Goal: Task Accomplishment & Management: Manage account settings

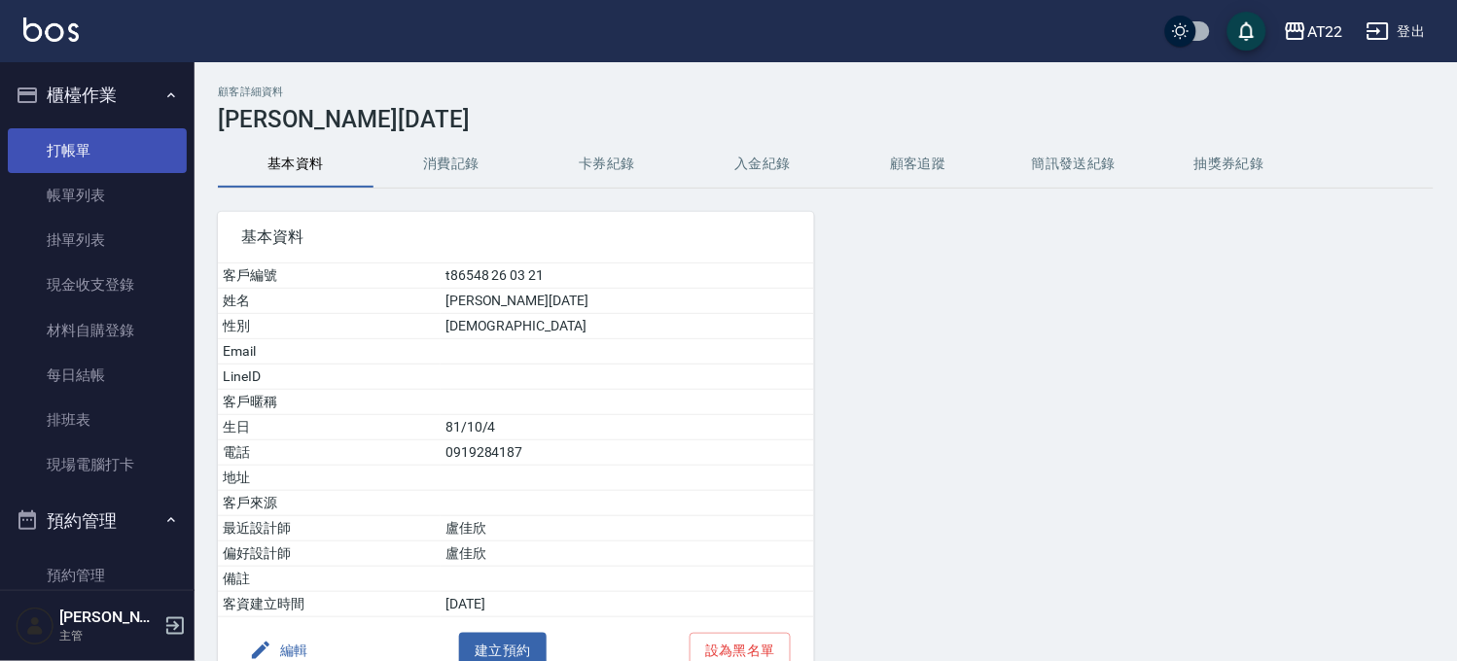
click at [62, 139] on link "打帳單" at bounding box center [97, 150] width 179 height 45
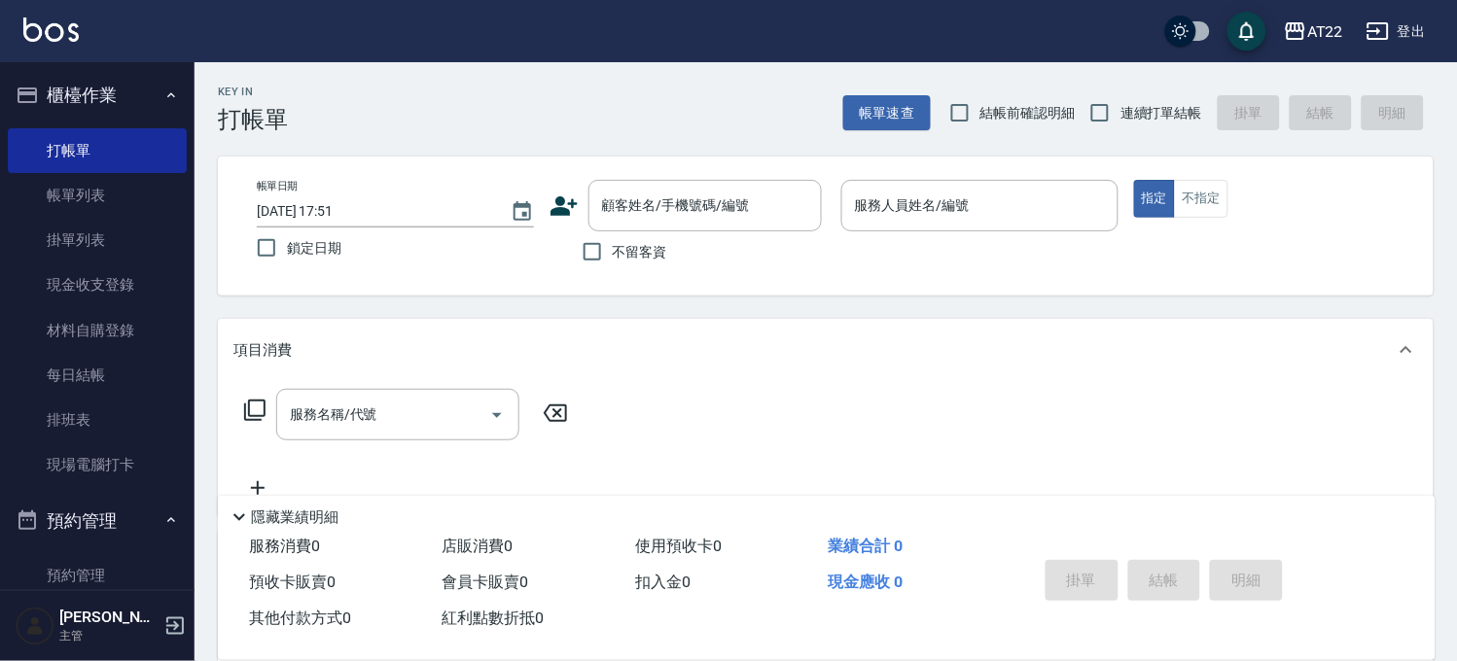
drag, startPoint x: 1181, startPoint y: 117, endPoint x: 1155, endPoint y: 119, distance: 25.4
click at [1180, 115] on span "連續打單結帳" at bounding box center [1161, 113] width 82 height 20
click at [1120, 115] on input "連續打單結帳" at bounding box center [1099, 112] width 41 height 41
checkbox input "true"
click at [708, 200] on input "顧客姓名/手機號碼/編號" at bounding box center [690, 206] width 187 height 34
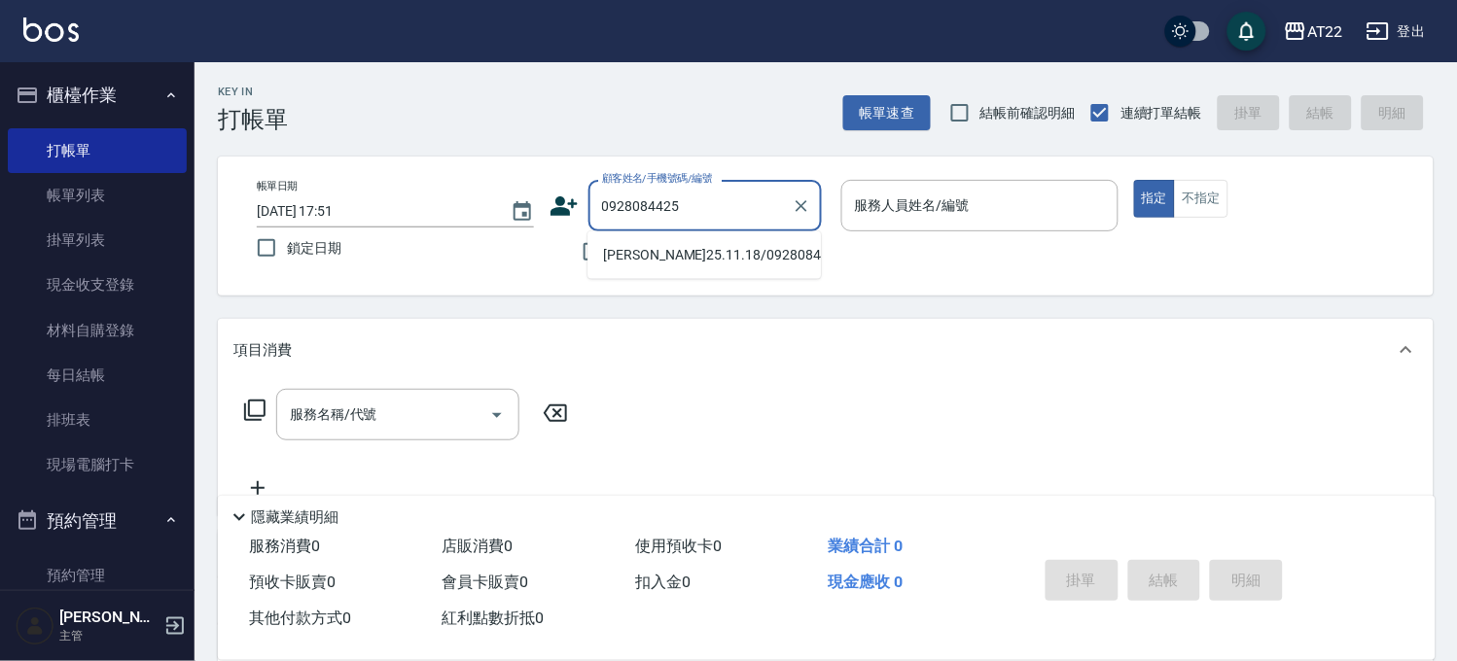
click at [688, 271] on li "[PERSON_NAME]25.11.18/0928084425/T83758" at bounding box center [703, 255] width 233 height 32
type input "[PERSON_NAME]25.11.18/0928084425/T83758"
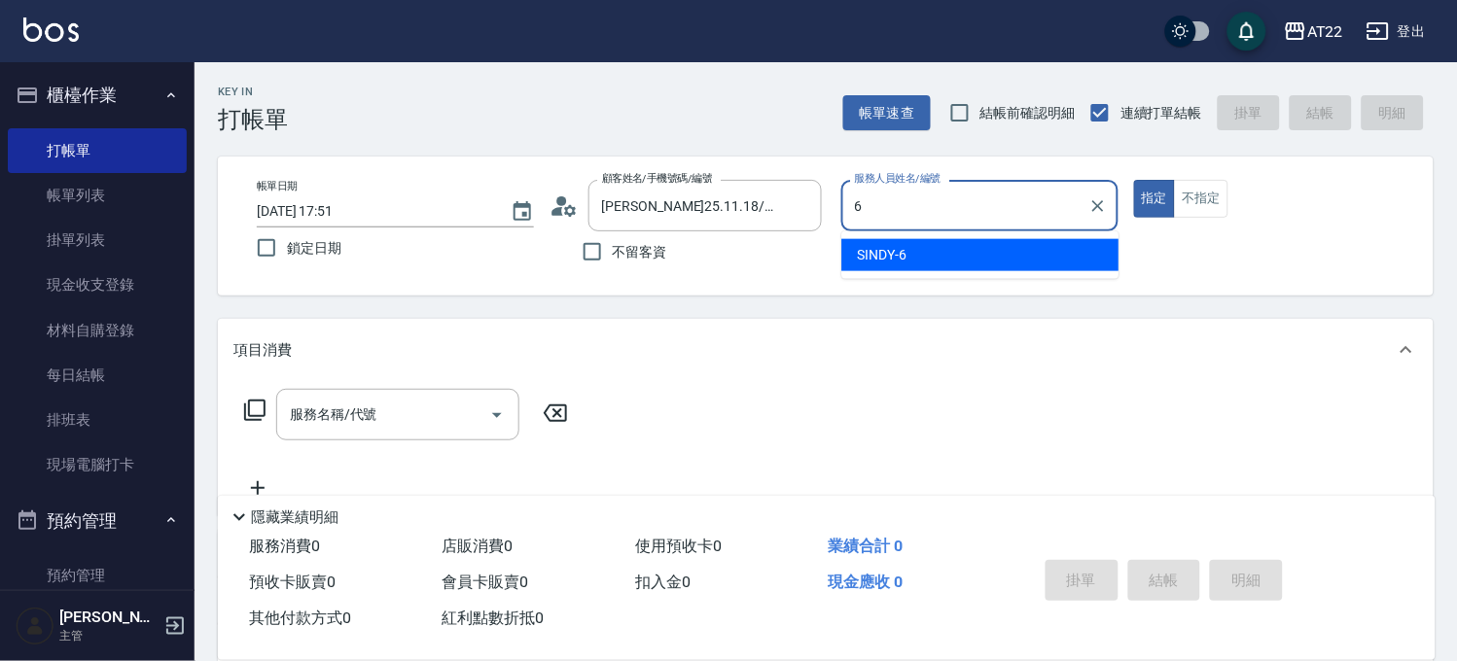
type input "SINDY-6"
type button "true"
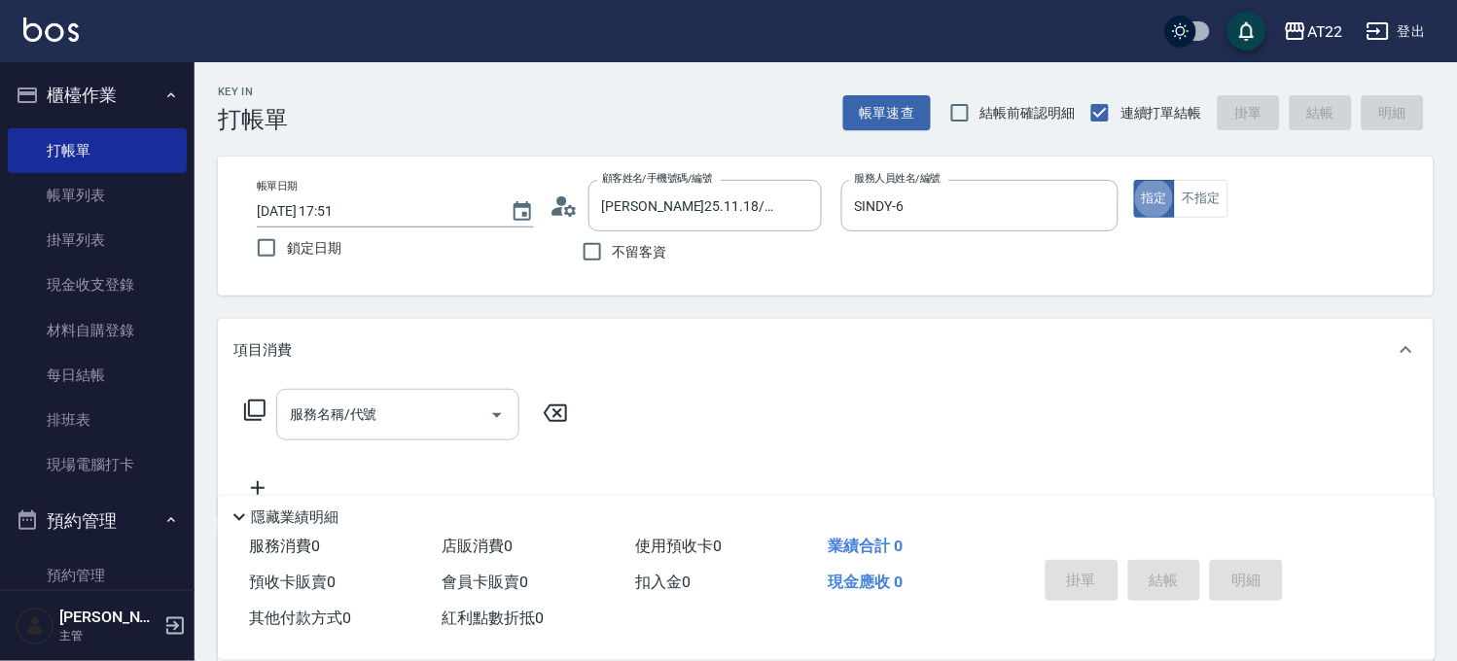
click at [394, 398] on input "服務名稱/代號" at bounding box center [383, 415] width 196 height 34
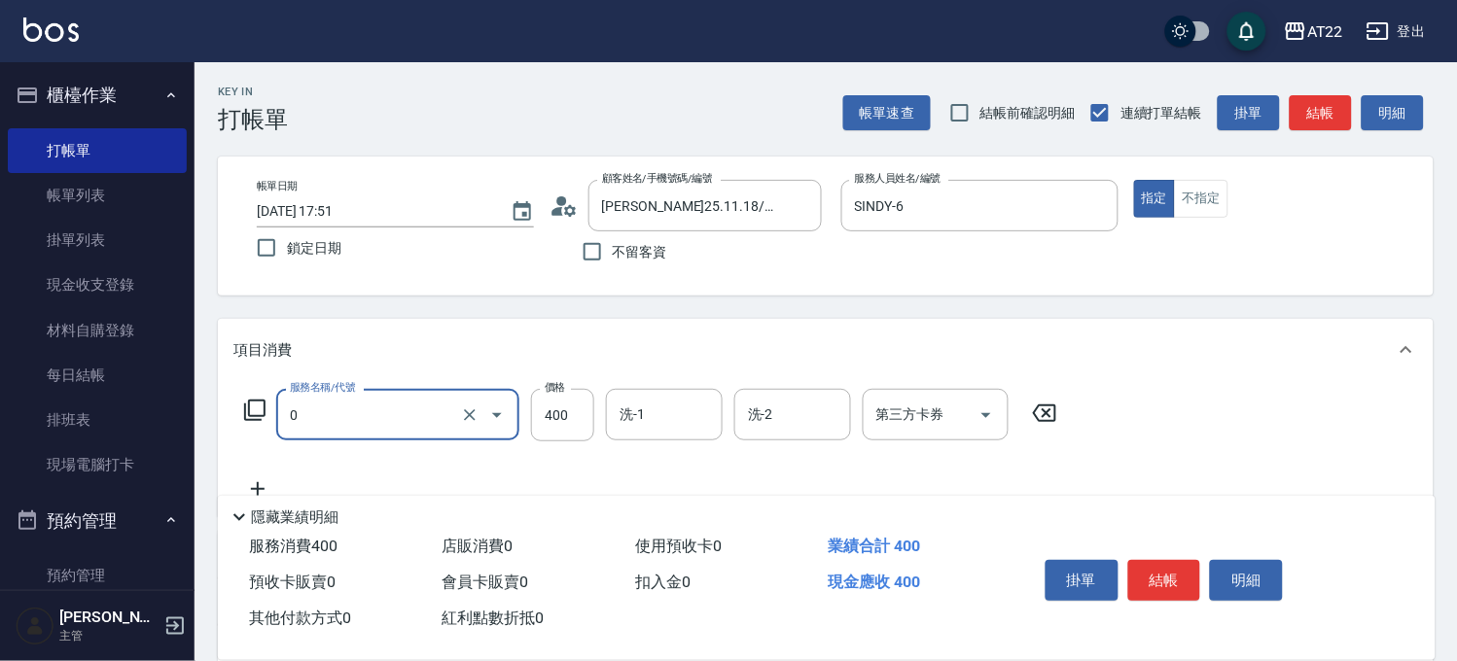
type input "有機洗髮(0)"
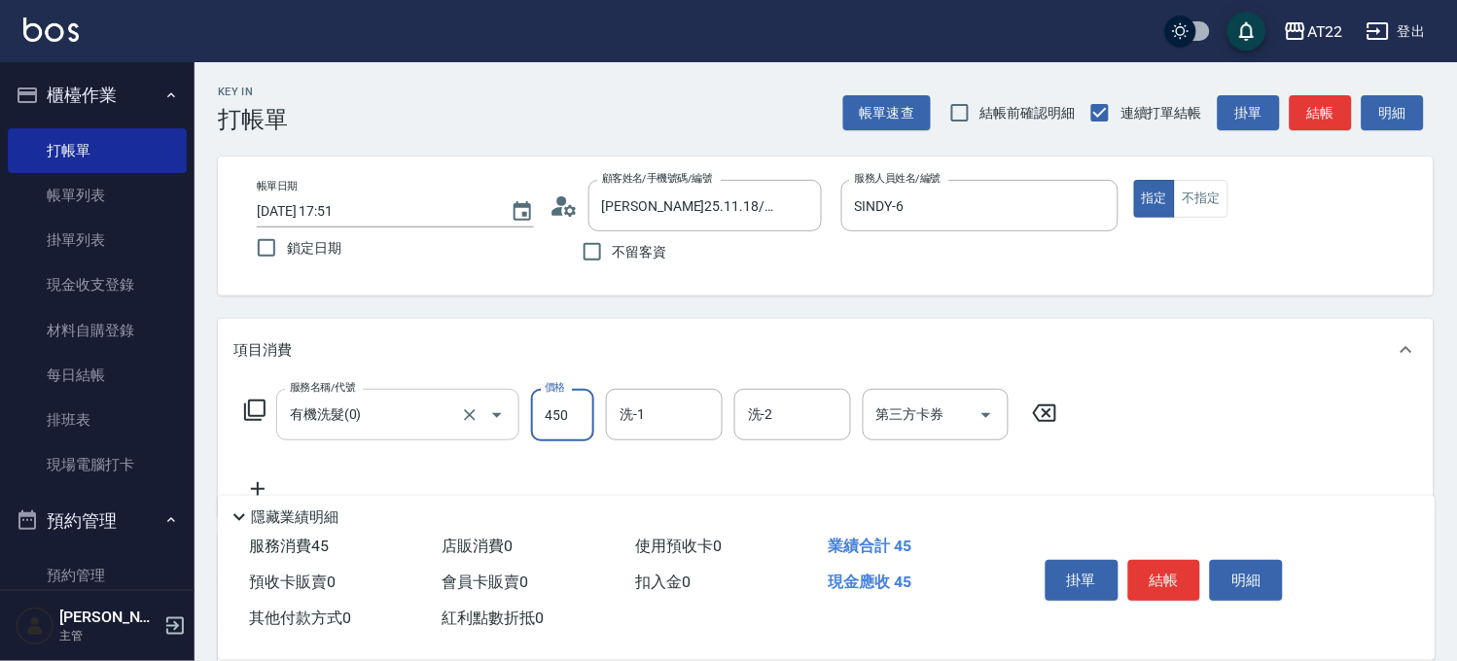
type input "450"
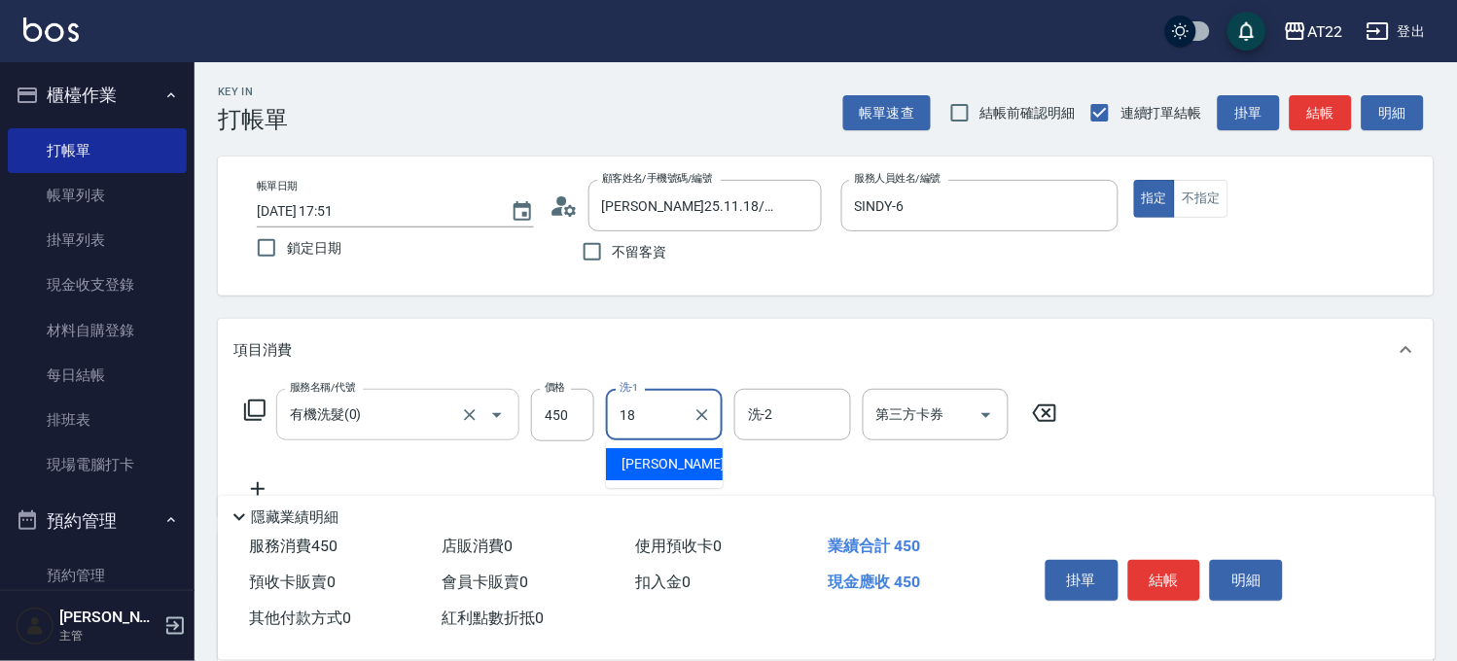
type input "恩恩-18"
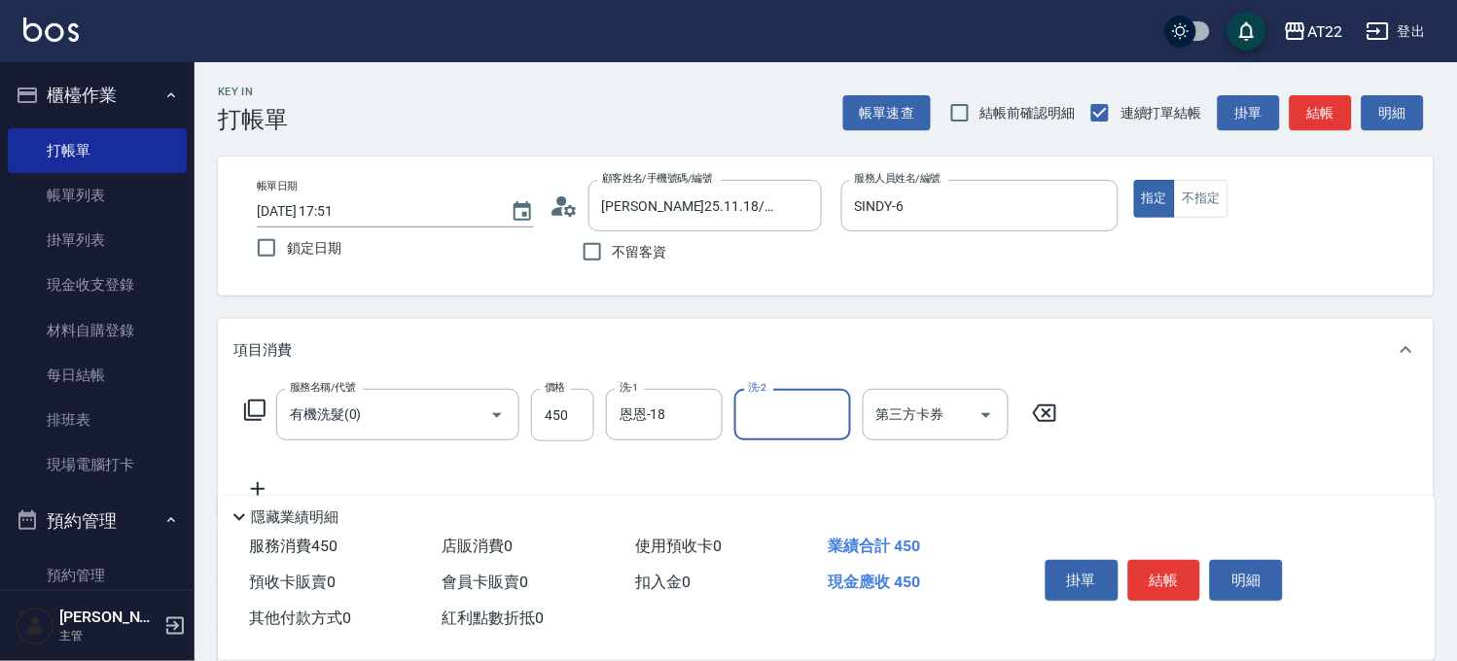
click at [247, 486] on icon at bounding box center [257, 489] width 49 height 23
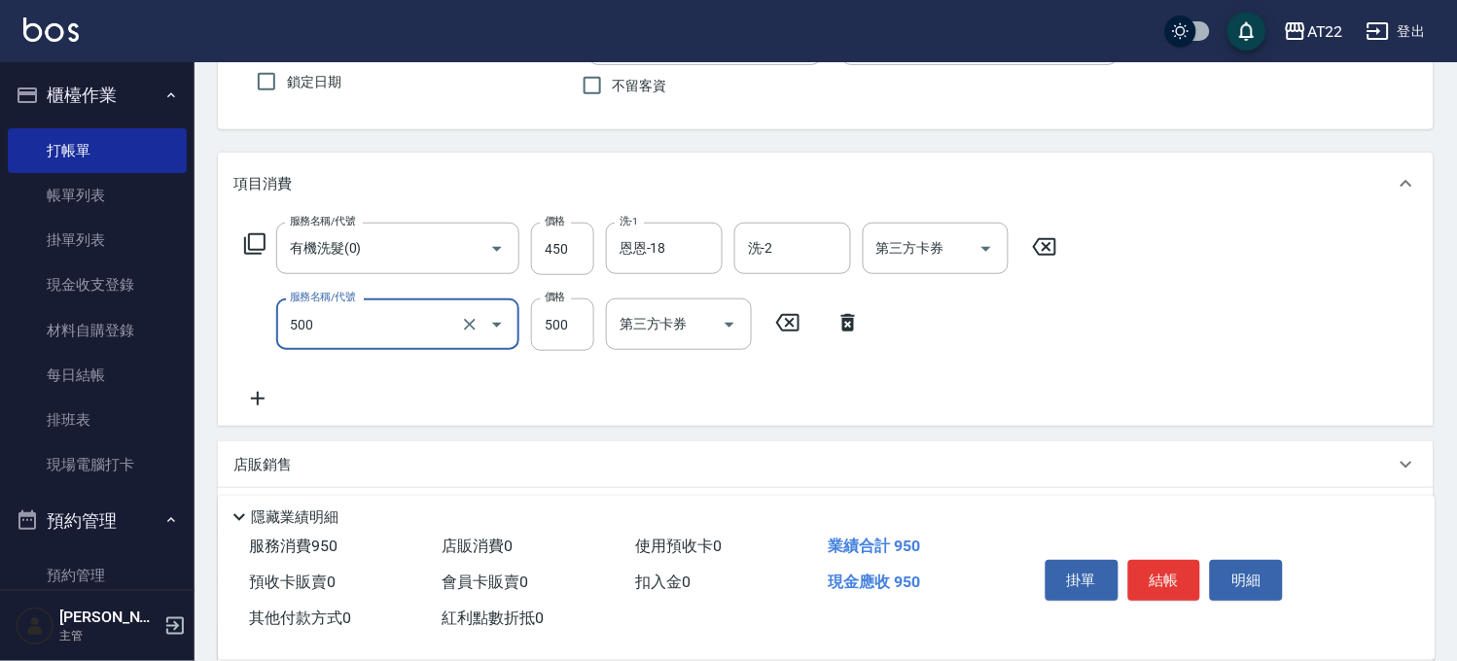
scroll to position [324, 0]
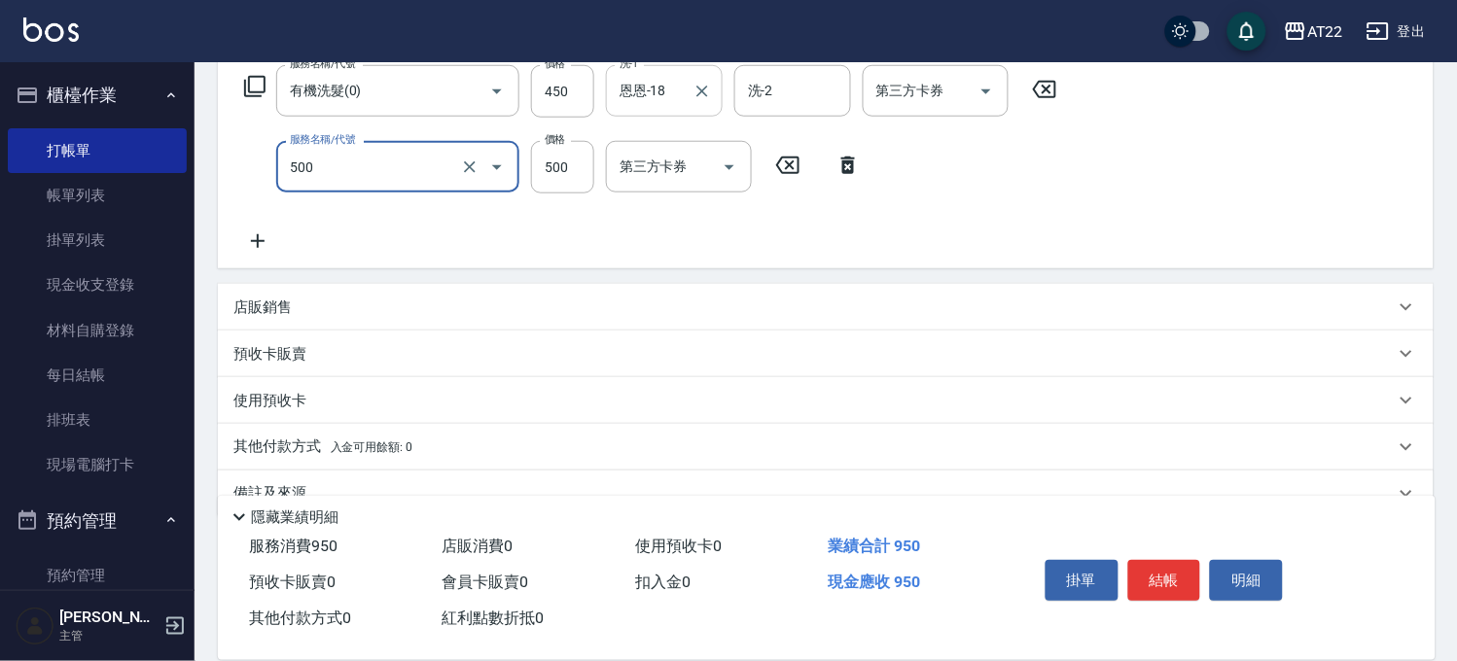
type input "剪髮(500)"
type input "180"
click at [251, 245] on icon at bounding box center [257, 241] width 49 height 23
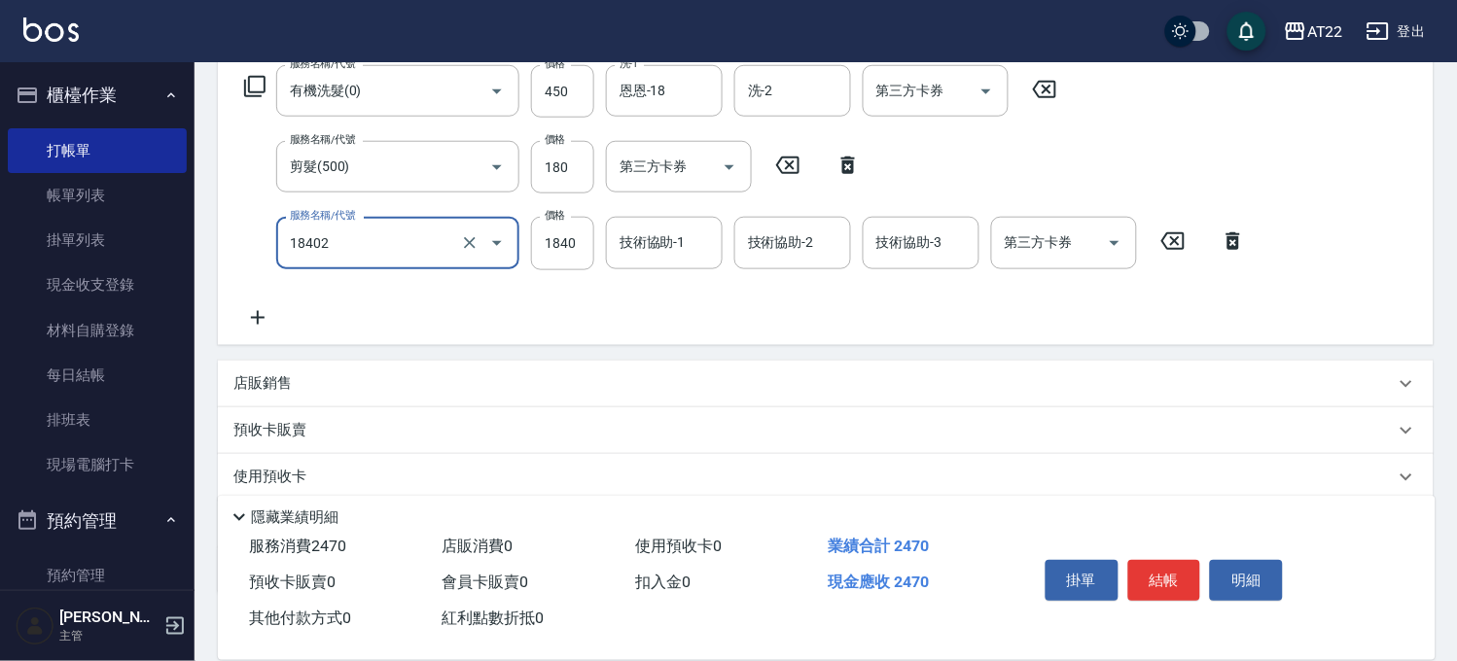
type input "染髮L(18402)"
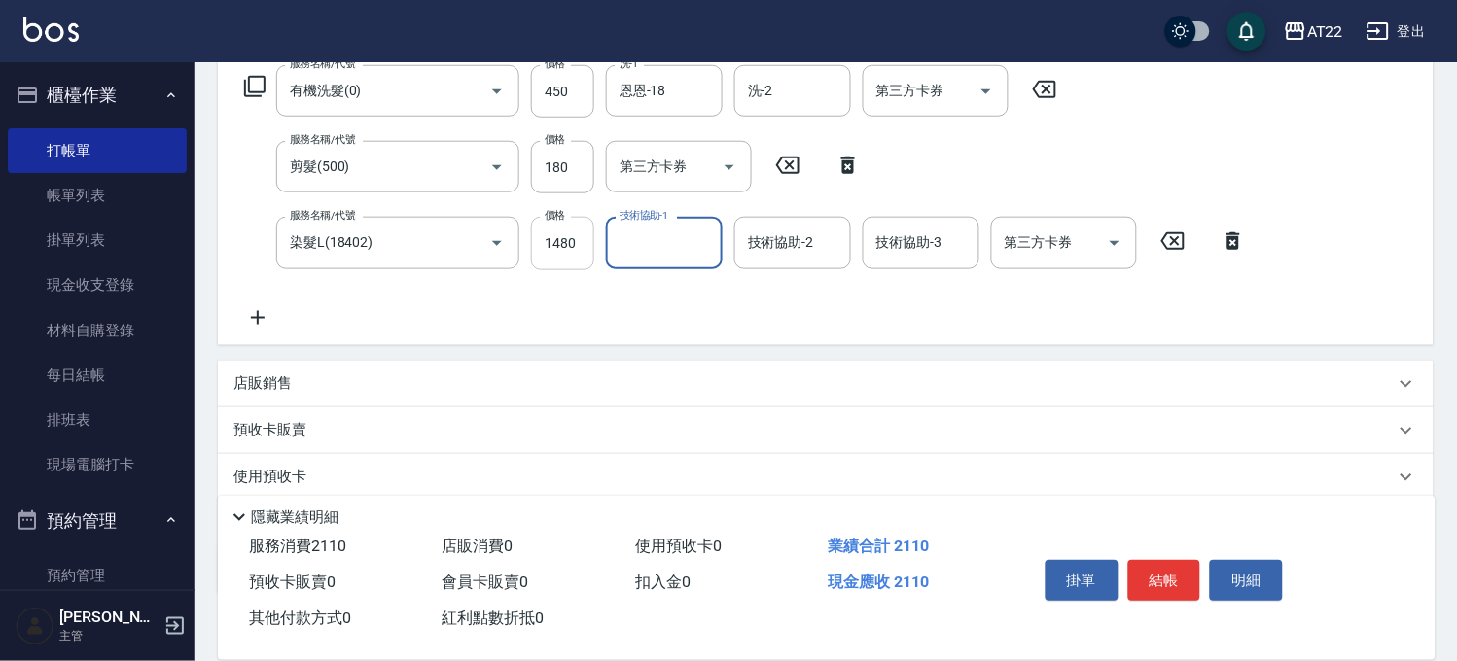
click at [564, 245] on input "1480" at bounding box center [562, 243] width 63 height 53
type input "1980"
type input "恩恩-18"
click at [253, 316] on icon at bounding box center [258, 318] width 14 height 14
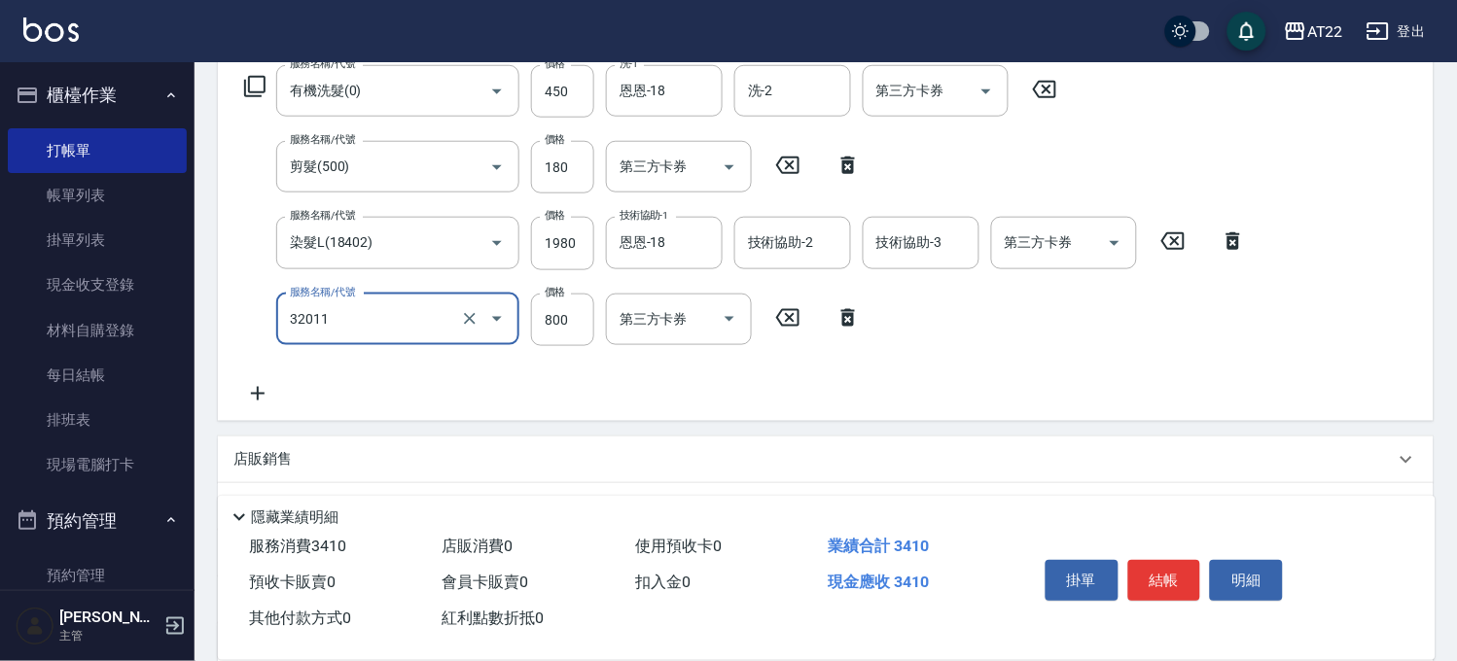
type input "+升級結構染(含隔離)(32011)"
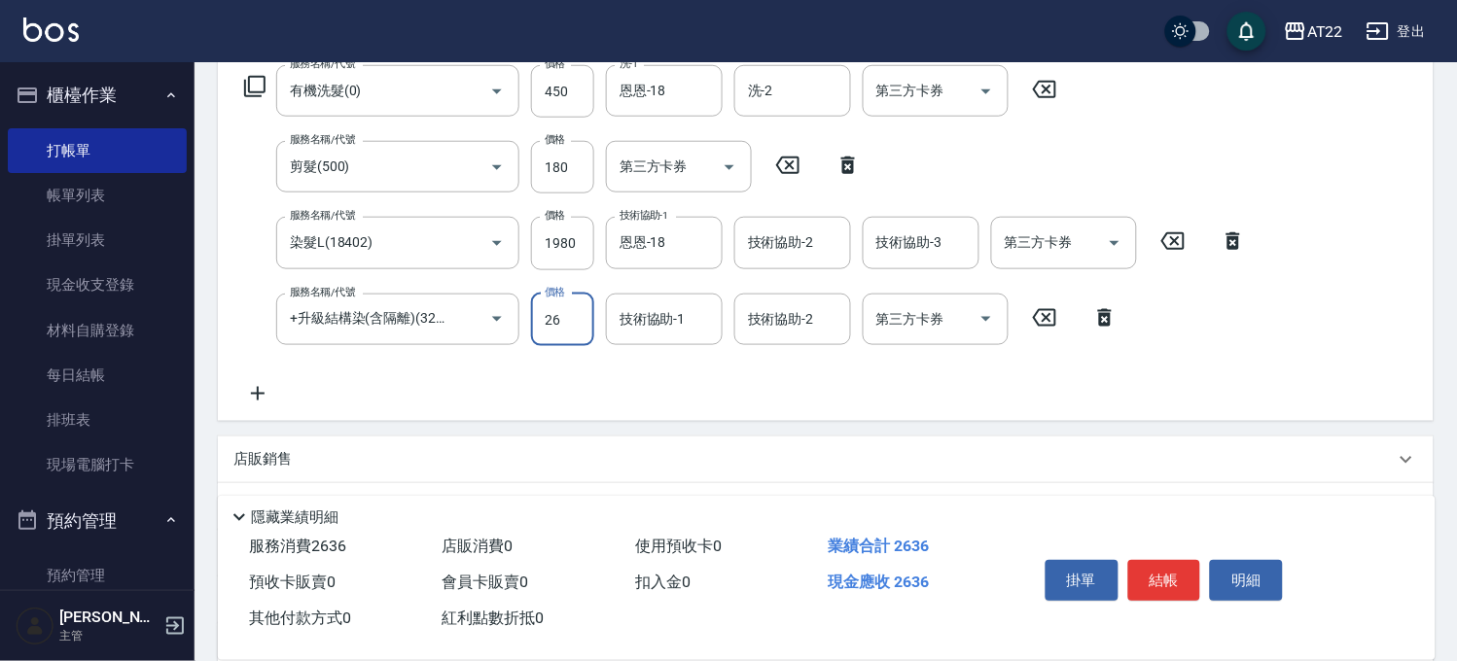
click at [537, 317] on input "26" at bounding box center [562, 320] width 63 height 53
type input "800"
click at [668, 321] on input "技術協助-1" at bounding box center [664, 319] width 99 height 34
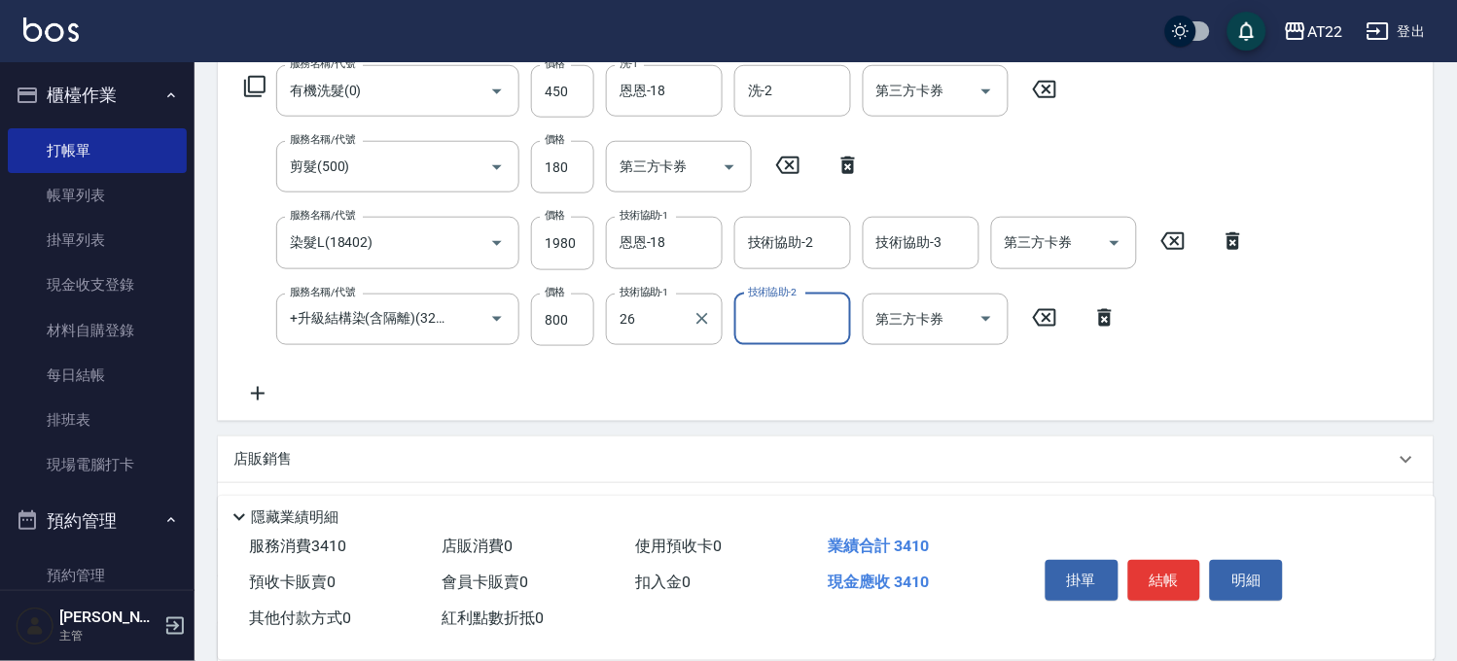
type input "Cinna-26"
click at [254, 383] on icon at bounding box center [257, 393] width 49 height 23
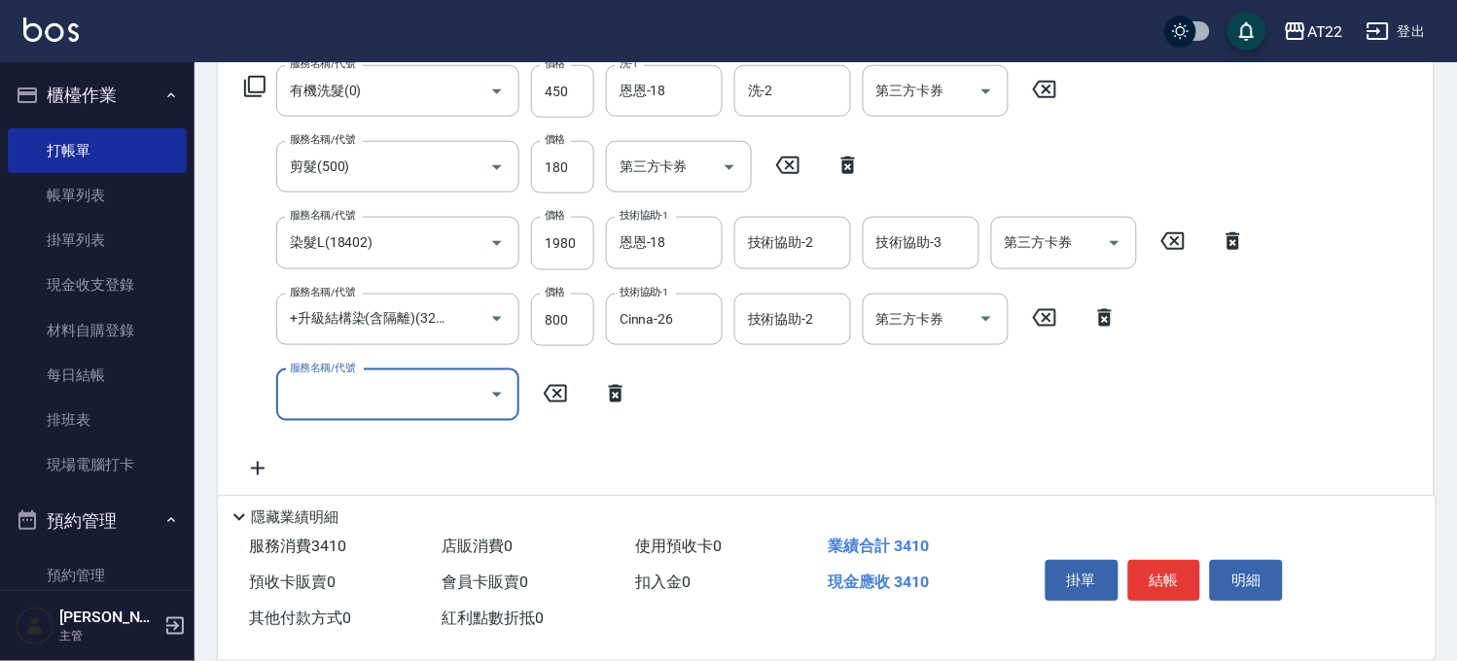
type input "ㄇ"
type input "結構式三段(a1800)"
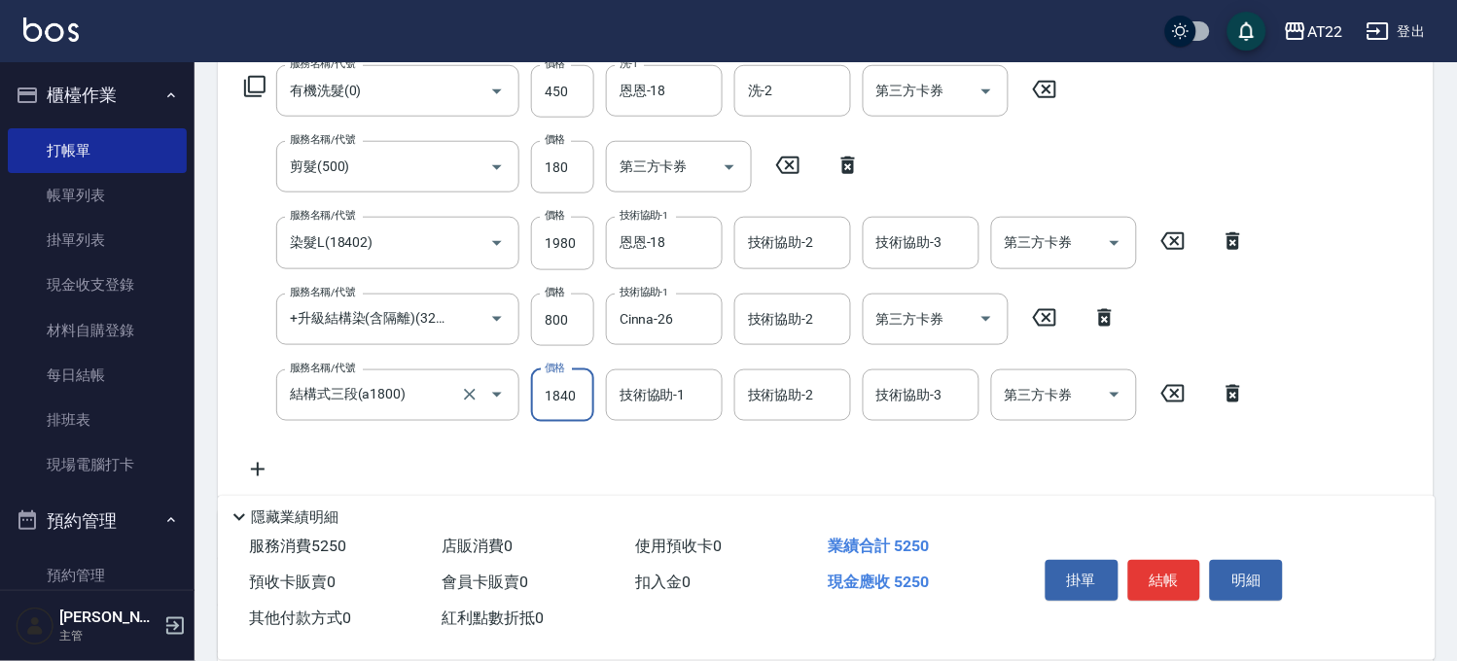
type input "1840"
type input "恩恩-18"
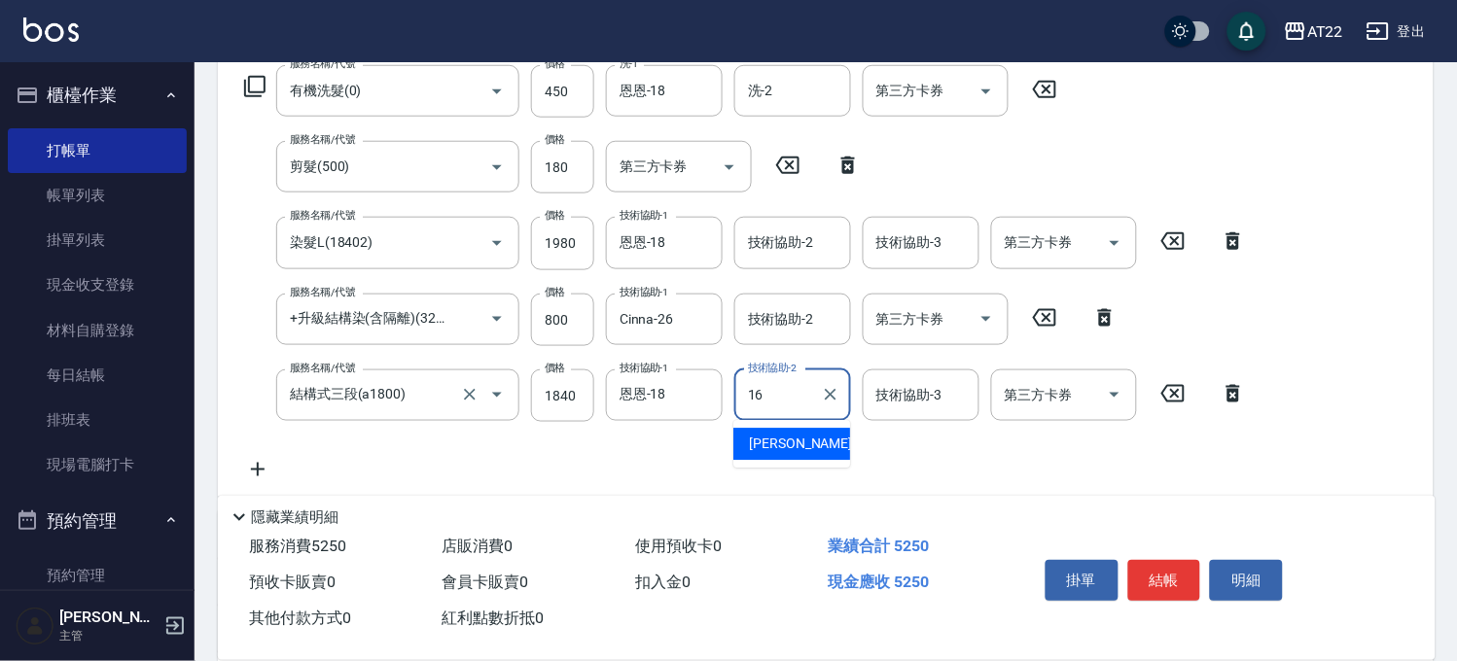
type input "[PERSON_NAME]-16"
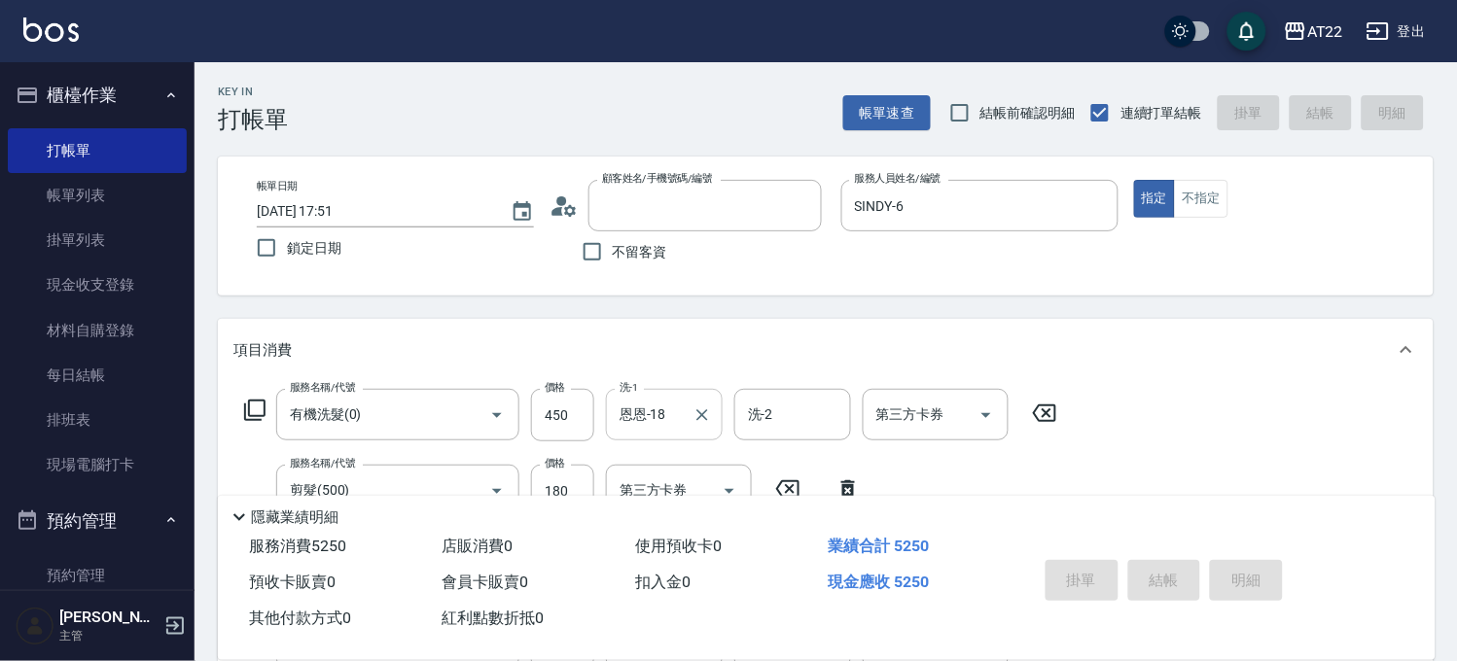
type input "[DATE] 17:54"
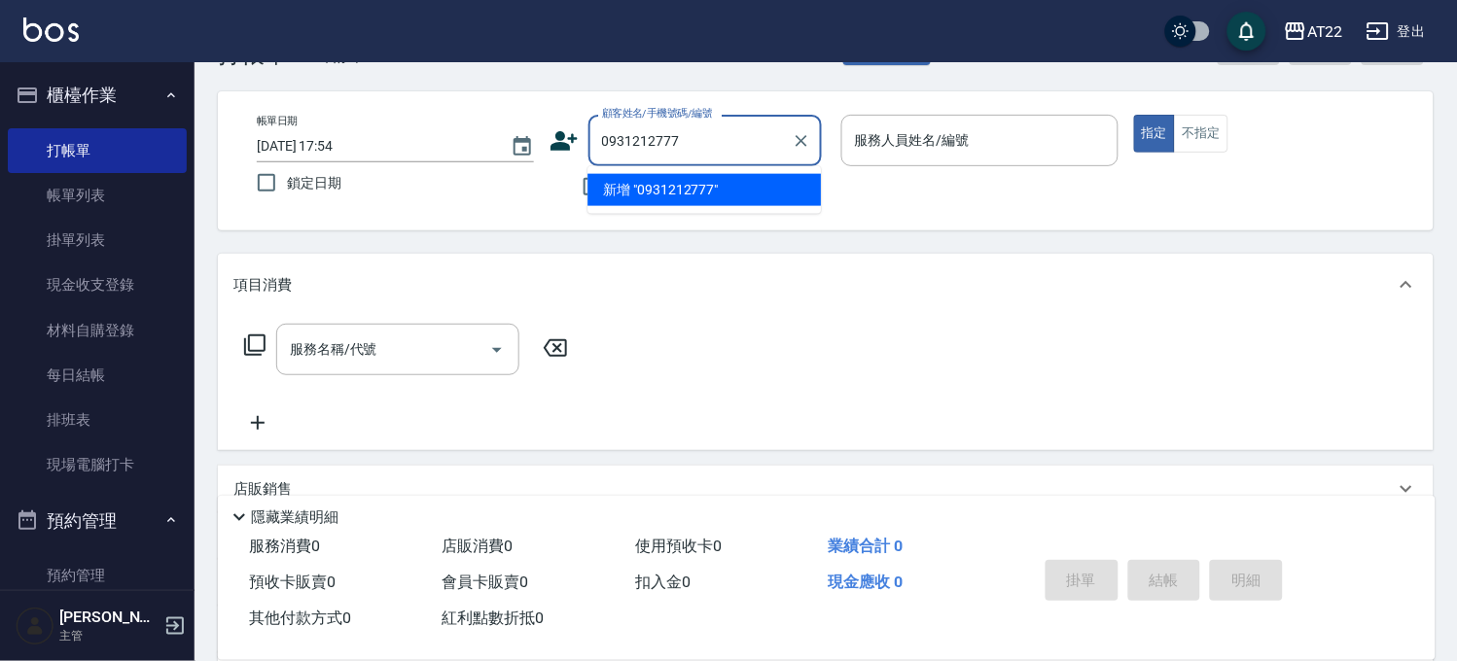
click at [700, 148] on input "0931212777" at bounding box center [690, 141] width 187 height 34
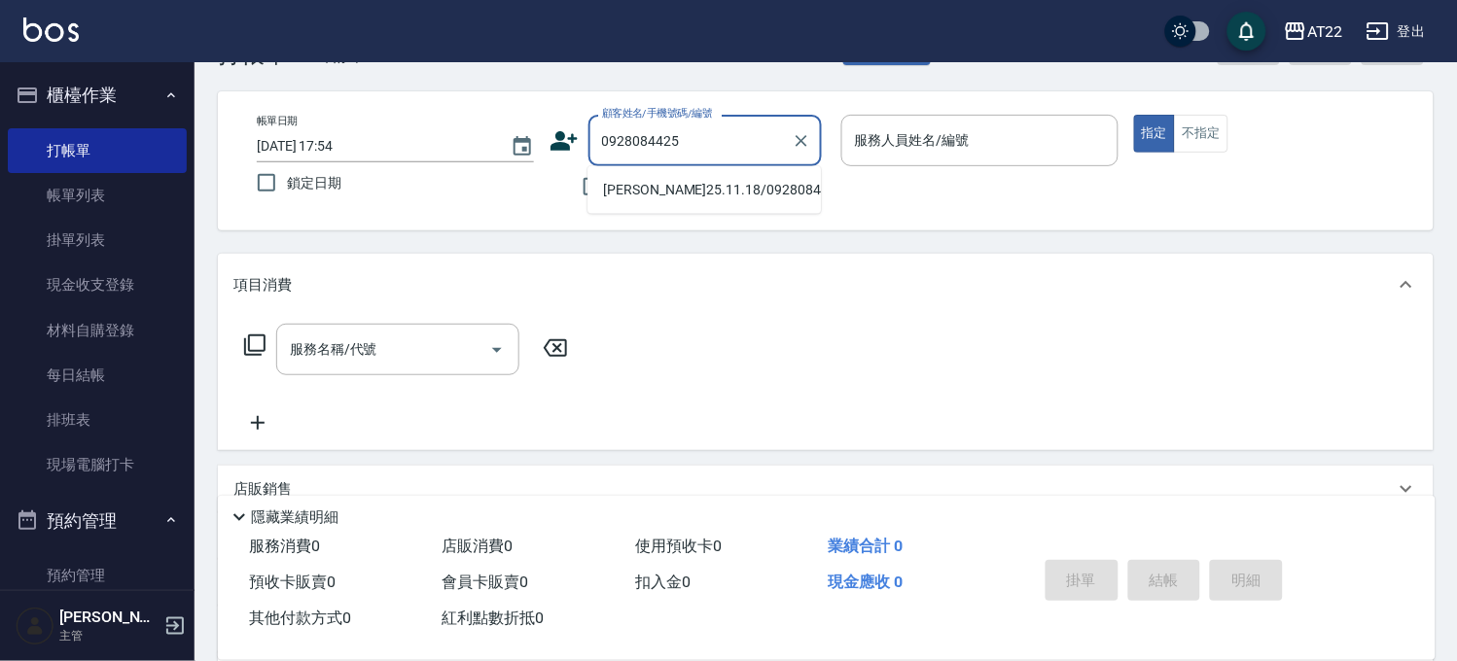
click at [665, 187] on li "[PERSON_NAME]25.11.18/0928084425/T83758" at bounding box center [703, 190] width 233 height 32
type input "[PERSON_NAME]25.11.18/0928084425/T83758"
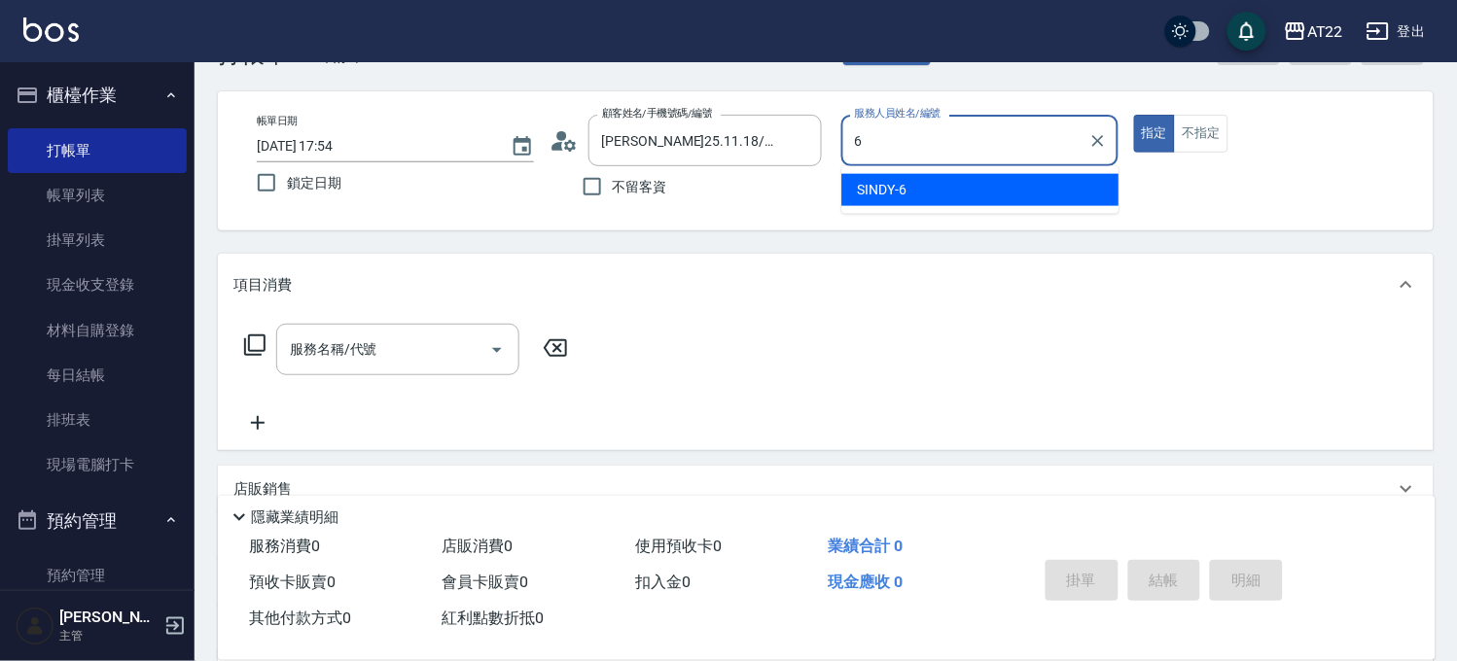
type input "SINDY-6"
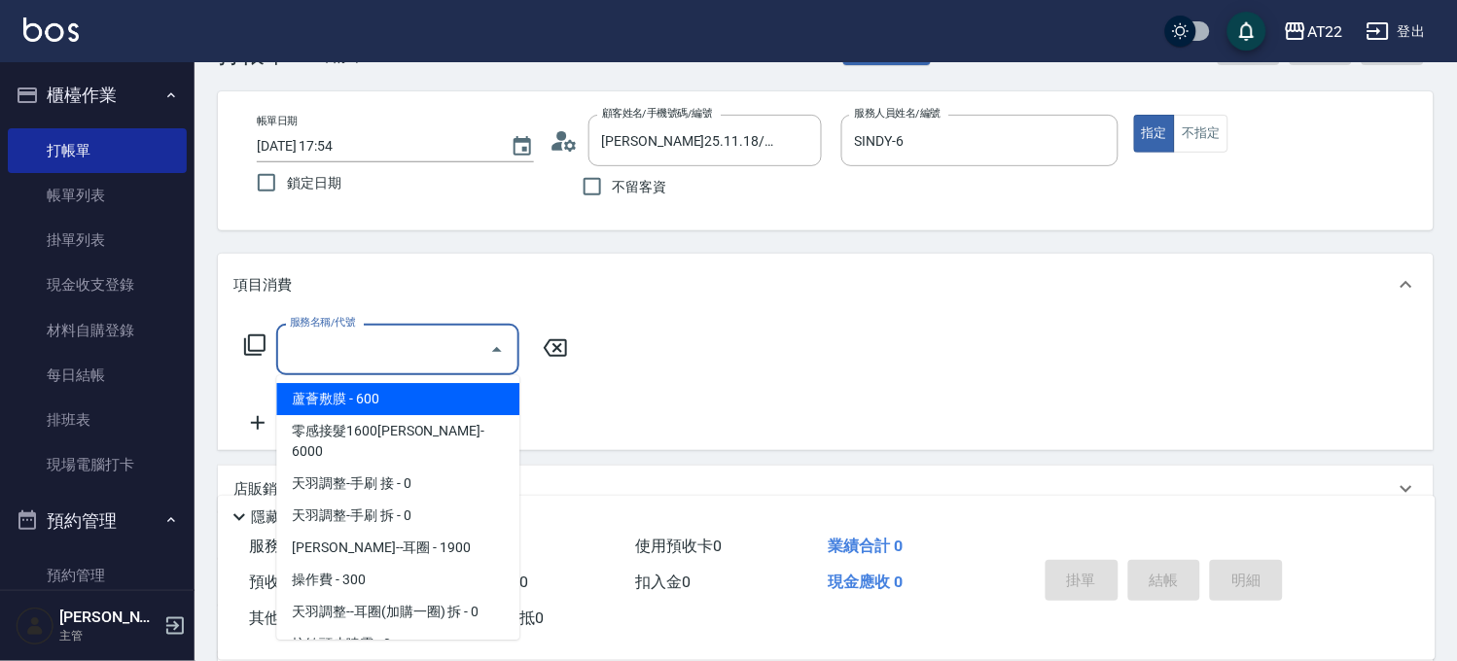
click at [347, 355] on input "服務名稱/代號" at bounding box center [383, 350] width 196 height 34
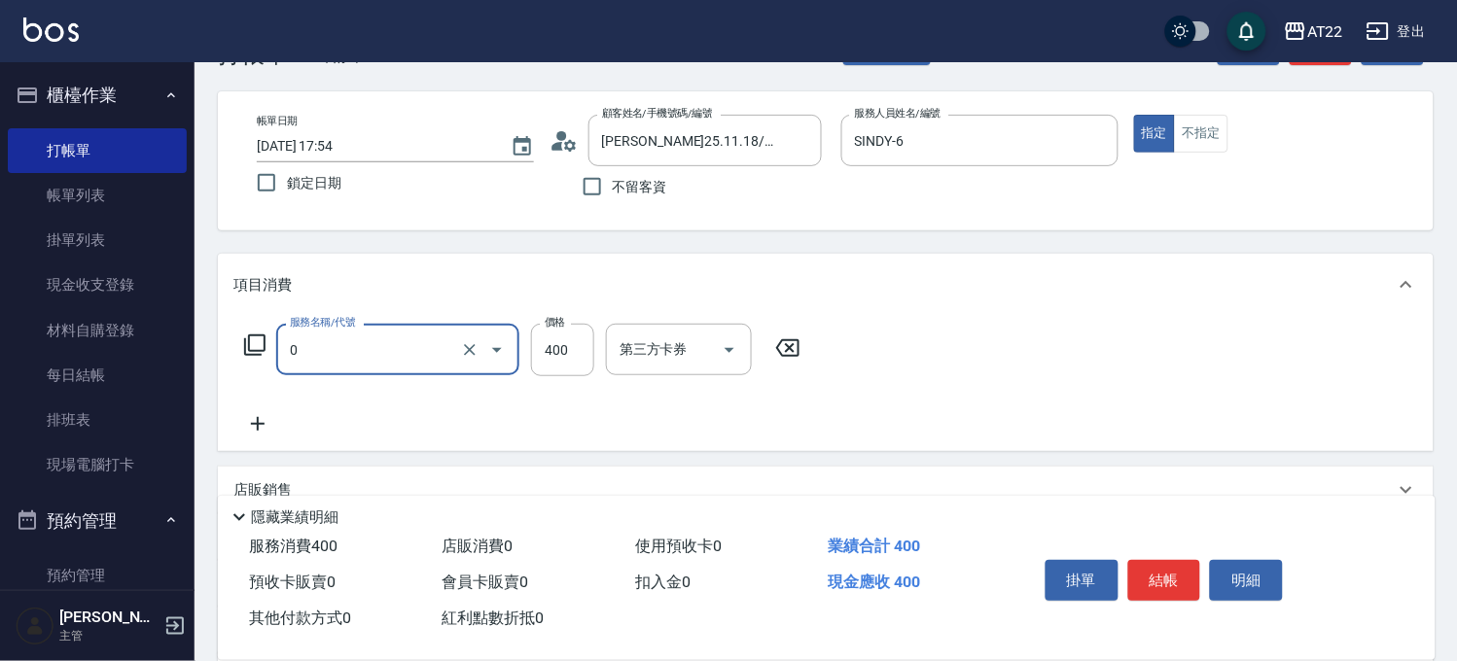
type input "有機洗髮(0)"
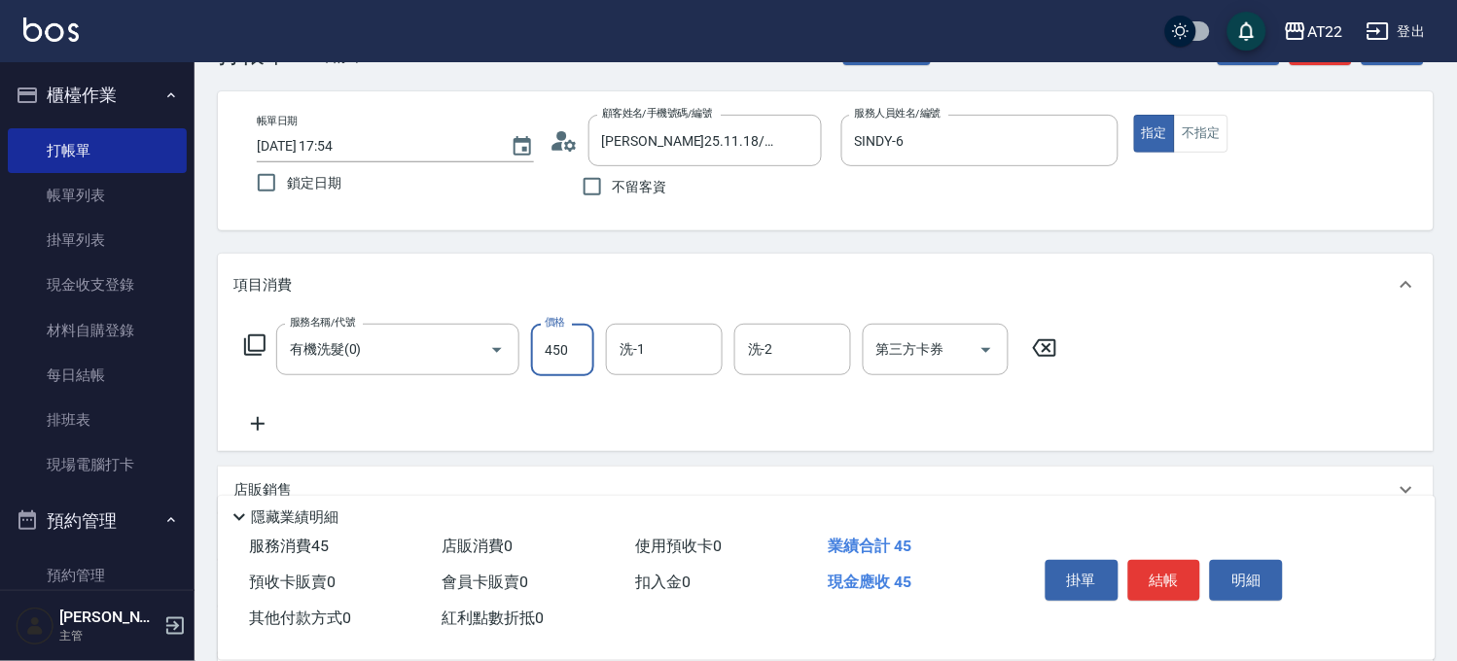
type input "450"
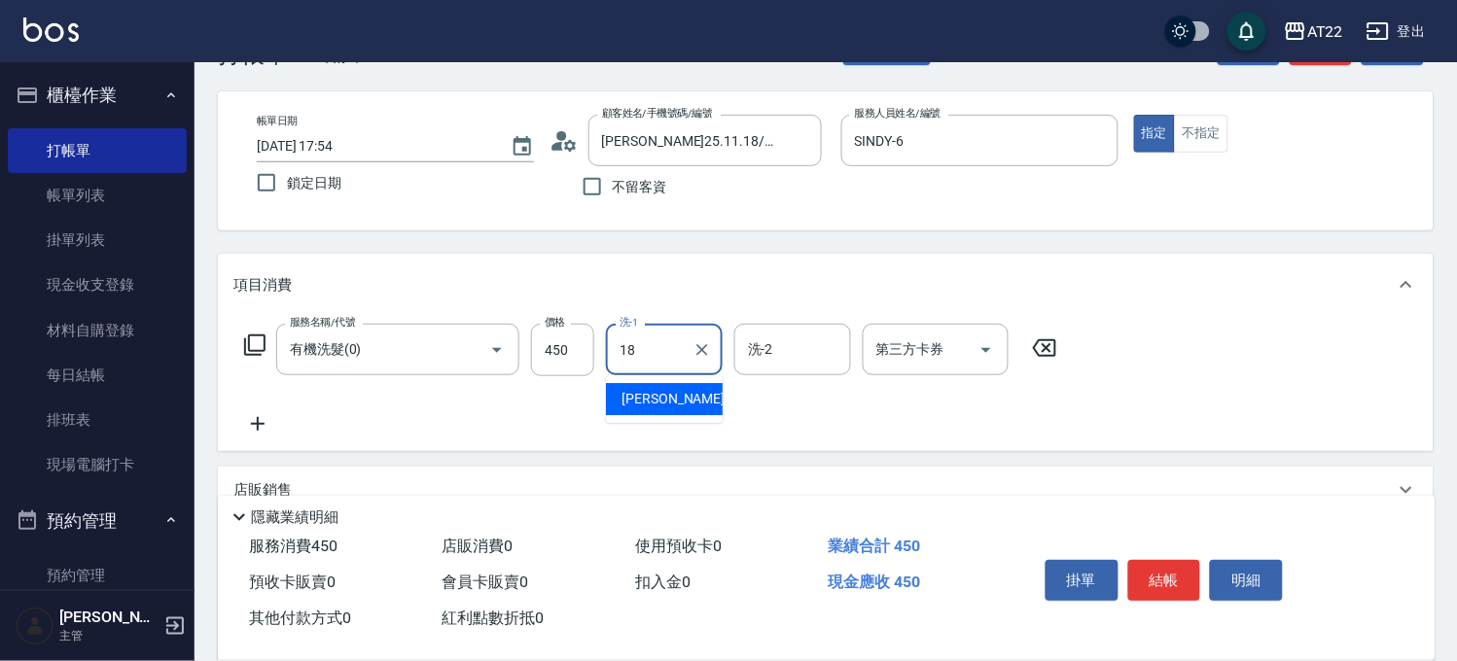
type input "恩恩-18"
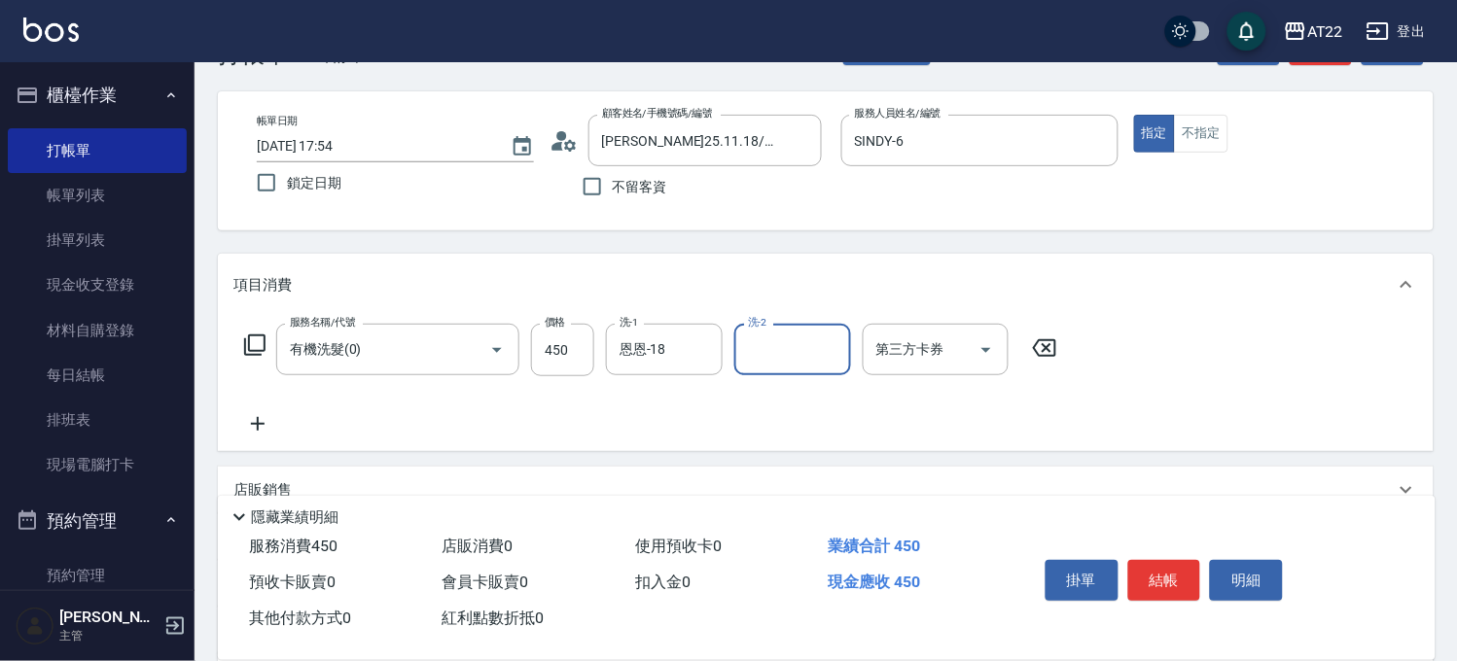
click at [272, 419] on icon at bounding box center [257, 423] width 49 height 23
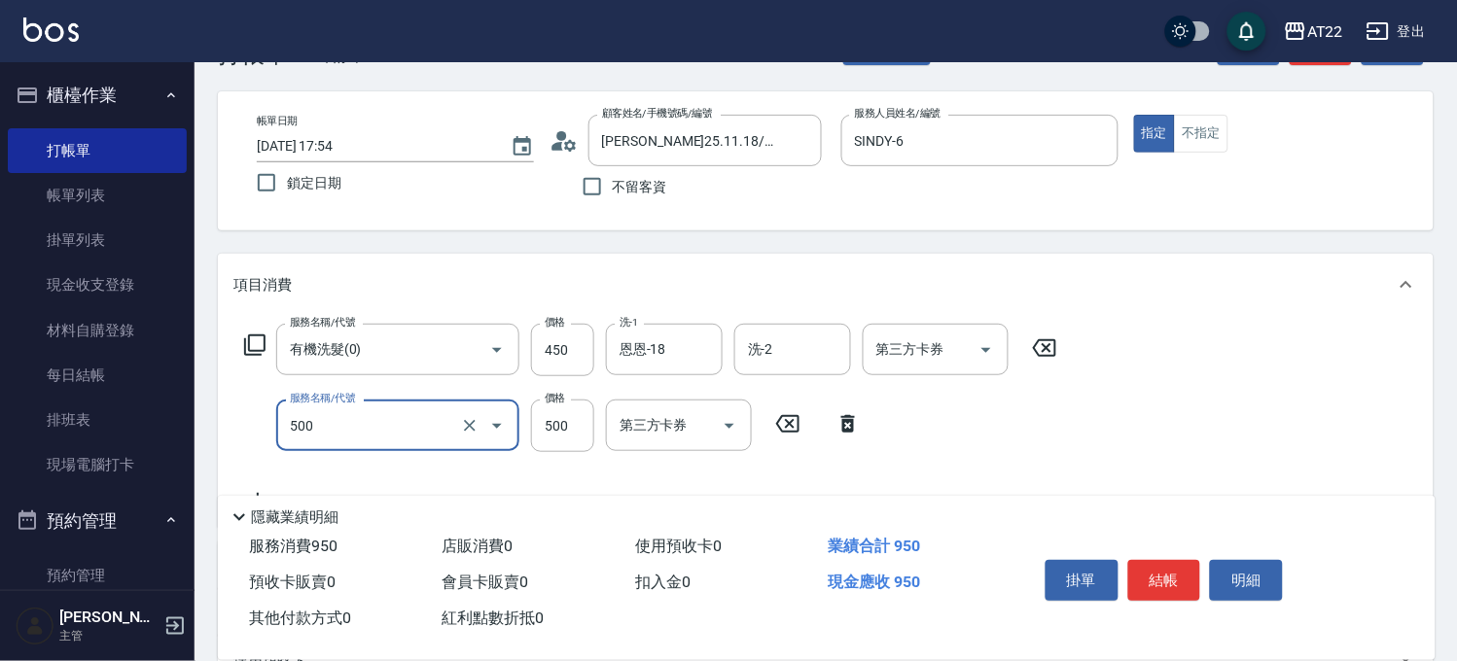
type input "剪髮(500)"
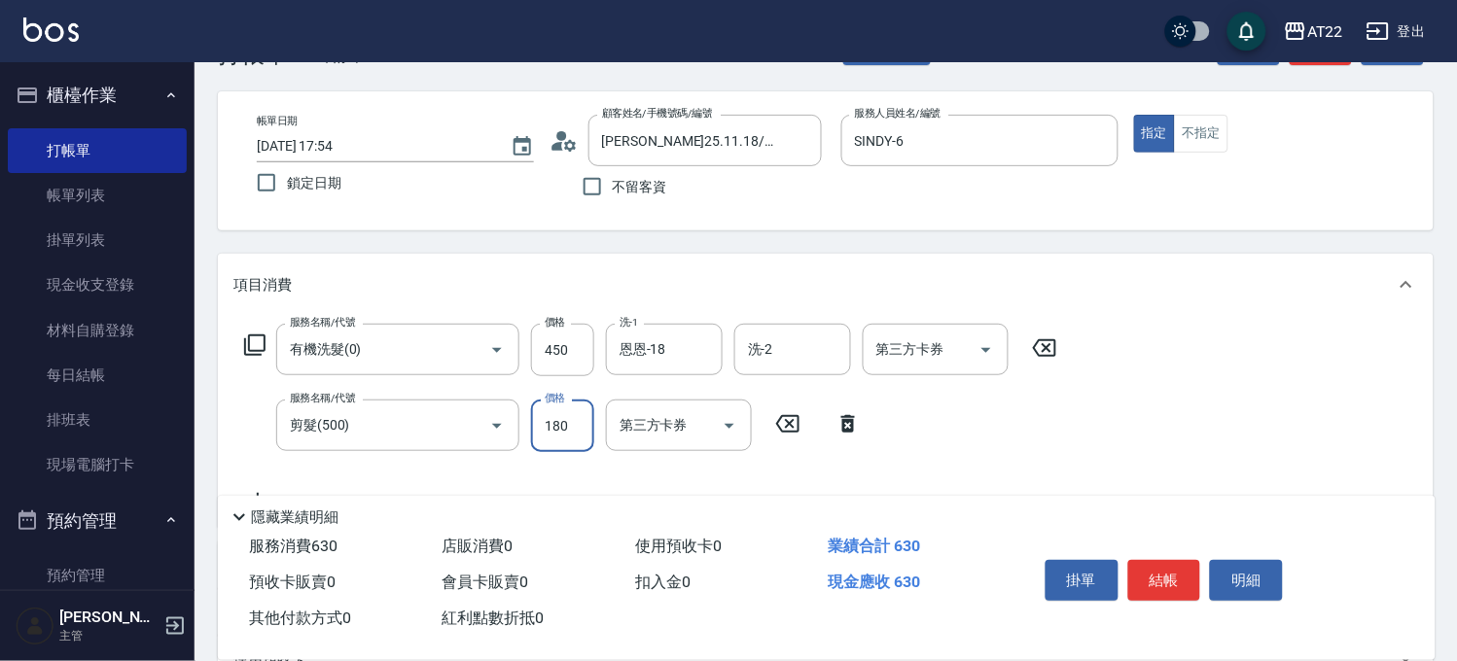
scroll to position [365, 0]
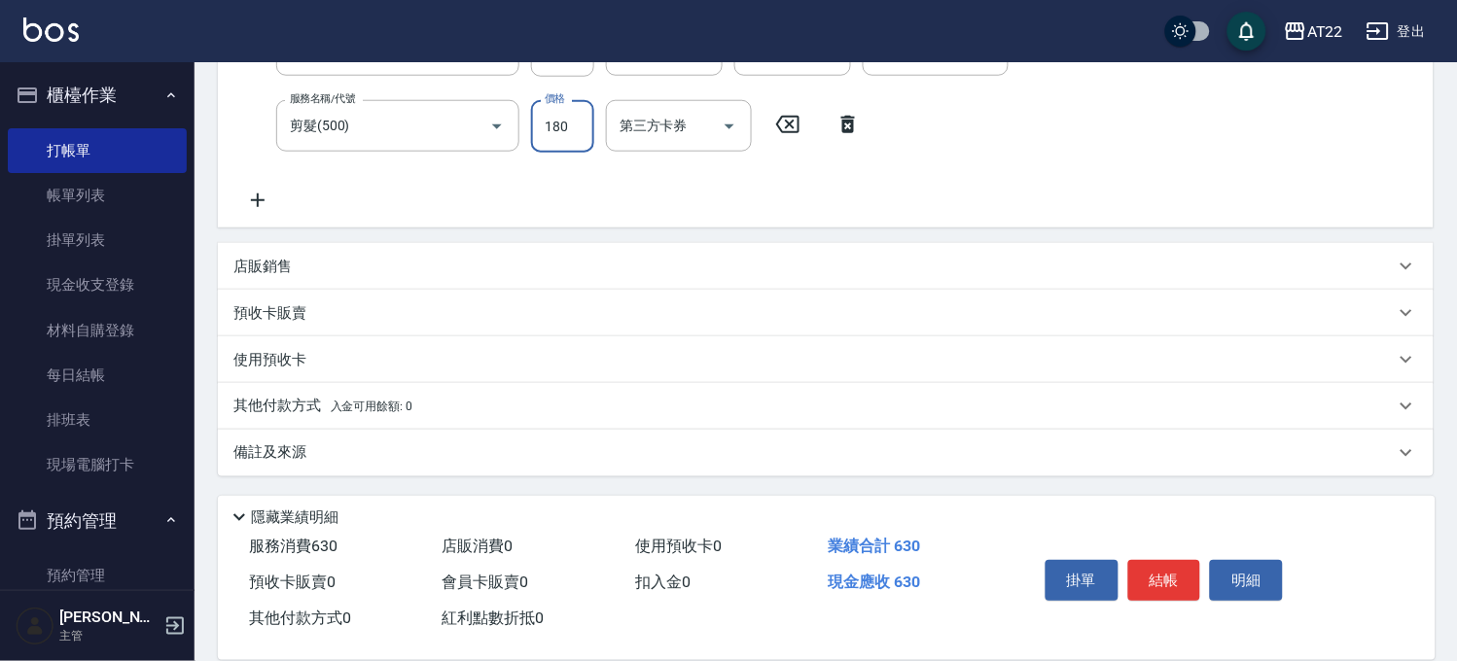
type input "180"
click at [275, 205] on icon at bounding box center [257, 200] width 49 height 23
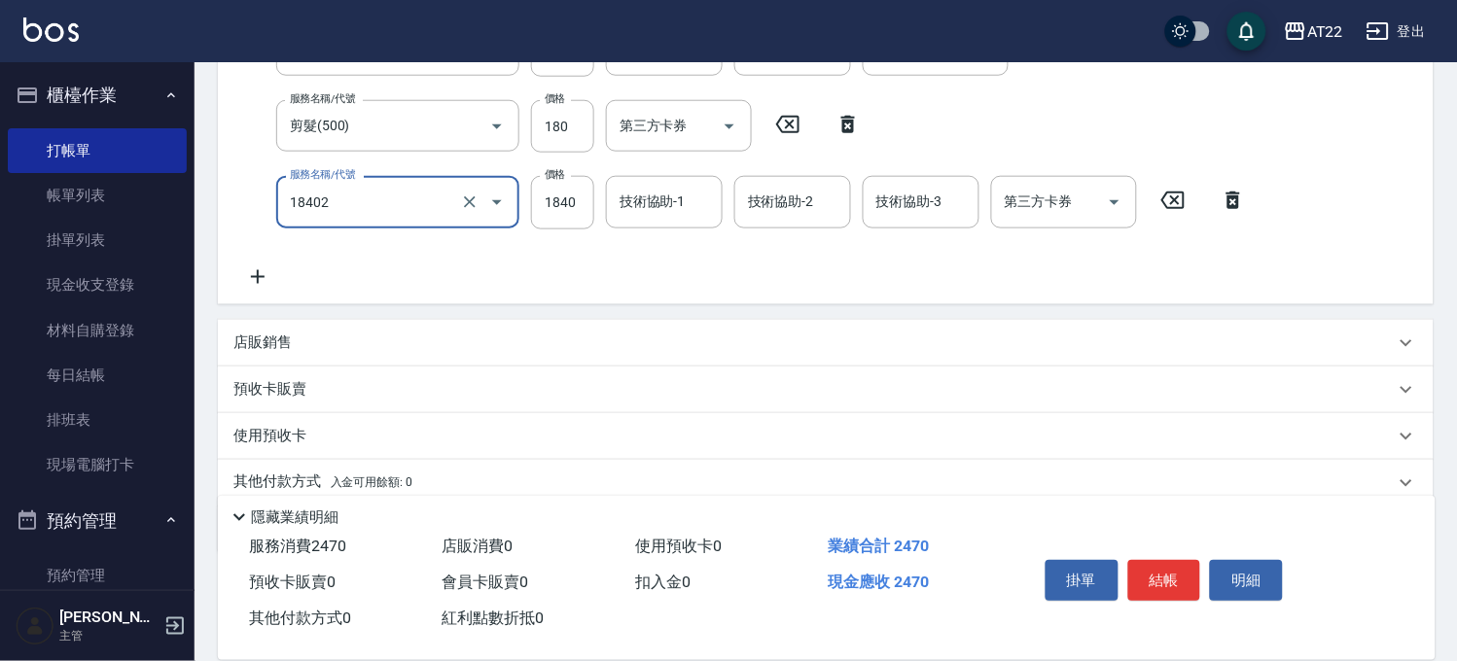
type input "染髮L(18402)"
type input "1980"
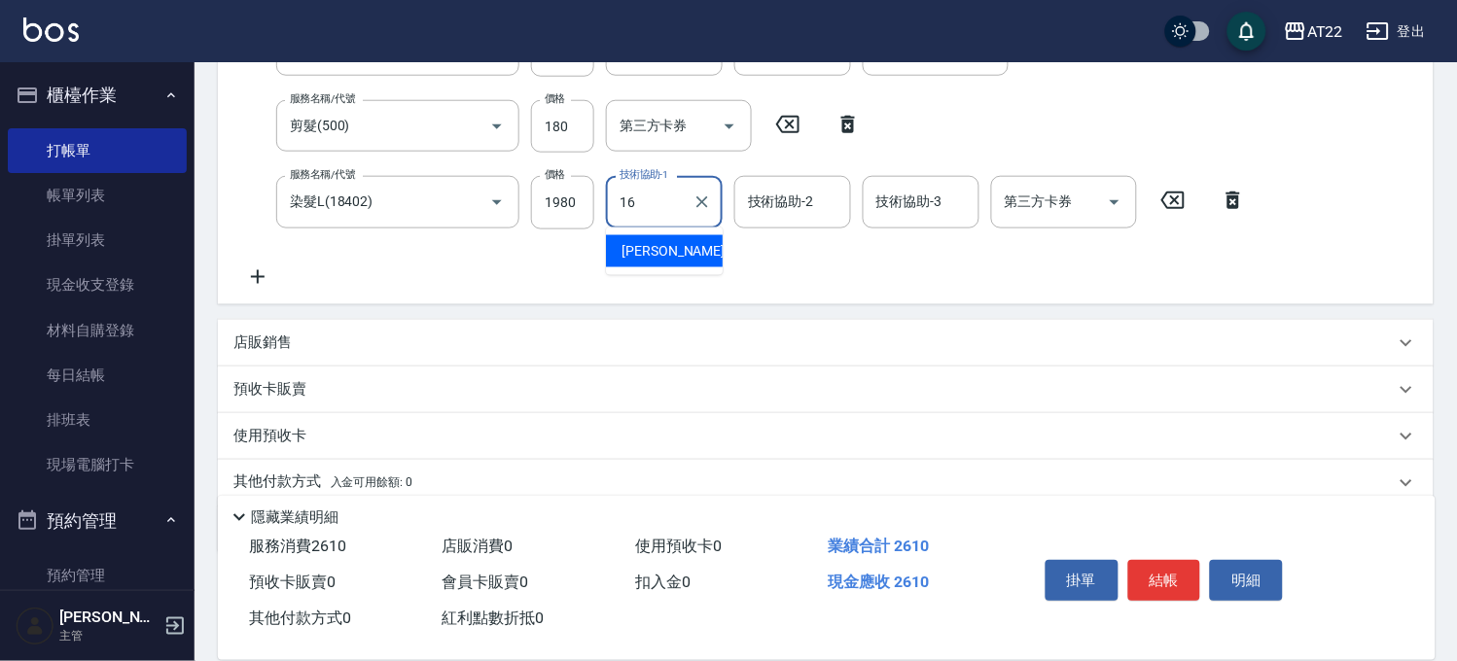
type input "[PERSON_NAME]-16"
click at [256, 277] on icon at bounding box center [257, 276] width 49 height 23
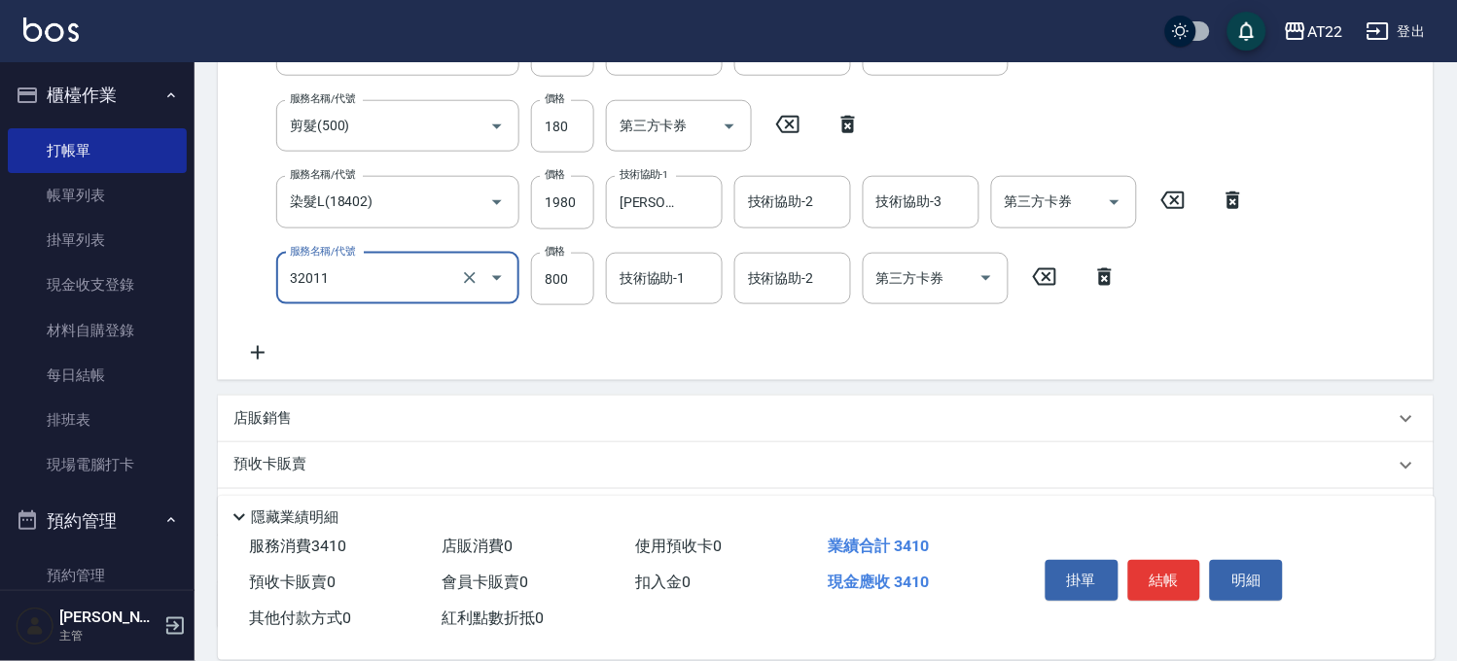
type input "+升級結構染(含隔離)(32011)"
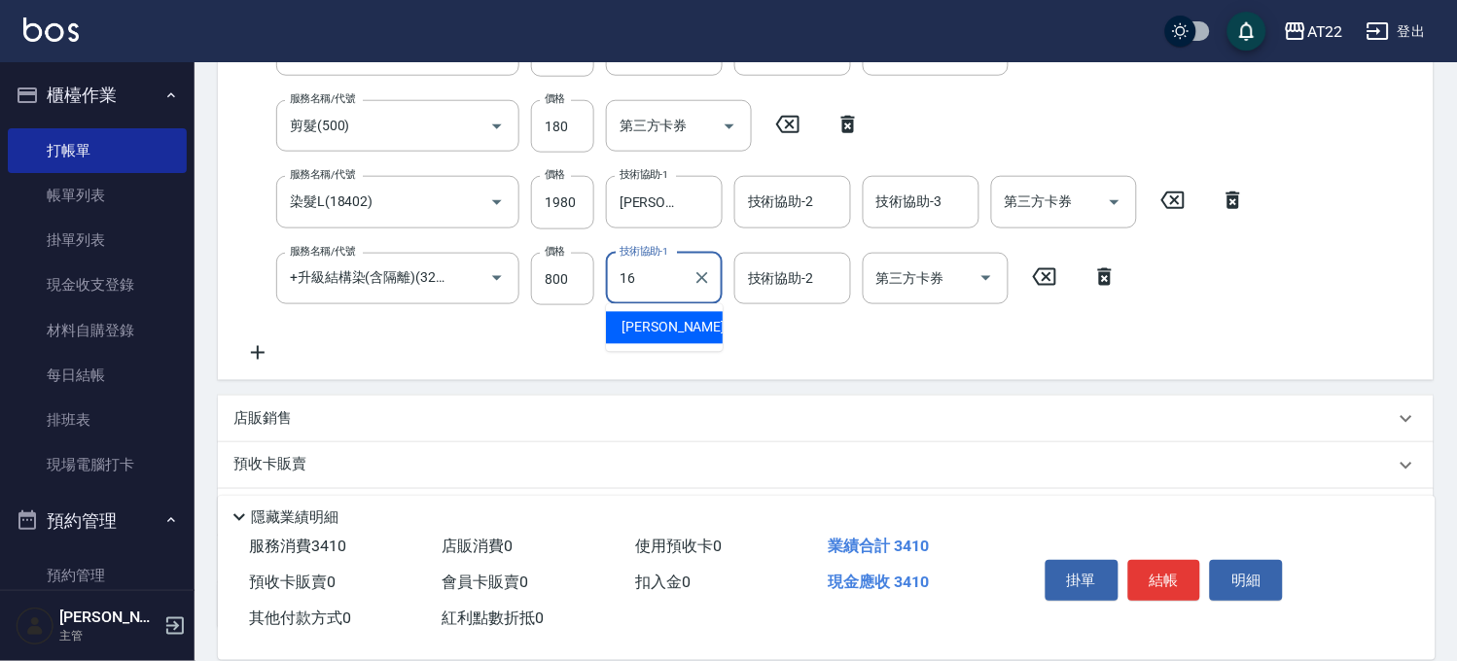
type input "[PERSON_NAME]-16"
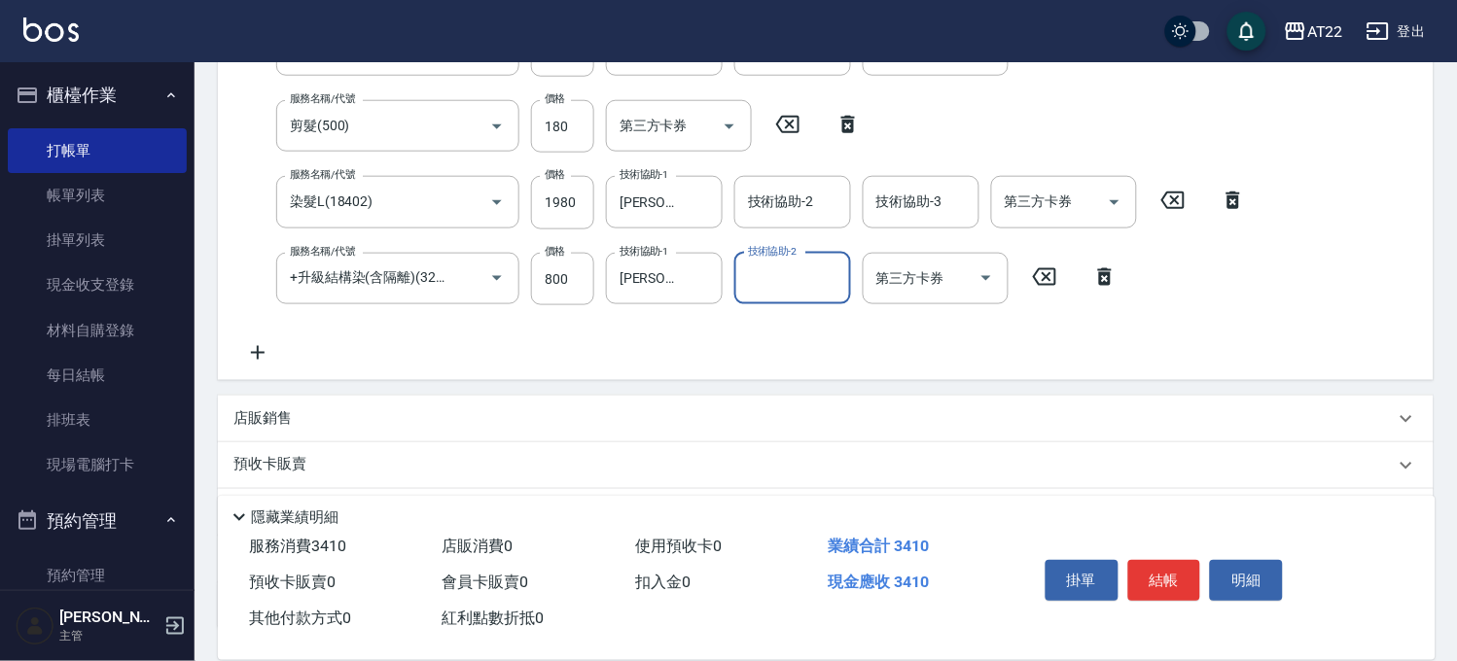
click at [259, 347] on icon at bounding box center [257, 352] width 49 height 23
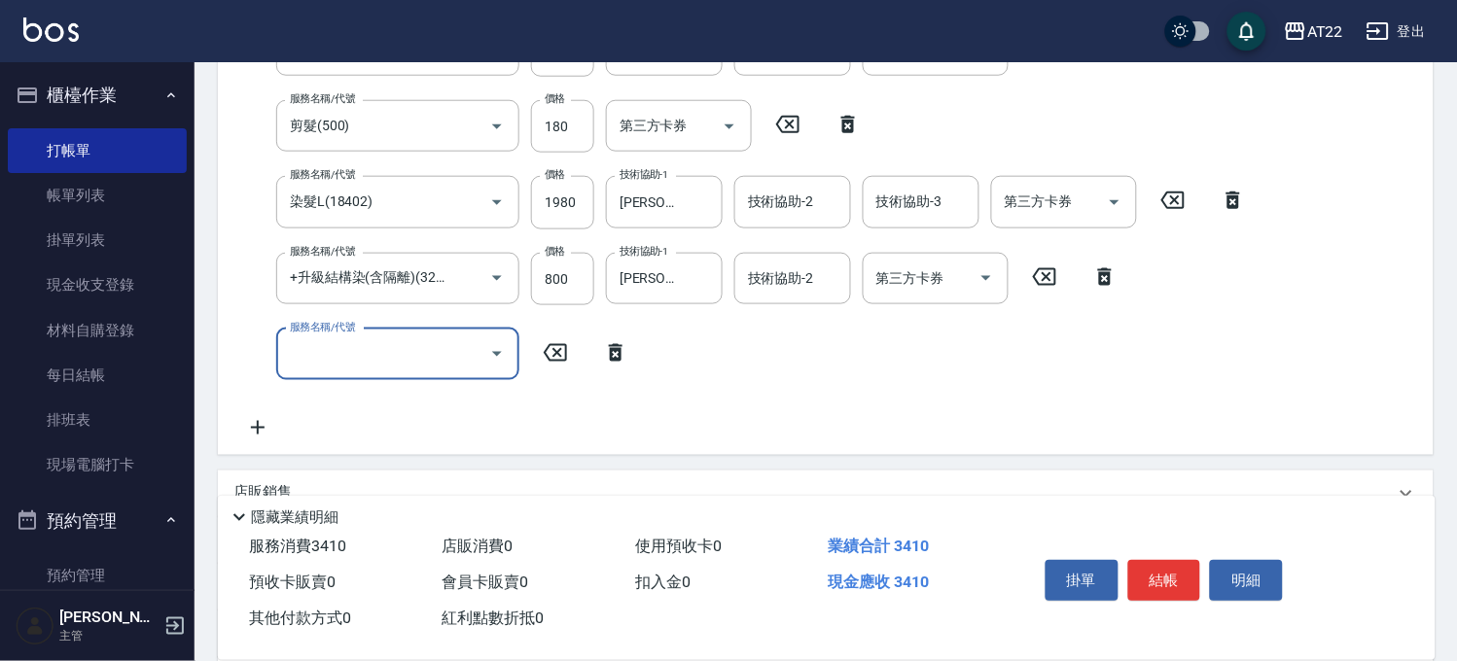
scroll to position [0, 0]
type input "結構式三段(a1800)"
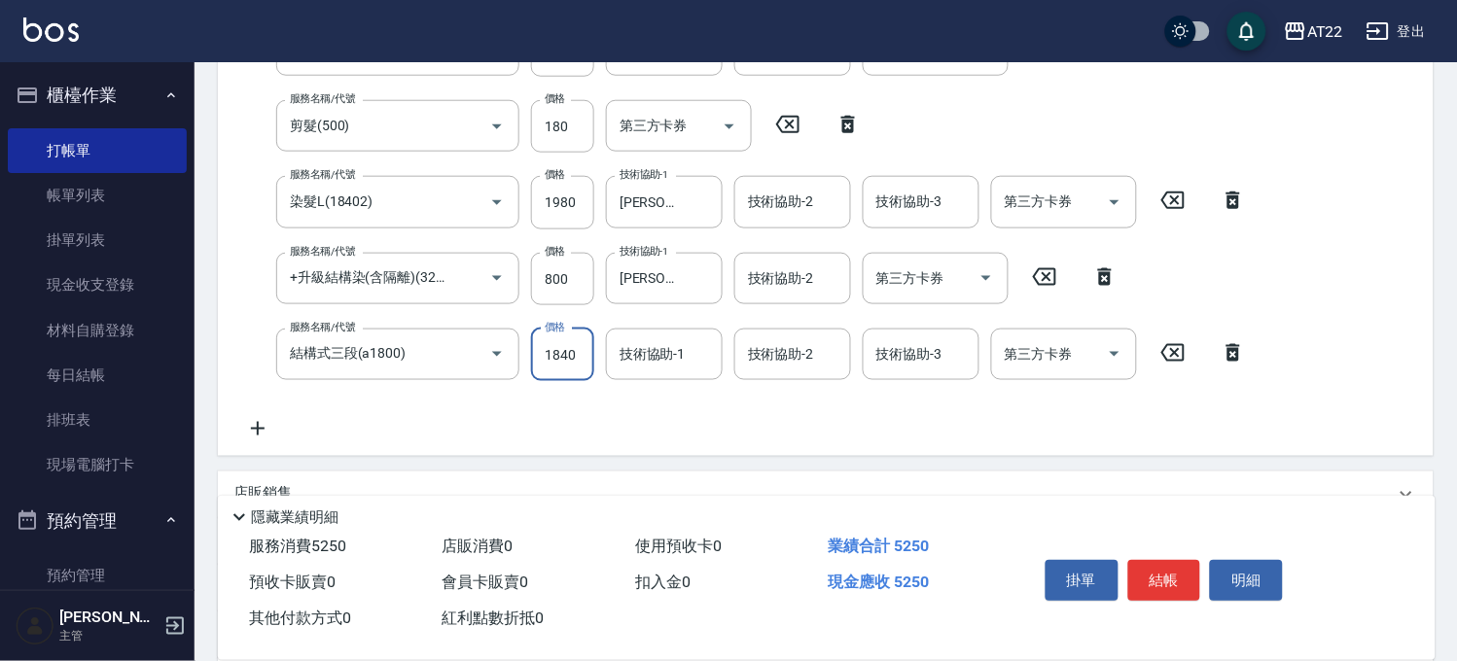
type input "1840"
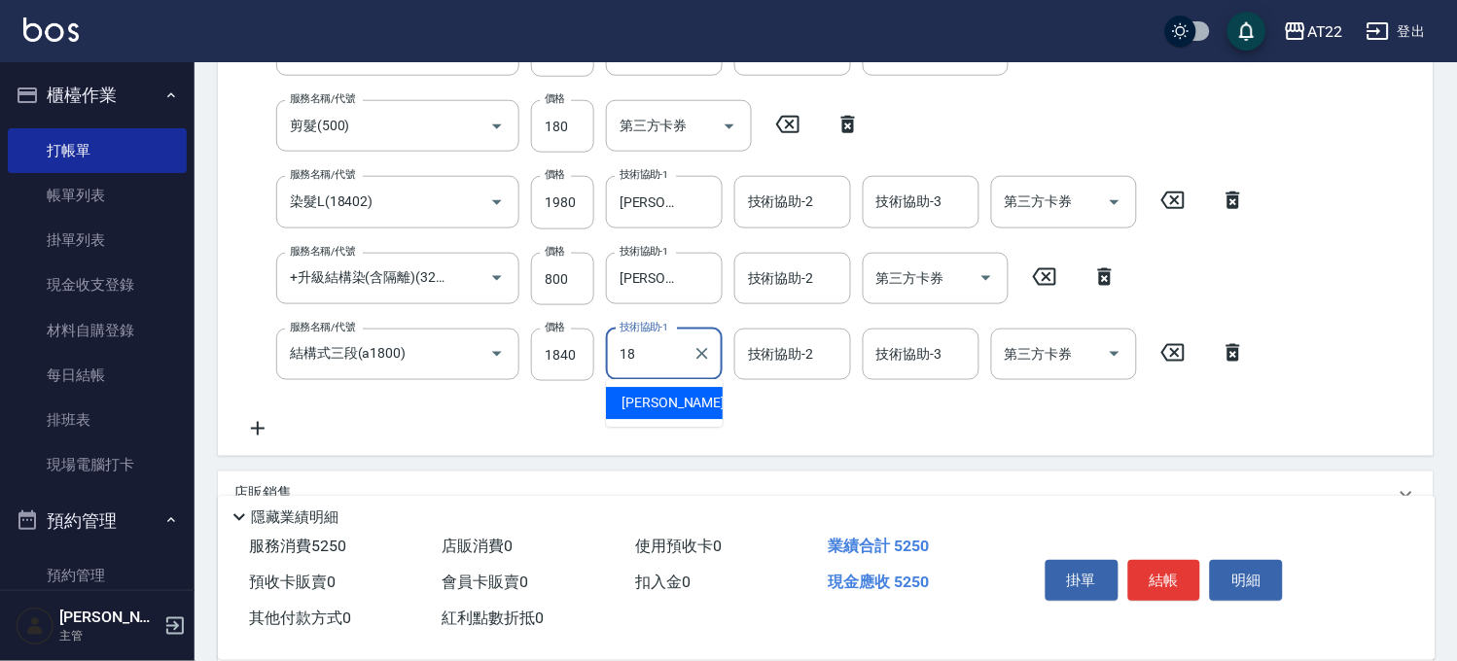
type input "恩恩-18"
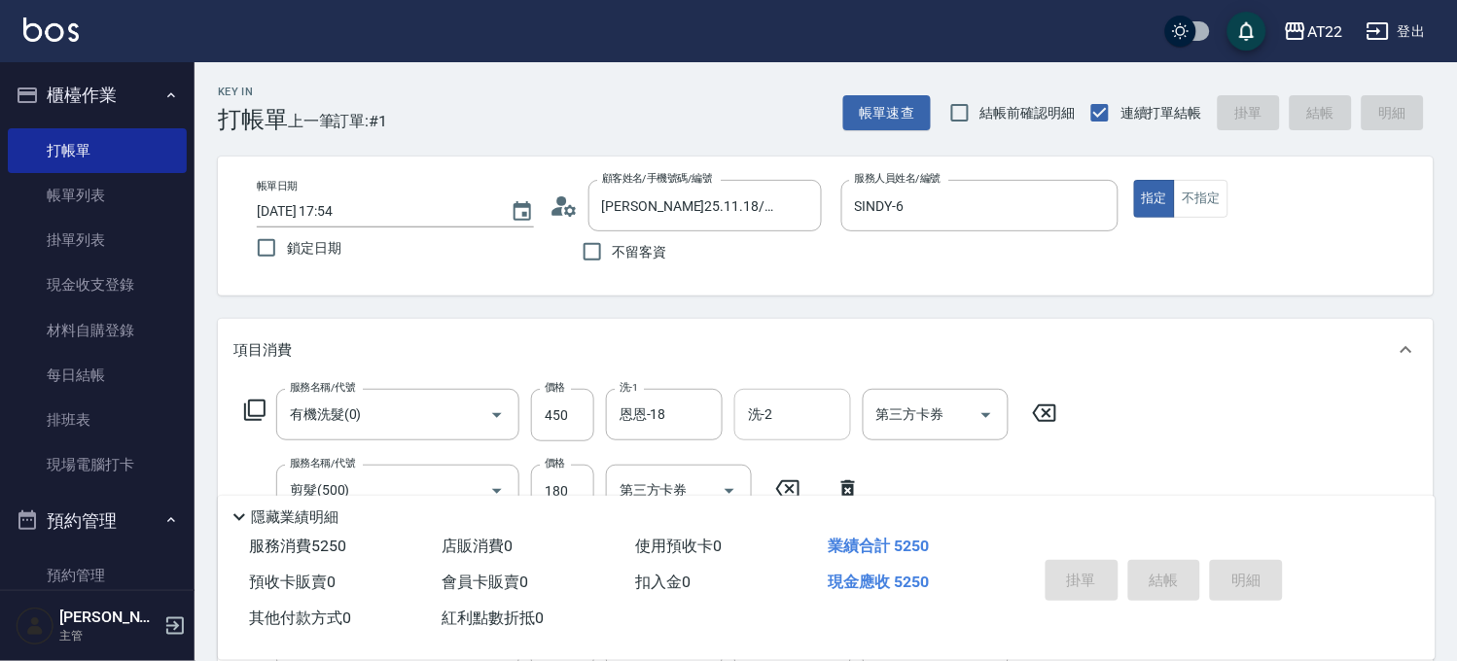
type input "[DATE] 17:58"
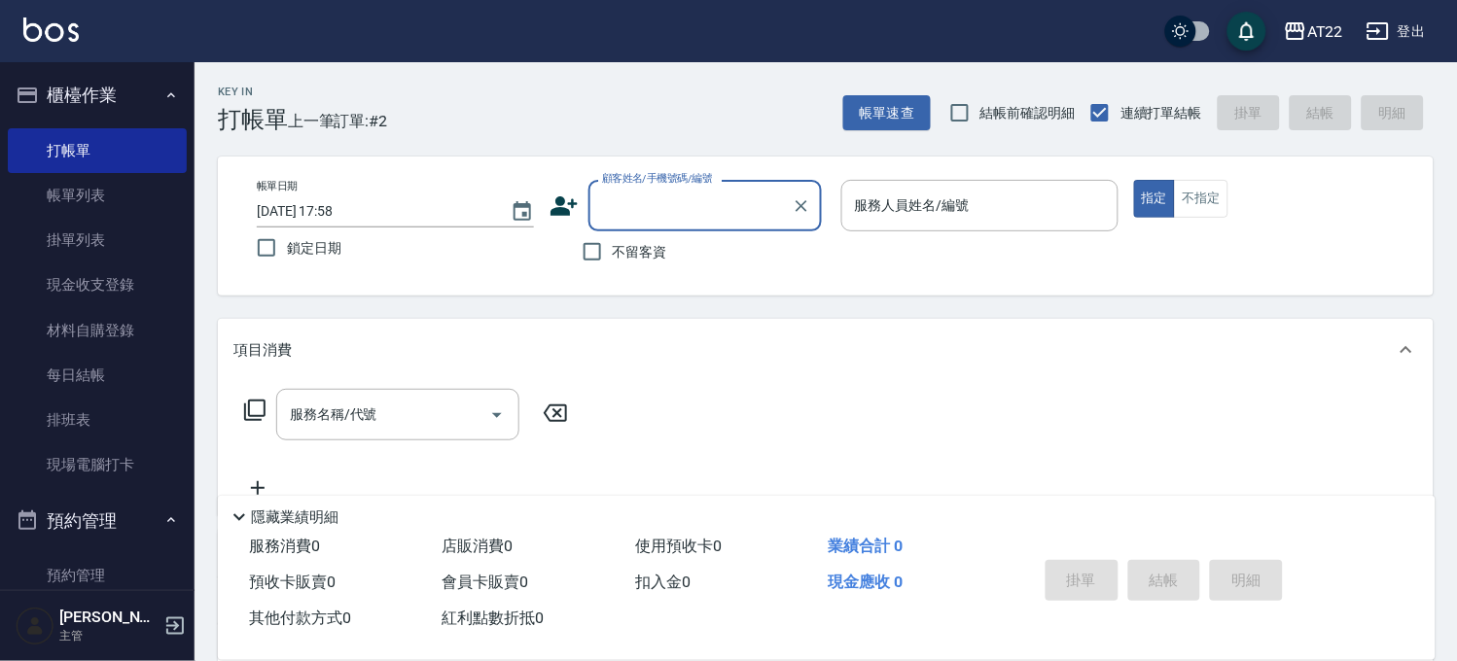
click at [619, 259] on span "不留客資" at bounding box center [640, 252] width 54 height 20
click at [613, 259] on input "不留客資" at bounding box center [592, 251] width 41 height 41
checkbox input "true"
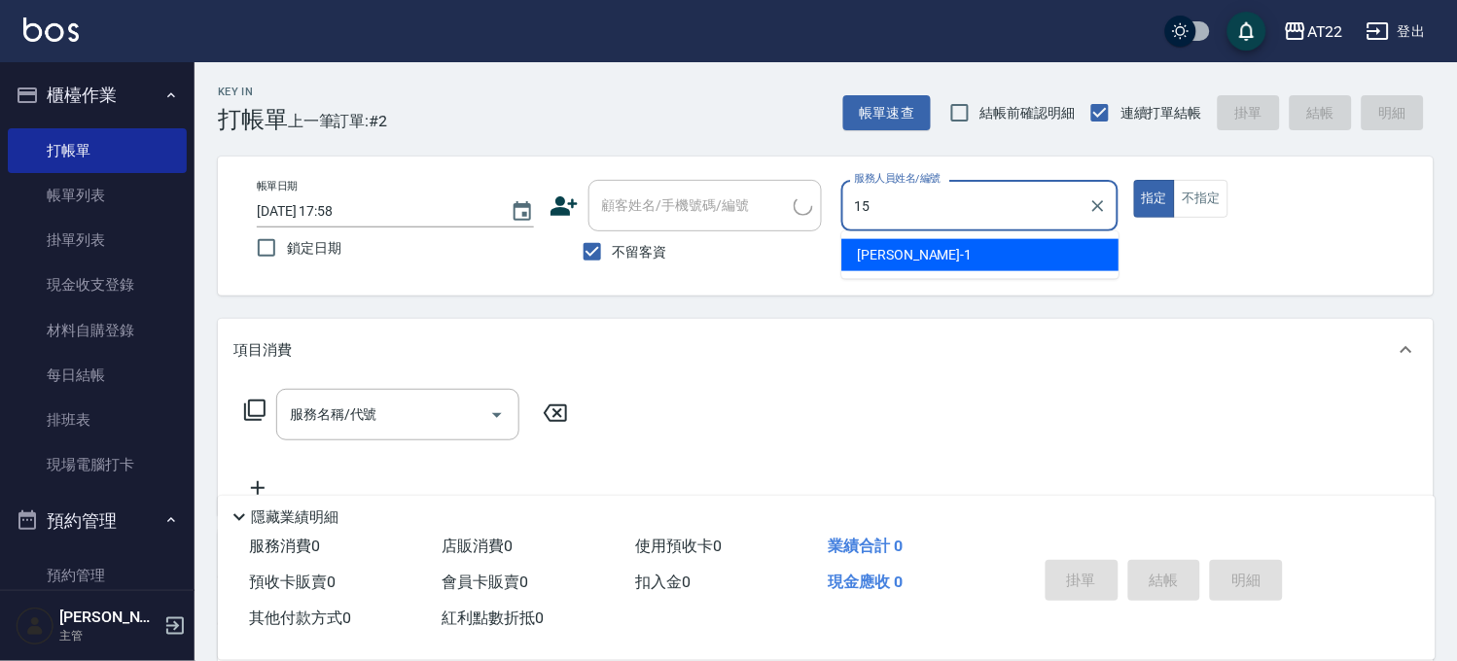
type input "Luna-15"
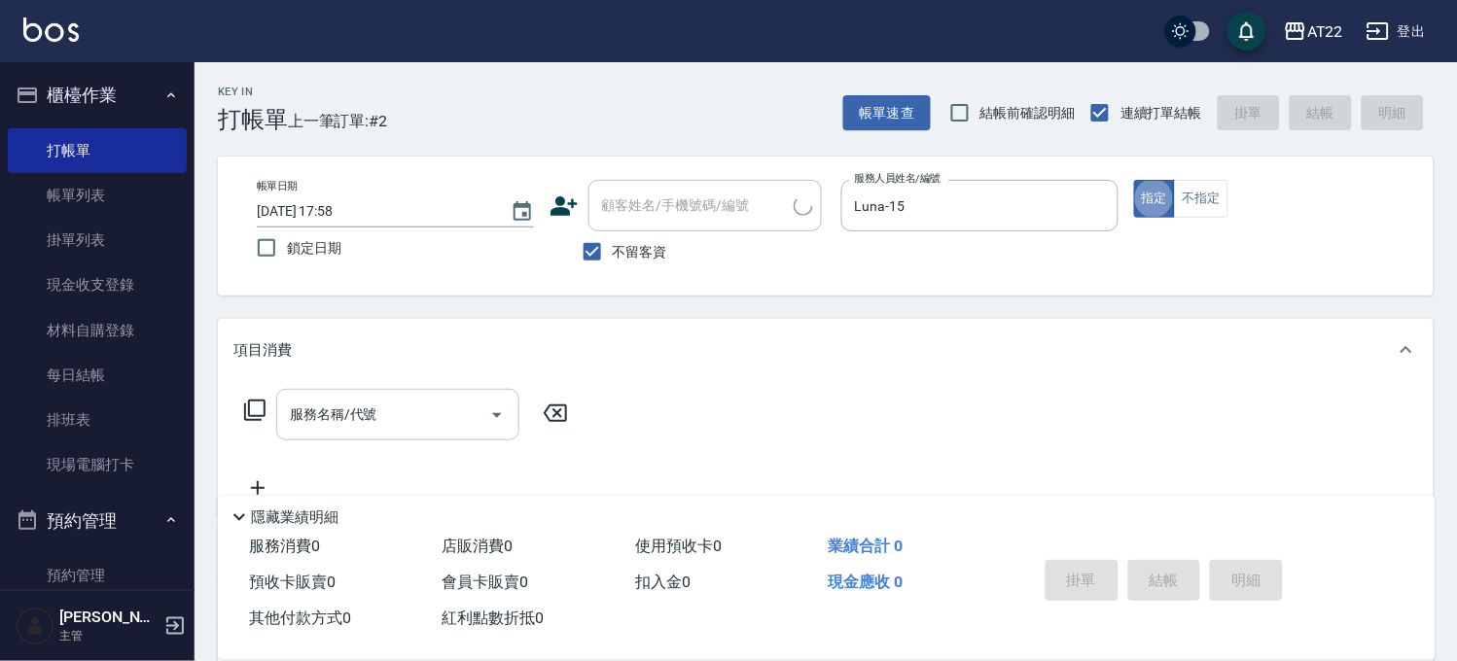
click at [367, 424] on input "服務名稱/代號" at bounding box center [383, 415] width 196 height 34
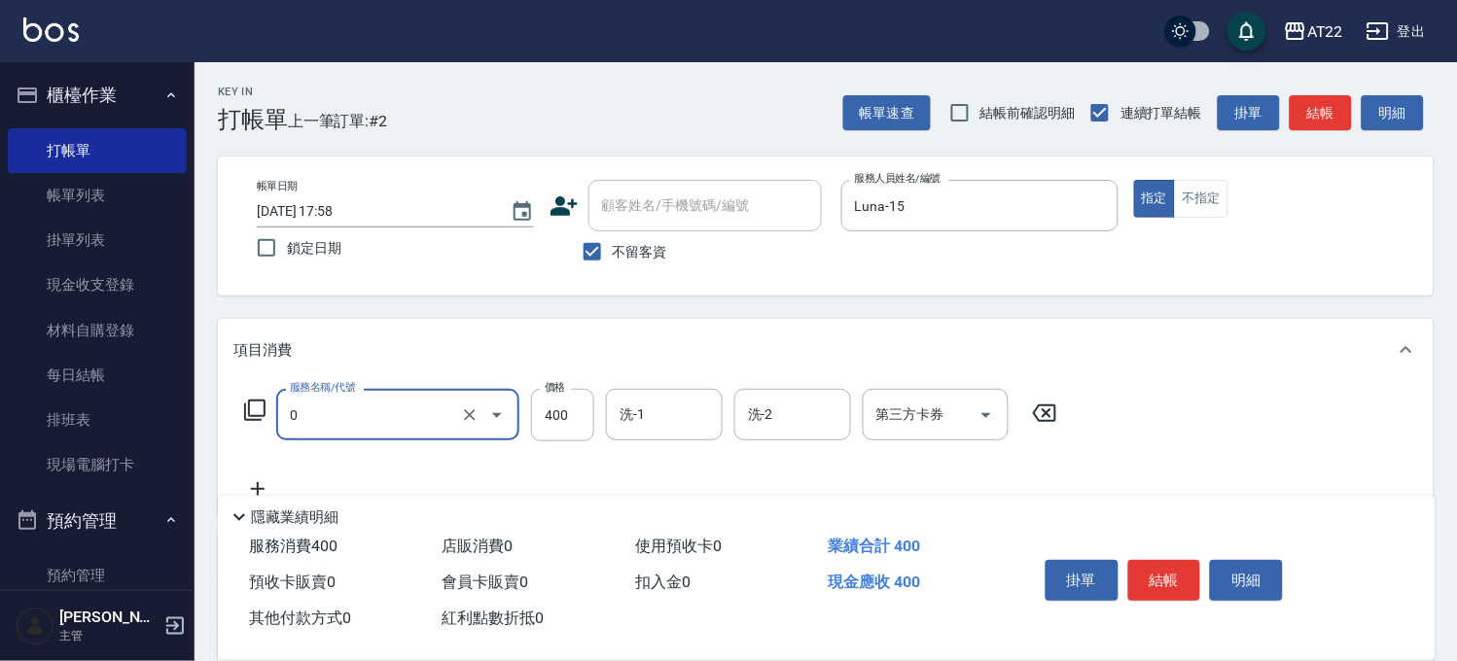
type input "有機洗髮(0)"
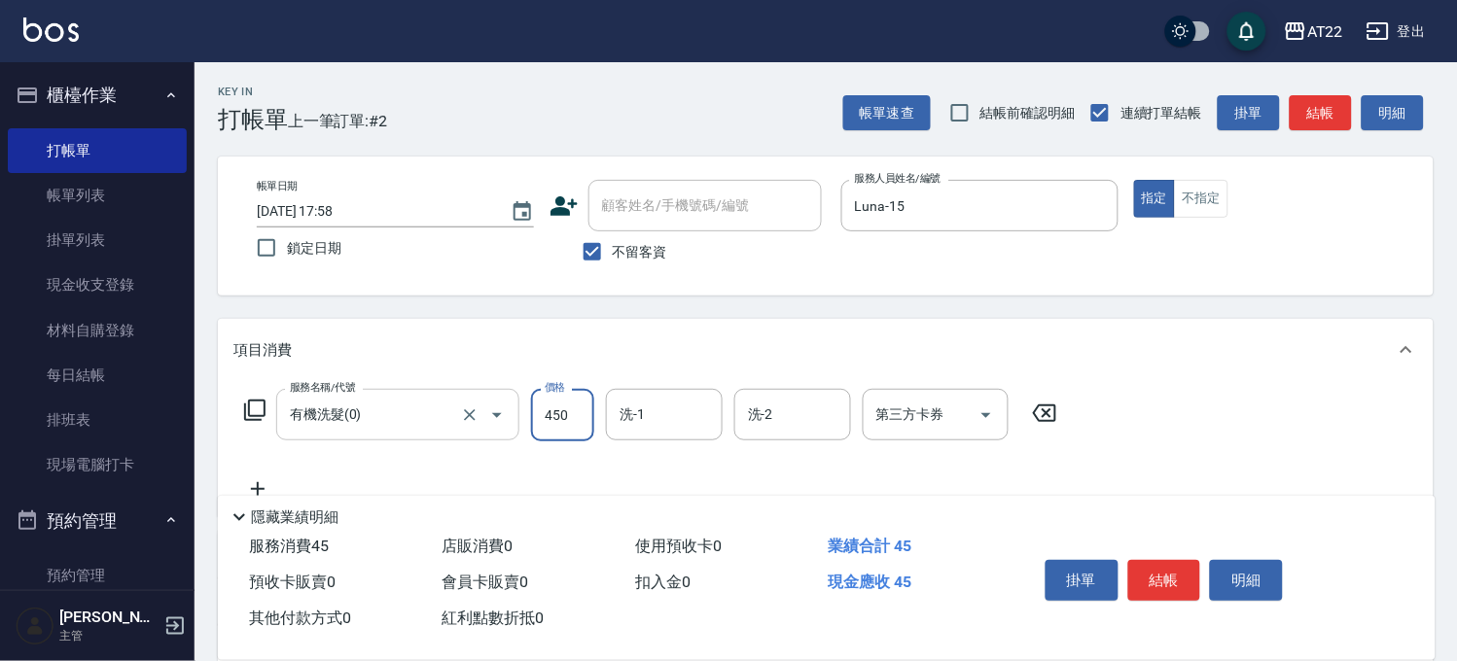
type input "450"
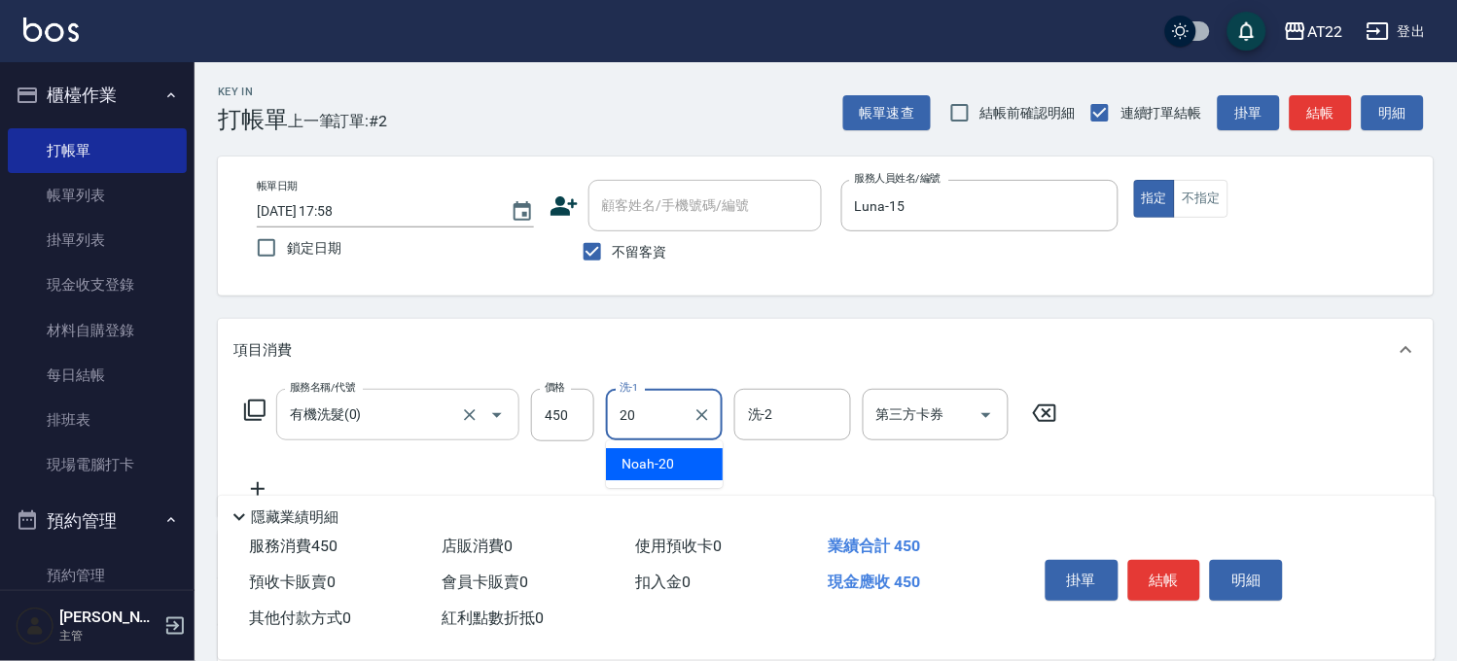
type input "Noah-20"
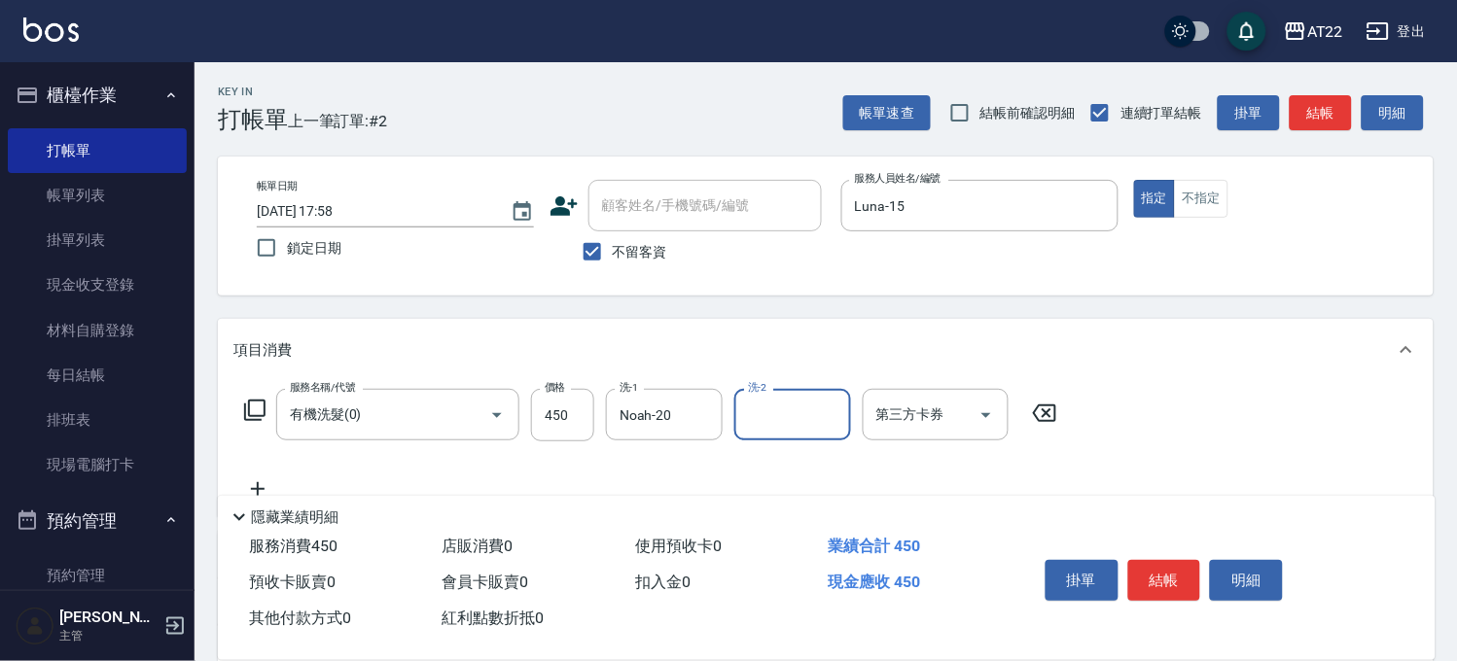
click at [260, 482] on icon at bounding box center [257, 489] width 49 height 23
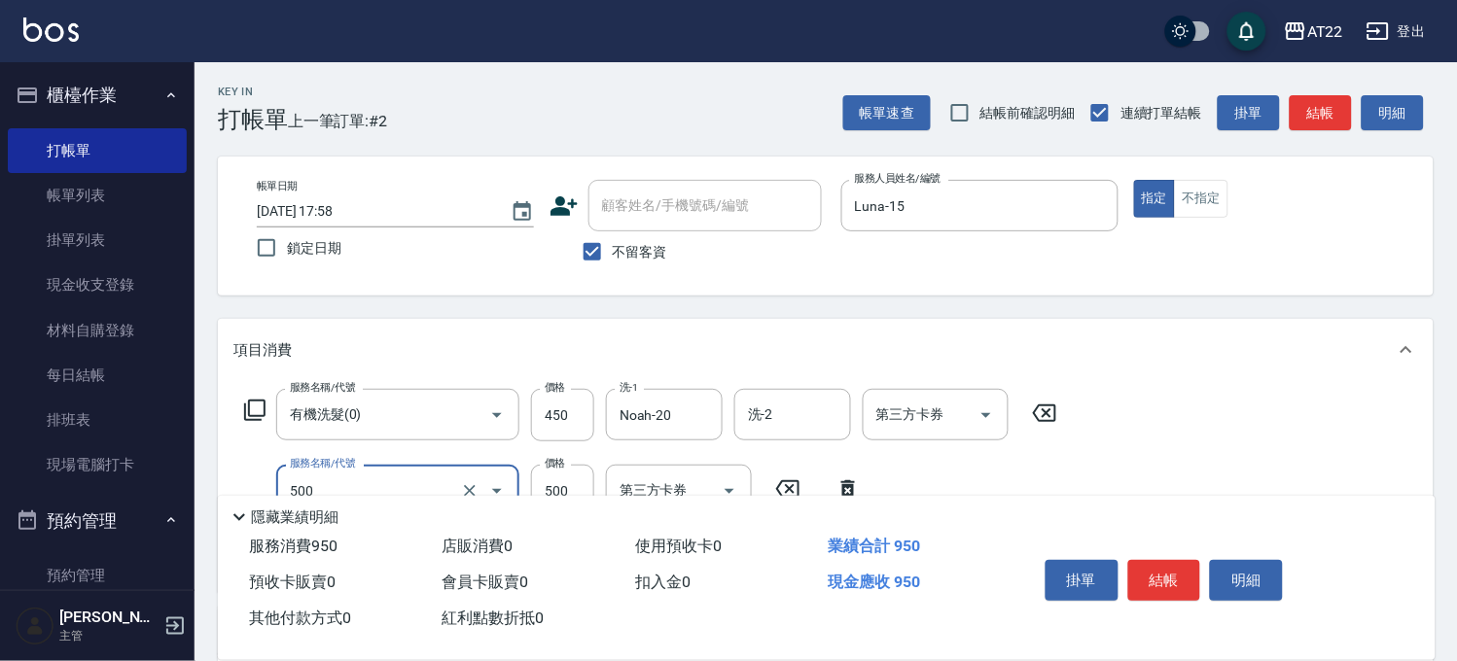
type input "剪髮(500)"
type input "250"
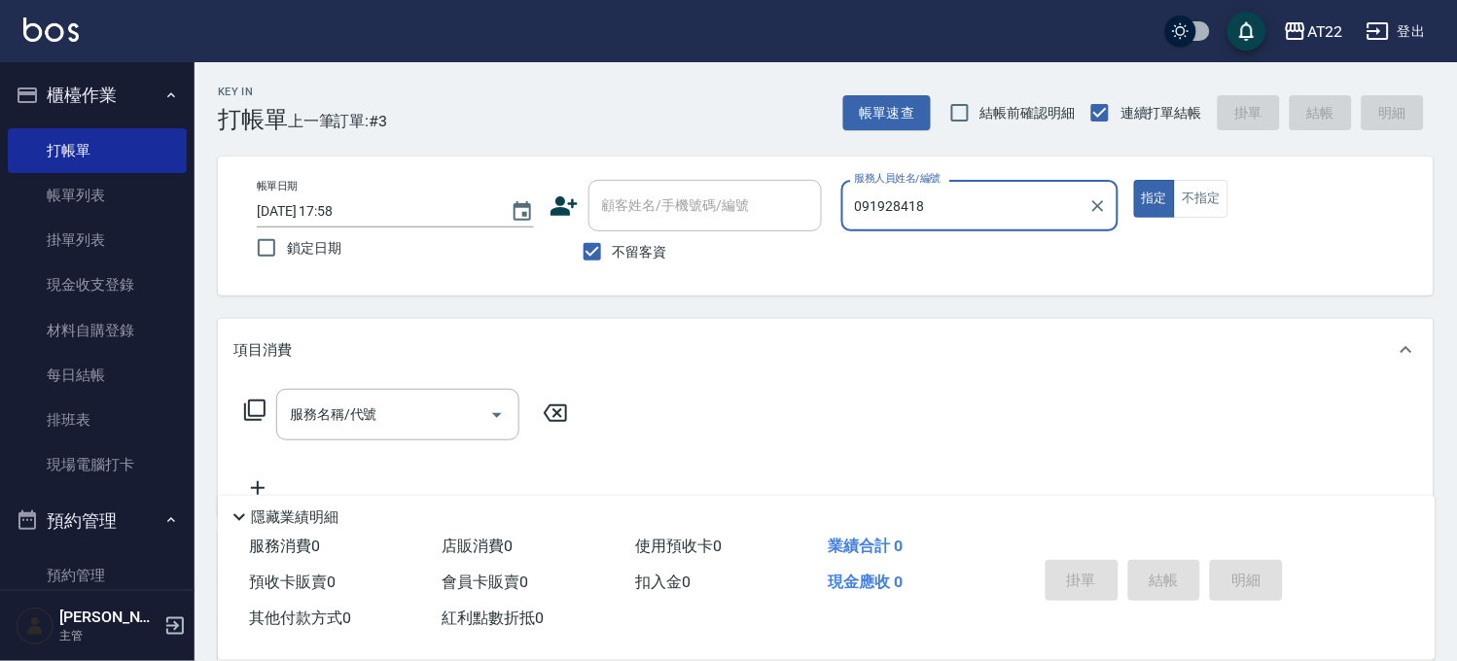
type input "091928418"
click at [625, 243] on span "不留客資" at bounding box center [640, 252] width 54 height 20
click at [613, 243] on input "不留客資" at bounding box center [592, 251] width 41 height 41
checkbox input "false"
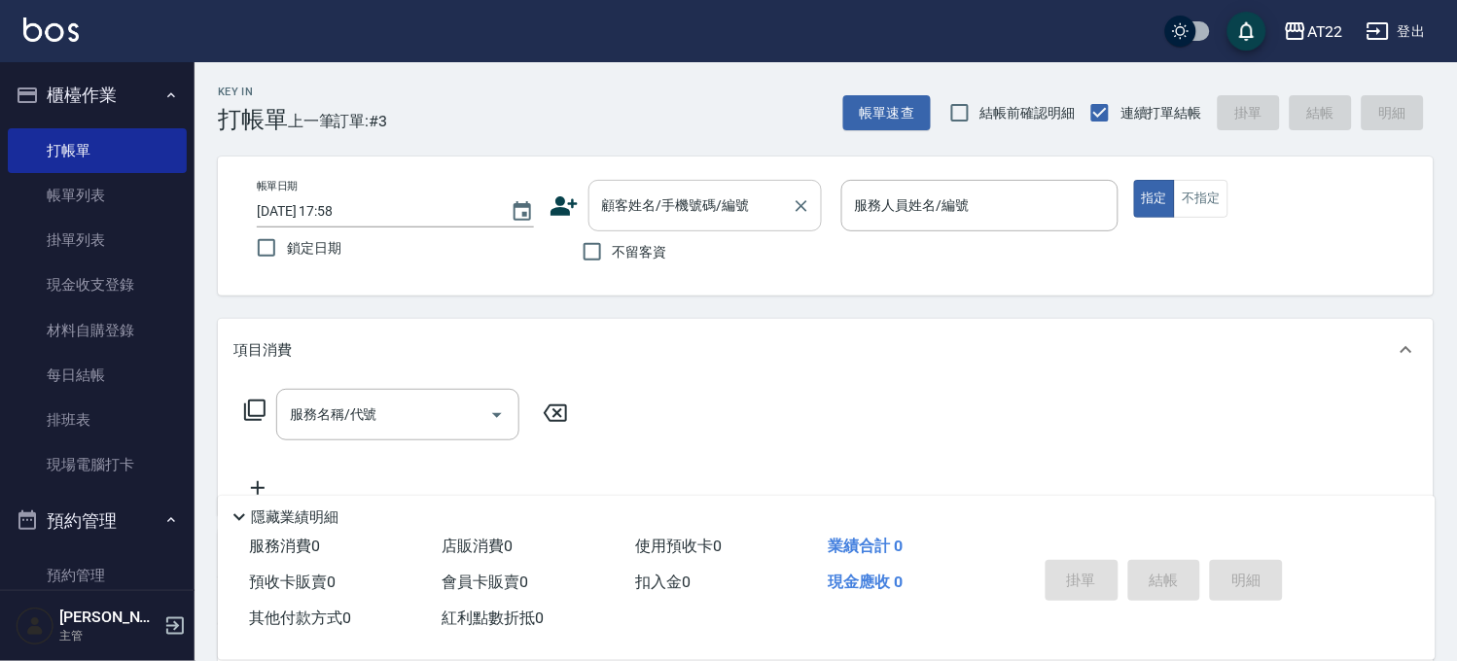
click at [635, 220] on input "顧客姓名/手機號碼/編號" at bounding box center [690, 206] width 187 height 34
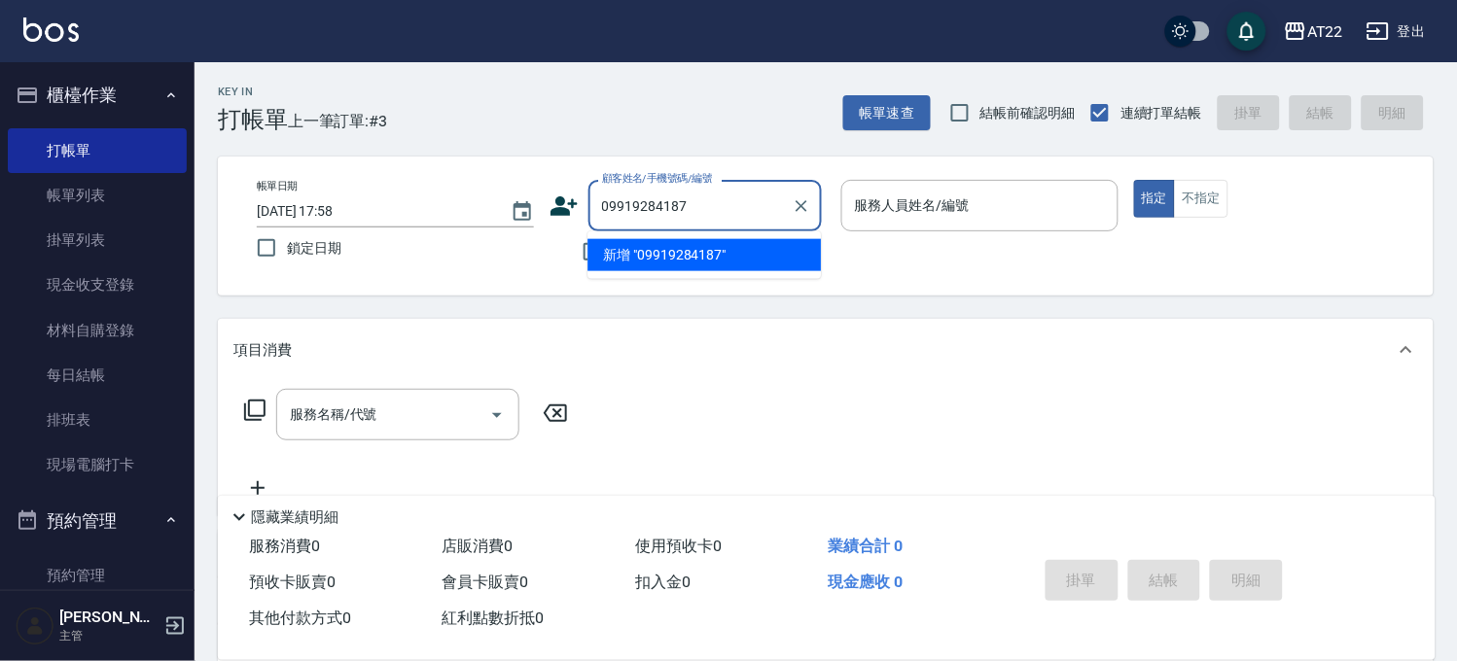
click at [734, 215] on input "09919284187" at bounding box center [690, 206] width 187 height 34
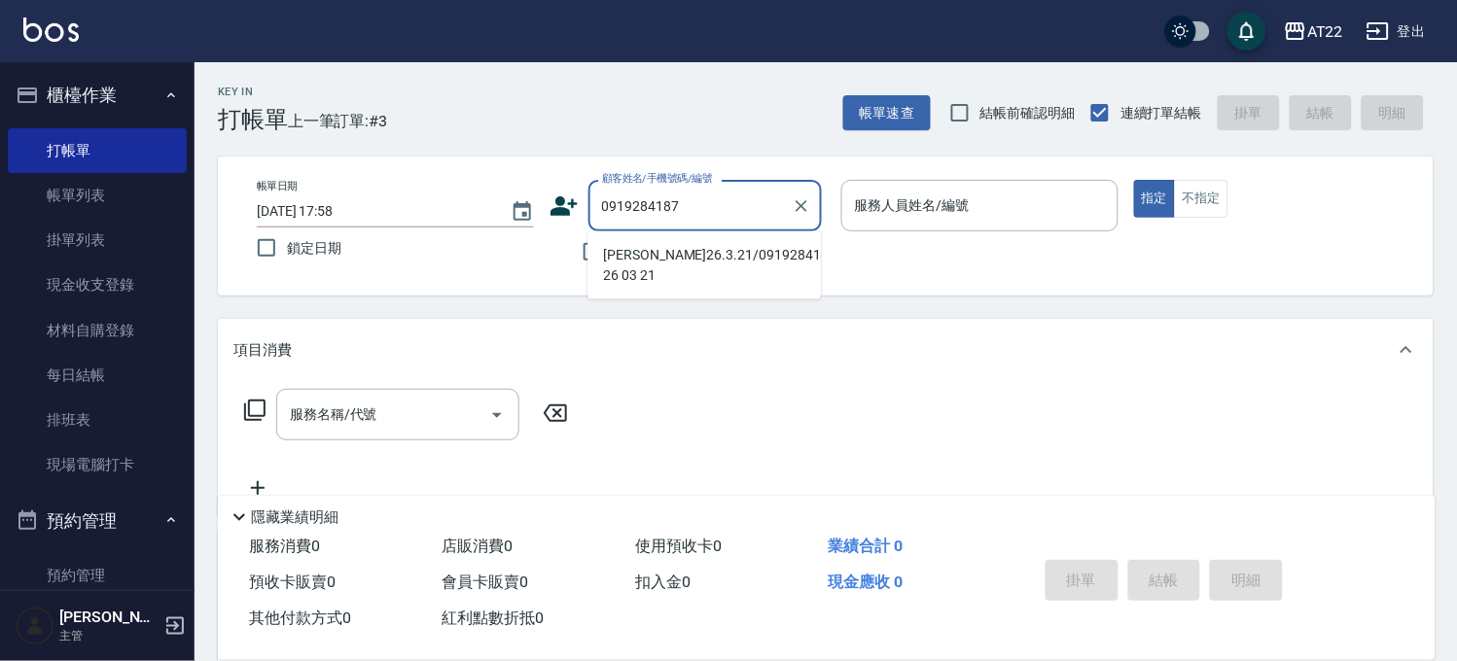
click at [681, 274] on li "[PERSON_NAME]26.3.21/0919284187/t86548 26 03 21" at bounding box center [703, 265] width 233 height 53
type input "[PERSON_NAME]26.3.21/0919284187/t86548 26 03 21"
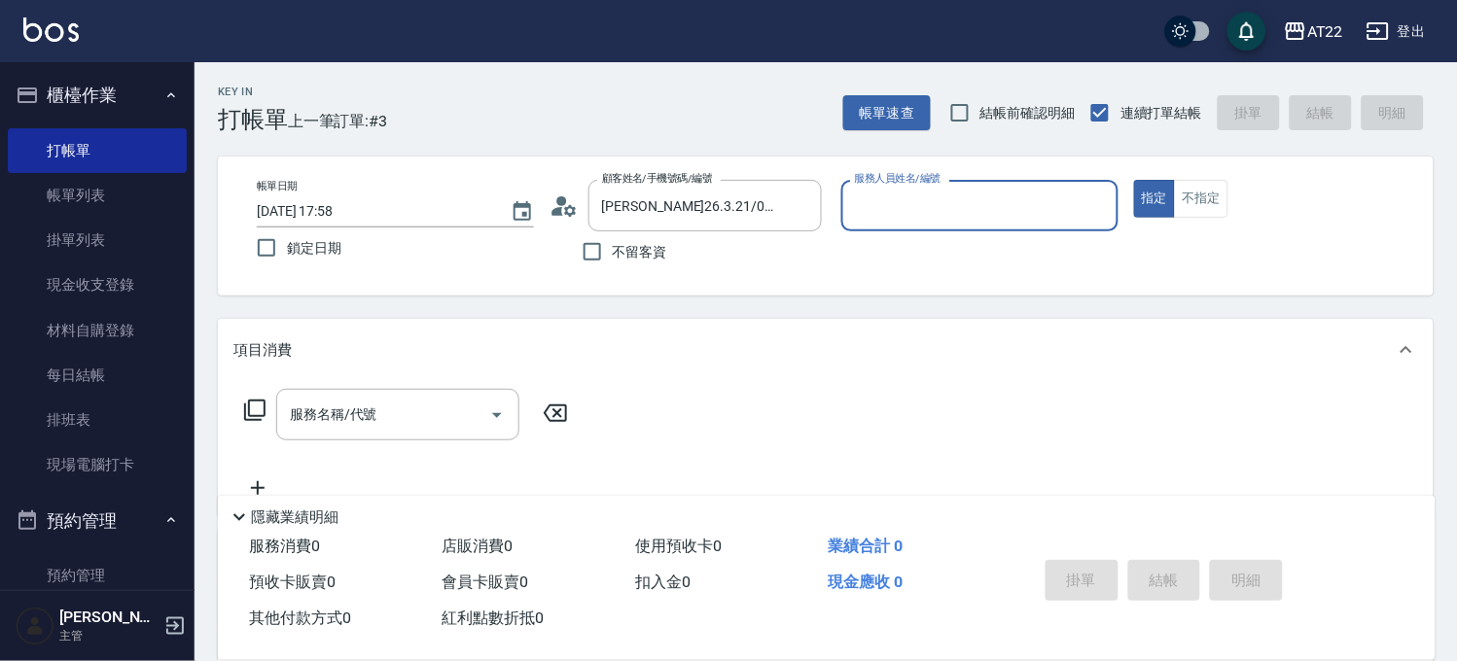
type input "SINDY-6"
click at [444, 400] on input "服務名稱/代號" at bounding box center [383, 415] width 196 height 34
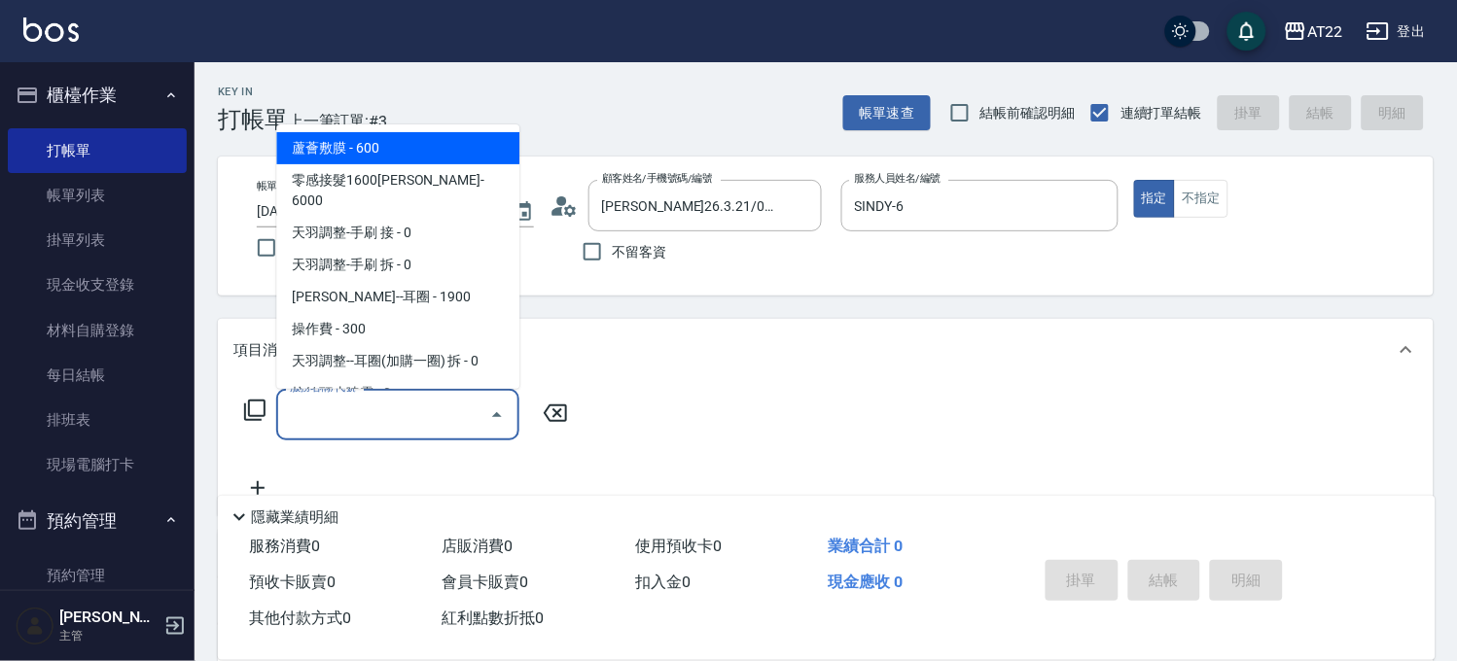
type input "0"
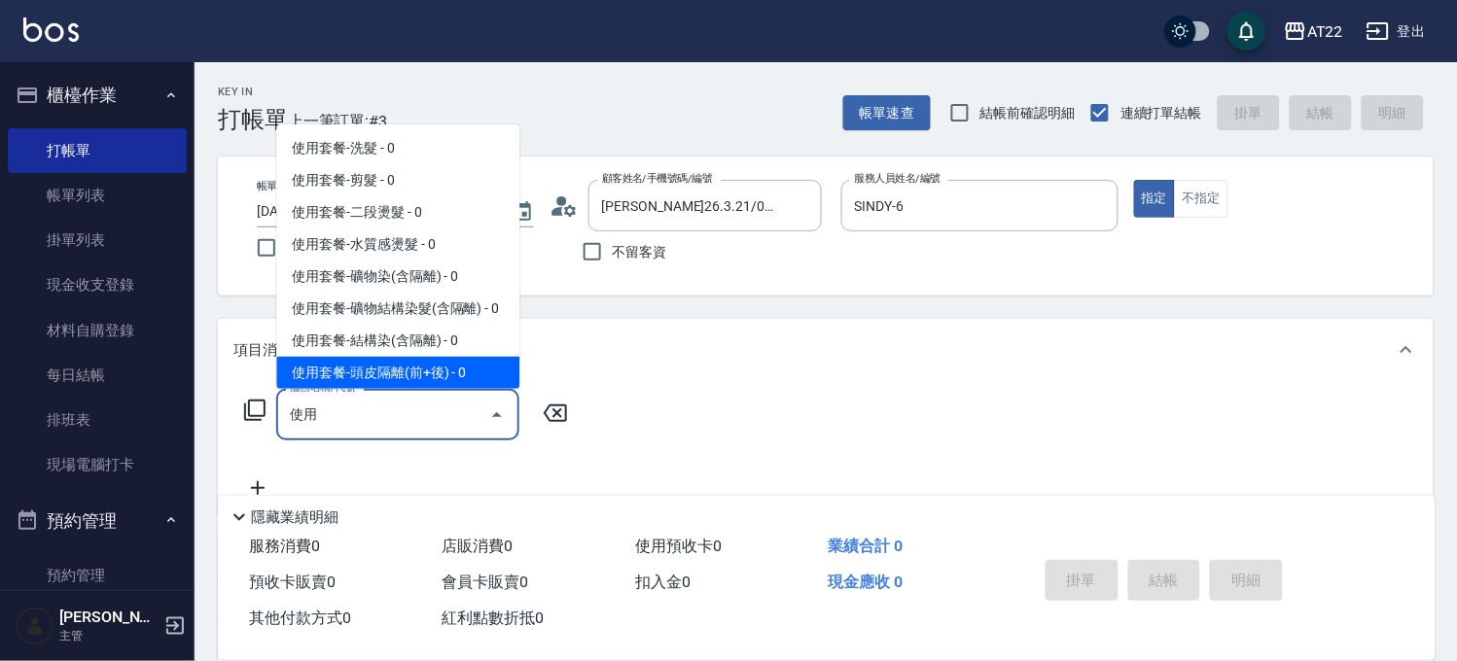
click at [341, 400] on input "使用" at bounding box center [383, 415] width 196 height 34
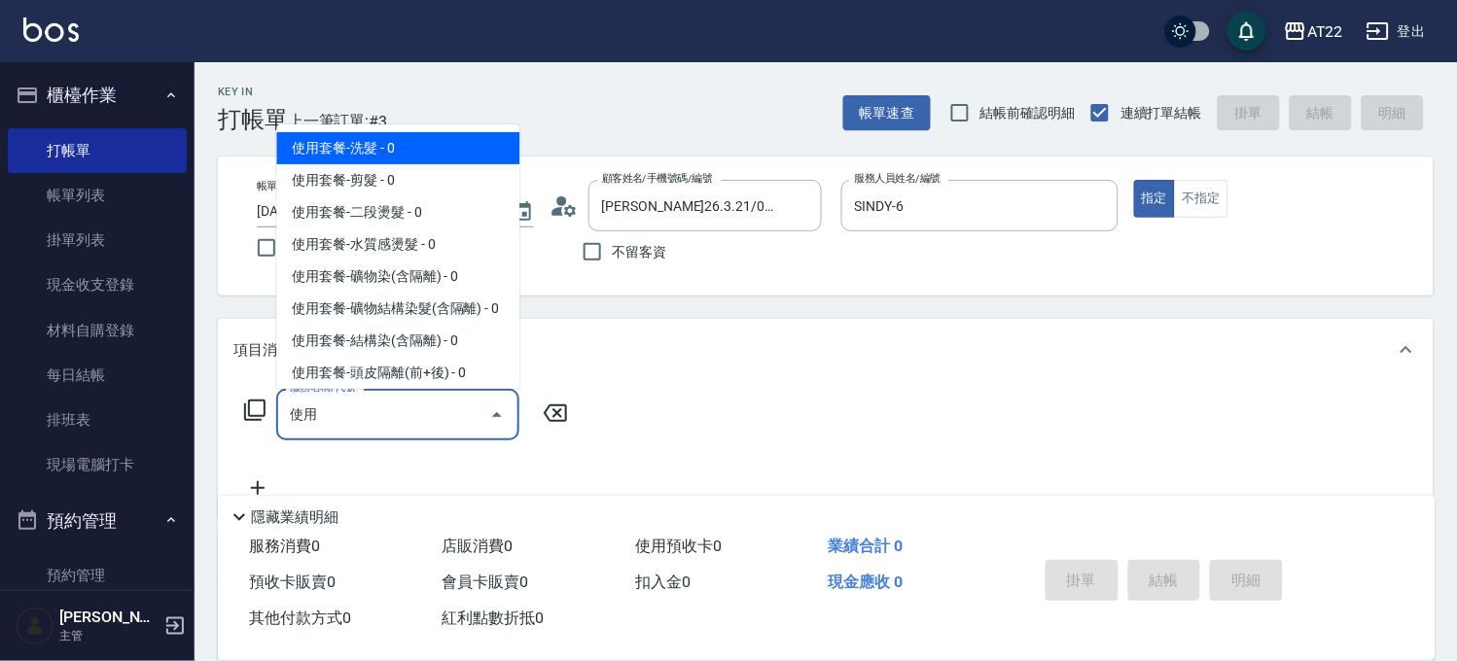
click at [336, 151] on span "使用套餐-洗髮 - 0" at bounding box center [397, 148] width 243 height 32
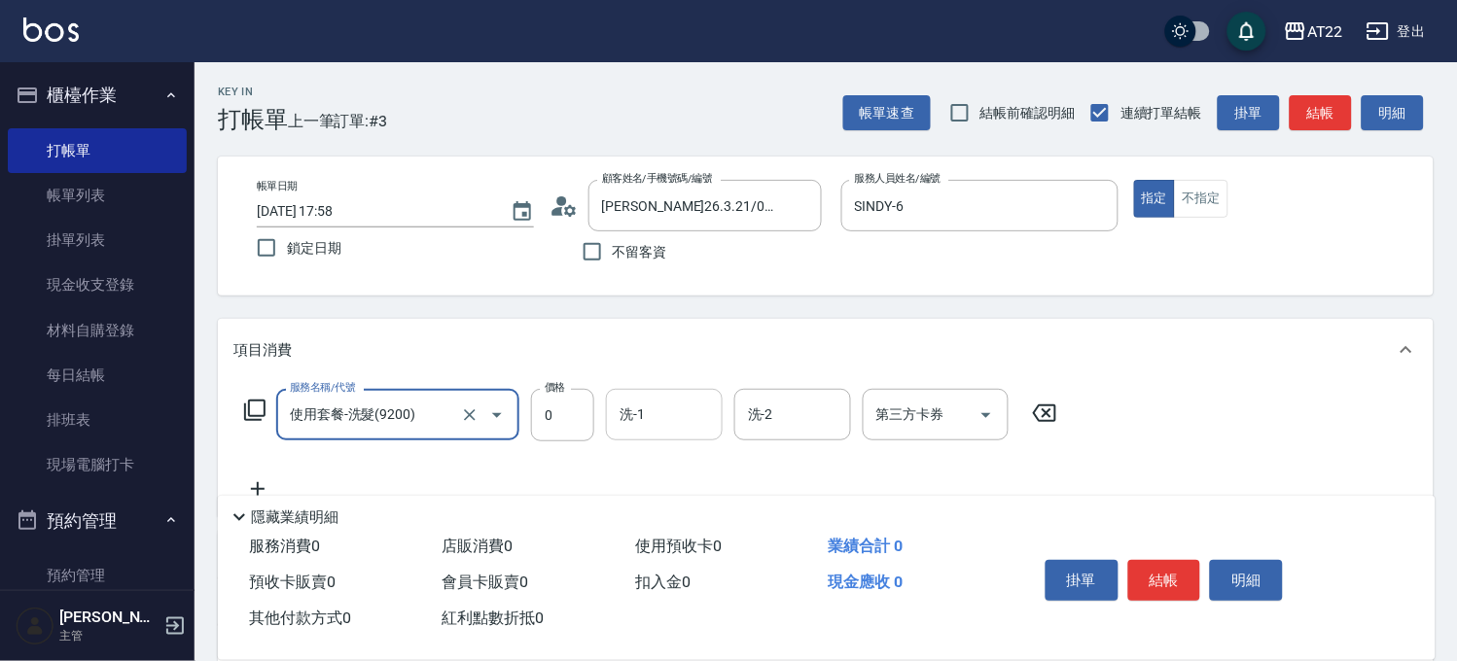
type input "使用套餐-洗髮(9200)"
click at [644, 406] on input "洗-1" at bounding box center [664, 415] width 99 height 34
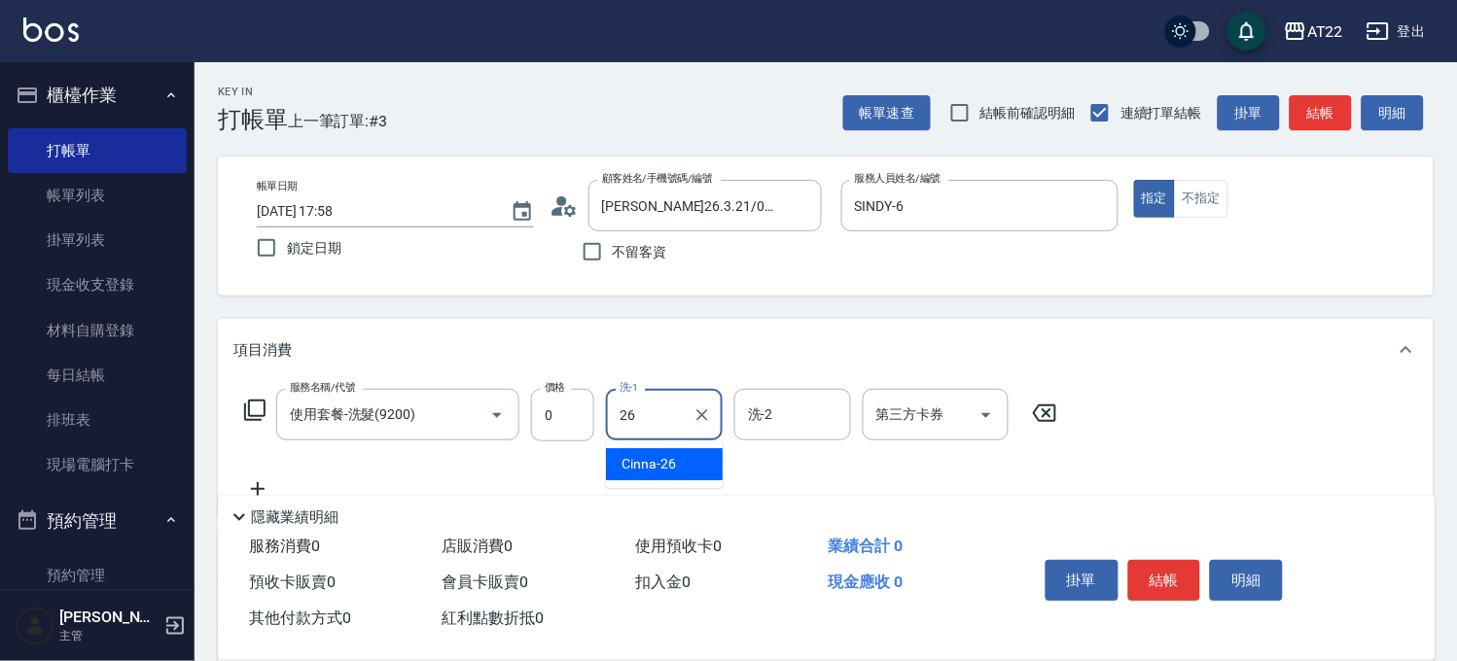
type input "Cinna-26"
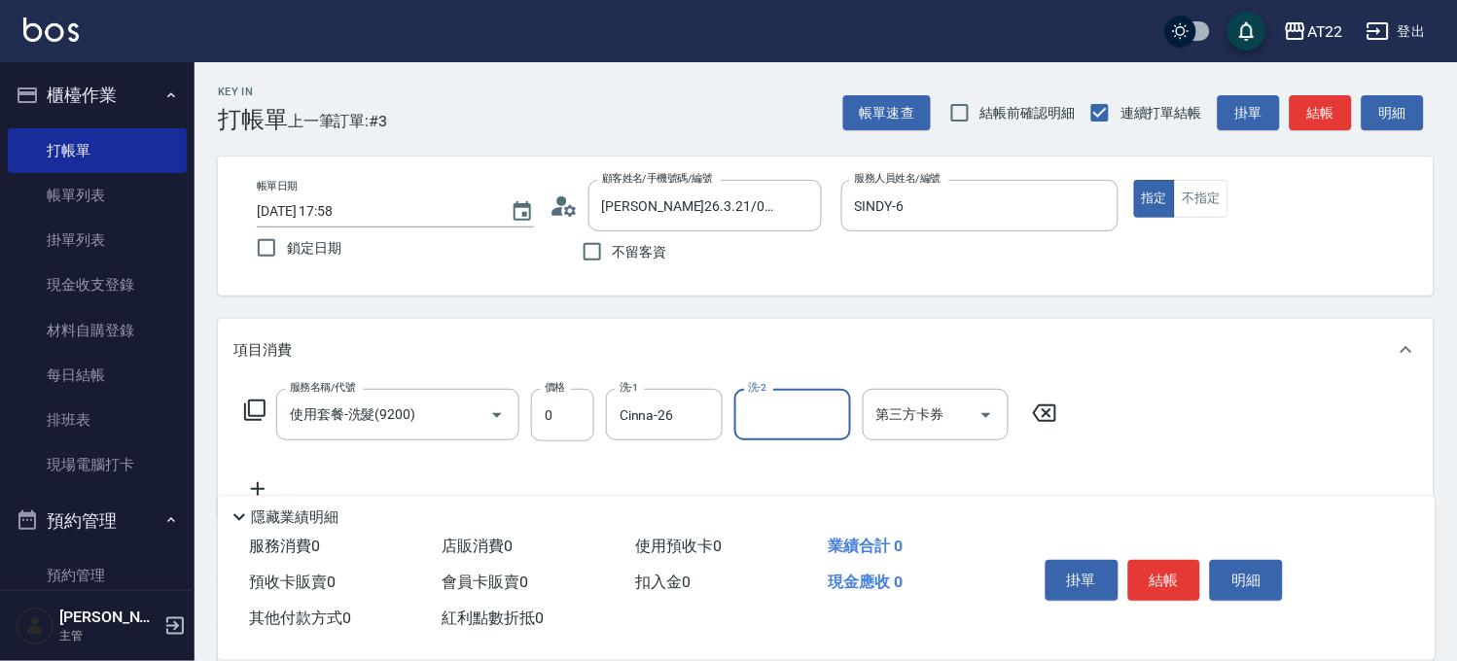
click at [266, 480] on icon at bounding box center [257, 489] width 49 height 23
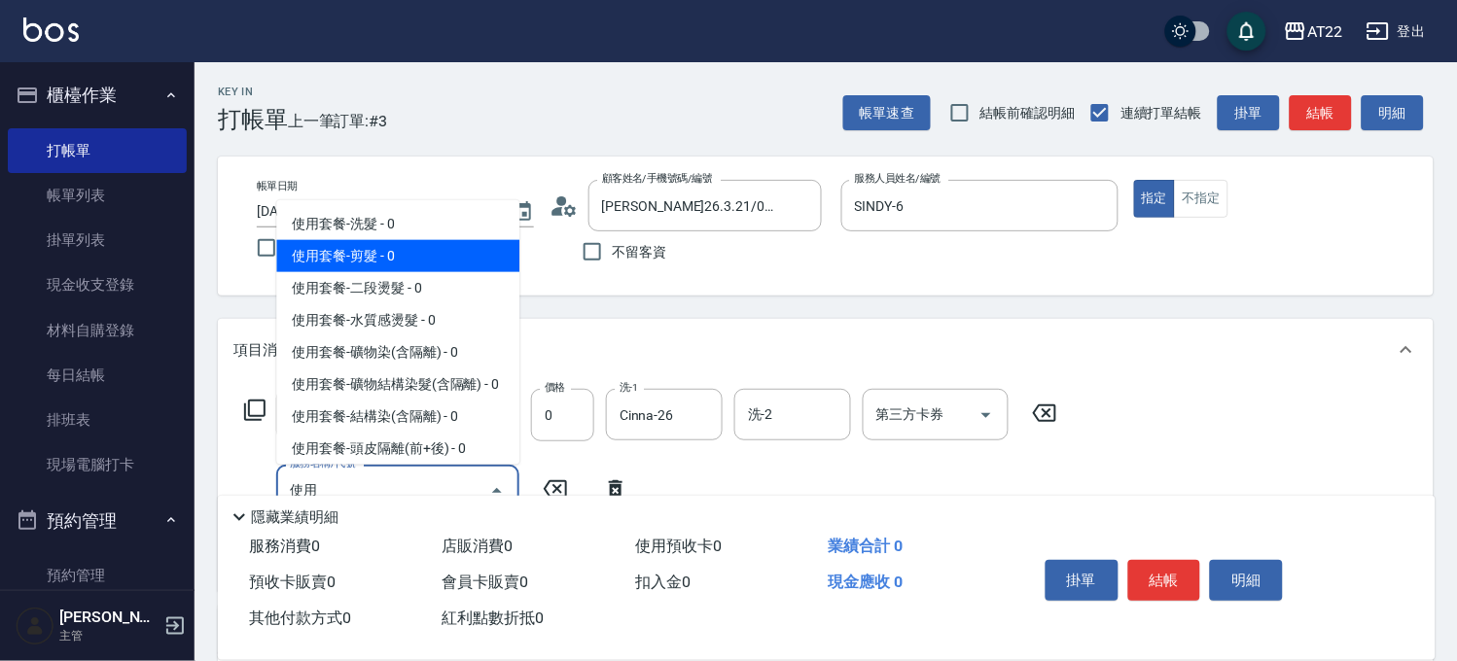
click at [355, 257] on span "使用套餐-剪髮 - 0" at bounding box center [397, 256] width 243 height 32
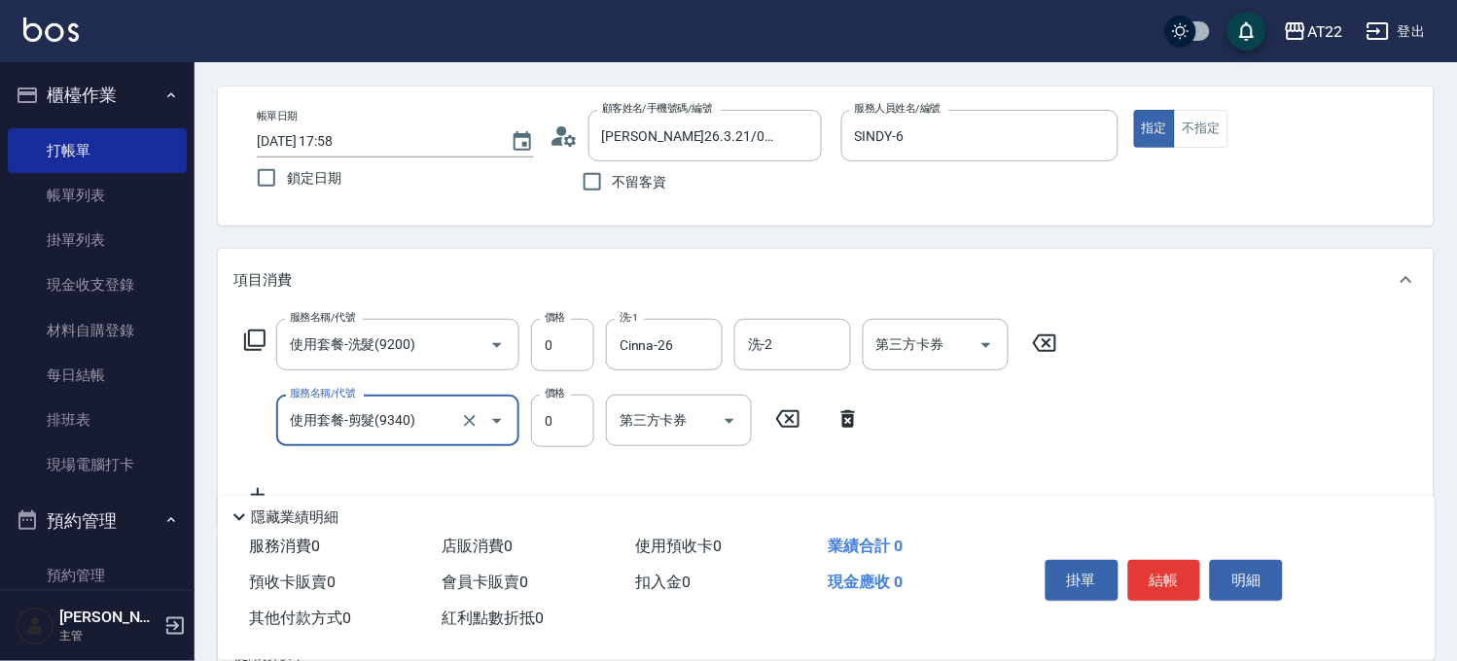
scroll to position [108, 0]
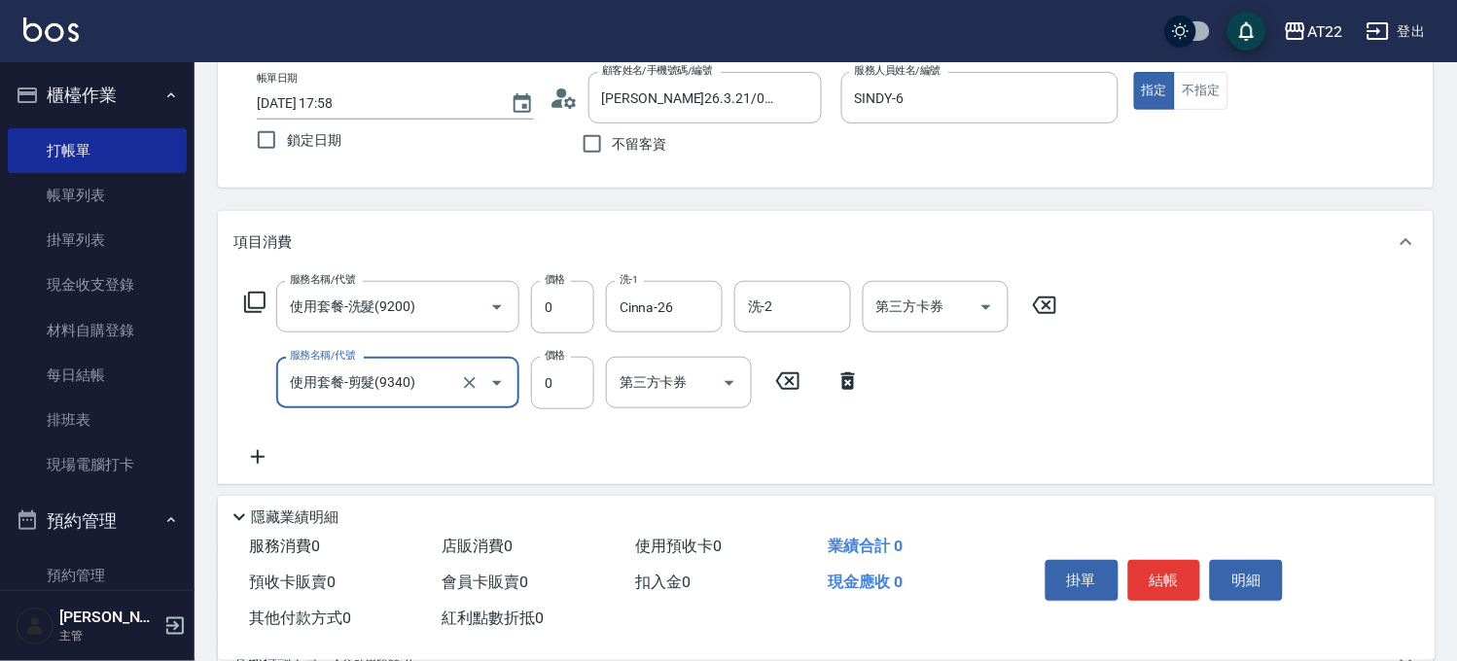
type input "使用套餐-剪髮(9340)"
click at [245, 462] on icon at bounding box center [257, 456] width 49 height 23
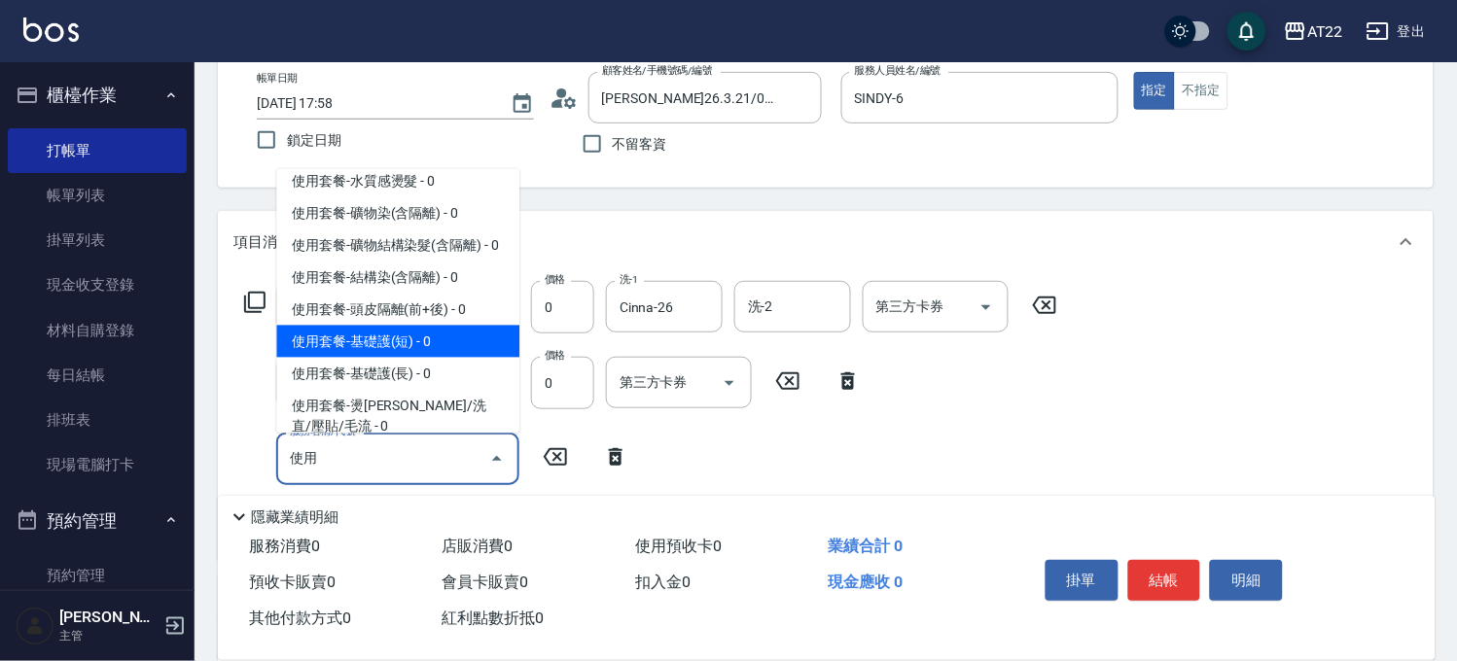
click at [406, 358] on span "使用套餐-基礎護(短) - 0" at bounding box center [397, 342] width 243 height 32
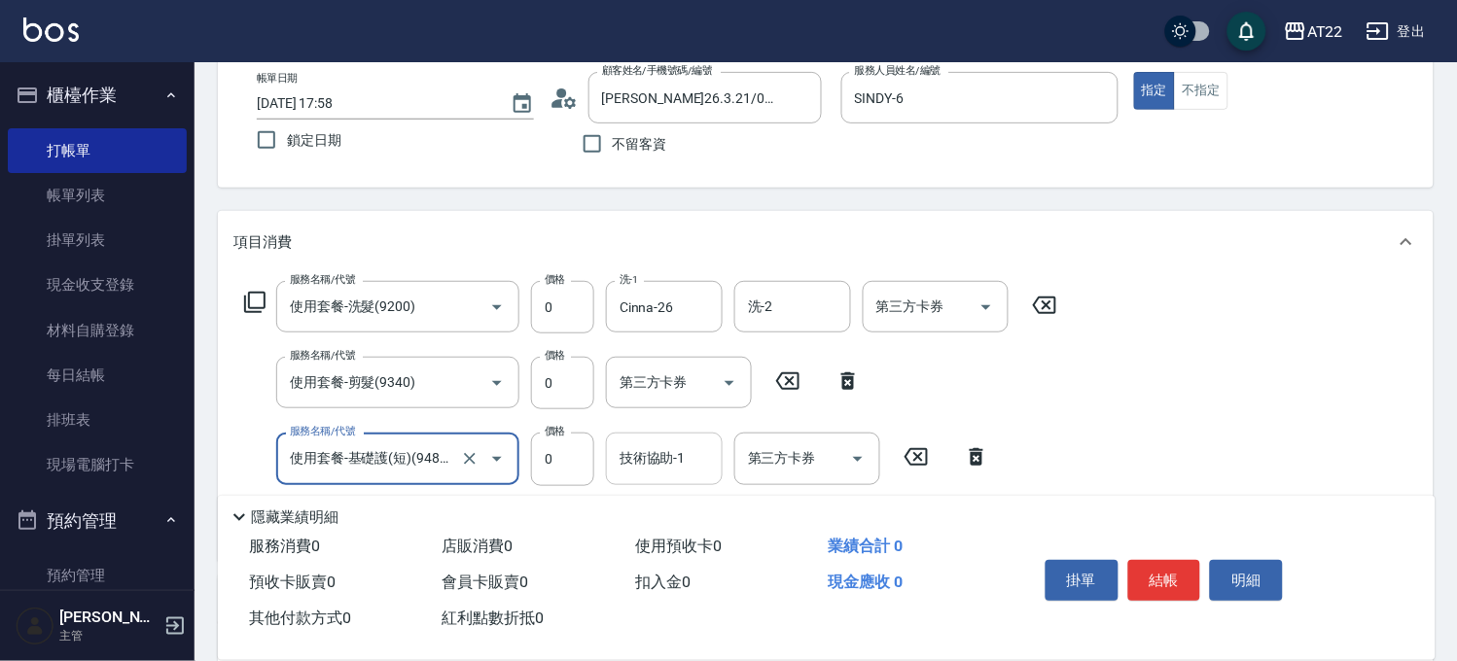
click at [633, 454] on div "技術協助-1 技術協助-1" at bounding box center [664, 459] width 117 height 52
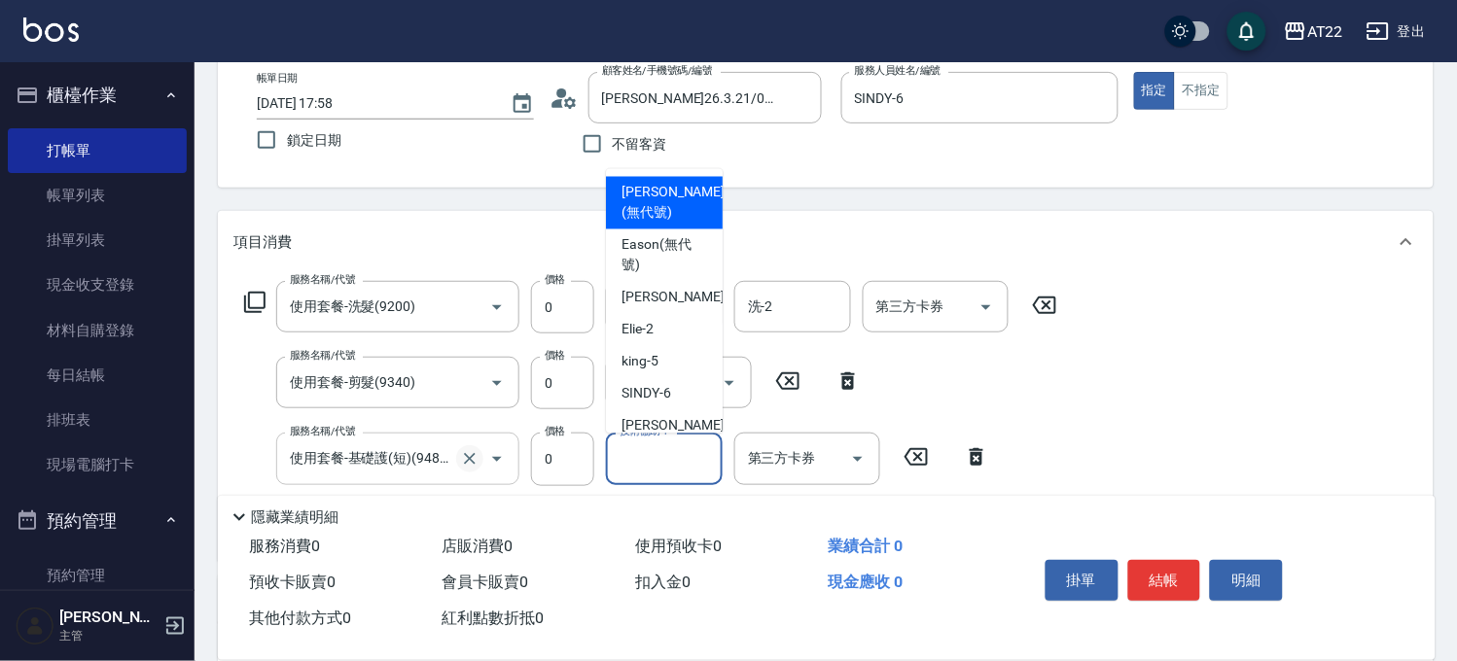
click at [474, 454] on icon "Clear" at bounding box center [470, 459] width 12 height 12
type input "使用套餐-基礎護(短)(94803)"
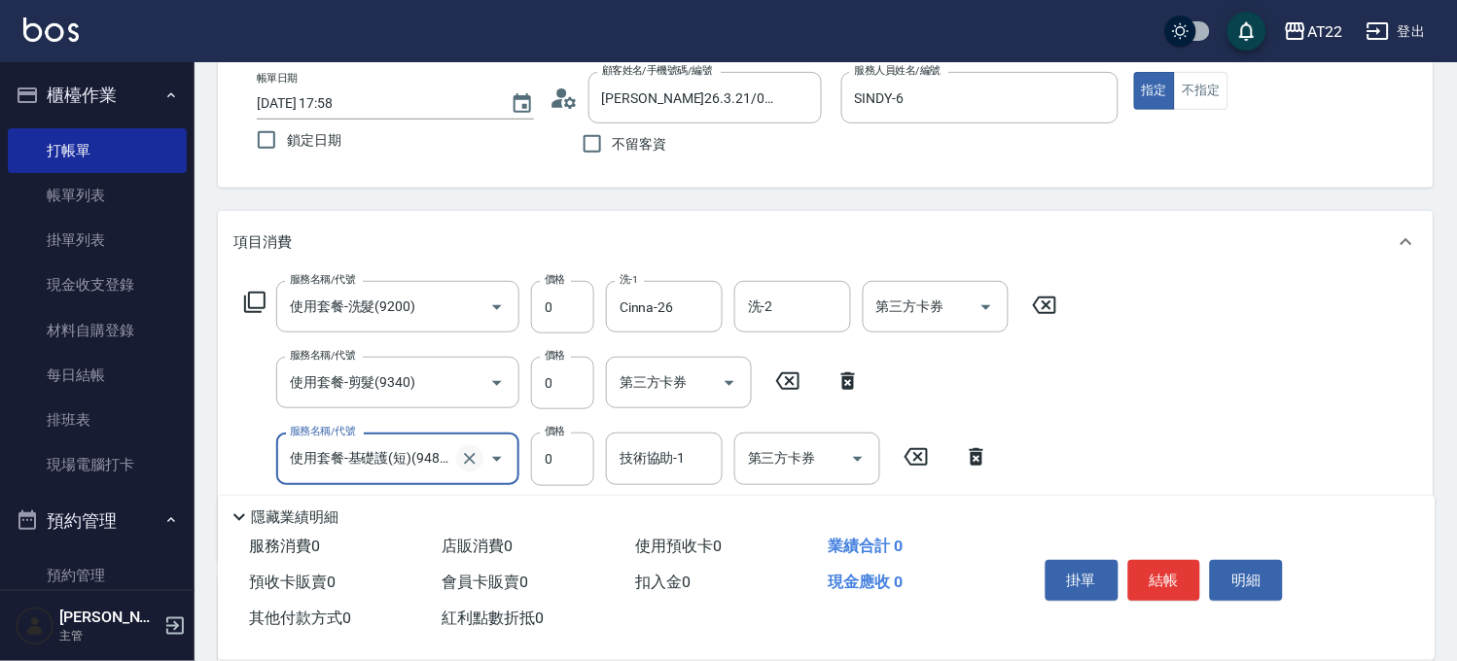
scroll to position [0, 0]
click at [402, 454] on input "使用套餐-基礎護(短)(94803)" at bounding box center [370, 459] width 171 height 34
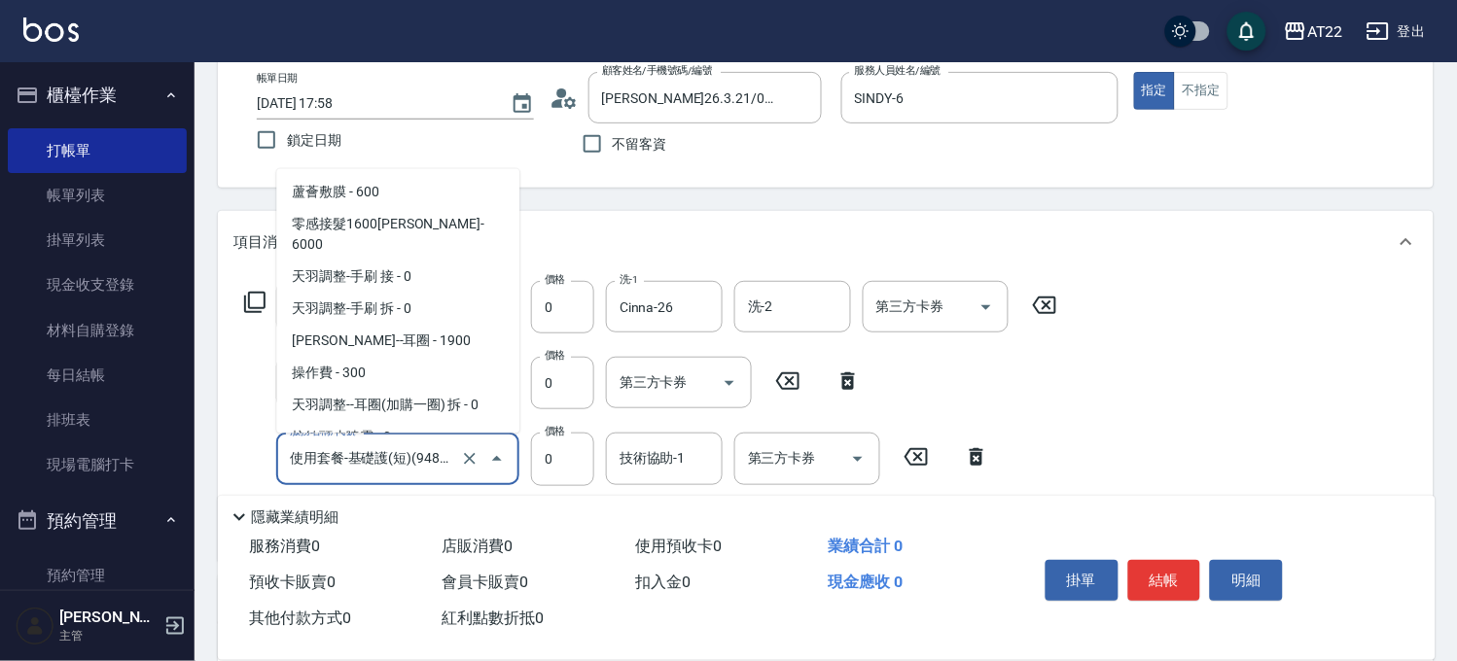
scroll to position [2908, 0]
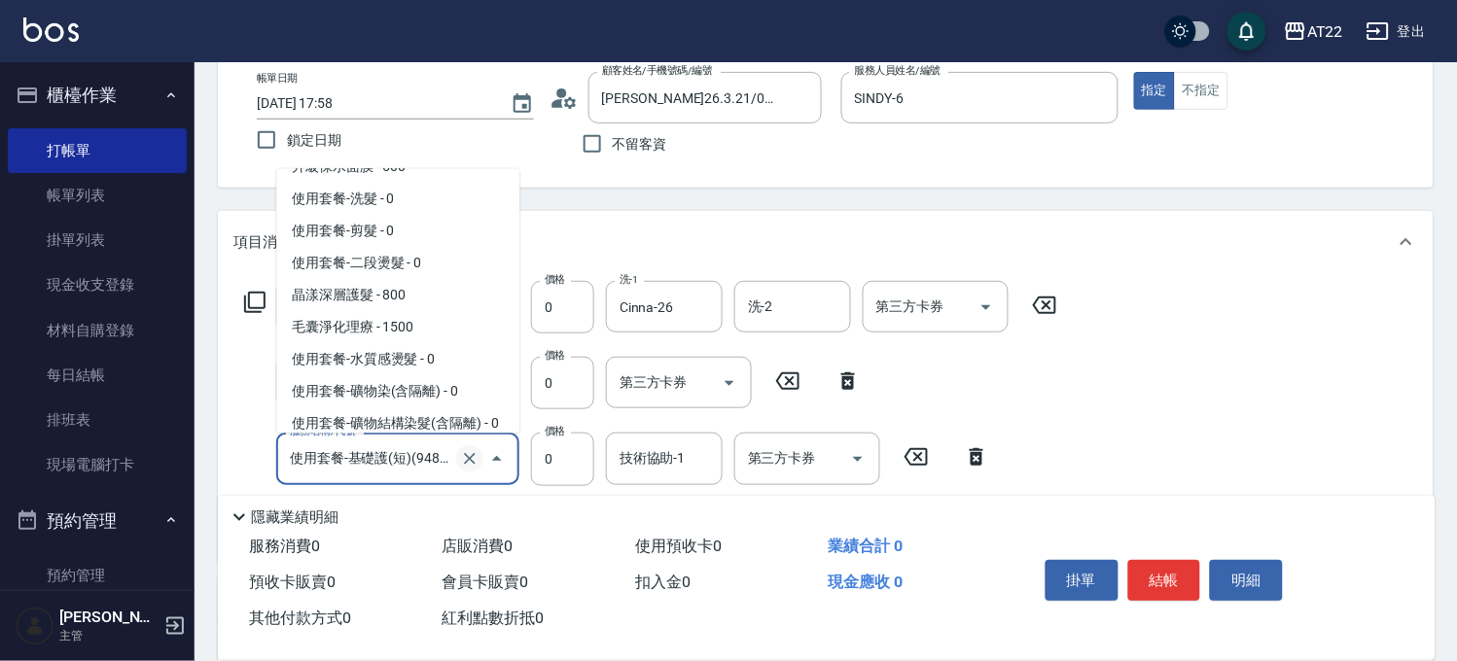
click at [473, 457] on icon "Clear" at bounding box center [469, 458] width 19 height 19
paste input "text"
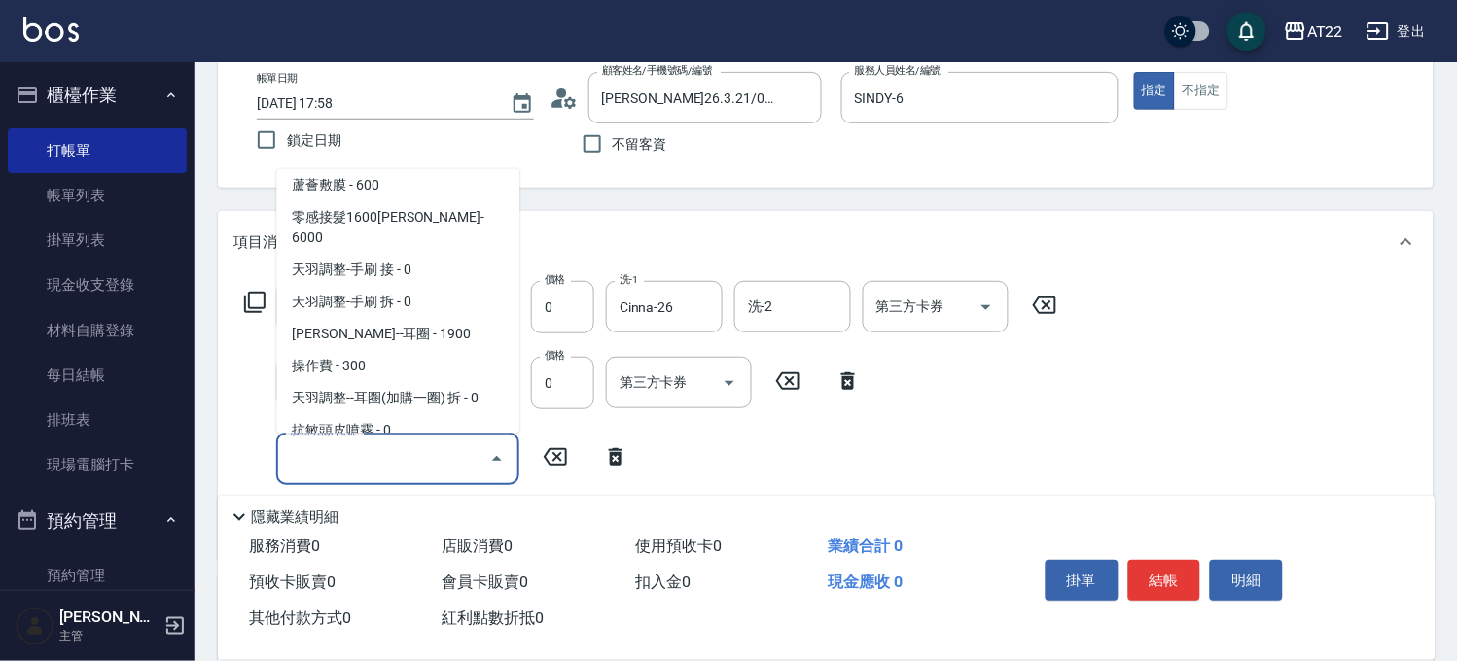
paste input "使用"
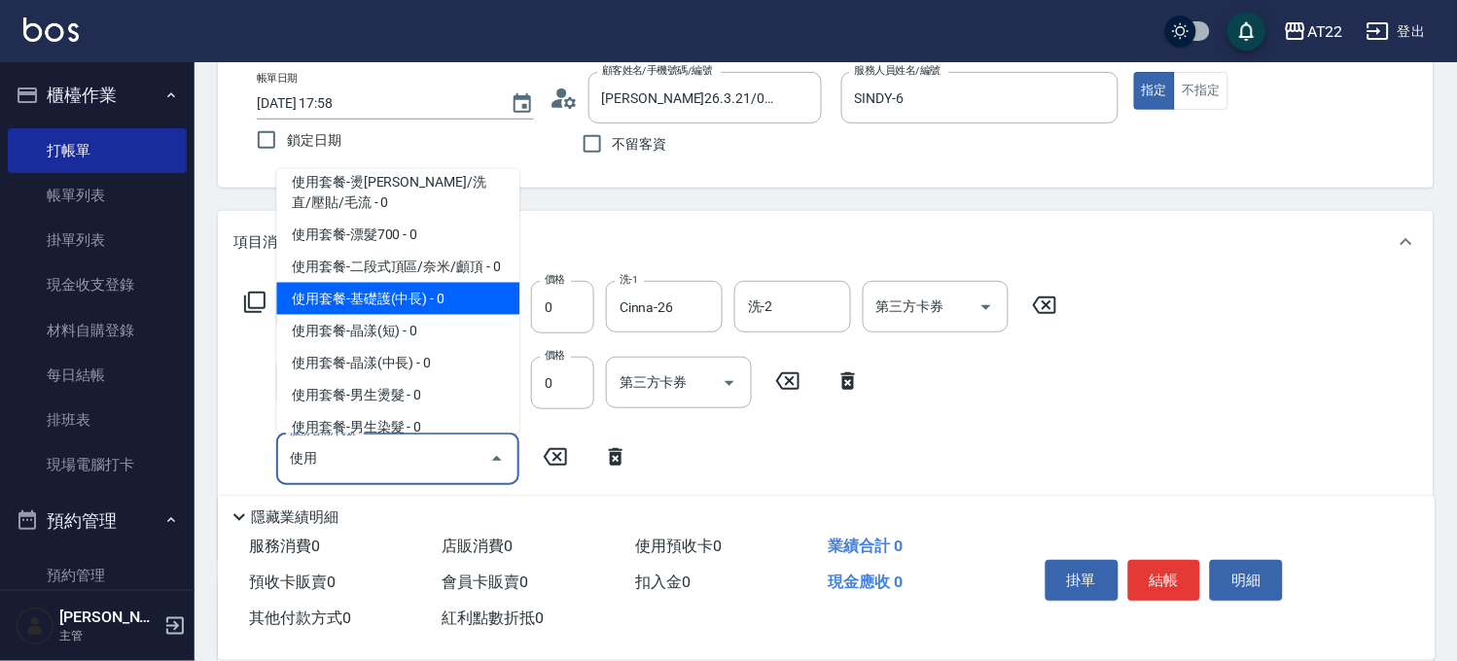
scroll to position [440, 0]
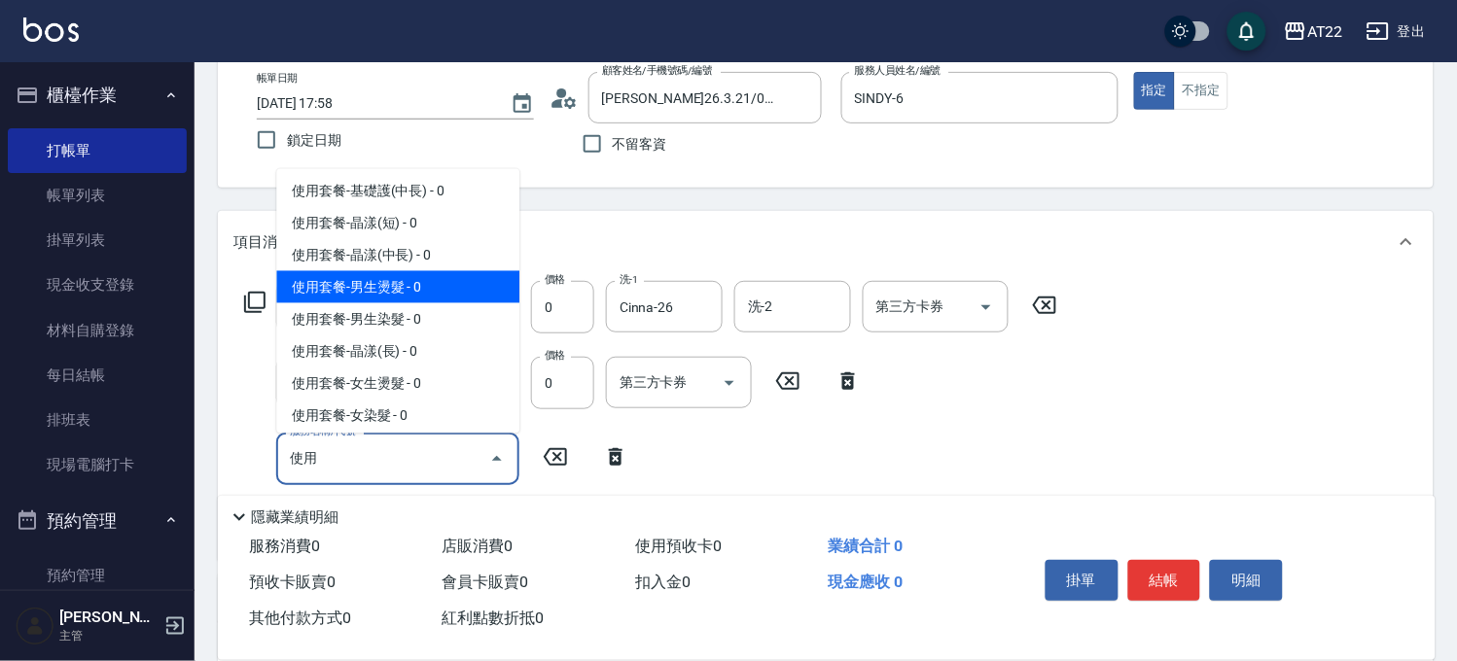
click at [394, 303] on span "使用套餐-男生燙髮 - 0" at bounding box center [397, 287] width 243 height 32
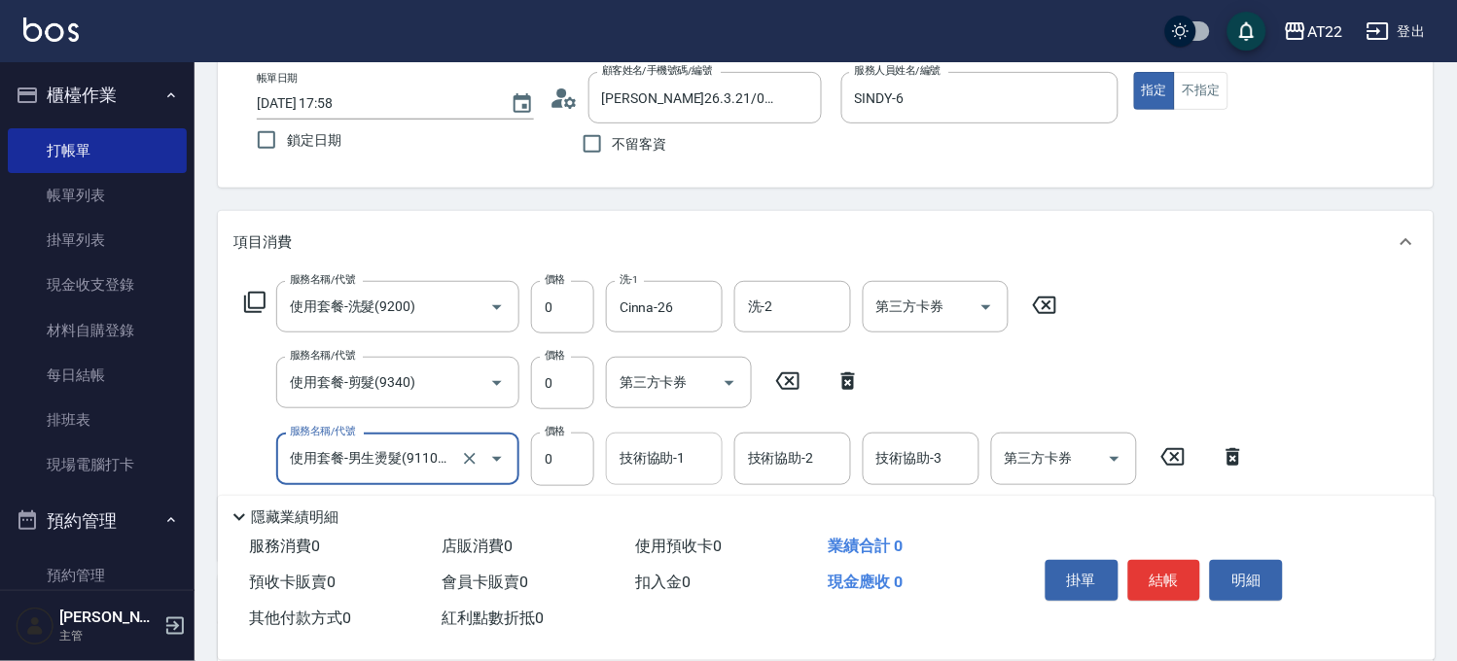
type input "使用套餐-男生燙髮(911001)"
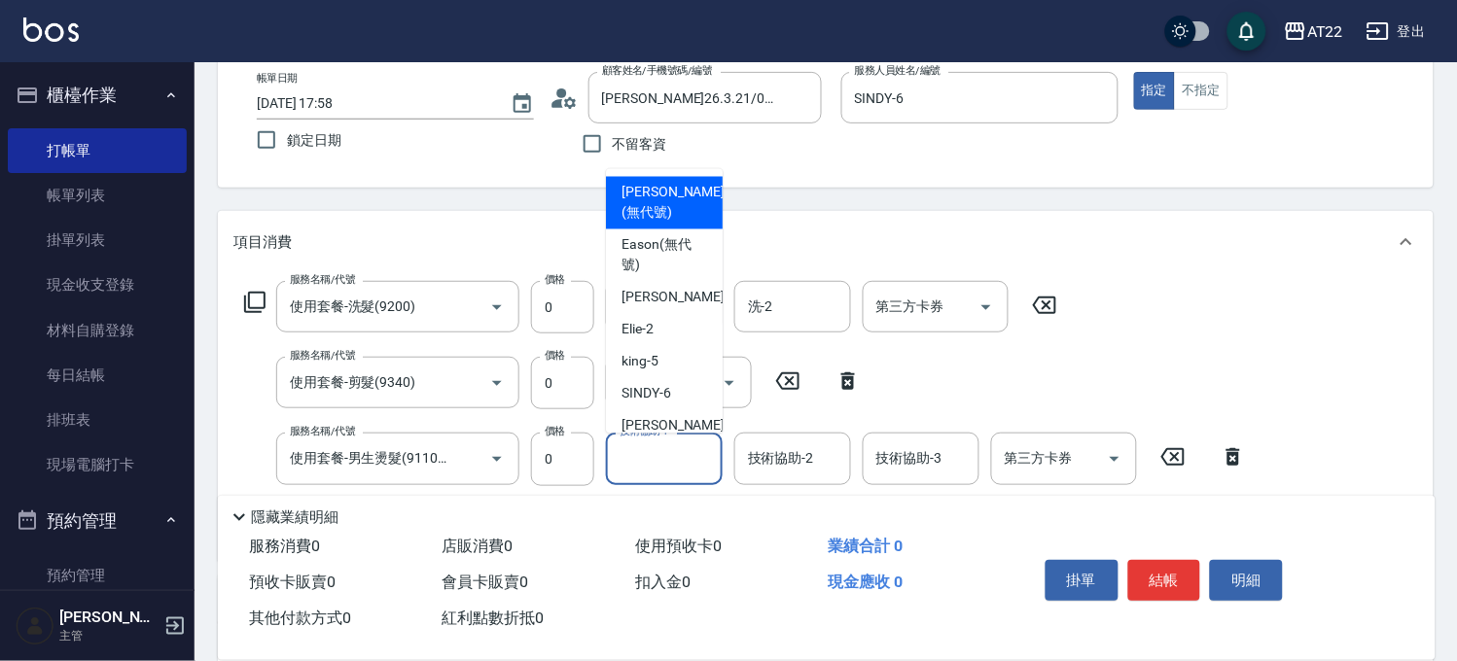
click at [681, 469] on input "技術協助-1" at bounding box center [664, 459] width 99 height 34
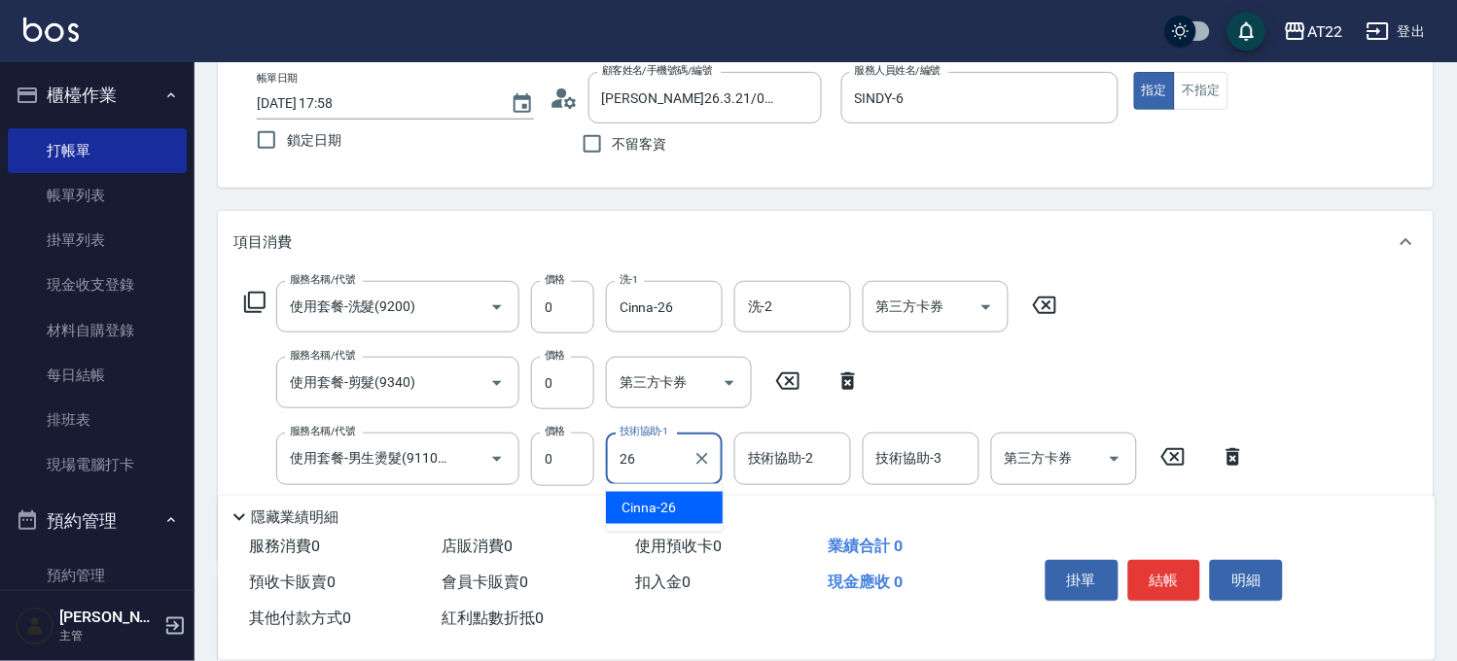
type input "Cinna-26"
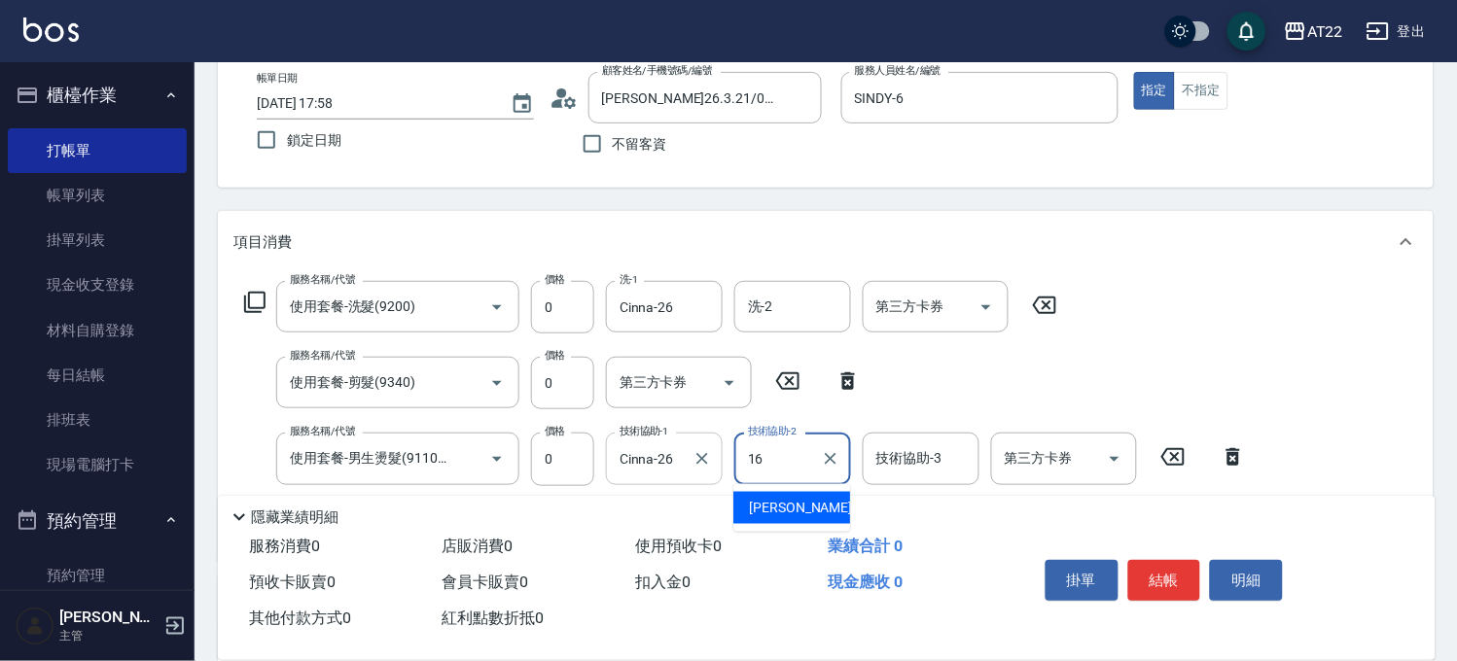
type input "[PERSON_NAME]-16"
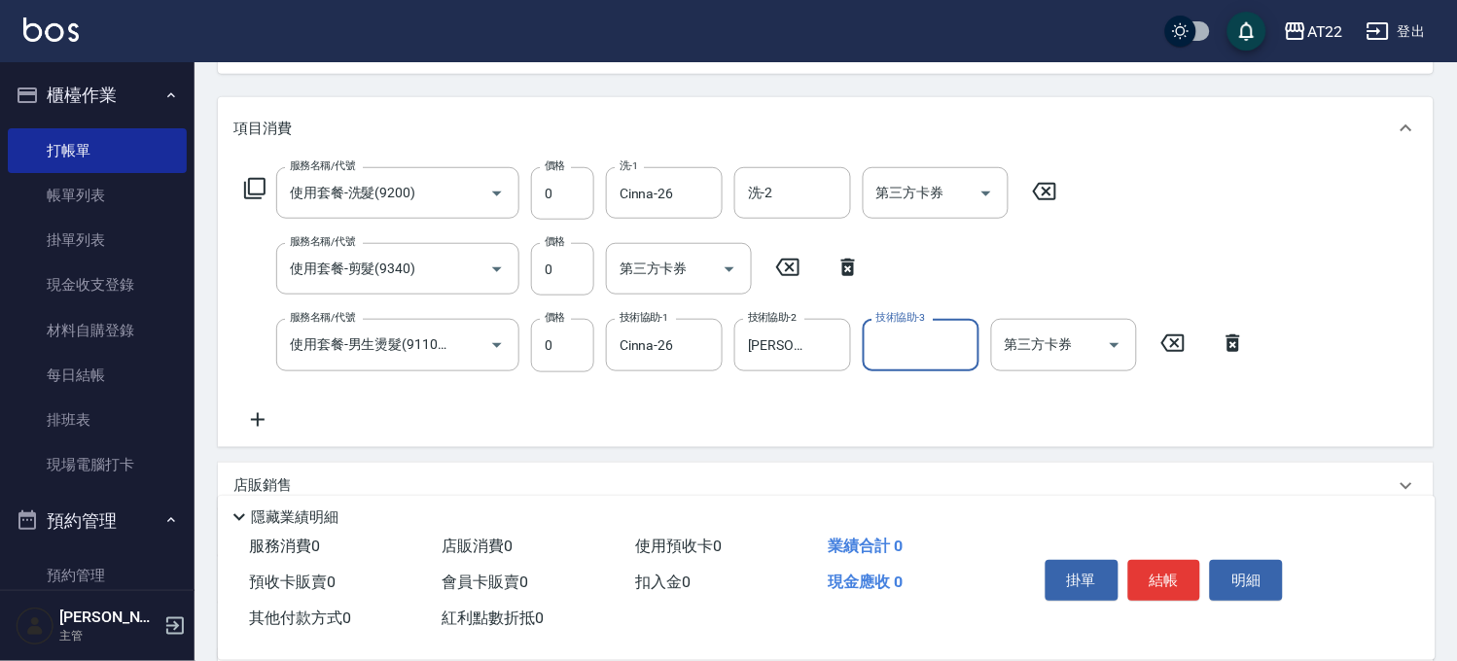
scroll to position [324, 0]
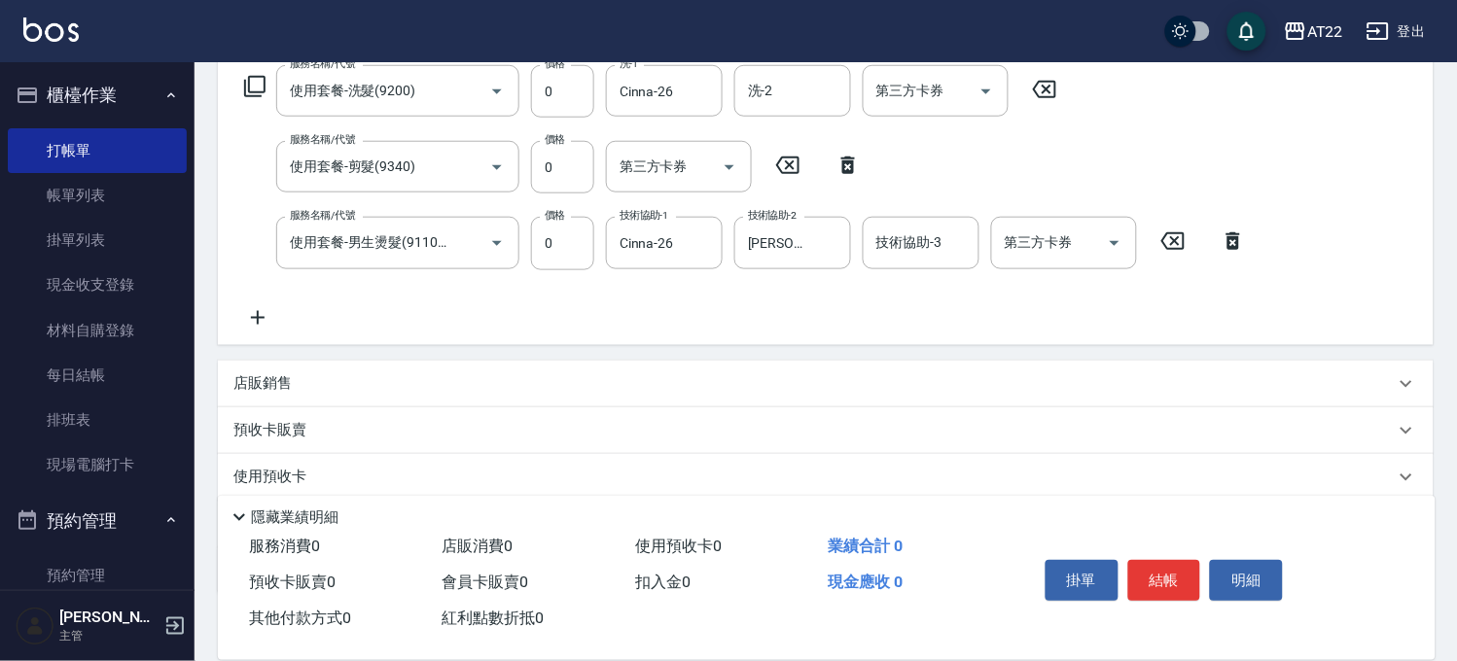
click at [259, 306] on icon at bounding box center [257, 317] width 49 height 23
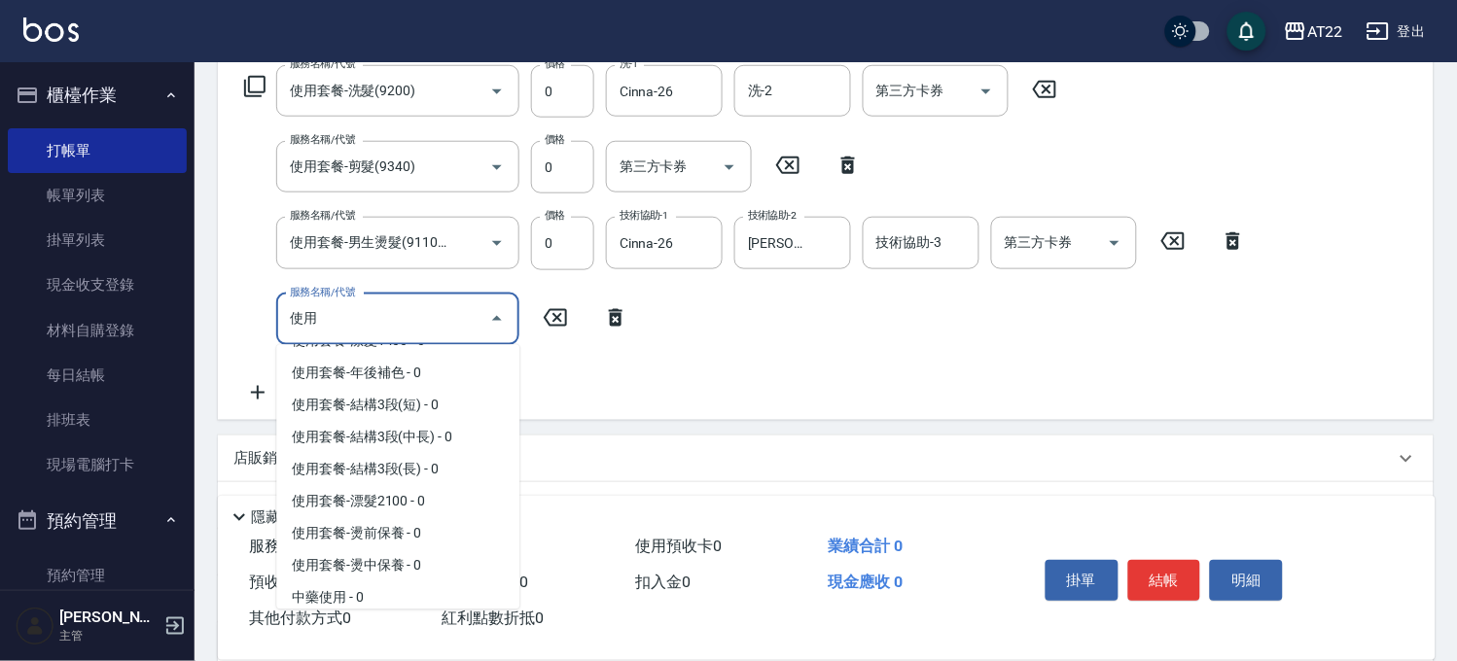
scroll to position [864, 0]
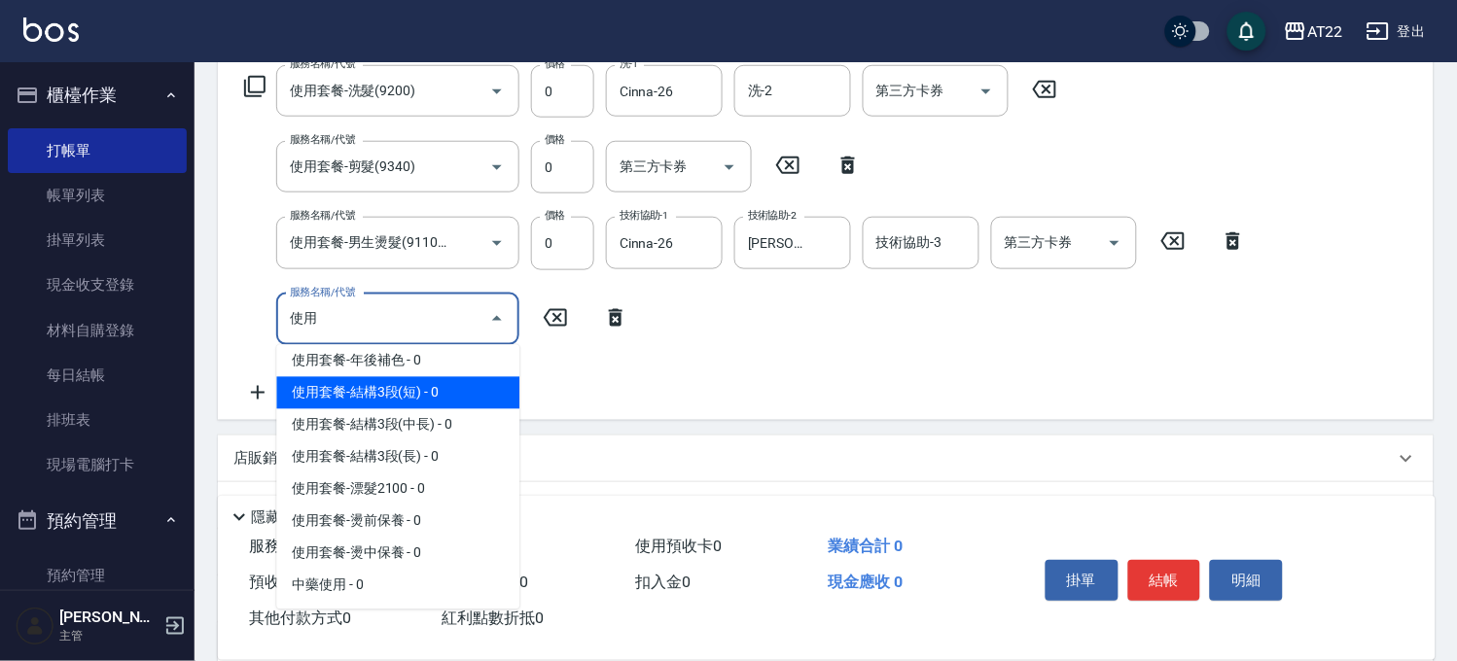
click at [442, 409] on span "使用套餐-結構3段(短) - 0" at bounding box center [397, 393] width 243 height 32
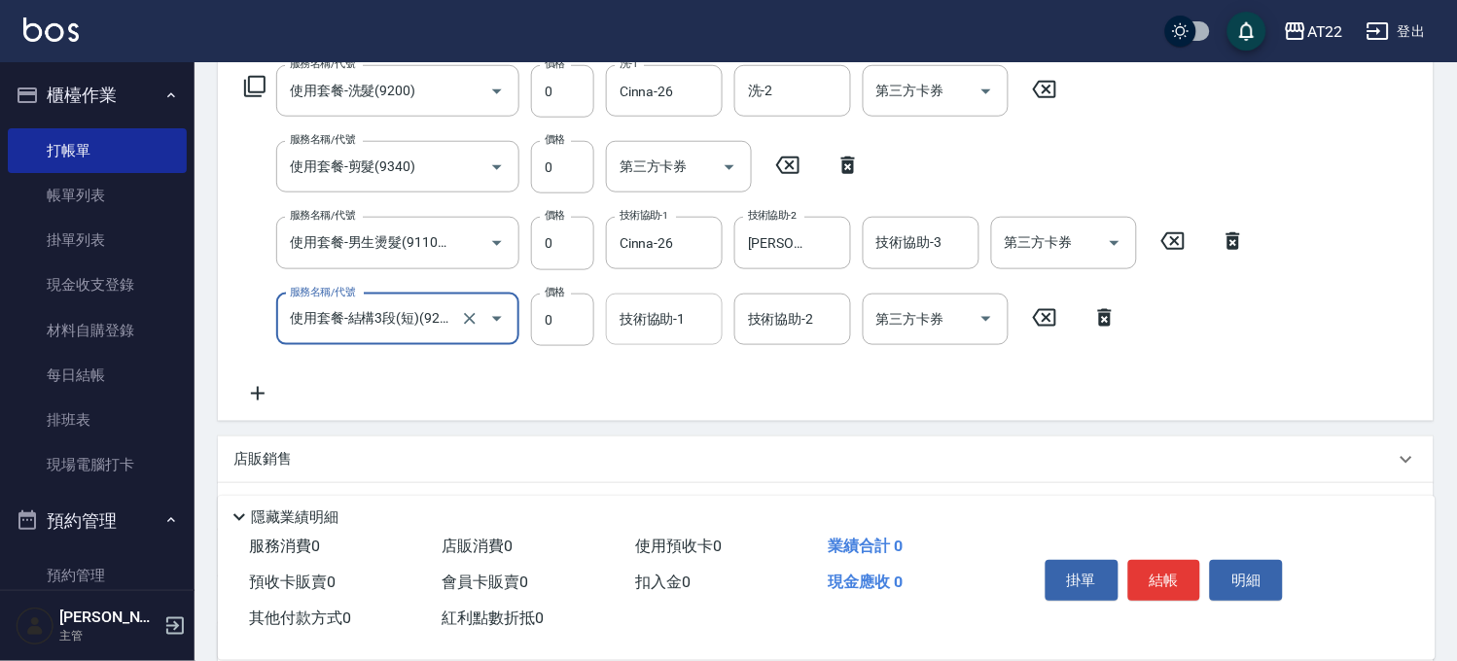
type input "使用套餐-結構3段(短)(9221800)"
click at [671, 323] on input "技術協助-1" at bounding box center [664, 319] width 99 height 34
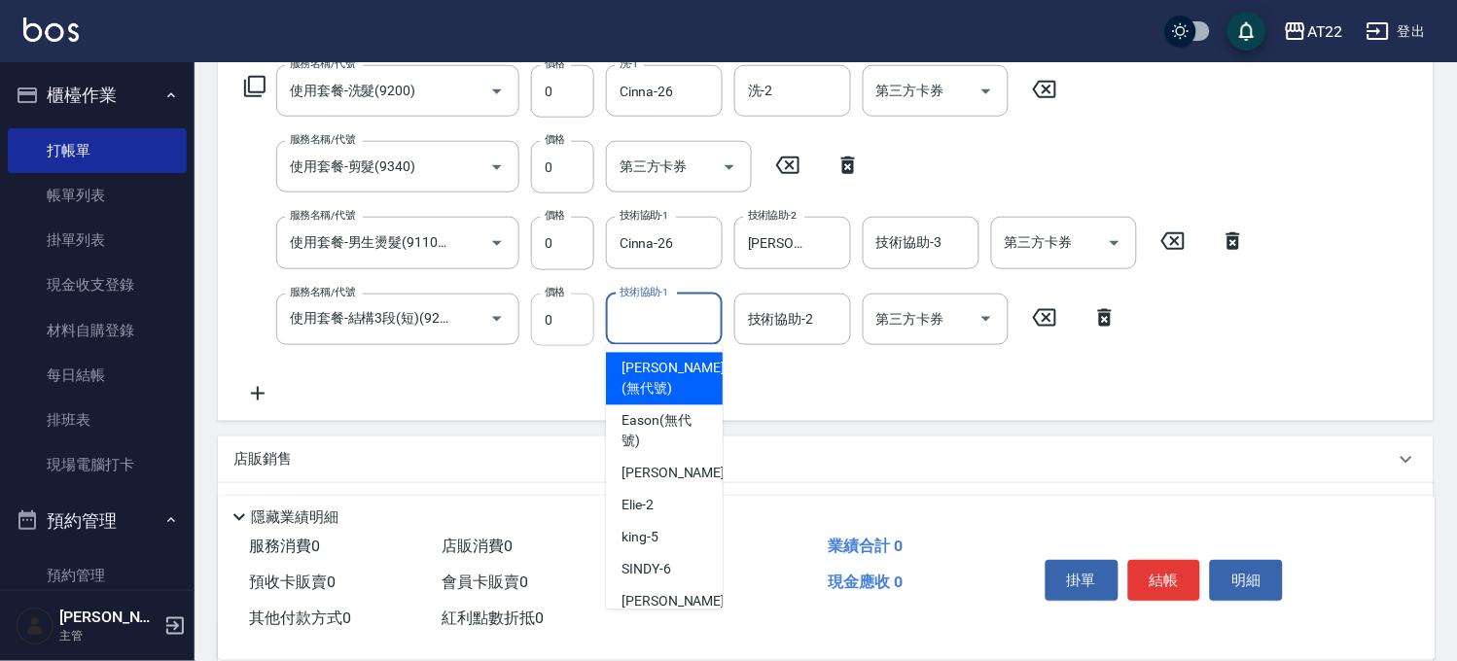
click at [538, 313] on input "0" at bounding box center [562, 320] width 63 height 53
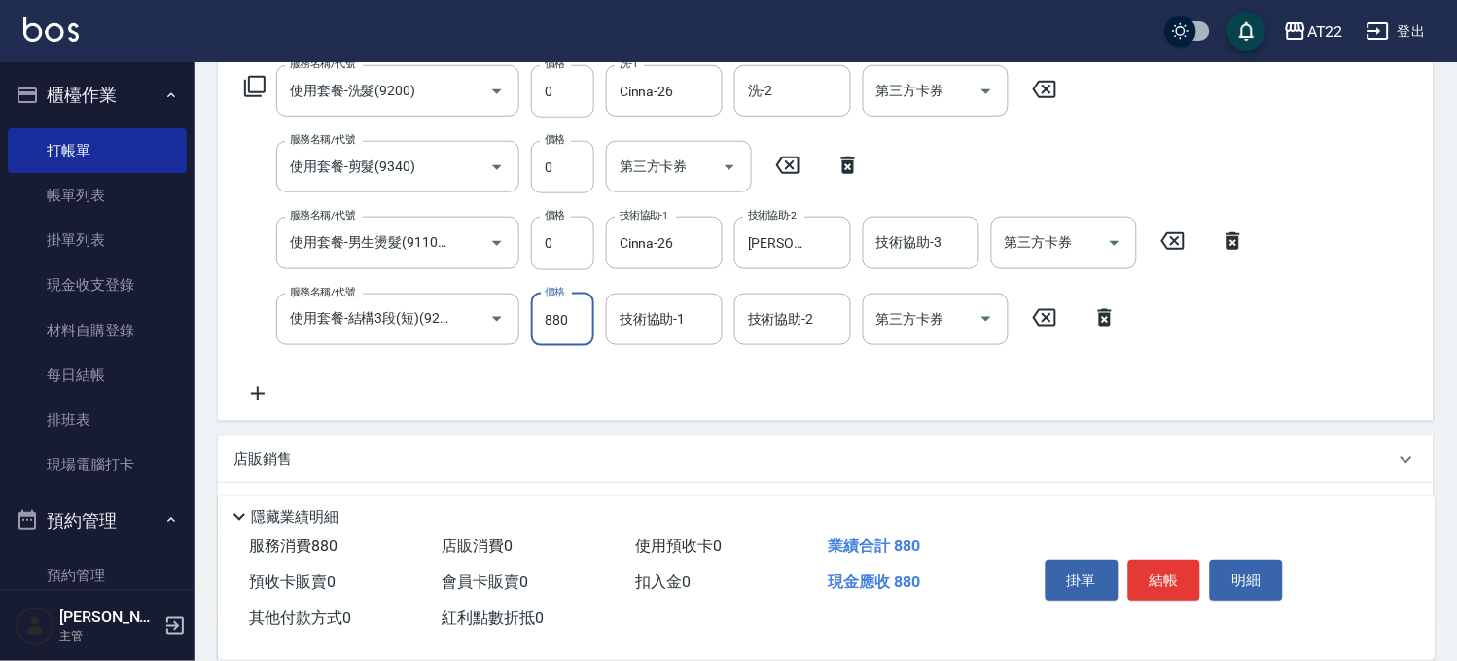
type input "880"
click at [276, 389] on icon at bounding box center [257, 393] width 49 height 23
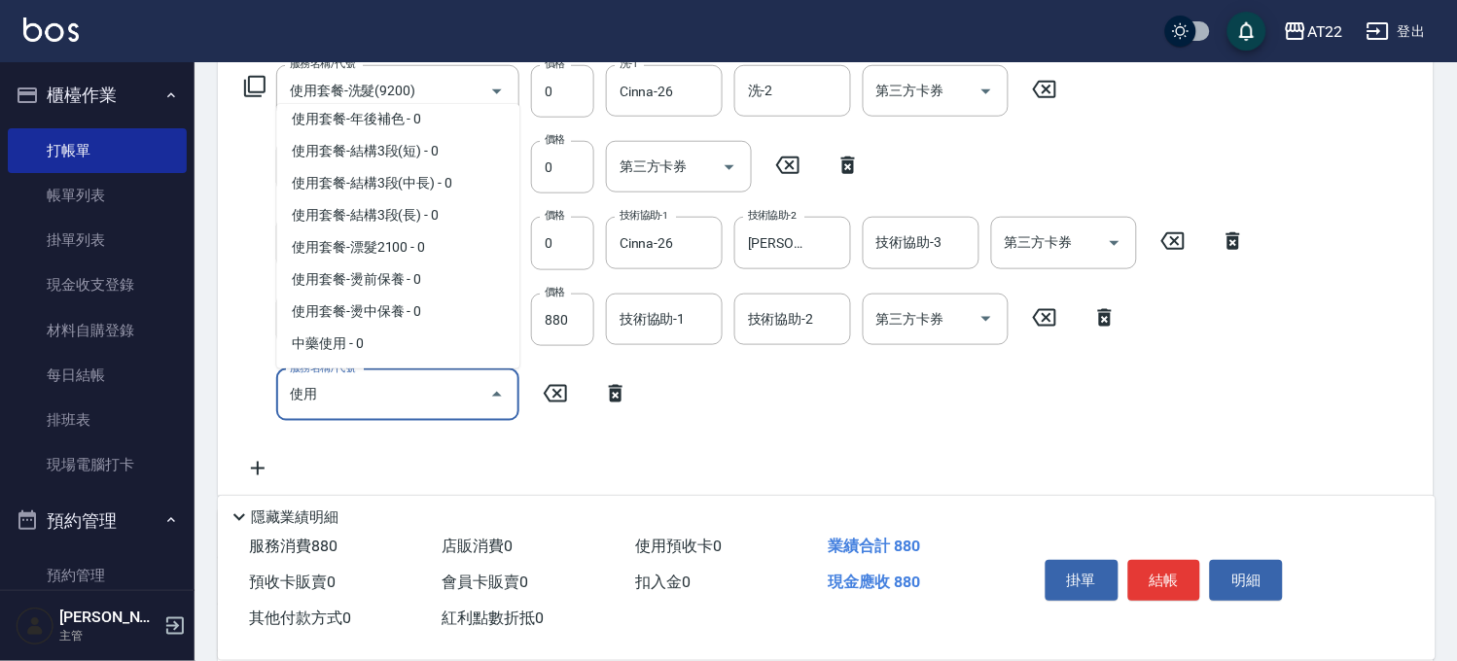
scroll to position [902, 0]
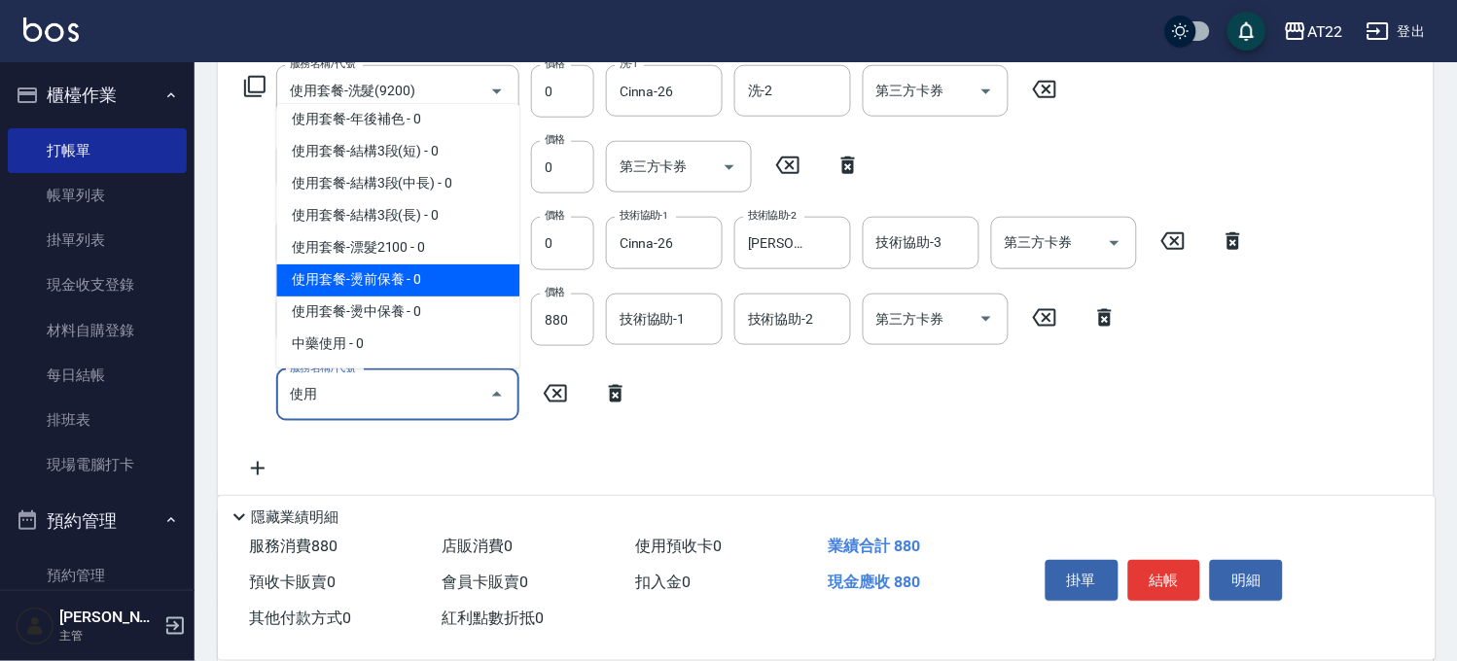
click at [393, 279] on span "使用套餐-燙前保養 - 0" at bounding box center [397, 281] width 243 height 32
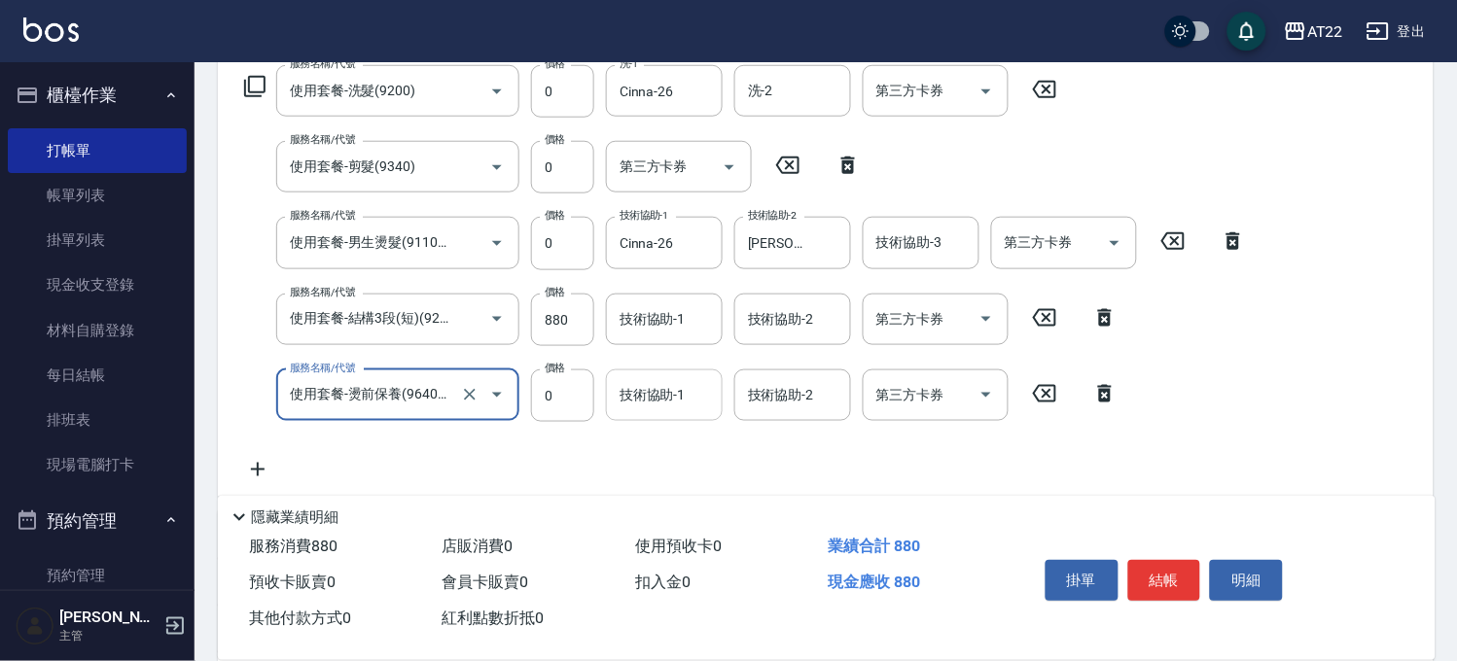
type input "使用套餐-燙前保養(9640001)"
click at [643, 386] on input "技術協助-1" at bounding box center [664, 395] width 99 height 34
click at [265, 462] on icon at bounding box center [257, 469] width 49 height 23
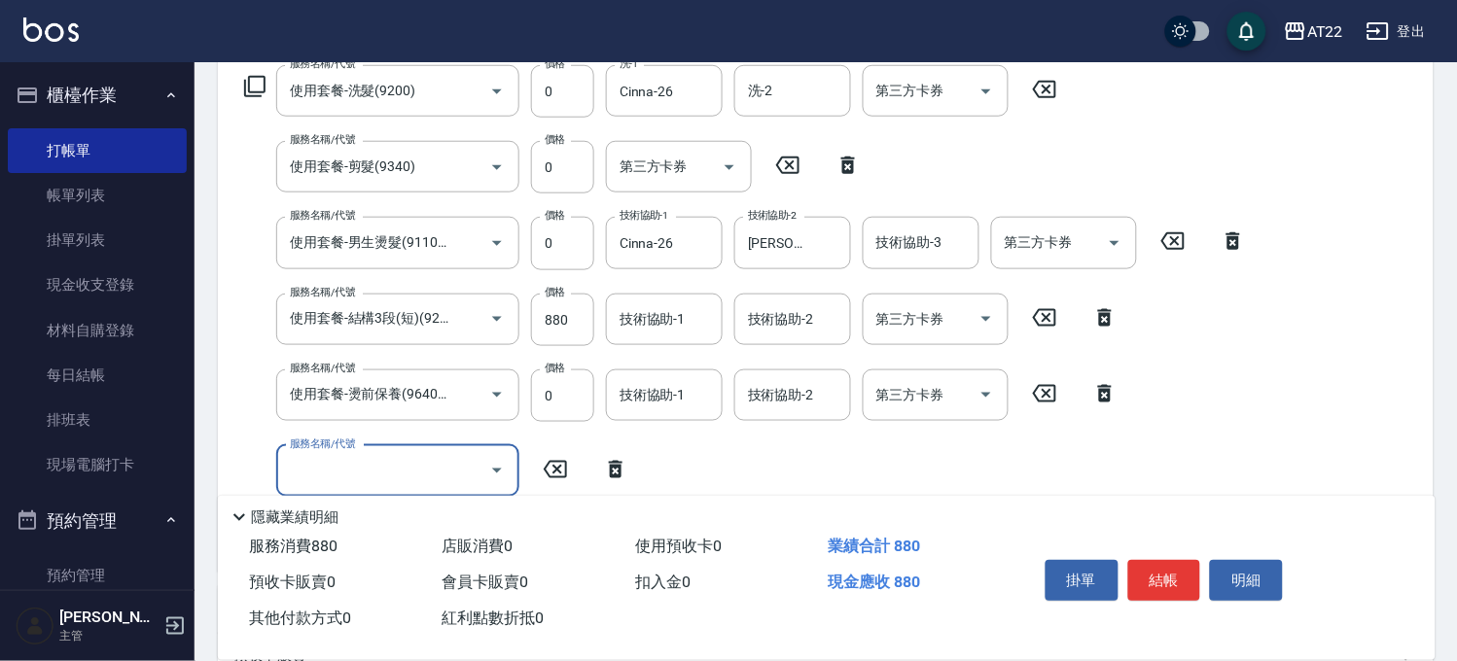
scroll to position [0, 0]
type input "側邊燙貼(3001)"
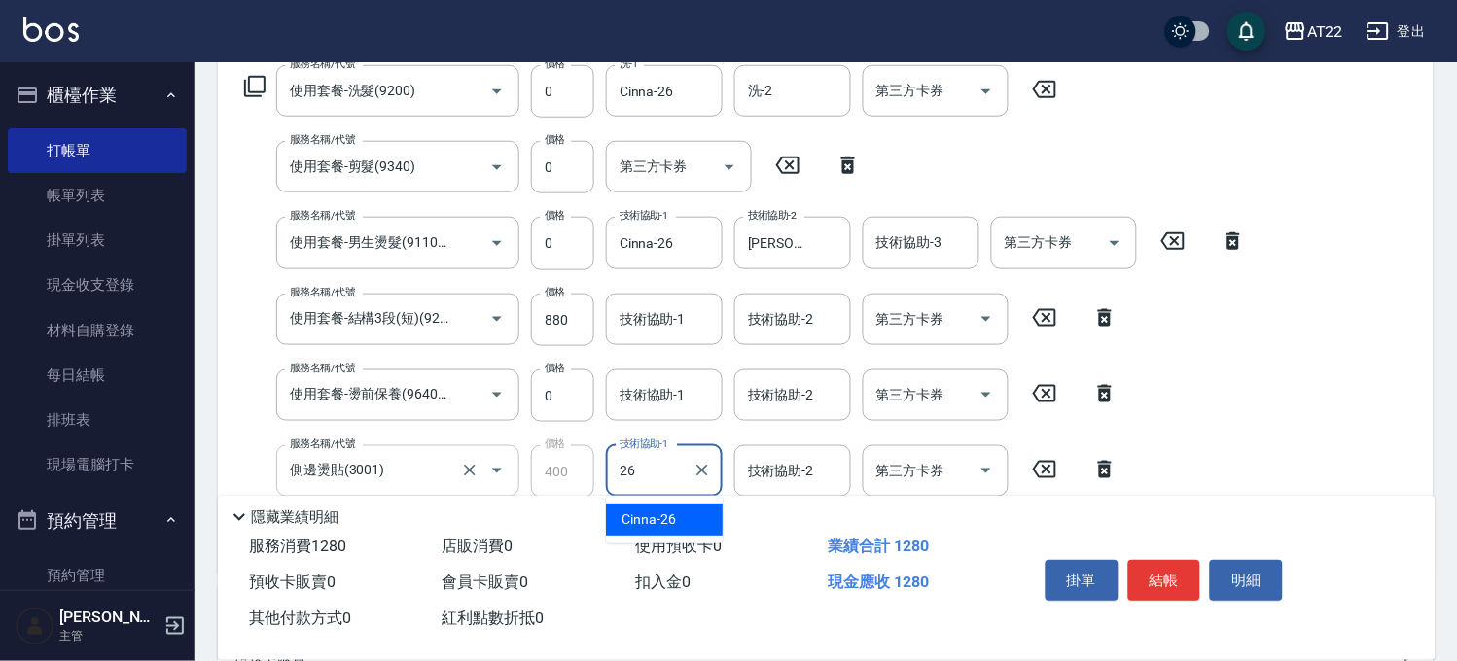
type input "Cinna-26"
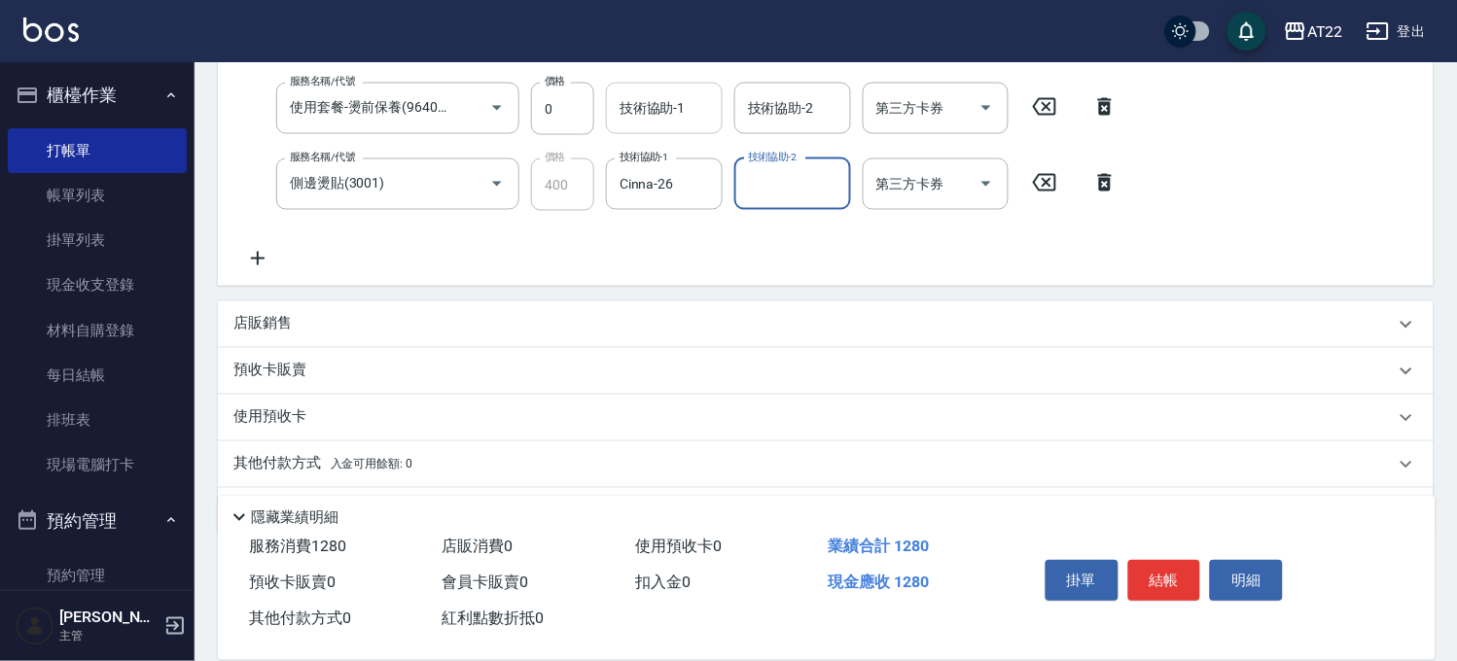
scroll to position [668, 0]
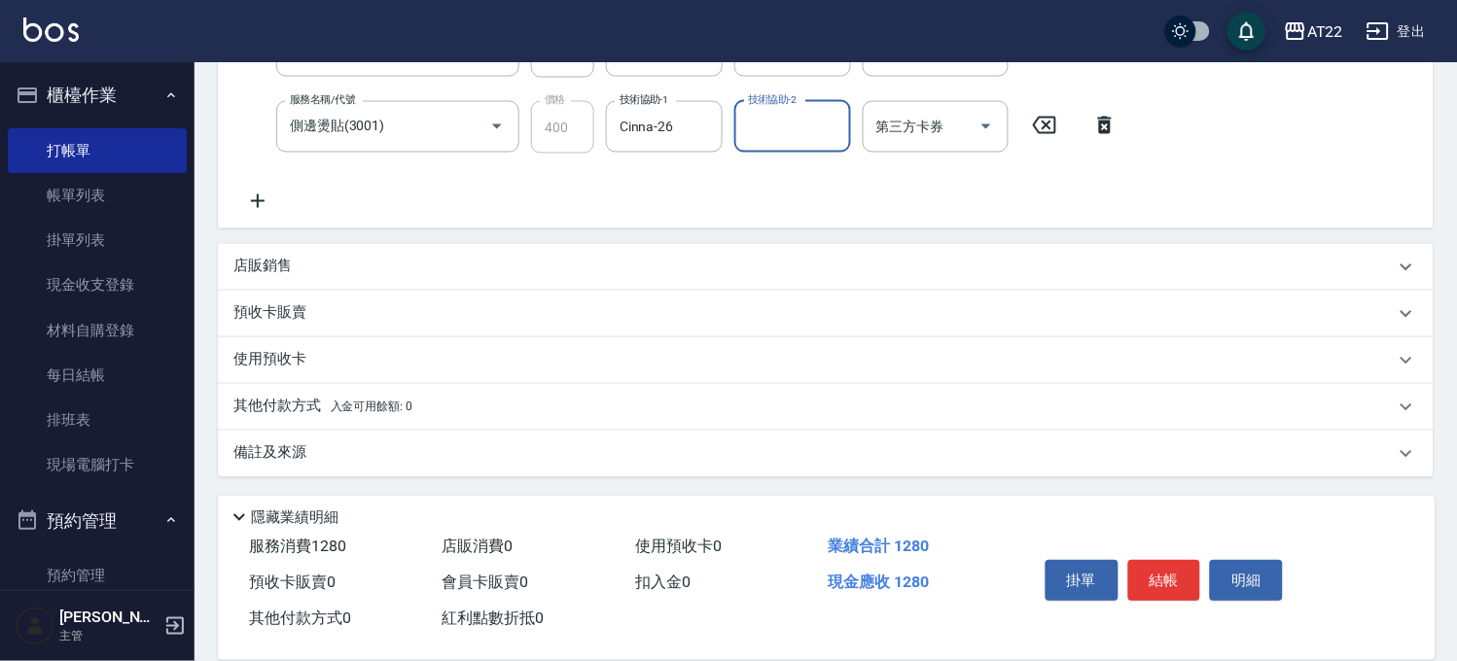
click at [266, 264] on p "店販銷售" at bounding box center [262, 267] width 58 height 20
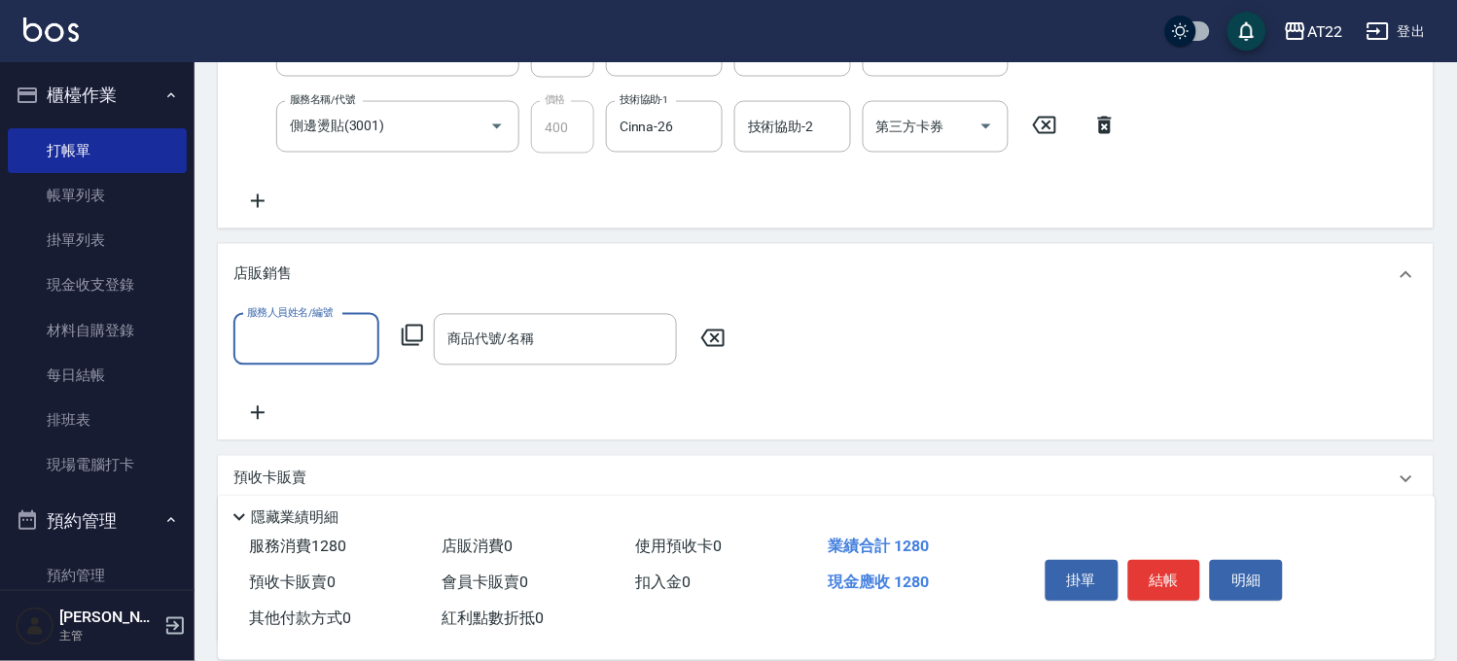
scroll to position [0, 0]
type input "SINDY-6"
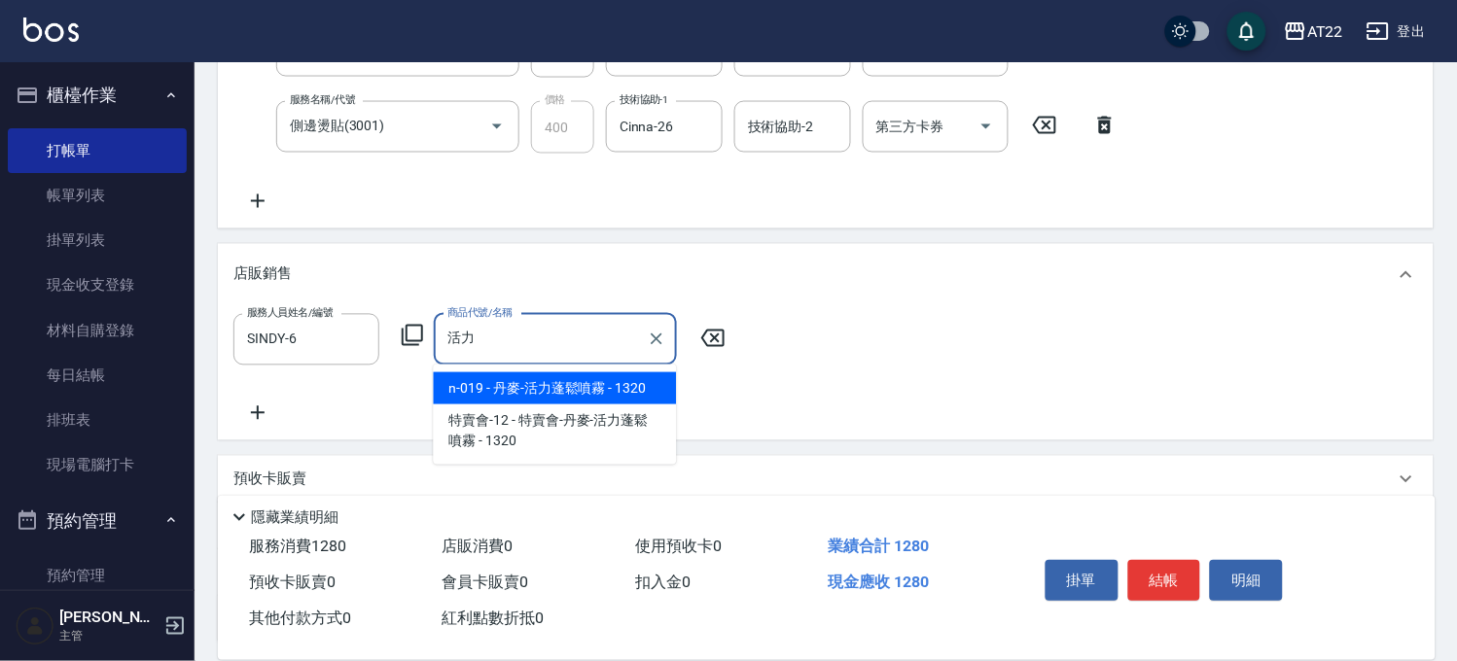
type input "丹麥-活力蓬鬆噴霧"
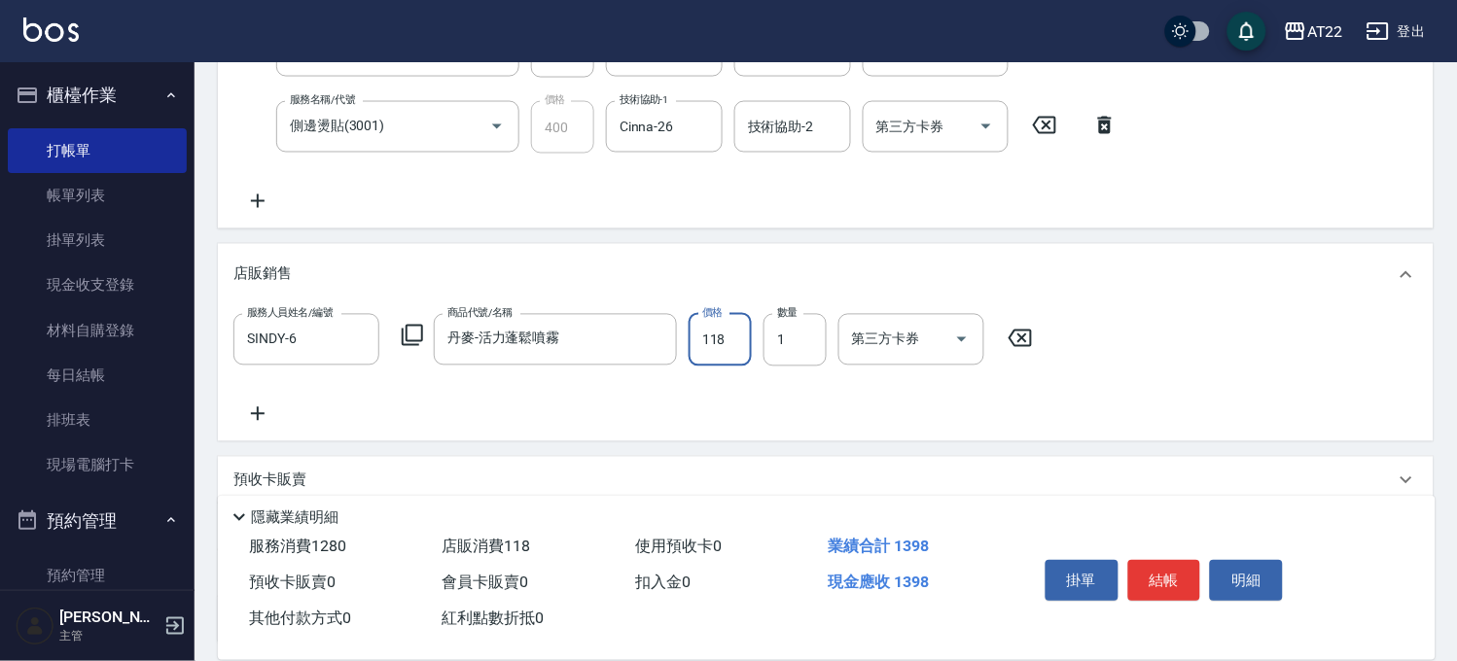
type input "1188"
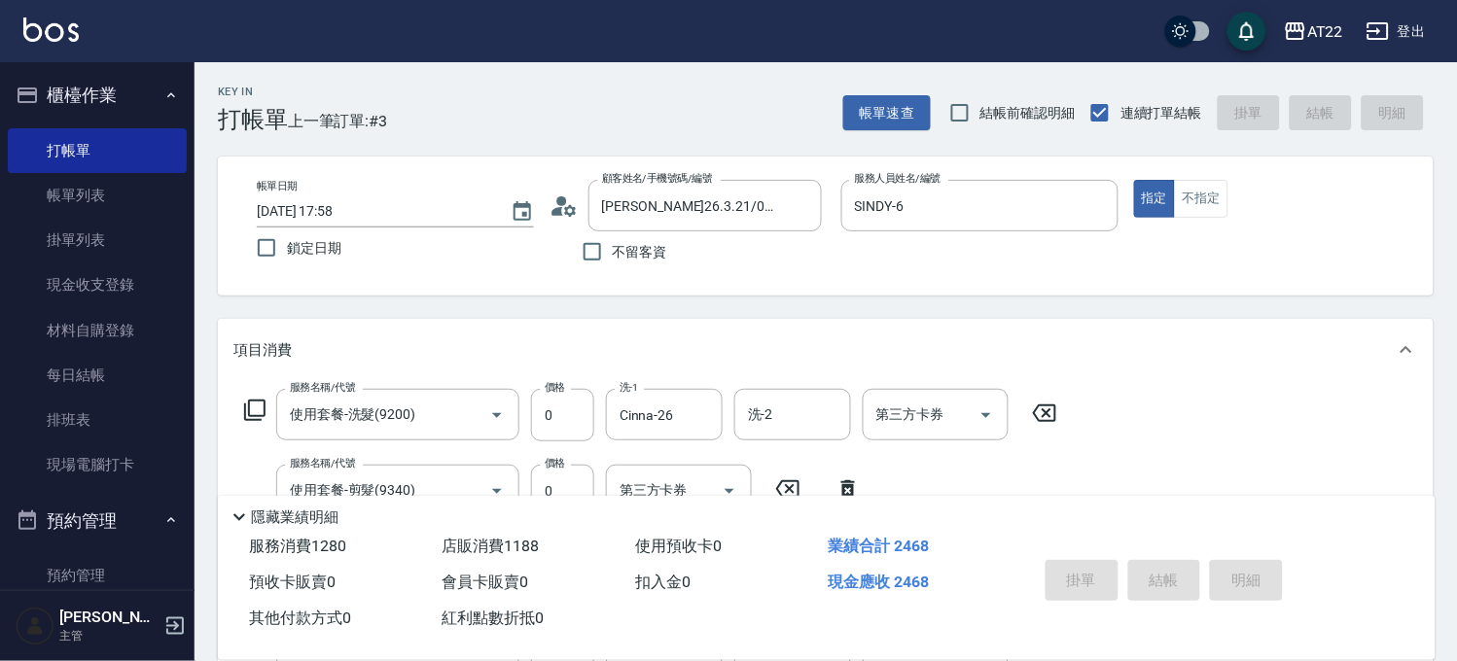
type input "[DATE] 18:01"
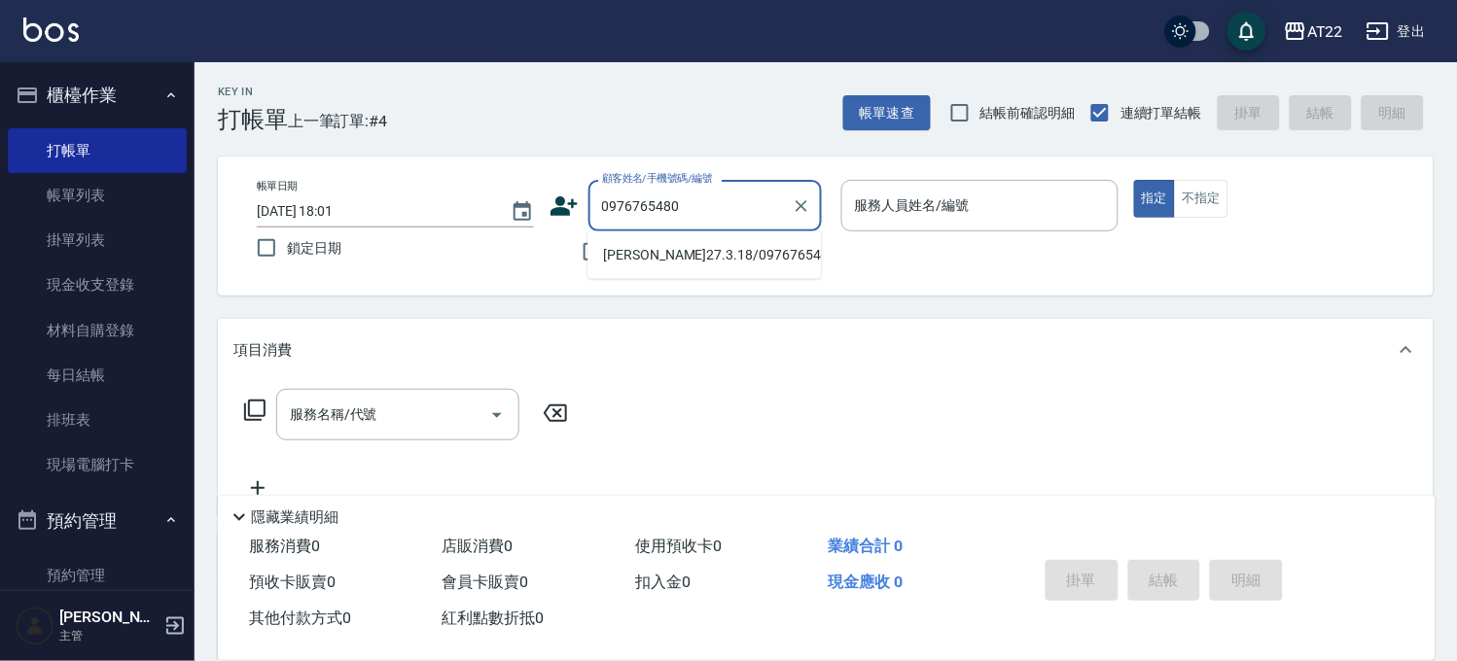
click at [654, 243] on li "[PERSON_NAME]27.3.18/0976765480/T91279" at bounding box center [703, 255] width 233 height 32
type input "[PERSON_NAME]27.3.18/0976765480/T91279"
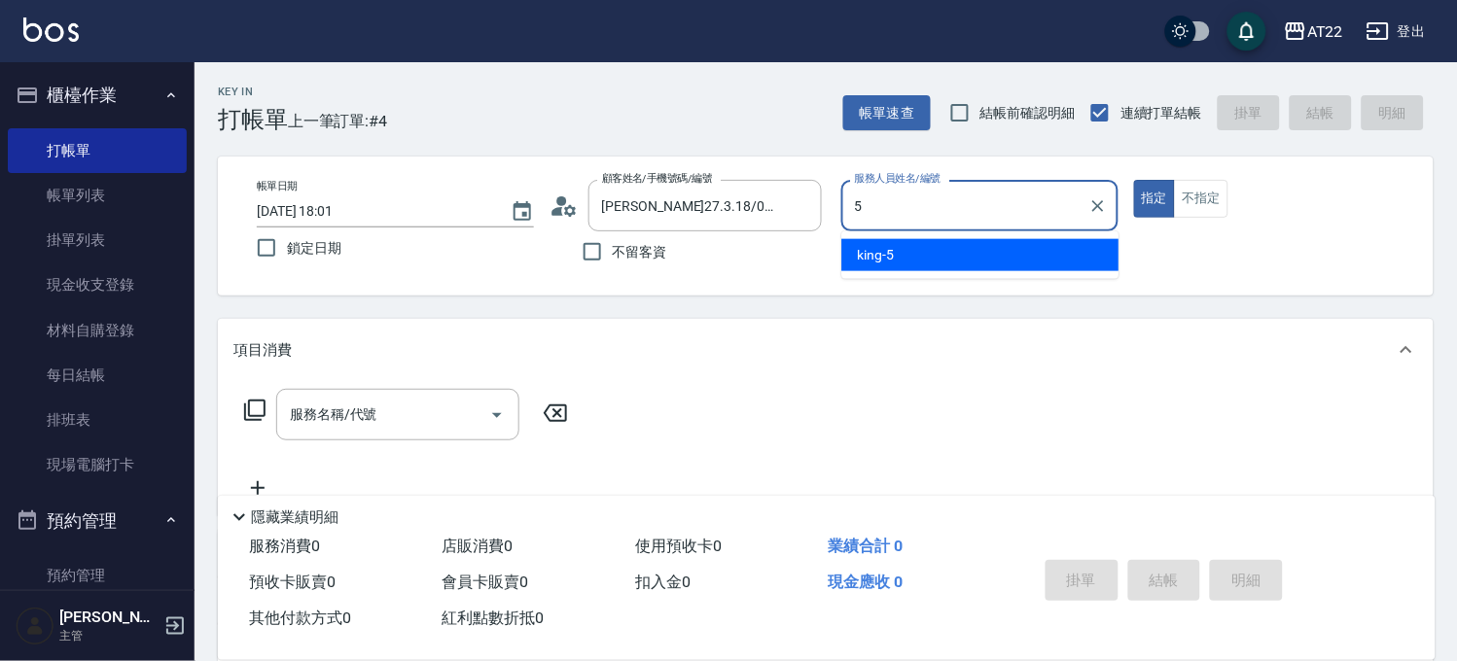
type input "king-5"
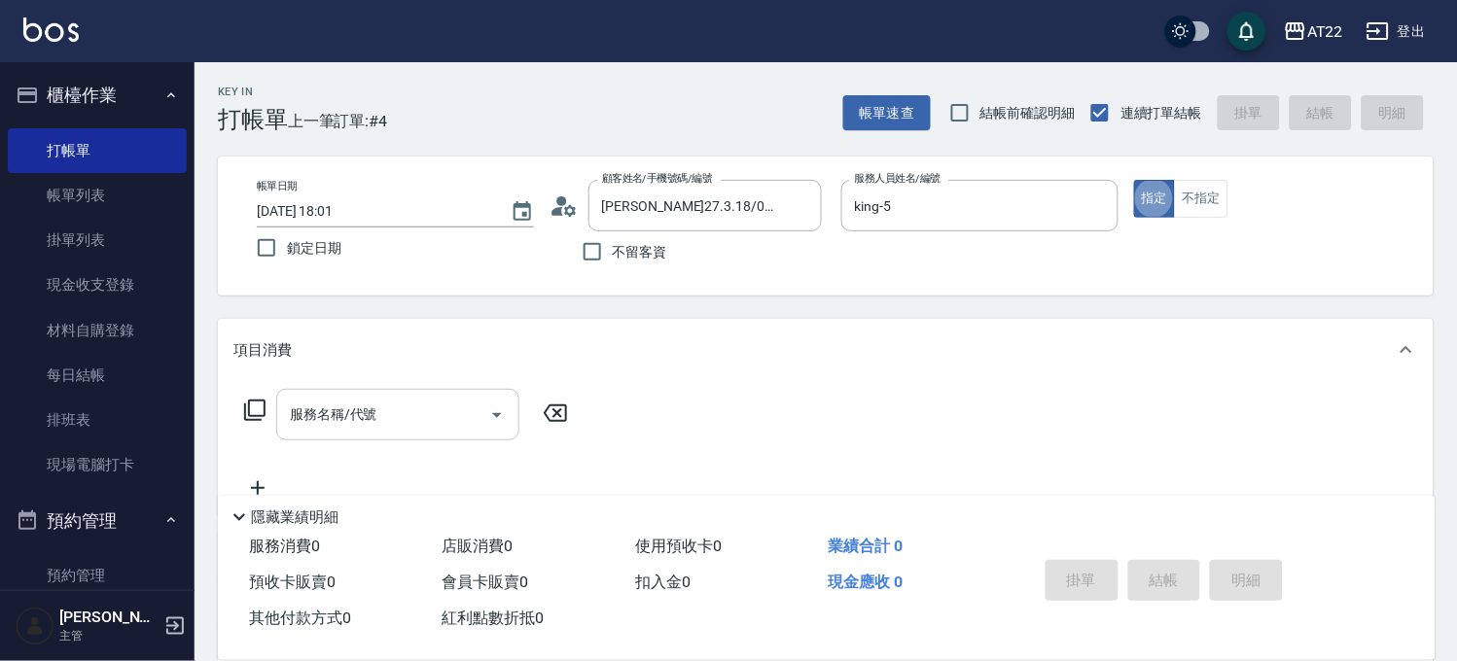
click at [357, 420] on input "服務名稱/代號" at bounding box center [383, 415] width 196 height 34
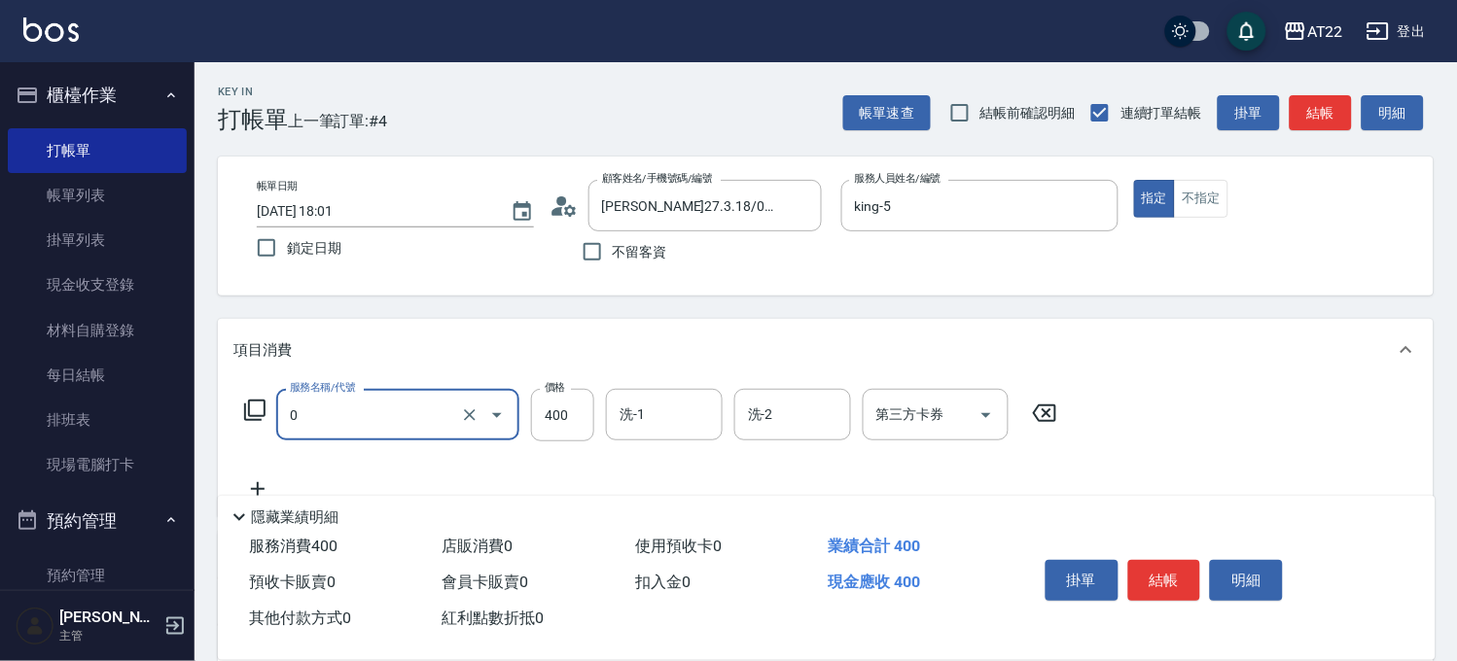
type input "有機洗髮(0)"
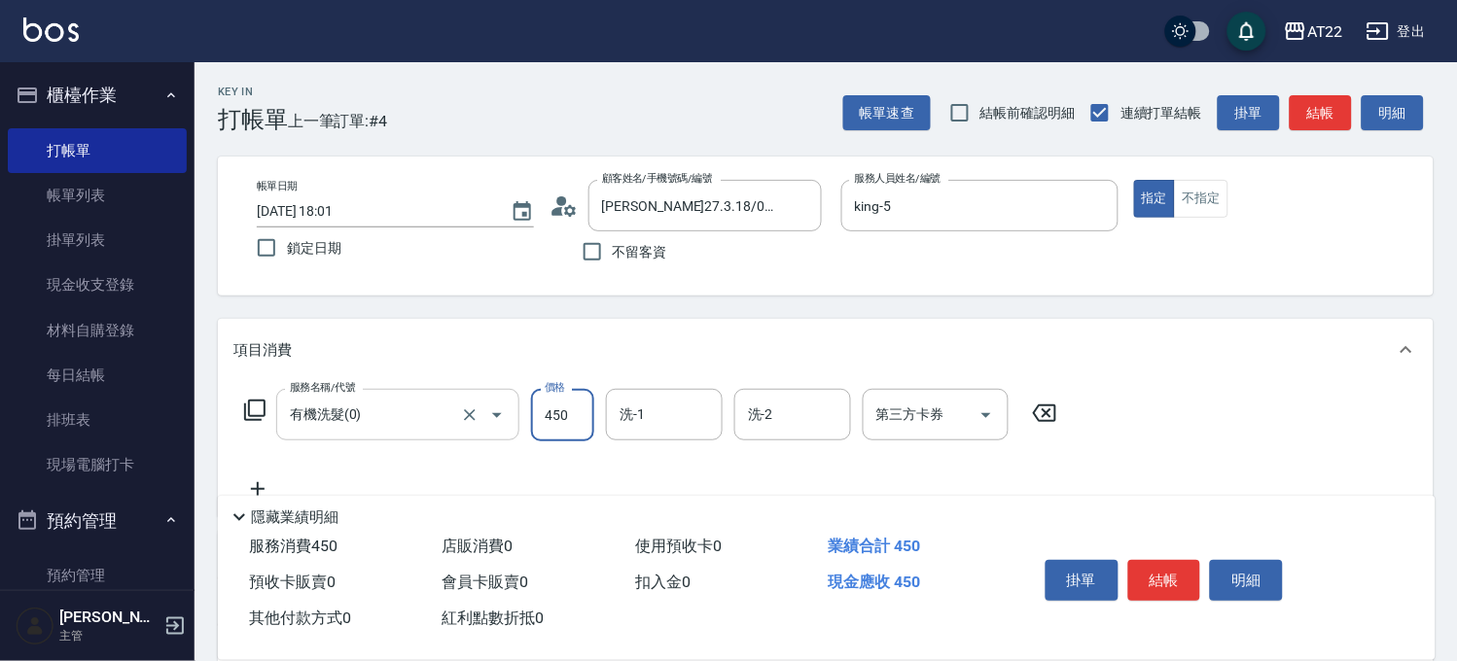
type input "450"
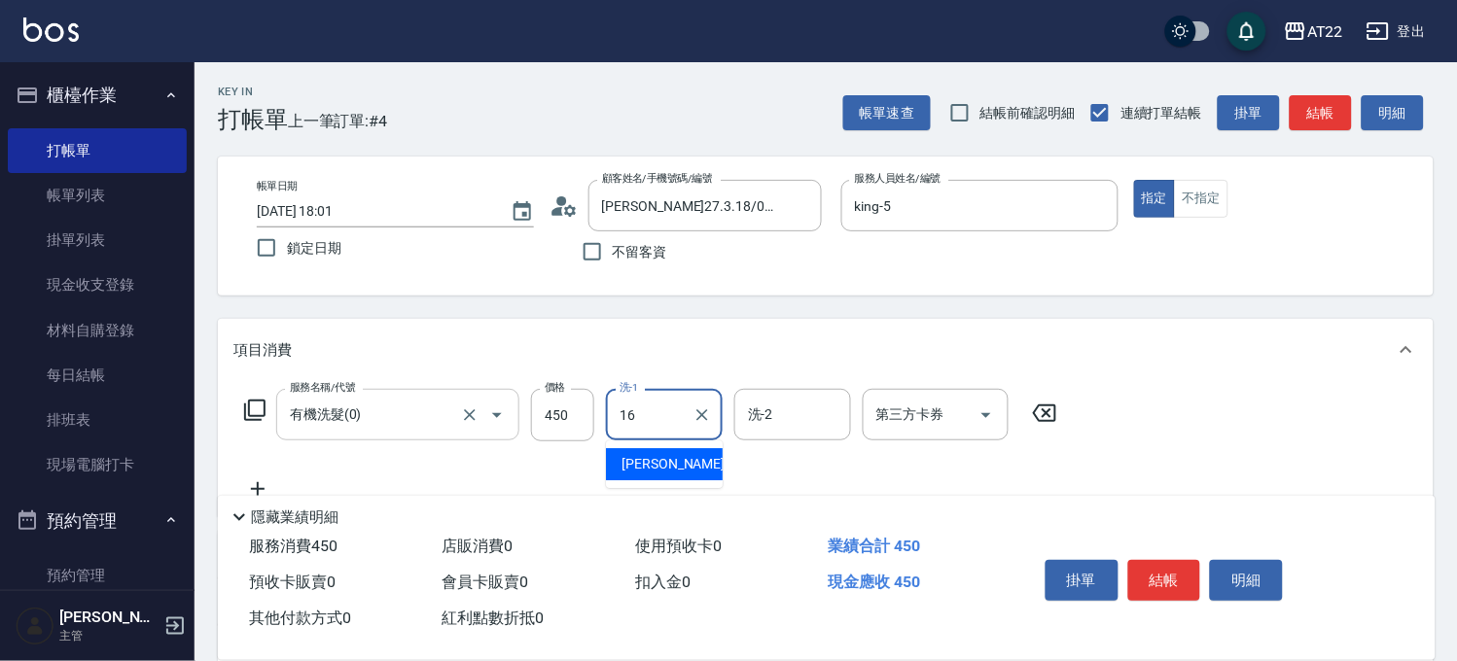
type input "[PERSON_NAME]-16"
click at [268, 478] on icon at bounding box center [257, 489] width 49 height 23
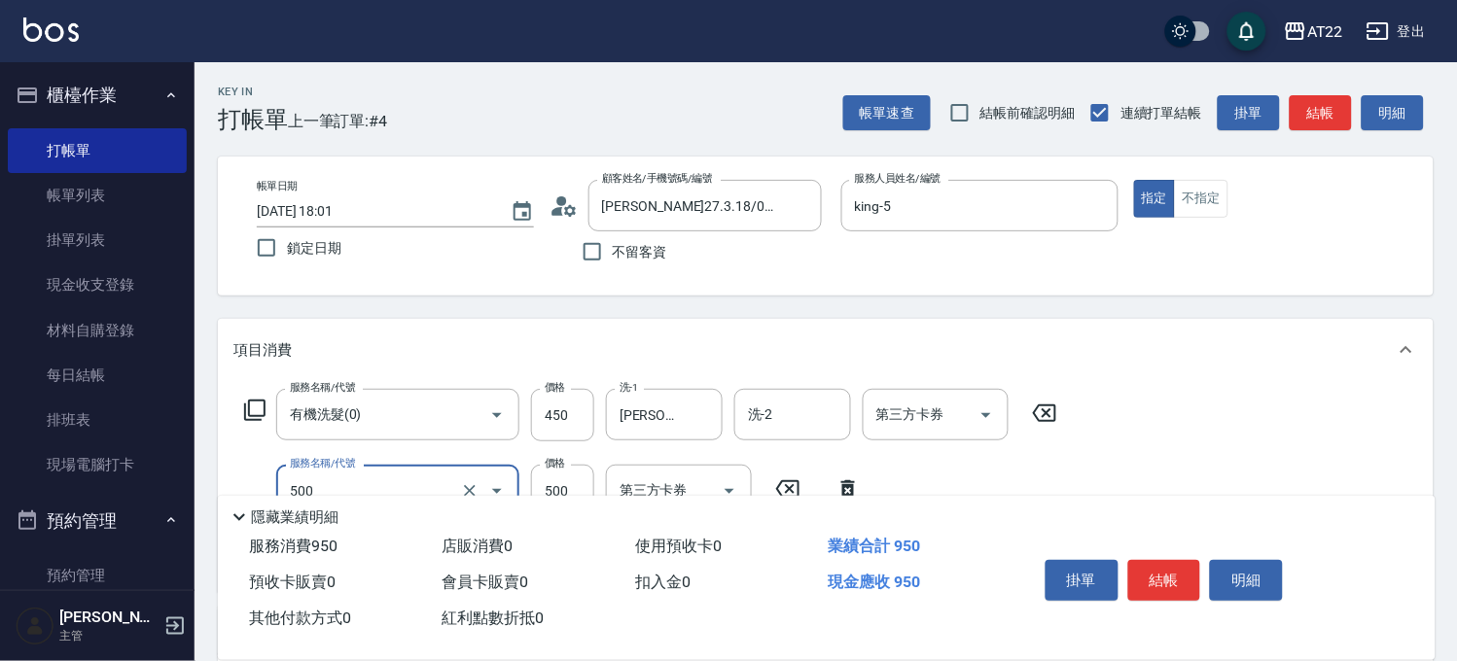
type input "剪髮(500)"
type input "380"
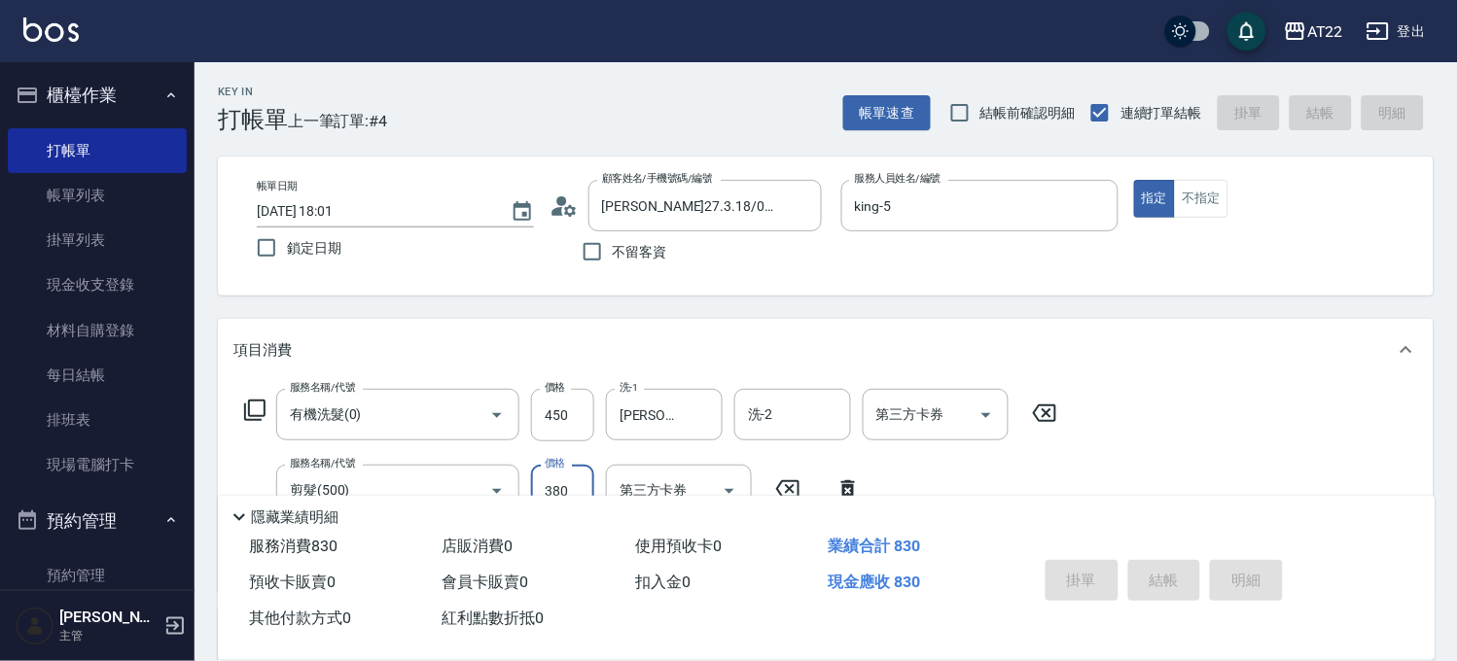
type input "[DATE] 18:02"
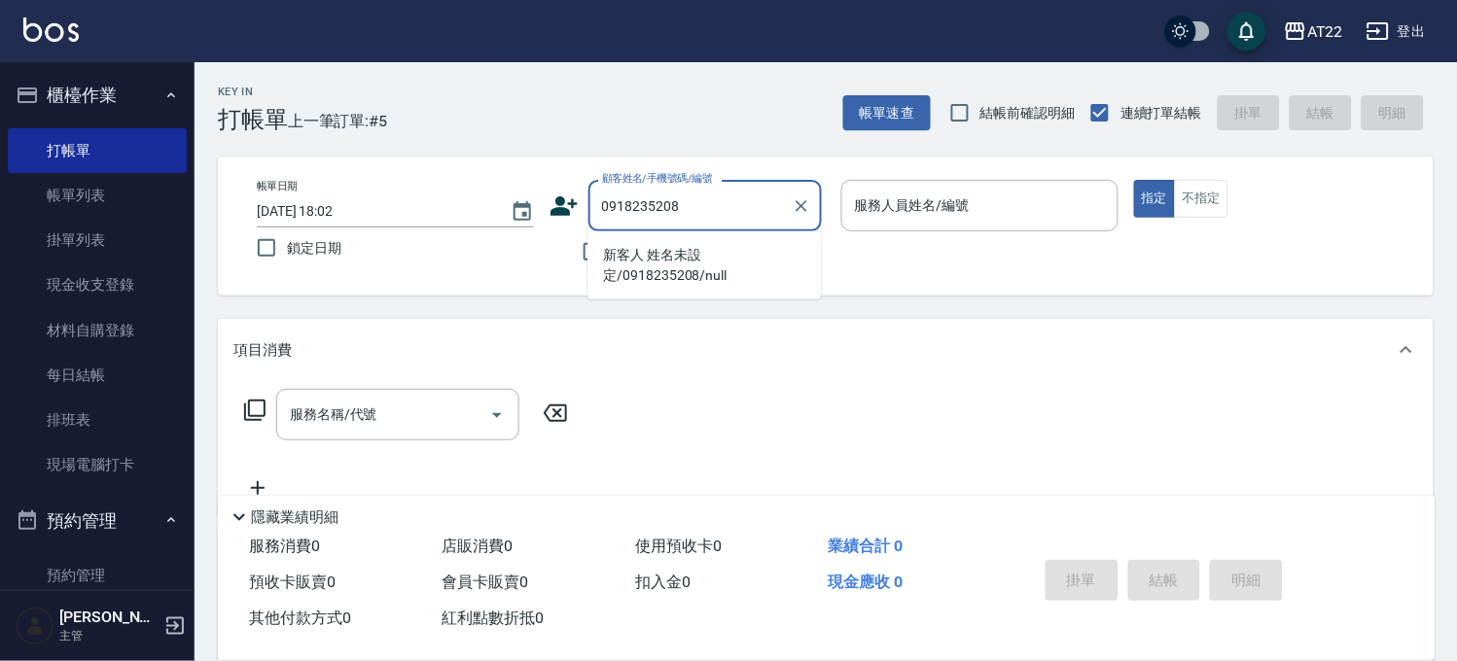
click at [671, 267] on li "新客人 姓名未設定/0918235208/null" at bounding box center [703, 265] width 233 height 53
type input "新客人 姓名未設定/0918235208/null"
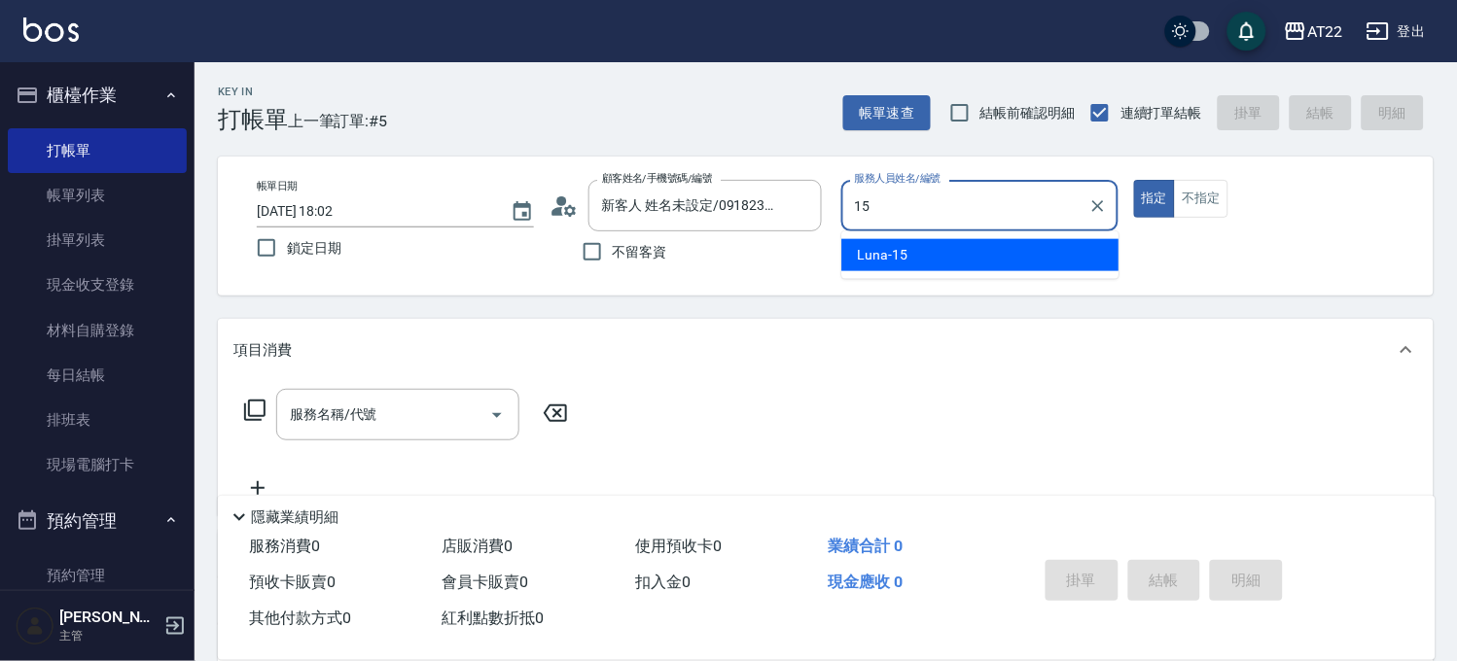
type input "Luna-15"
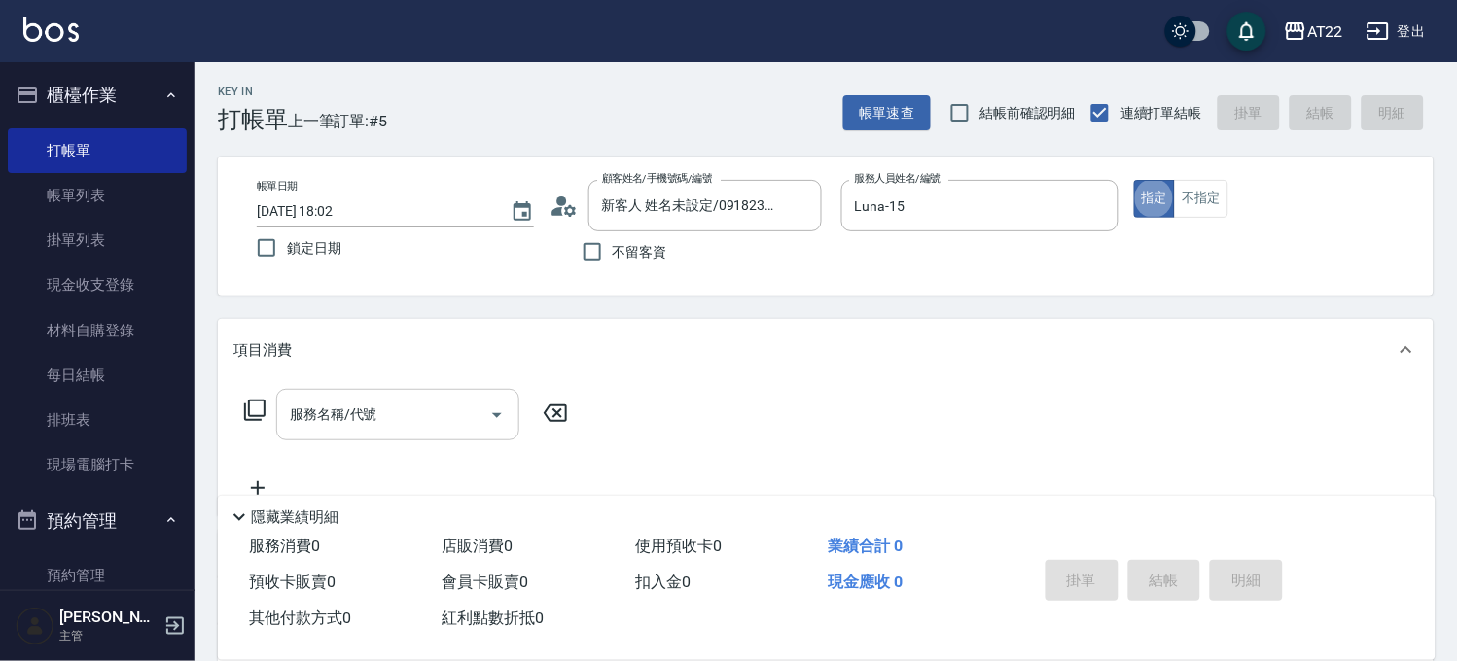
click at [392, 398] on input "服務名稱/代號" at bounding box center [383, 415] width 196 height 34
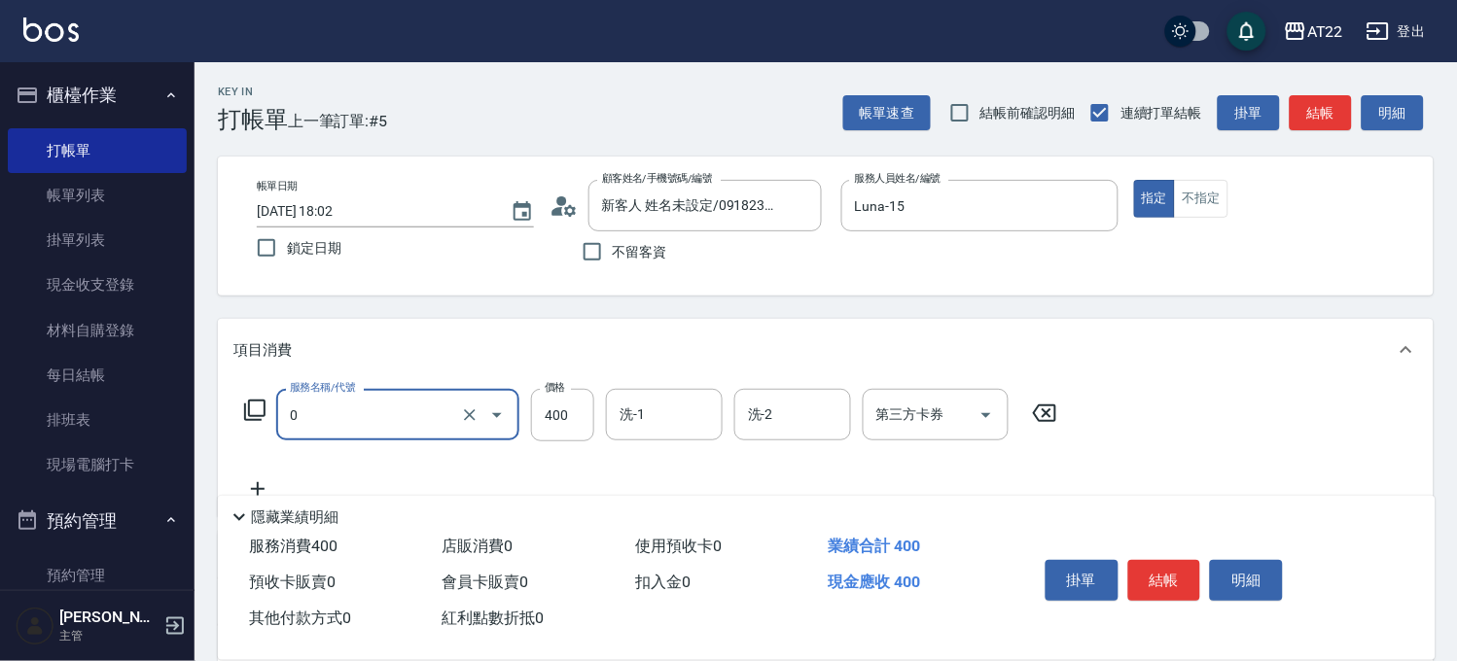
type input "有機洗髮(0)"
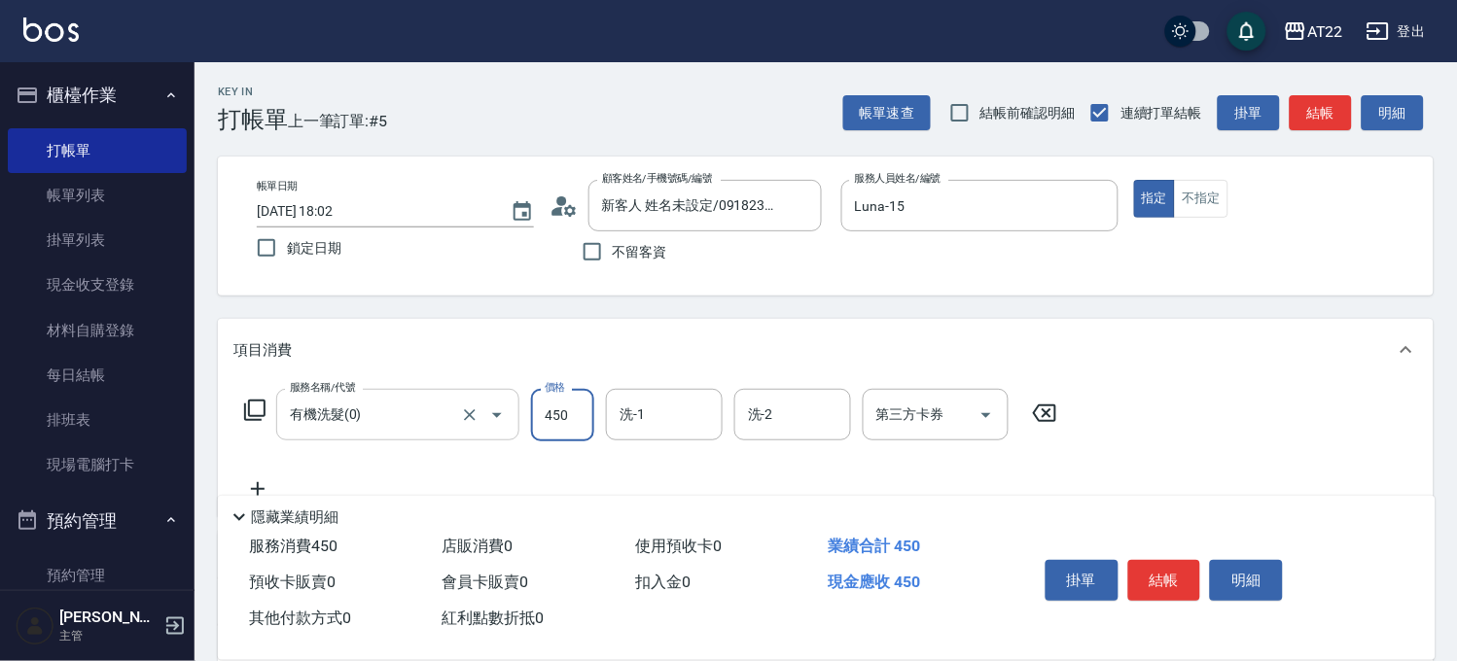
type input "450"
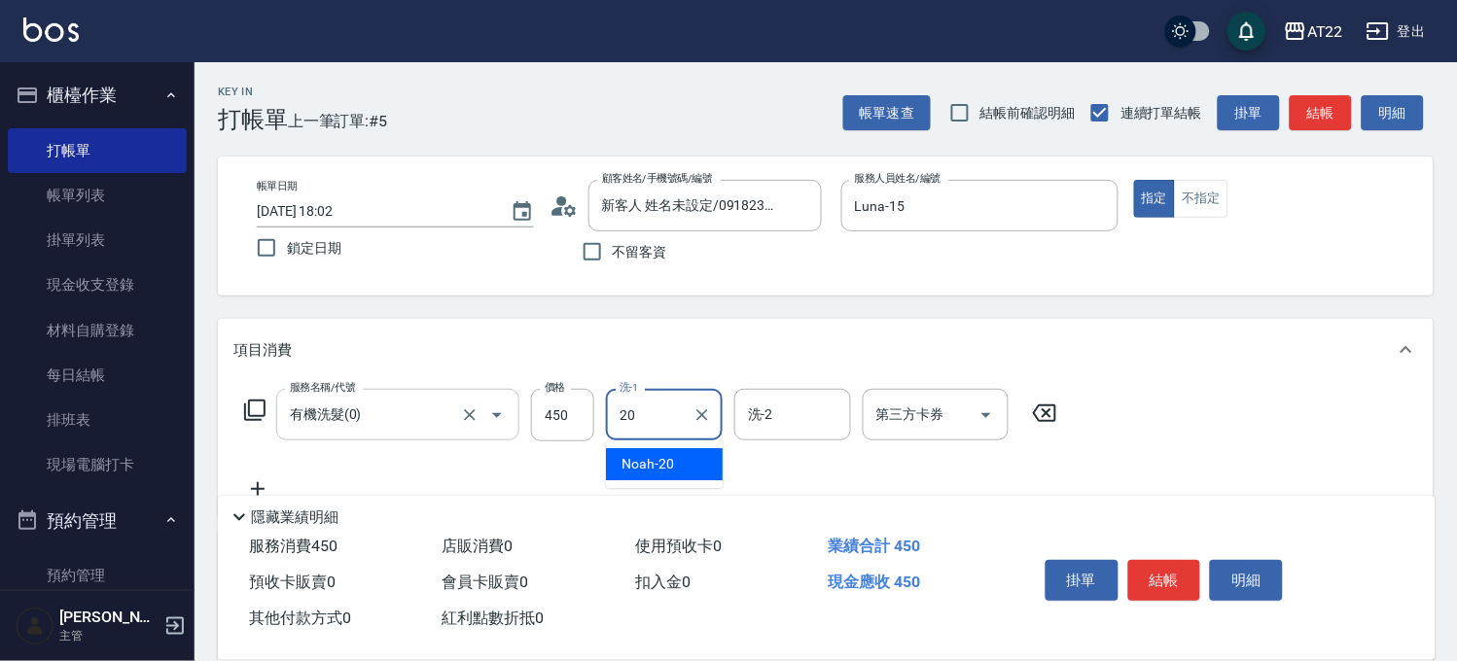
type input "Noah-20"
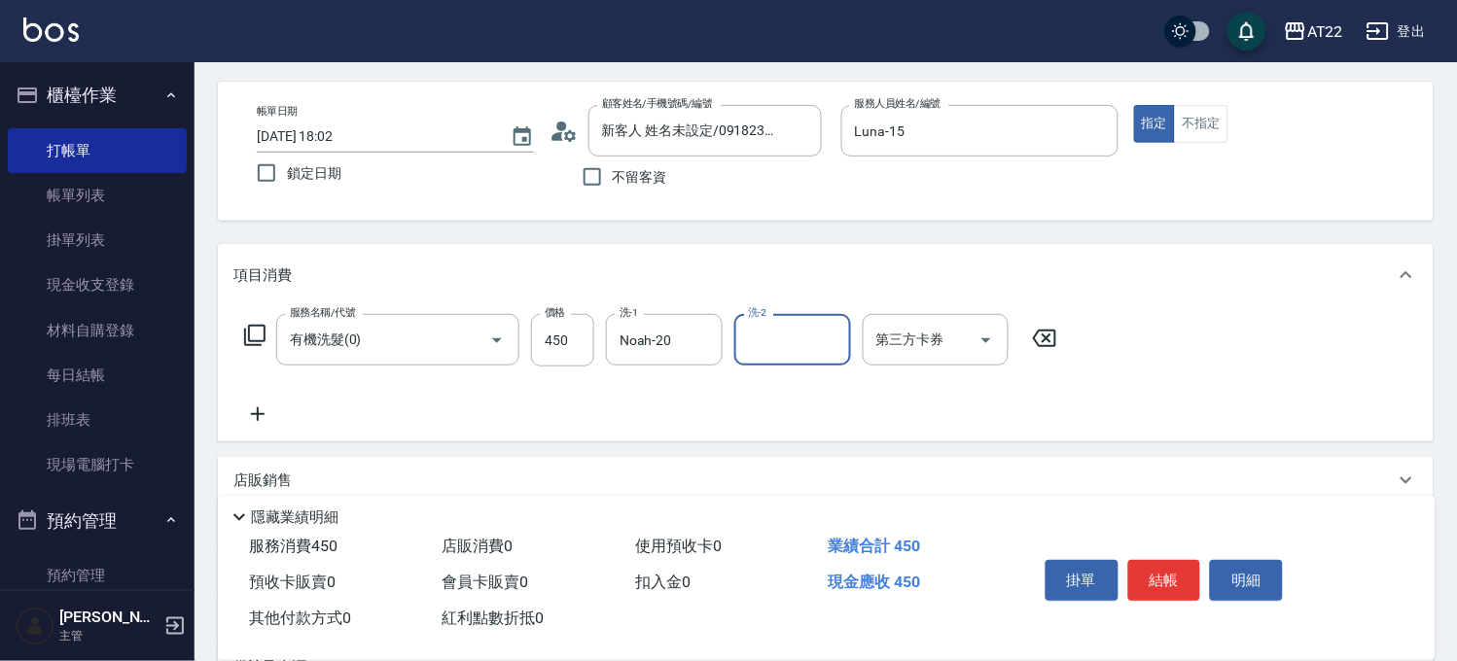
scroll to position [108, 0]
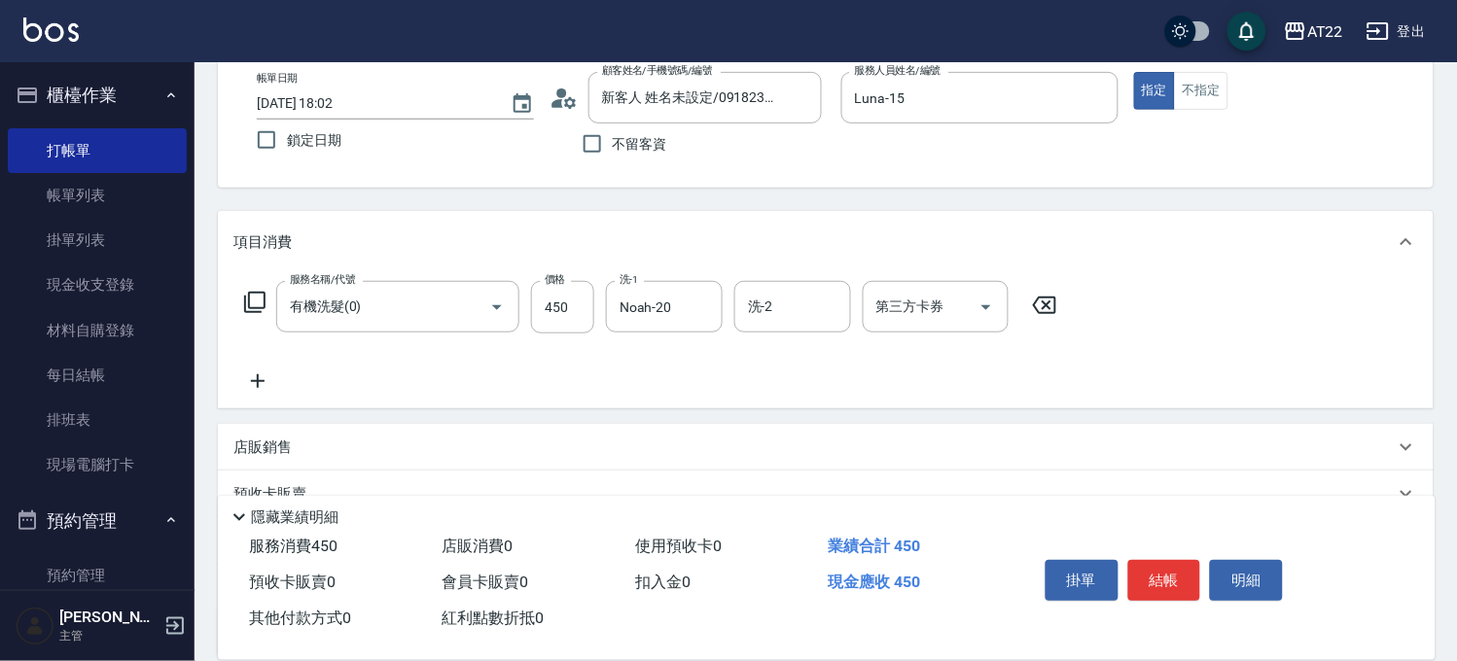
click at [250, 390] on icon at bounding box center [257, 381] width 49 height 23
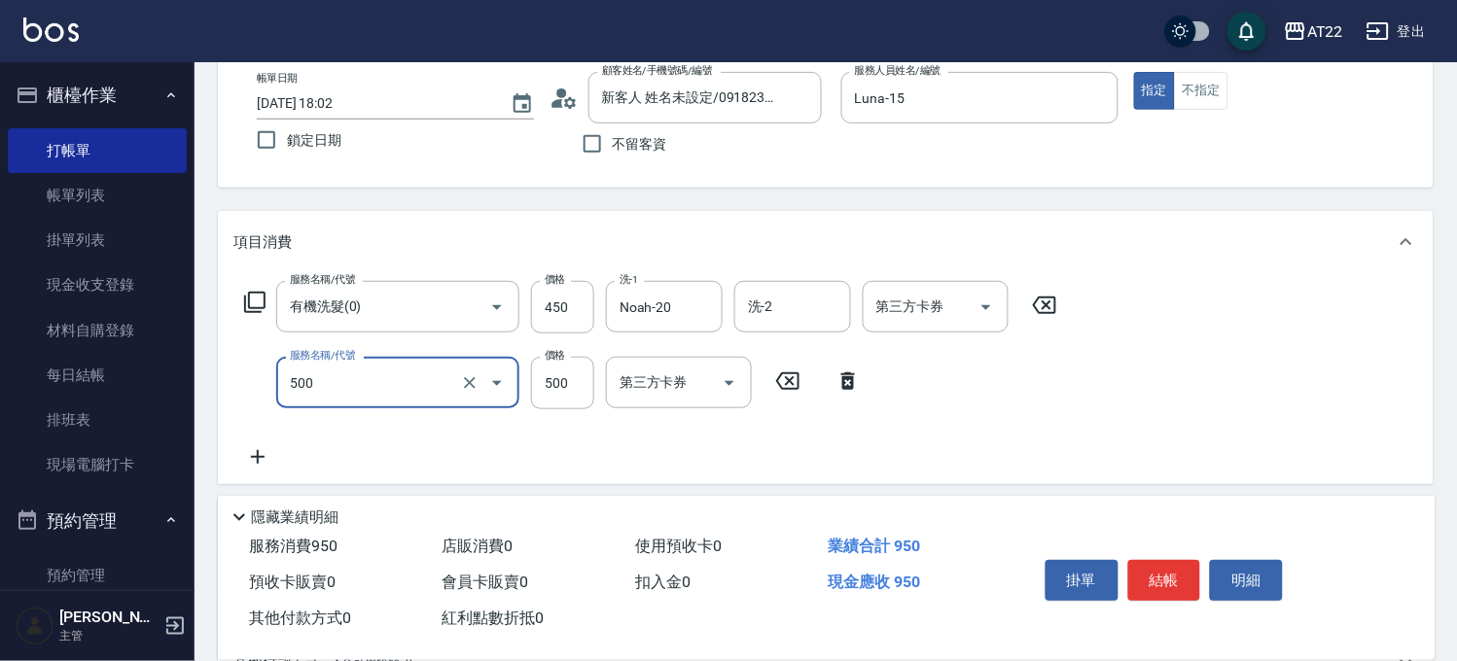
type input "剪髮(500)"
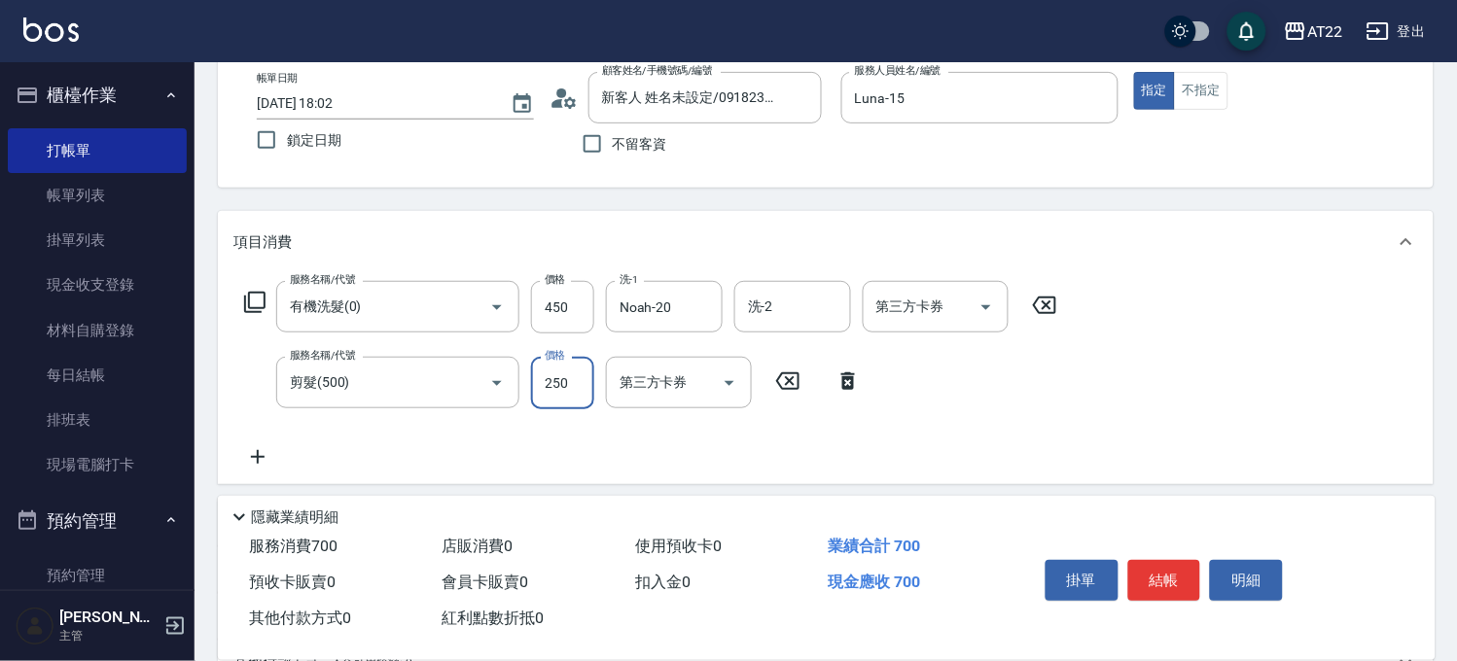
type input "250"
click at [245, 455] on icon at bounding box center [257, 456] width 49 height 23
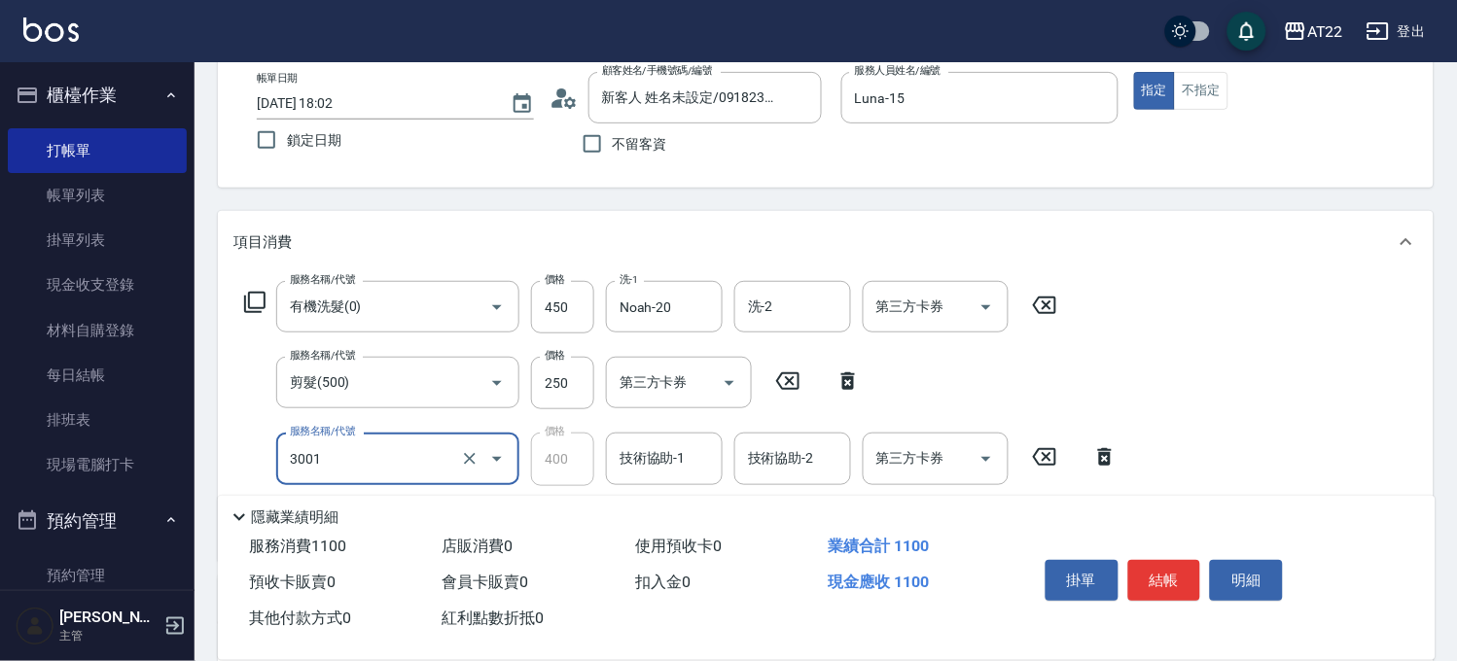
type input "側邊燙貼(3001)"
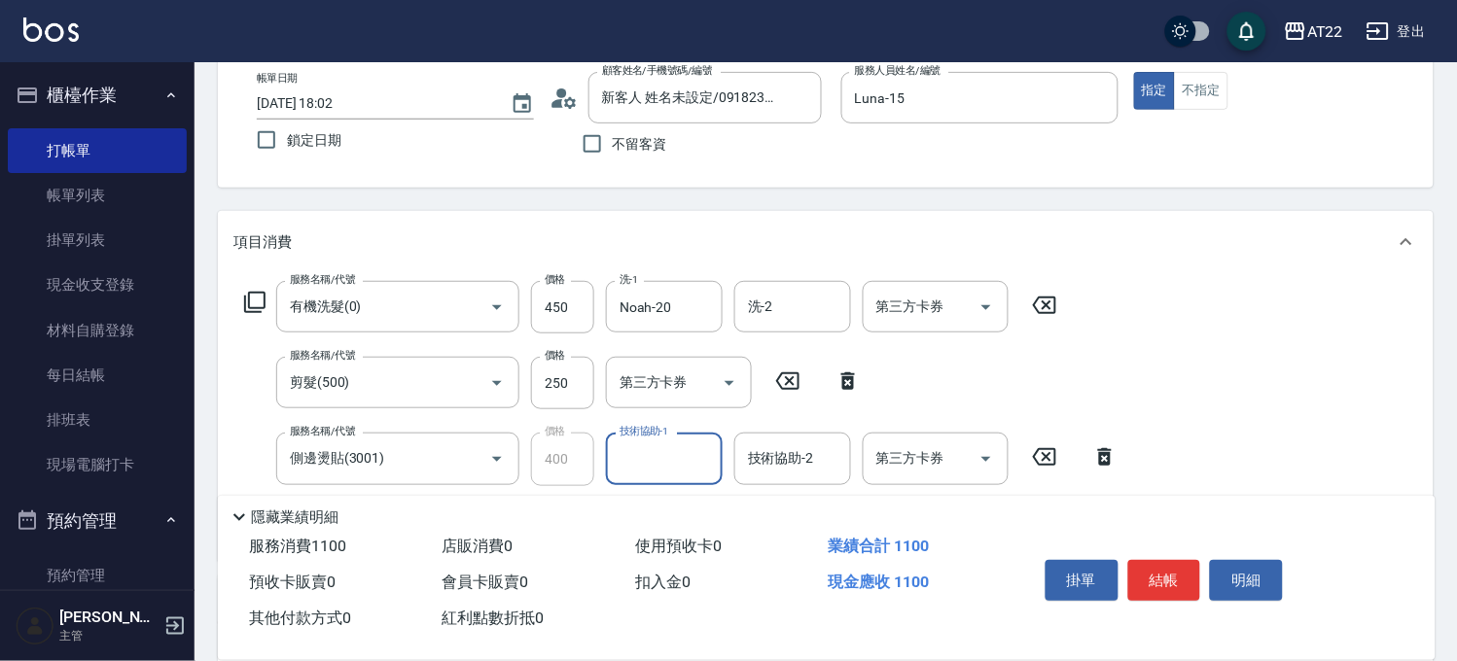
scroll to position [0, 0]
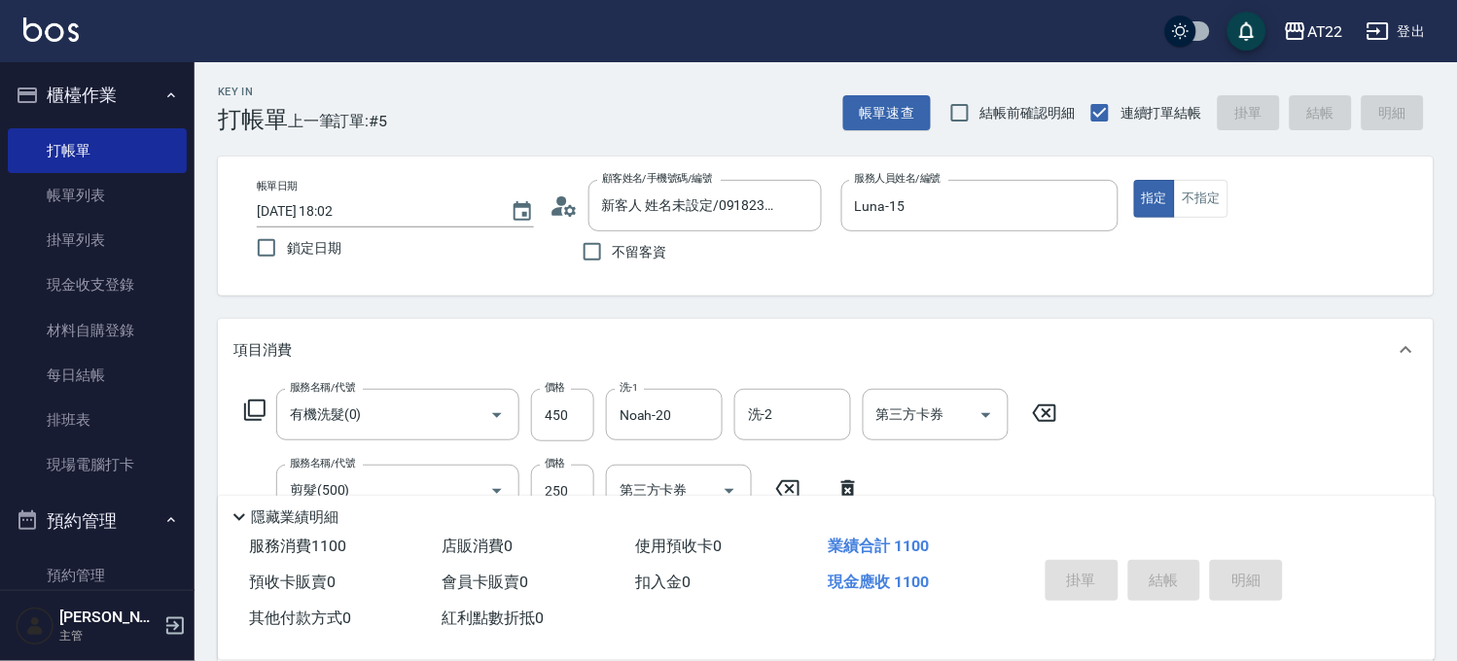
type input "[DATE] 18:03"
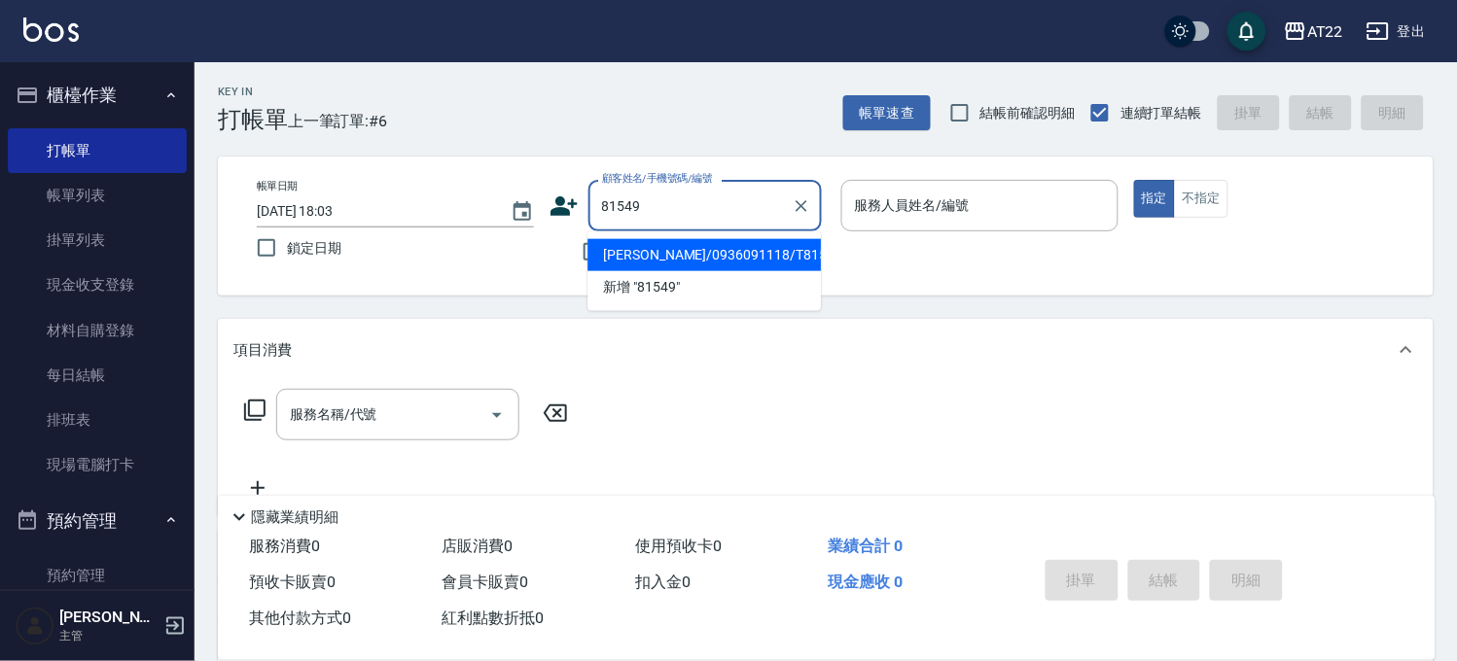
click at [688, 257] on li "[PERSON_NAME]/0936091118/T81549" at bounding box center [703, 255] width 233 height 32
type input "[PERSON_NAME]/0936091118/T81549"
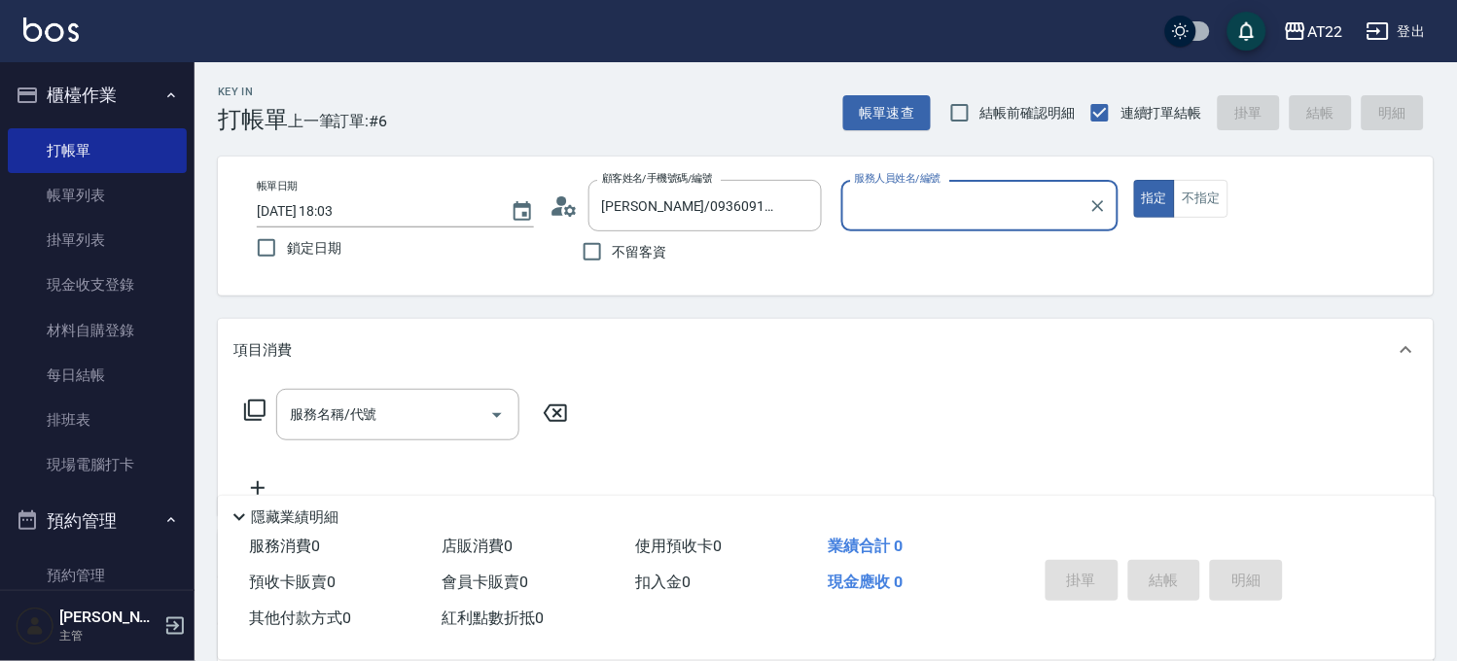
type input "Luna-15"
click at [421, 389] on div "服務名稱/代號" at bounding box center [397, 415] width 243 height 52
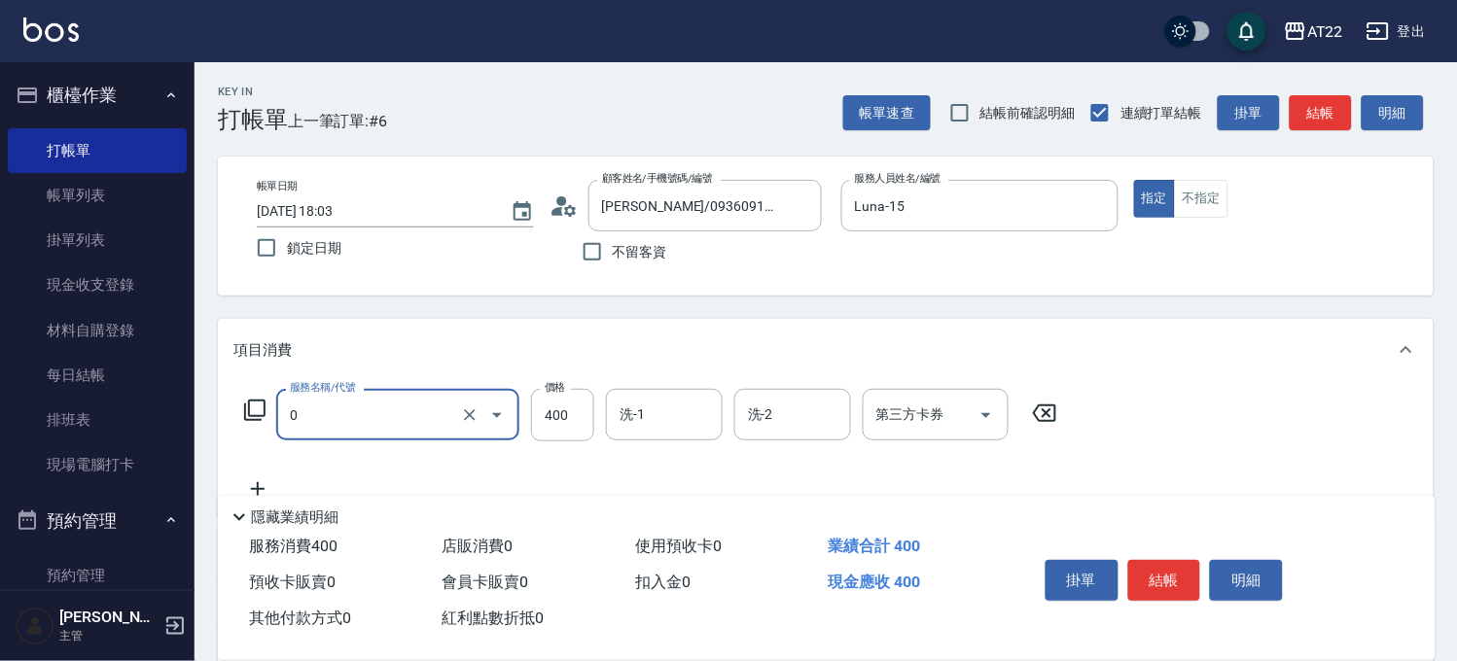
type input "有機洗髮(0)"
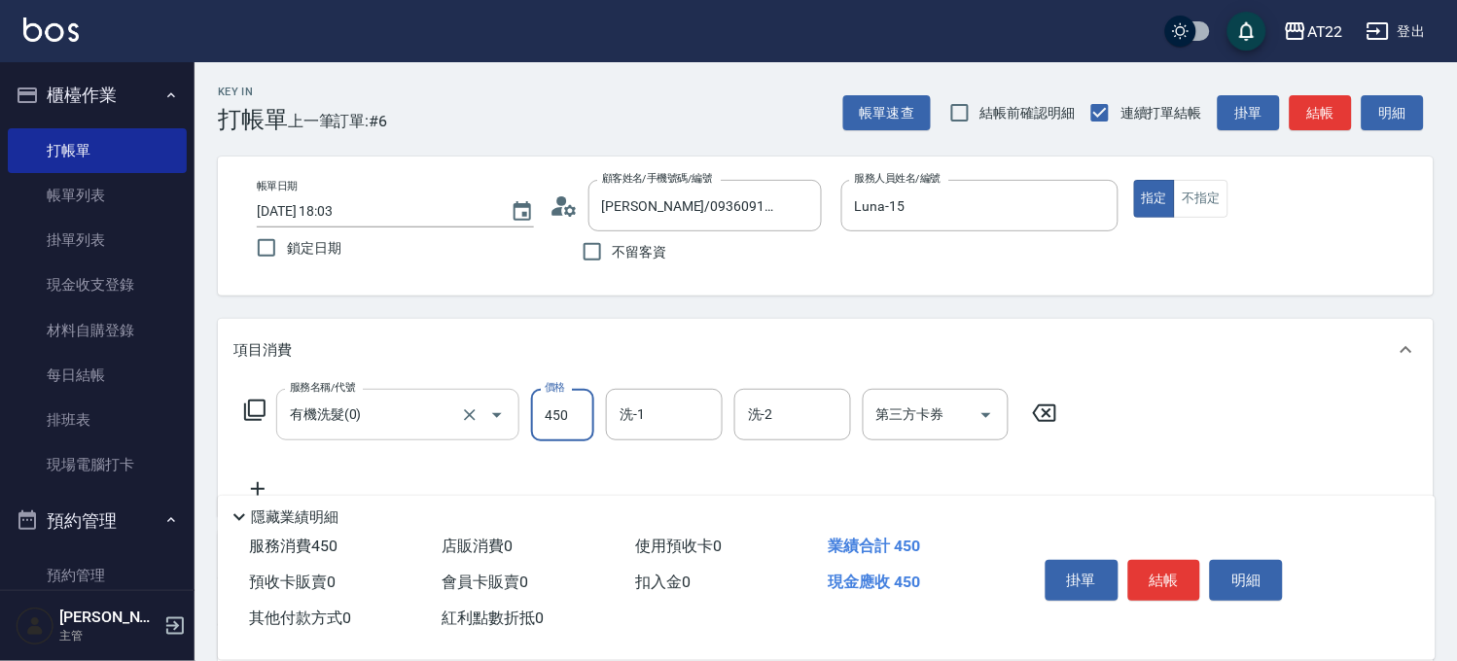
type input "450"
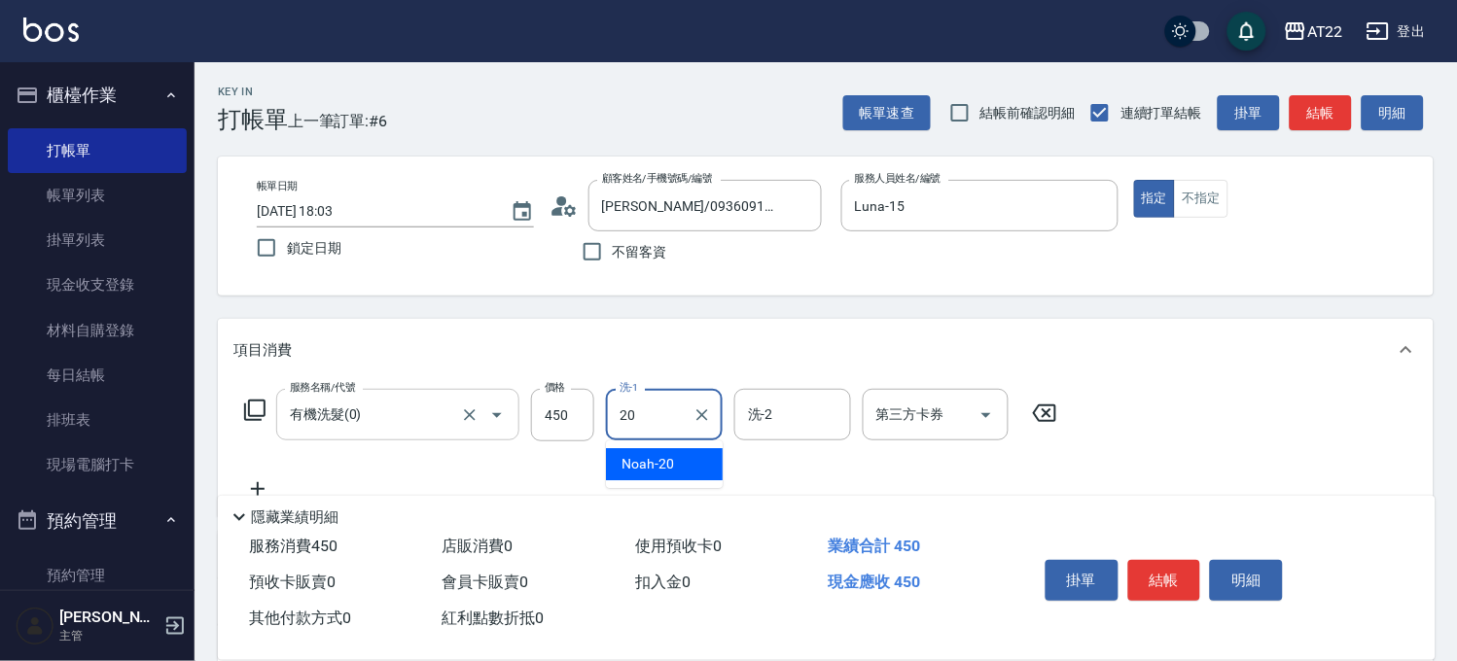
type input "Noah-20"
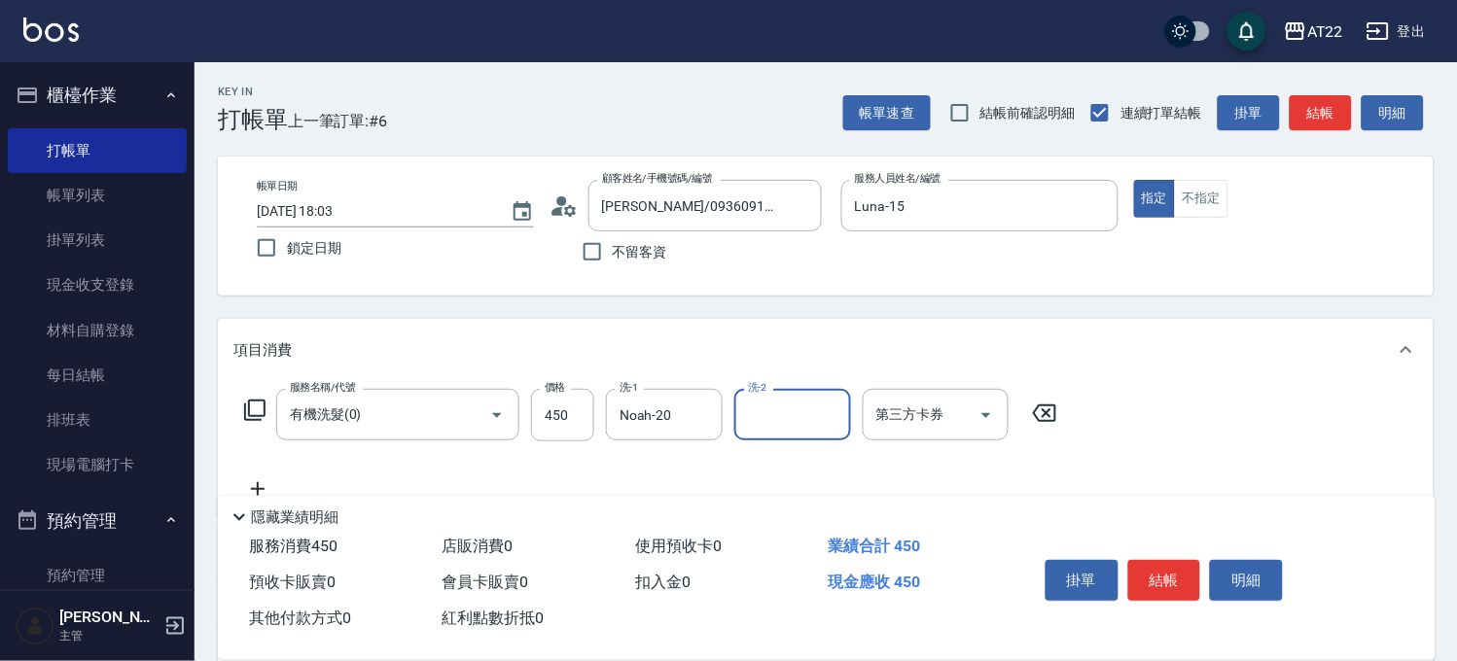
click at [258, 478] on icon at bounding box center [257, 489] width 49 height 23
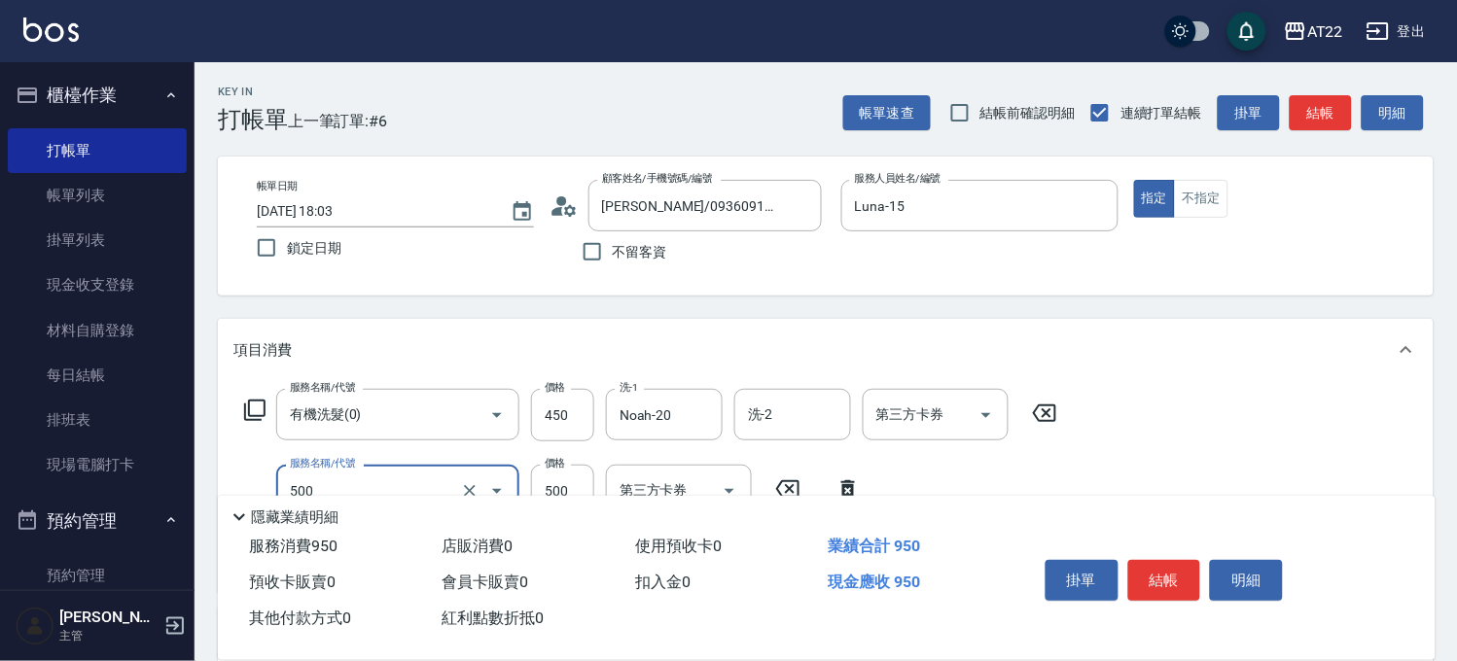
type input "剪髮(500)"
type input "180"
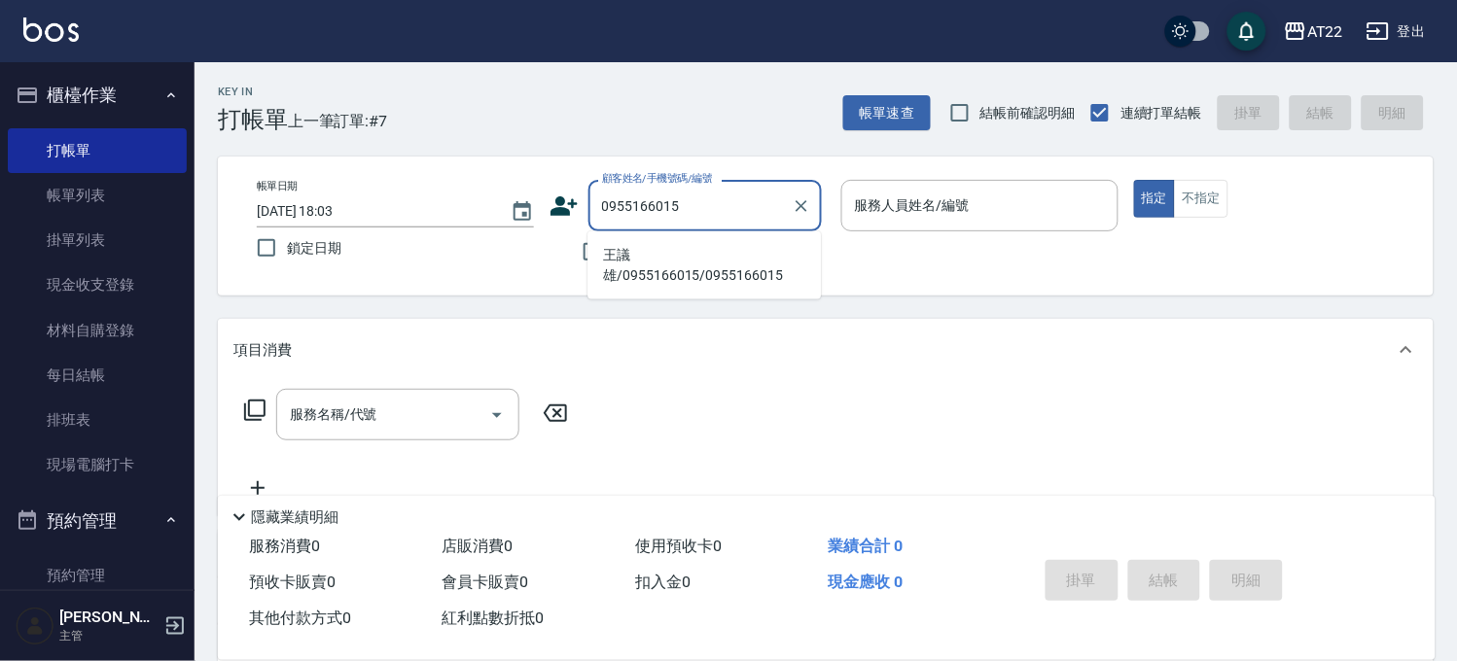
click at [656, 250] on li "王議雄/0955166015/0955166015" at bounding box center [703, 265] width 233 height 53
type input "王議雄/0955166015/0955166015"
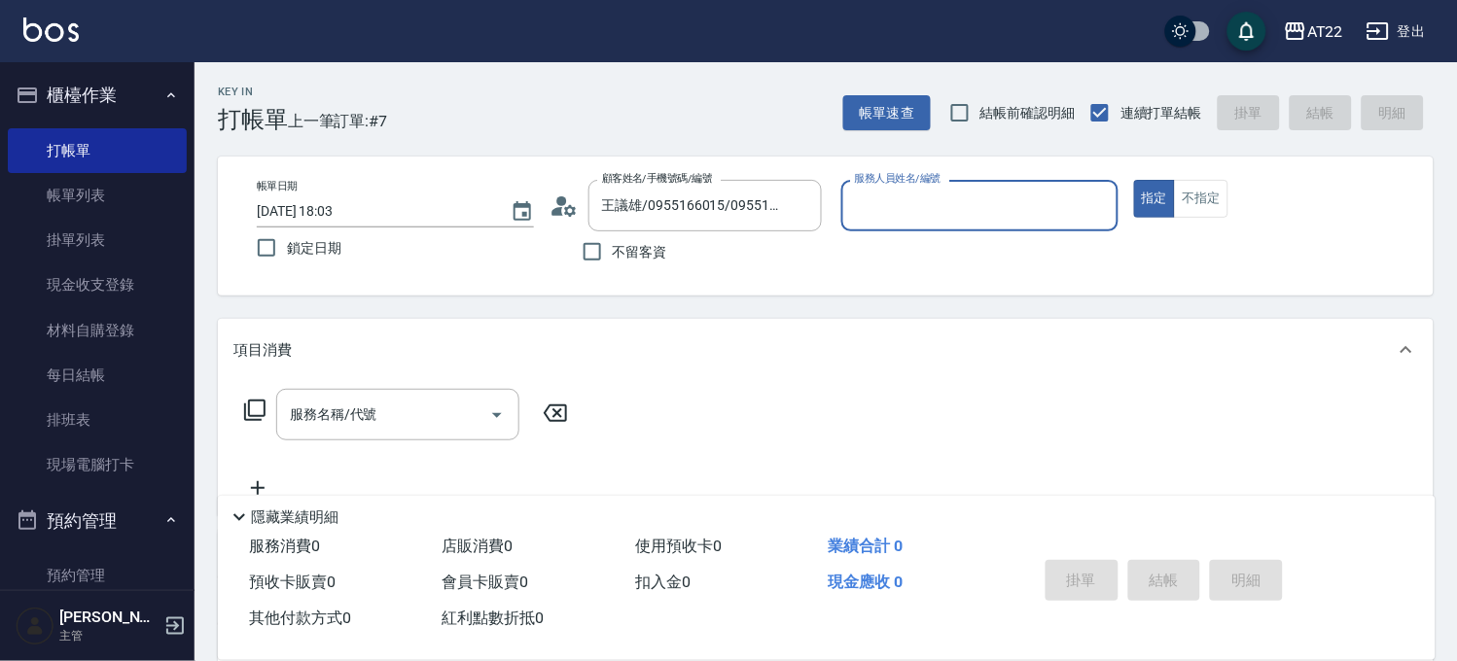
type input "Miko-12"
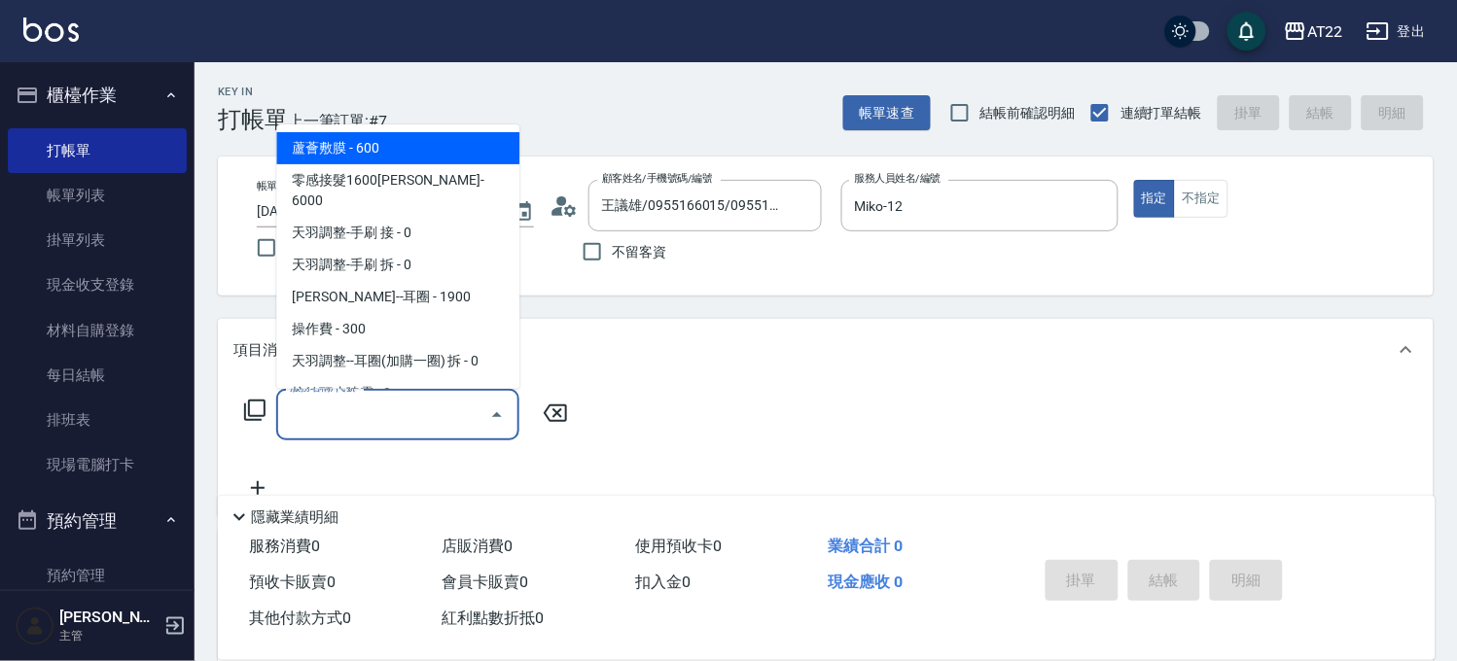
click at [422, 408] on input "服務名稱/代號" at bounding box center [383, 415] width 196 height 34
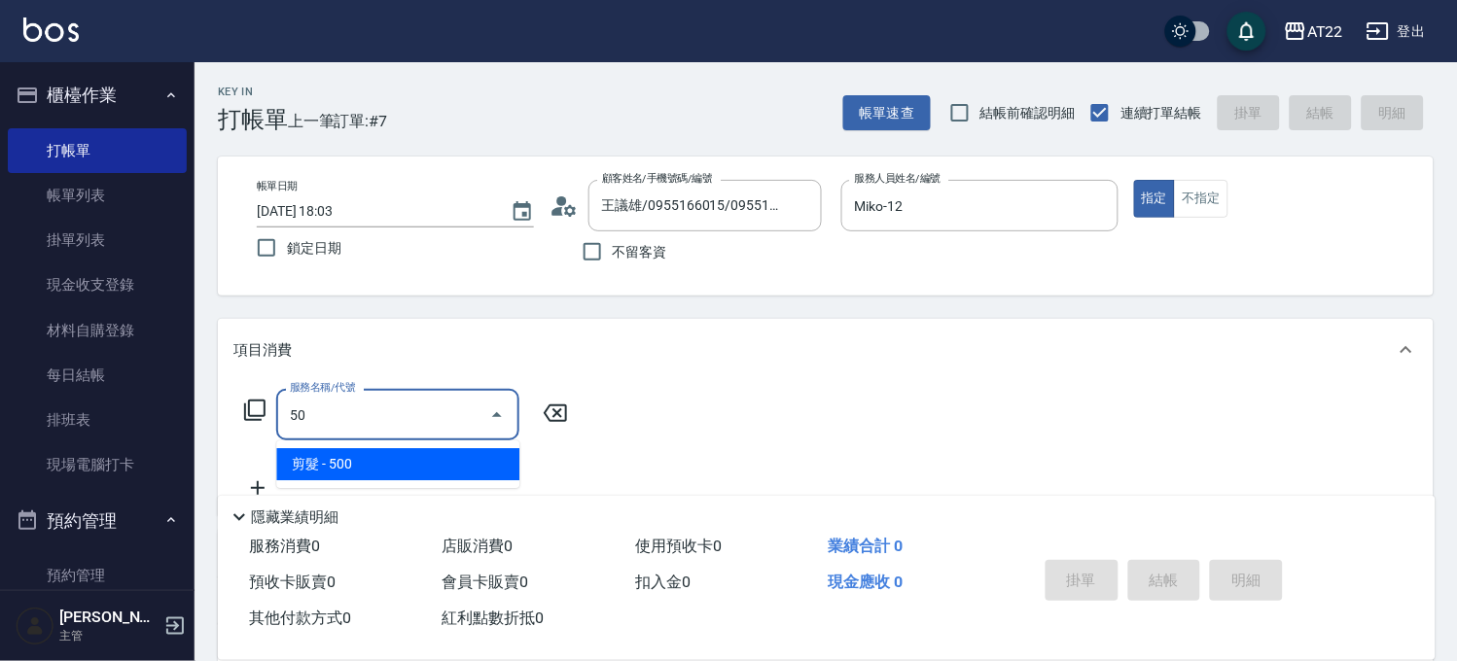
type input "5"
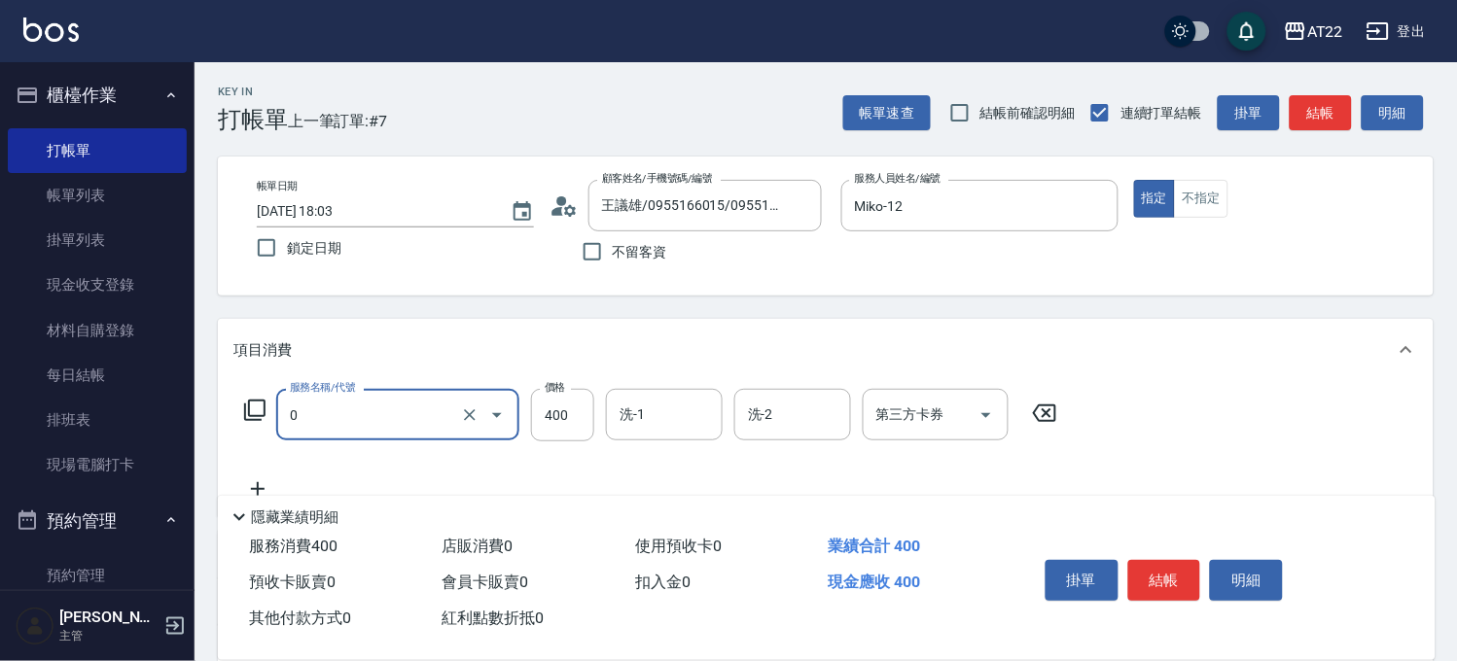
type input "有機洗髮(0)"
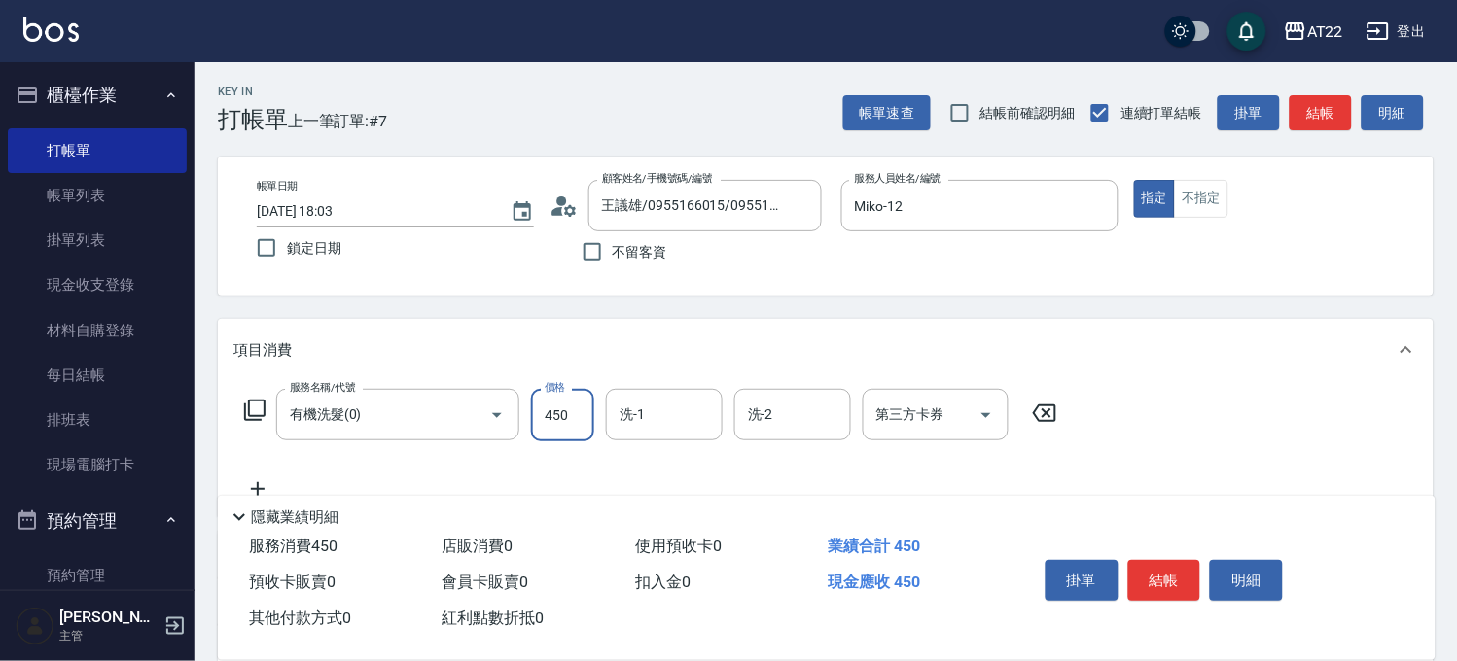
type input "450"
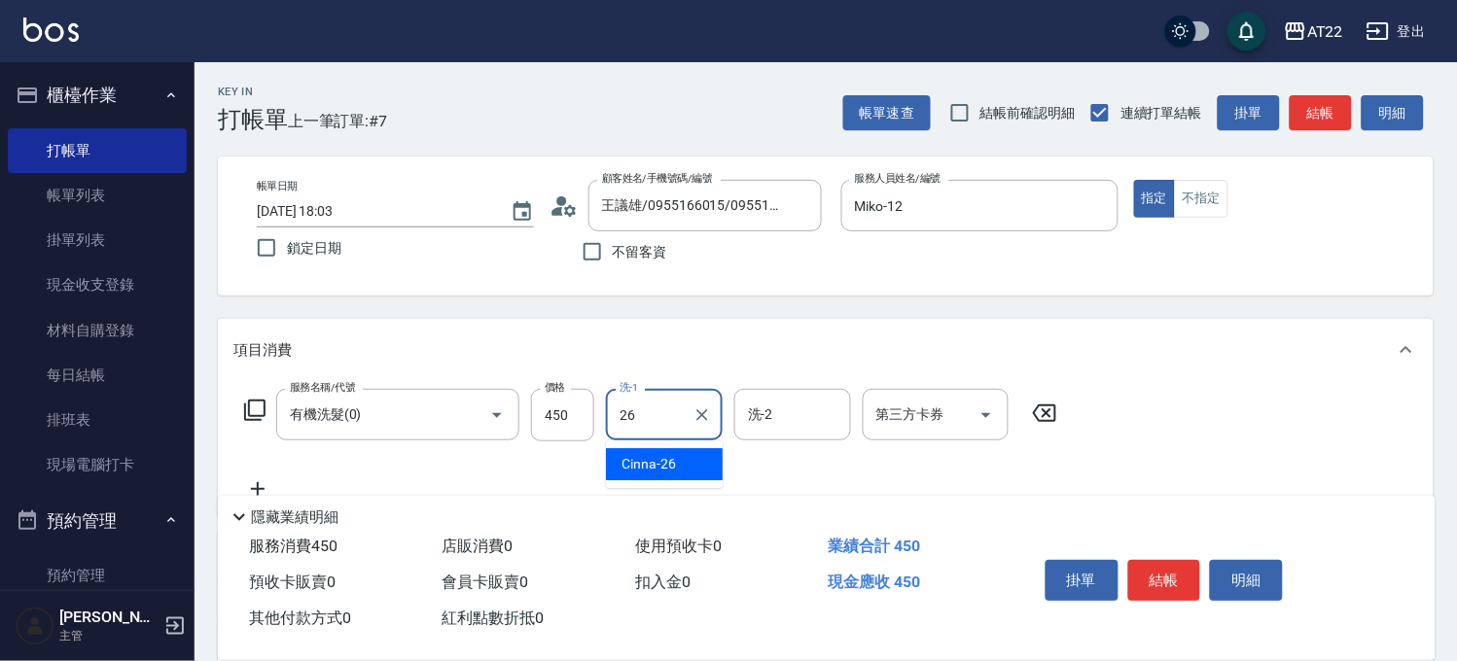
type input "Cinna-26"
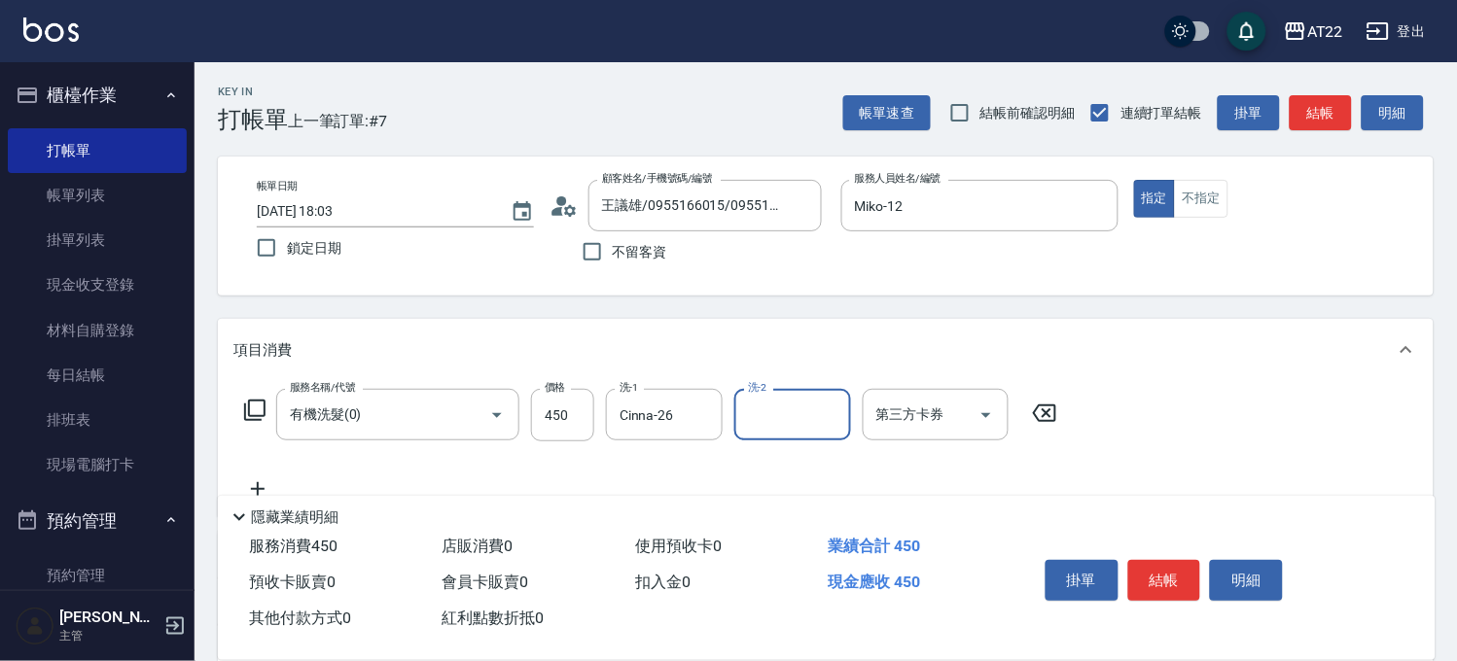
click at [247, 496] on div "隱藏業績明細" at bounding box center [827, 512] width 1218 height 33
click at [257, 482] on icon at bounding box center [258, 489] width 14 height 14
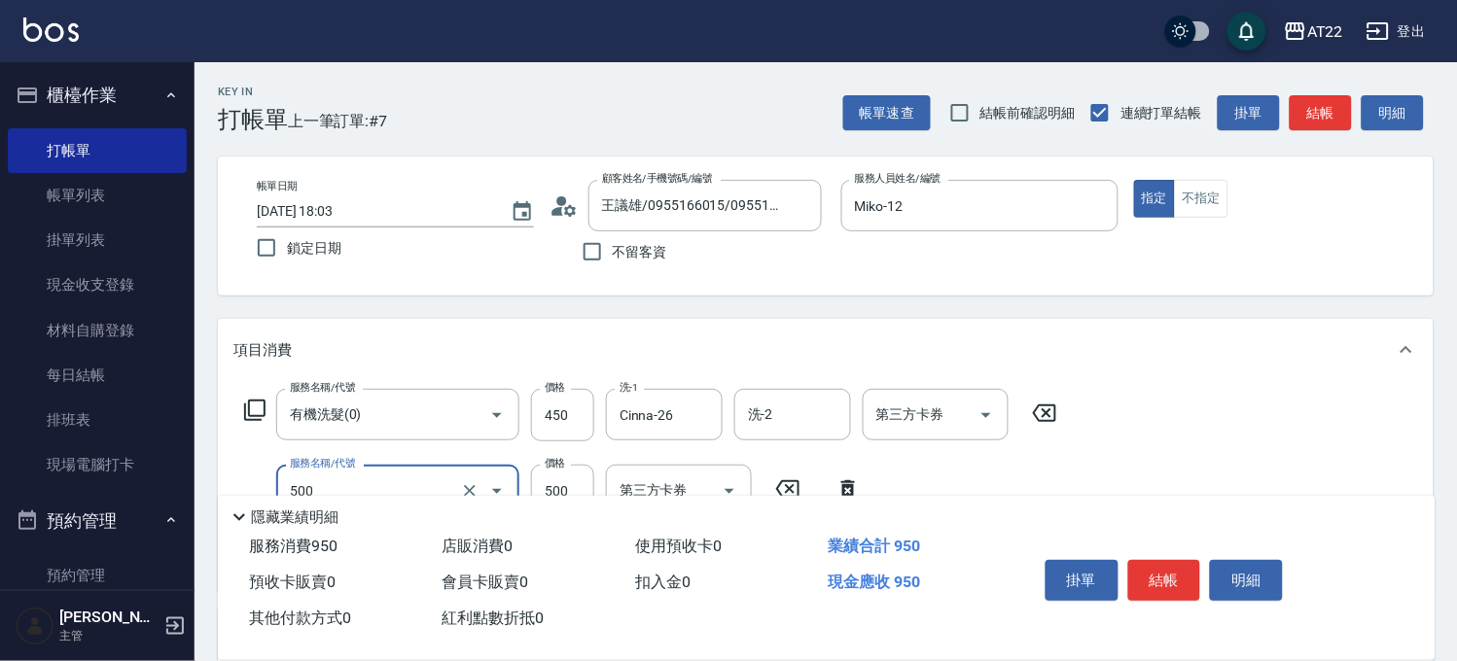
type input "剪髮(500)"
type input "350"
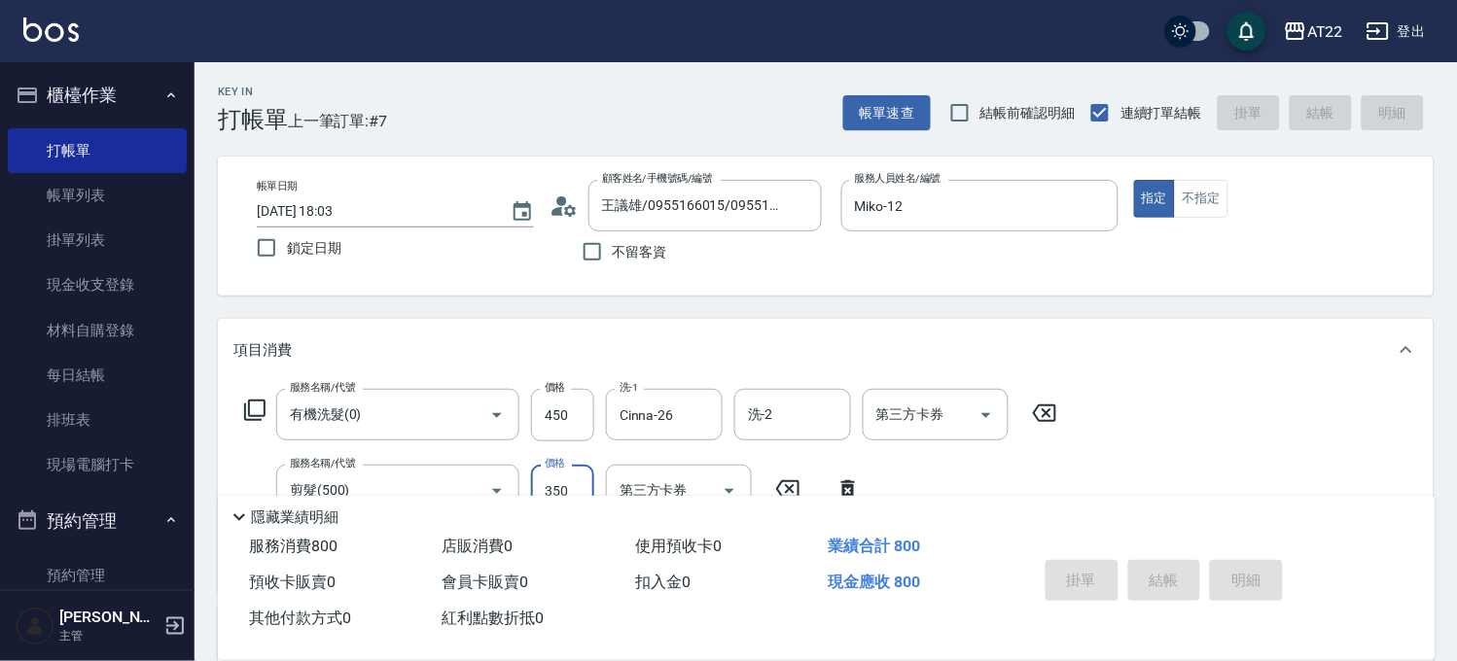
type input "[DATE] 18:05"
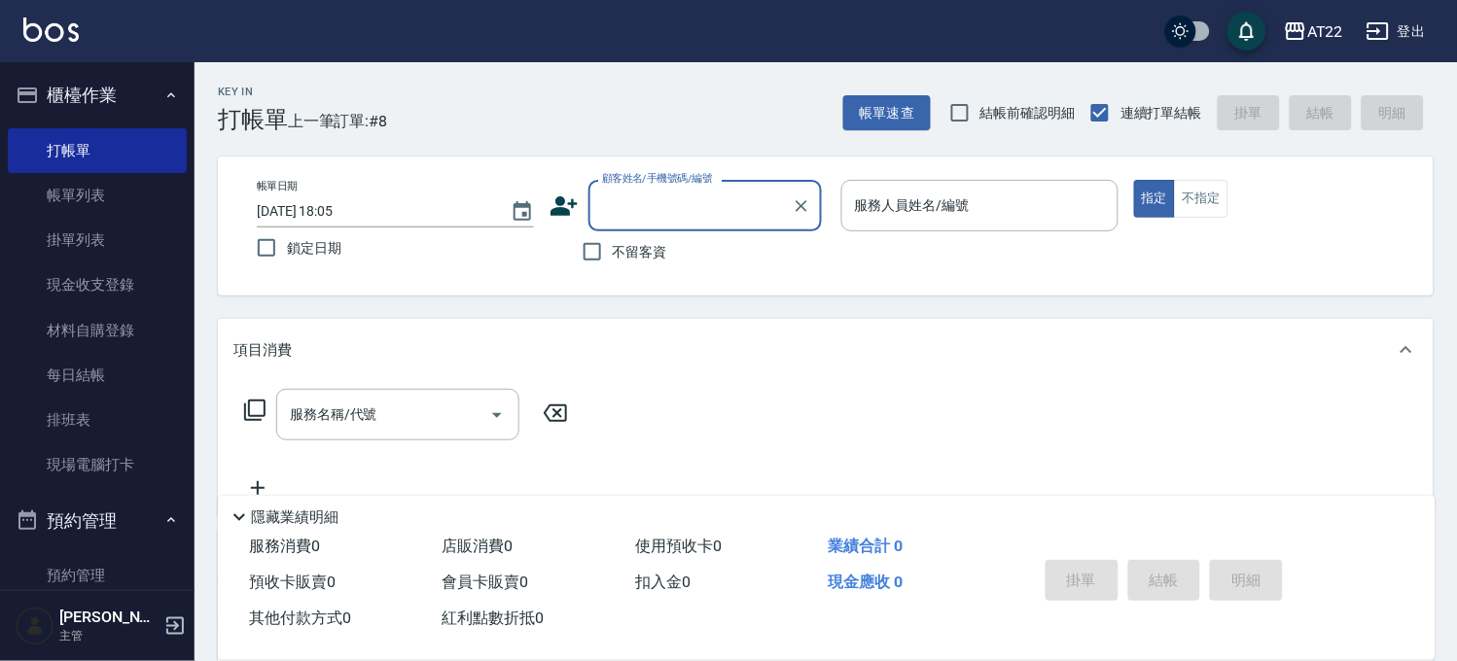
click at [572, 210] on icon at bounding box center [563, 206] width 29 height 29
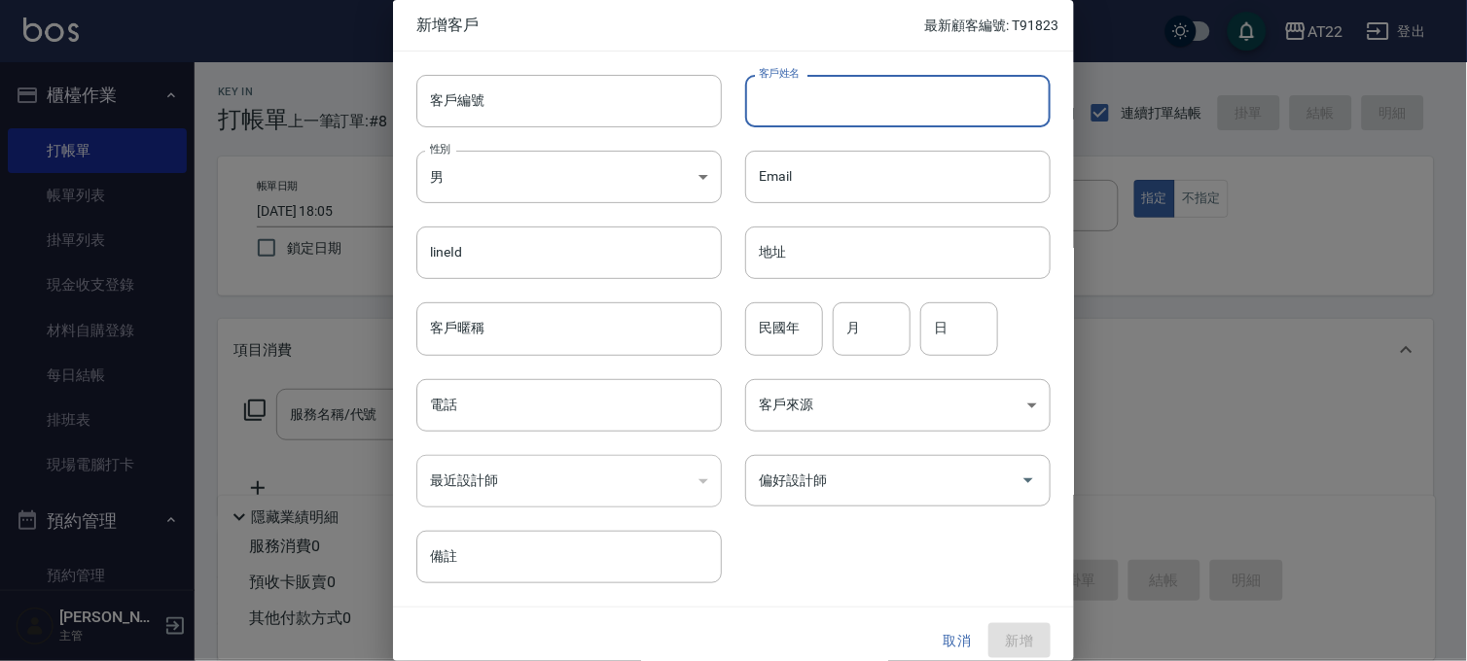
click at [824, 110] on input "客戶姓名" at bounding box center [897, 101] width 305 height 53
type input "瑜"
type input "謝宛諭"
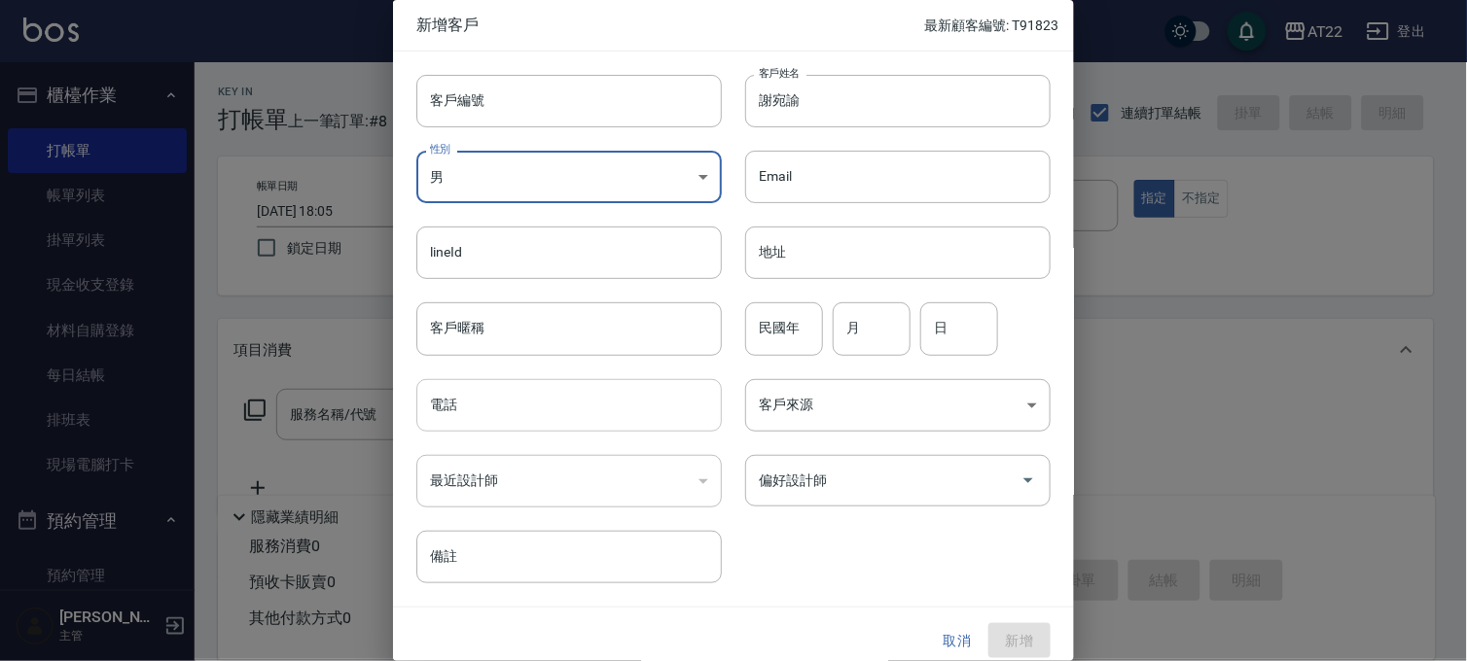
click at [586, 414] on input "電話" at bounding box center [568, 405] width 305 height 53
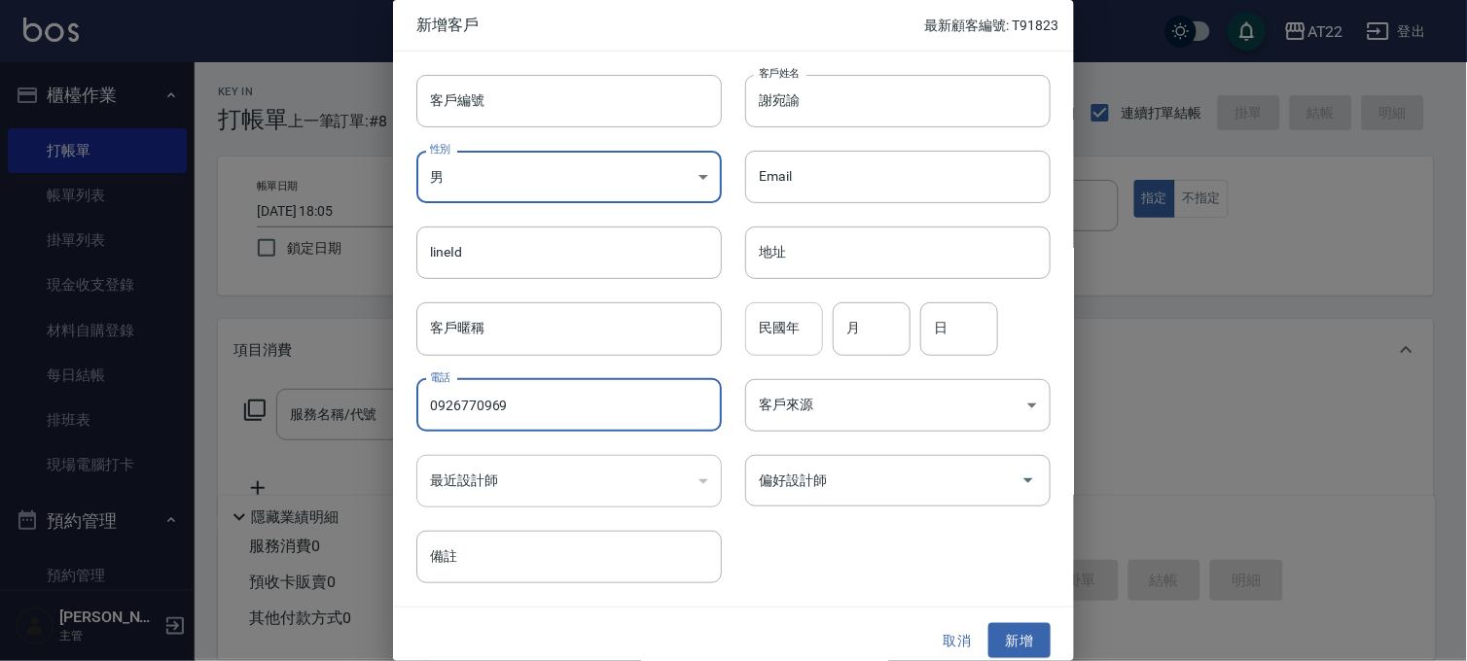
type input "0926770969"
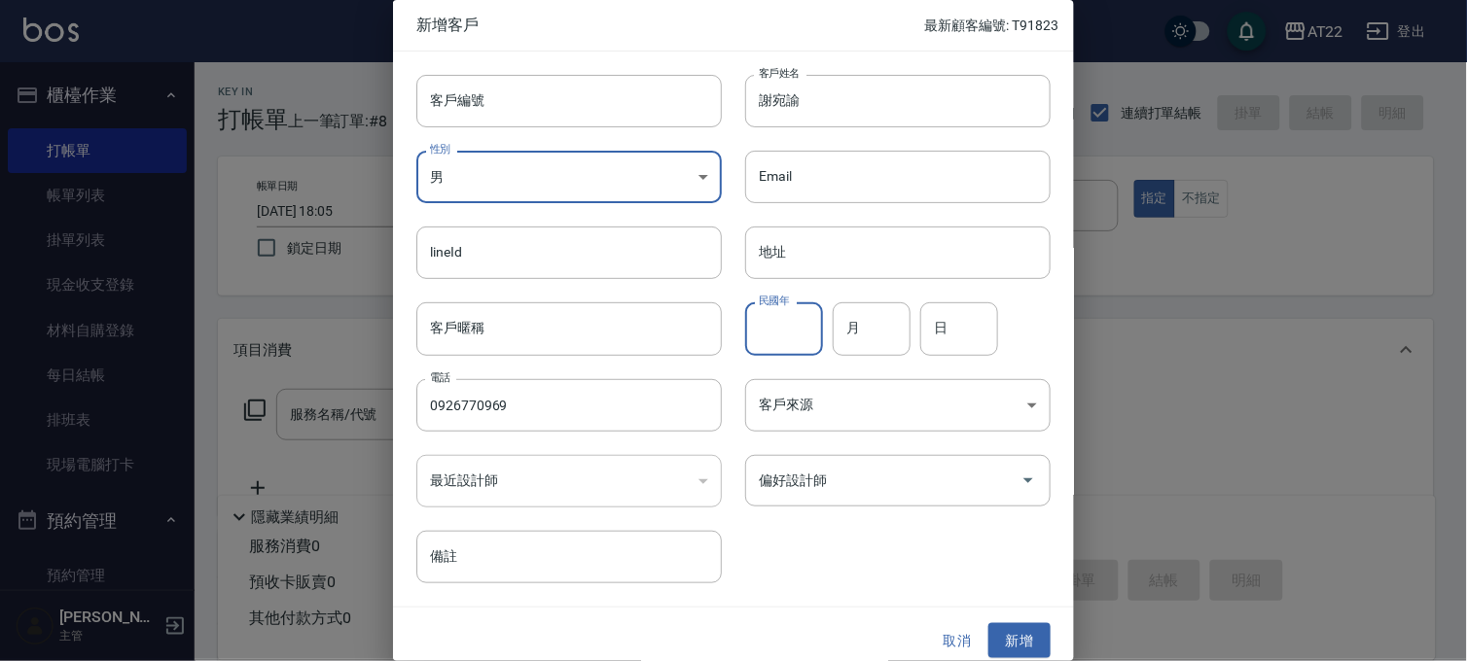
click at [793, 328] on input "民國年" at bounding box center [784, 328] width 78 height 53
type input "66"
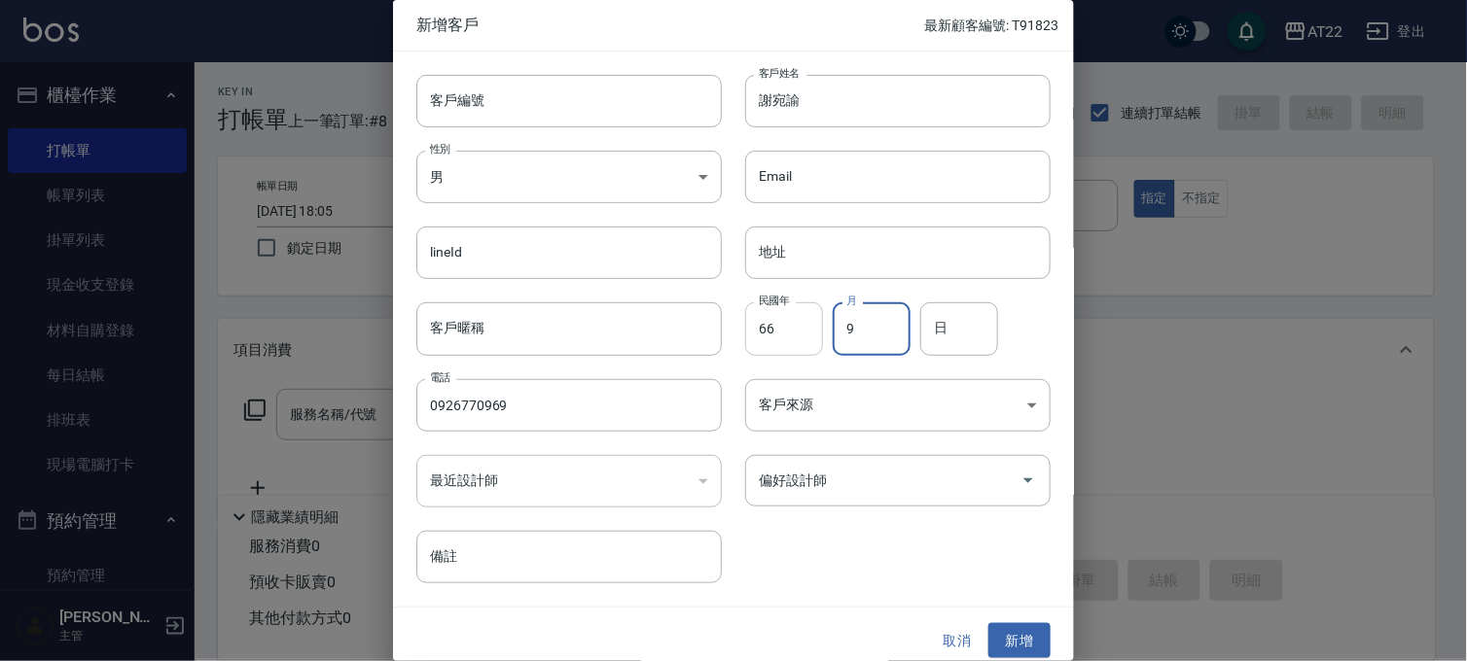
type input "9"
type input "25"
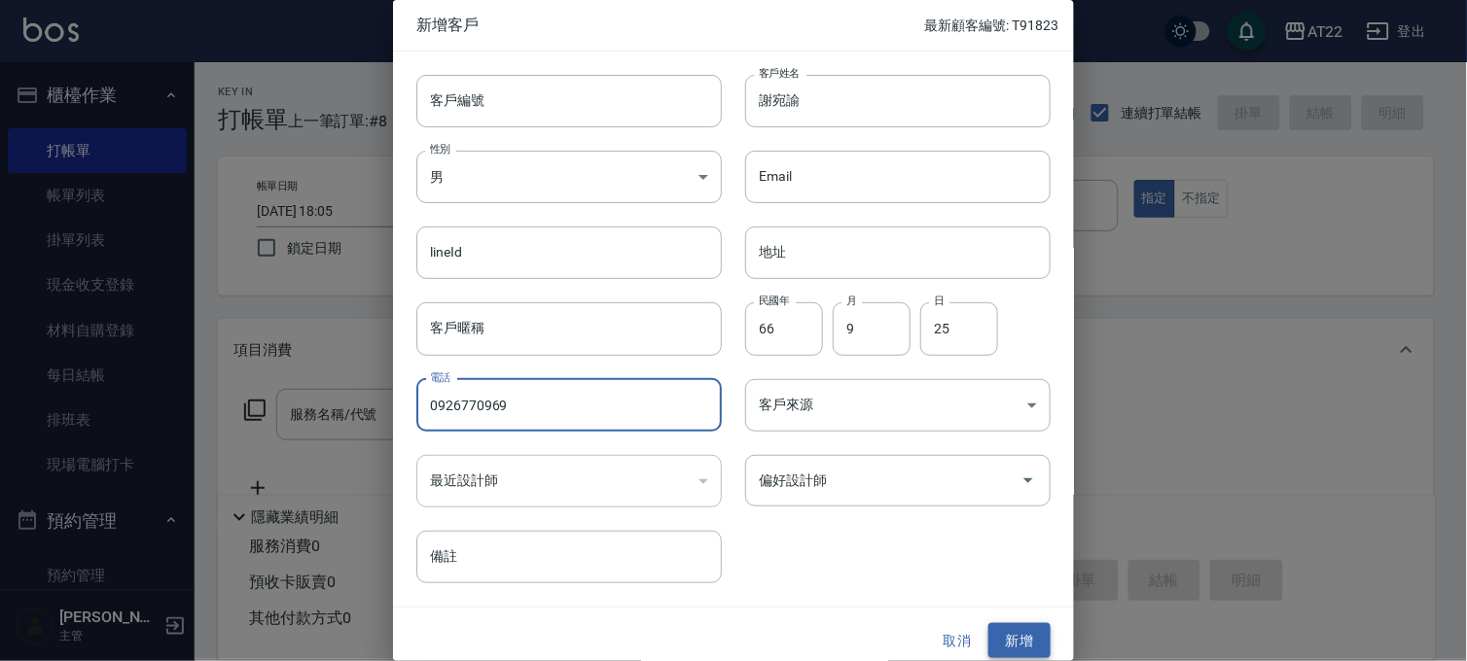
click at [1002, 642] on button "新增" at bounding box center [1019, 641] width 62 height 36
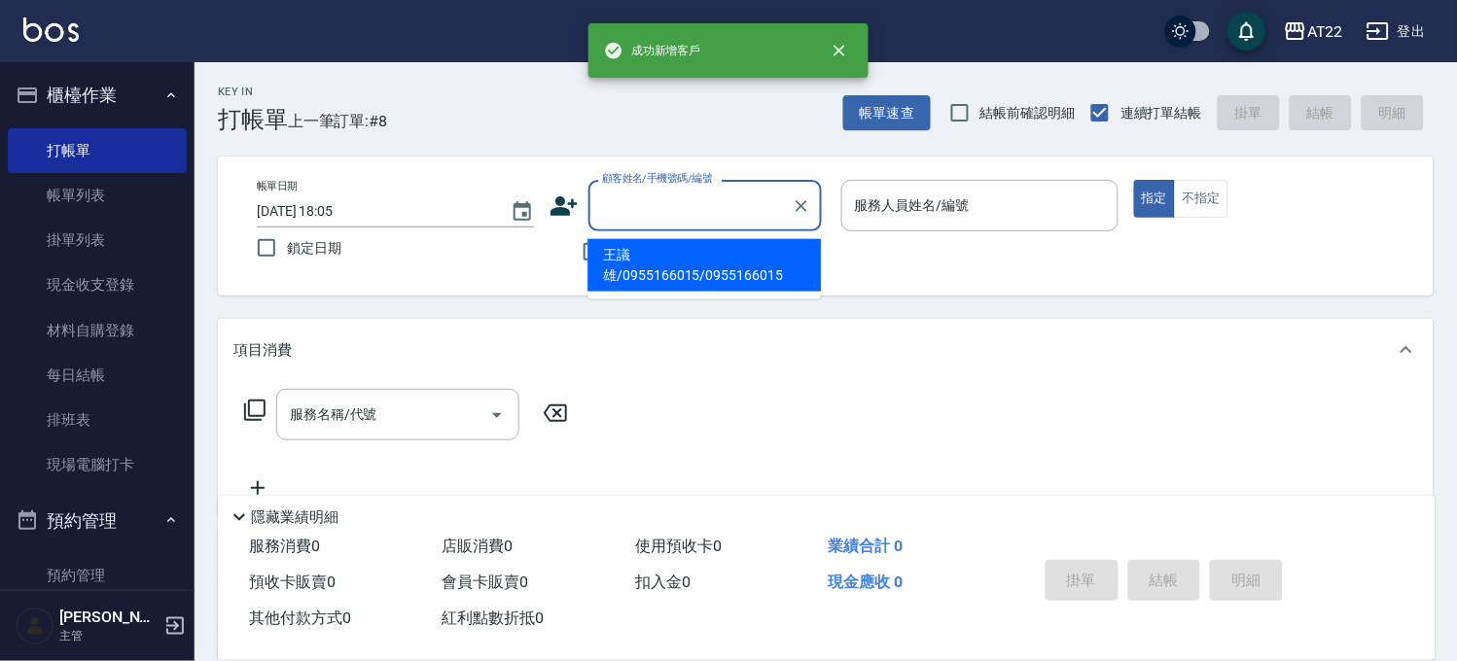
click at [649, 216] on input "顧客姓名/手機號碼/編號" at bounding box center [690, 206] width 187 height 34
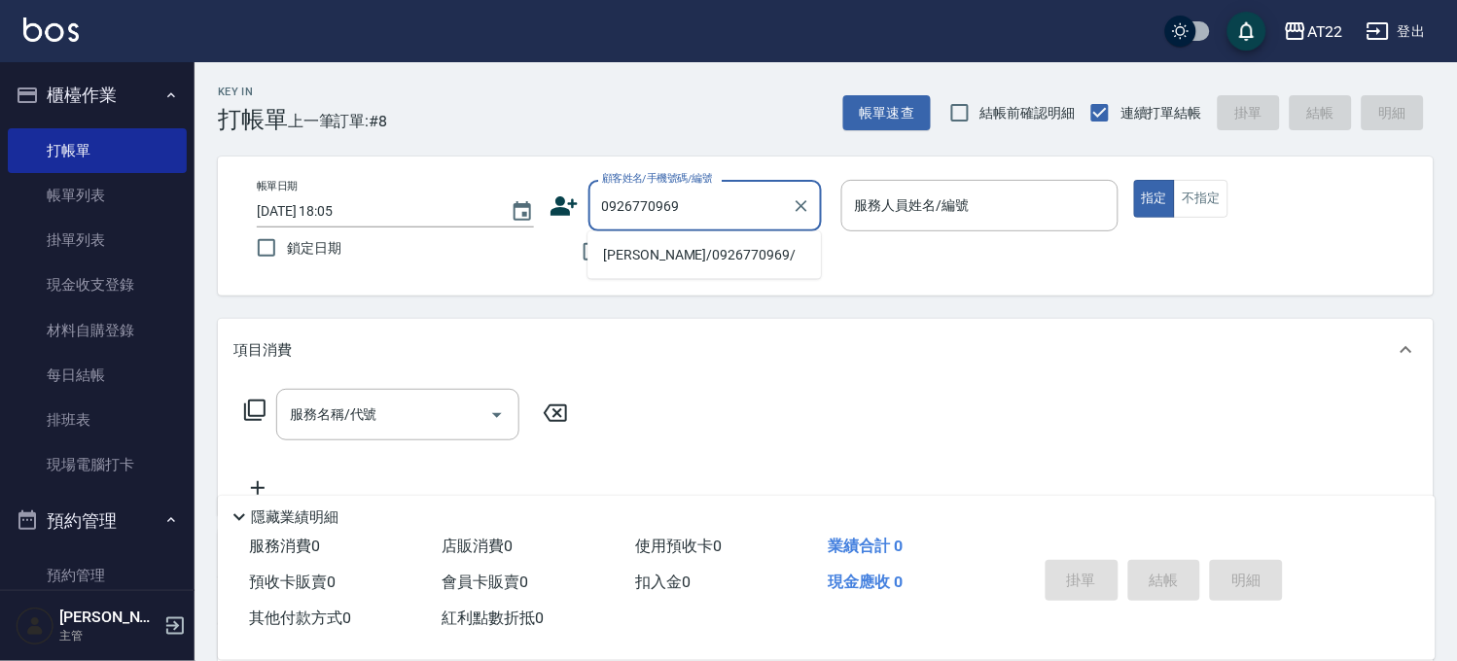
click at [717, 247] on li "[PERSON_NAME]/0926770969/" at bounding box center [703, 255] width 233 height 32
type input "[PERSON_NAME]/0926770969/"
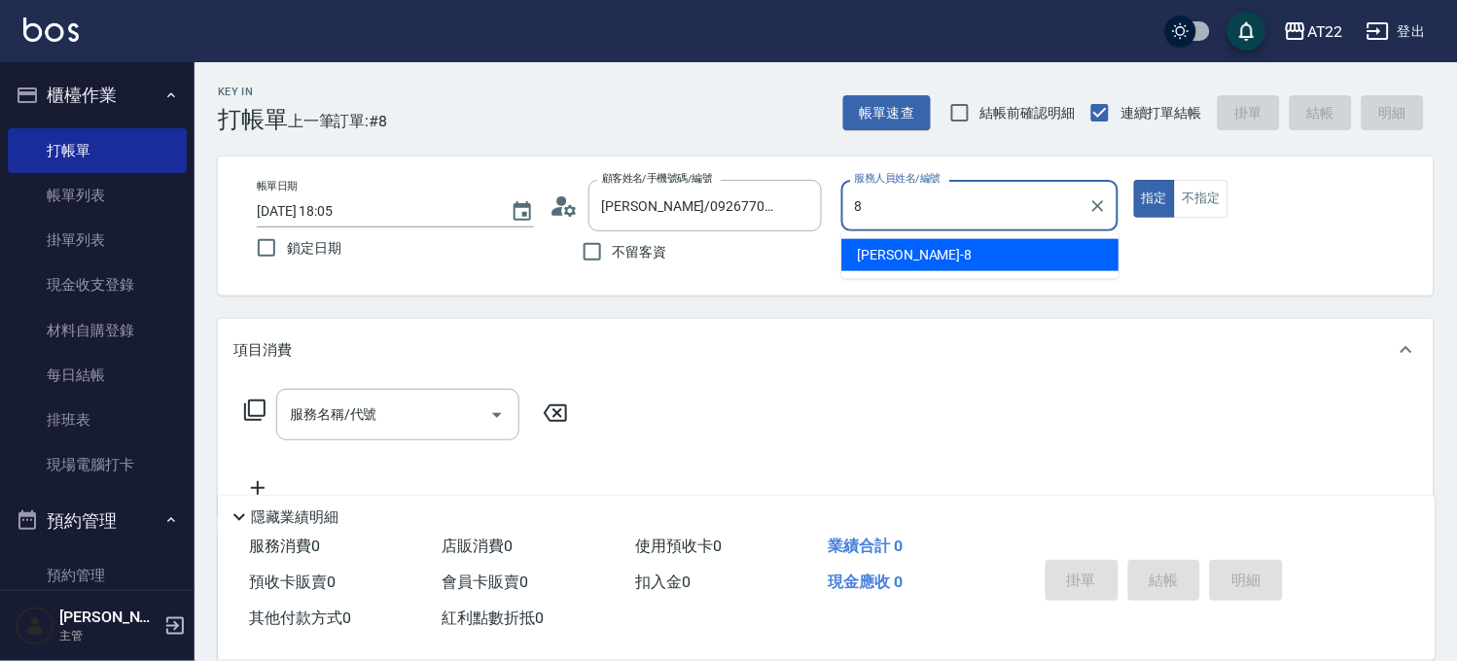
type input "Zoe-8"
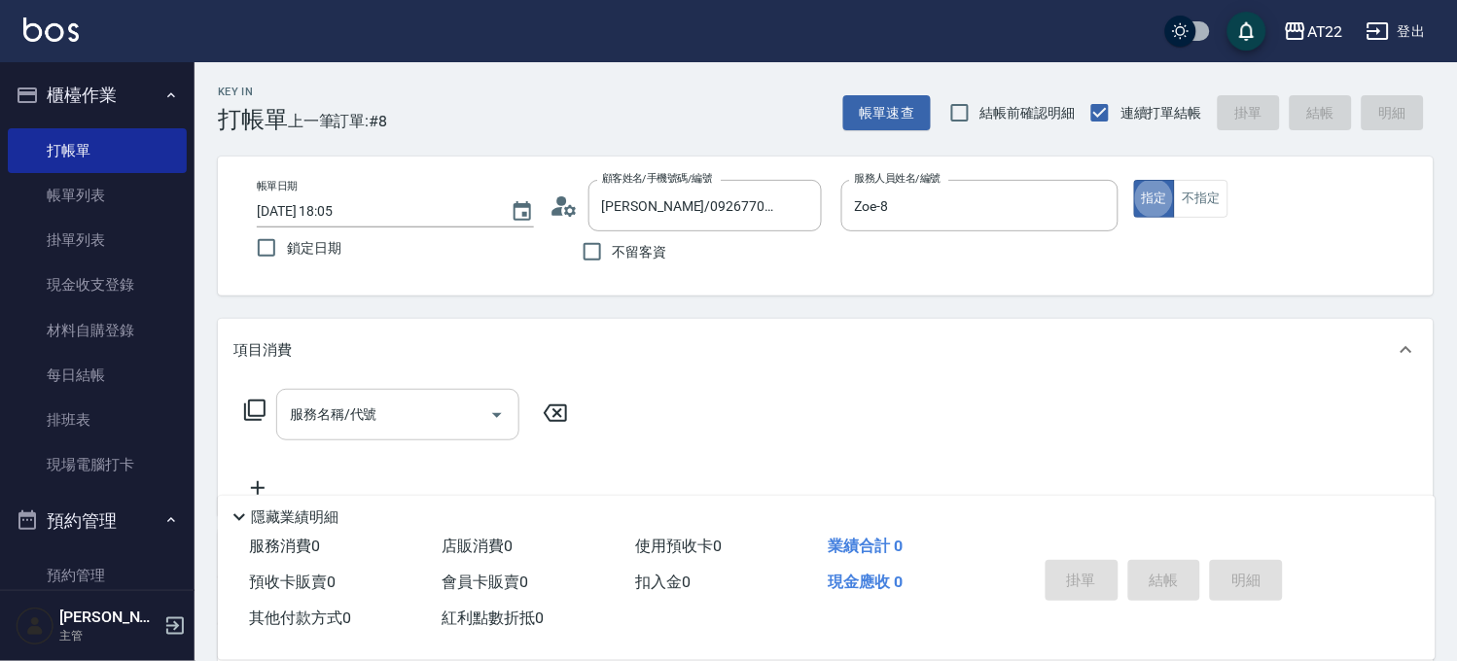
click at [409, 422] on input "服務名稱/代號" at bounding box center [383, 415] width 196 height 34
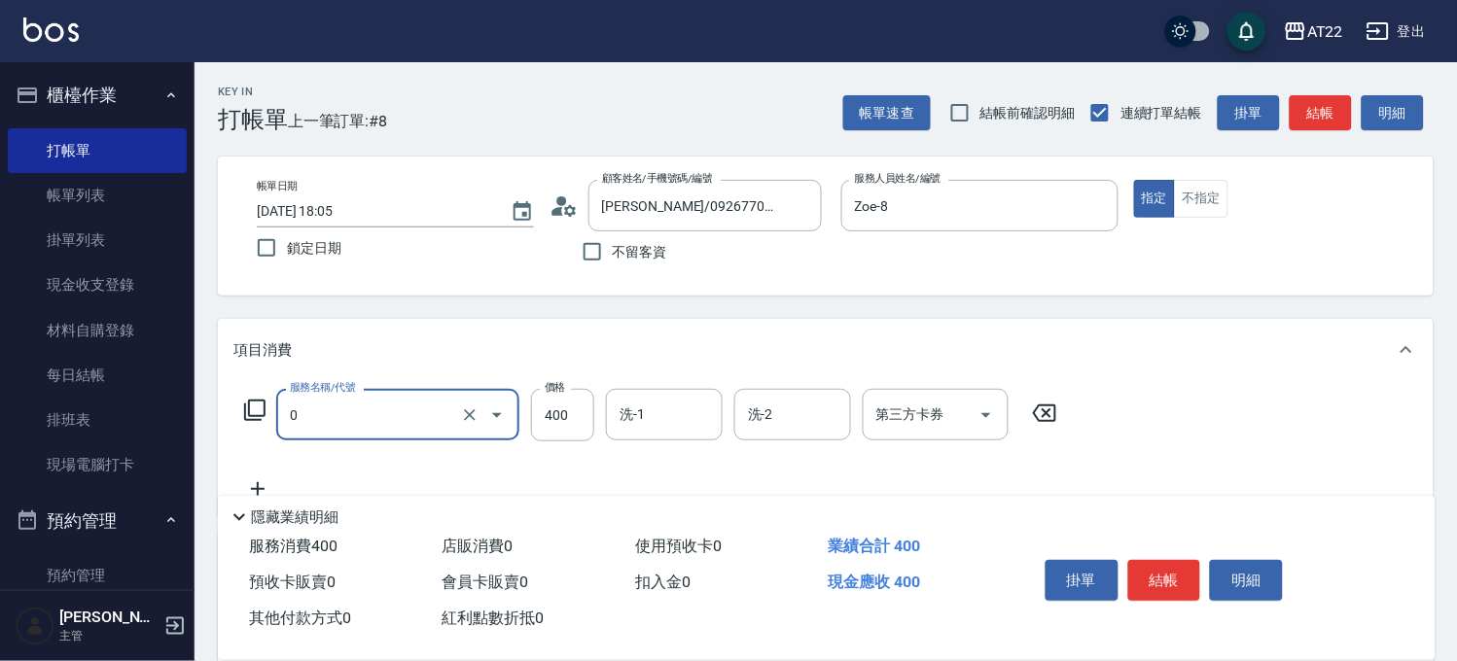
type input "有機洗髮(0)"
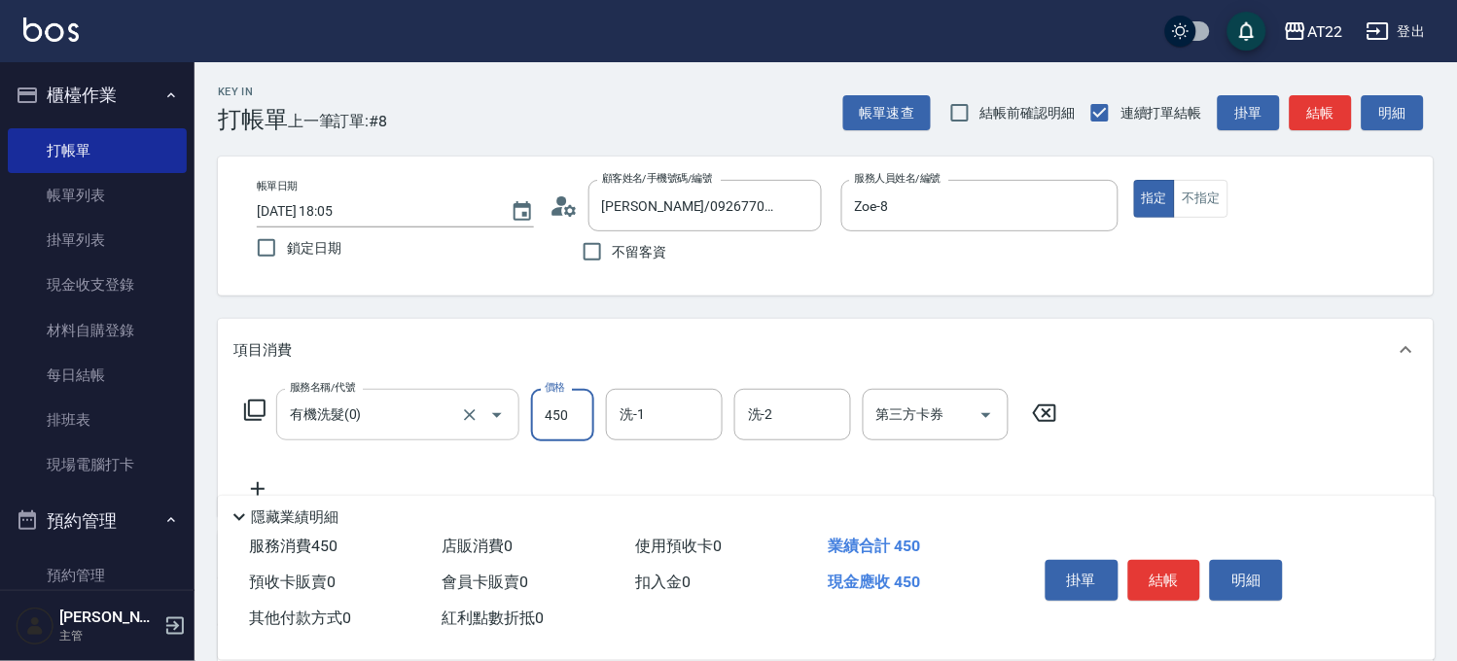
type input "450"
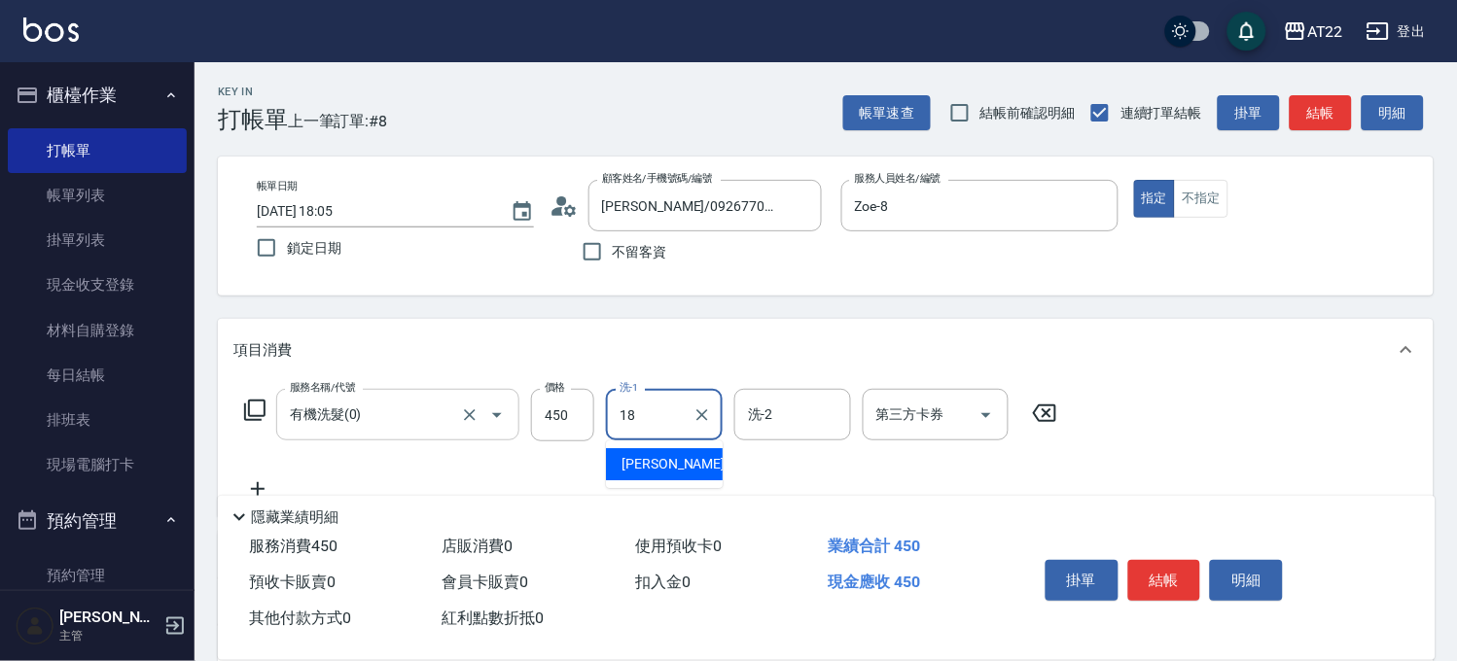
type input "恩恩-18"
click at [254, 484] on icon at bounding box center [257, 489] width 49 height 23
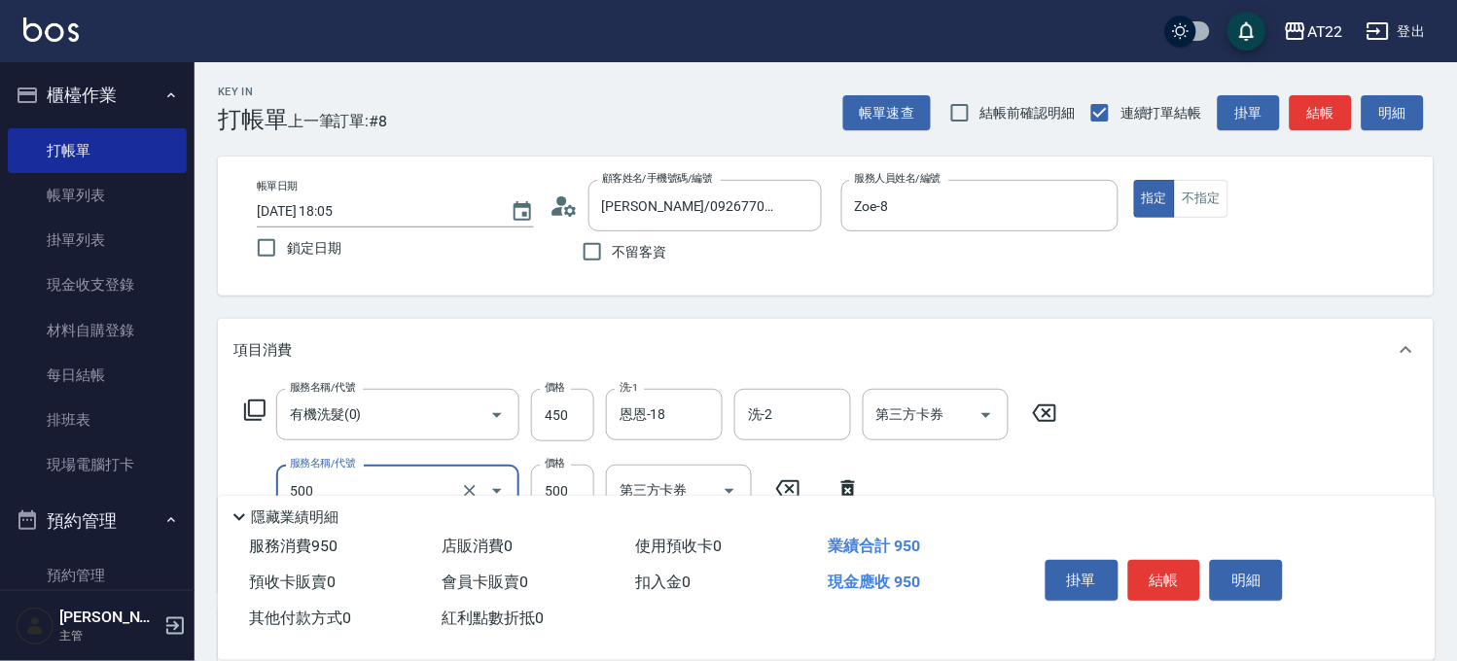
type input "剪髮(500)"
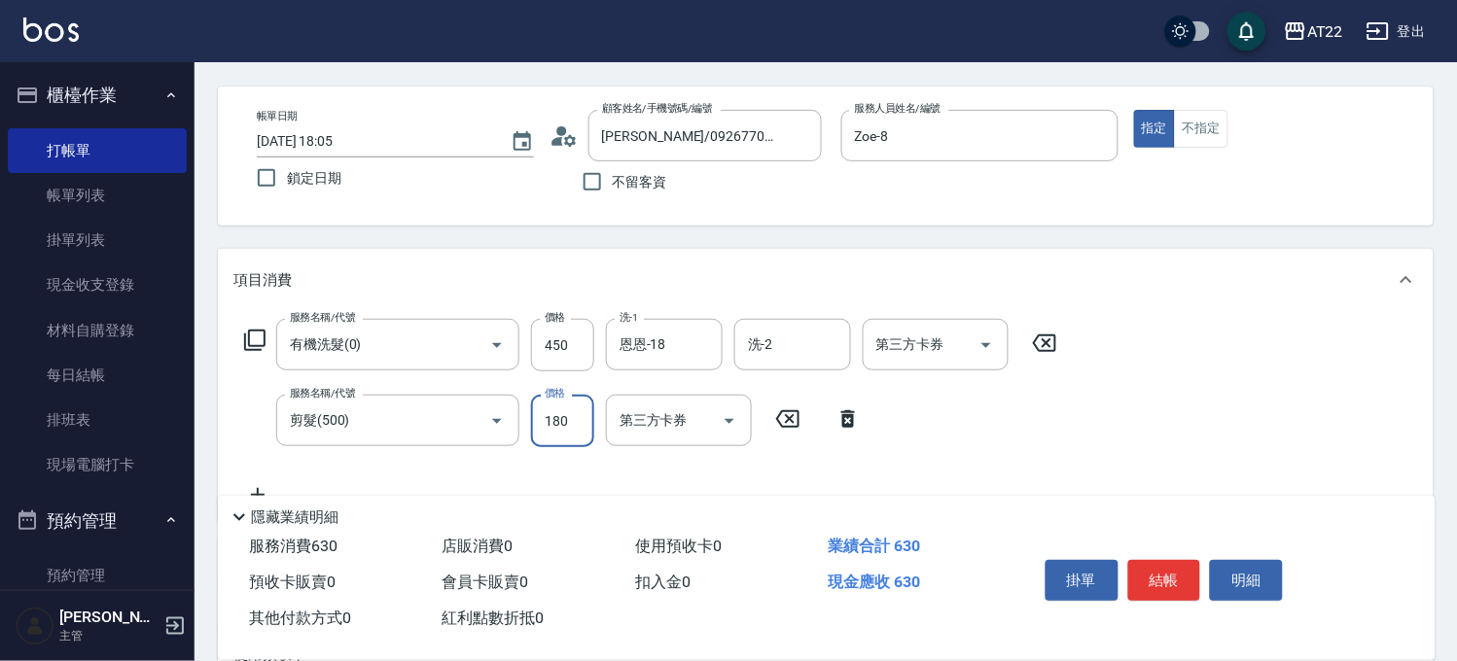
scroll to position [108, 0]
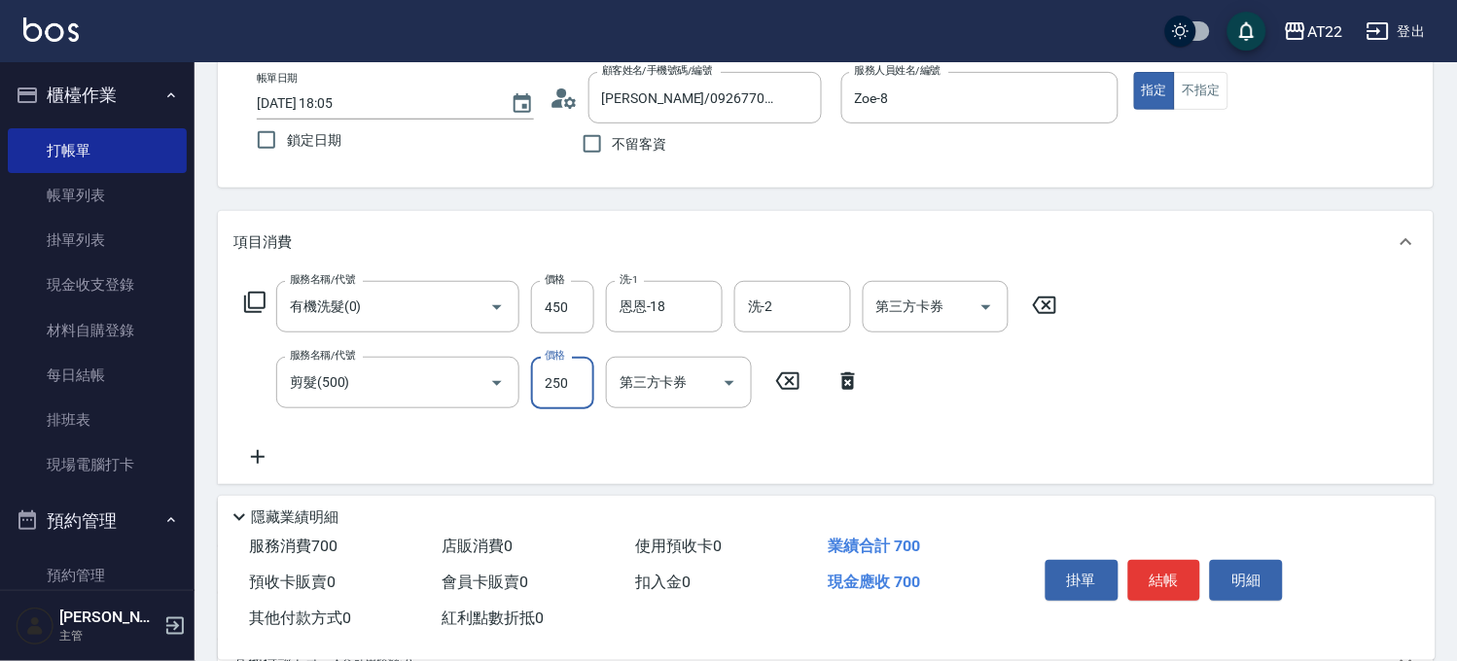
type input "250"
click at [244, 451] on icon at bounding box center [257, 456] width 49 height 23
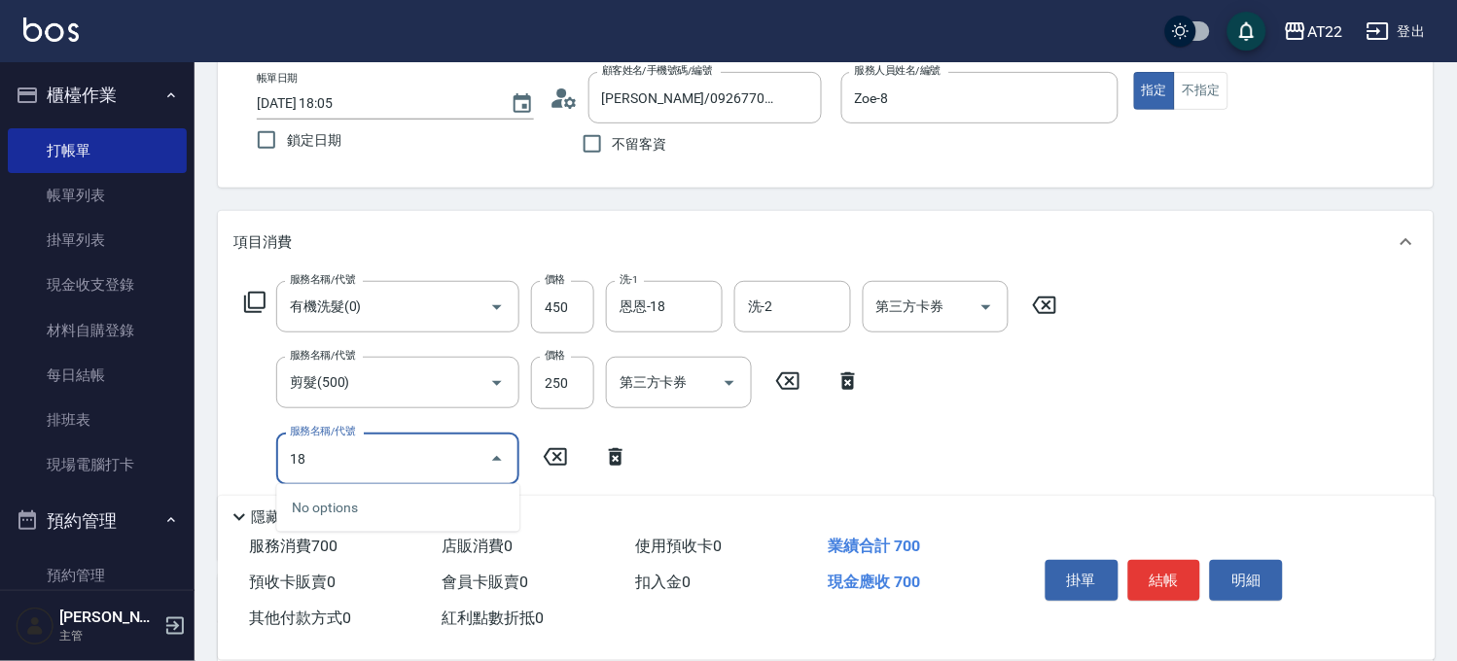
type input "1"
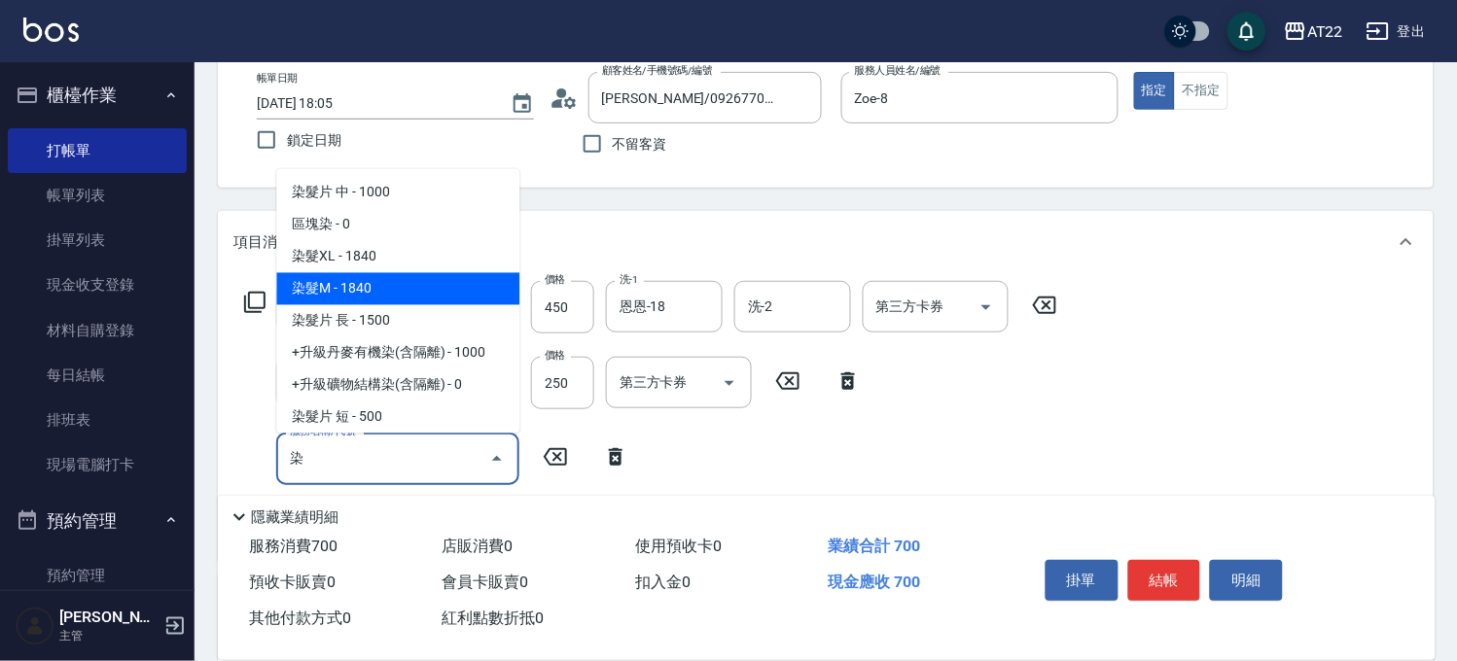
drag, startPoint x: 298, startPoint y: 297, endPoint x: 410, endPoint y: 322, distance: 115.6
click at [298, 297] on span "染髮M - 1840" at bounding box center [397, 289] width 243 height 32
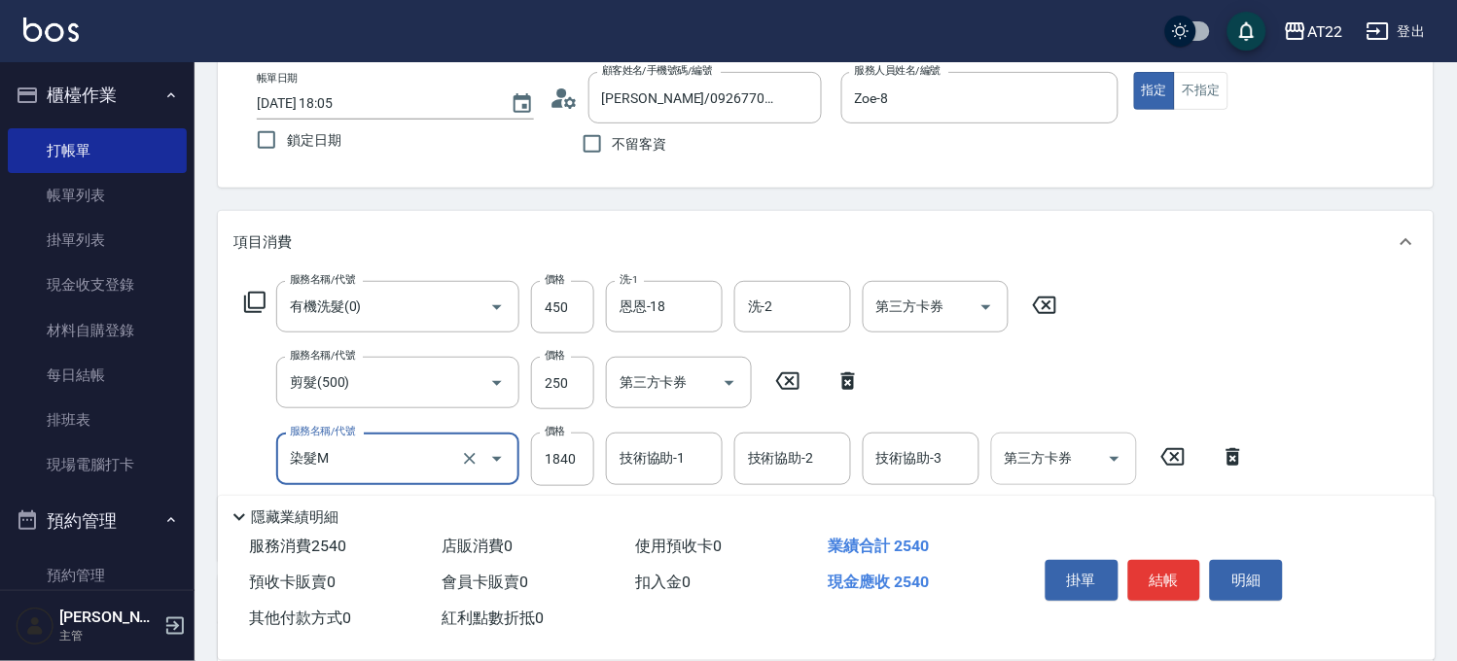
type input "染髮M"
click at [580, 471] on input "1840" at bounding box center [562, 459] width 63 height 53
type input "1800"
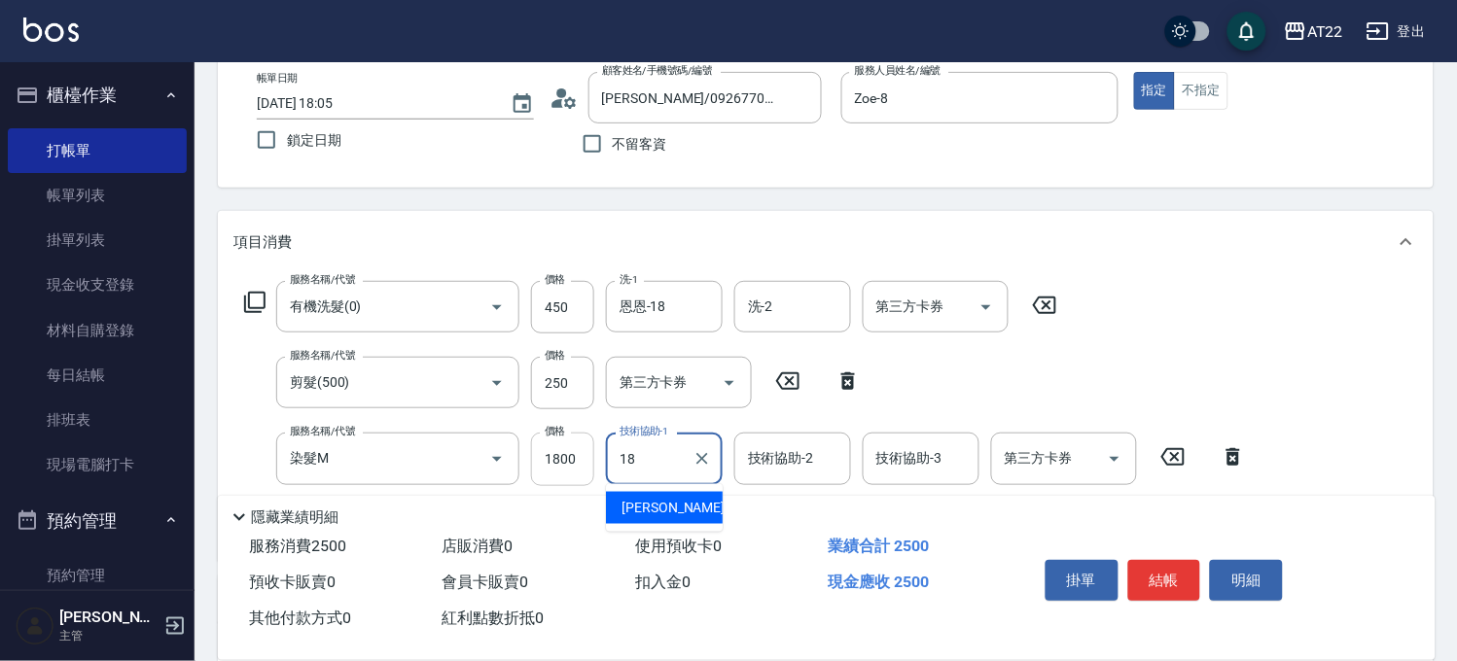
type input "恩恩-18"
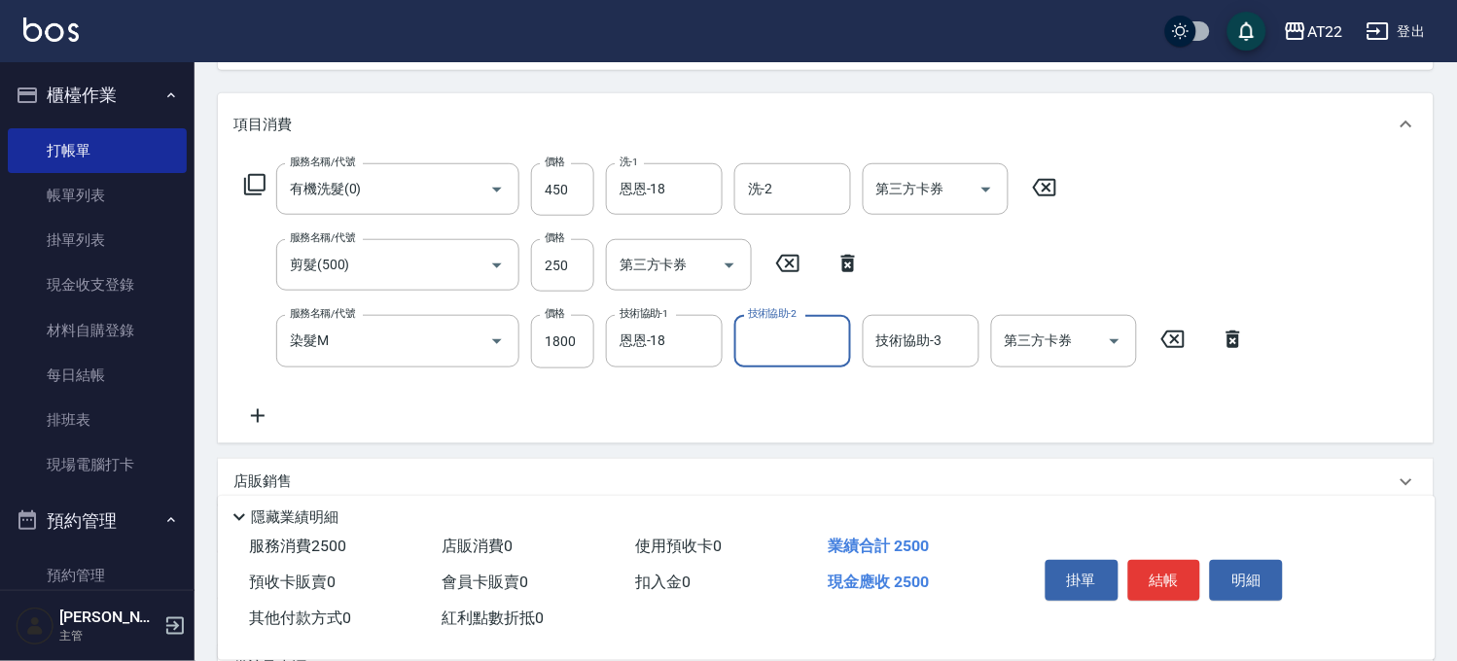
scroll to position [324, 0]
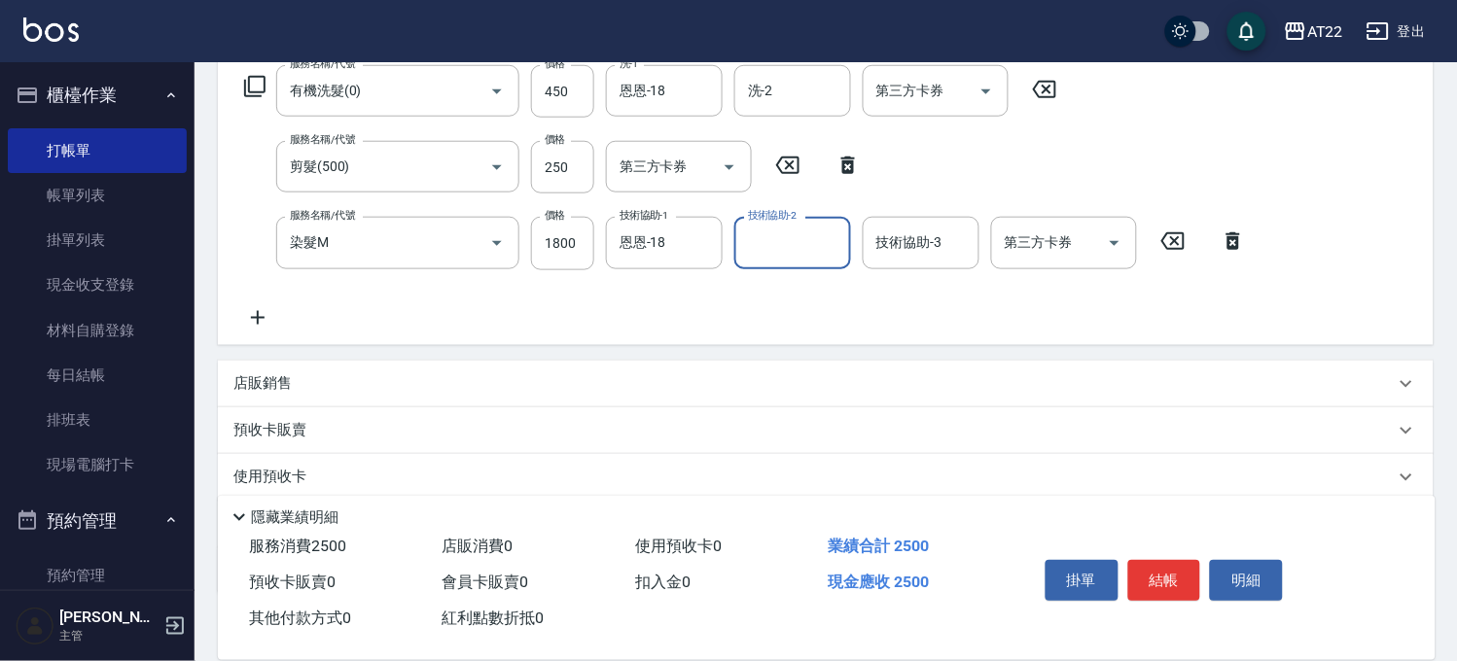
click at [255, 317] on icon at bounding box center [258, 318] width 14 height 14
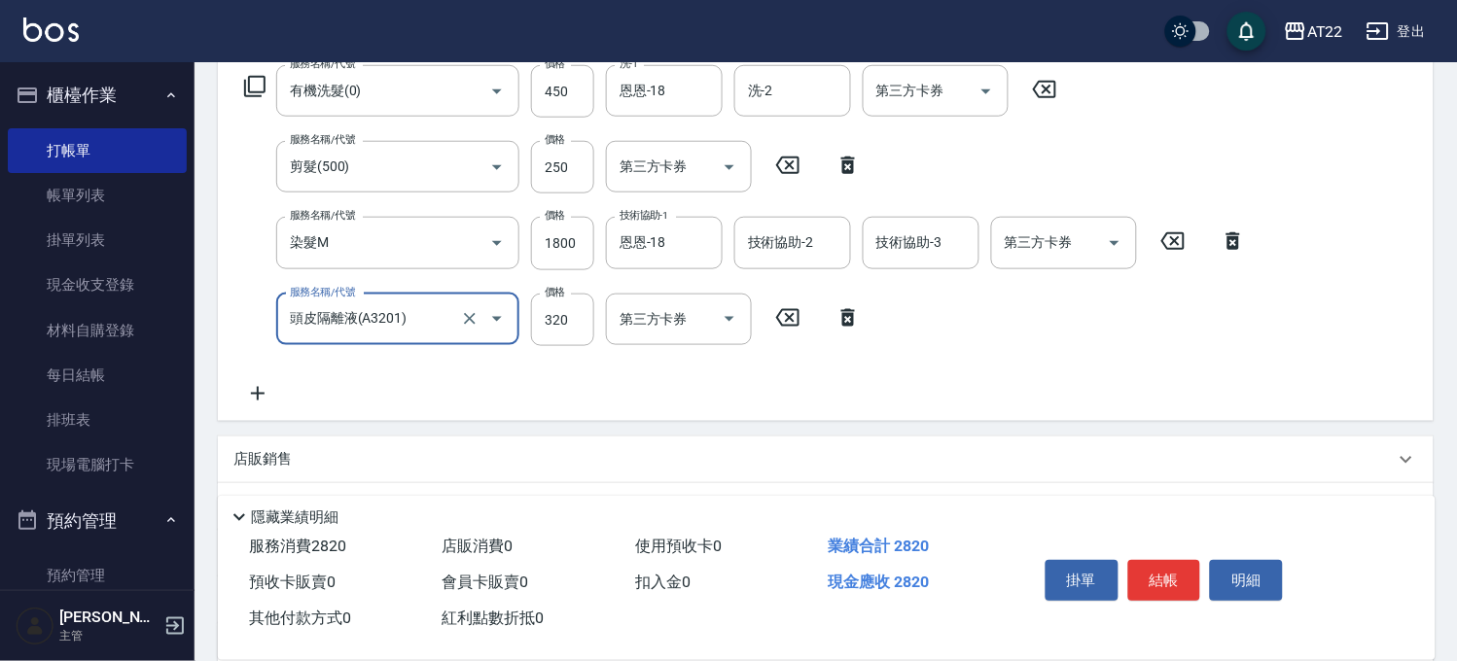
type input "頭皮隔離液(A3201)"
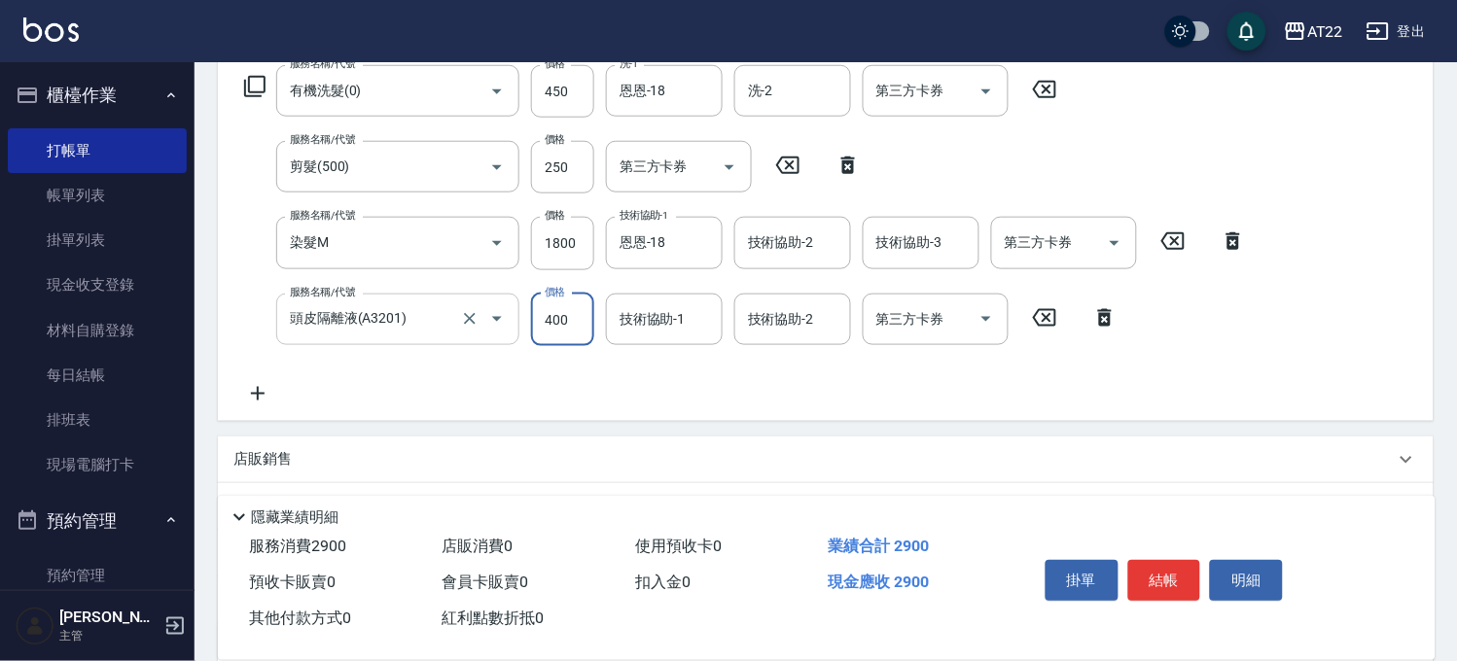
type input "400"
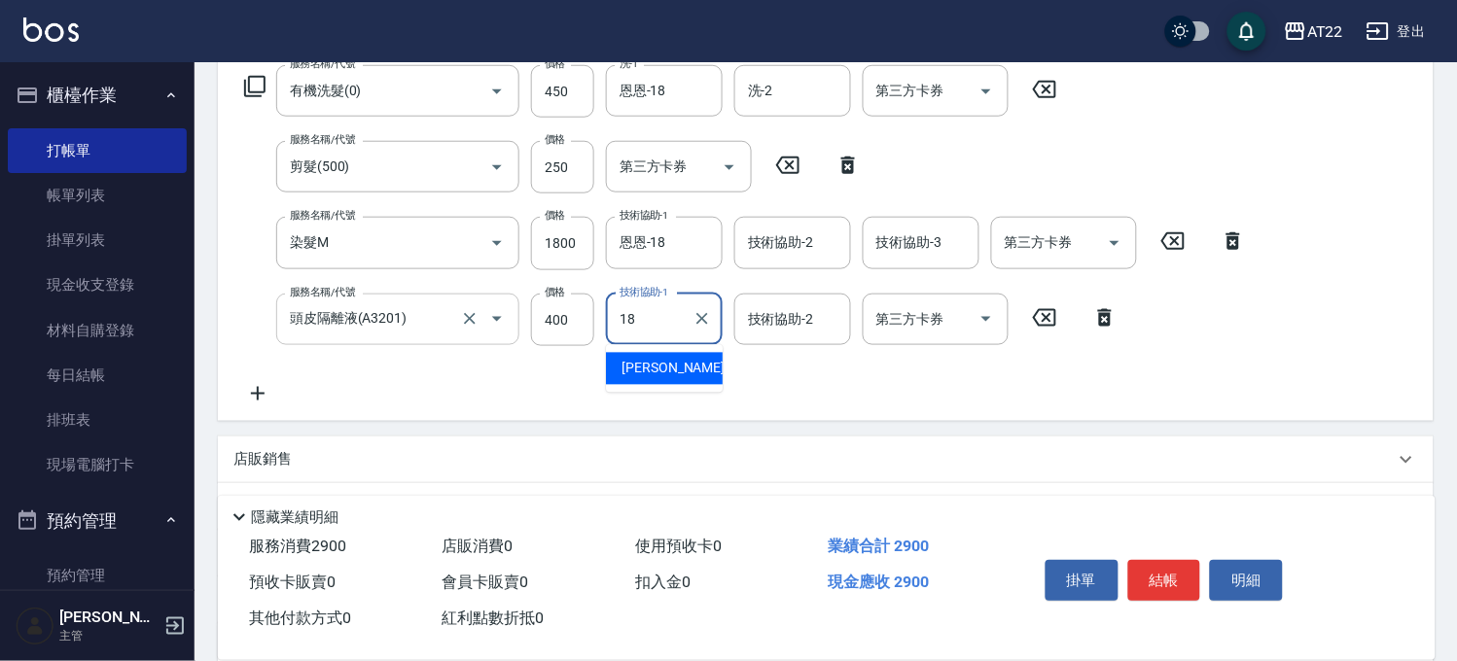
type input "恩恩-18"
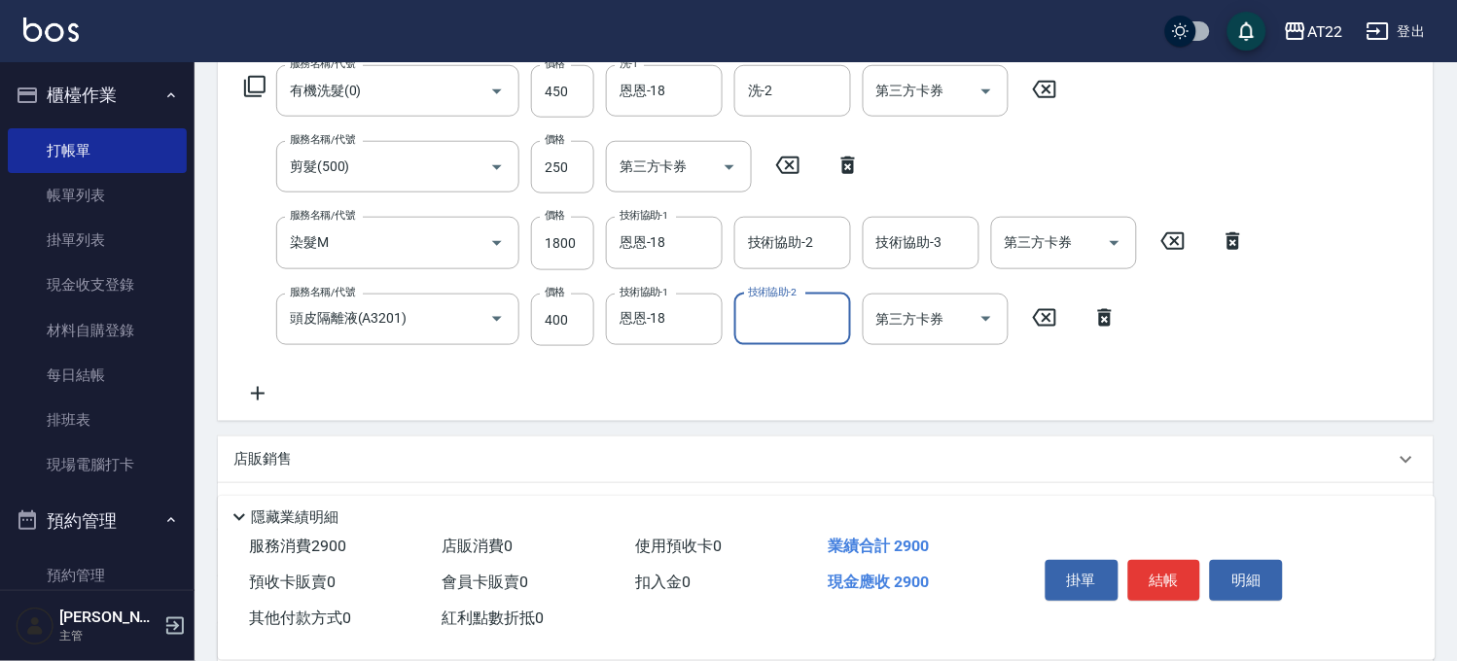
scroll to position [0, 0]
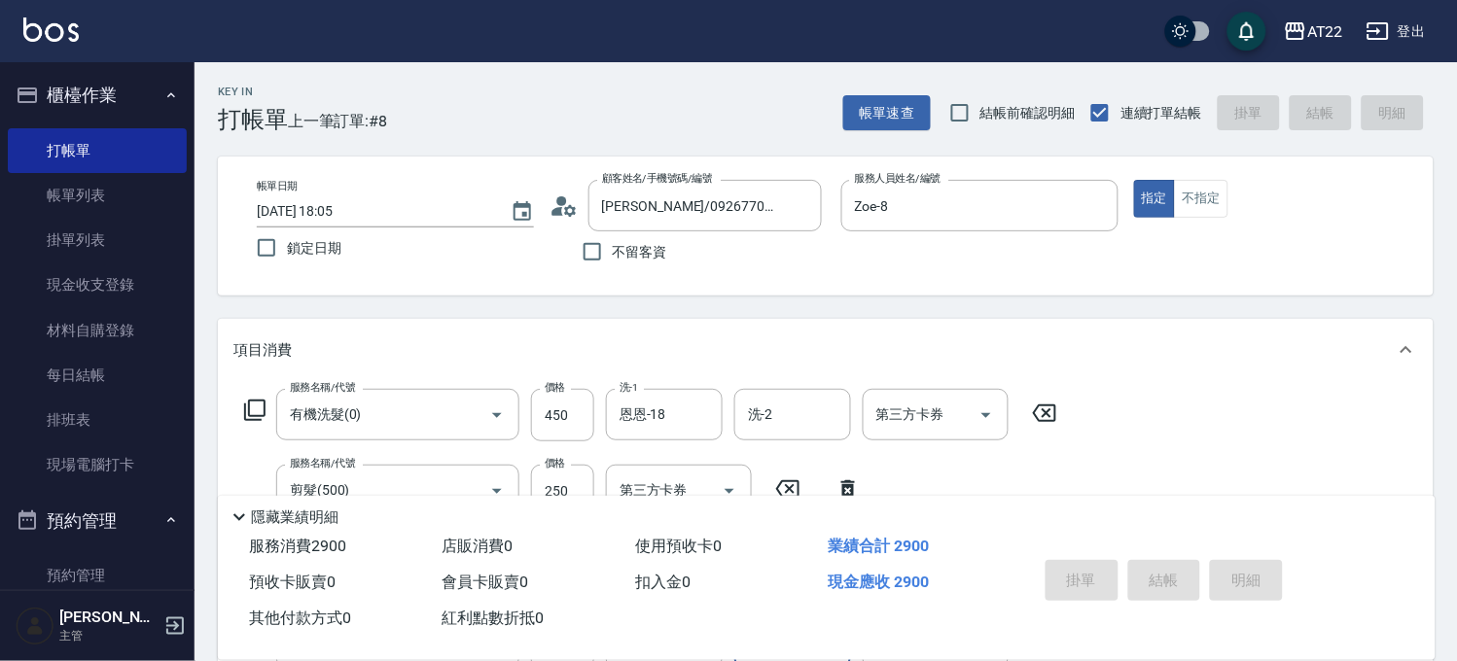
type input "[DATE] 18:07"
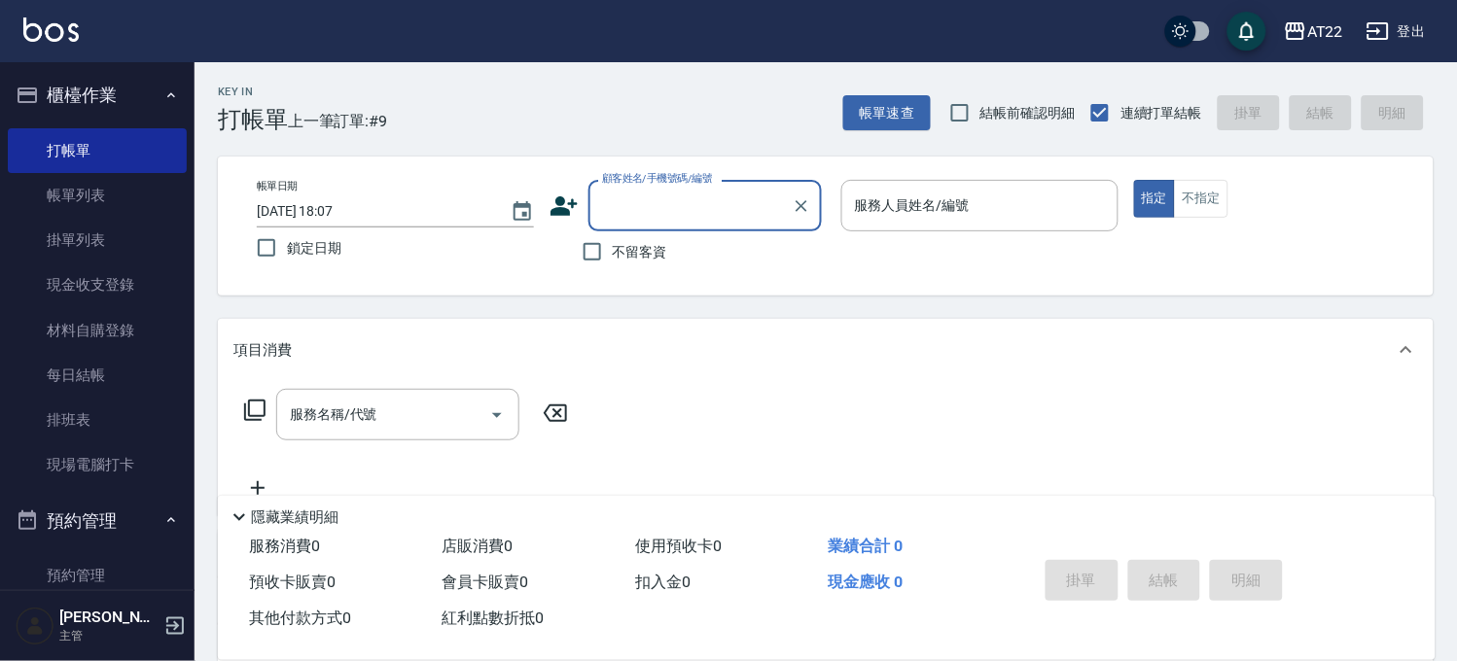
click at [559, 205] on icon at bounding box center [563, 205] width 27 height 19
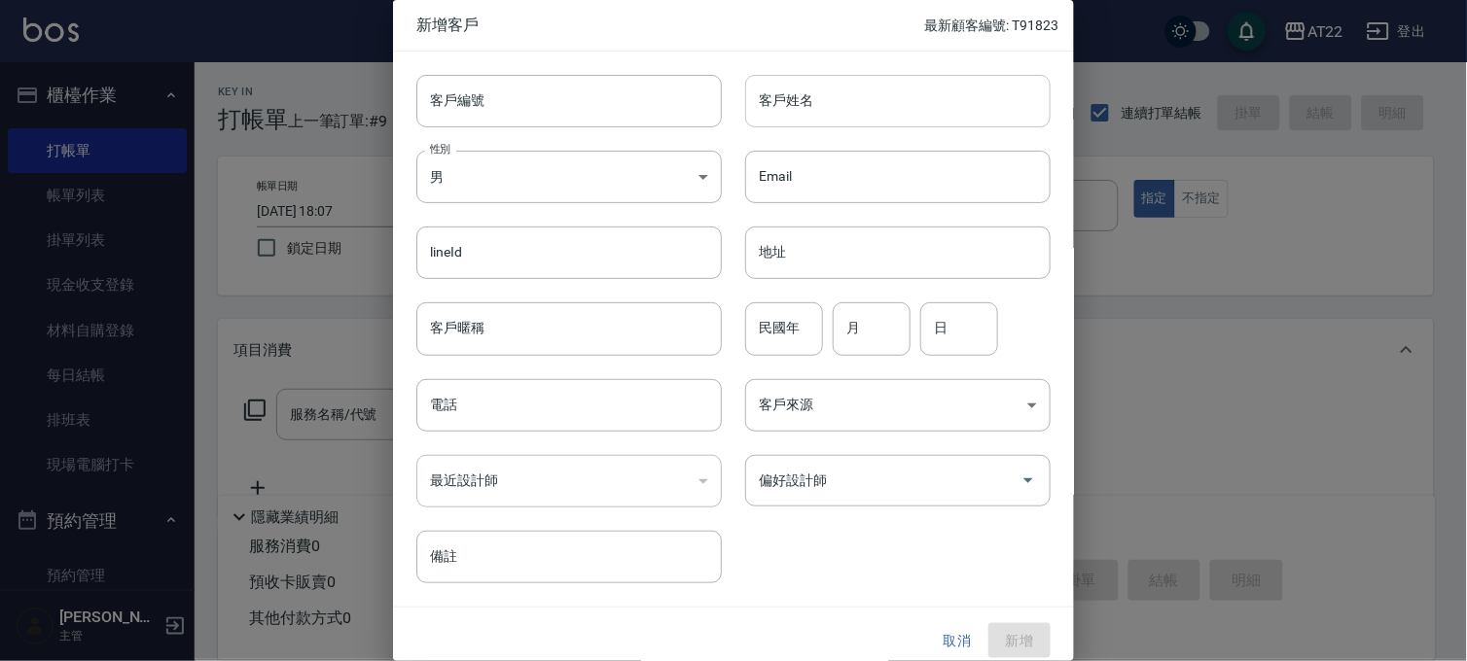
click at [830, 112] on input "客戶姓名" at bounding box center [897, 101] width 305 height 53
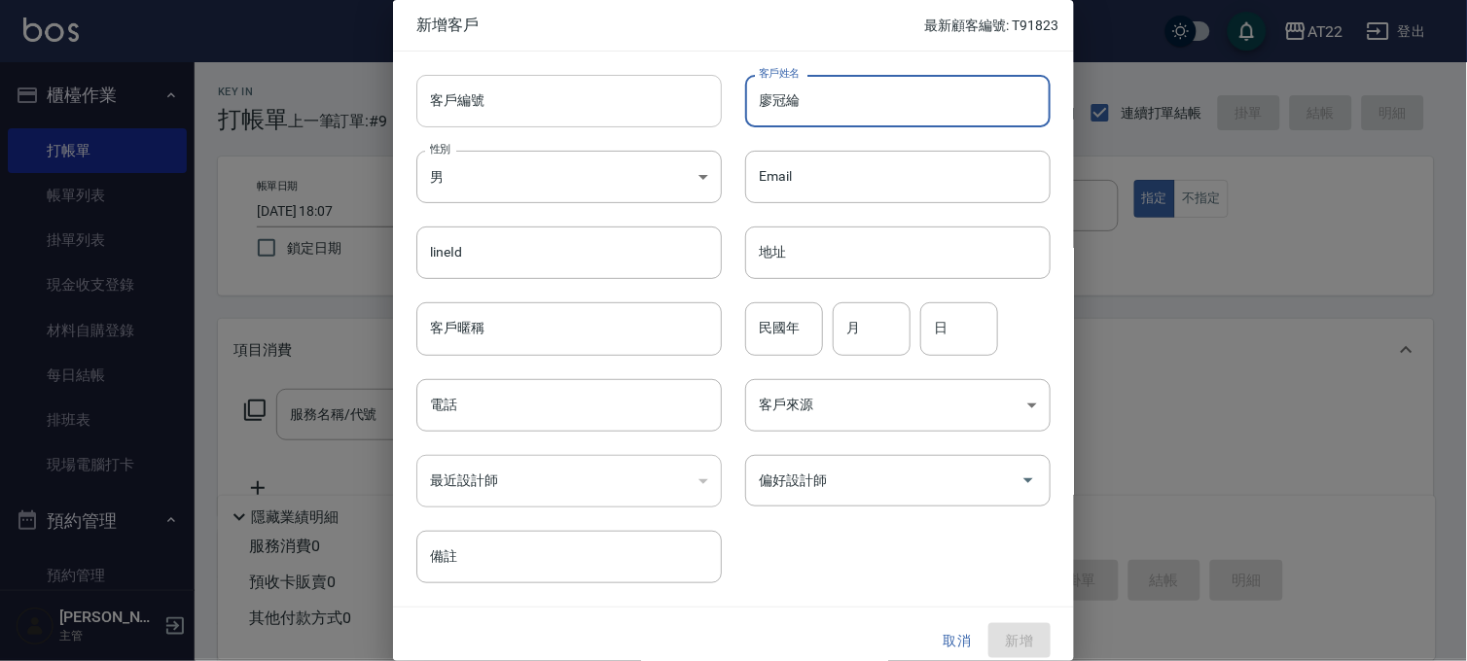
type input "廖冠綸"
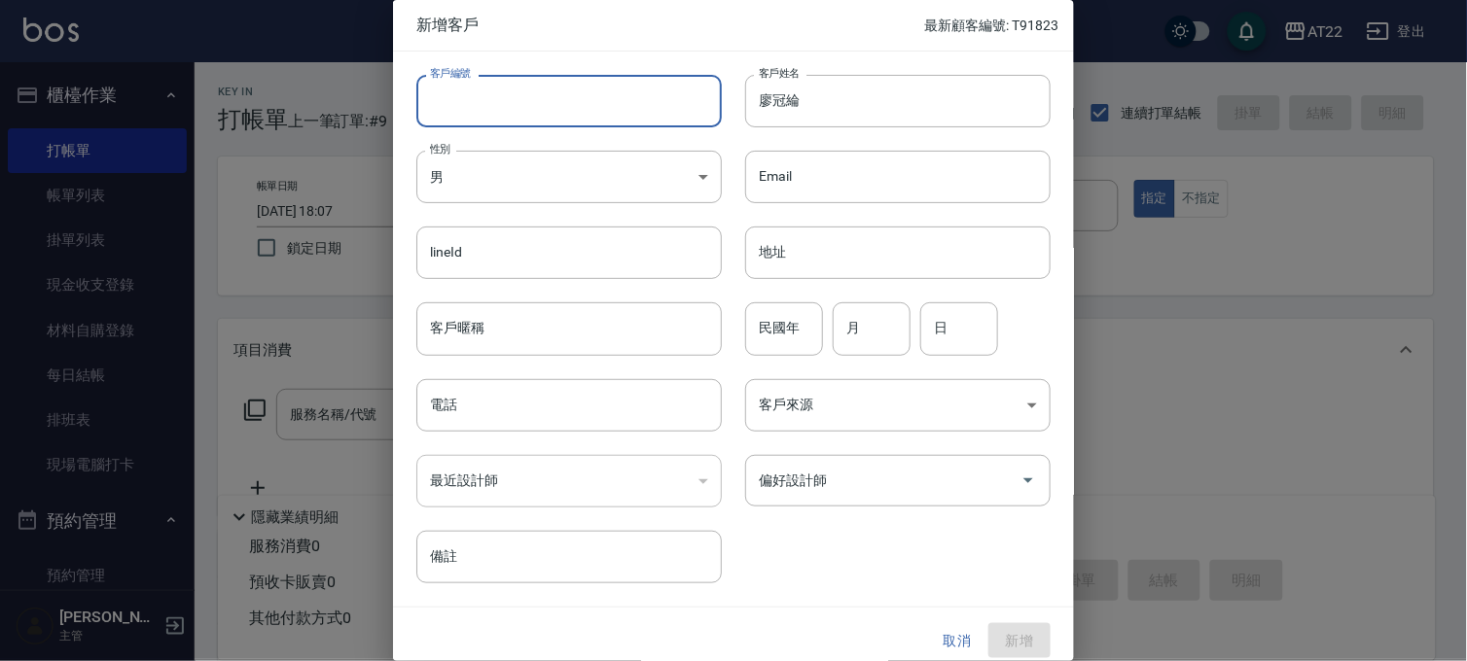
click at [470, 101] on input "客戶編號" at bounding box center [568, 101] width 305 height 53
type input "ㄐ"
type input "T91824 27 08 19"
click at [500, 410] on input "電話" at bounding box center [568, 405] width 305 height 53
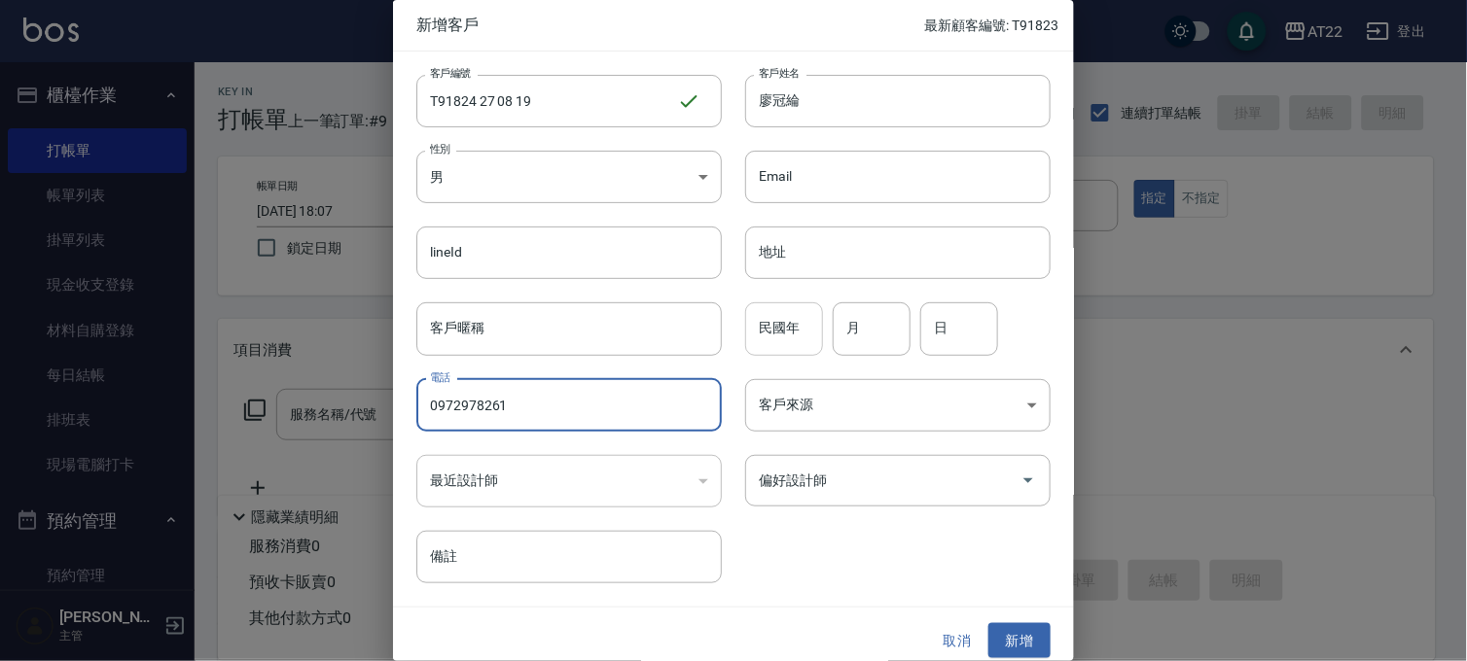
type input "0972978261"
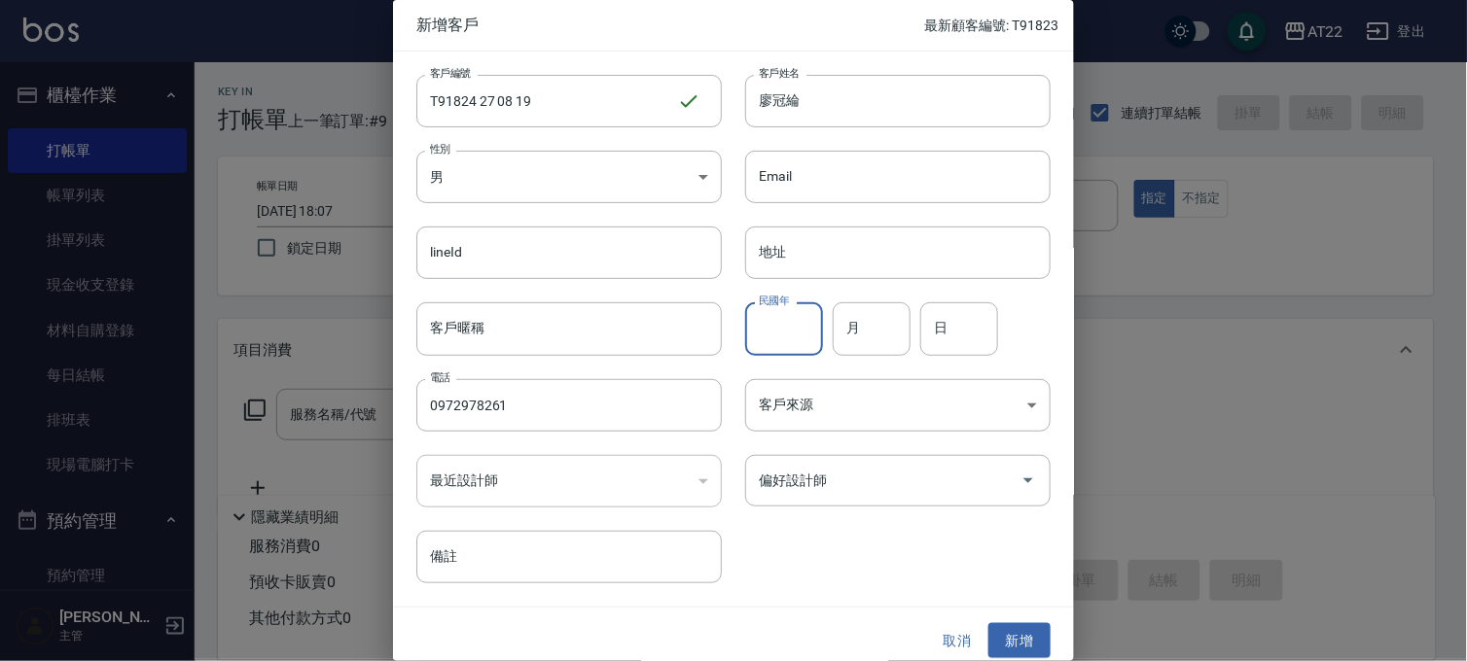
click at [772, 338] on input "民國年" at bounding box center [784, 328] width 78 height 53
type input "82"
type input "9"
type input "17"
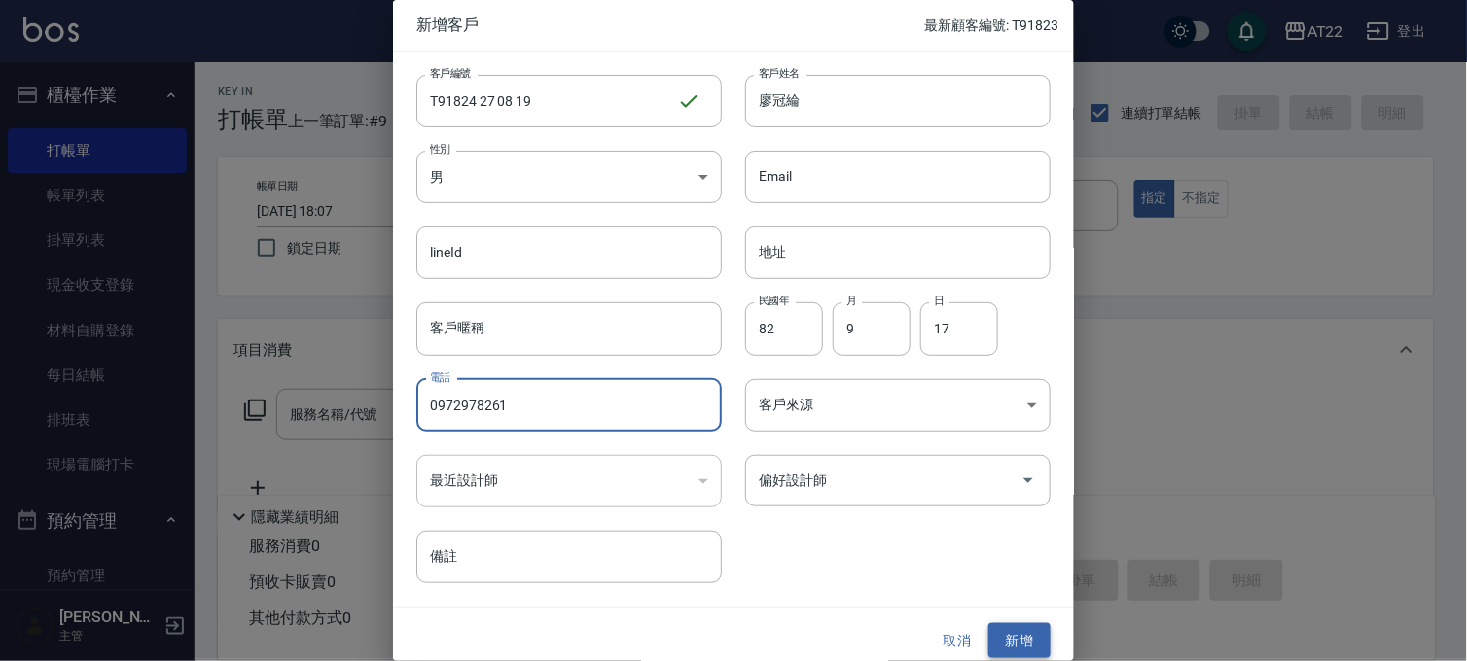
click at [1026, 626] on button "新增" at bounding box center [1019, 641] width 62 height 36
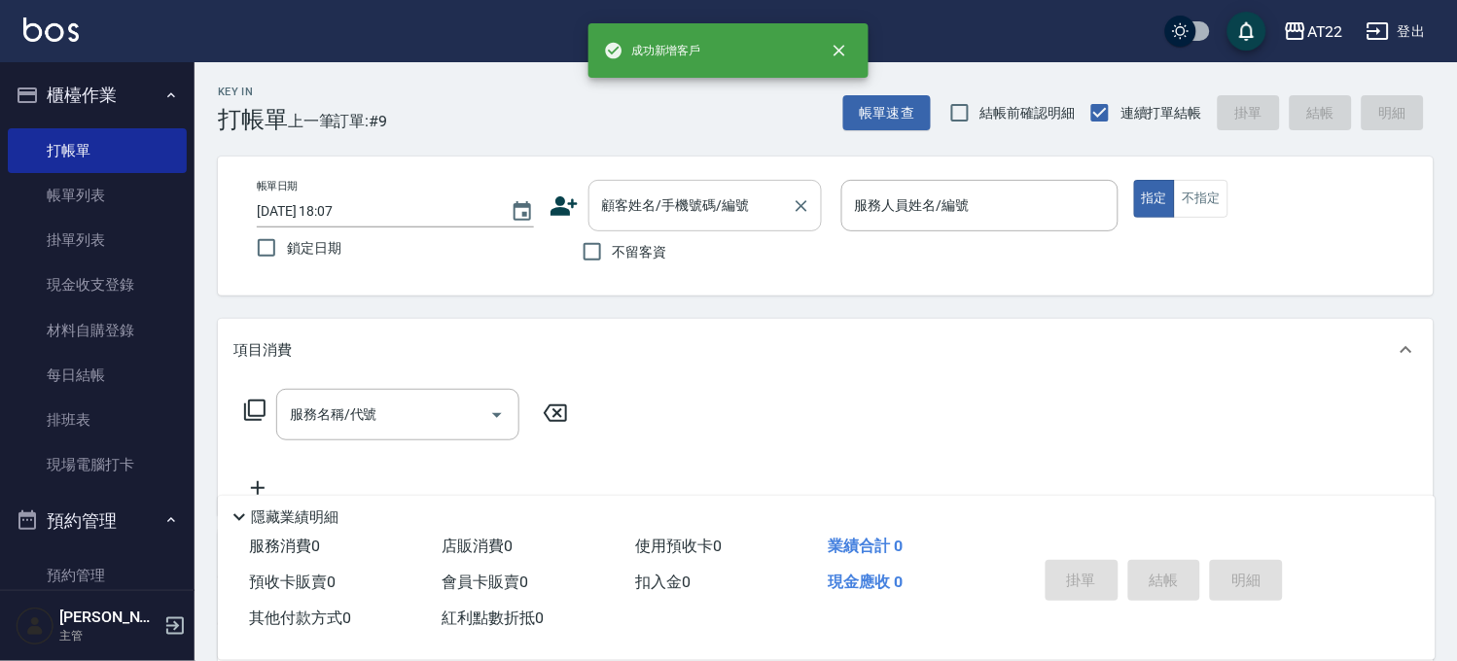
click at [702, 193] on input "顧客姓名/手機號碼/編號" at bounding box center [690, 206] width 187 height 34
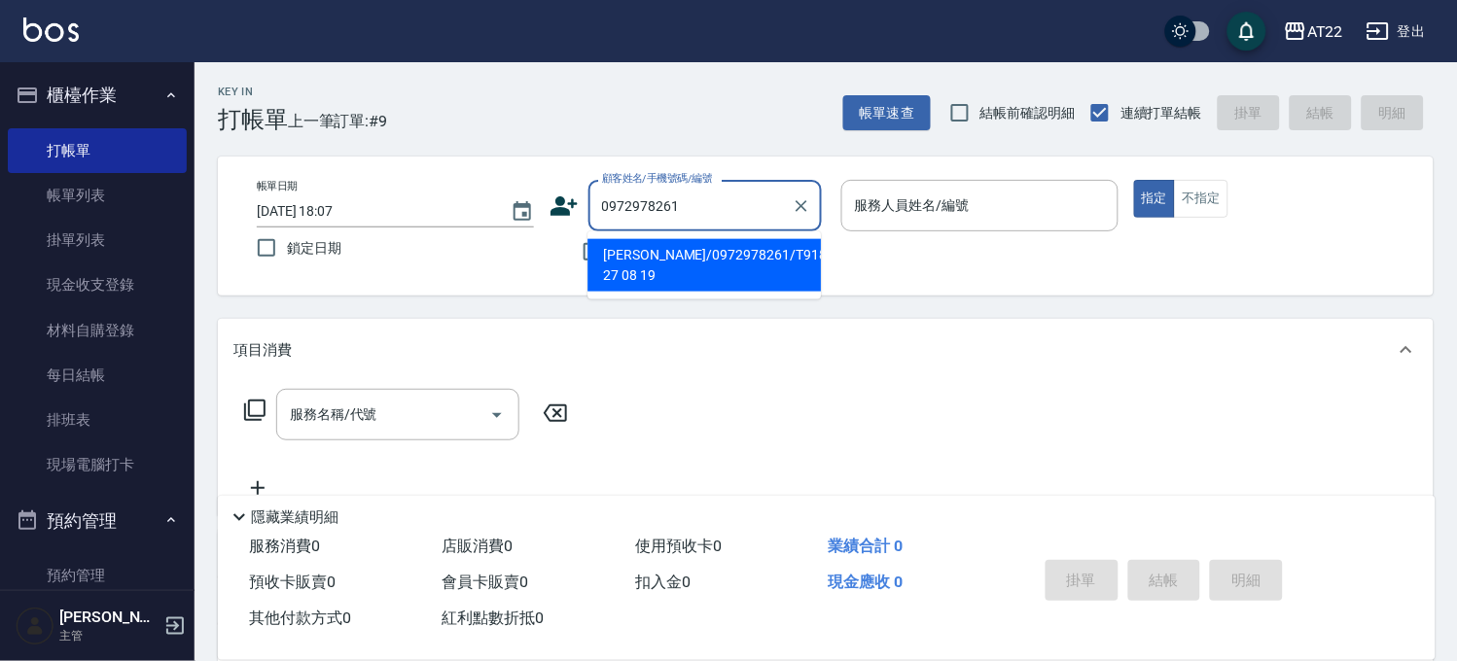
type input "[PERSON_NAME]/0972978261/T91824 27 08 19"
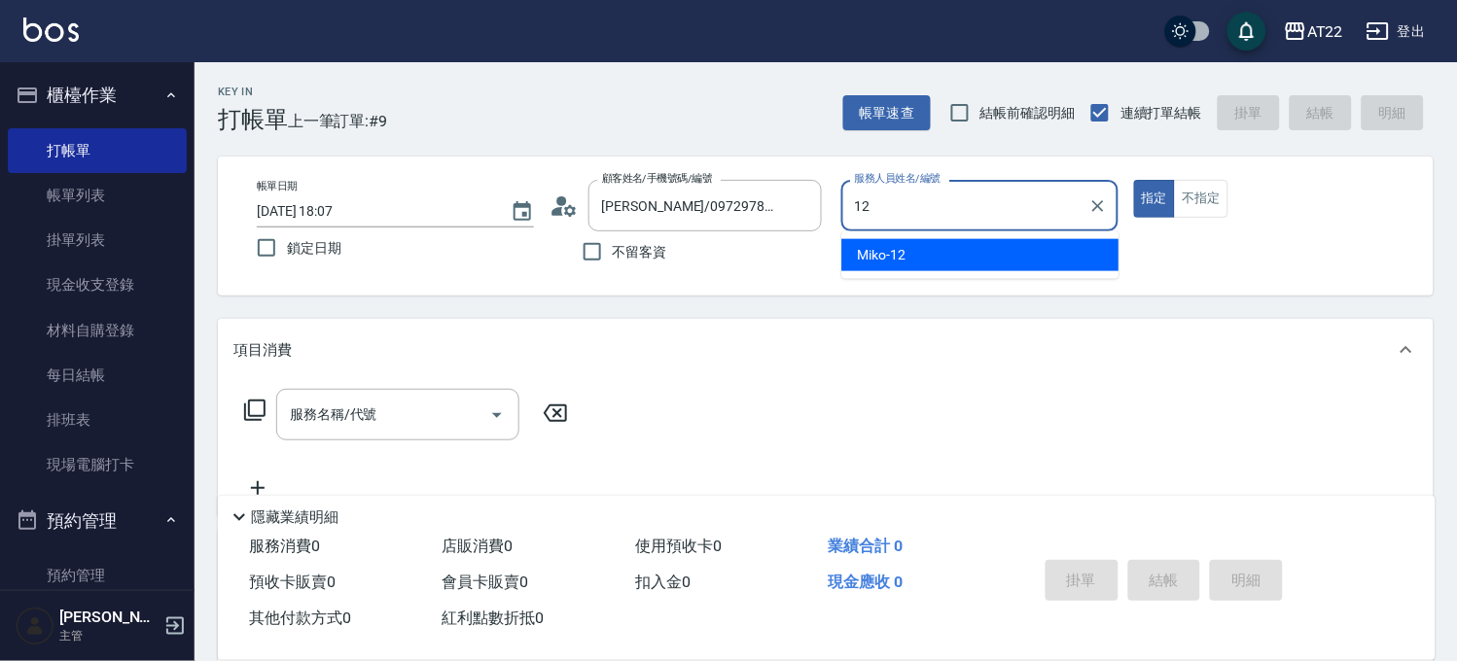
type input "Miko-12"
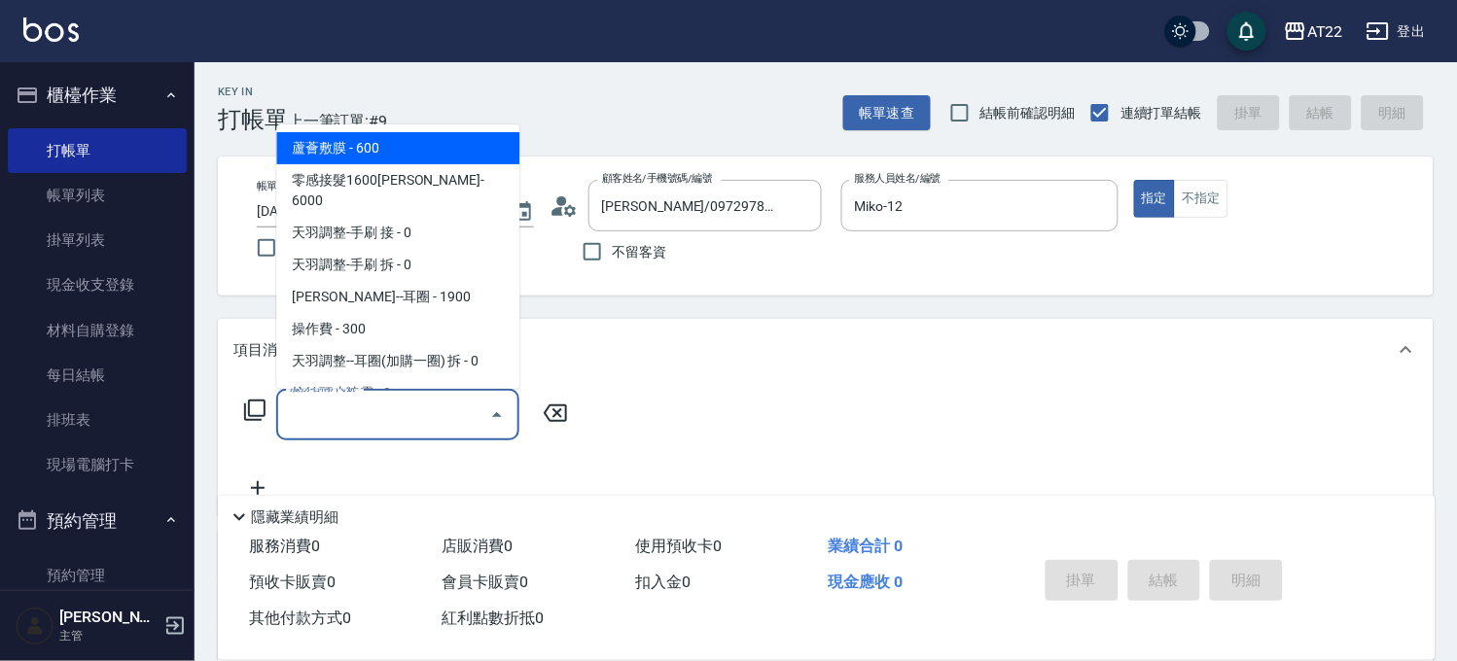
click at [409, 408] on input "服務名稱/代號" at bounding box center [383, 415] width 196 height 34
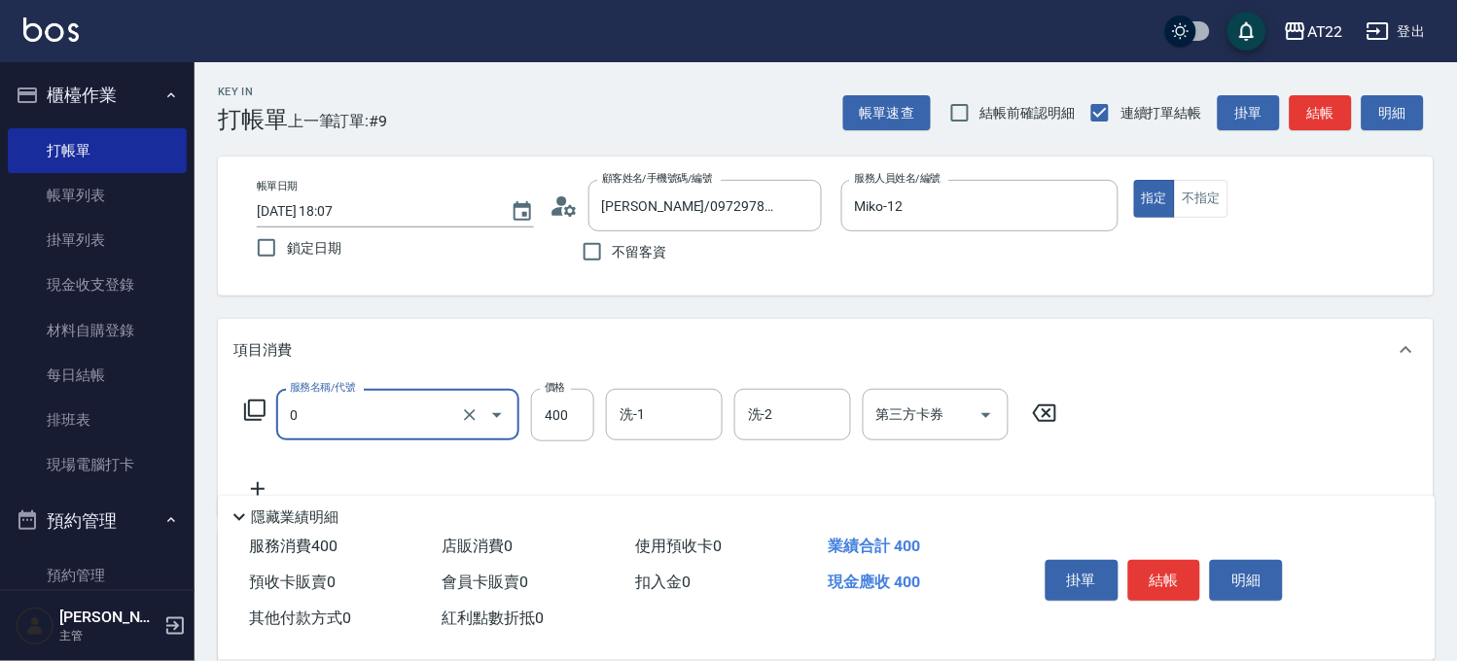
type input "有機洗髮(0)"
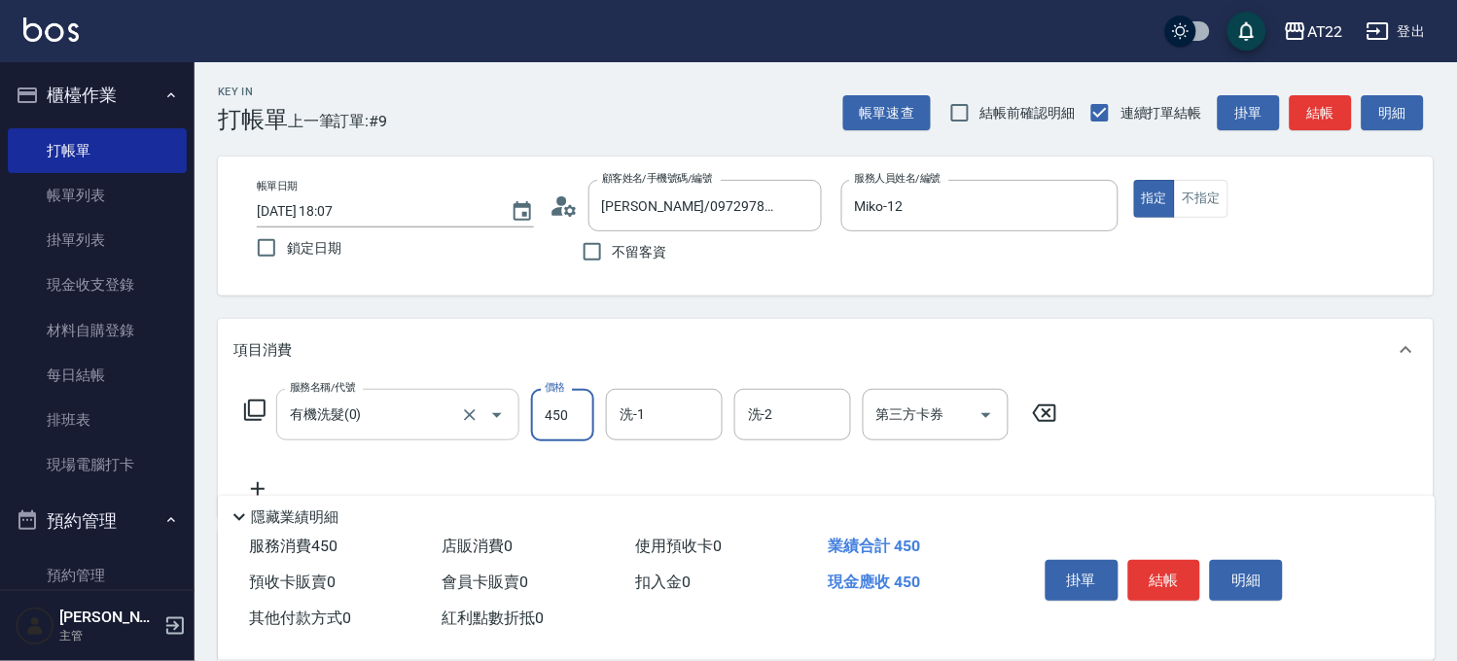
type input "450"
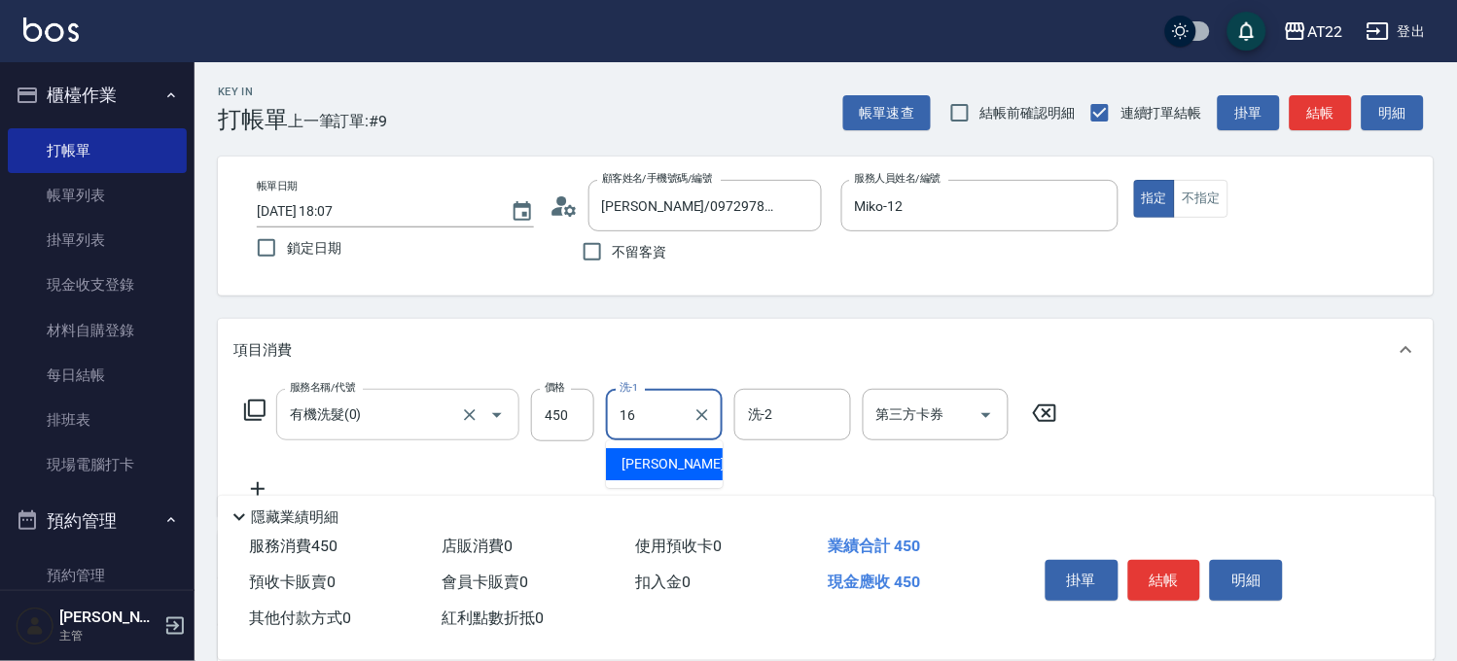
type input "[PERSON_NAME]-16"
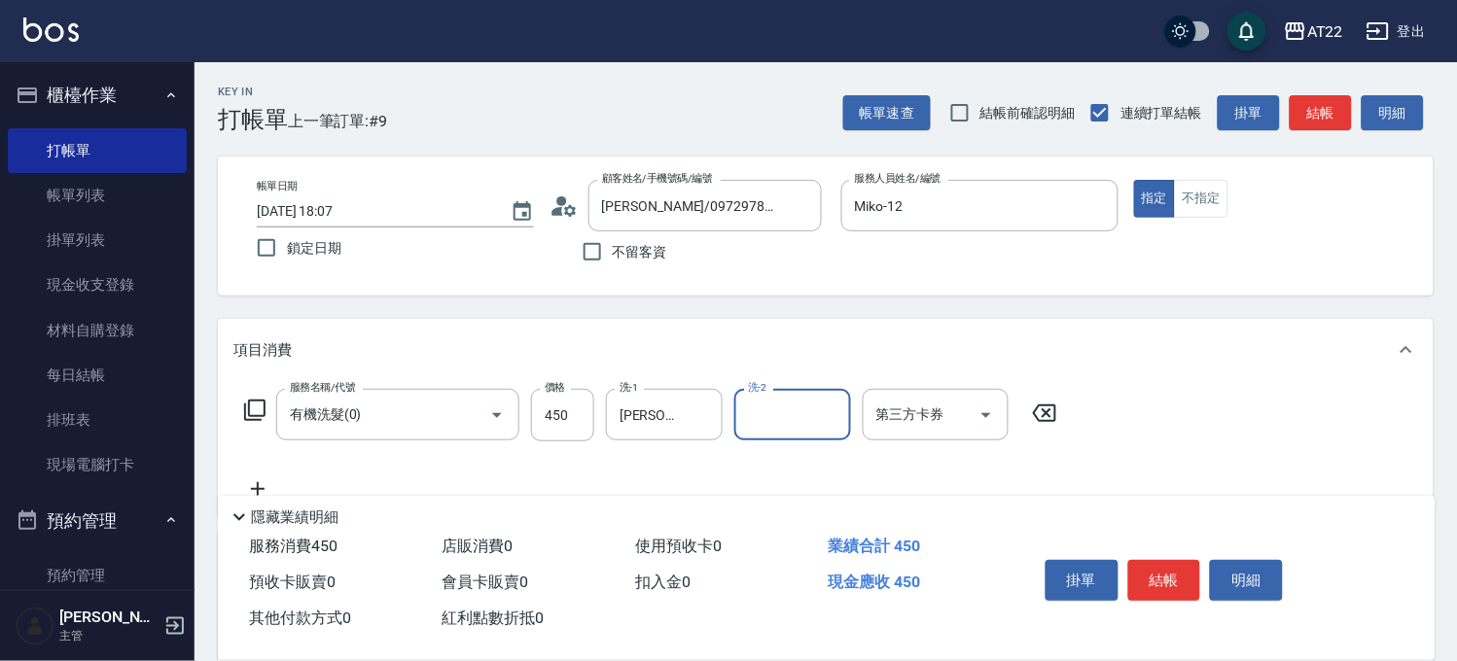
click at [261, 486] on icon at bounding box center [257, 489] width 49 height 23
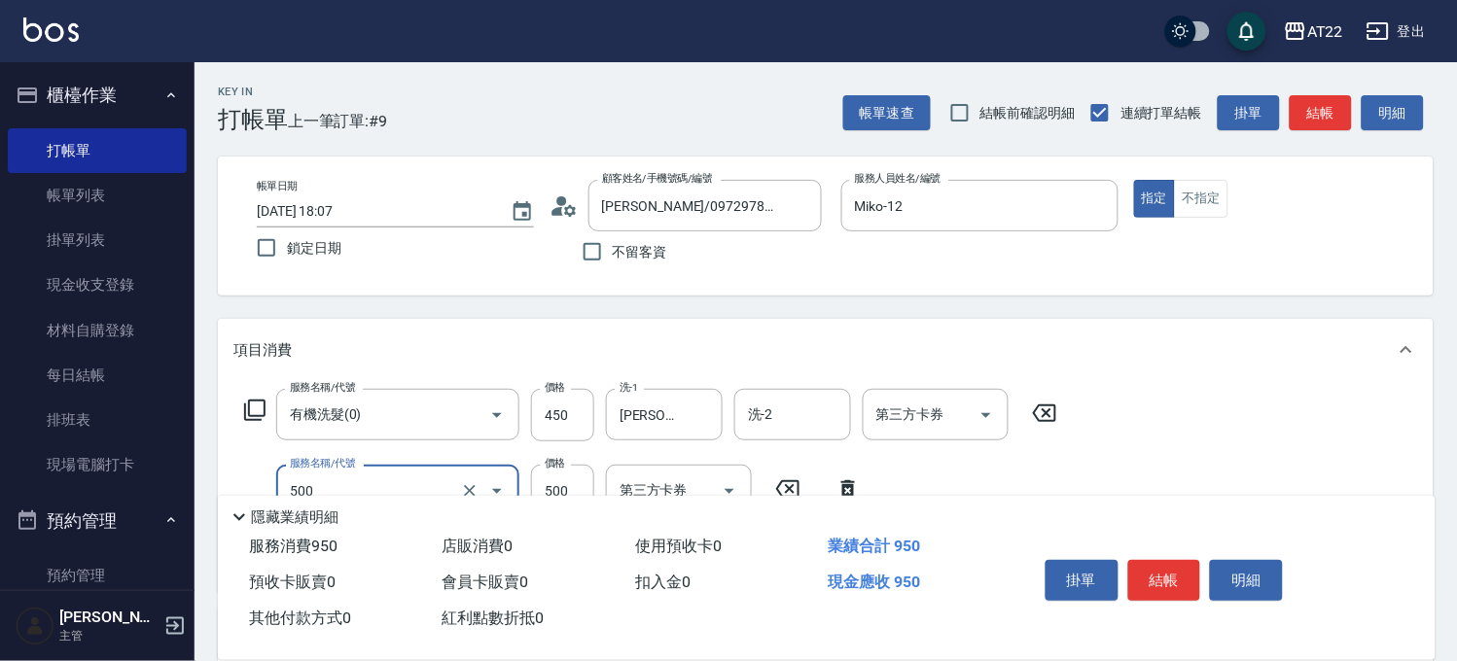
type input "剪髮(500)"
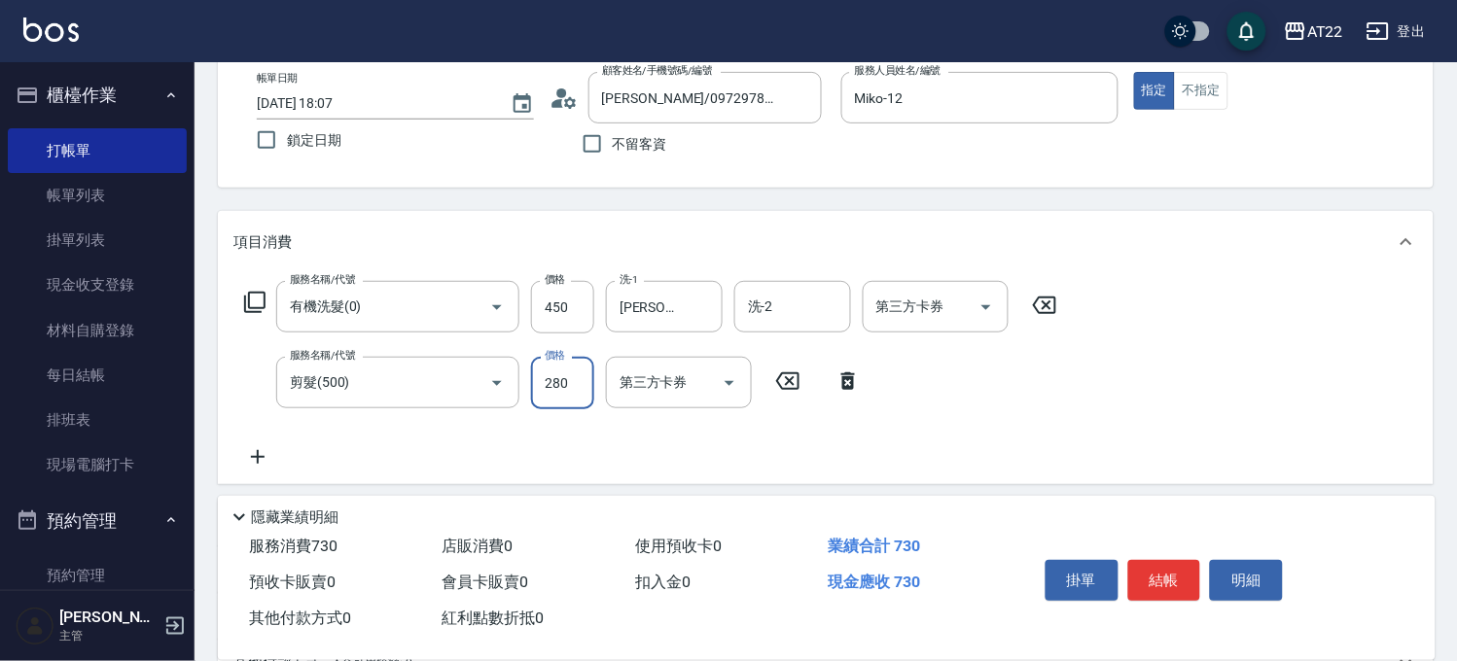
type input "280"
click at [270, 457] on icon at bounding box center [257, 456] width 49 height 23
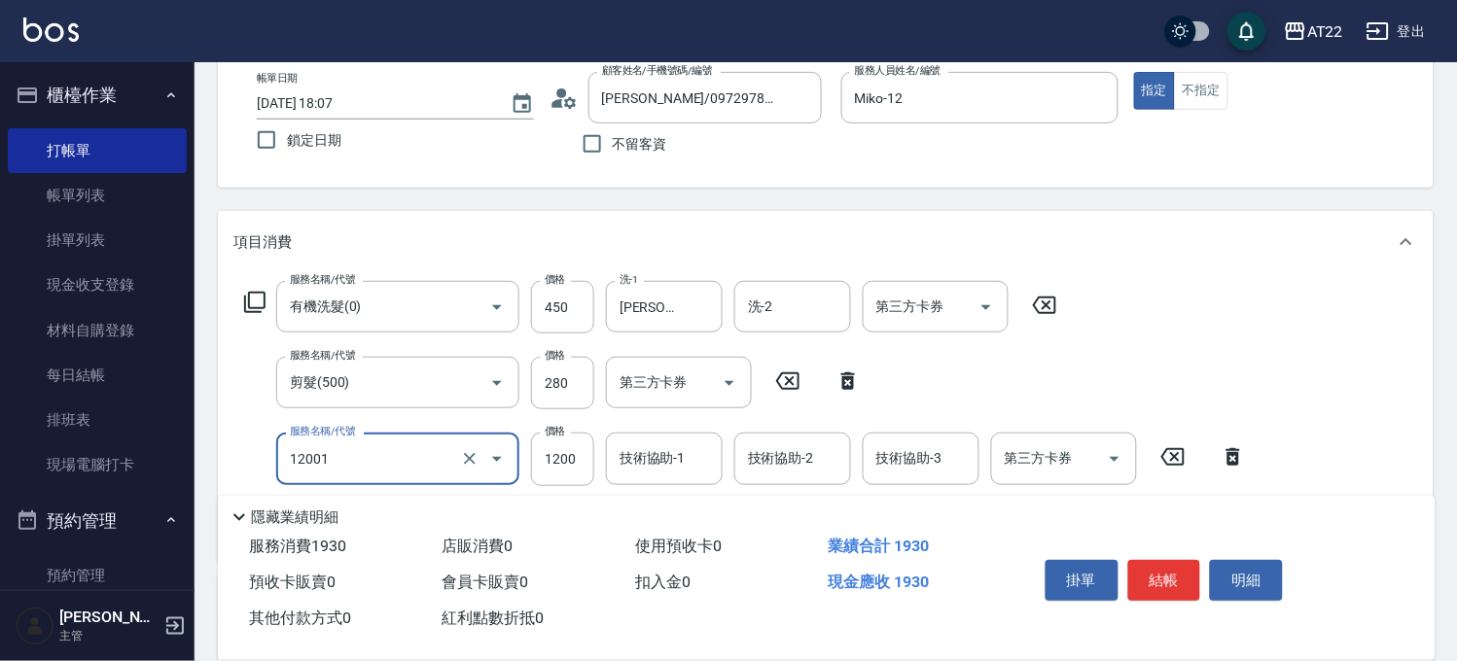
type input "燙髮S(12001)"
type input "1430"
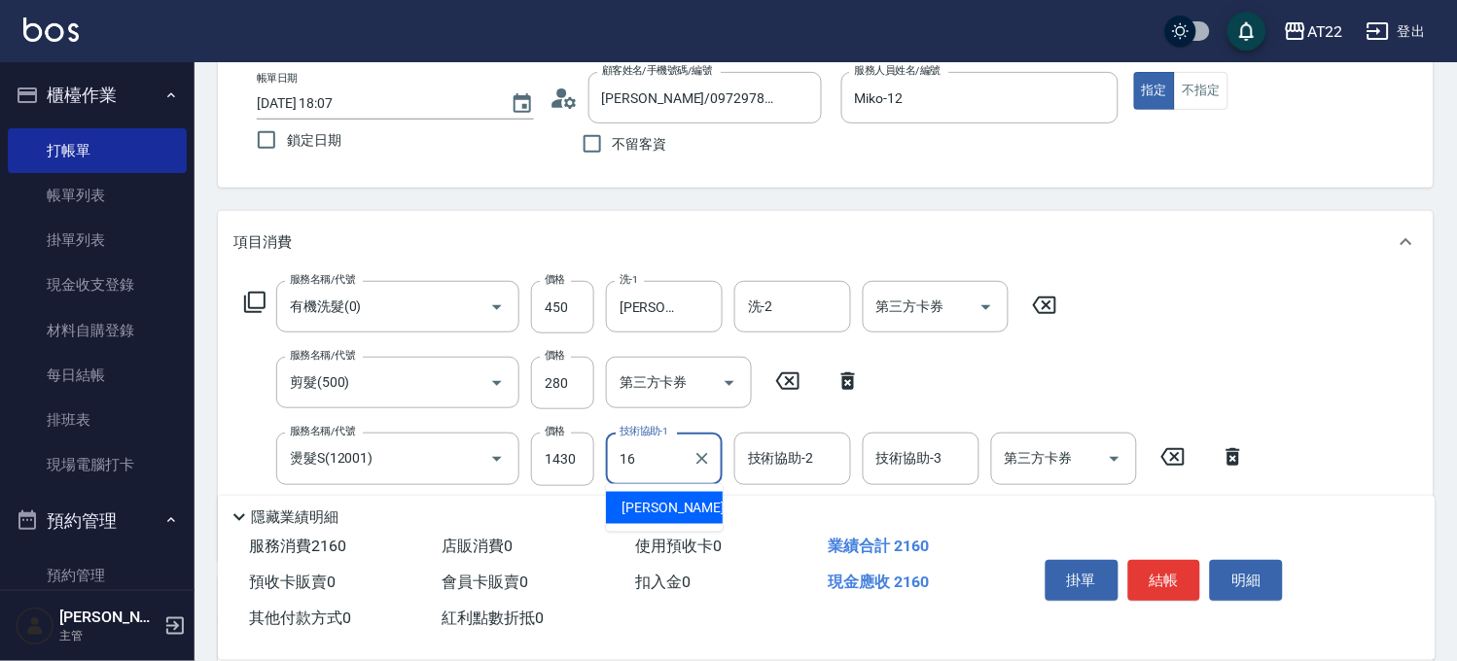
type input "[PERSON_NAME]-16"
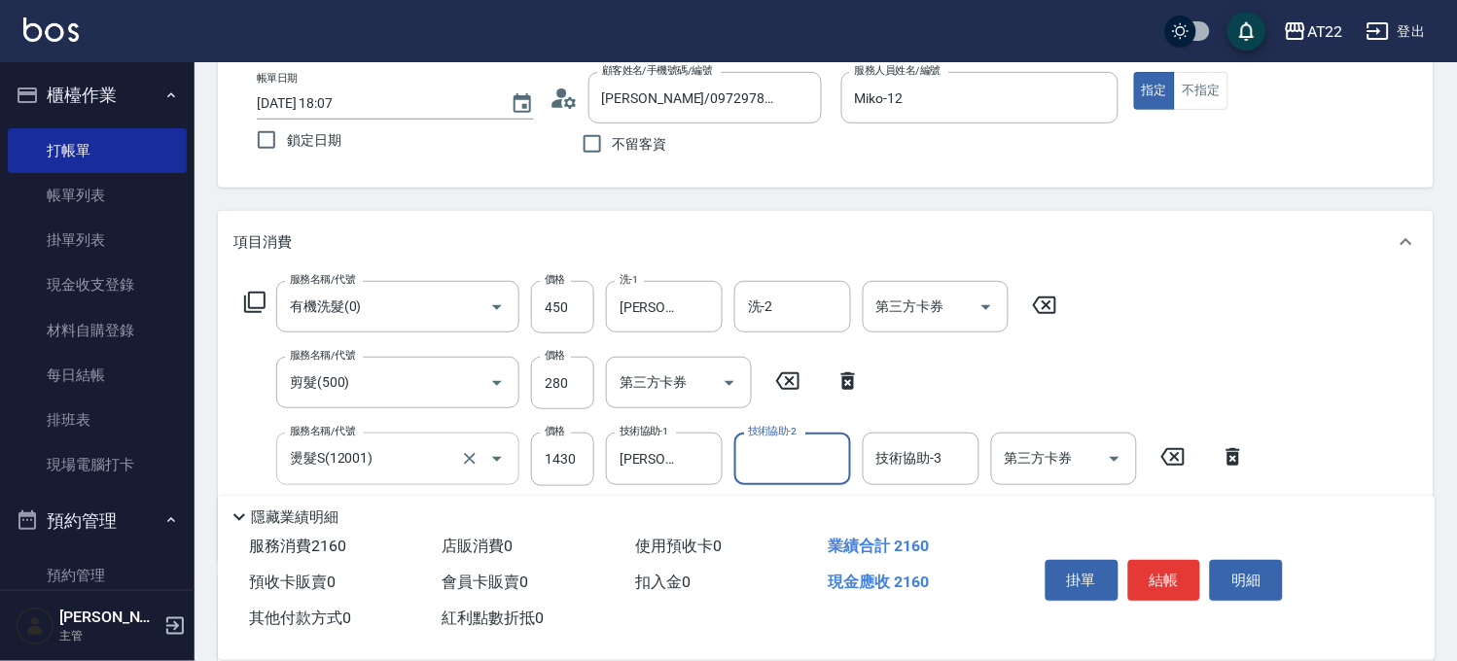
scroll to position [216, 0]
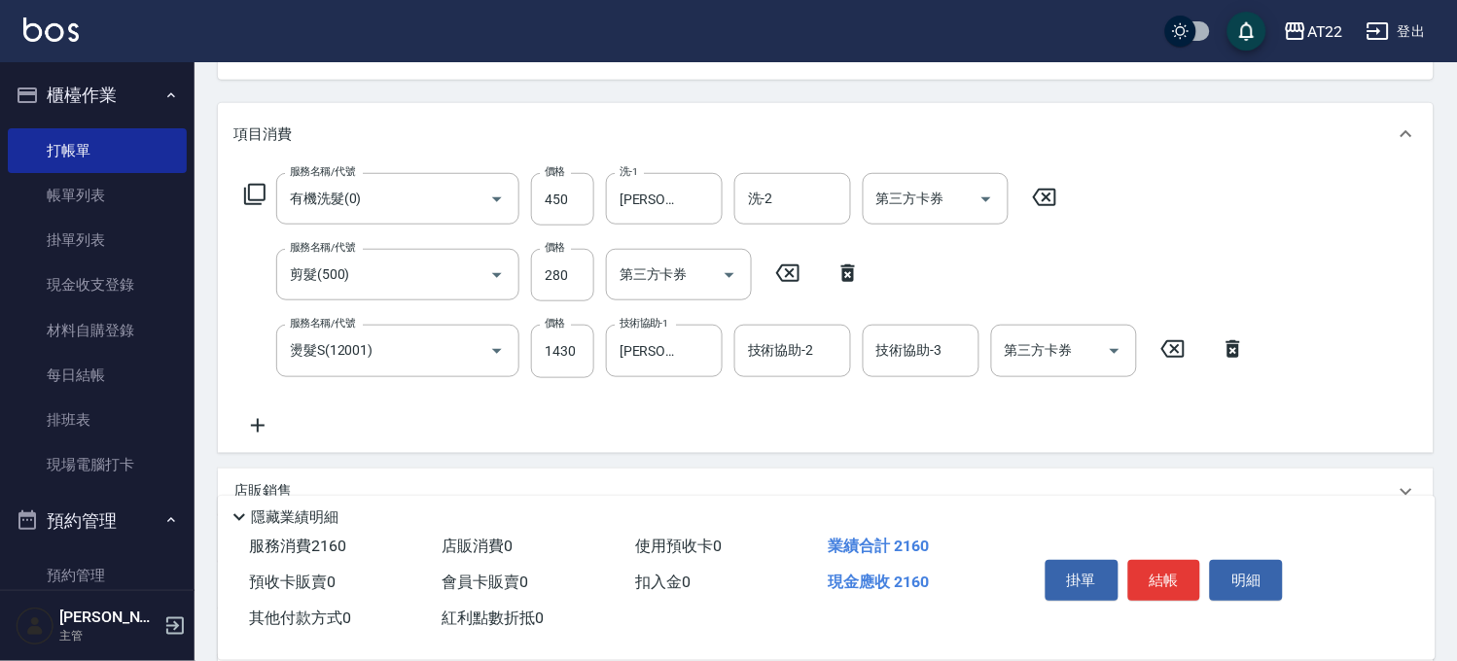
click at [265, 420] on icon at bounding box center [257, 425] width 49 height 23
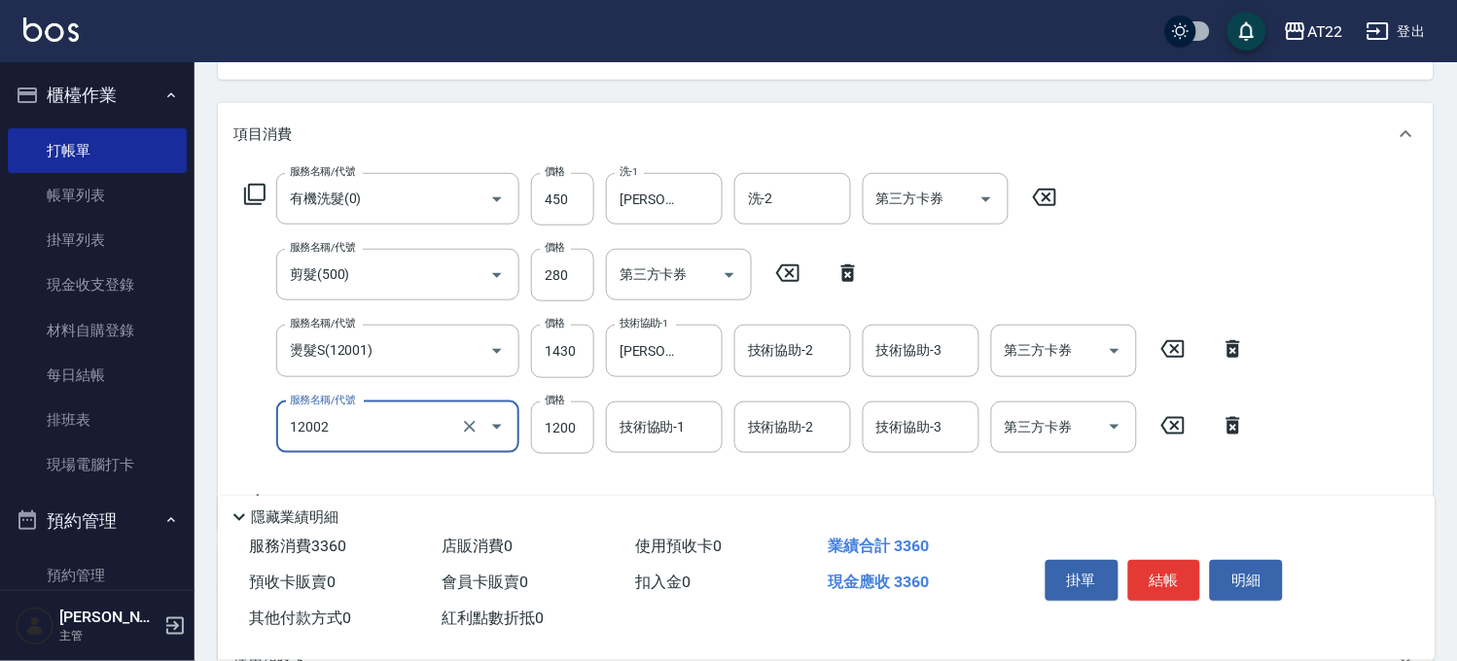
type input "染髮S(12002)"
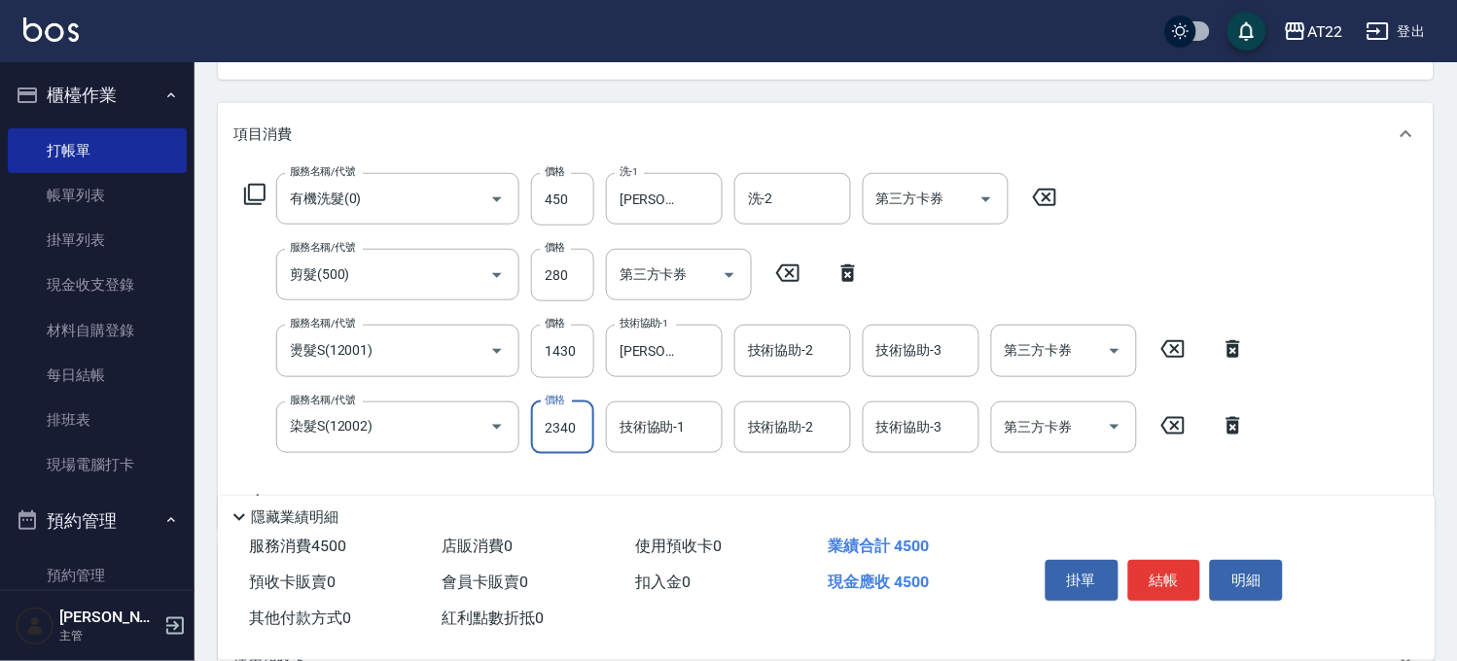
type input "2340"
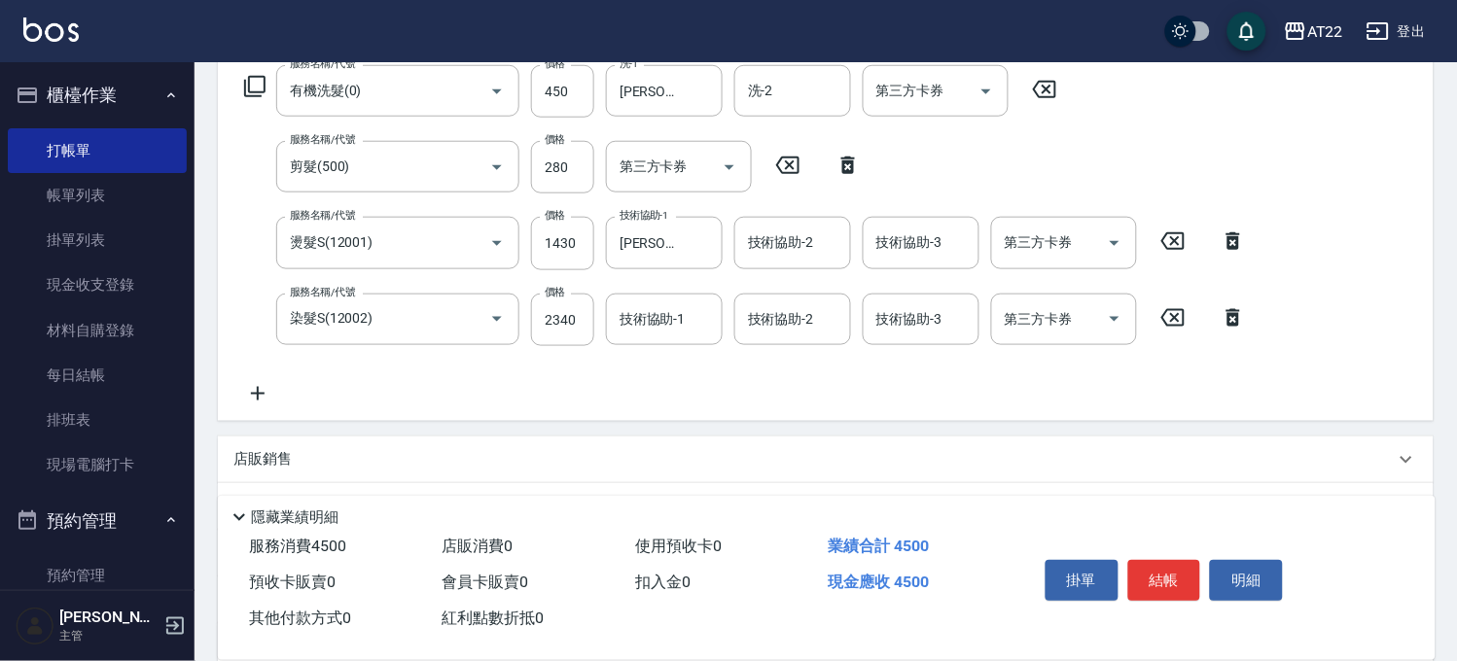
click at [260, 401] on icon at bounding box center [257, 393] width 49 height 23
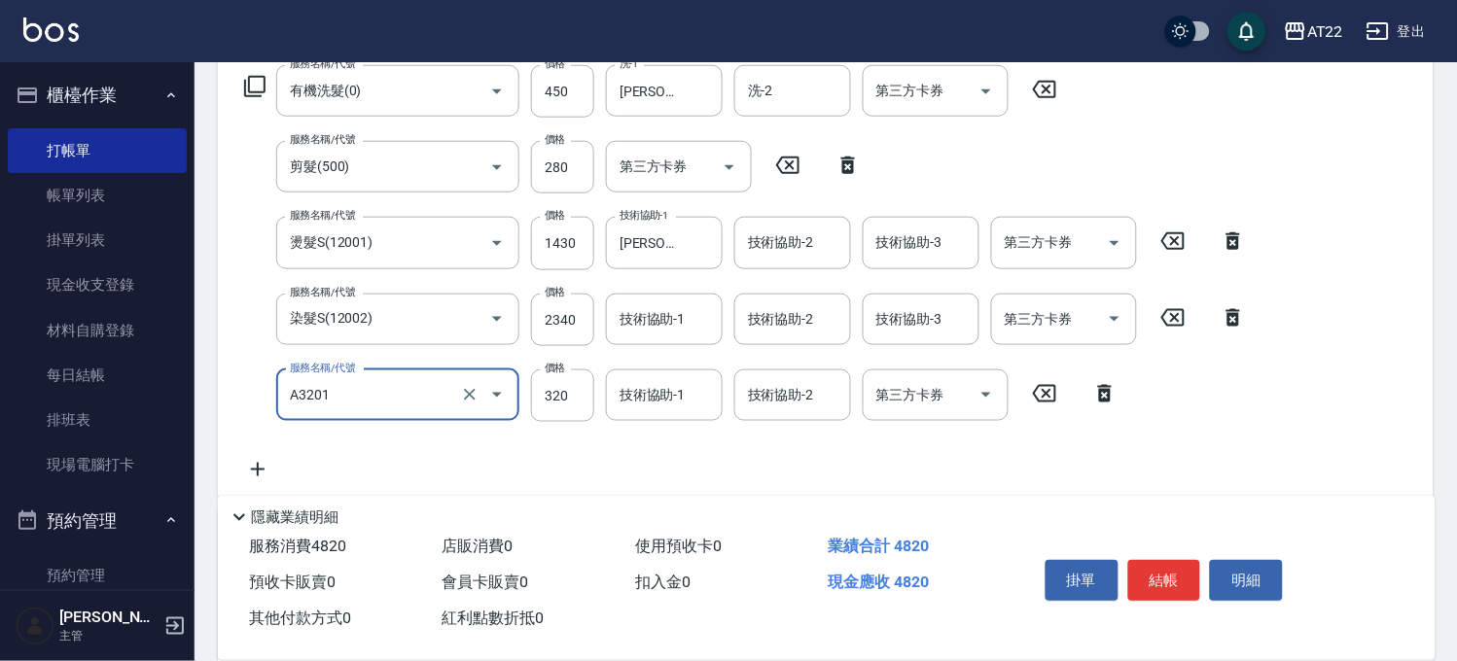
type input "頭皮隔離液(A3201)"
type input "320"
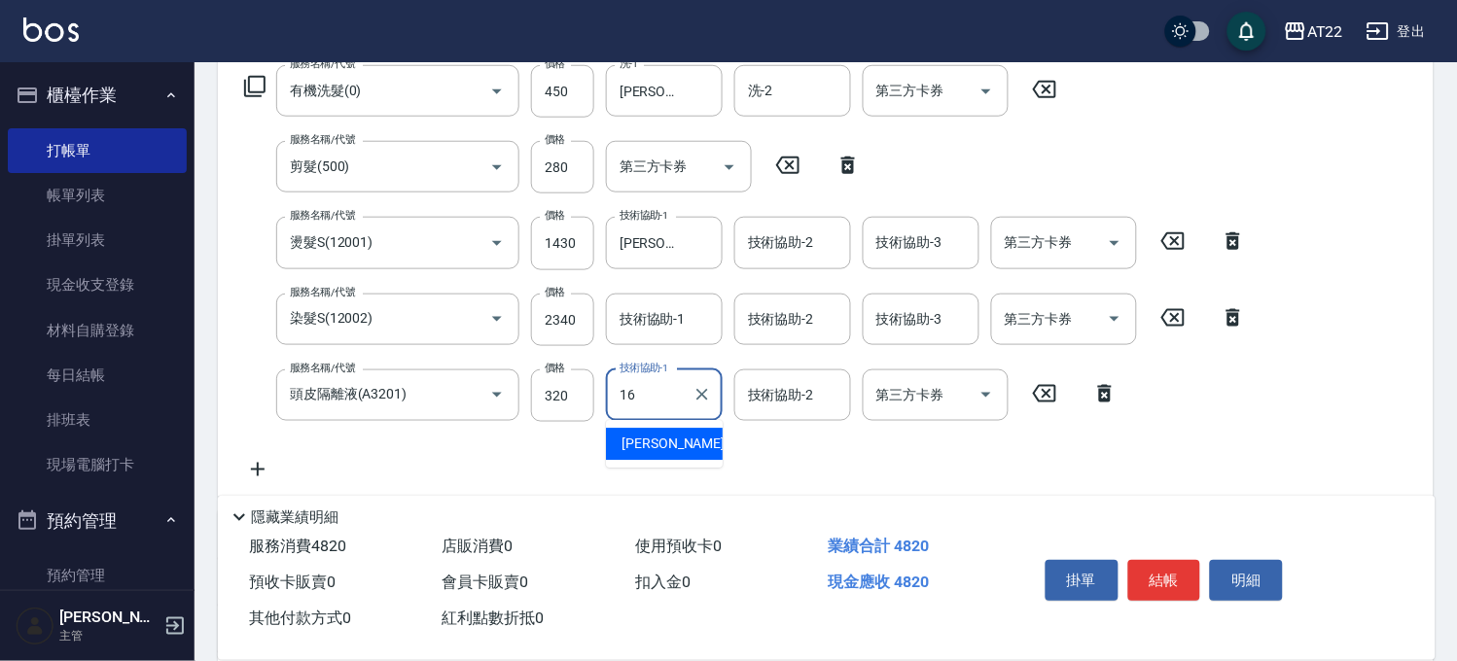
type input "[PERSON_NAME]-16"
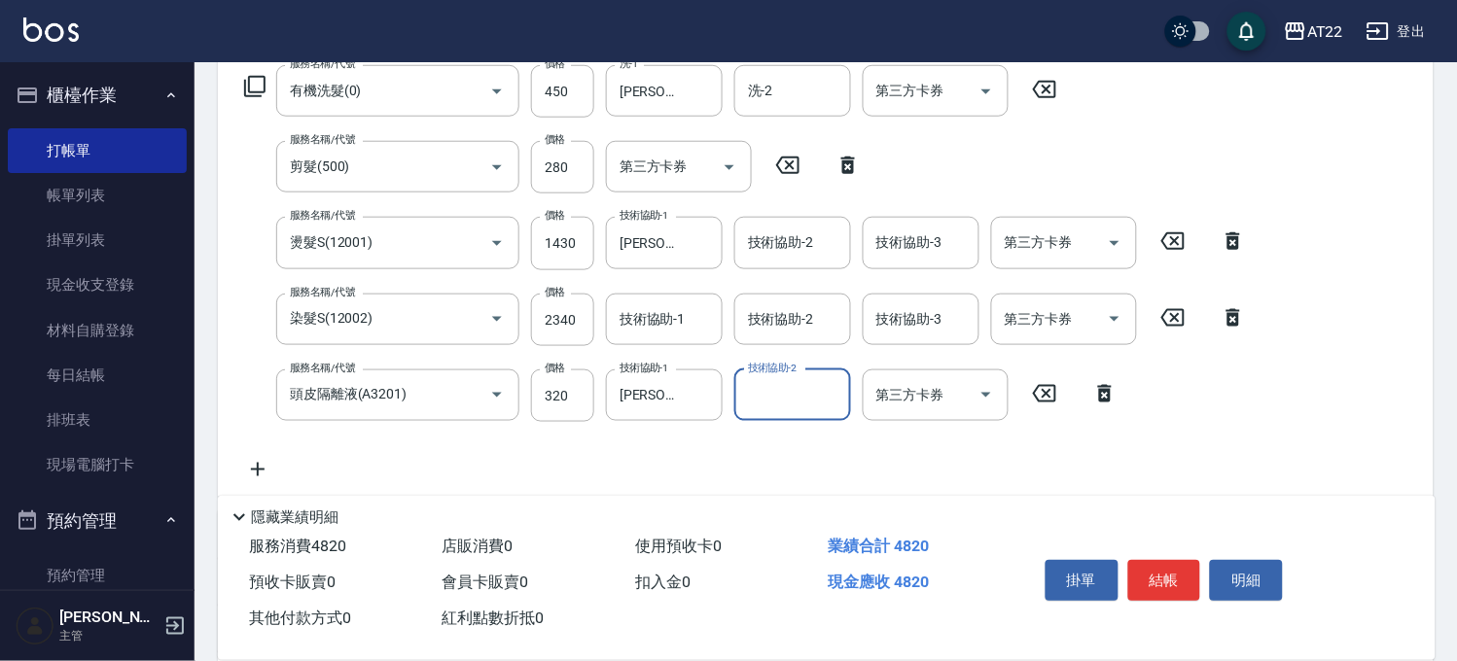
click at [265, 468] on icon at bounding box center [257, 469] width 49 height 23
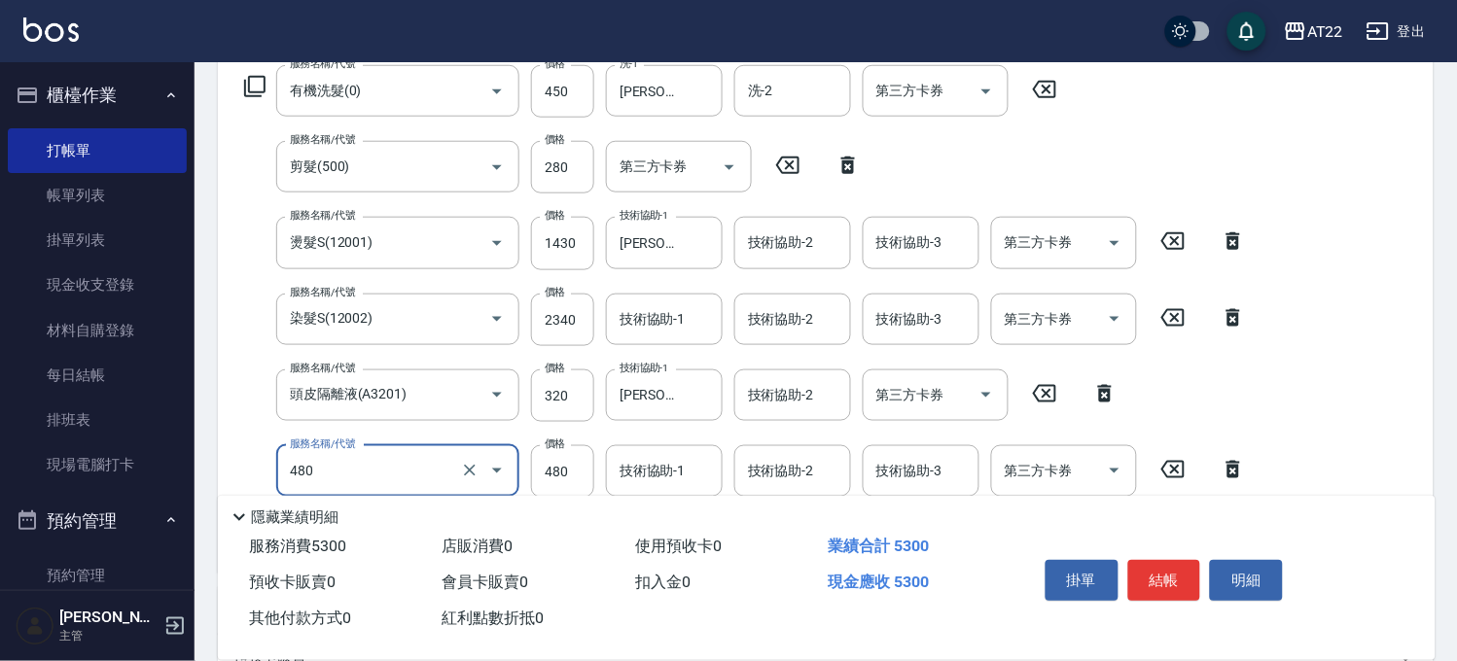
type input "[PERSON_NAME]護(480)"
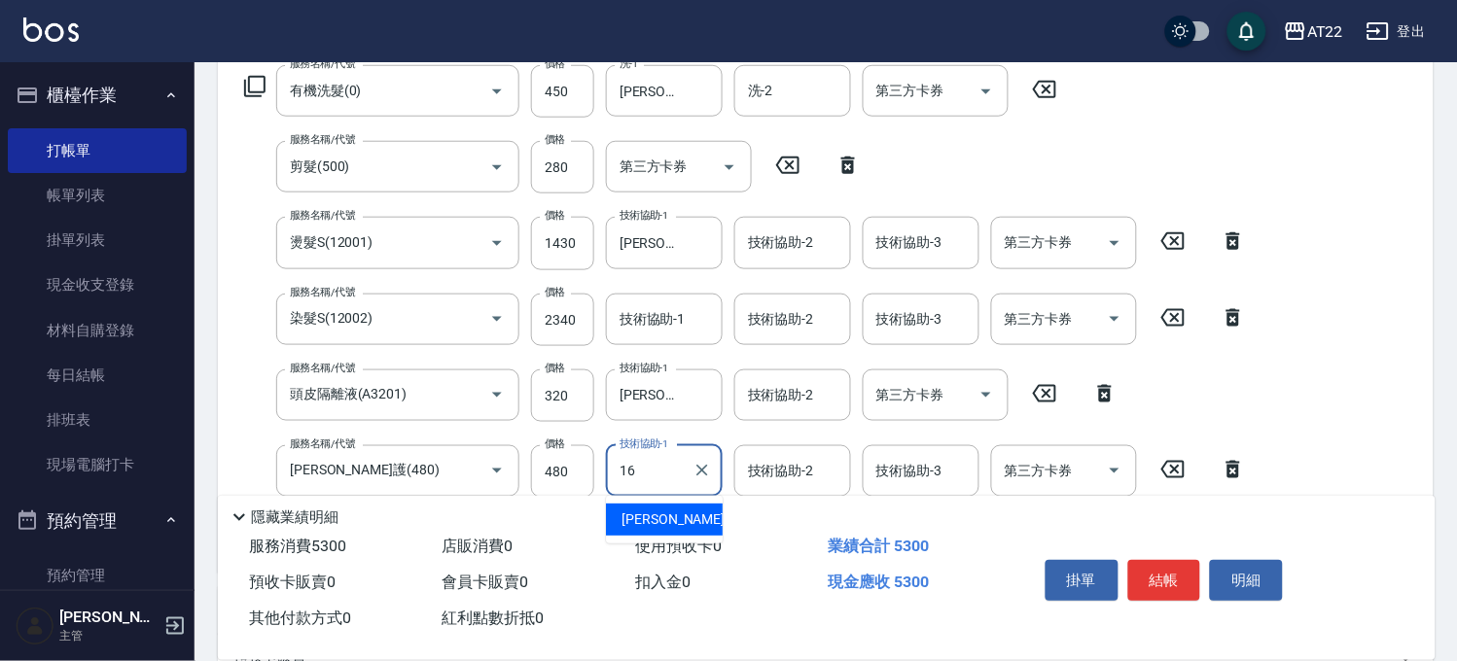
type input "[PERSON_NAME]-16"
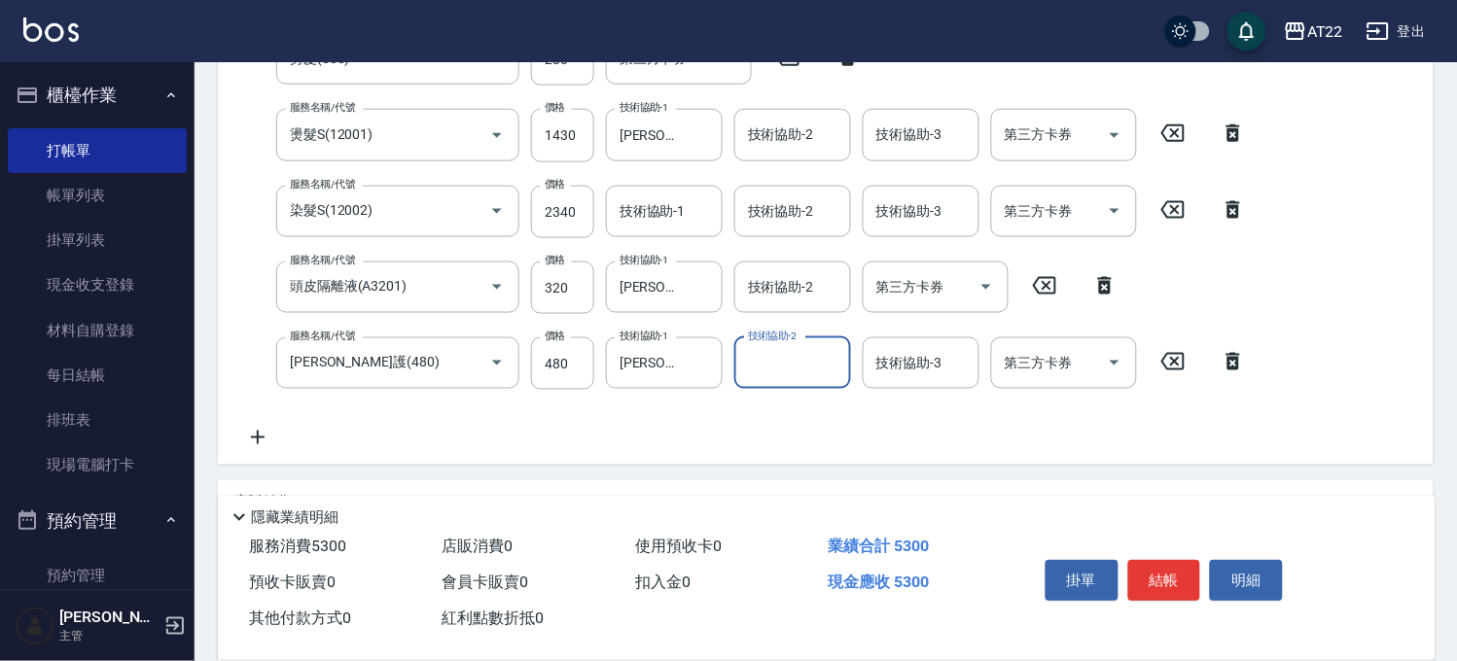
scroll to position [540, 0]
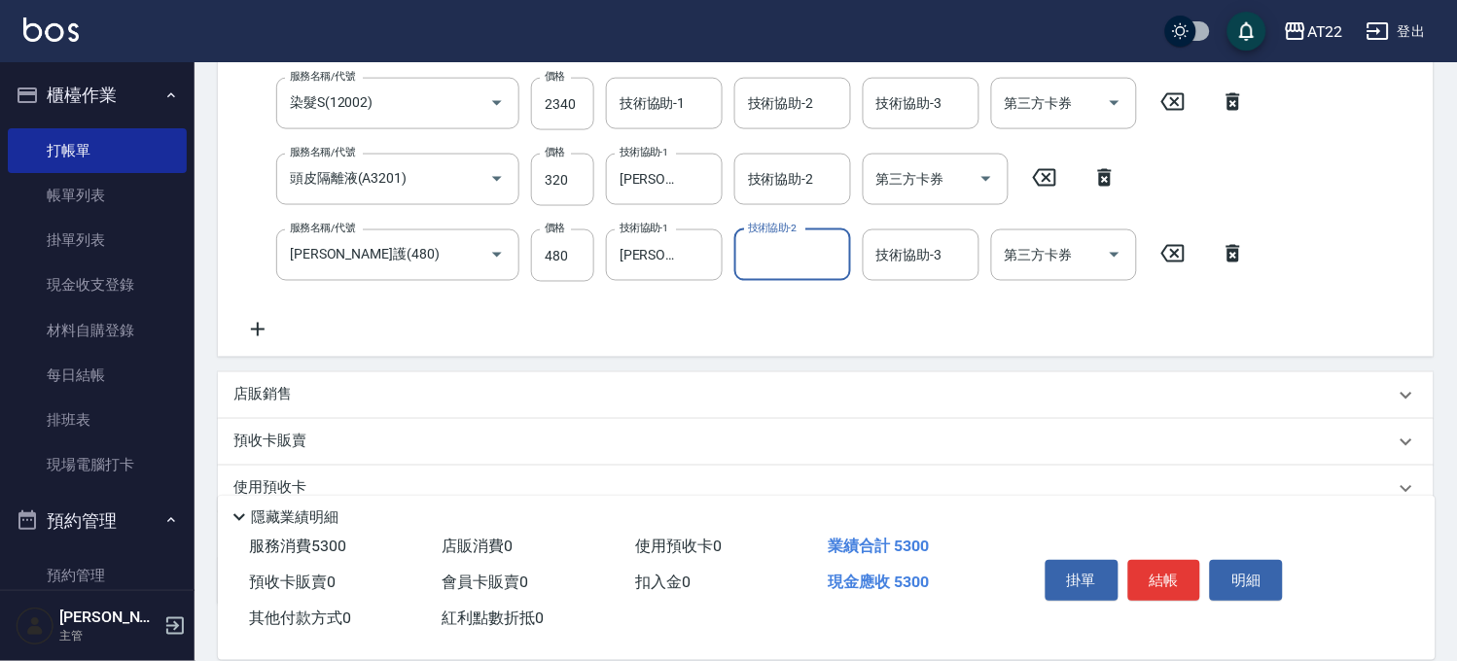
click at [274, 394] on p "店販銷售" at bounding box center [262, 395] width 58 height 20
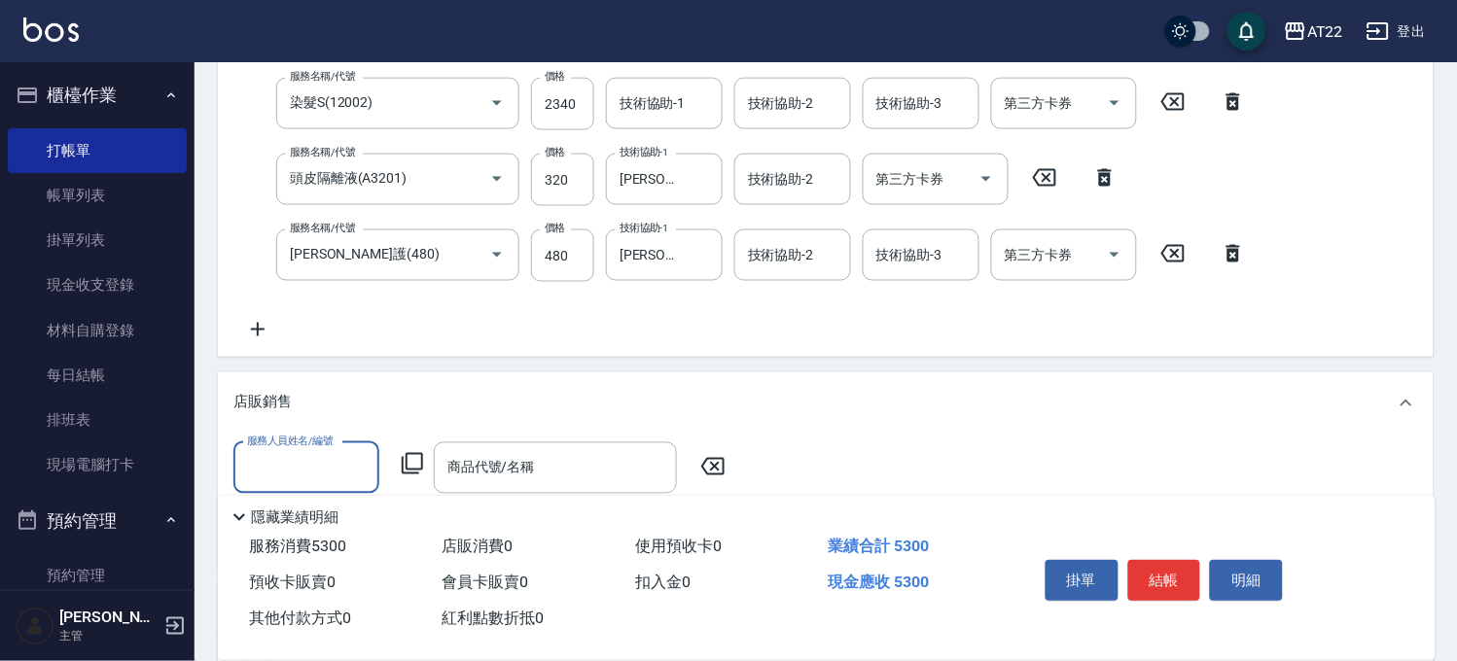
scroll to position [0, 0]
type input "Miko-12"
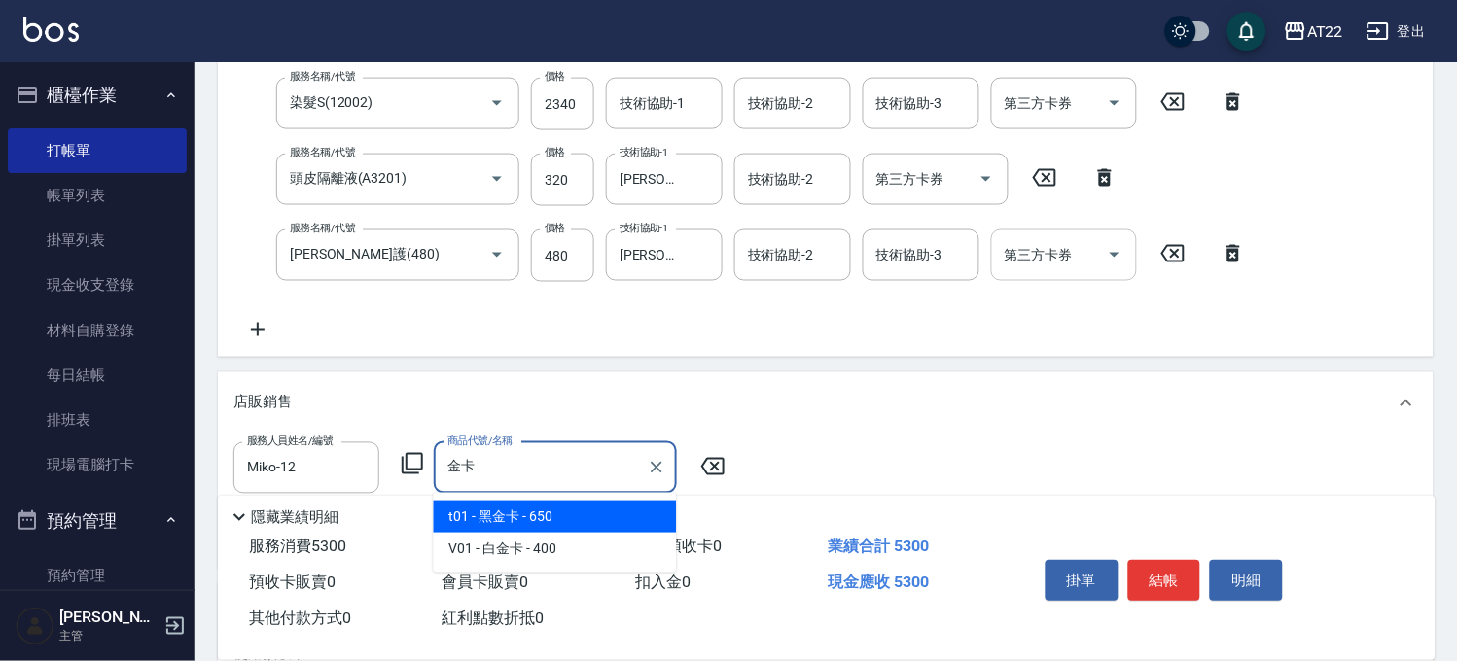
type input "黑金卡"
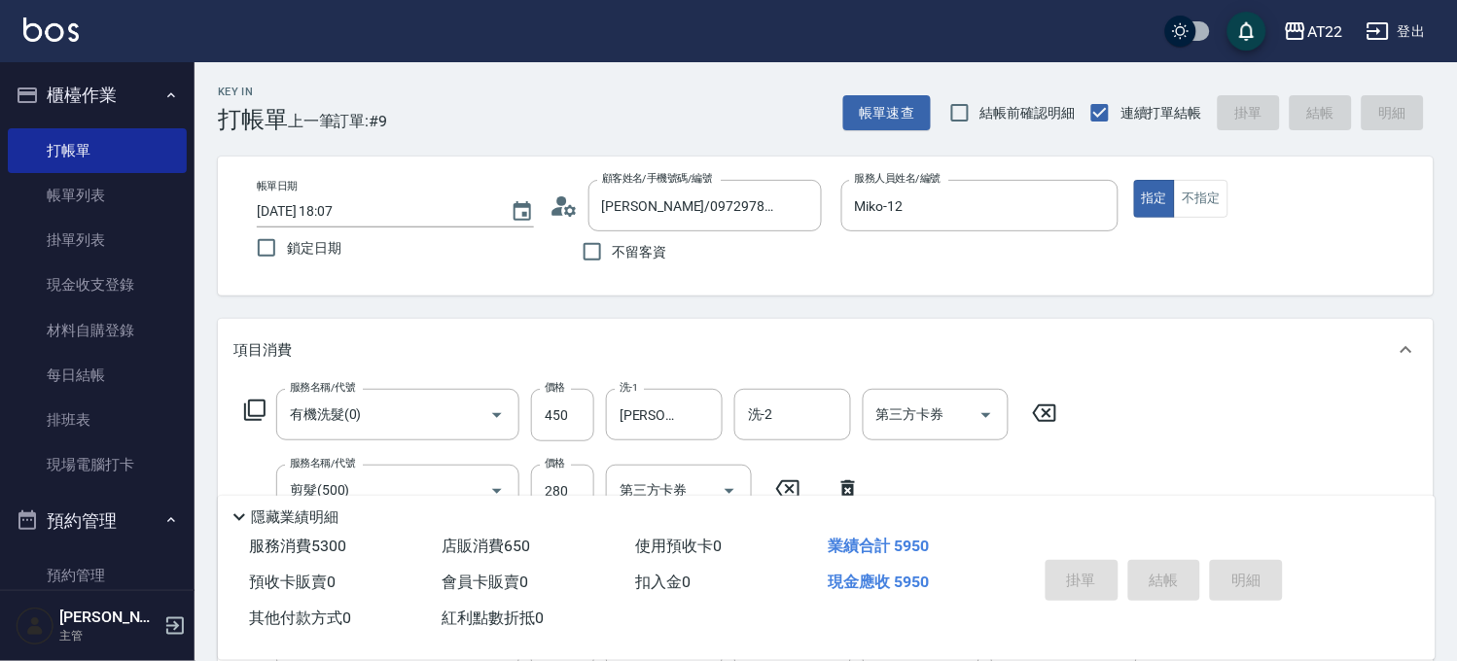
type input "[DATE] 18:23"
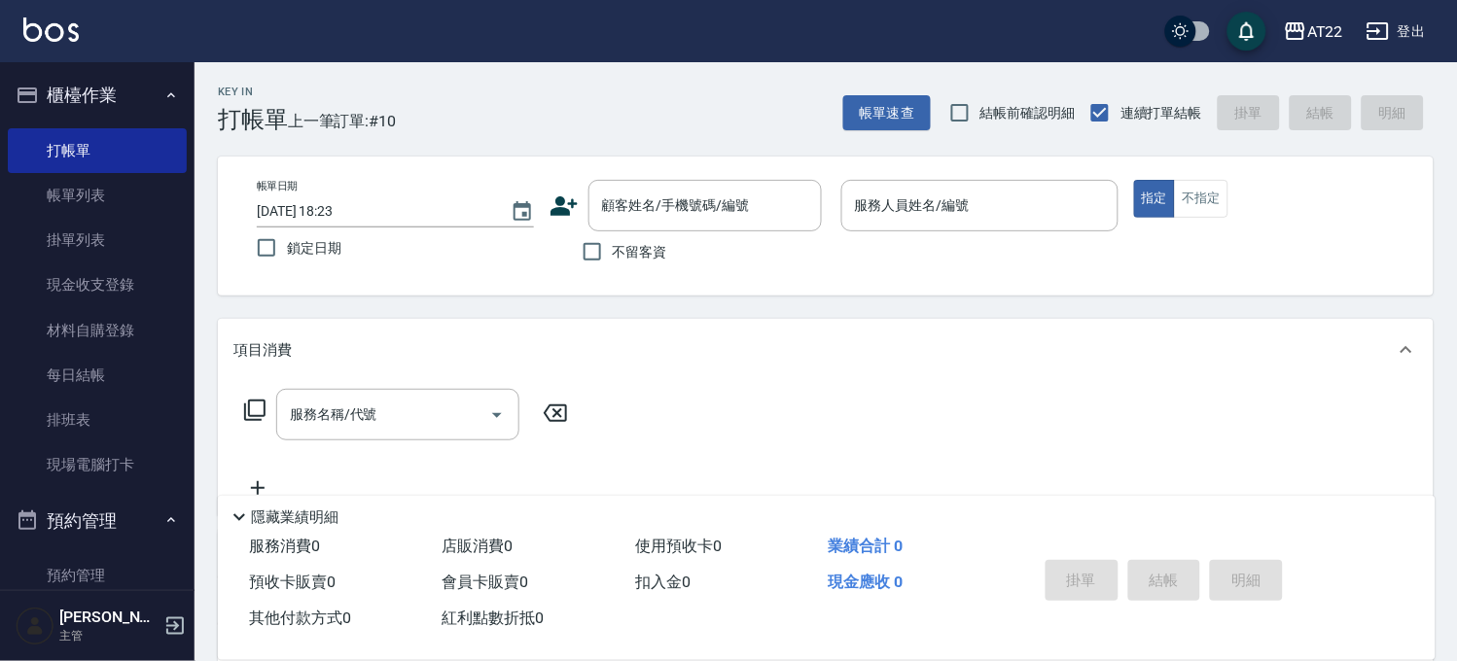
click at [644, 248] on span "不留客資" at bounding box center [640, 252] width 54 height 20
click at [613, 248] on input "不留客資" at bounding box center [592, 251] width 41 height 41
checkbox input "true"
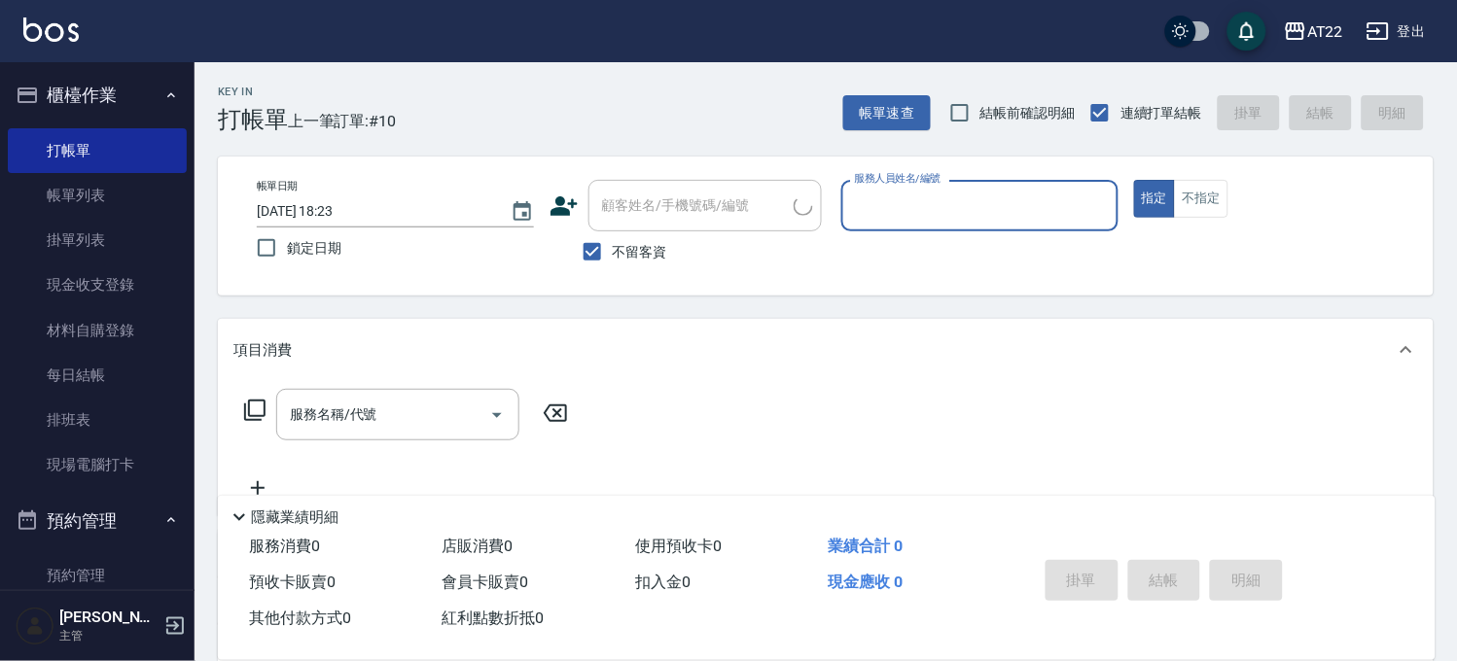
type input "[PERSON_NAME]/0970781105/"
type input "09"
click at [643, 234] on label "不留客資" at bounding box center [619, 251] width 95 height 41
click at [613, 234] on input "不留客資" at bounding box center [592, 251] width 41 height 41
checkbox input "false"
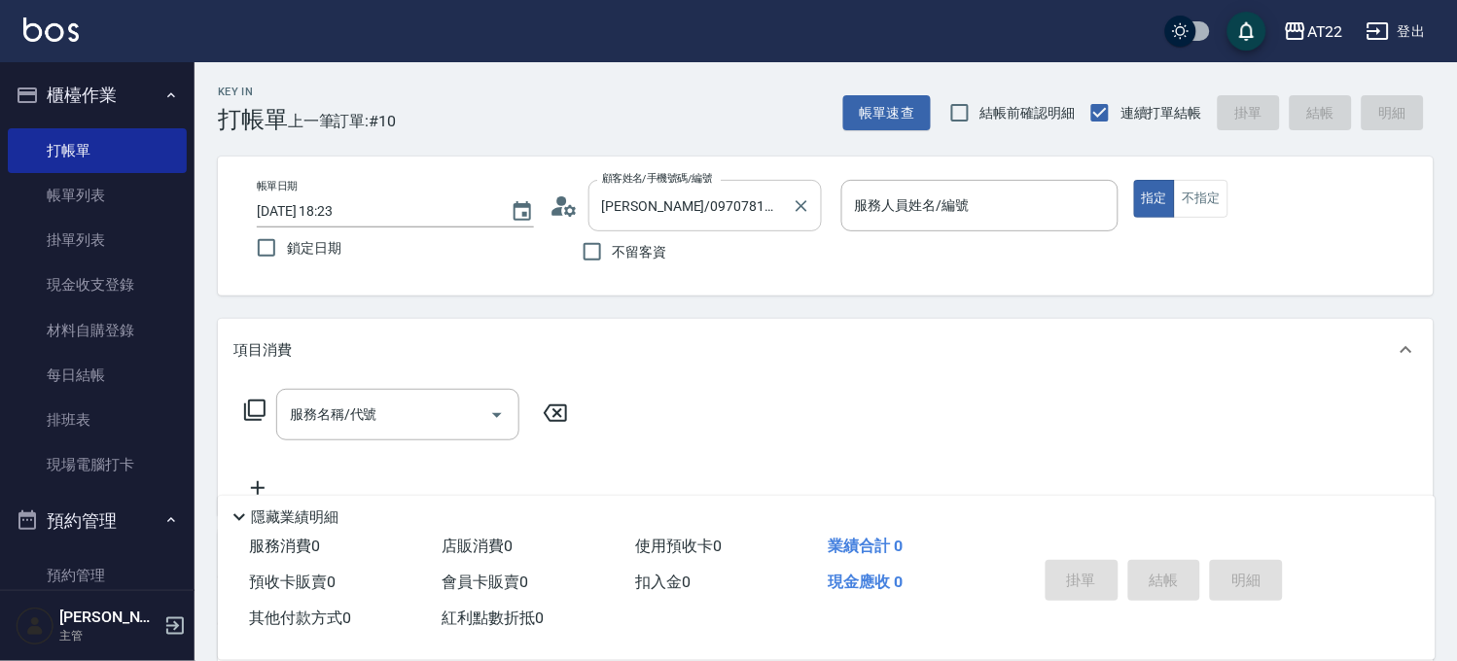
click at [664, 219] on input "[PERSON_NAME]/0970781105/" at bounding box center [690, 206] width 187 height 34
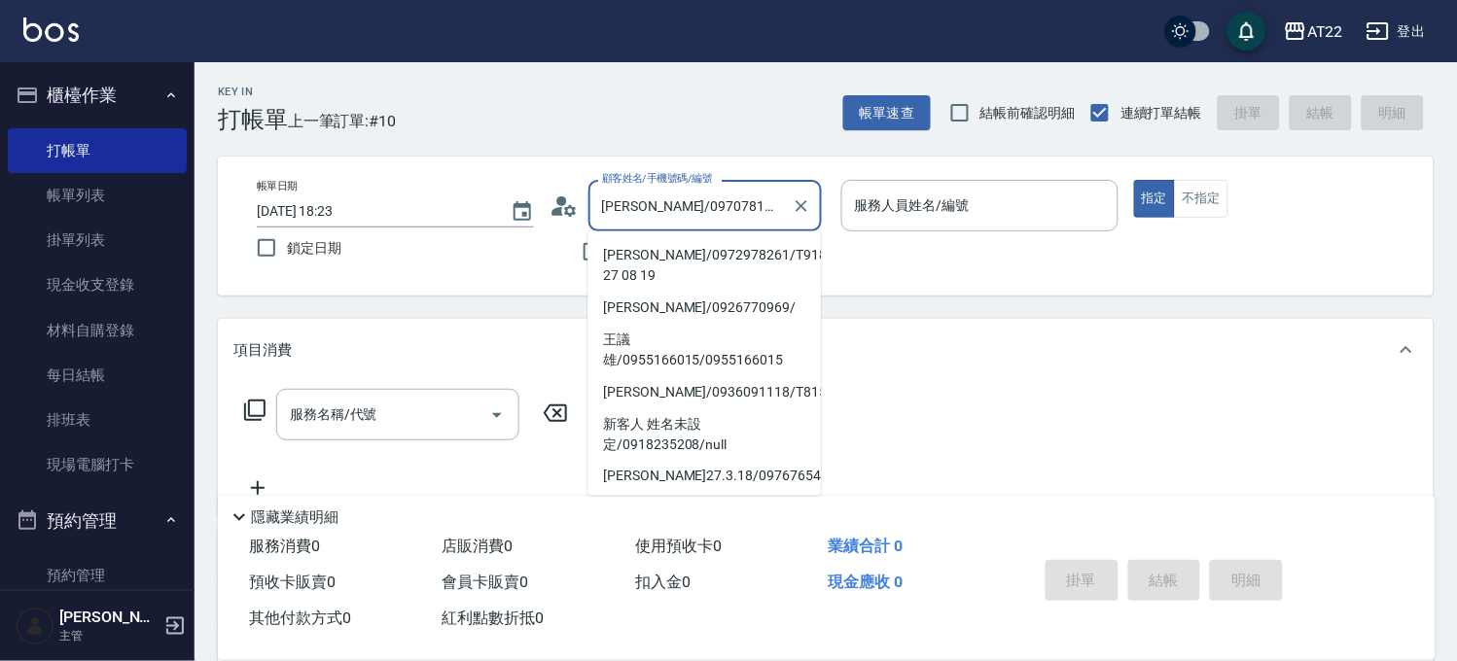
scroll to position [461, 0]
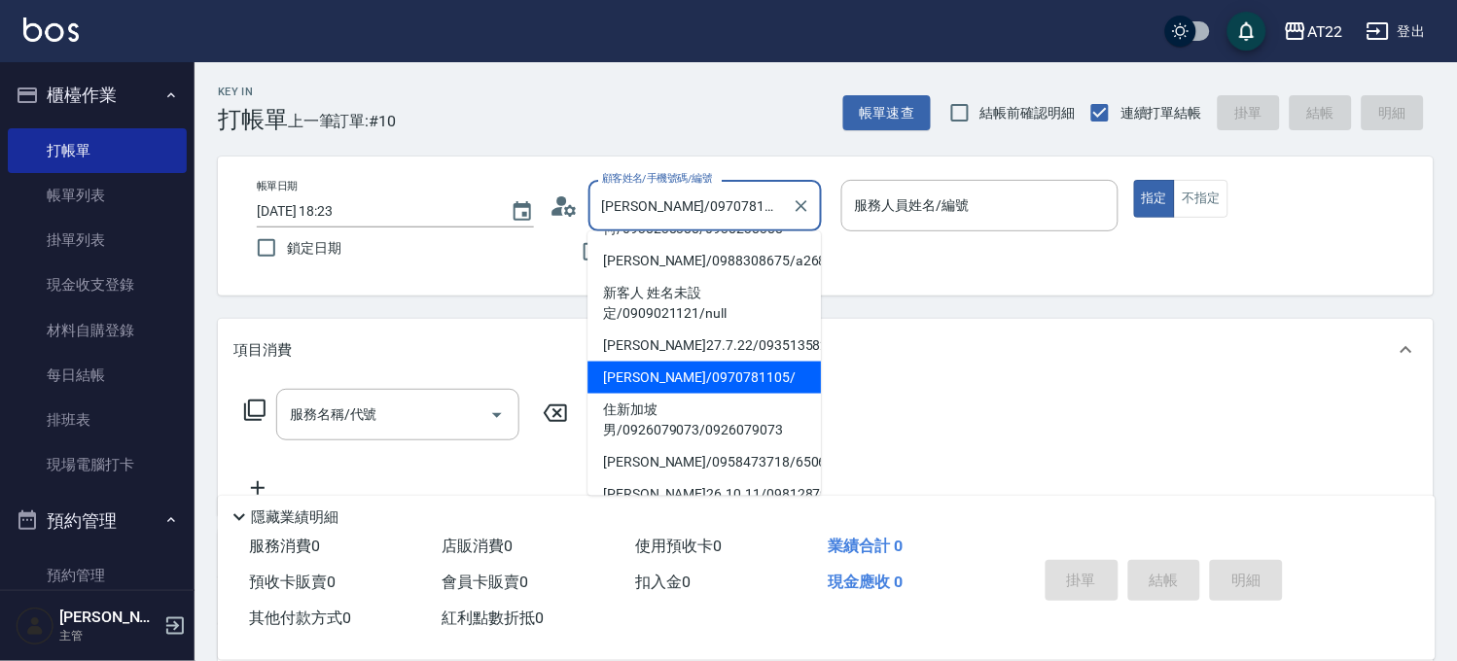
click at [664, 219] on input "[PERSON_NAME]/0970781105/" at bounding box center [690, 206] width 187 height 34
click at [804, 211] on icon "Clear" at bounding box center [801, 205] width 19 height 19
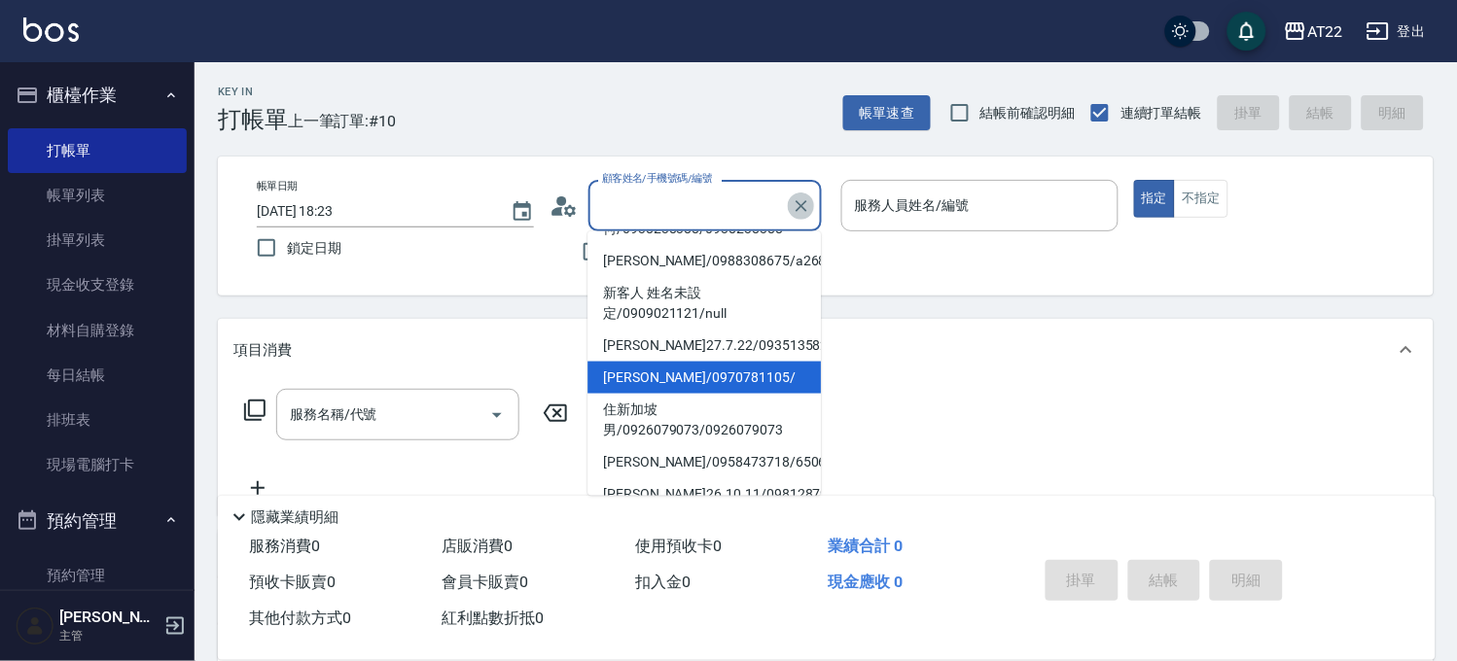
scroll to position [7, 0]
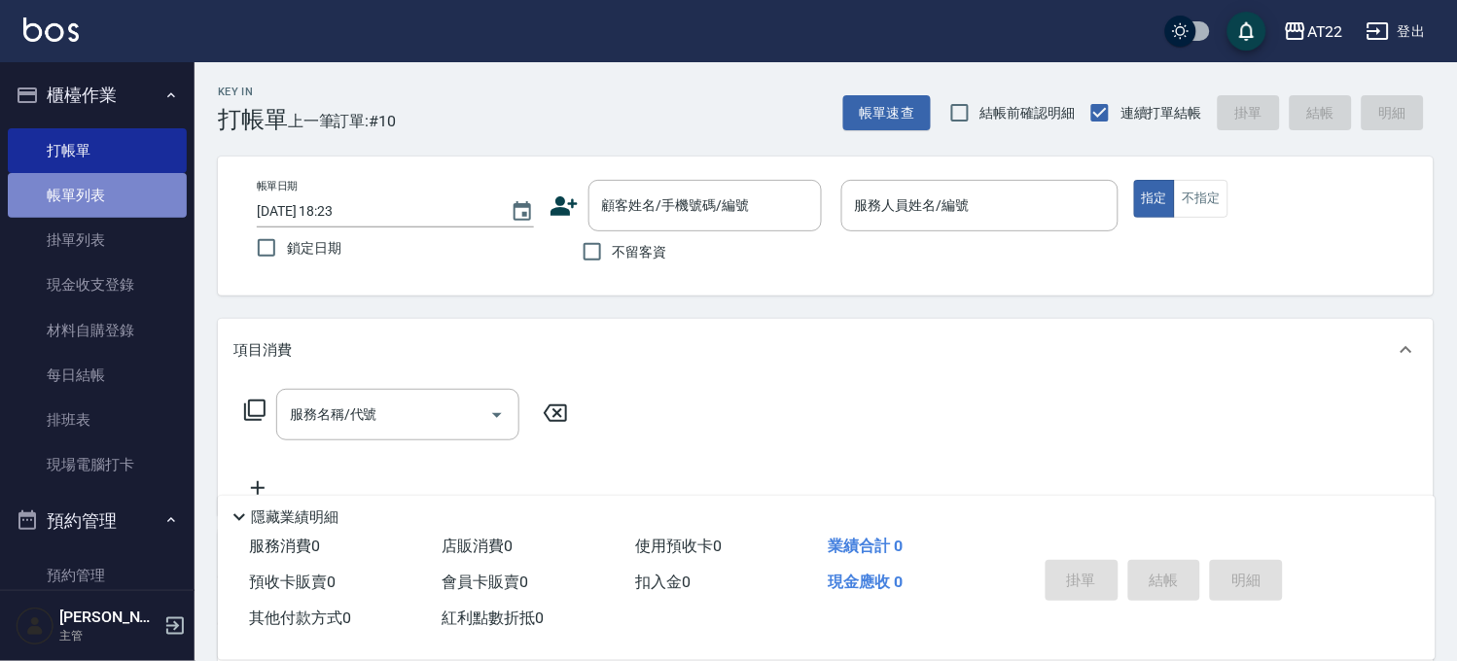
click at [126, 187] on link "帳單列表" at bounding box center [97, 195] width 179 height 45
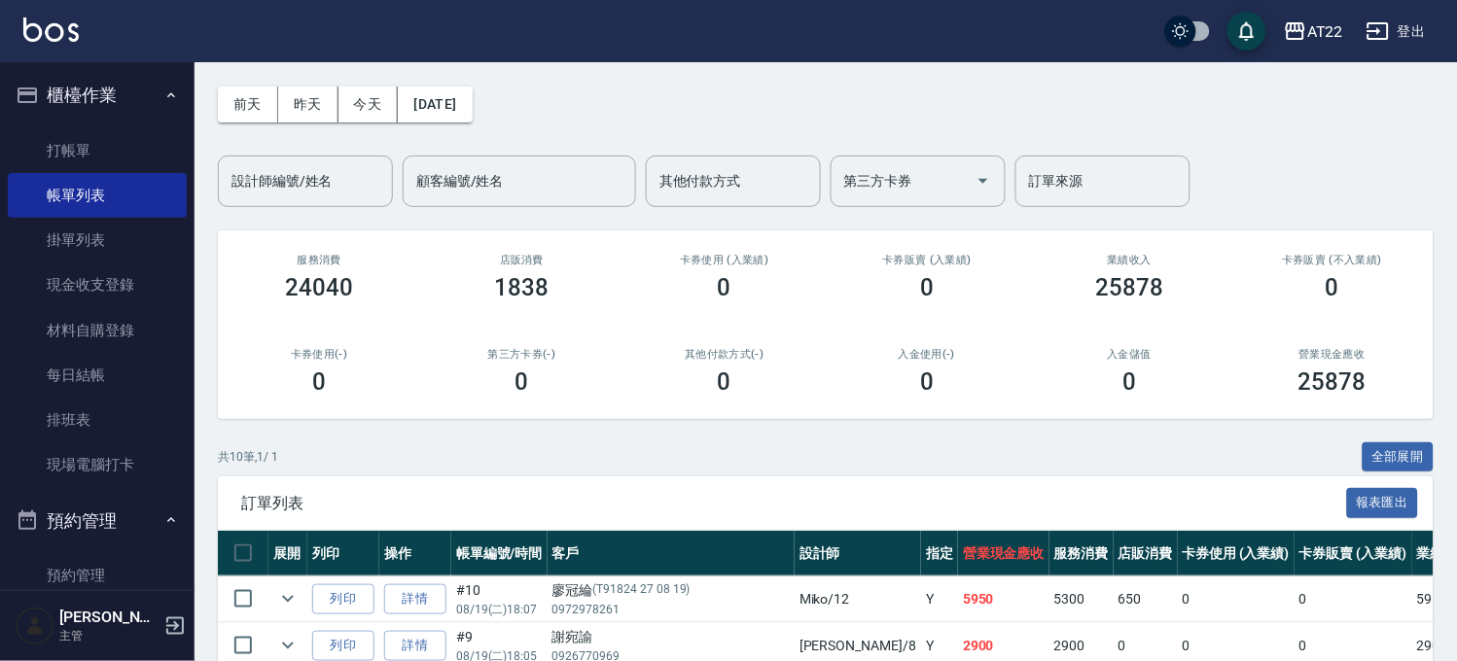
scroll to position [108, 0]
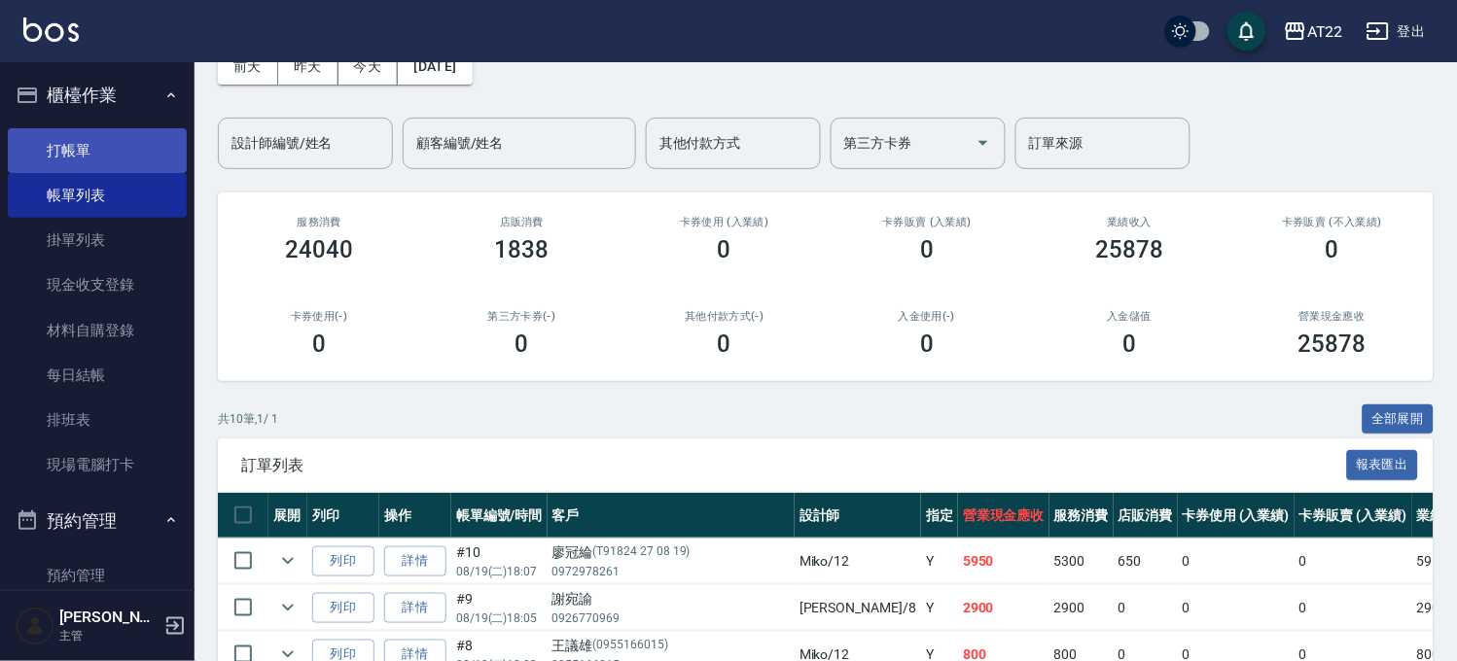
click at [89, 143] on link "打帳單" at bounding box center [97, 150] width 179 height 45
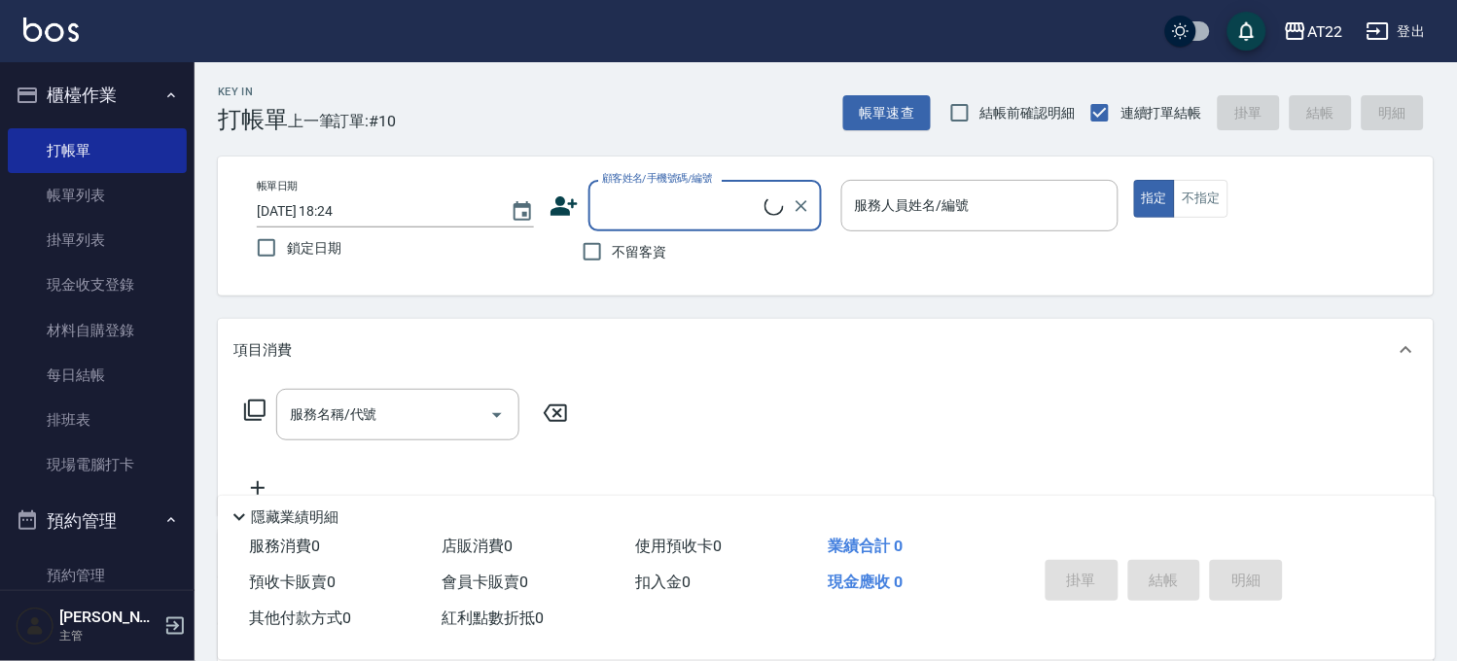
click at [650, 192] on input "顧客姓名/手機號碼/編號" at bounding box center [680, 206] width 167 height 34
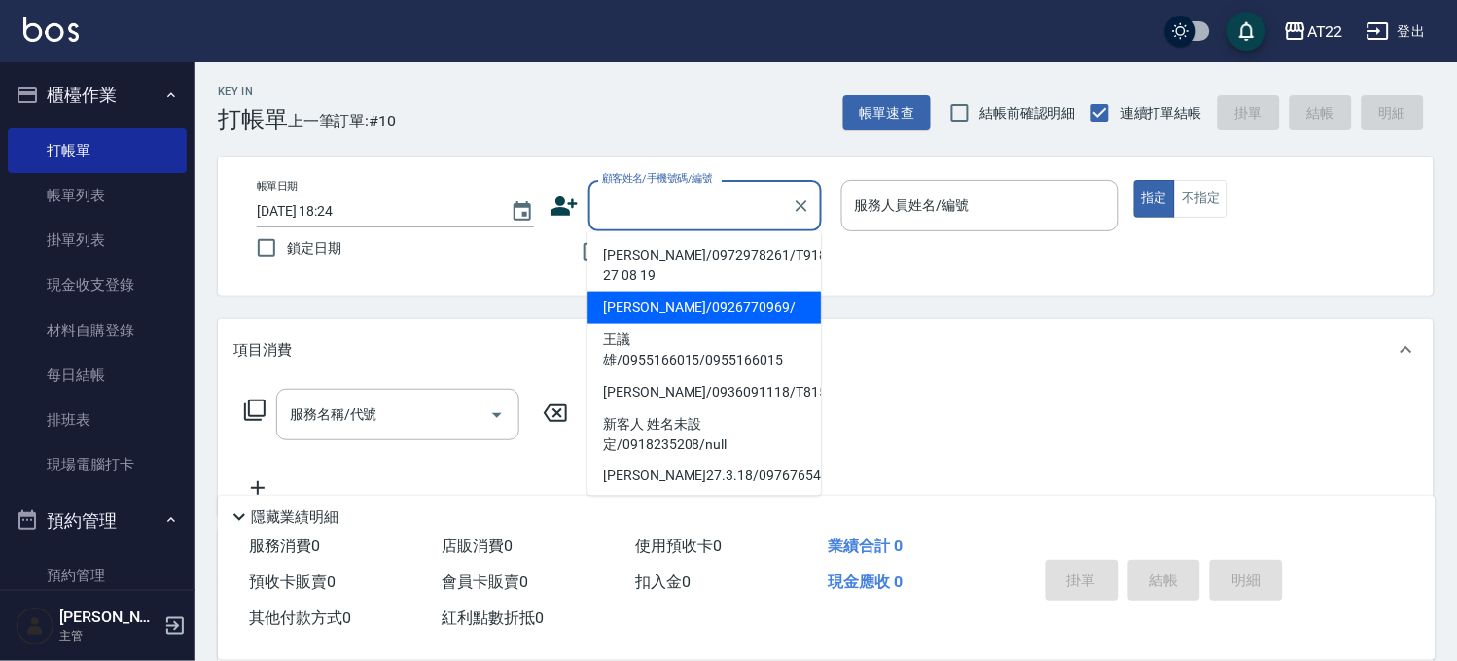
click at [694, 303] on li "[PERSON_NAME]/0926770969/" at bounding box center [703, 308] width 233 height 32
type input "[PERSON_NAME]/0926770969/"
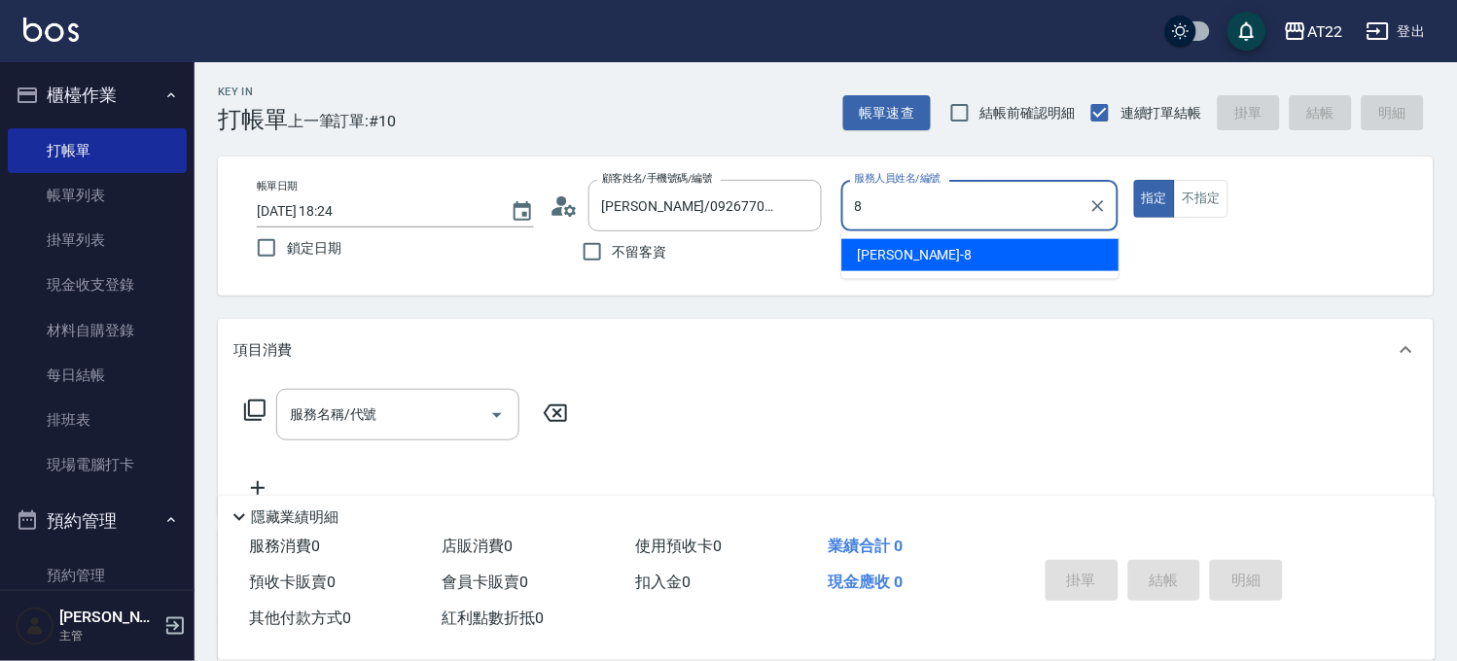
type input "Zoe-8"
type button "true"
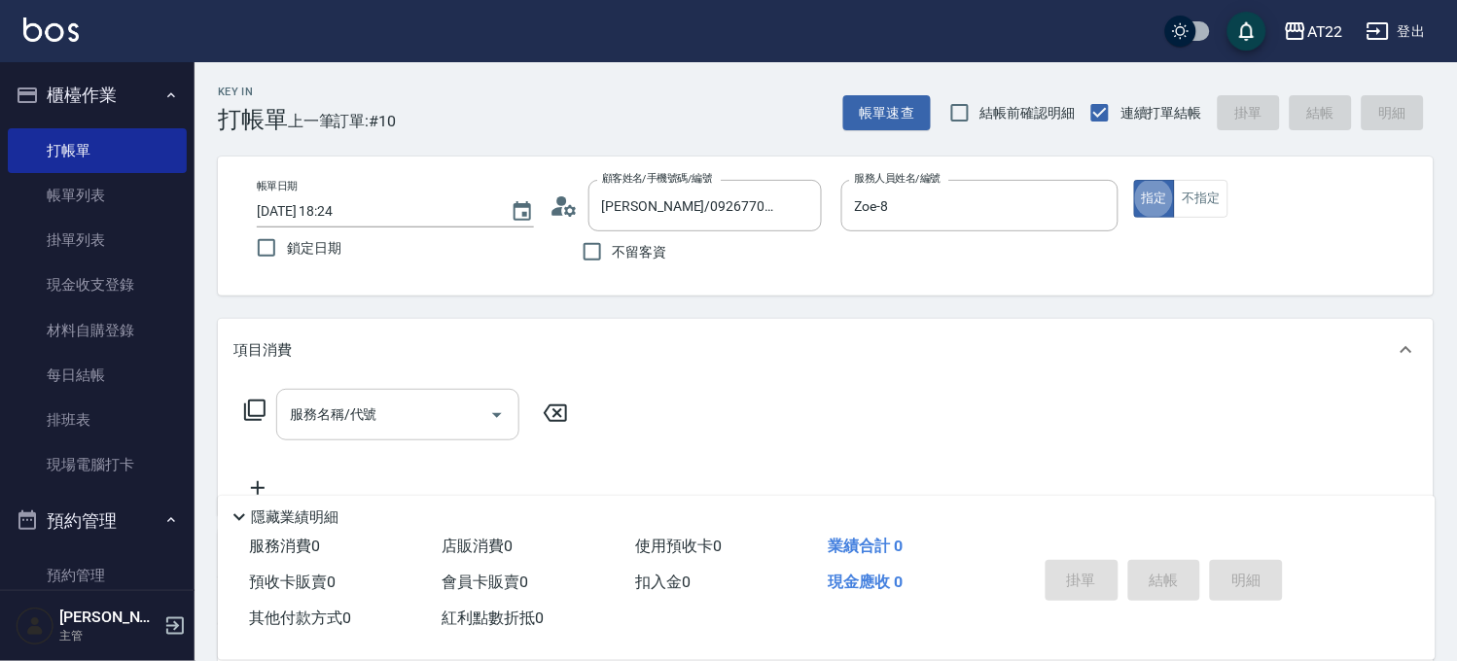
click at [445, 429] on input "服務名稱/代號" at bounding box center [383, 415] width 196 height 34
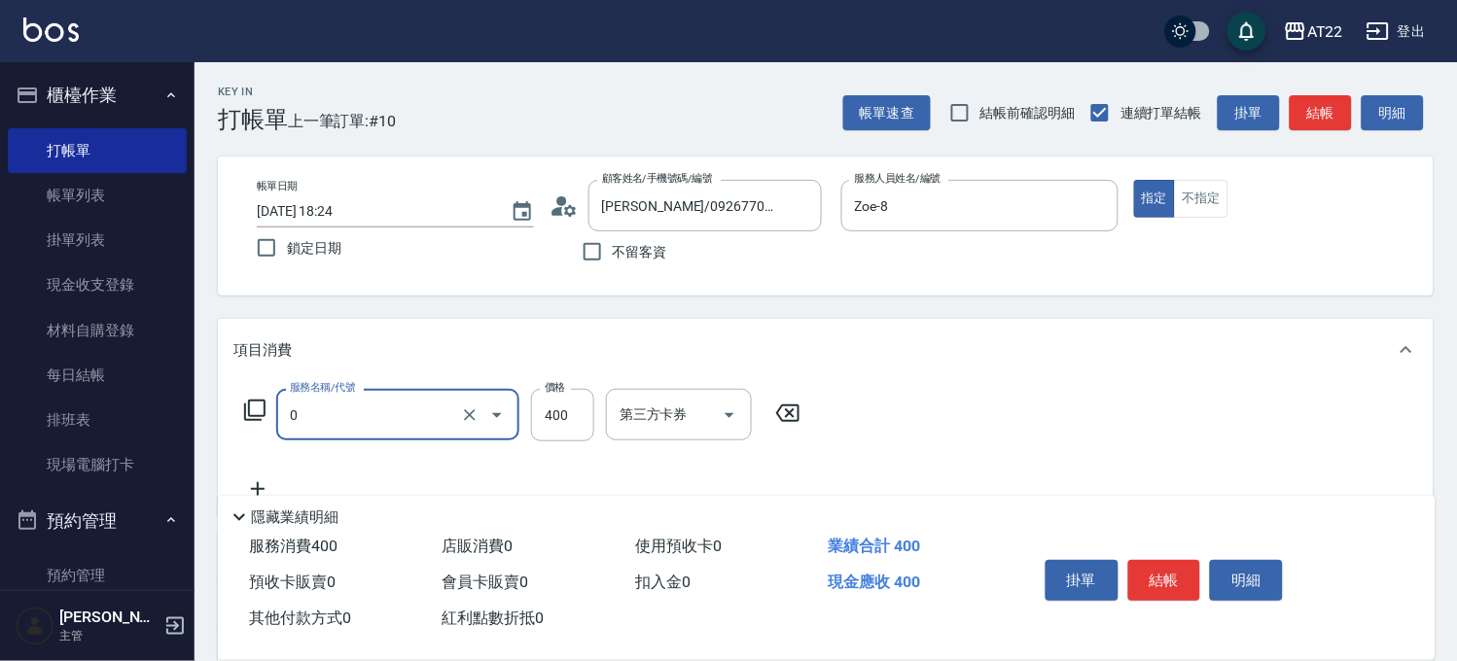
type input "有機洗髮(0)"
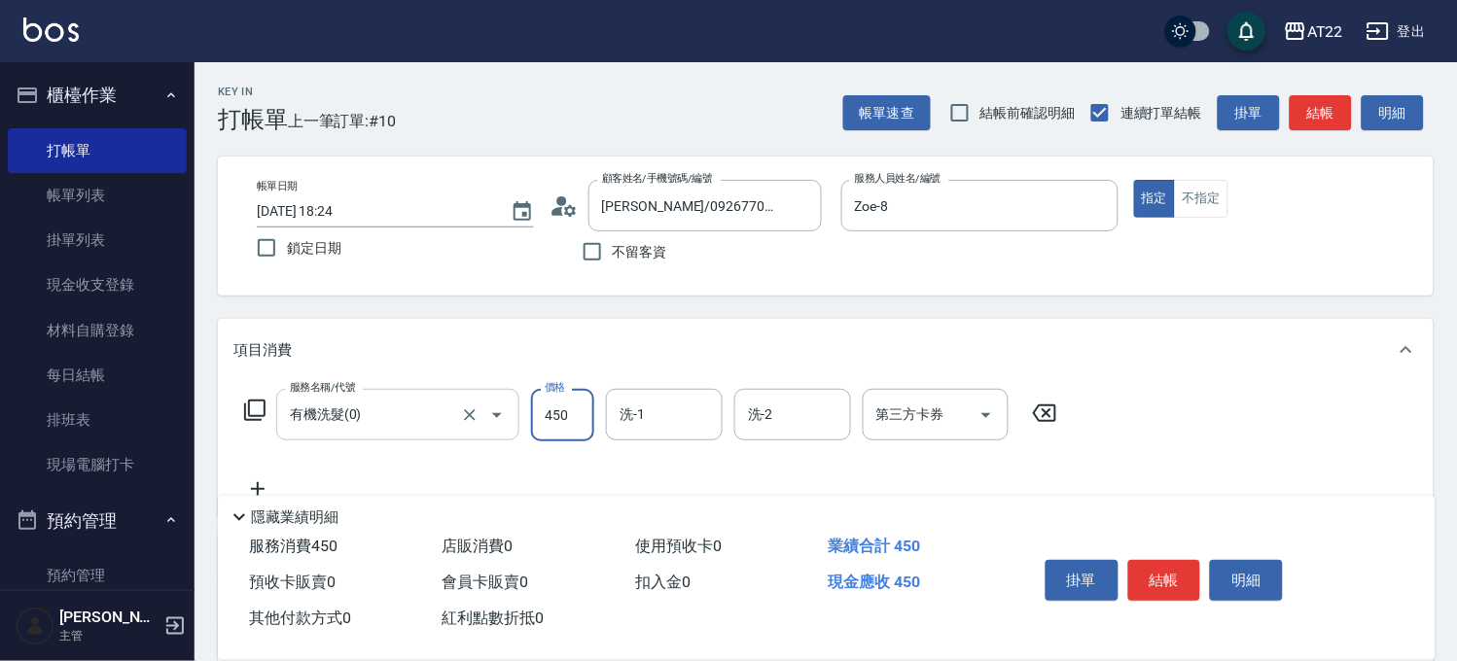
type input "450"
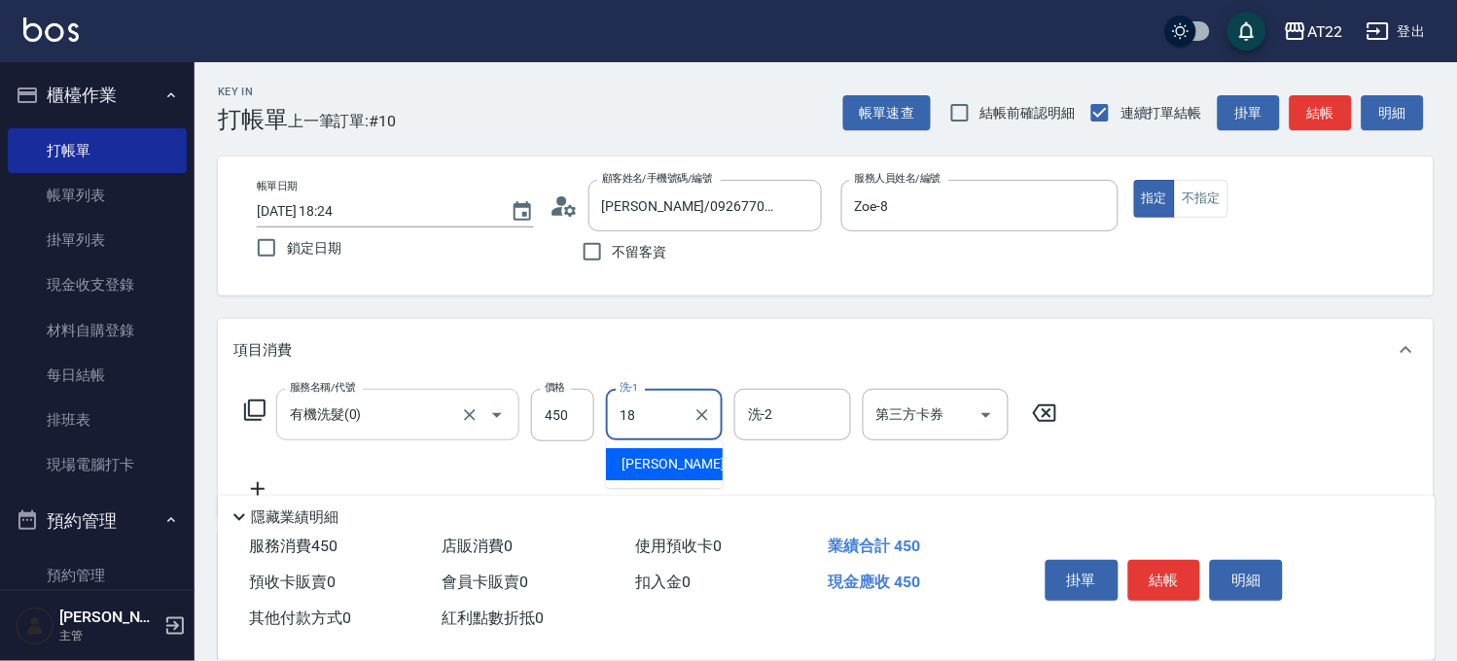
type input "恩恩-18"
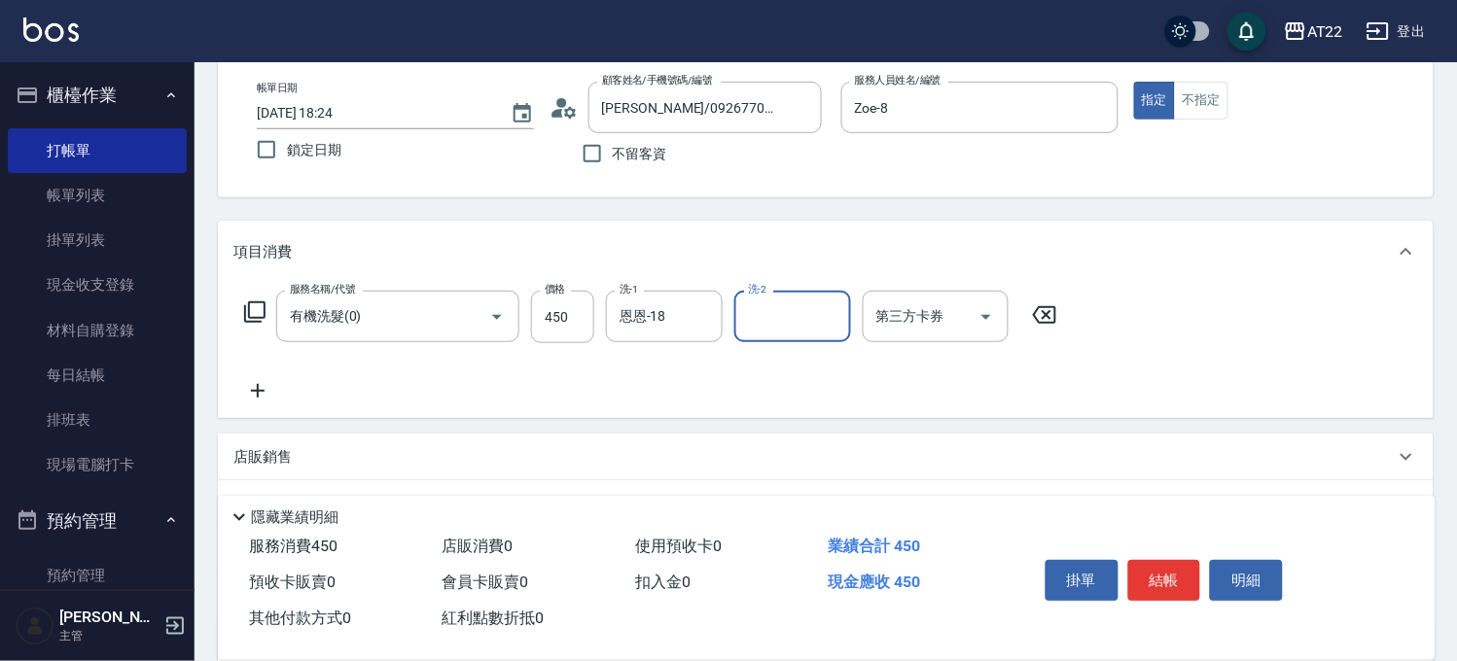
scroll to position [216, 0]
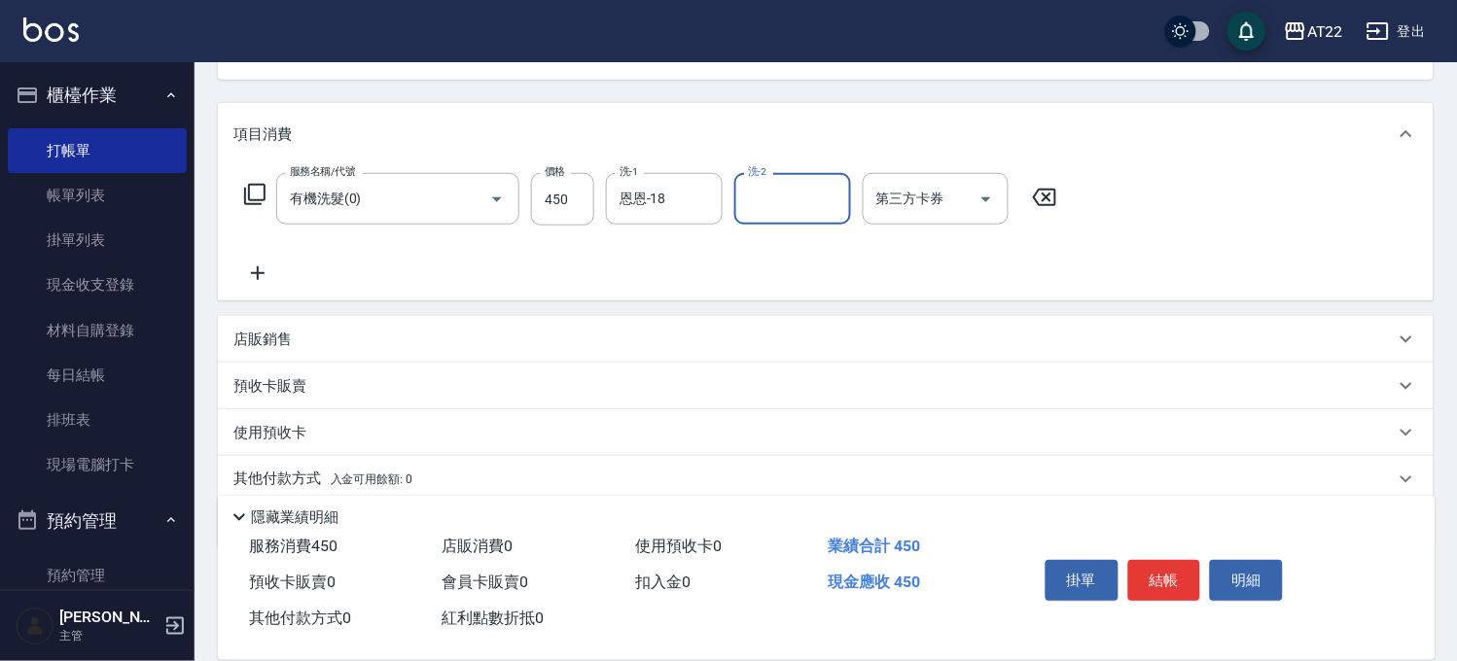
click at [251, 279] on div "服務名稱/代號 有機洗髮(0) 服務名稱/代號 價格 450 價格 洗-1 恩恩-18 洗-1 洗-2 洗-2 第三方卡券 第三方卡券" at bounding box center [826, 232] width 1216 height 135
click at [251, 279] on icon at bounding box center [257, 273] width 49 height 23
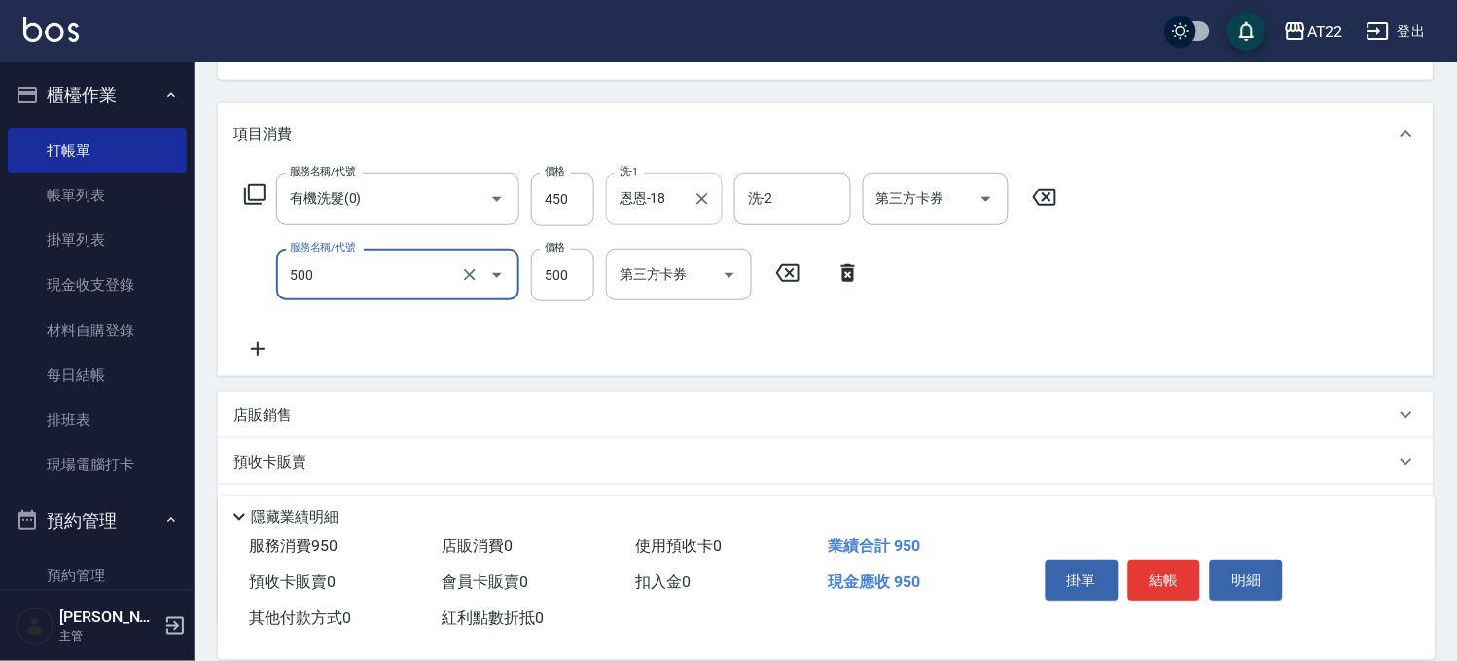
type input "剪髮(500)"
type input "180"
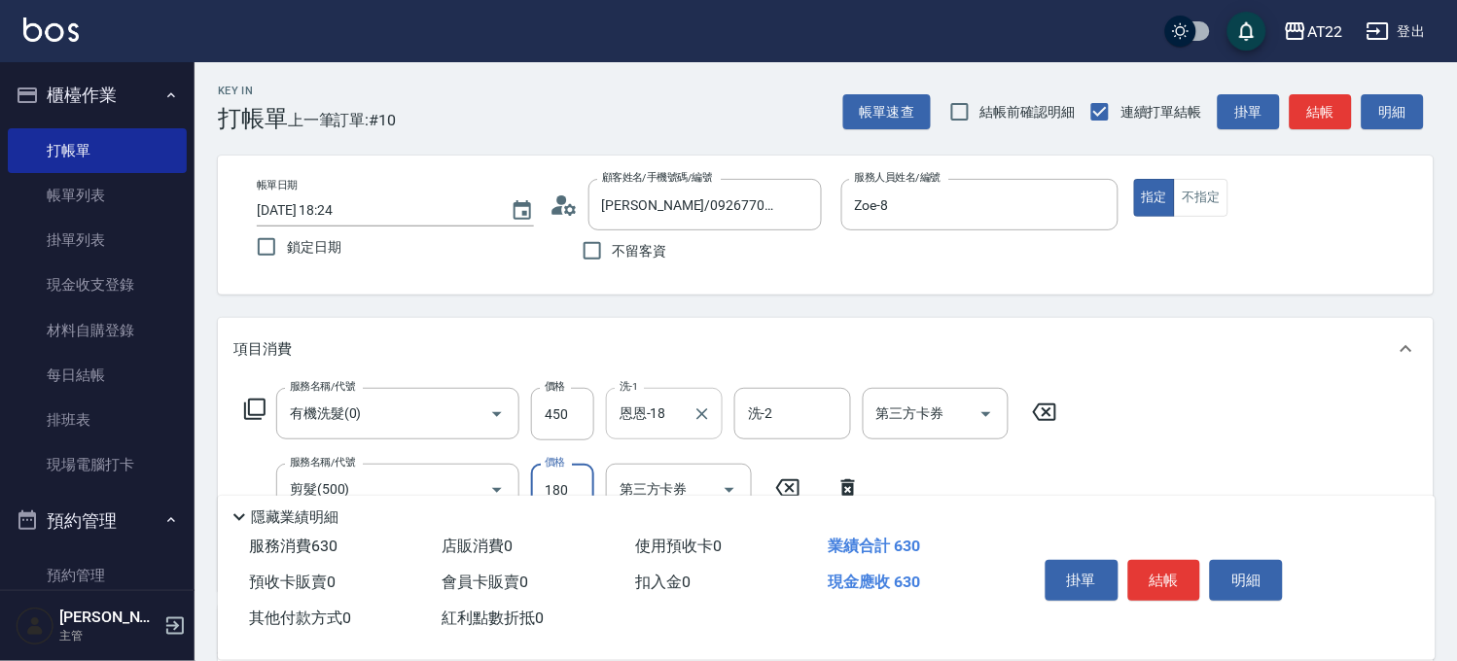
scroll to position [0, 0]
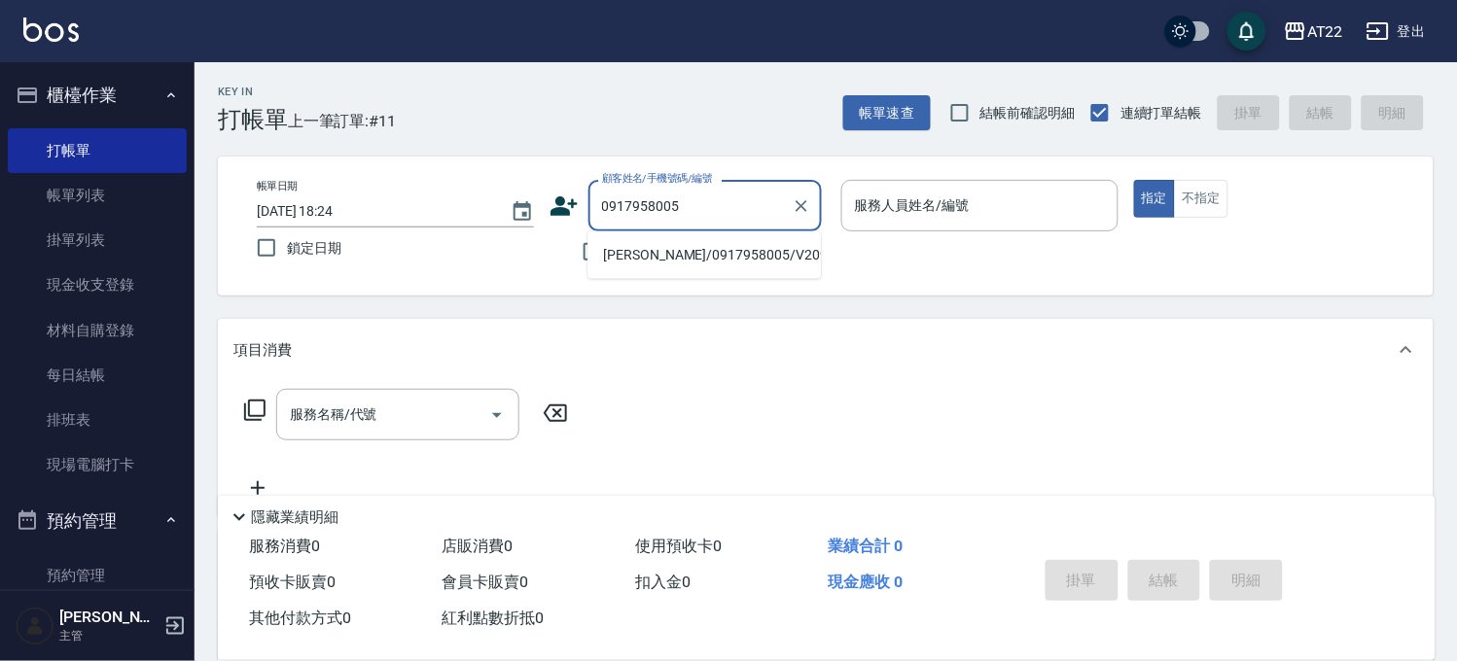
click at [690, 258] on li "[PERSON_NAME]/0917958005/V20974" at bounding box center [703, 255] width 233 height 32
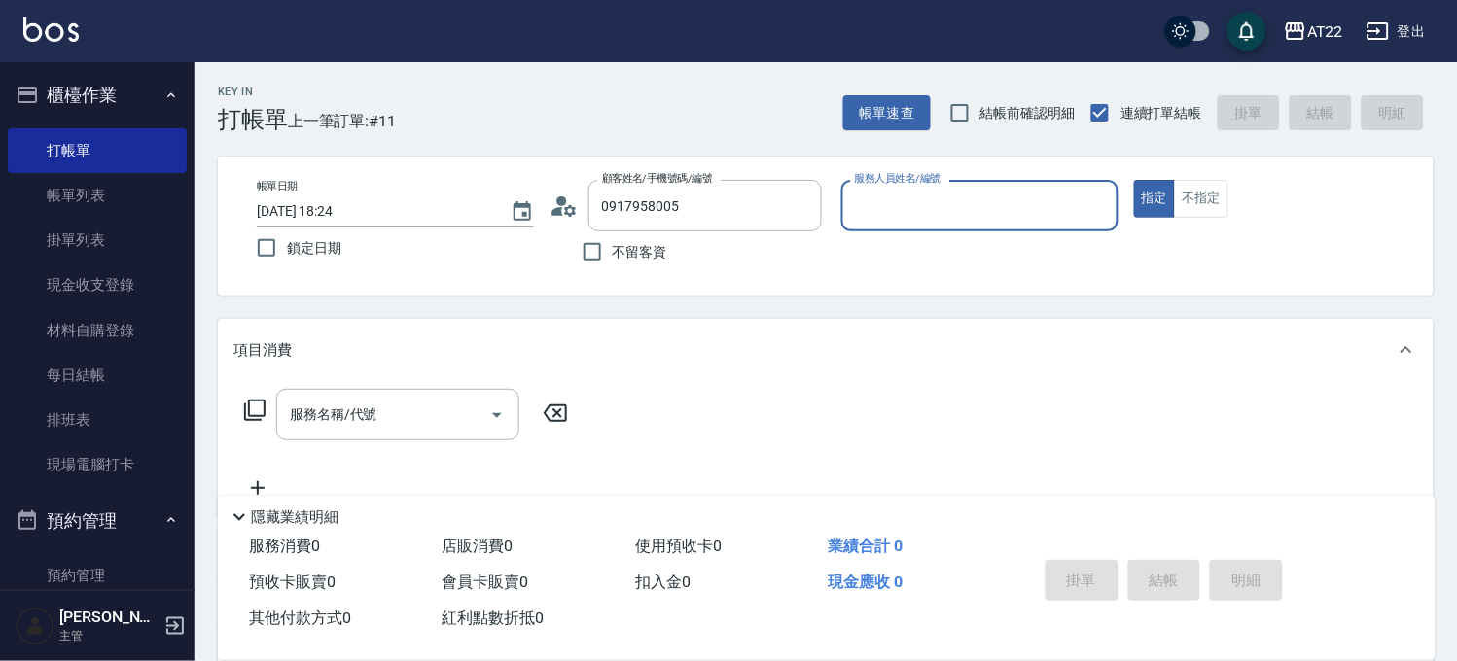
type input "[PERSON_NAME]/0917958005/V20974"
type input "Miko-12"
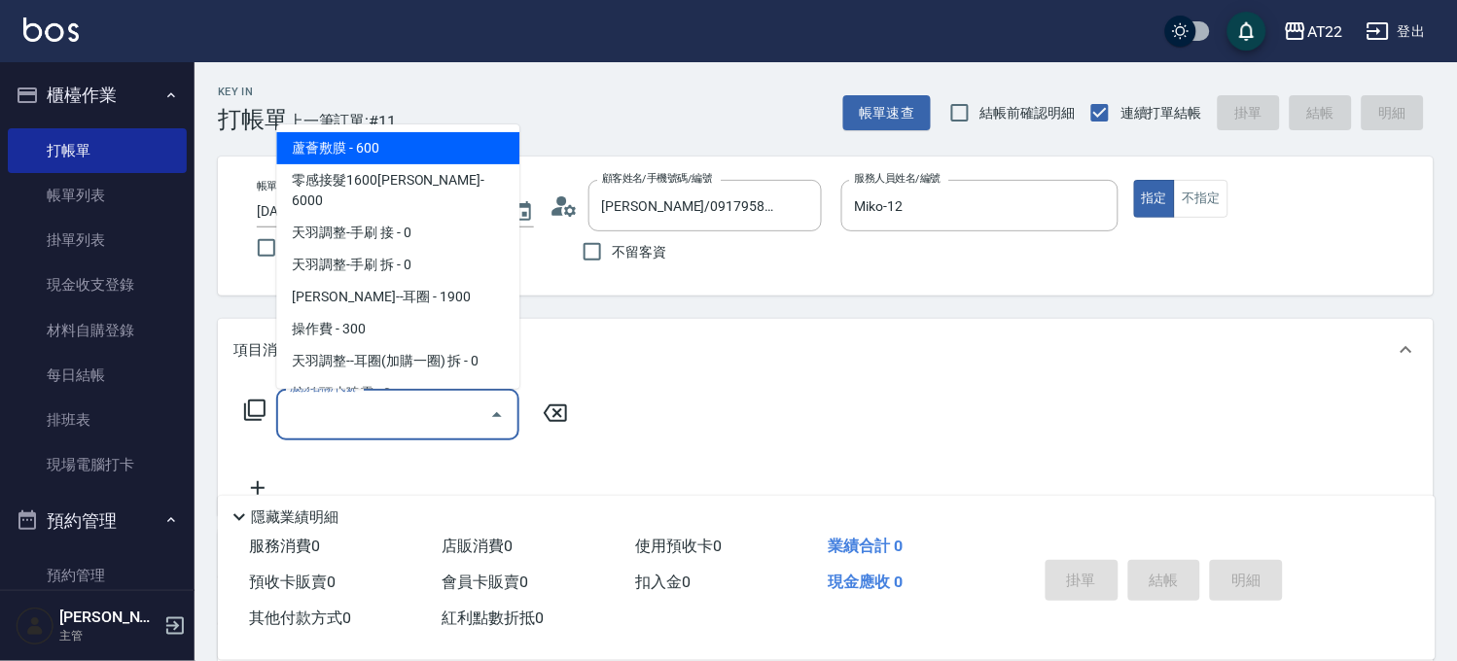
click at [447, 411] on input "服務名稱/代號" at bounding box center [383, 415] width 196 height 34
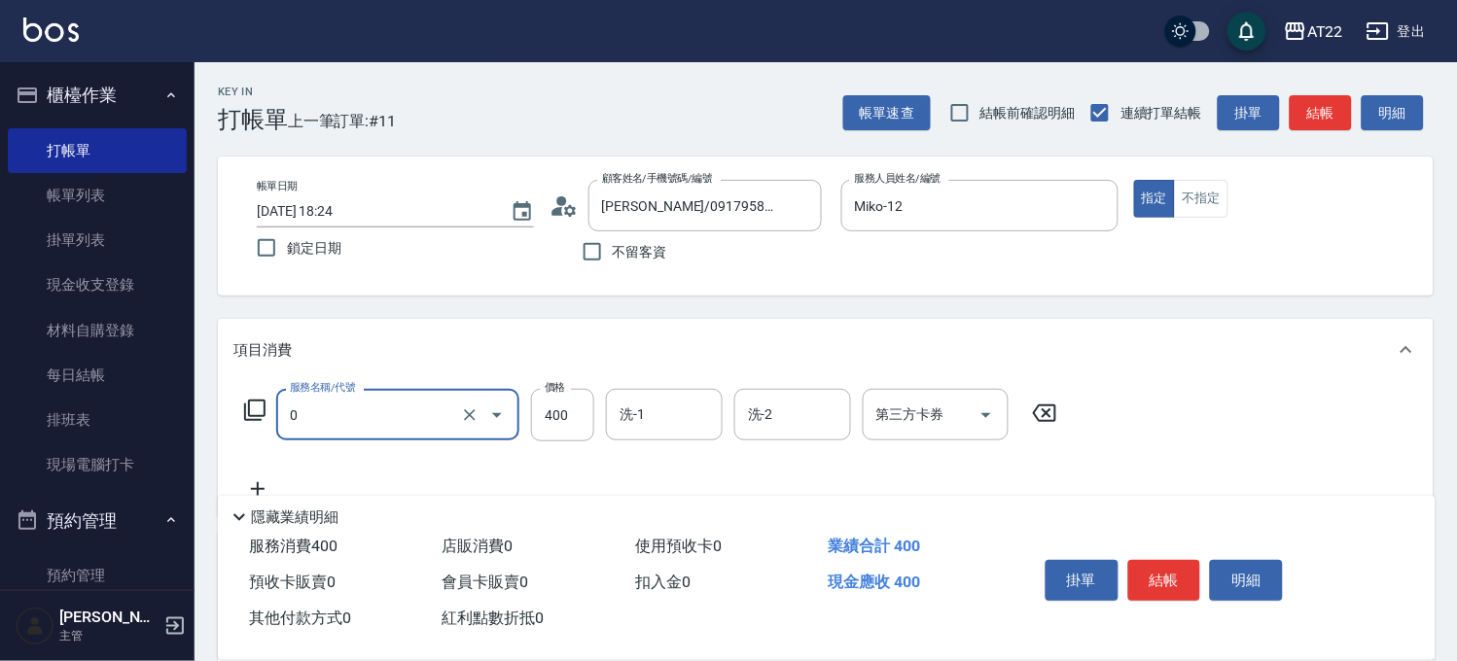
type input "有機洗髮(0)"
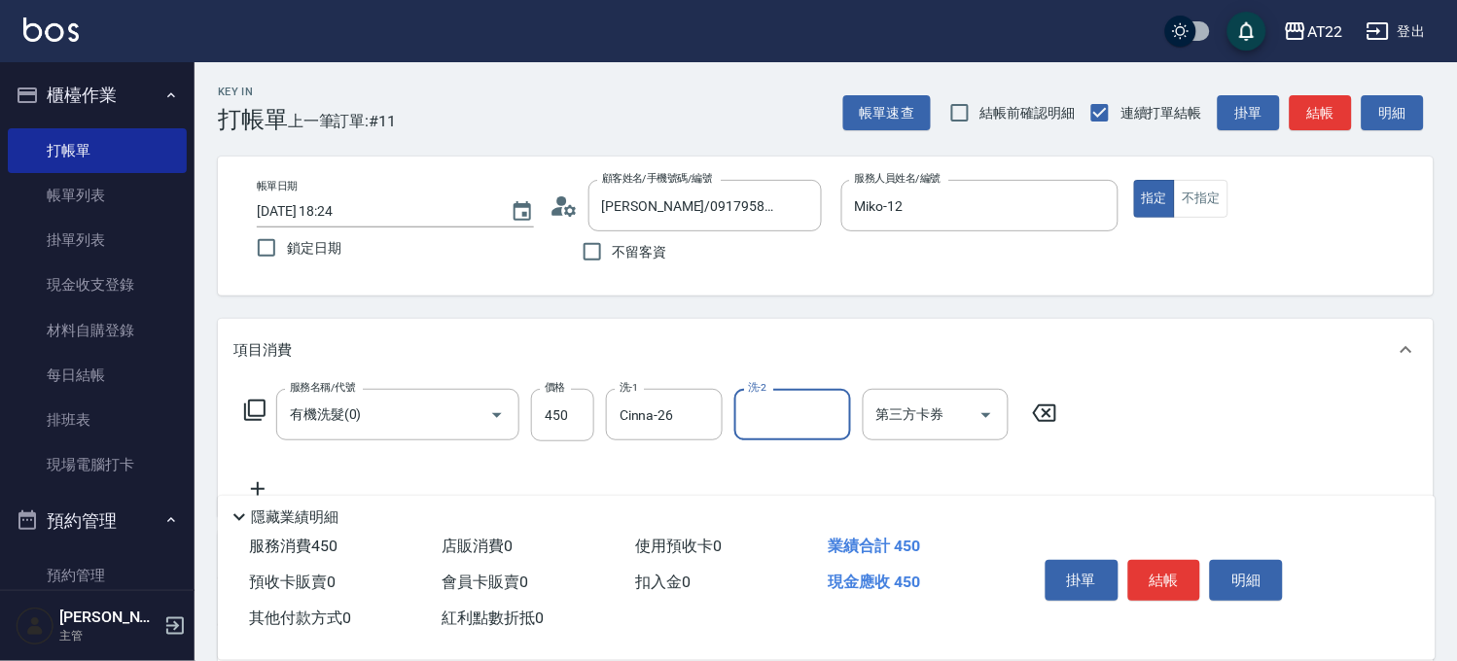
click at [259, 496] on div "隱藏業績明細" at bounding box center [827, 512] width 1218 height 33
click at [258, 487] on icon at bounding box center [258, 489] width 14 height 14
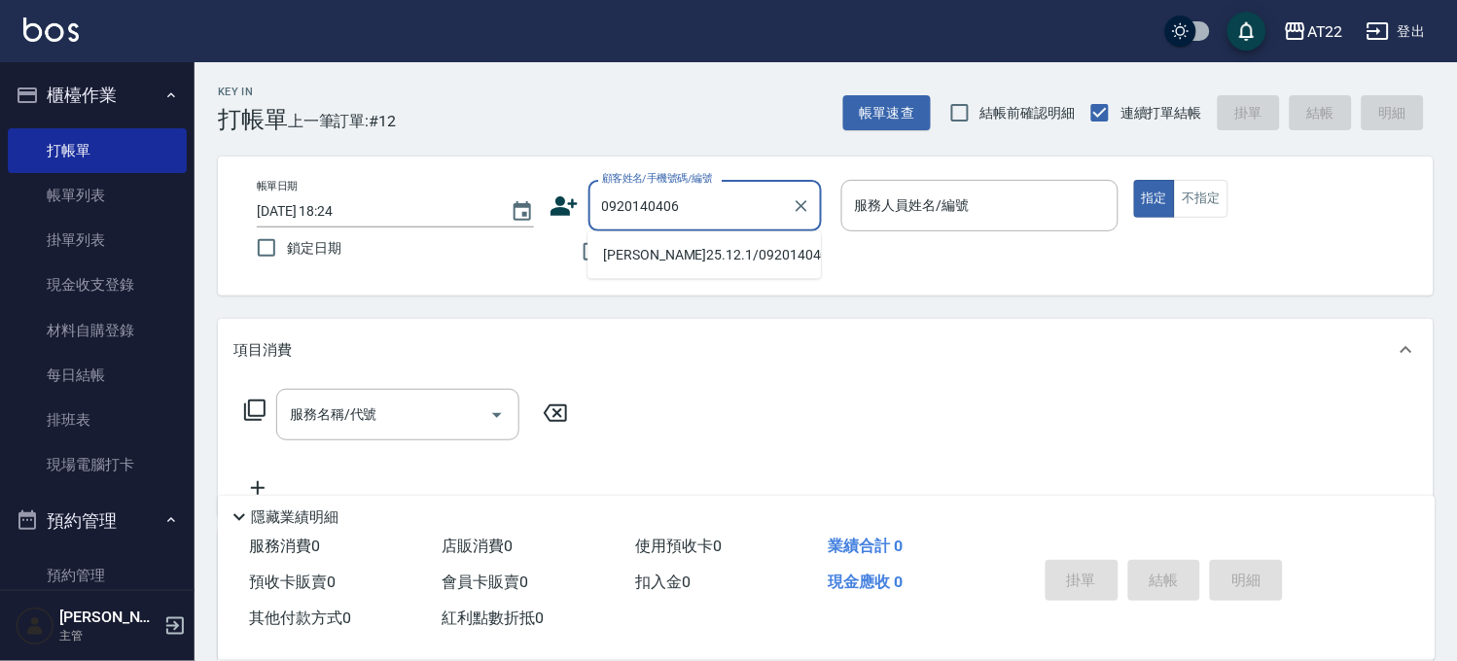
click at [725, 271] on li "[PERSON_NAME]25.12.1/0920140406/t82547" at bounding box center [703, 255] width 233 height 32
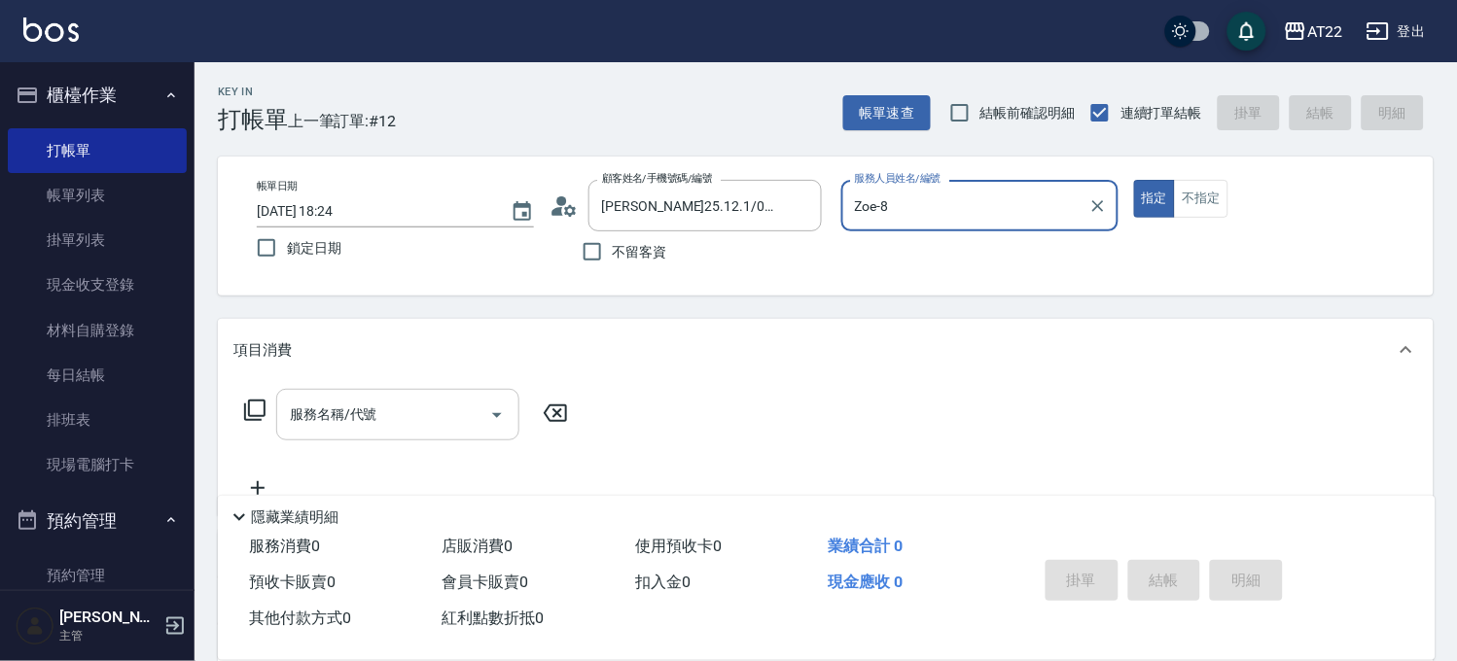
click at [311, 423] on input "服務名稱/代號" at bounding box center [383, 415] width 196 height 34
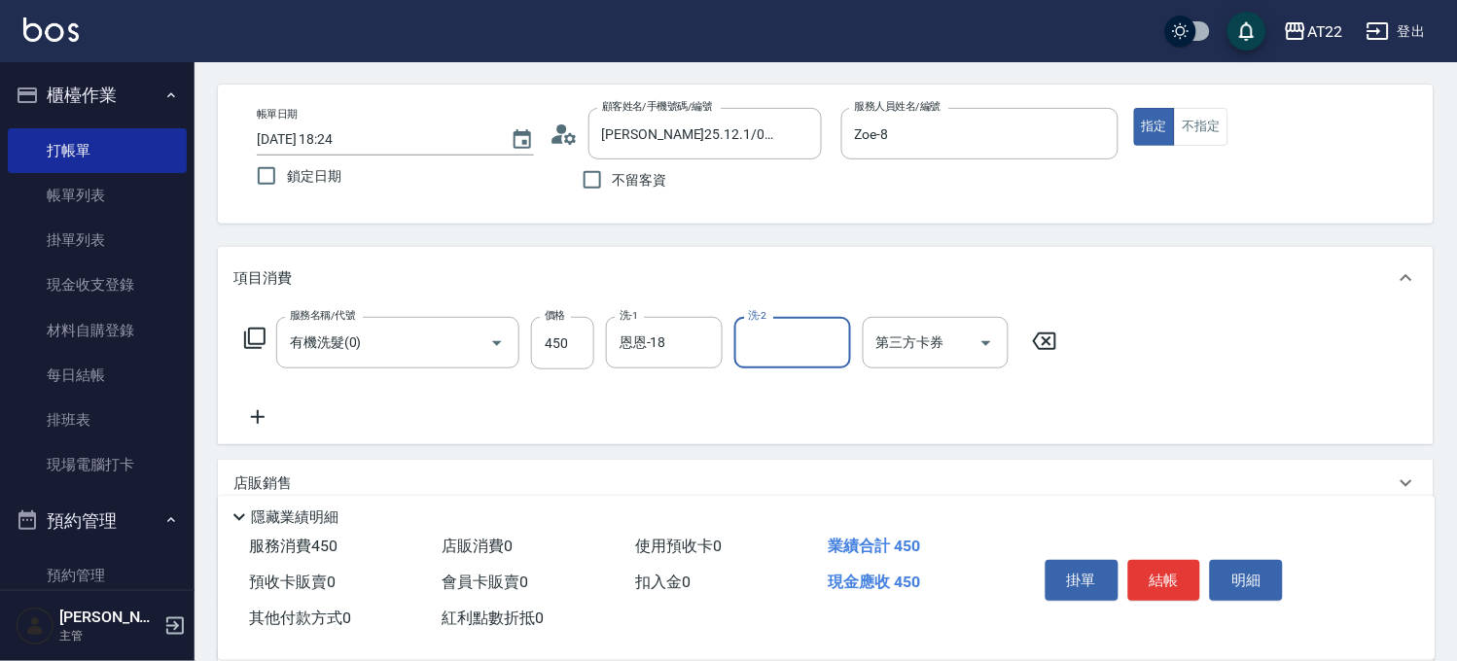
scroll to position [108, 0]
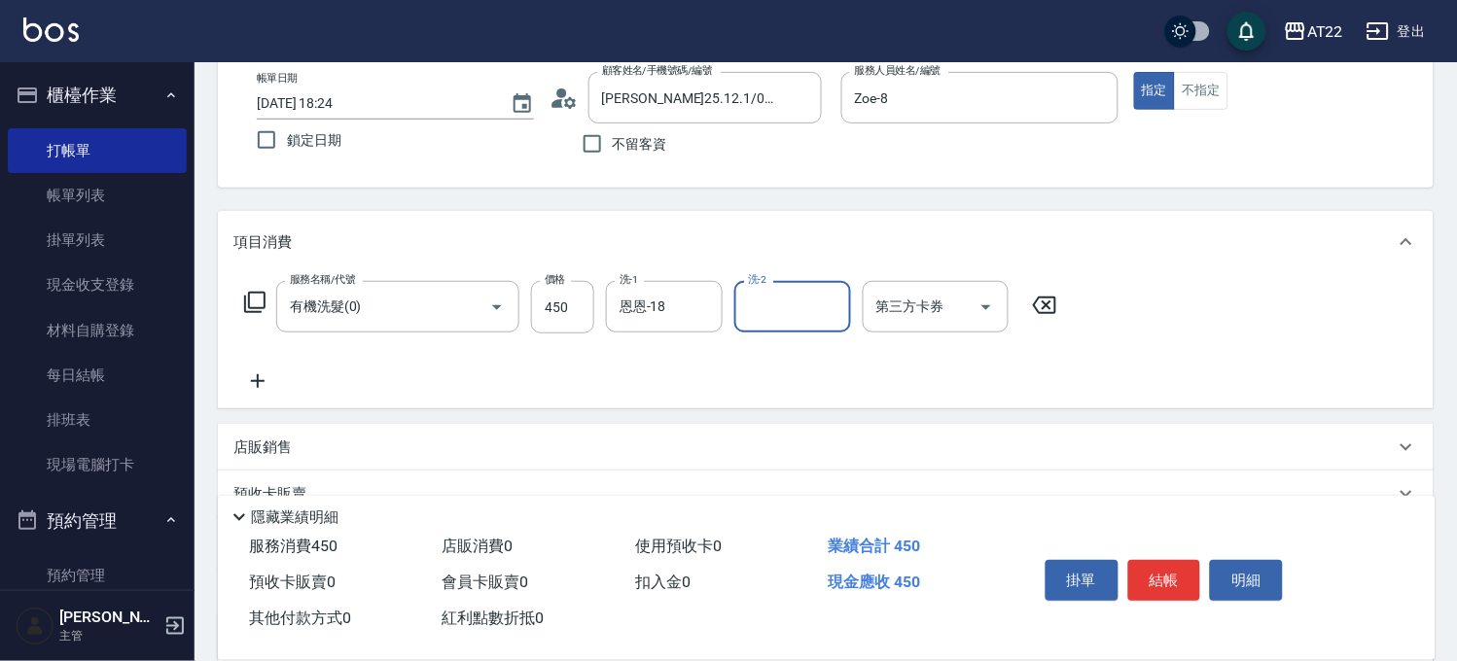
click at [265, 383] on icon at bounding box center [257, 381] width 49 height 23
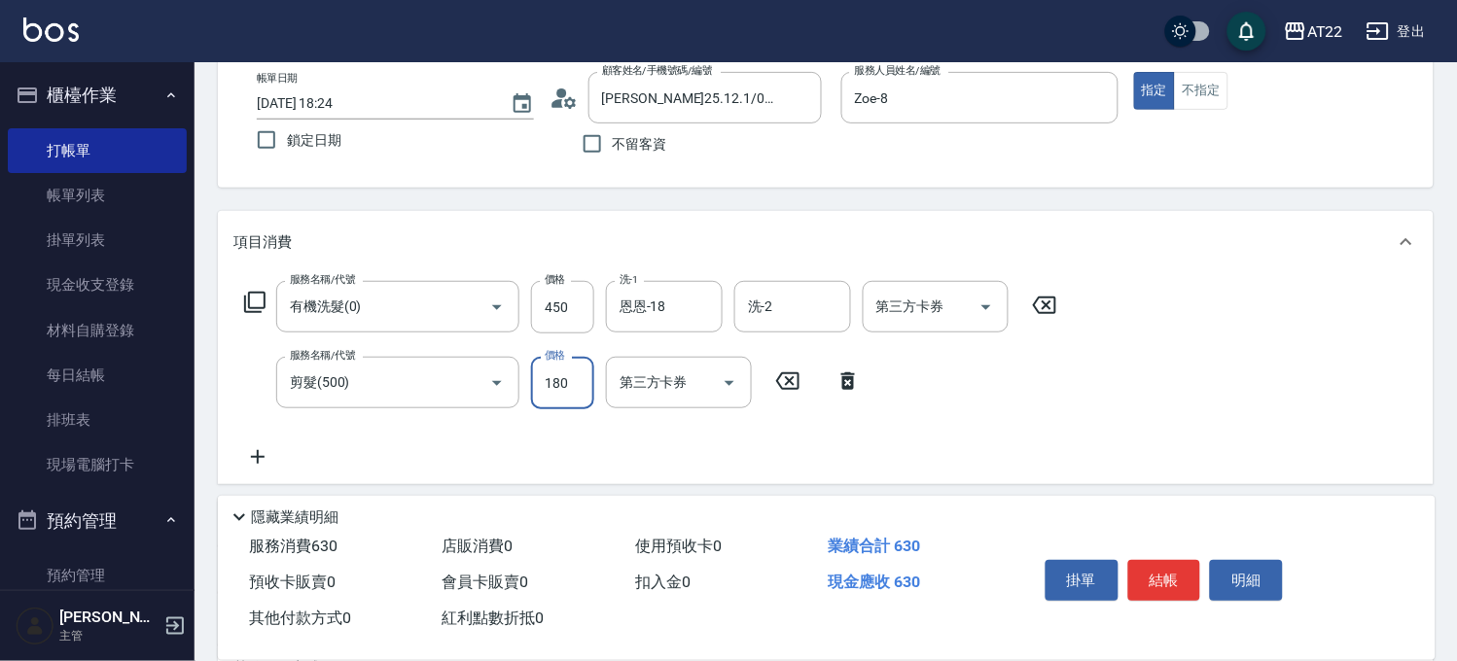
click at [257, 463] on icon at bounding box center [258, 457] width 14 height 14
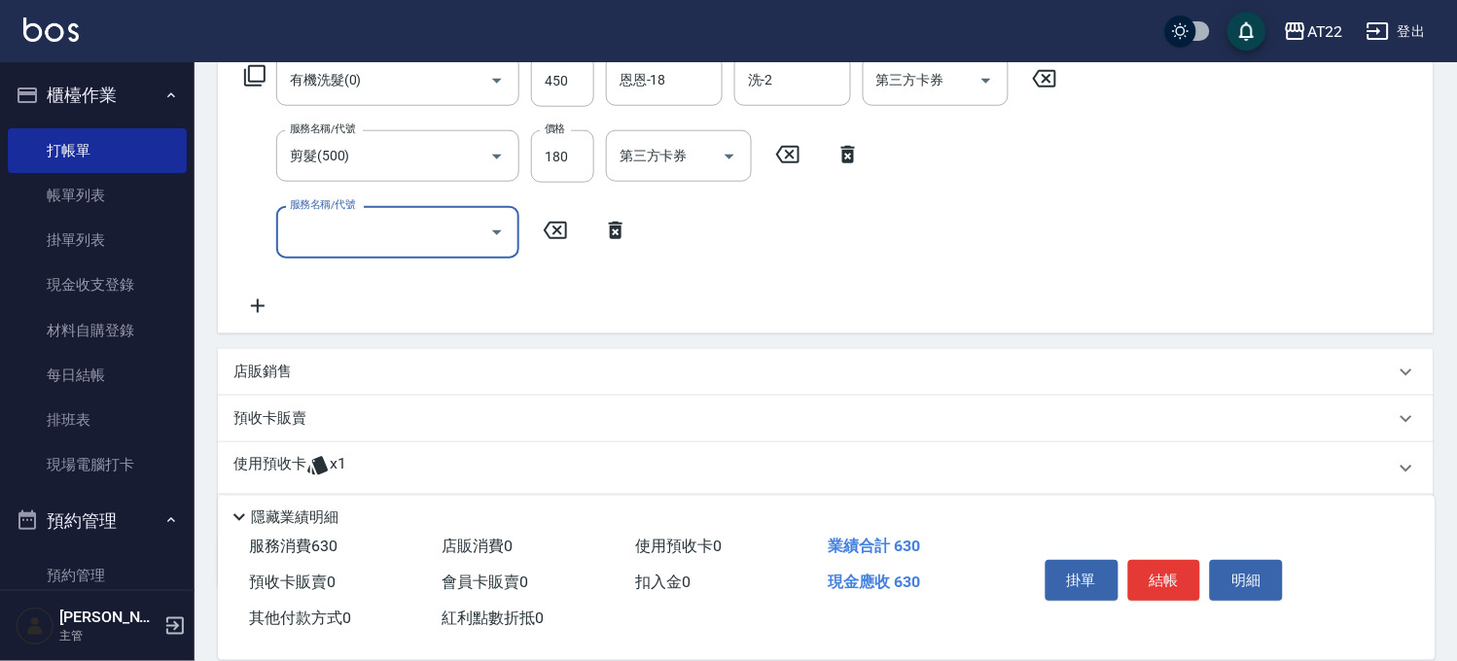
scroll to position [444, 0]
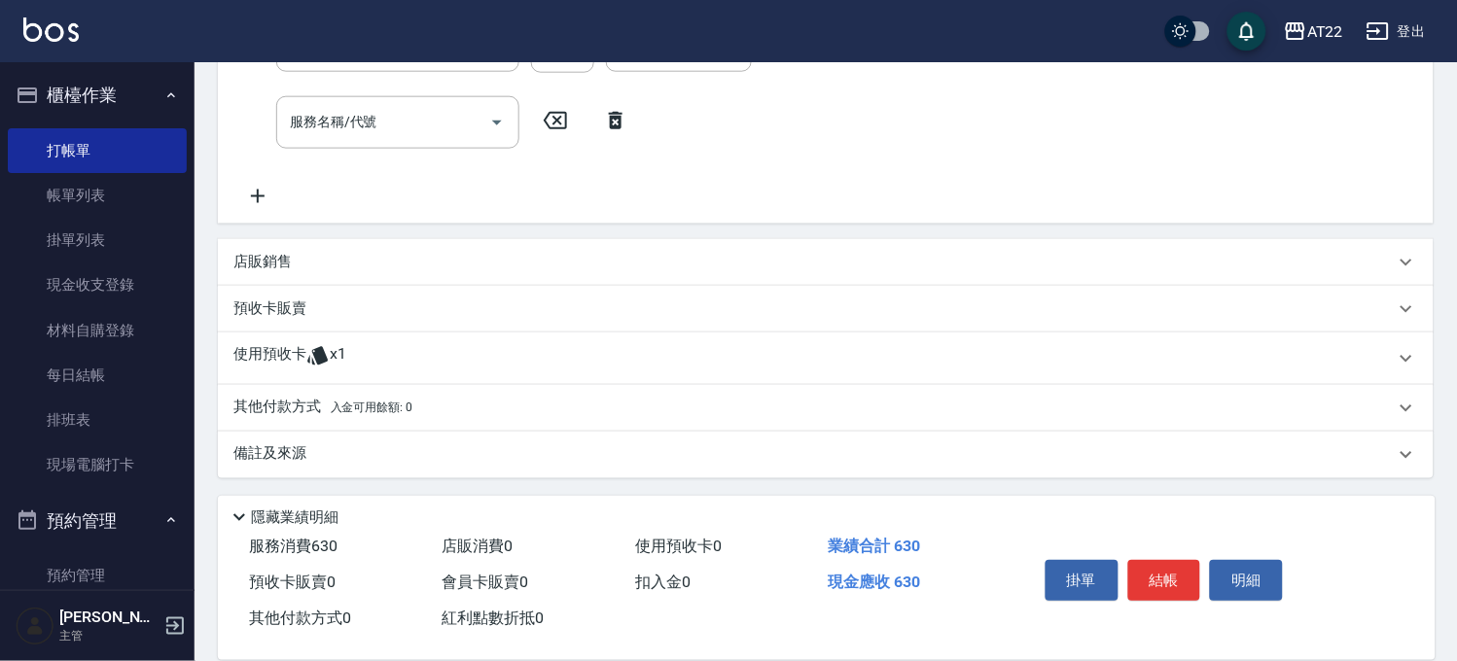
click at [304, 344] on p "使用預收卡" at bounding box center [269, 358] width 73 height 29
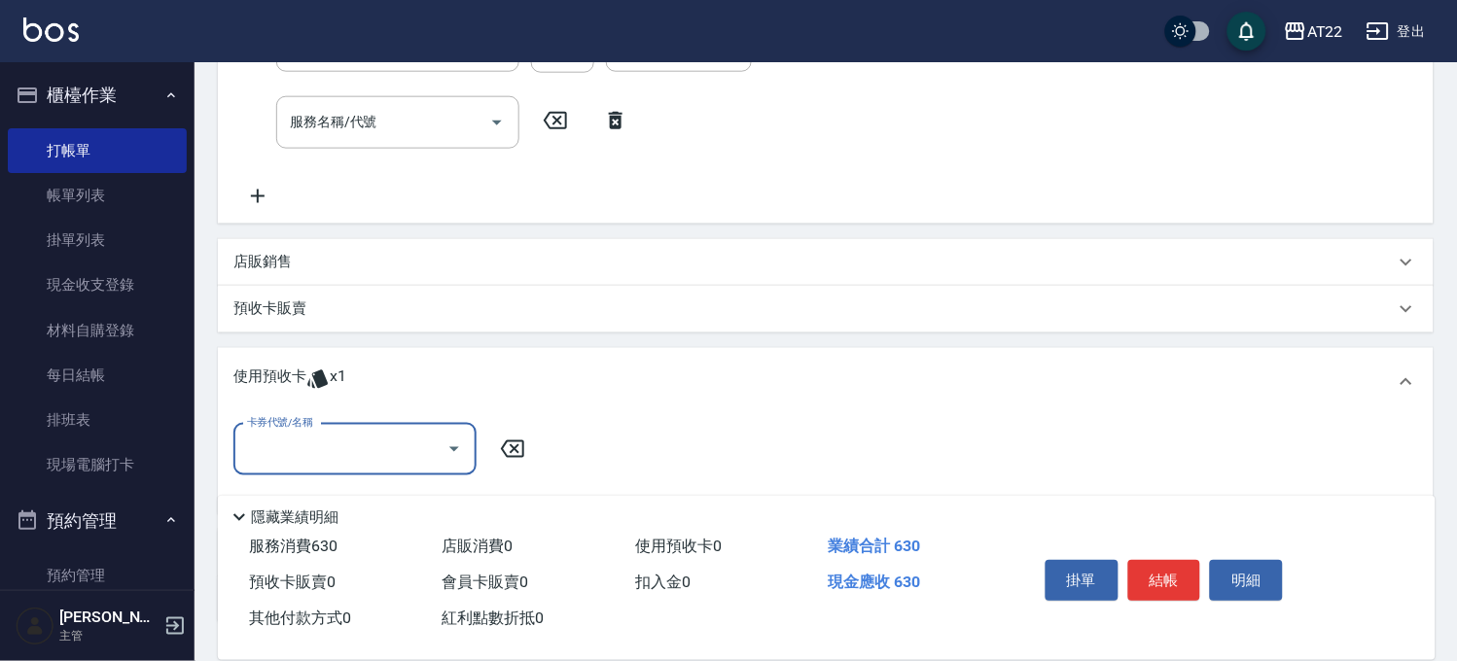
scroll to position [0, 0]
click at [348, 439] on input "卡券代號/名稱" at bounding box center [340, 450] width 196 height 34
click at [285, 299] on p "預收卡販賣" at bounding box center [269, 309] width 73 height 20
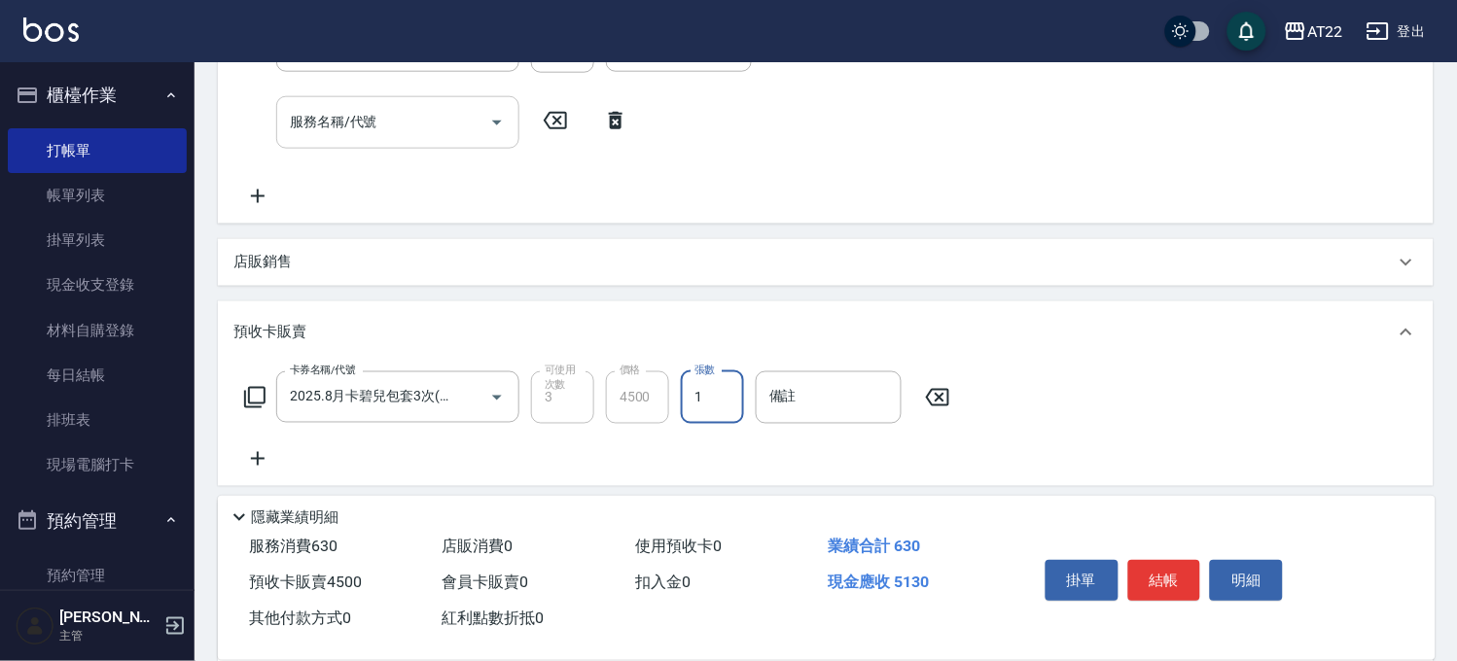
click at [385, 122] on input "服務名稱/代號" at bounding box center [383, 122] width 196 height 34
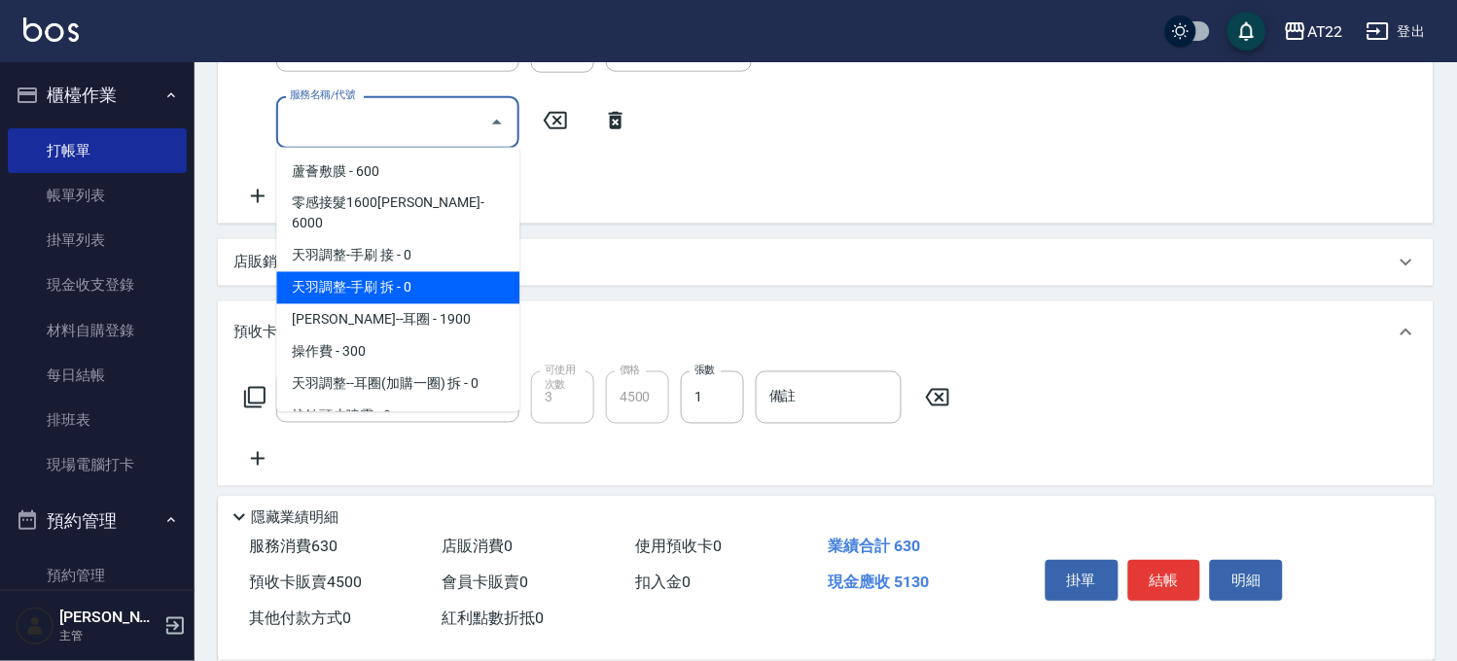
click at [655, 202] on div "服務名稱/代號 有機洗髮(0) 服務名稱/代號 價格 450 價格 洗-1 恩恩-18 洗-1 洗-2 洗-2 第三方卡券 第三方卡券 服務名稱/代號 剪髮(…" at bounding box center [650, 76] width 835 height 263
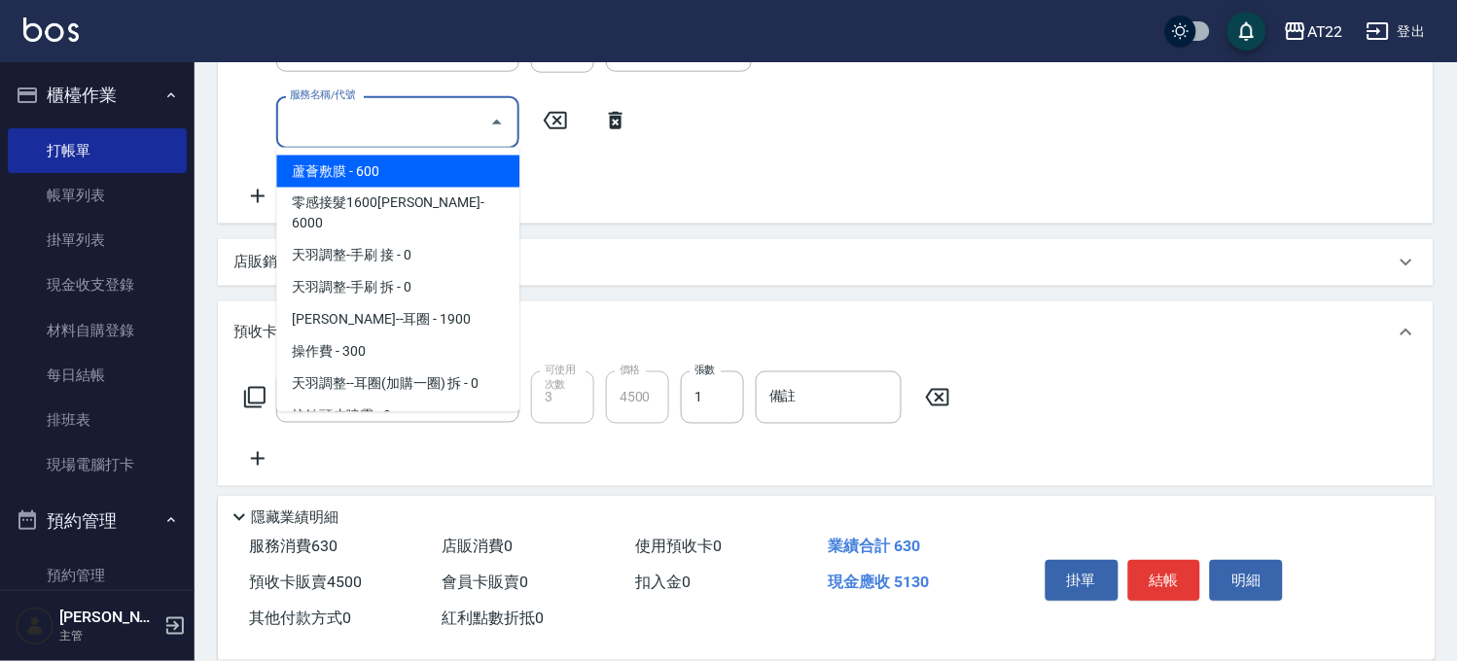
click at [415, 133] on input "服務名稱/代號" at bounding box center [383, 122] width 196 height 34
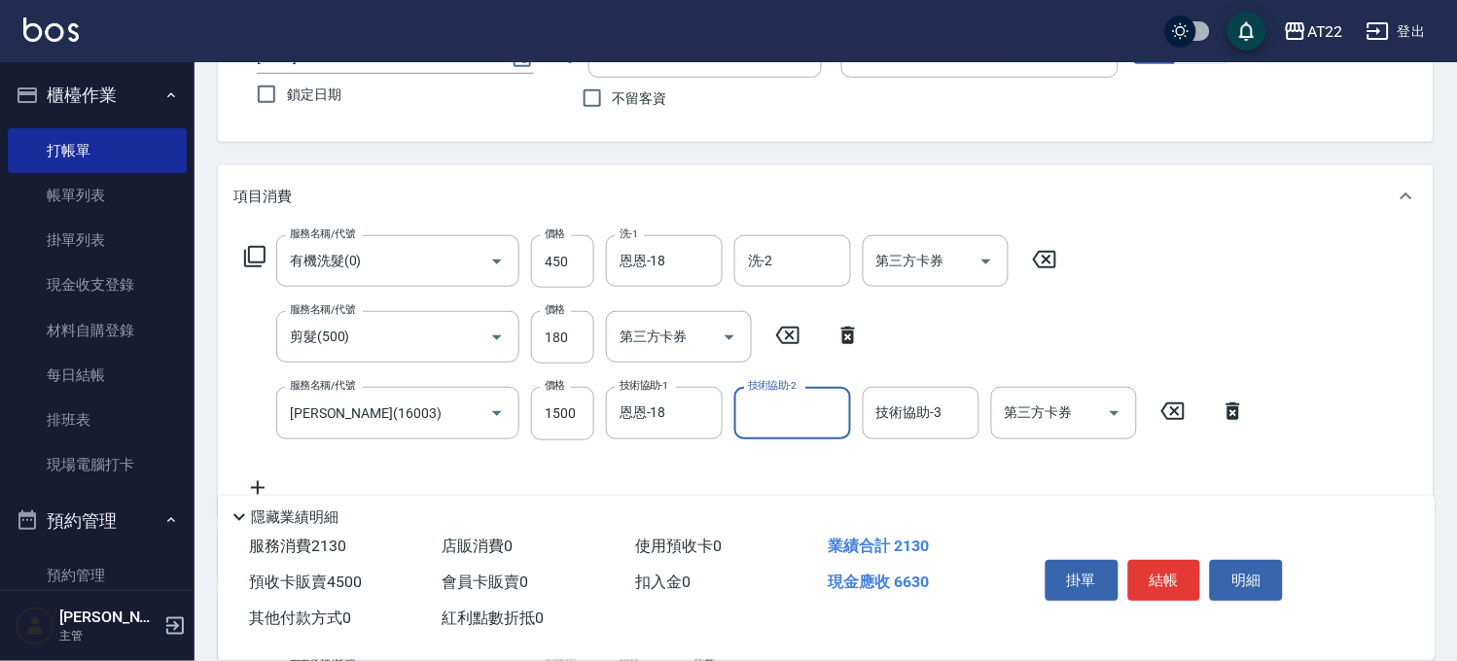
scroll to position [192, 0]
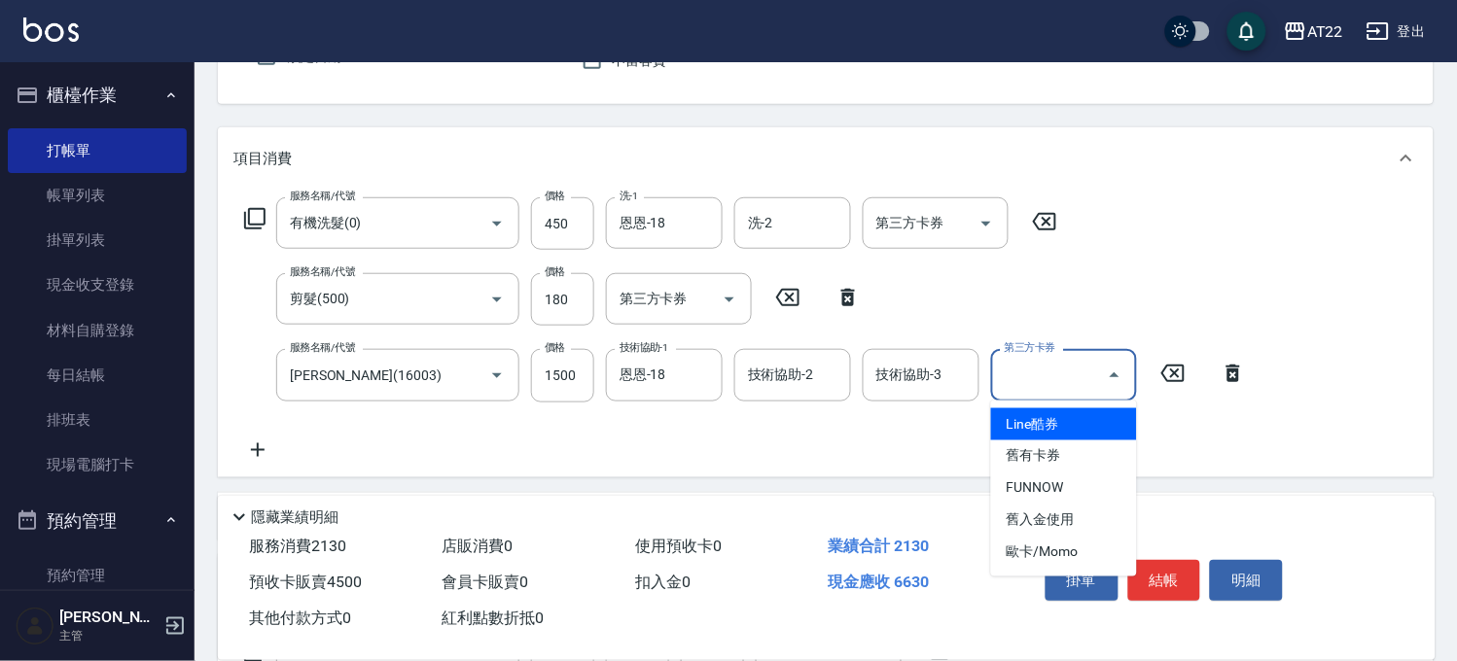
click at [1013, 376] on div "第三方卡券 第三方卡券" at bounding box center [1064, 375] width 146 height 52
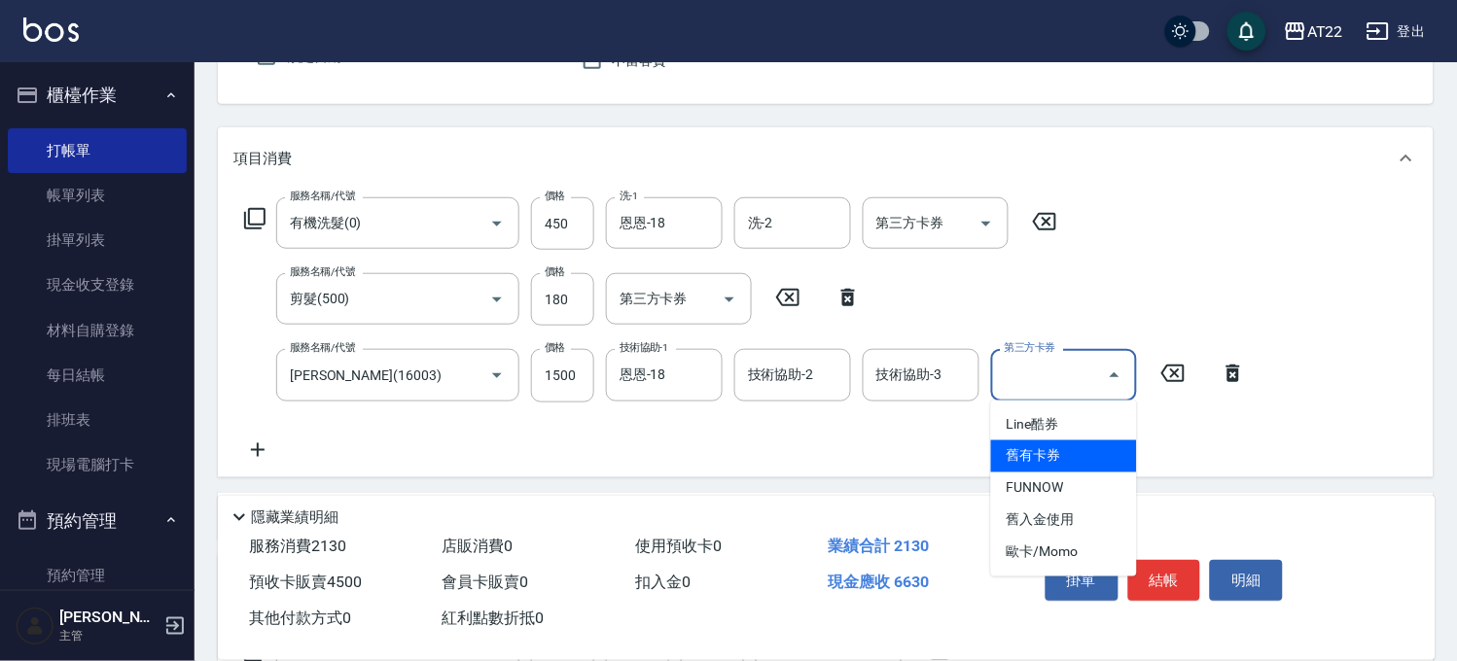
click at [1112, 454] on span "舊有卡券" at bounding box center [1064, 457] width 146 height 32
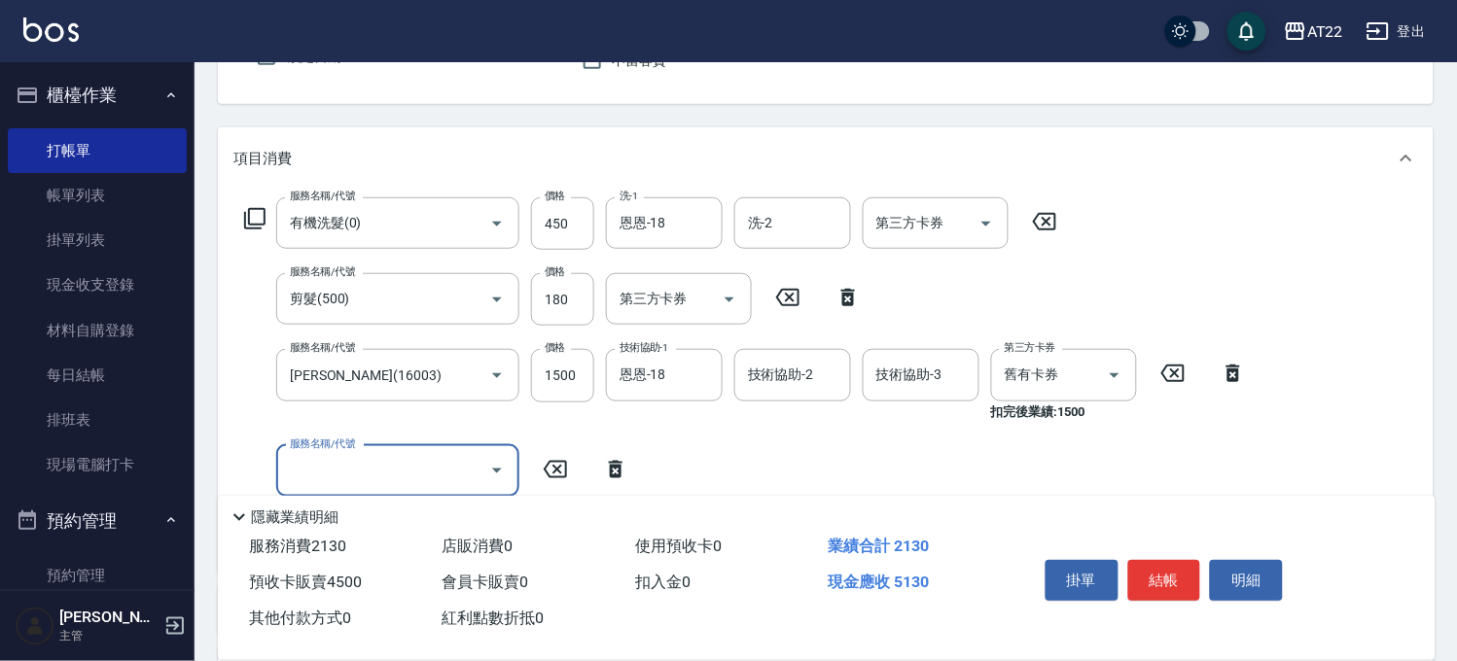
click at [624, 463] on icon at bounding box center [615, 469] width 49 height 23
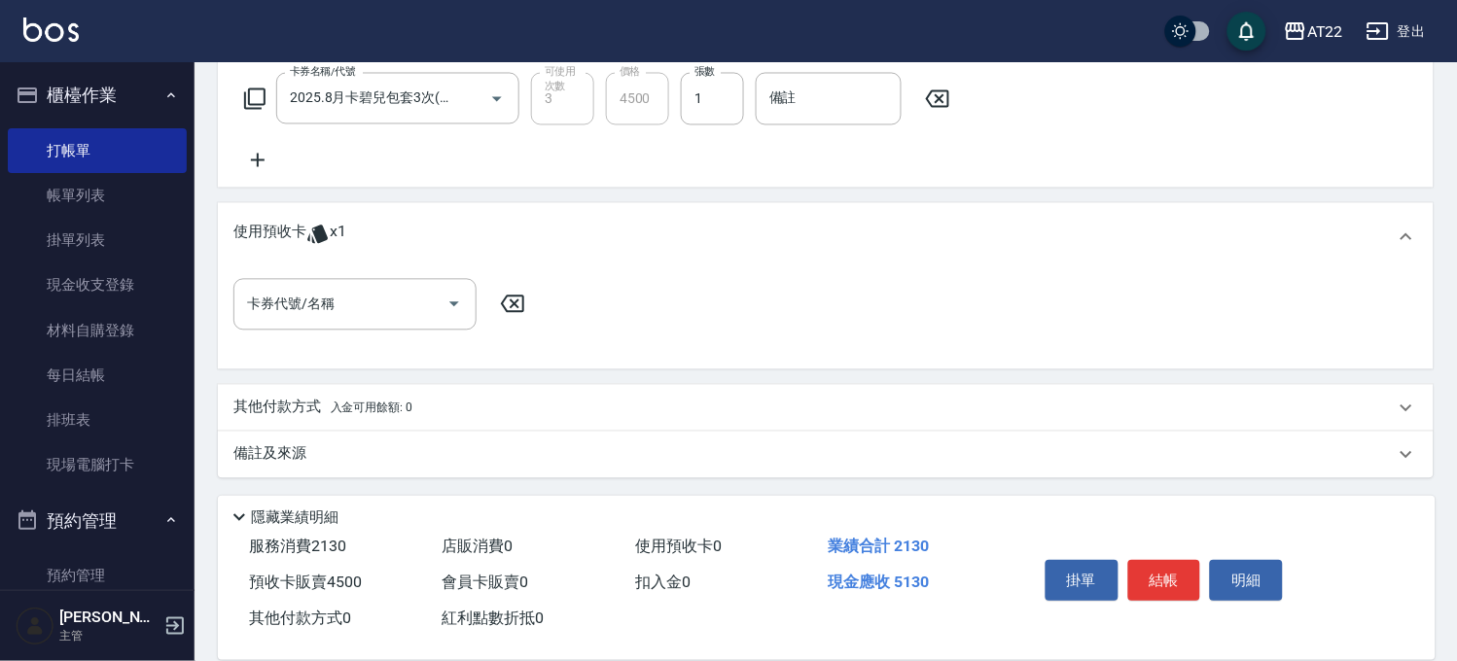
scroll to position [440, 0]
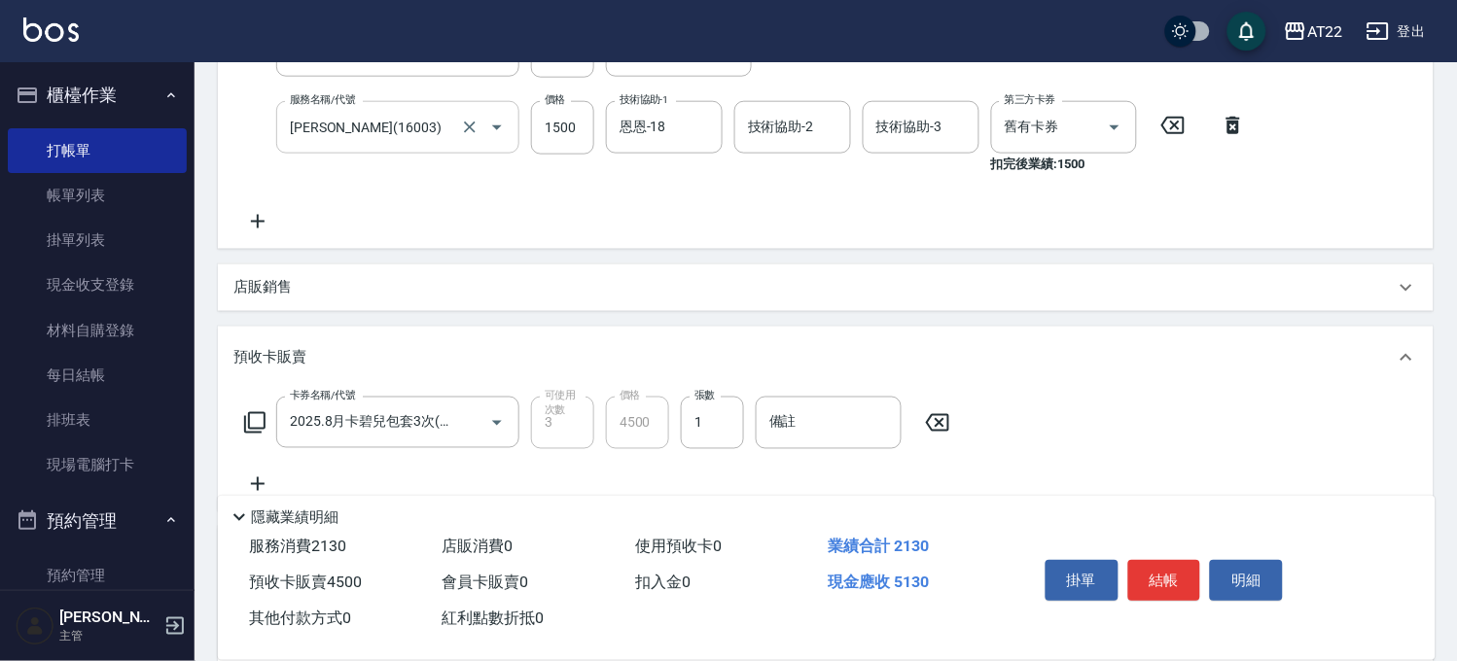
click at [372, 143] on input "[PERSON_NAME](16003)" at bounding box center [370, 127] width 171 height 34
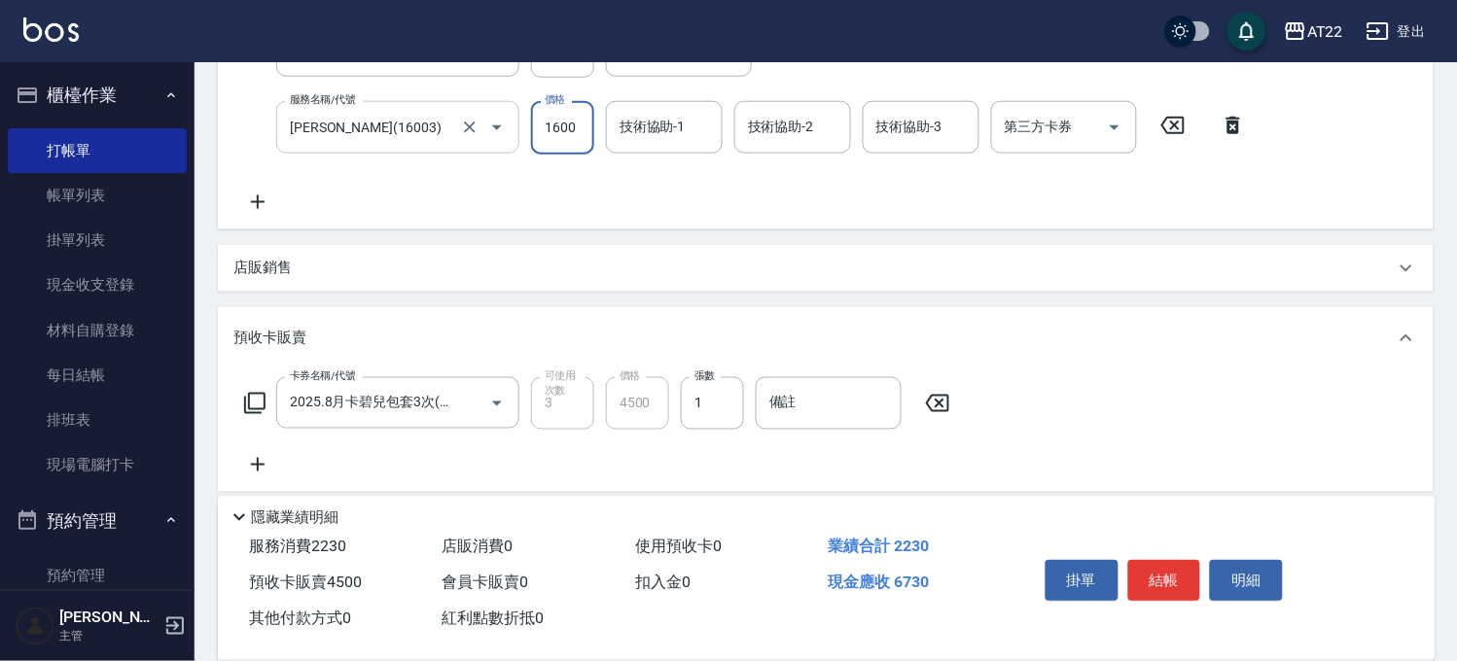
scroll to position [389, 0]
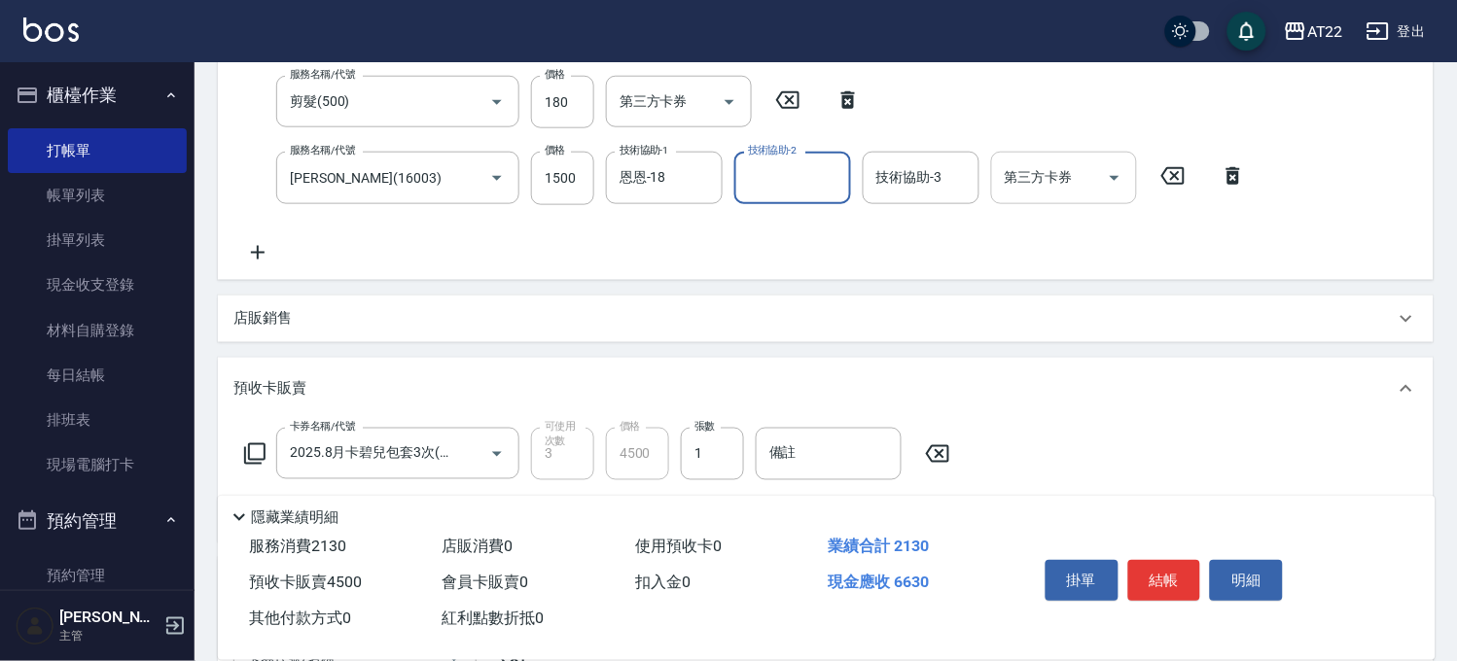
drag, startPoint x: 1107, startPoint y: 171, endPoint x: 1094, endPoint y: 186, distance: 19.3
click at [1105, 173] on icon "Open" at bounding box center [1114, 177] width 23 height 23
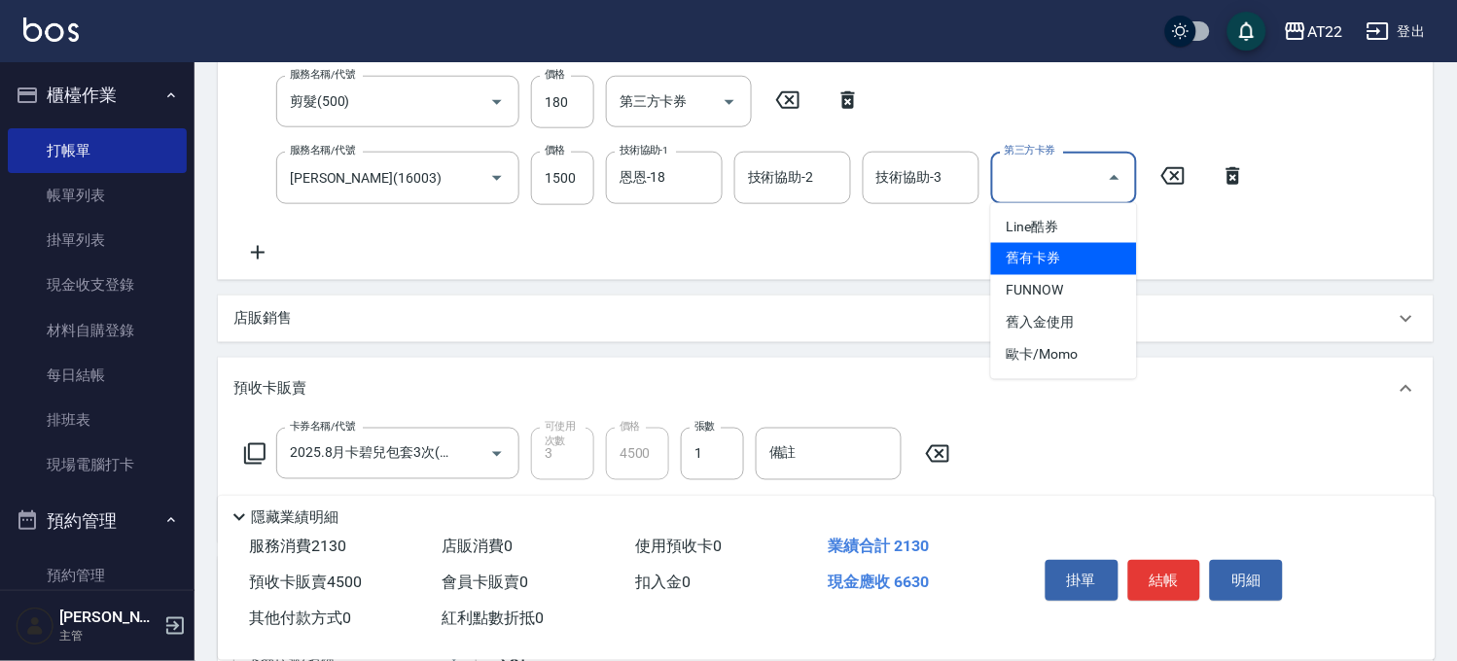
click at [1074, 251] on span "舊有卡券" at bounding box center [1064, 259] width 146 height 32
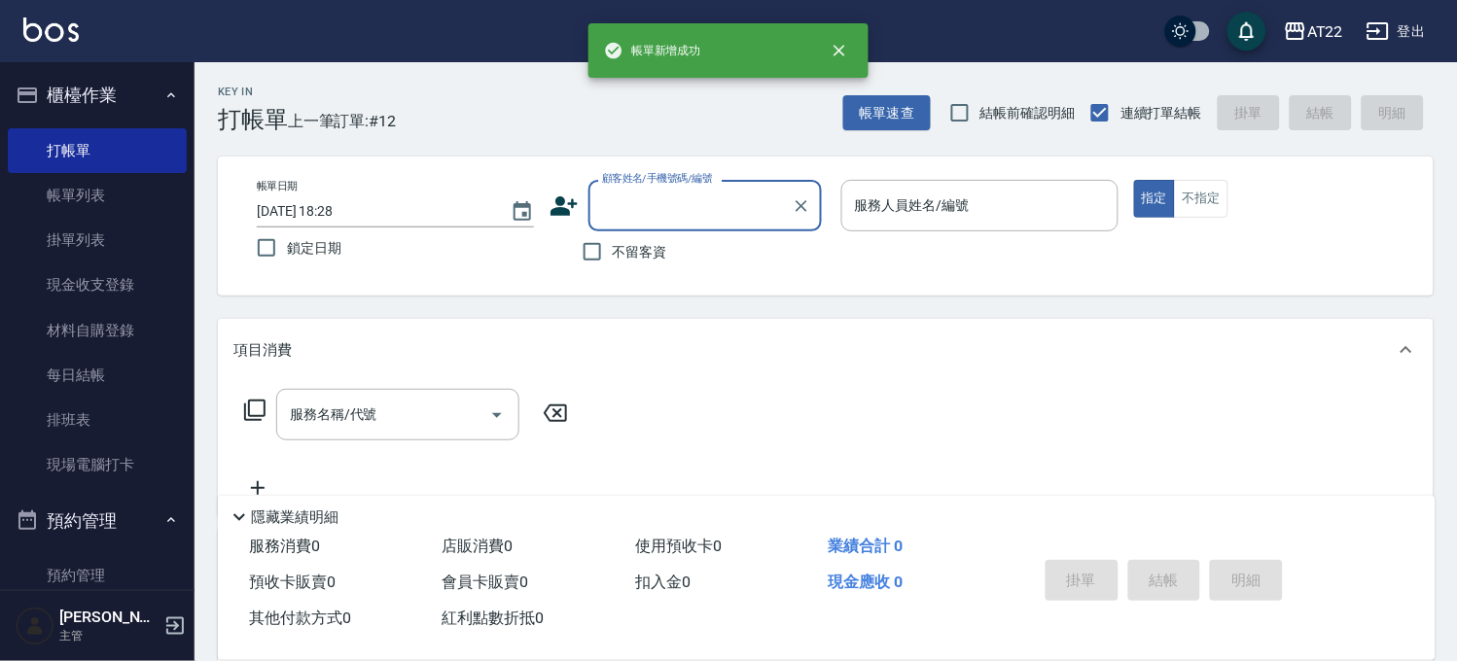
scroll to position [0, 0]
click at [642, 216] on input "顧客姓名/手機號碼/編號" at bounding box center [690, 206] width 187 height 34
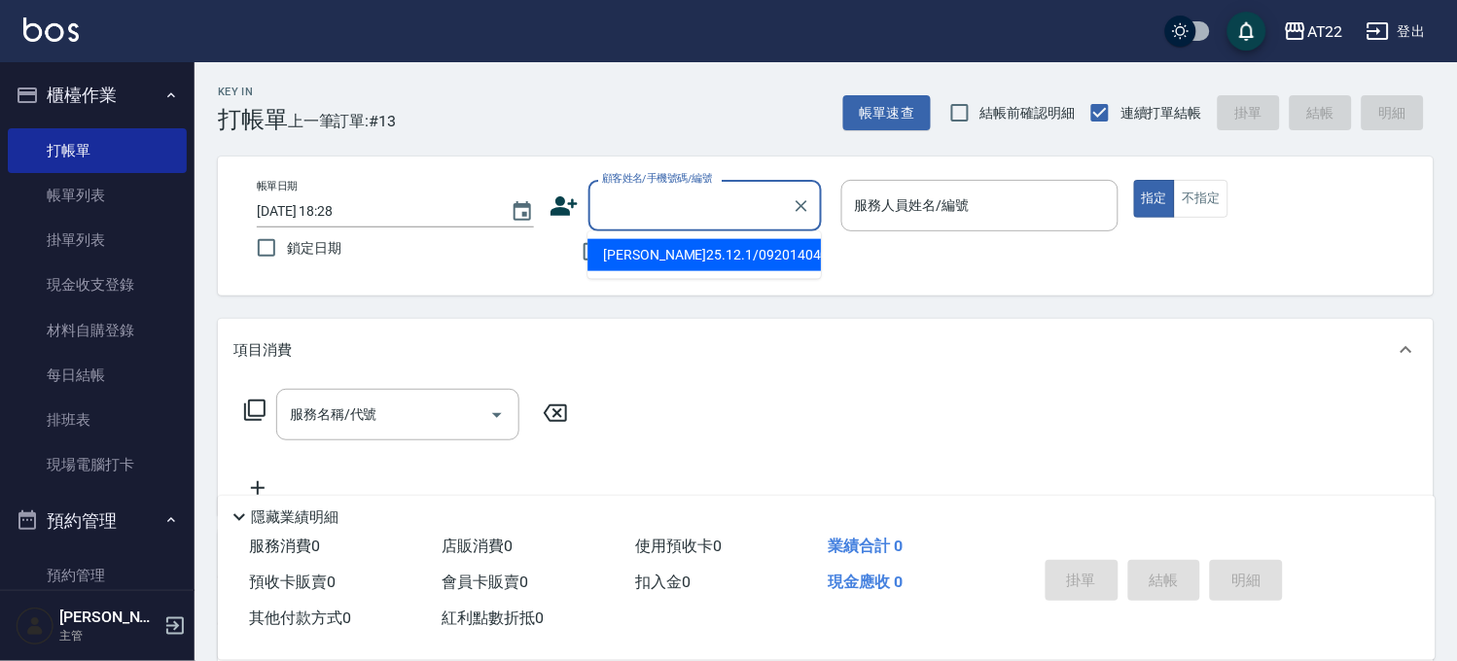
click at [659, 264] on li "[PERSON_NAME]25.12.1/0920140406/t82547" at bounding box center [703, 255] width 233 height 32
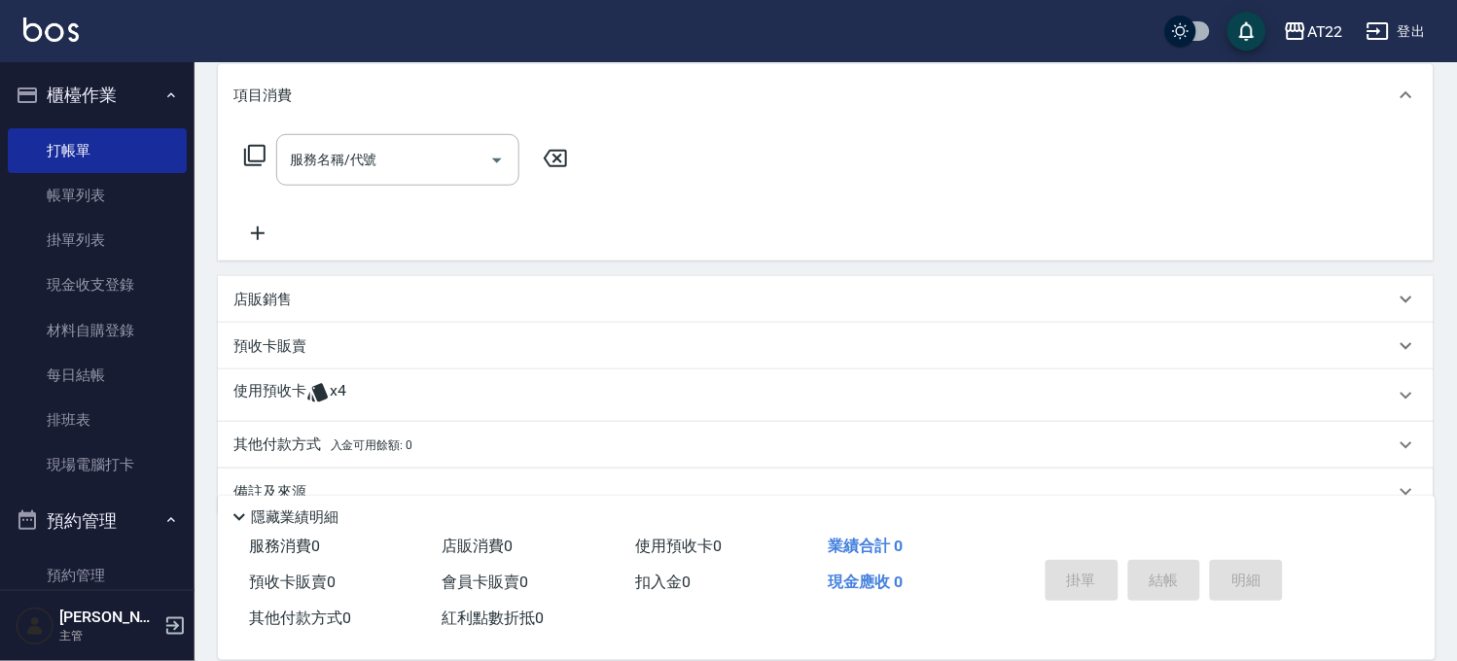
scroll to position [293, 0]
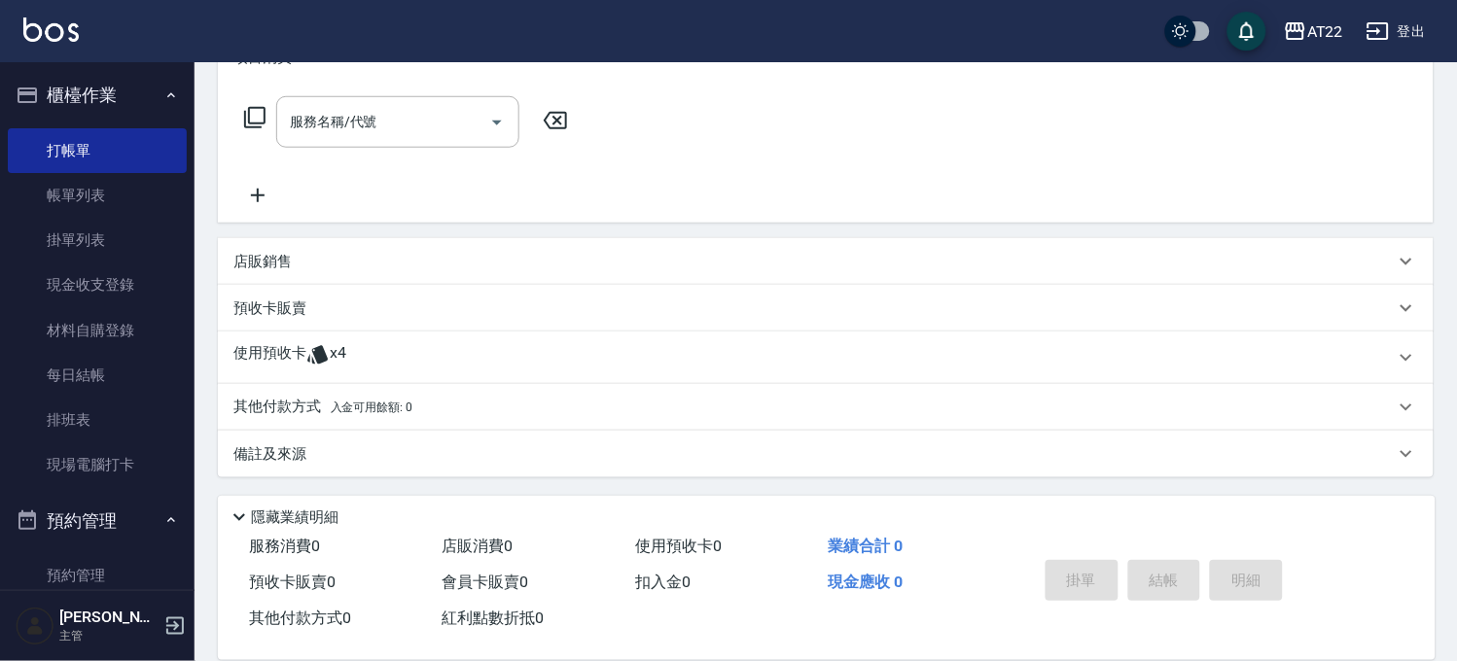
click at [393, 343] on div "使用預收卡 x4" at bounding box center [813, 357] width 1161 height 29
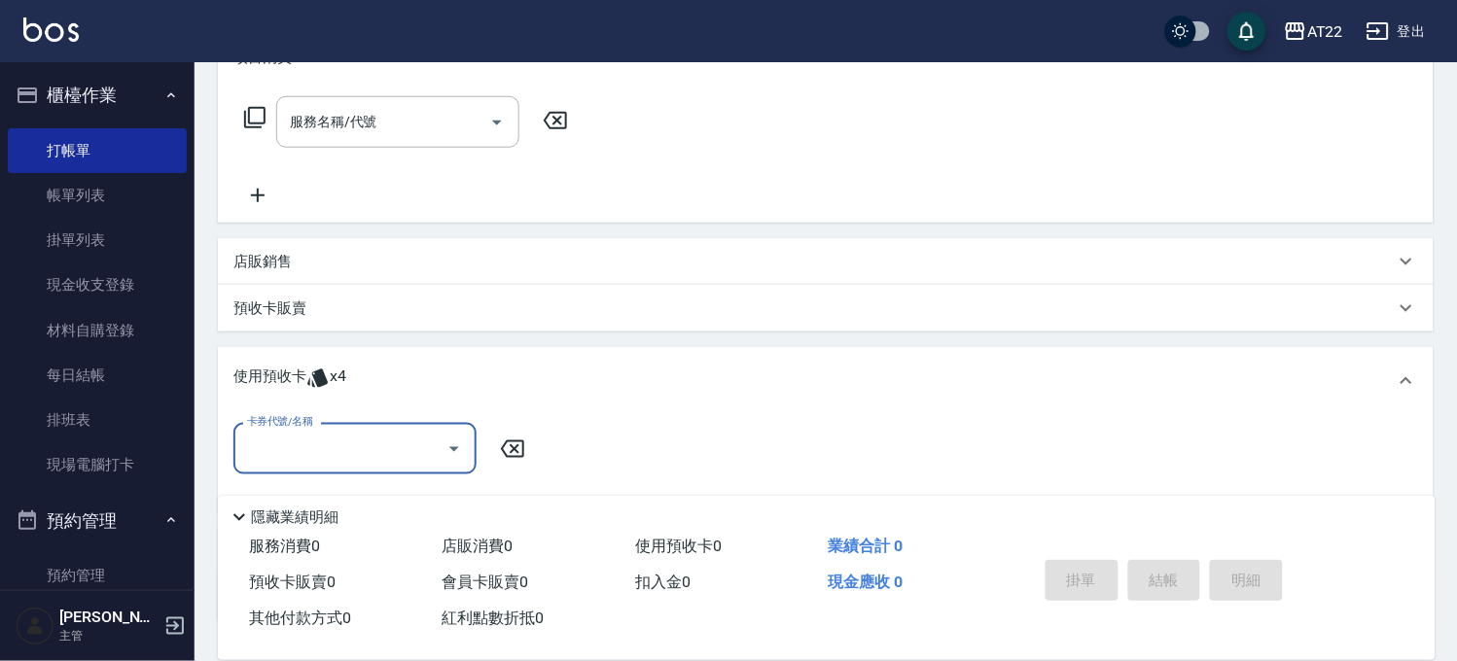
scroll to position [0, 0]
click at [363, 436] on input "卡券代號/名稱" at bounding box center [340, 449] width 196 height 34
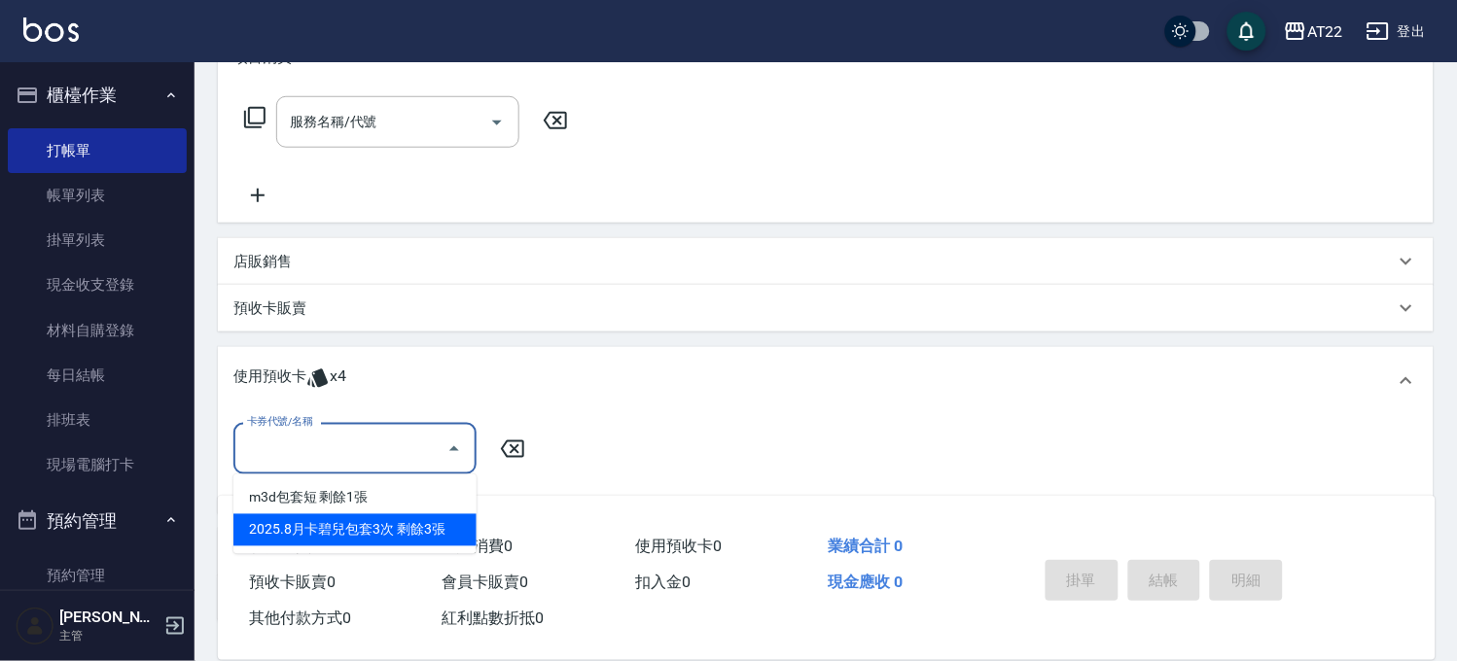
click at [372, 522] on div "2025.8月卡碧兒包套3次 剩餘3張" at bounding box center [354, 530] width 243 height 32
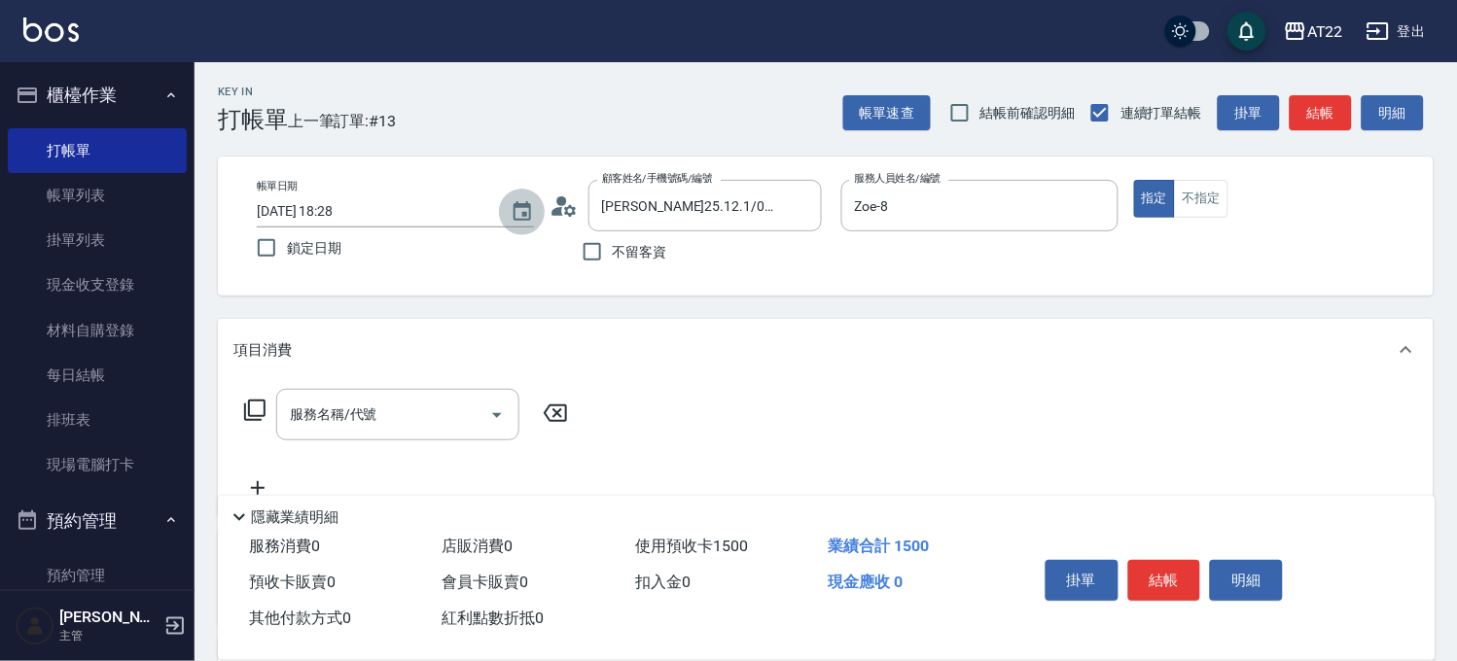
click at [525, 211] on icon "Choose date, selected date is 2025-08-19" at bounding box center [522, 210] width 18 height 19
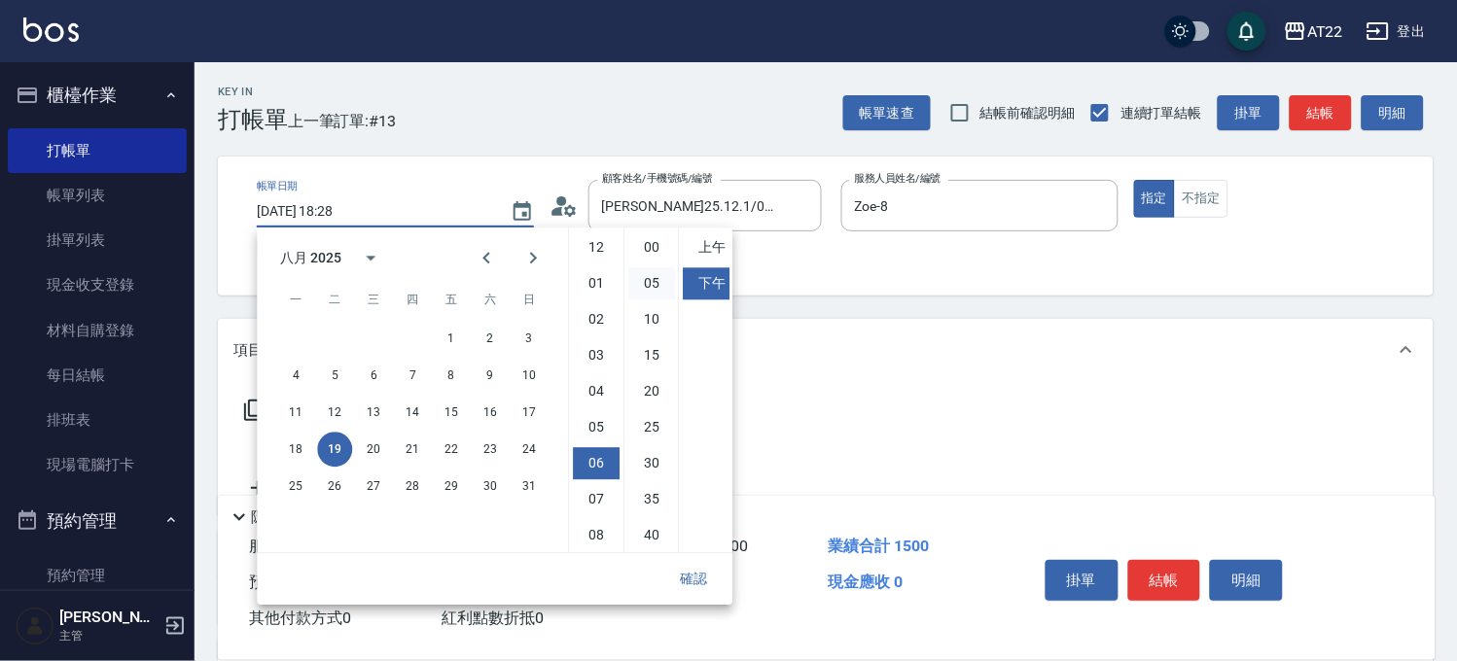
scroll to position [108, 0]
click at [893, 212] on input "Zoe-8" at bounding box center [965, 206] width 230 height 34
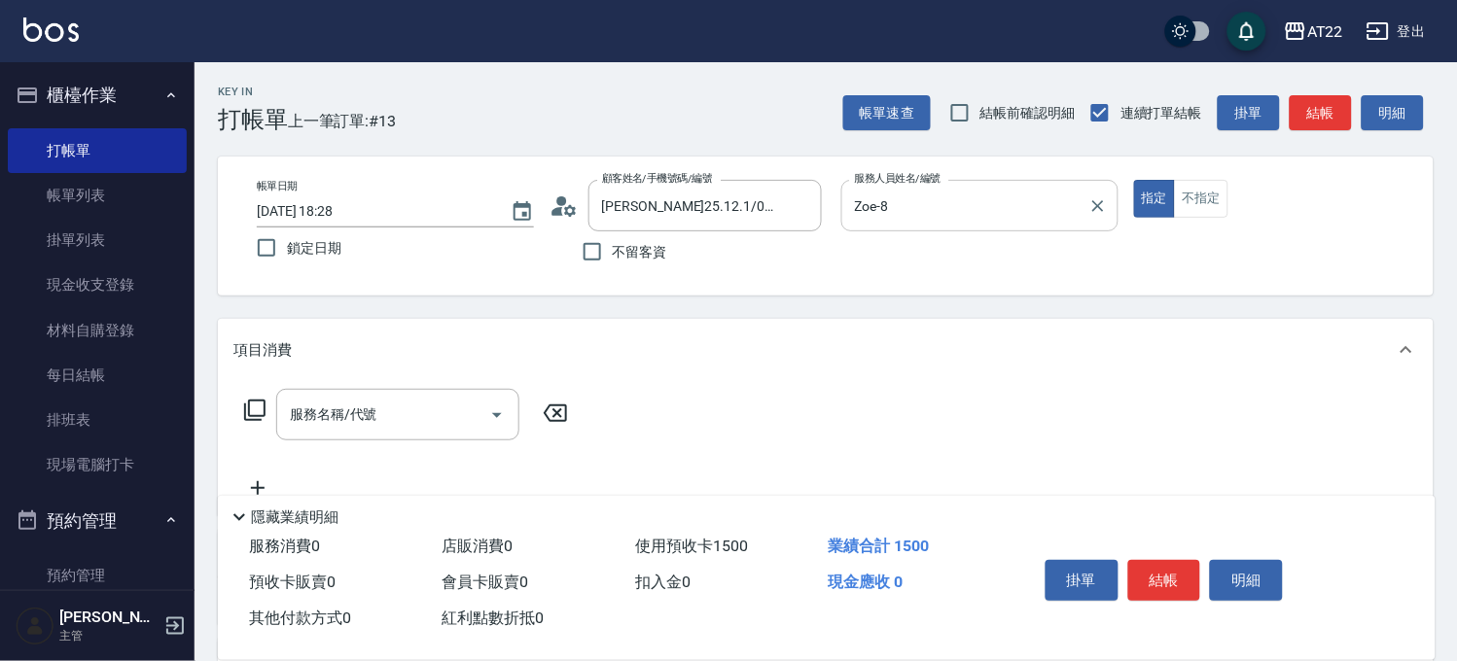
click at [893, 212] on input "Zoe-8" at bounding box center [965, 206] width 230 height 34
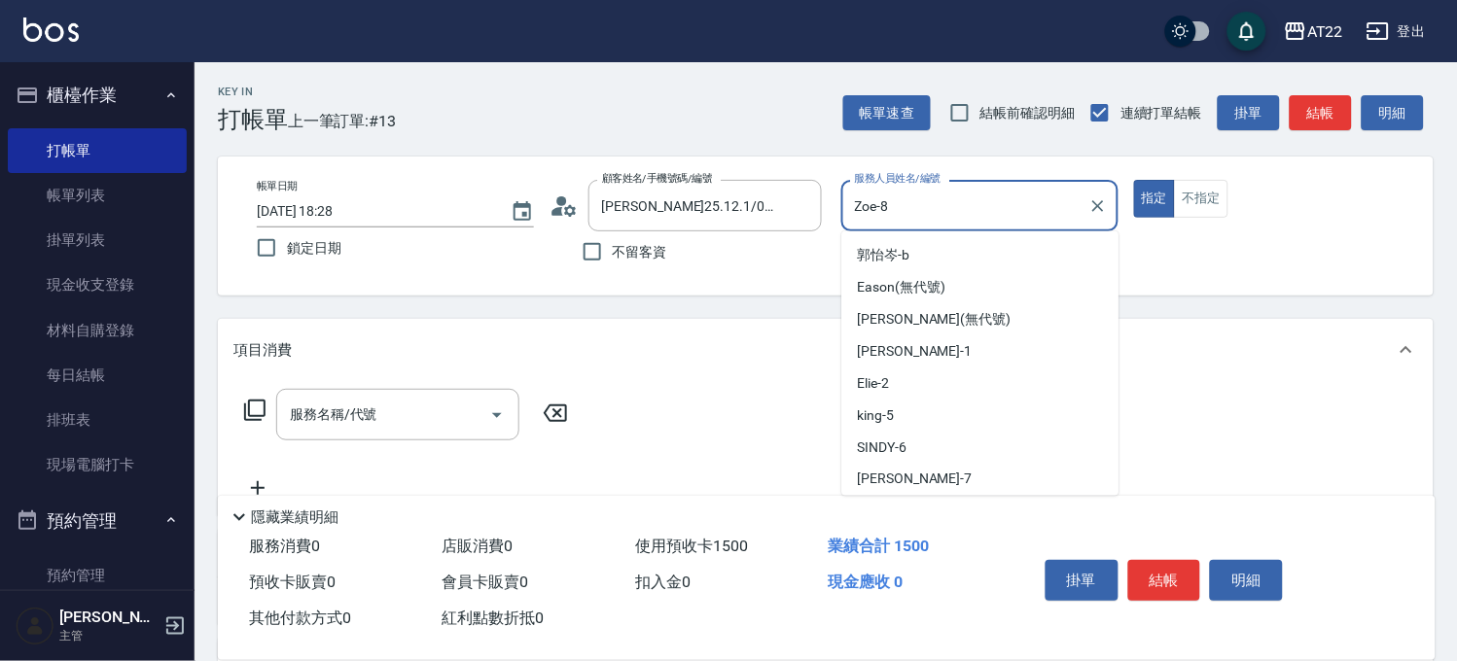
click at [893, 212] on input "Zoe-8" at bounding box center [965, 206] width 230 height 34
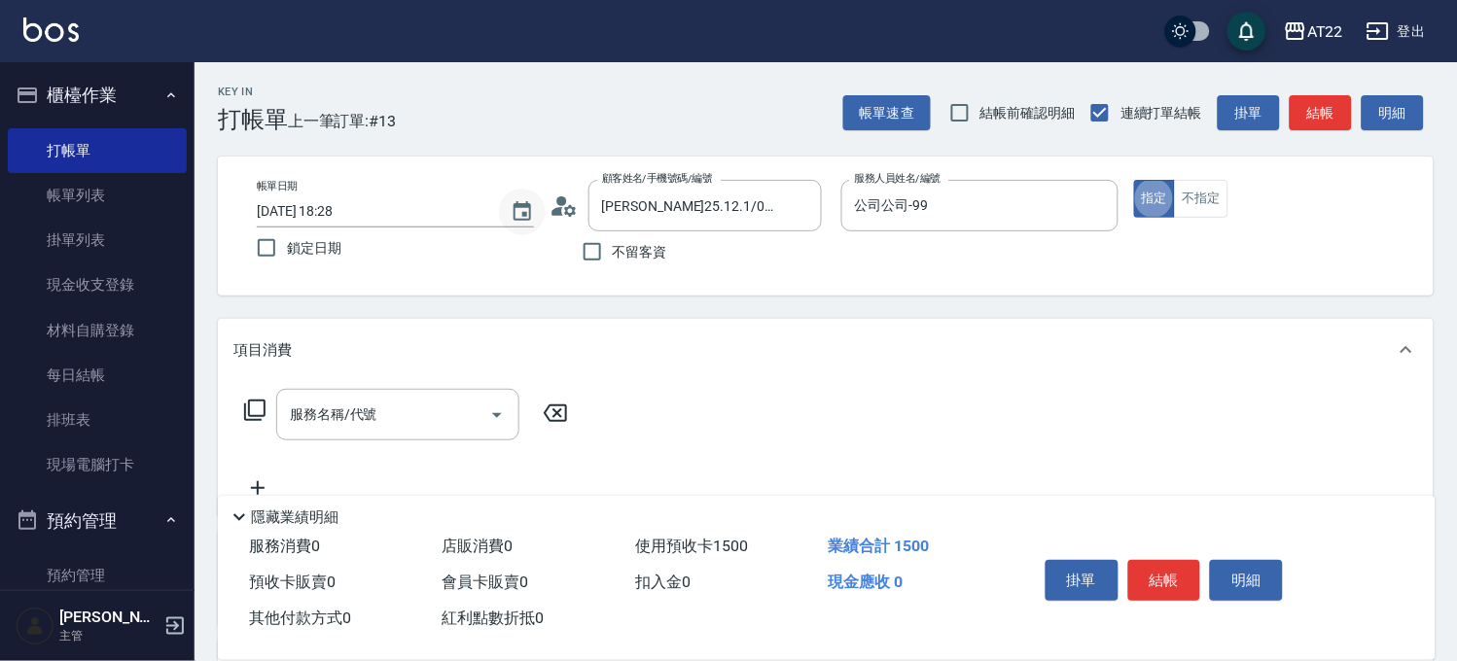
click at [522, 205] on icon "Choose date, selected date is 2025-08-19" at bounding box center [522, 210] width 18 height 19
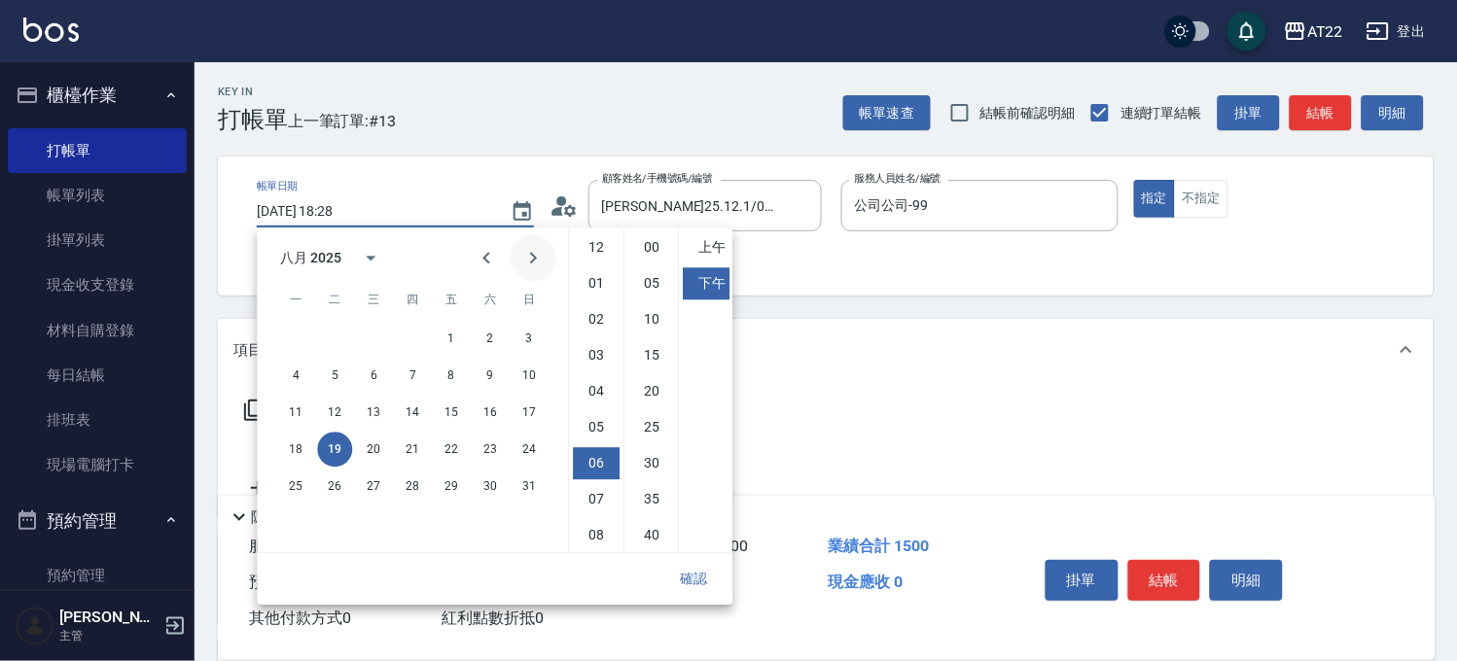
scroll to position [108, 0]
click at [498, 263] on icon "Previous month" at bounding box center [486, 257] width 23 height 23
click at [342, 253] on div "五月 2025" at bounding box center [313, 258] width 67 height 20
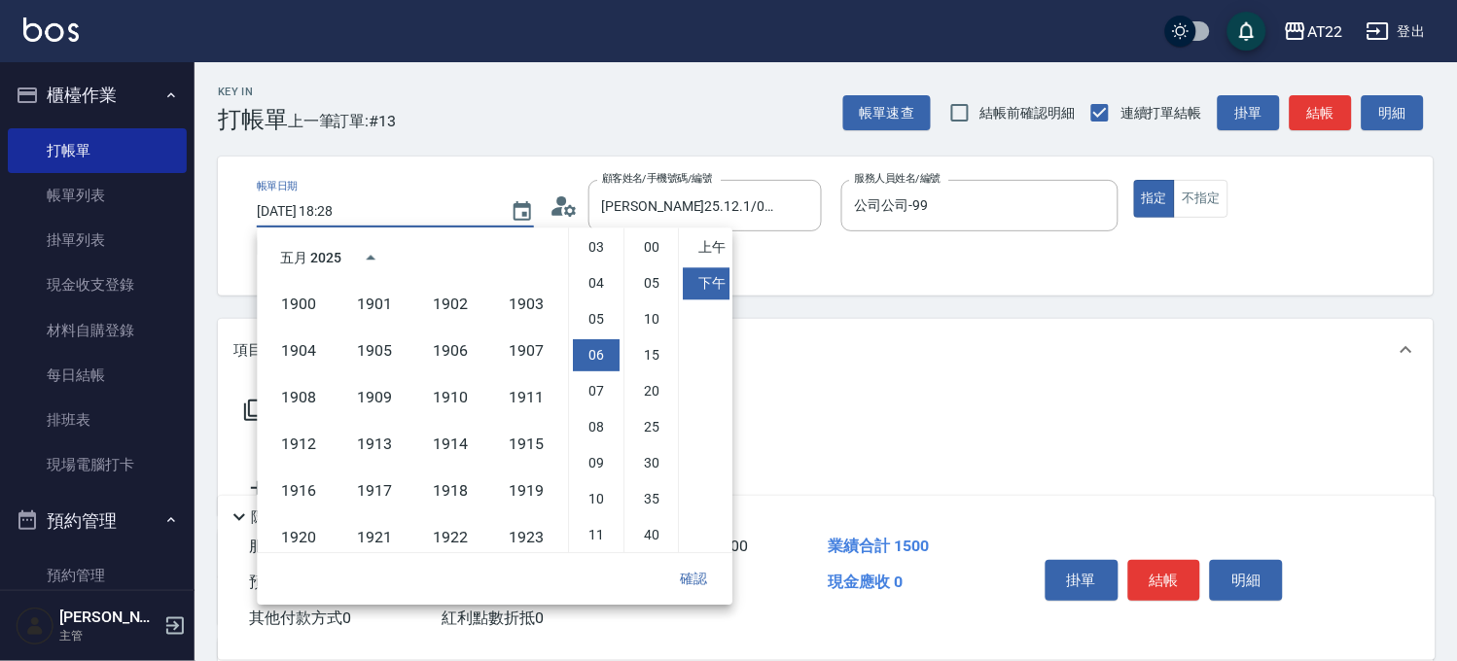
scroll to position [1333, 0]
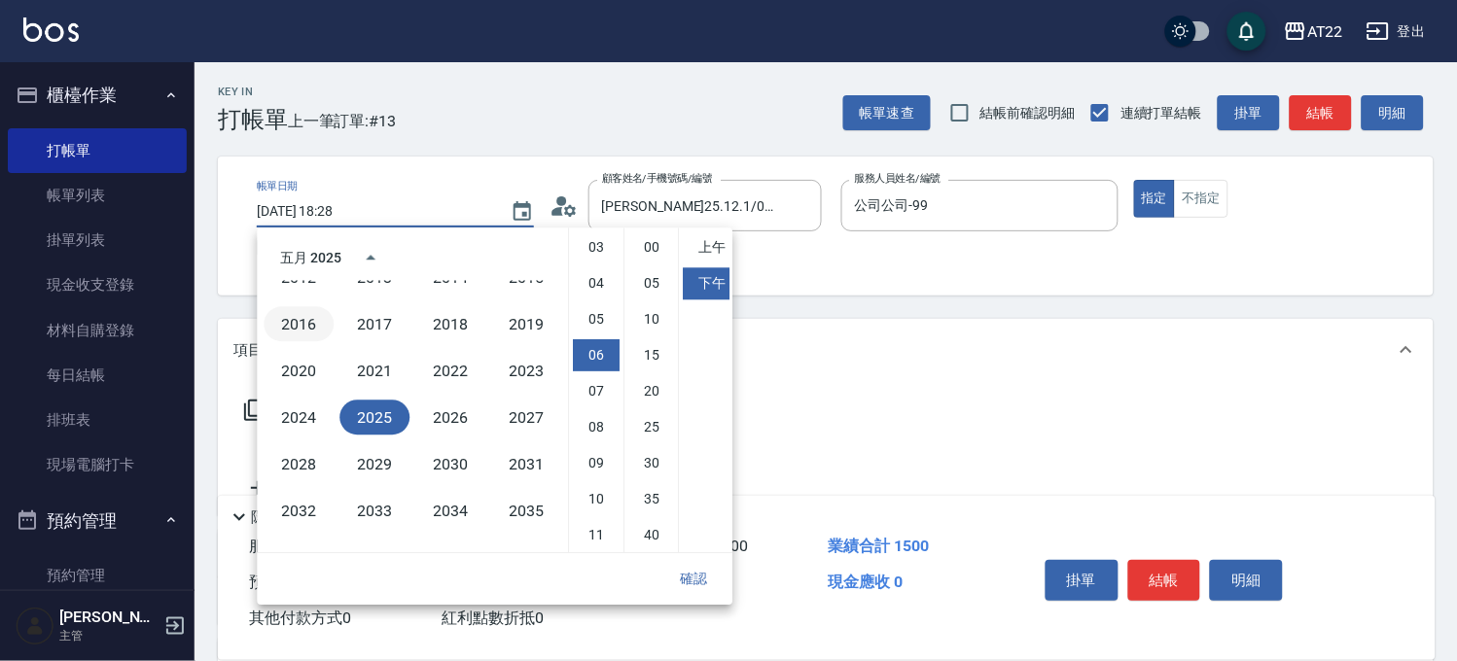
click at [301, 316] on button "2016" at bounding box center [299, 323] width 70 height 35
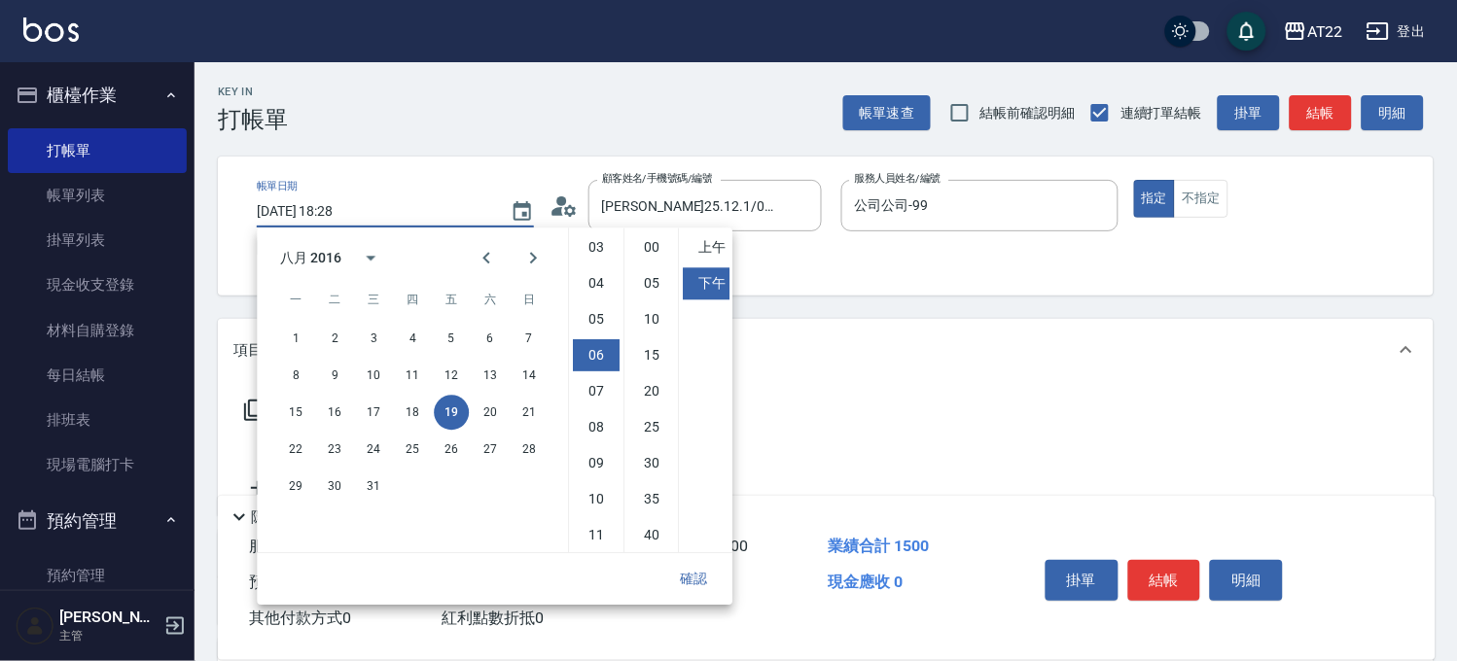
click at [711, 582] on button "確認" at bounding box center [693, 579] width 62 height 36
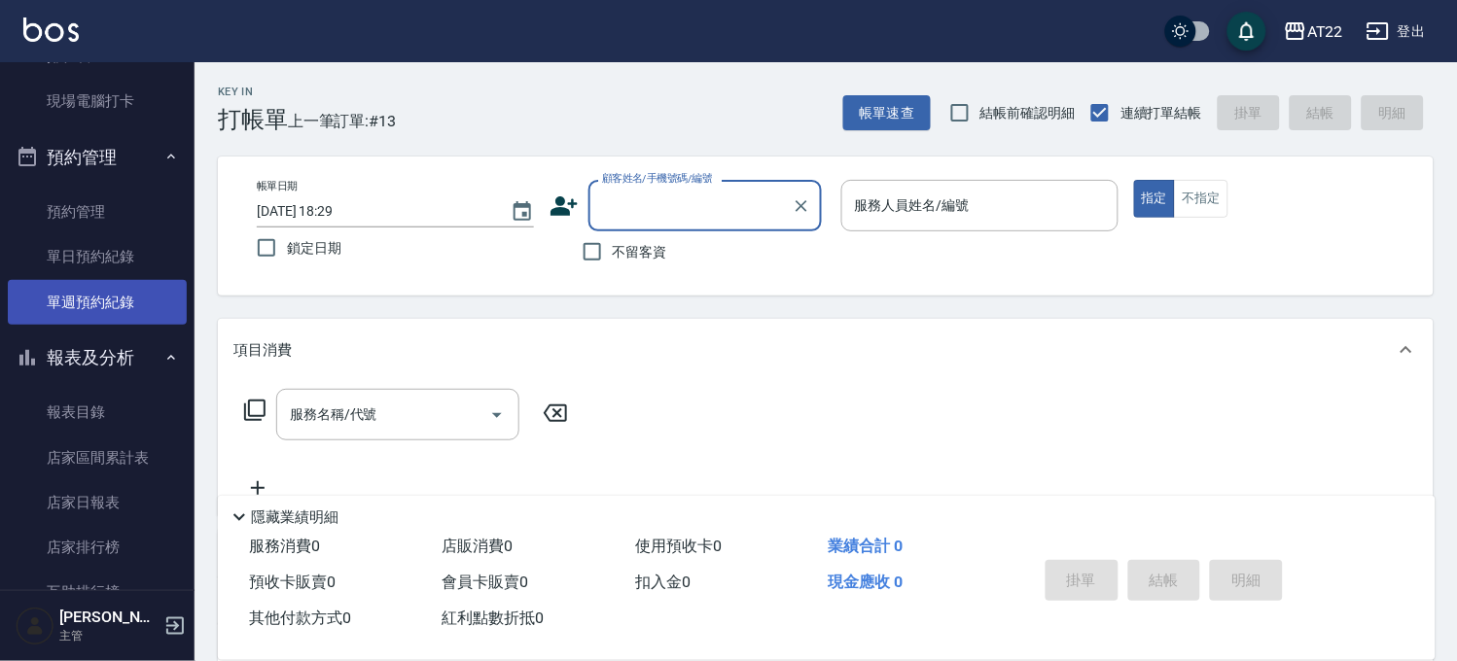
scroll to position [540, 0]
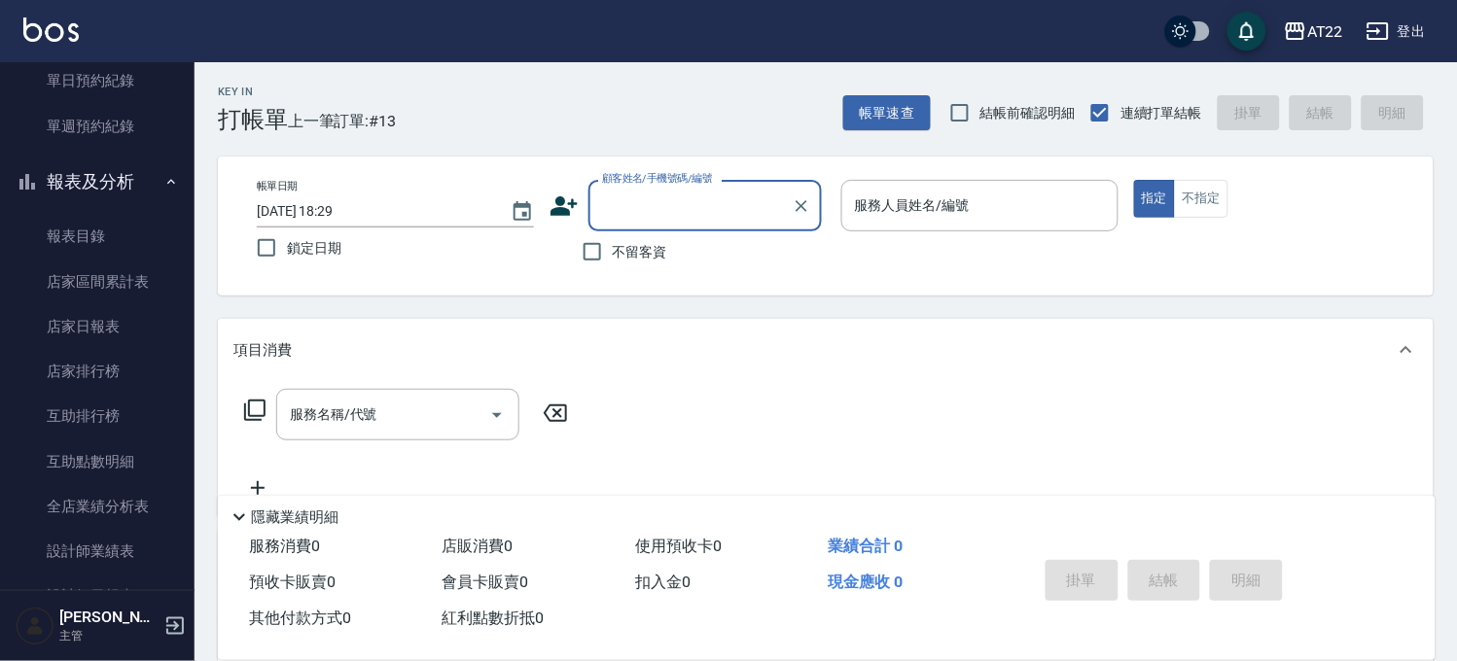
click at [99, 181] on button "報表及分析" at bounding box center [97, 182] width 179 height 51
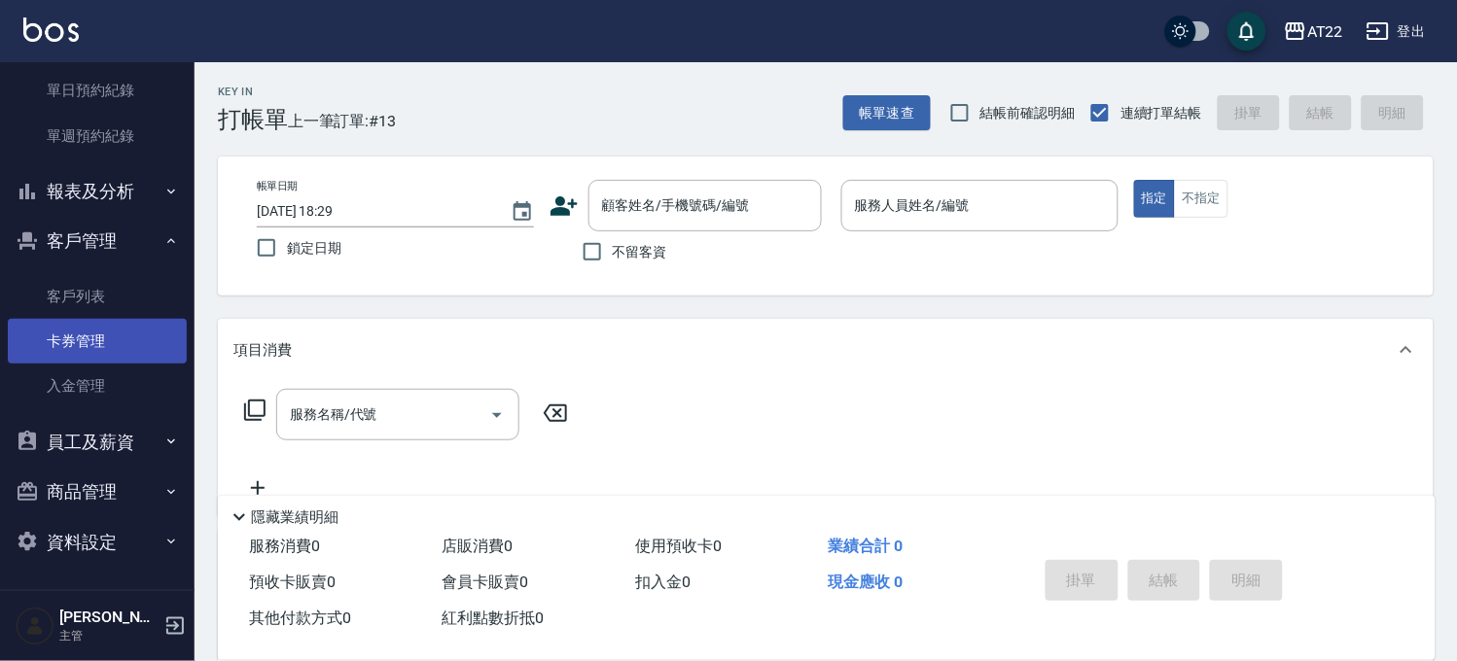
scroll to position [529, 0]
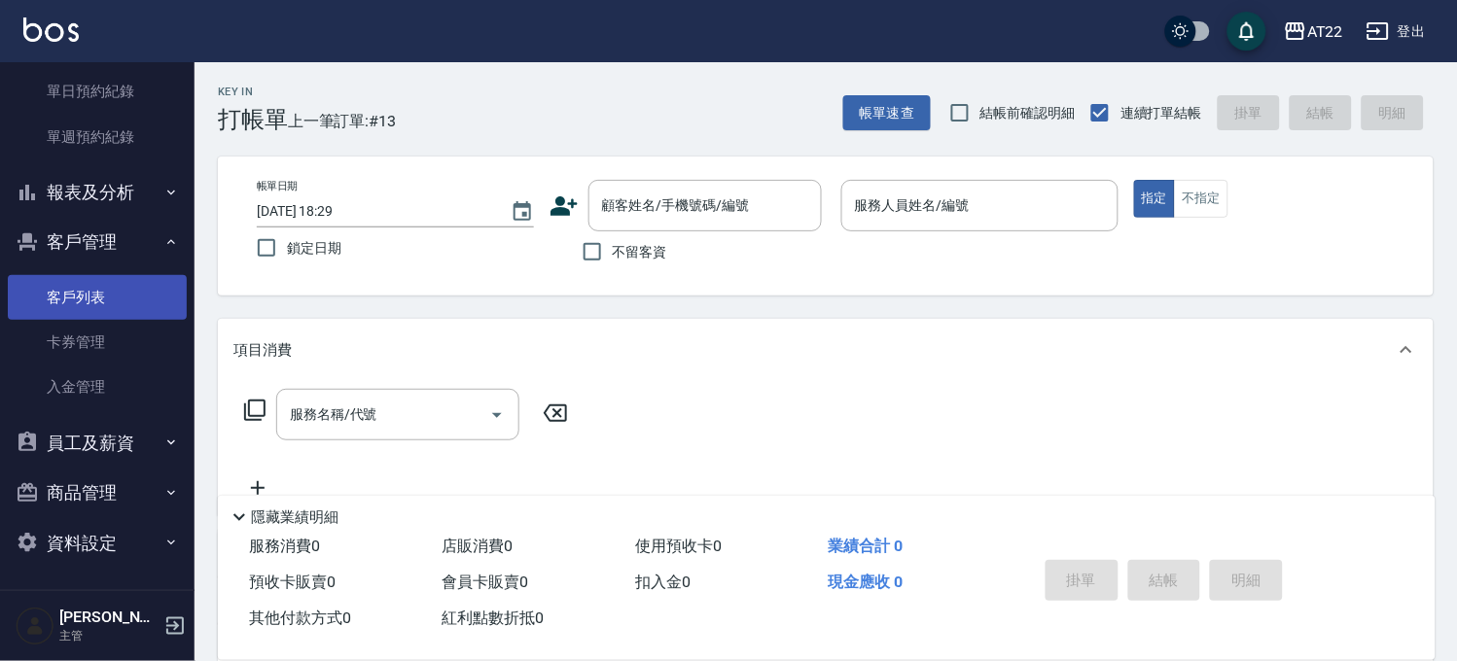
click at [113, 290] on link "客戶列表" at bounding box center [97, 297] width 179 height 45
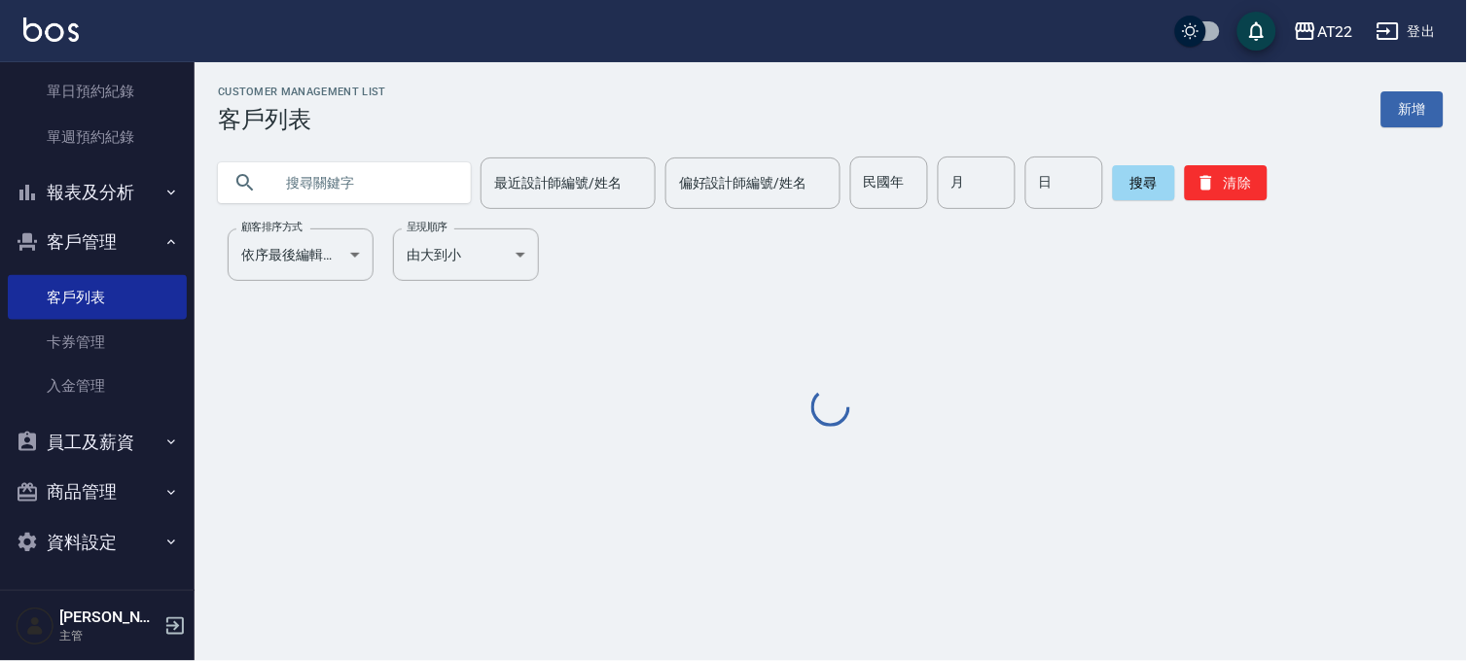
click at [334, 185] on input "text" at bounding box center [363, 183] width 183 height 53
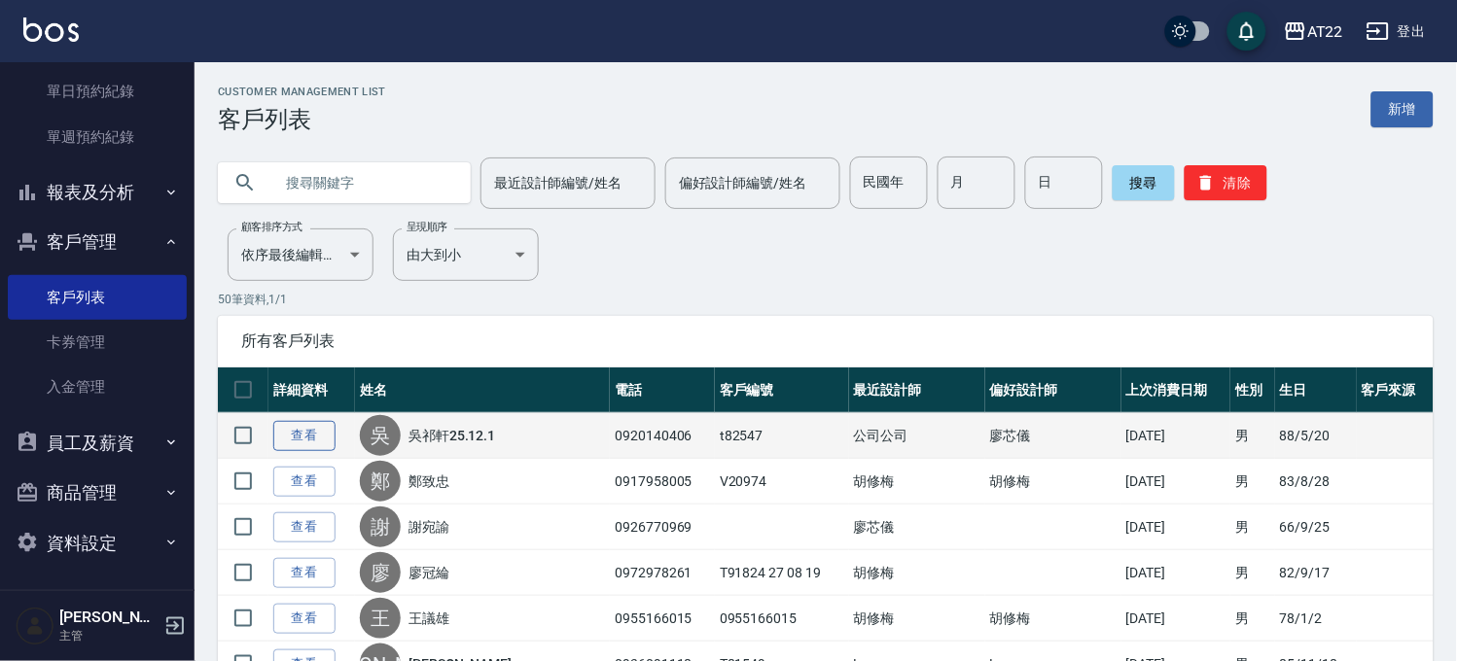
click at [309, 440] on link "查看" at bounding box center [304, 436] width 62 height 30
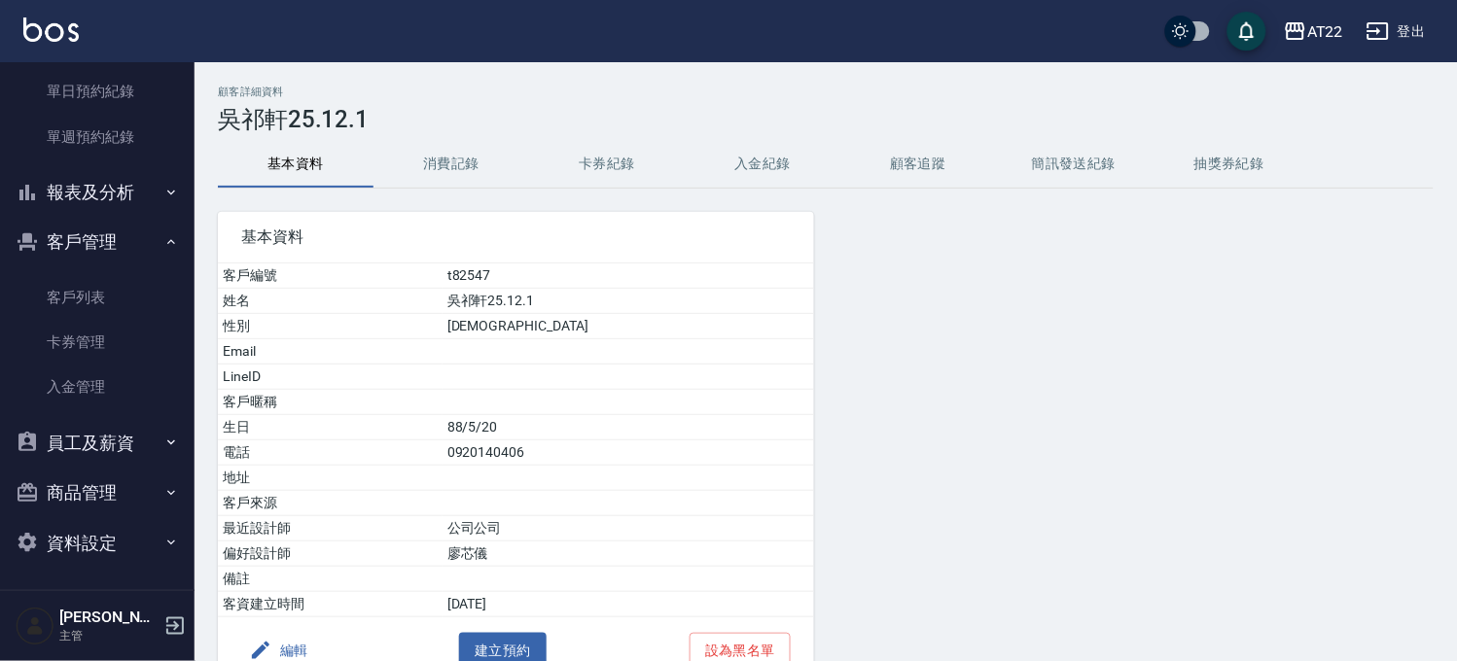
click at [471, 167] on button "消費記錄" at bounding box center [451, 164] width 156 height 47
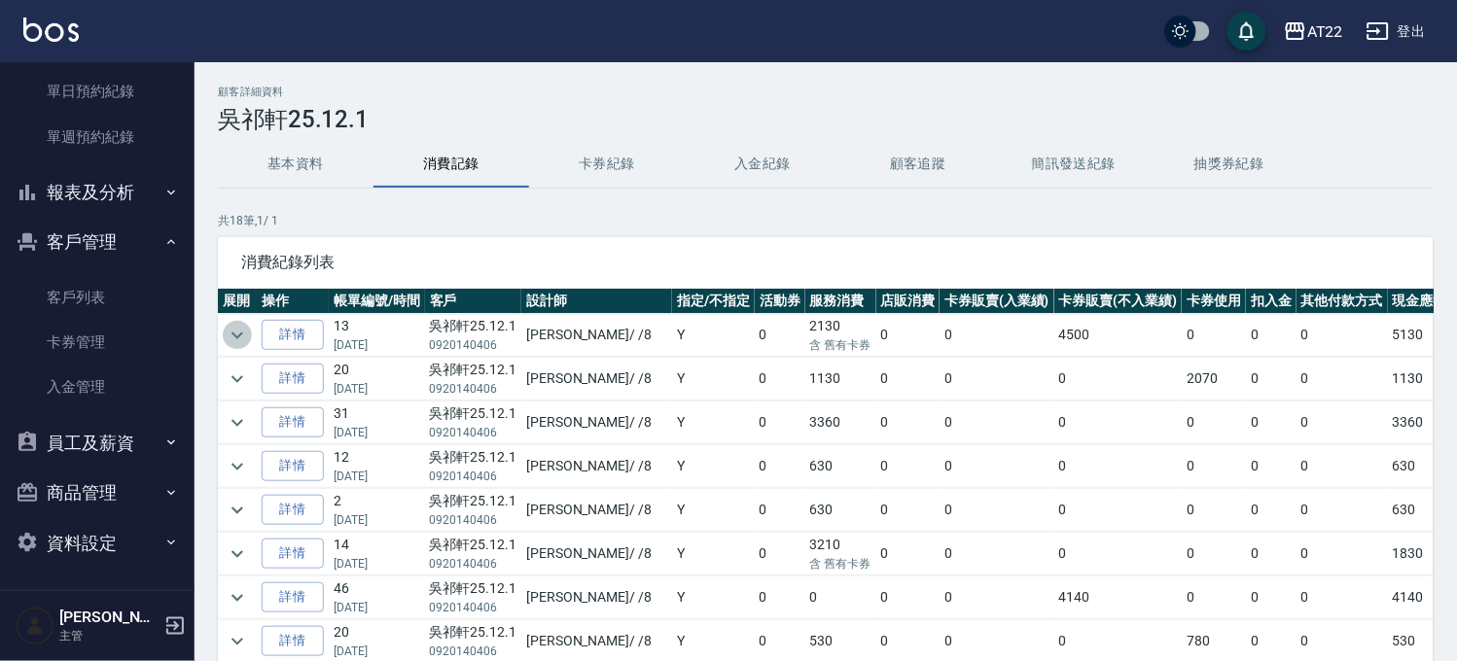
click at [243, 333] on icon "expand row" at bounding box center [237, 335] width 23 height 23
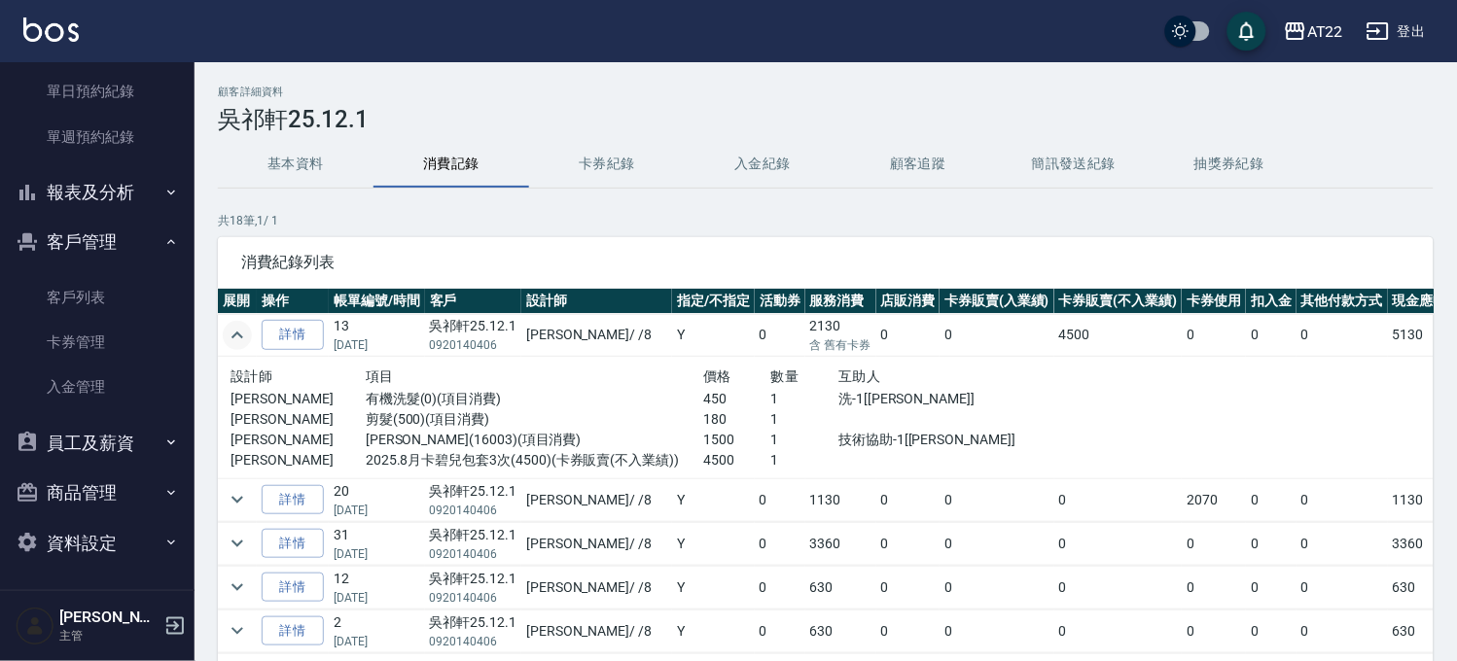
click at [243, 332] on icon "expand row" at bounding box center [237, 335] width 23 height 23
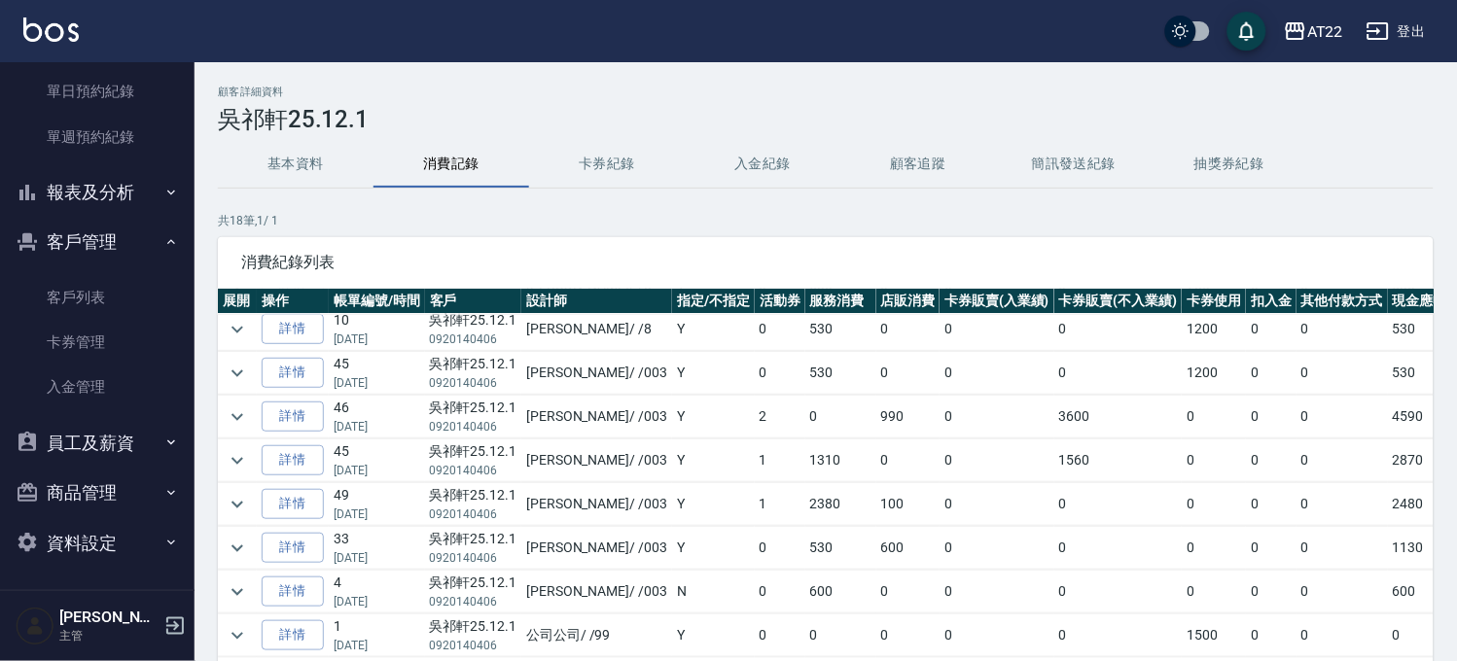
scroll to position [463, 0]
click at [280, 171] on button "基本資料" at bounding box center [296, 164] width 156 height 47
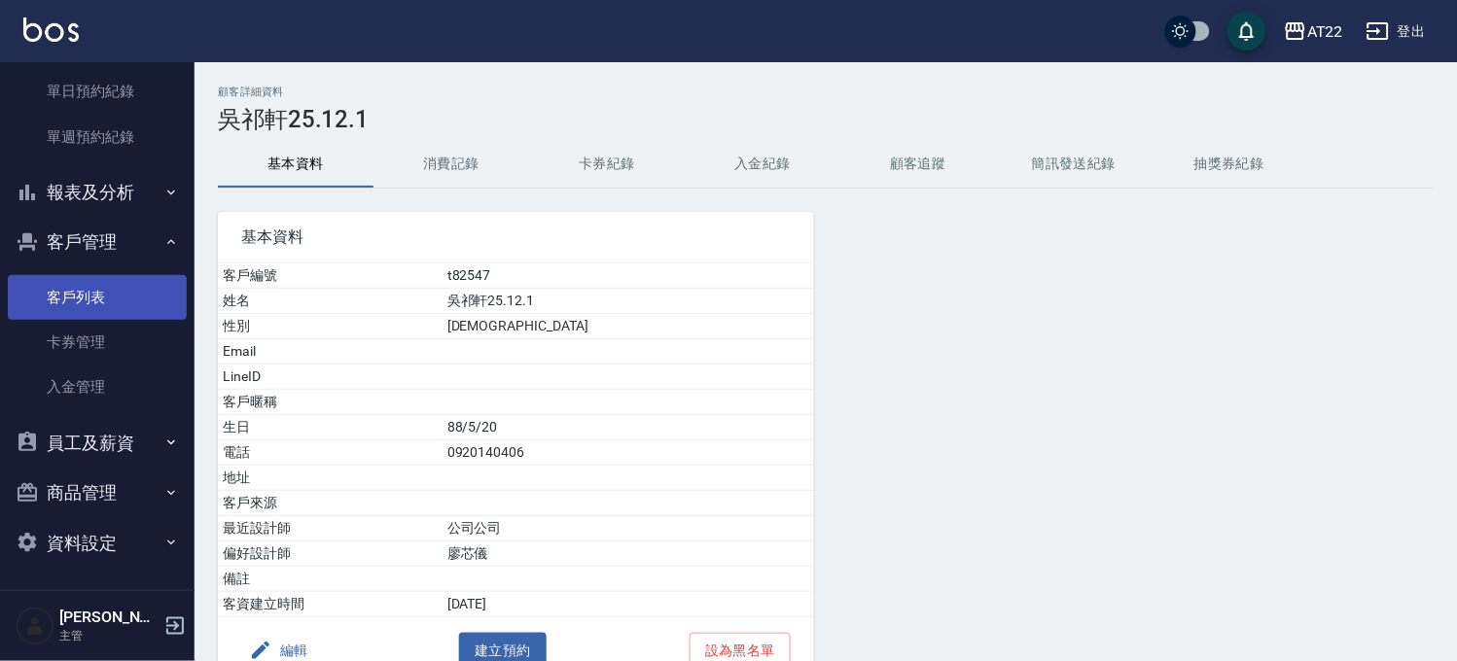
click at [107, 298] on link "客戶列表" at bounding box center [97, 297] width 179 height 45
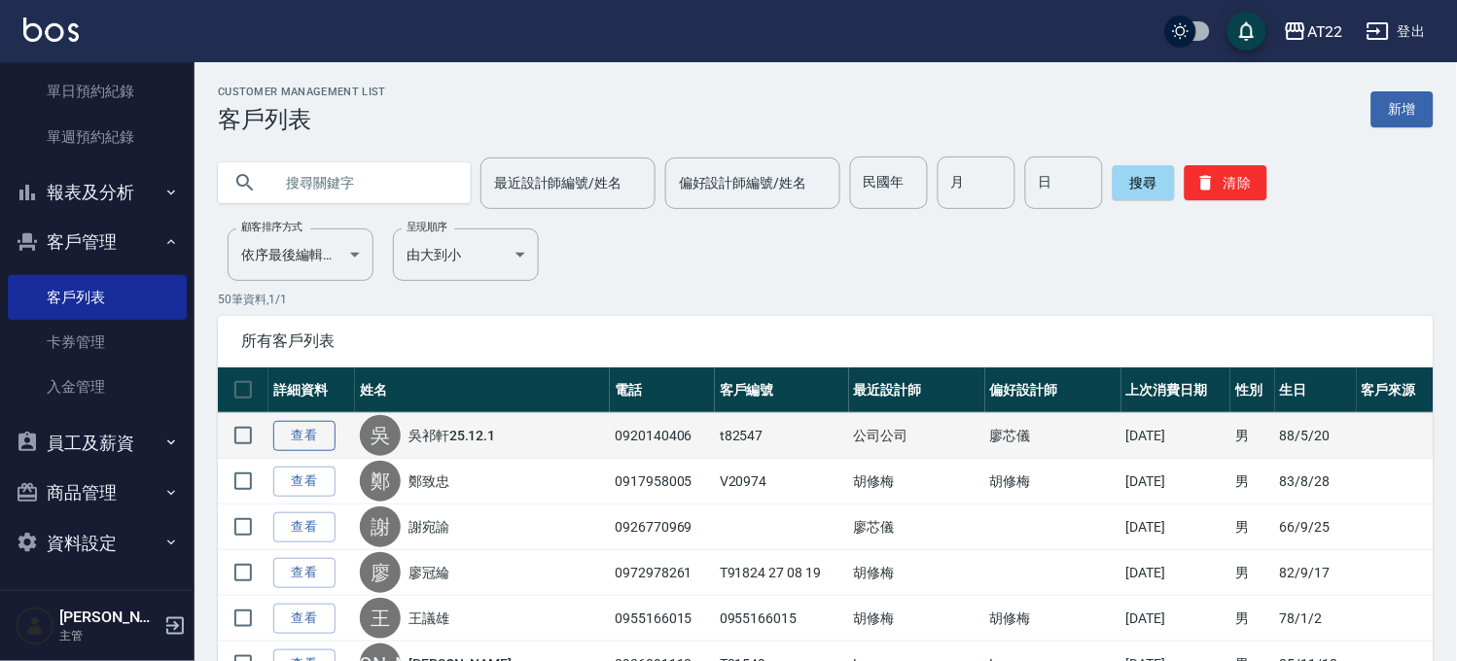
click at [315, 431] on link "查看" at bounding box center [304, 436] width 62 height 30
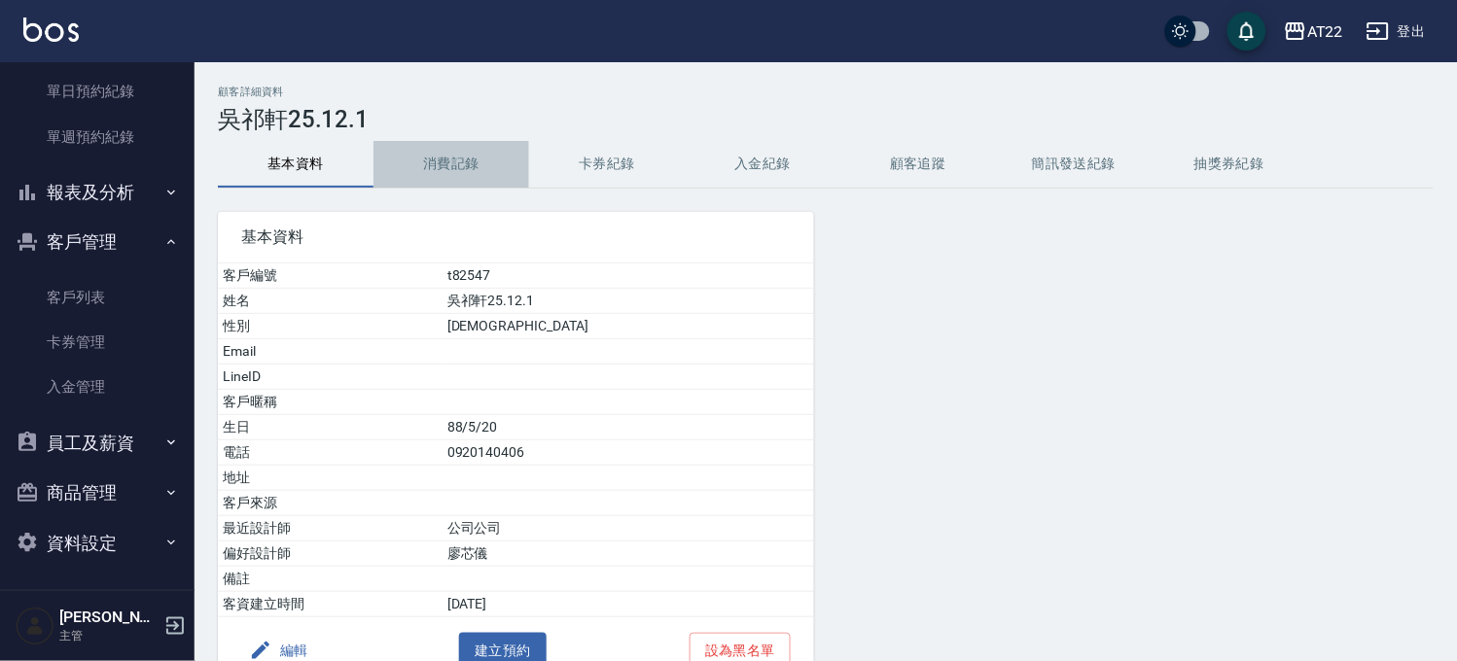
click at [452, 169] on button "消費記錄" at bounding box center [451, 164] width 156 height 47
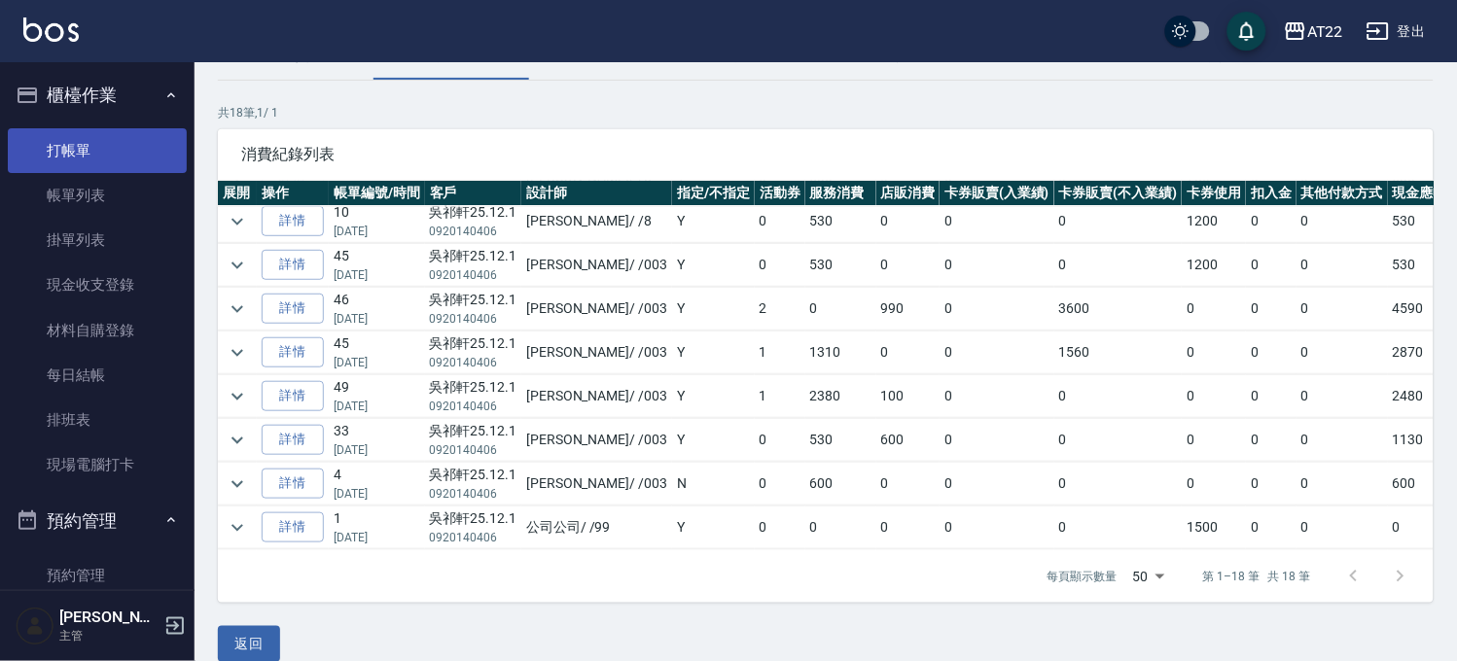
click at [83, 136] on link "打帳單" at bounding box center [97, 150] width 179 height 45
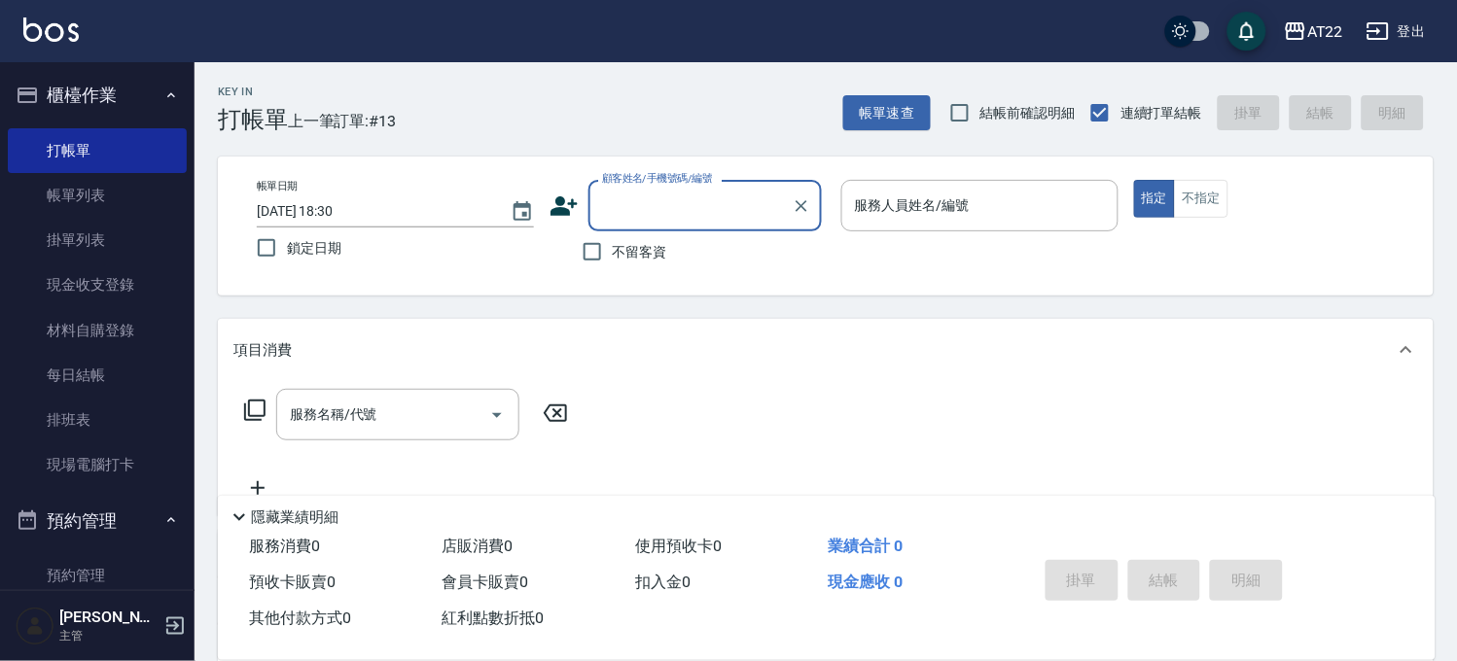
click at [696, 202] on input "顧客姓名/手機號碼/編號" at bounding box center [690, 206] width 187 height 34
click at [714, 270] on li "[PERSON_NAME]27.1.23/0976294913/T90490" at bounding box center [703, 255] width 233 height 32
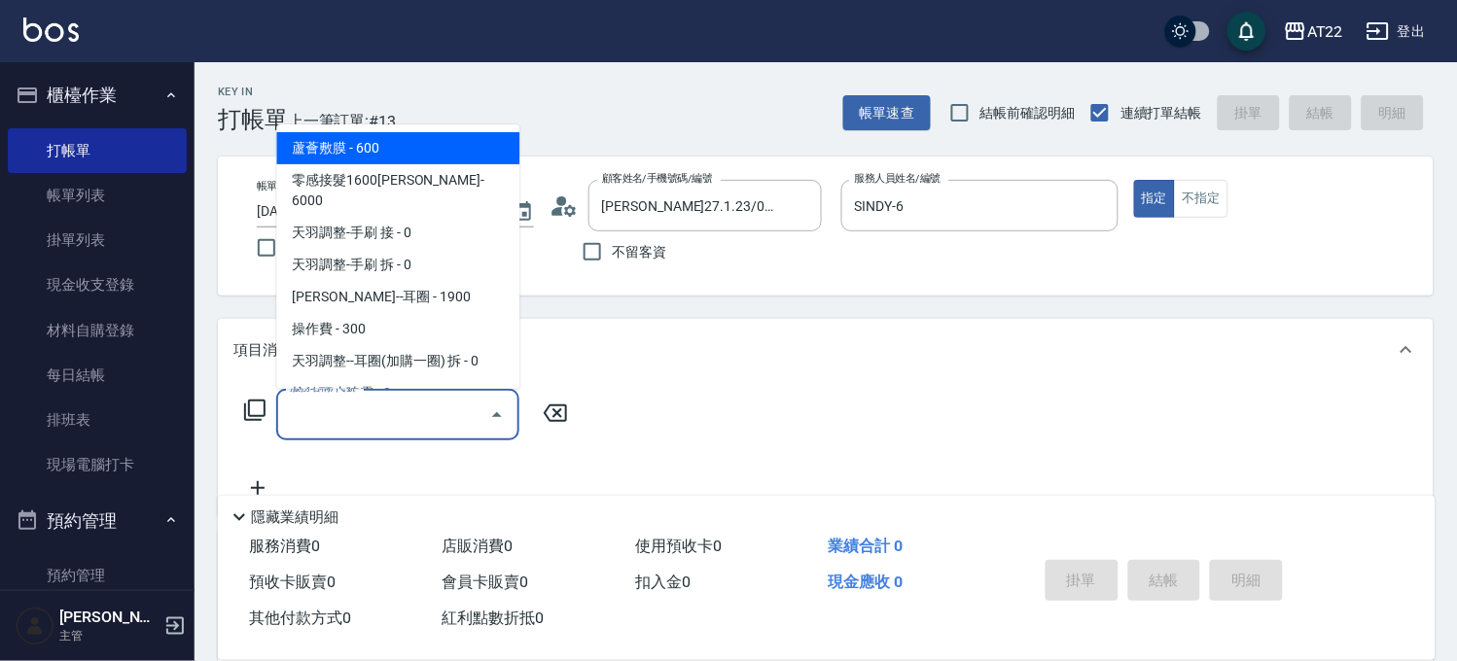
click at [392, 422] on input "服務名稱/代號" at bounding box center [383, 415] width 196 height 34
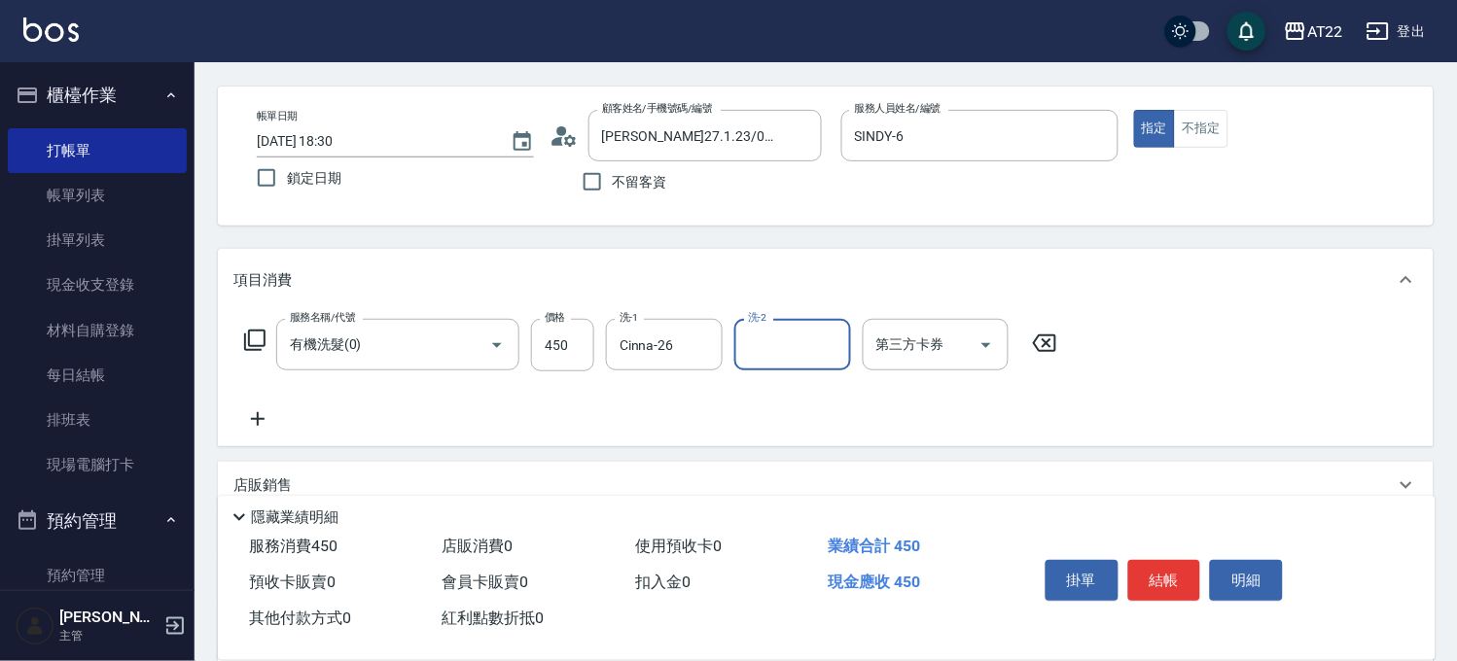
scroll to position [108, 0]
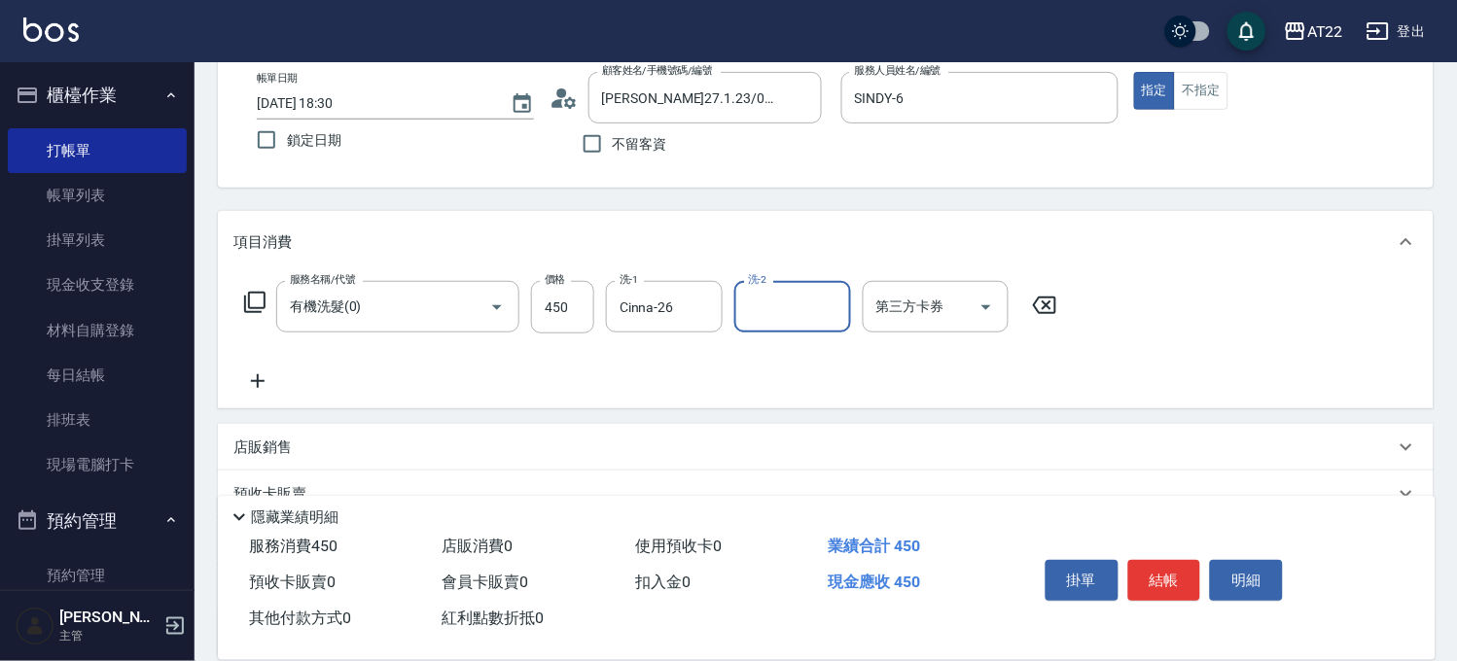
click at [268, 374] on icon at bounding box center [257, 381] width 49 height 23
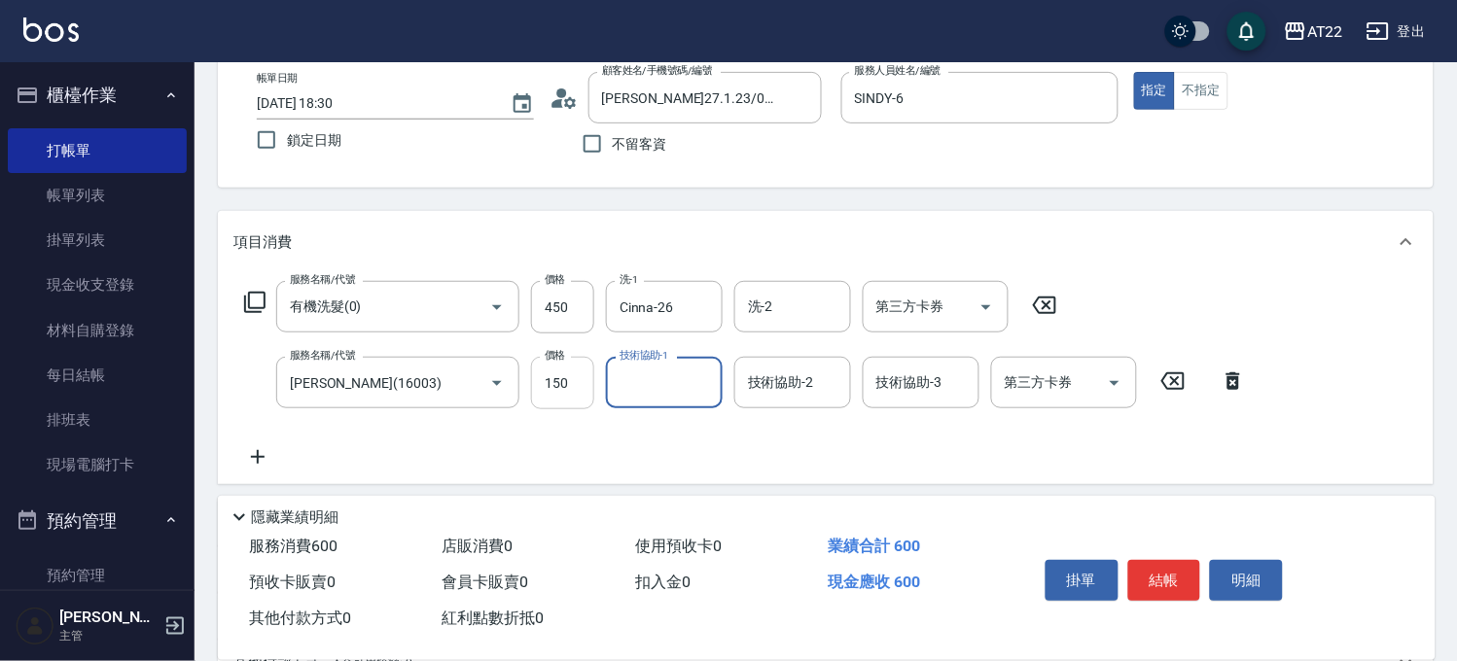
click at [584, 396] on input "150" at bounding box center [562, 383] width 63 height 53
click at [1070, 386] on input "第三方卡券" at bounding box center [1049, 383] width 99 height 34
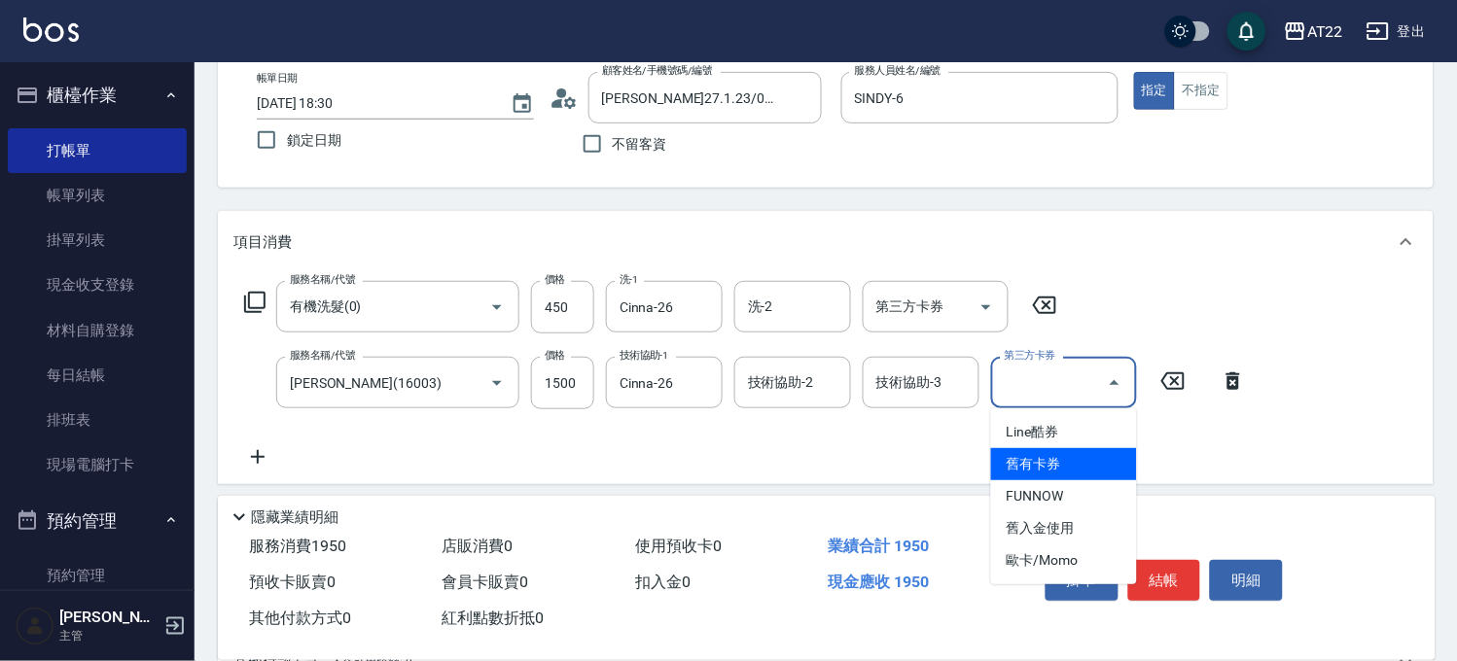
click at [1076, 449] on span "舊有卡券" at bounding box center [1064, 464] width 146 height 32
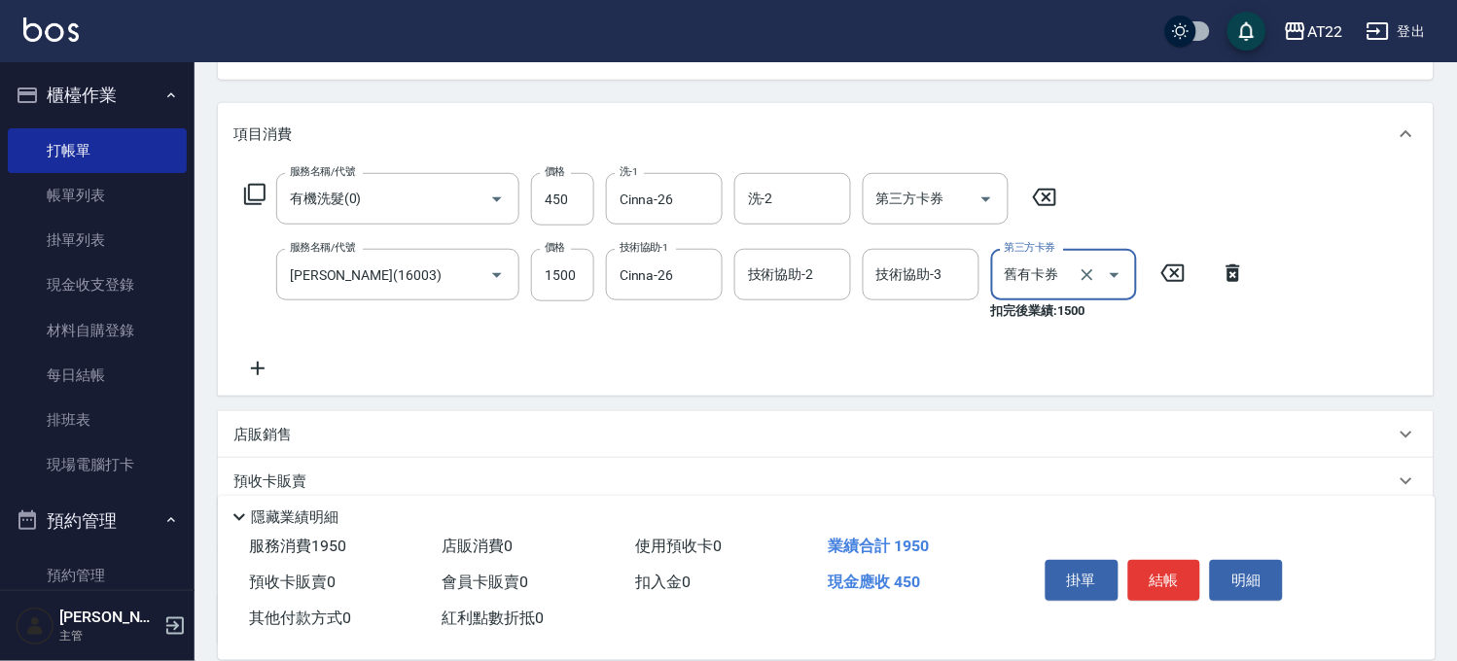
scroll to position [324, 0]
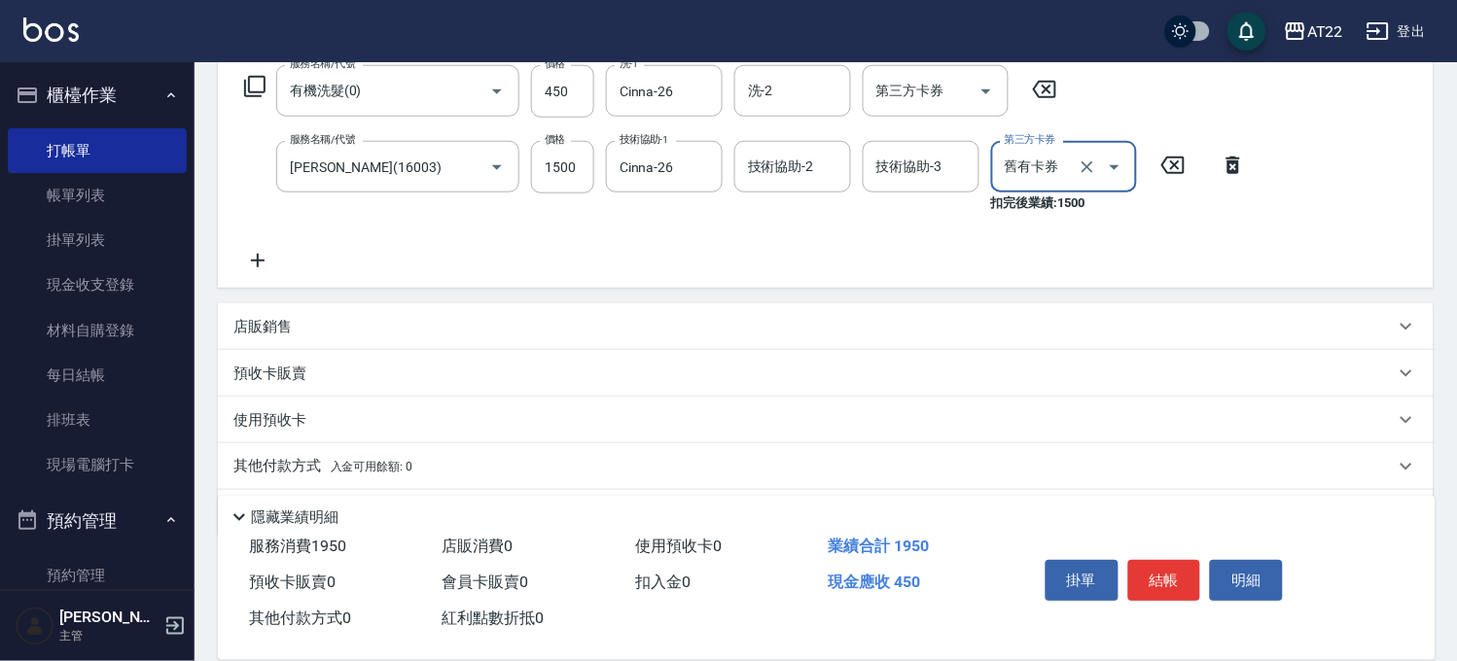
click at [337, 374] on div "預收卡販賣" at bounding box center [813, 374] width 1161 height 20
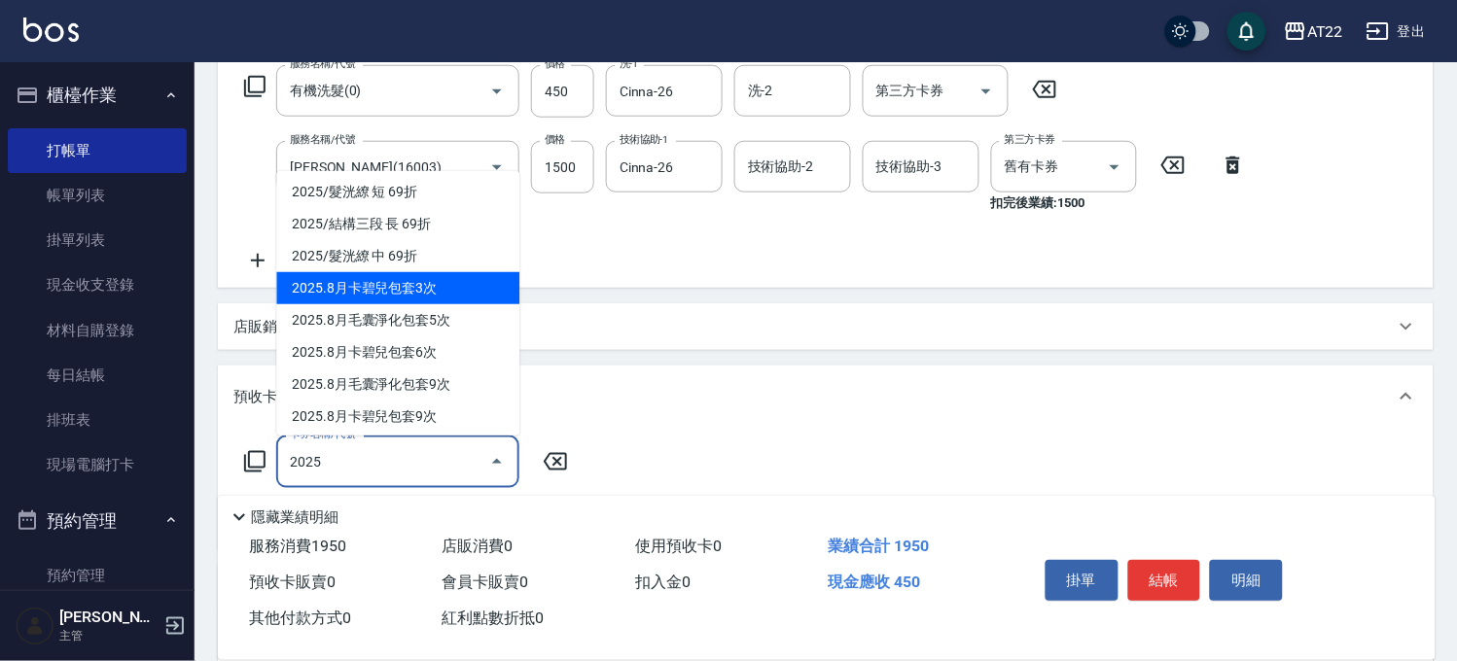
click at [429, 279] on span "2025.8月卡碧兒包套3次" at bounding box center [397, 288] width 243 height 32
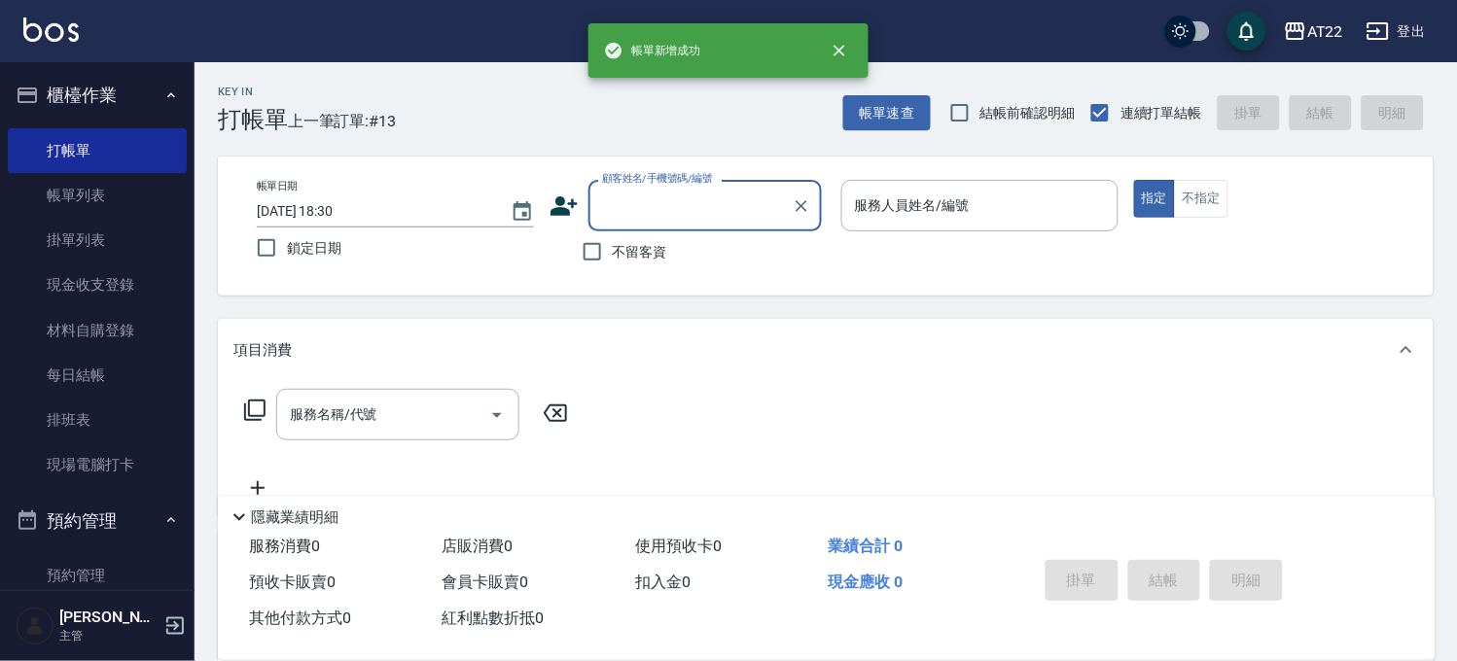
scroll to position [0, 0]
click at [654, 208] on input "顧客姓名/手機號碼/編號" at bounding box center [690, 206] width 187 height 34
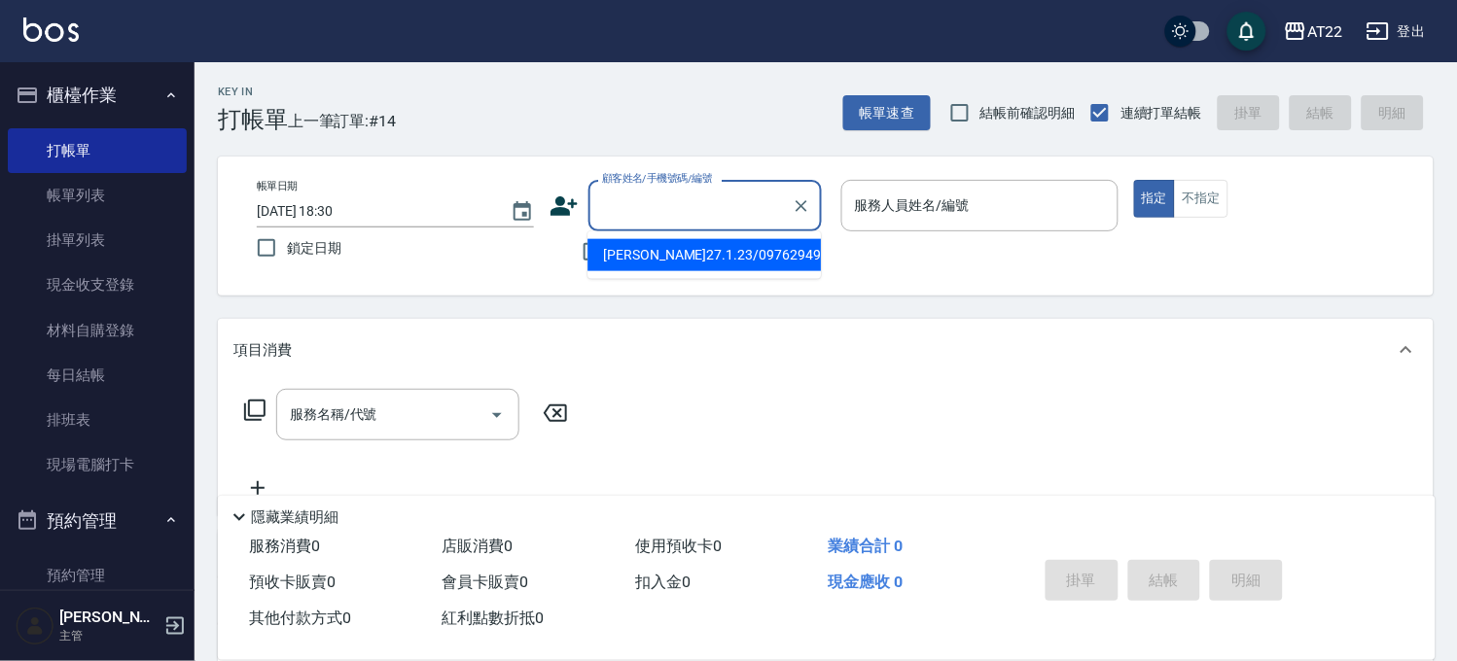
click at [667, 266] on li "[PERSON_NAME]27.1.23/0976294913/T90490" at bounding box center [703, 255] width 233 height 32
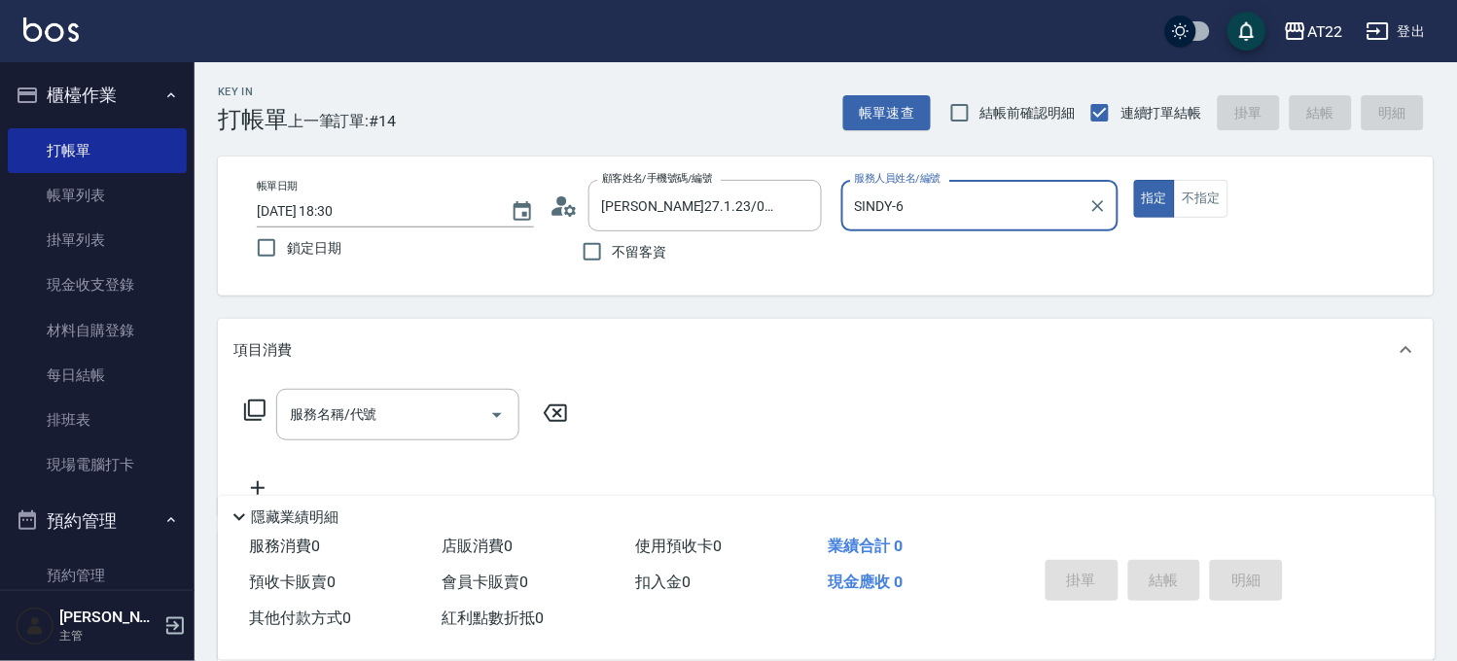
click at [970, 214] on input "SINDY-6" at bounding box center [965, 206] width 230 height 34
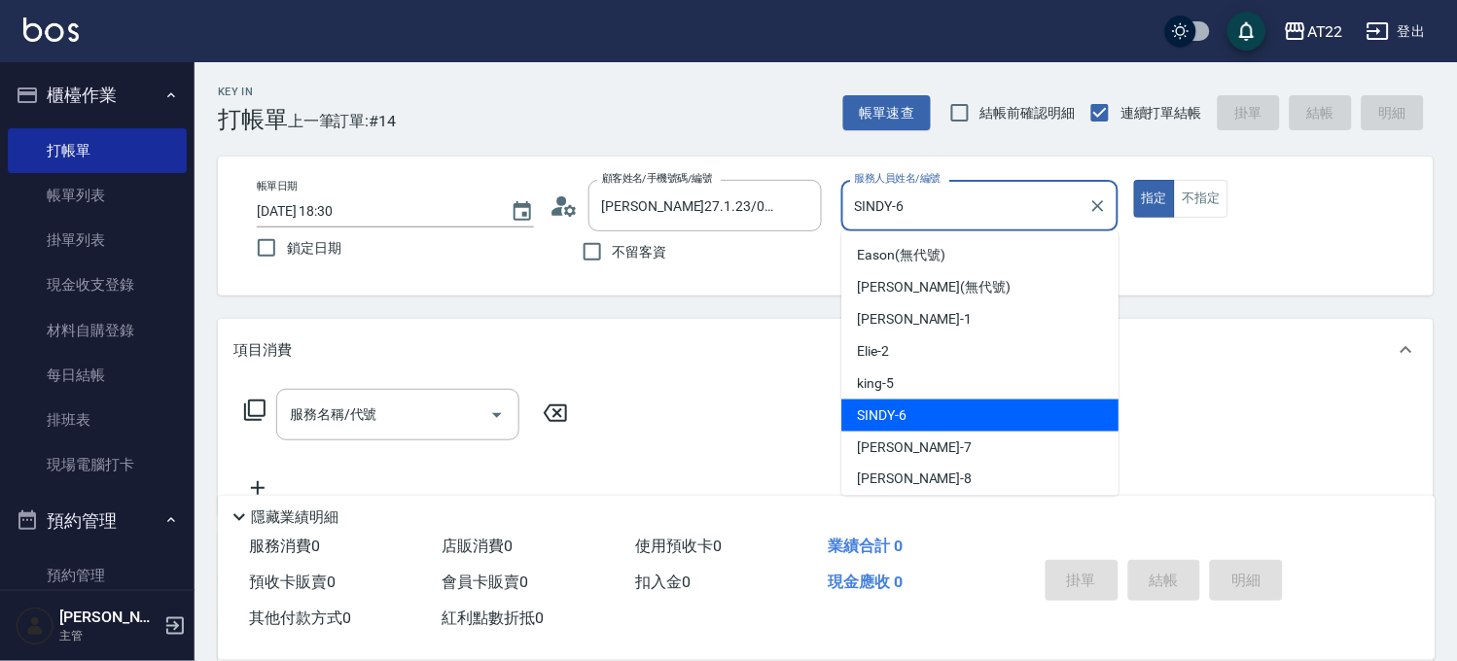
click at [970, 214] on input "SINDY-6" at bounding box center [965, 206] width 230 height 34
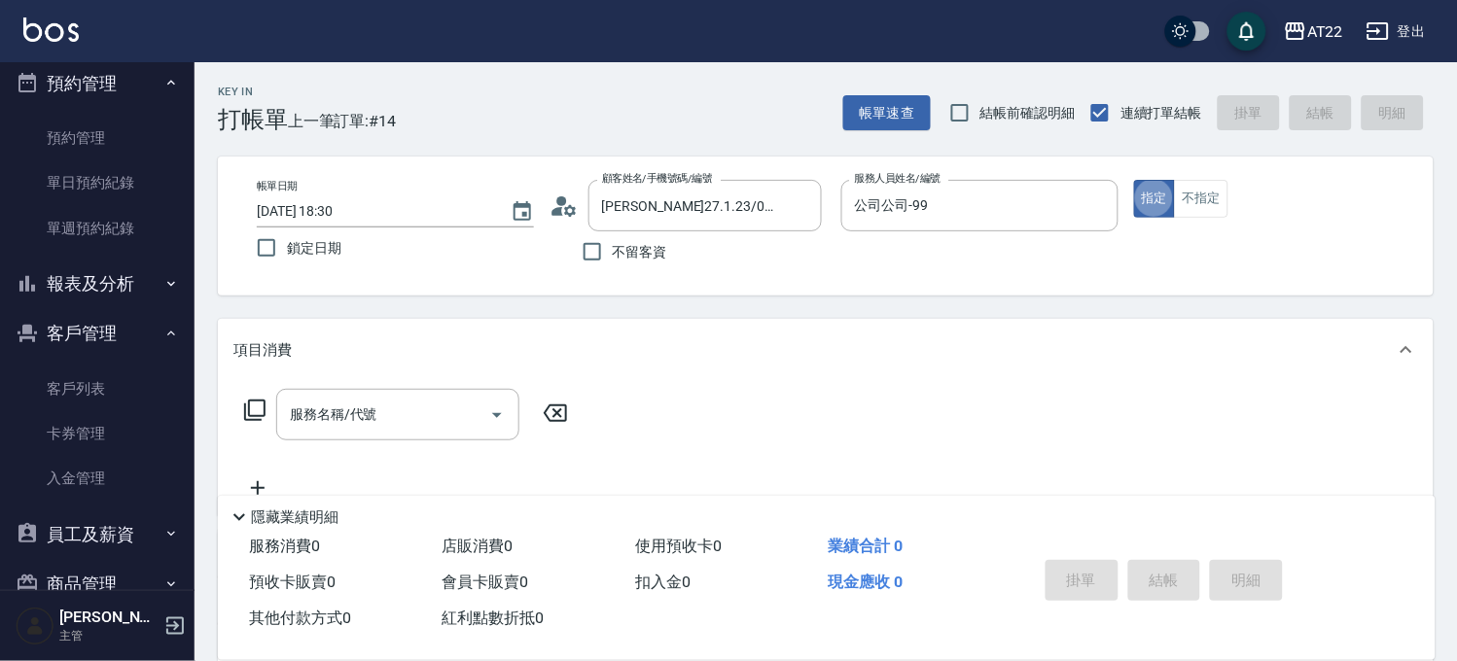
scroll to position [529, 0]
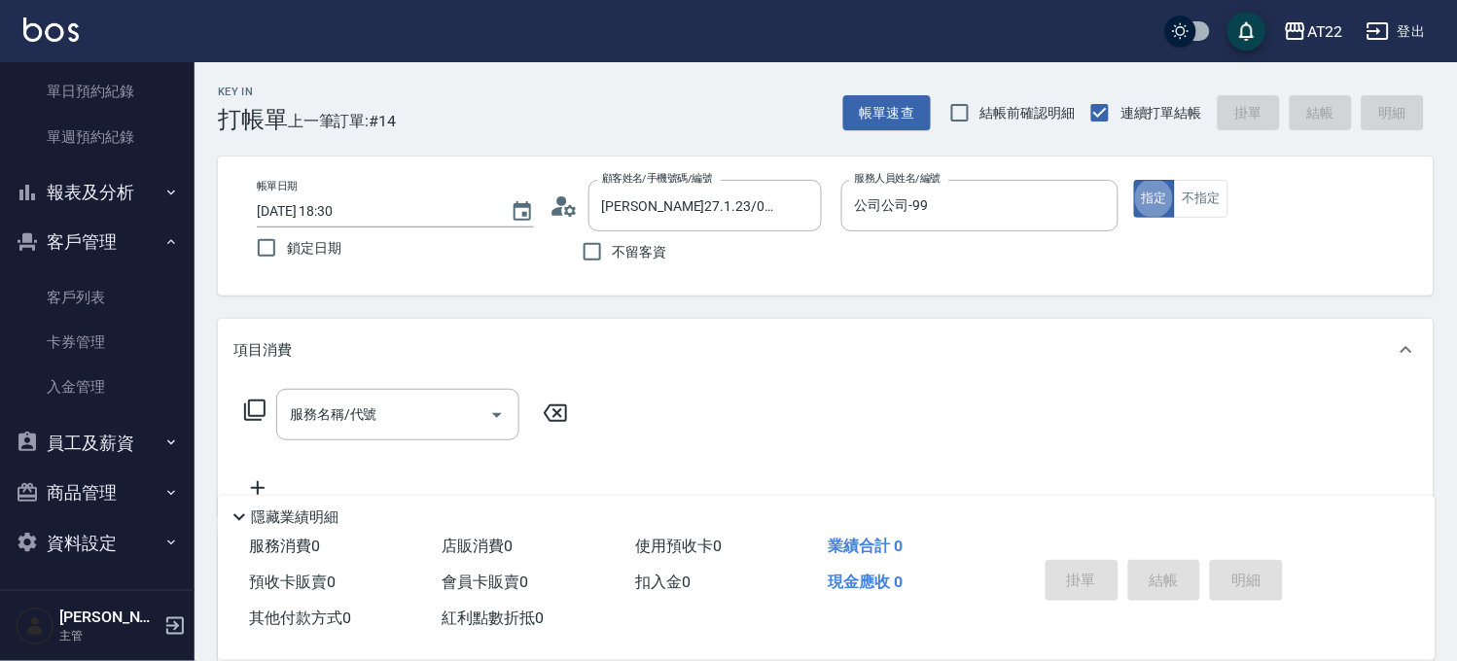
drag, startPoint x: 83, startPoint y: 298, endPoint x: 183, endPoint y: 255, distance: 108.9
click at [83, 298] on link "客戶列表" at bounding box center [97, 297] width 179 height 45
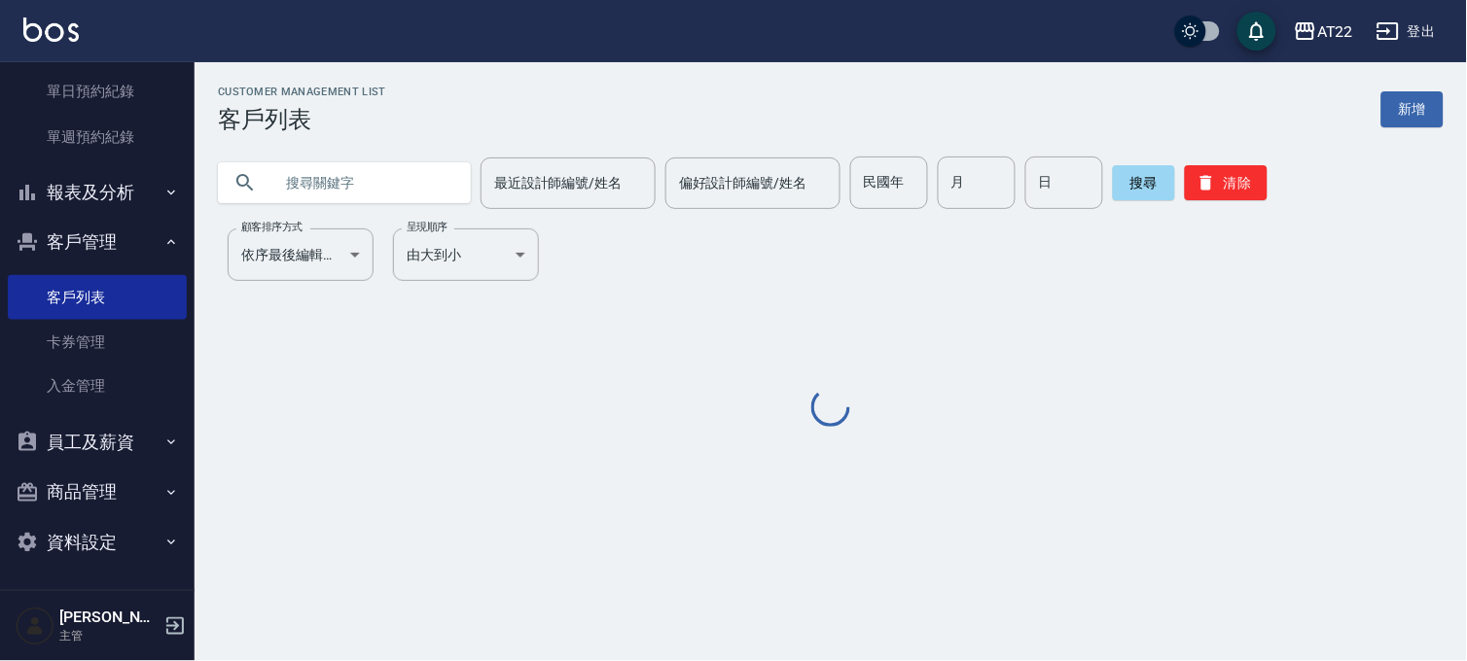
click at [345, 159] on input "text" at bounding box center [363, 183] width 183 height 53
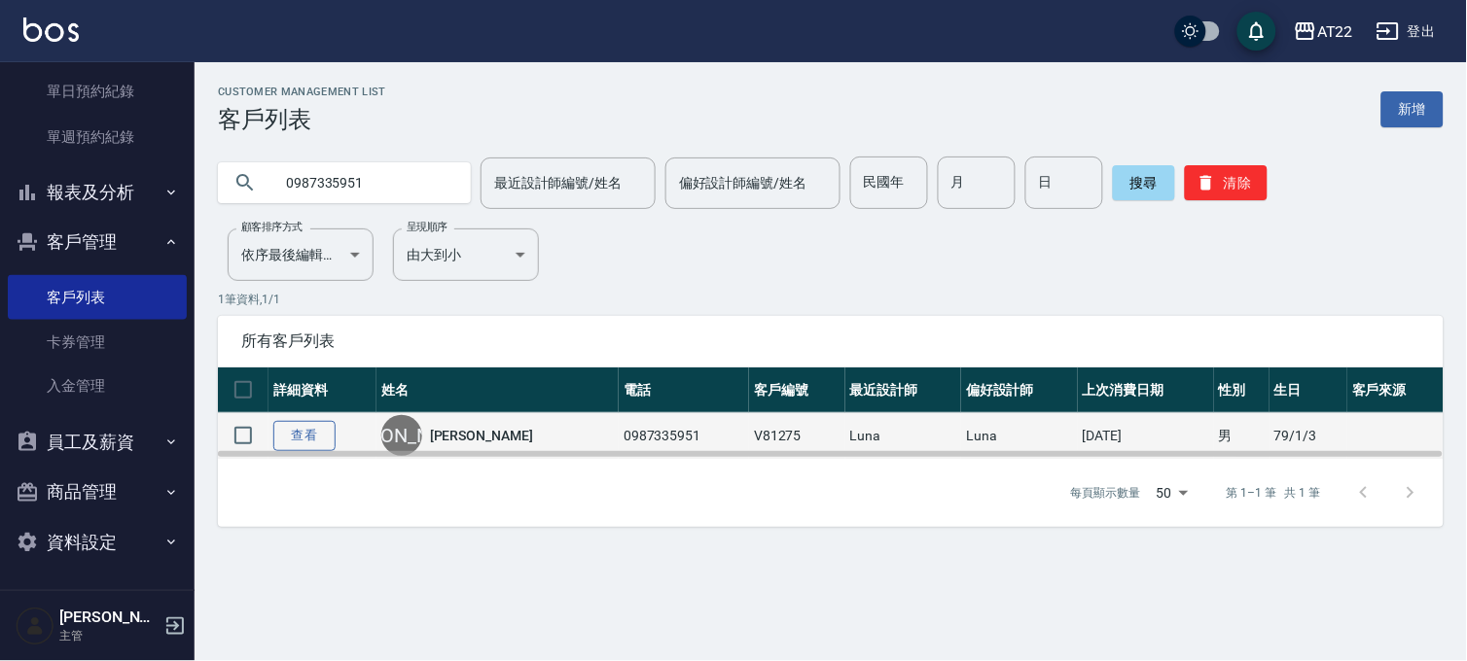
click at [290, 440] on link "查看" at bounding box center [304, 436] width 62 height 30
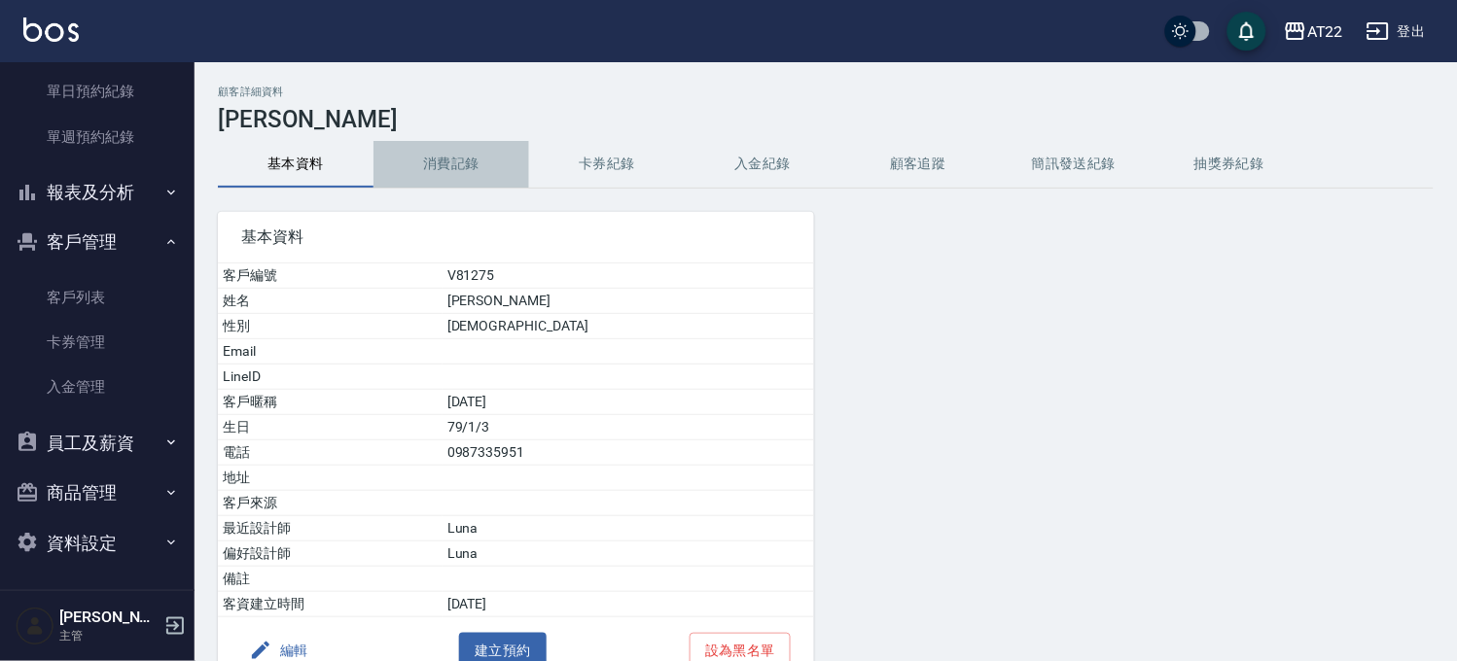
click at [451, 175] on button "消費記錄" at bounding box center [451, 164] width 156 height 47
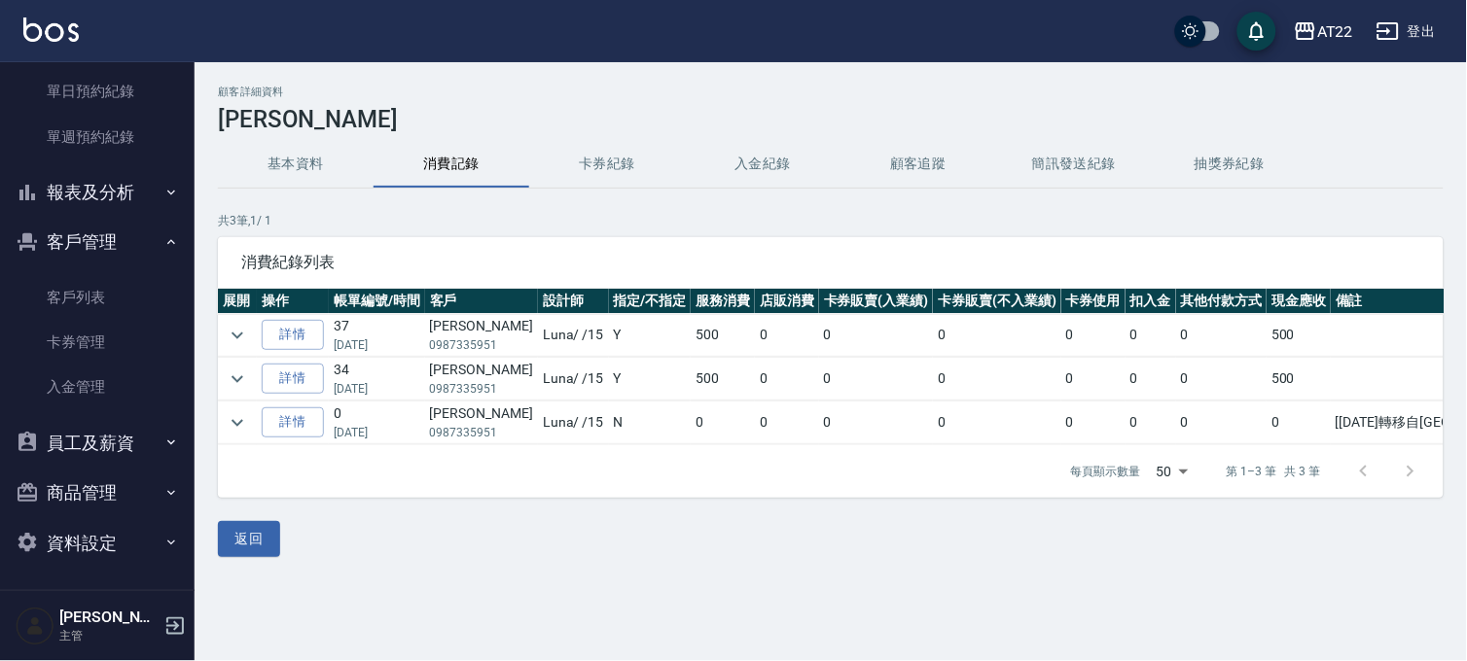
click at [275, 180] on button "基本資料" at bounding box center [296, 164] width 156 height 47
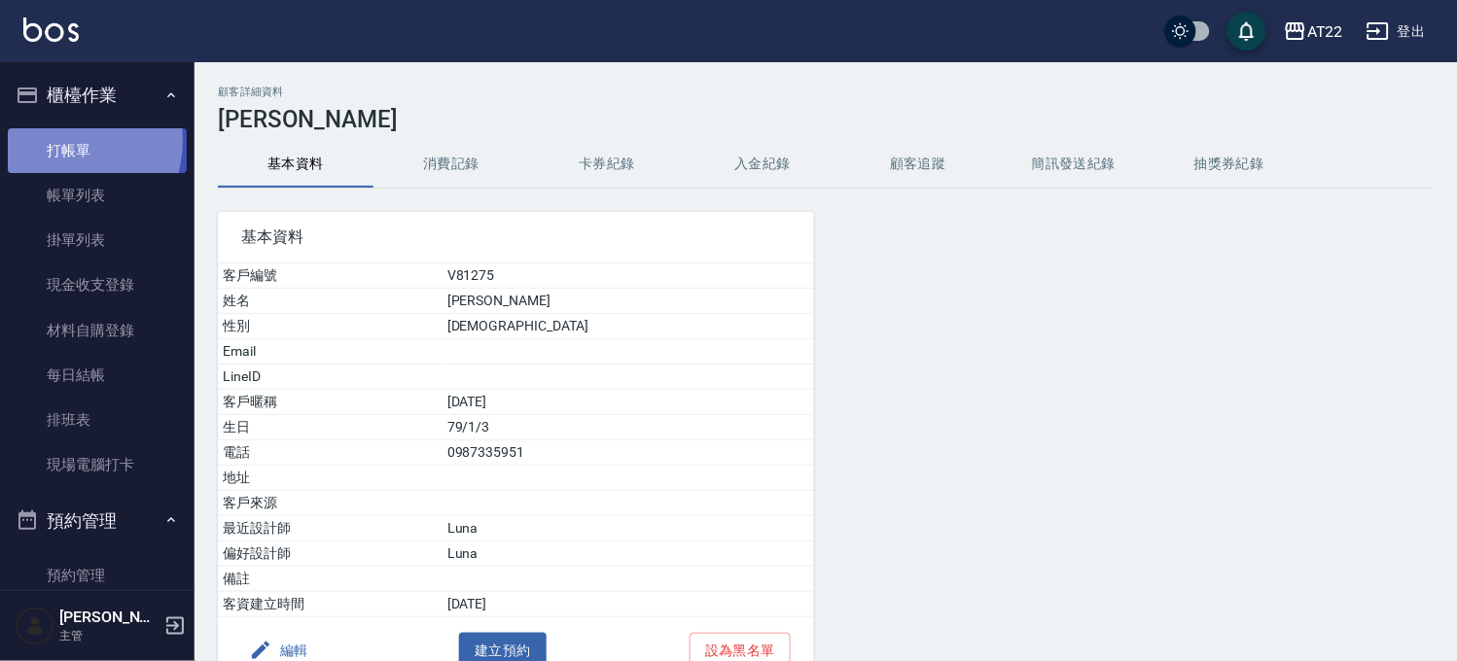
click at [55, 141] on link "打帳單" at bounding box center [97, 150] width 179 height 45
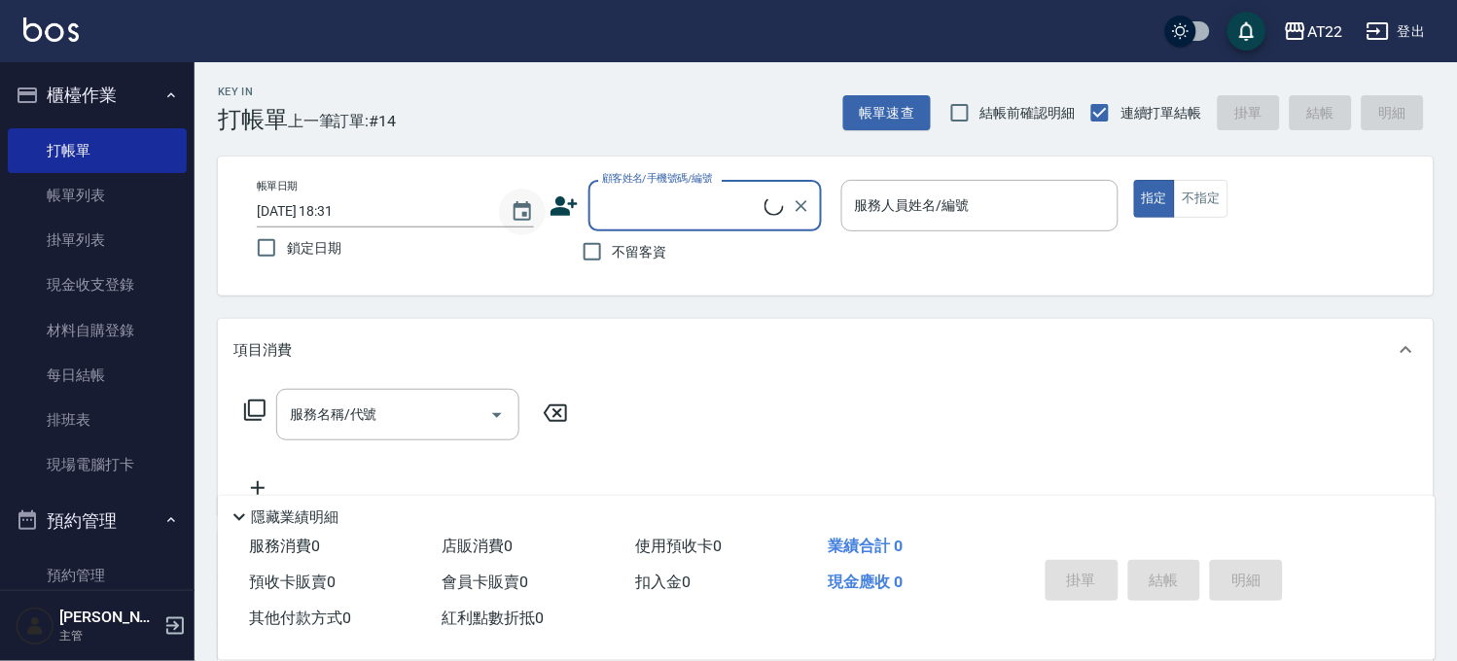
click at [517, 202] on icon "Choose date, selected date is 2025-08-19" at bounding box center [522, 210] width 18 height 19
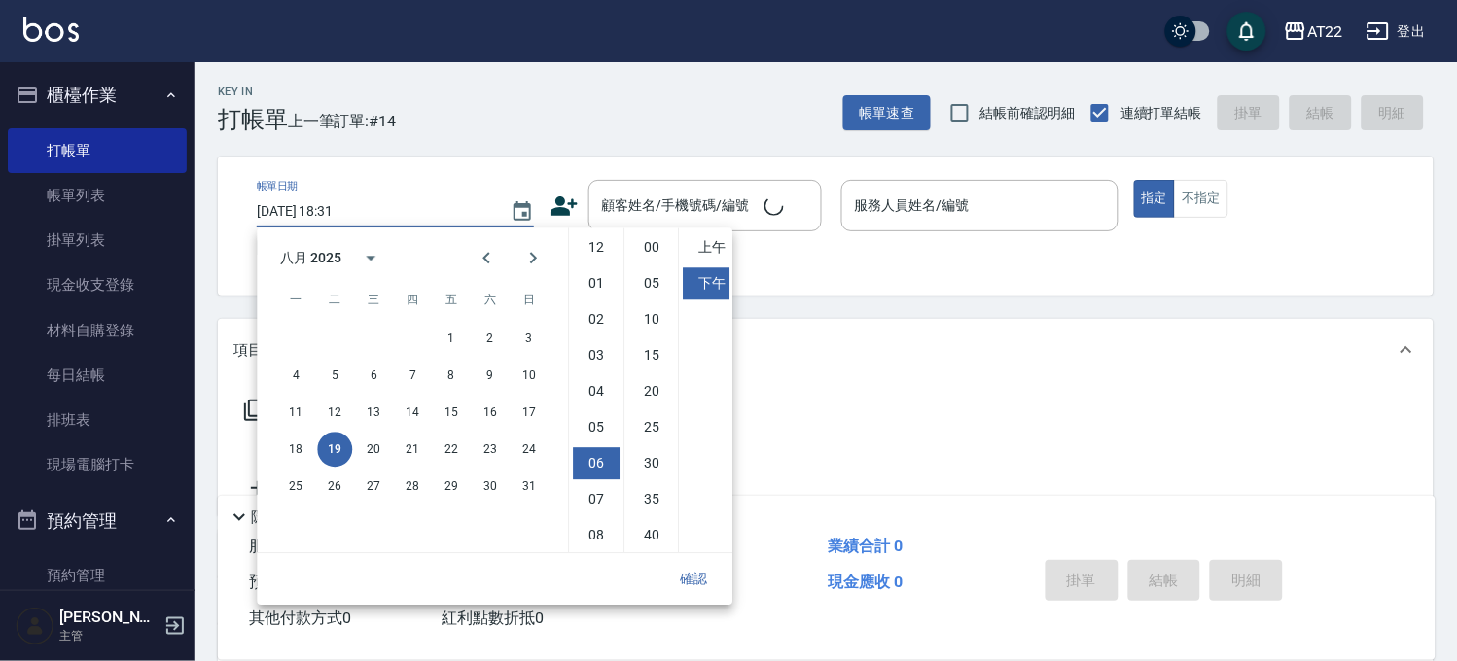
scroll to position [108, 0]
click at [690, 206] on input "顧客姓名/手機號碼/編號" at bounding box center [690, 206] width 187 height 34
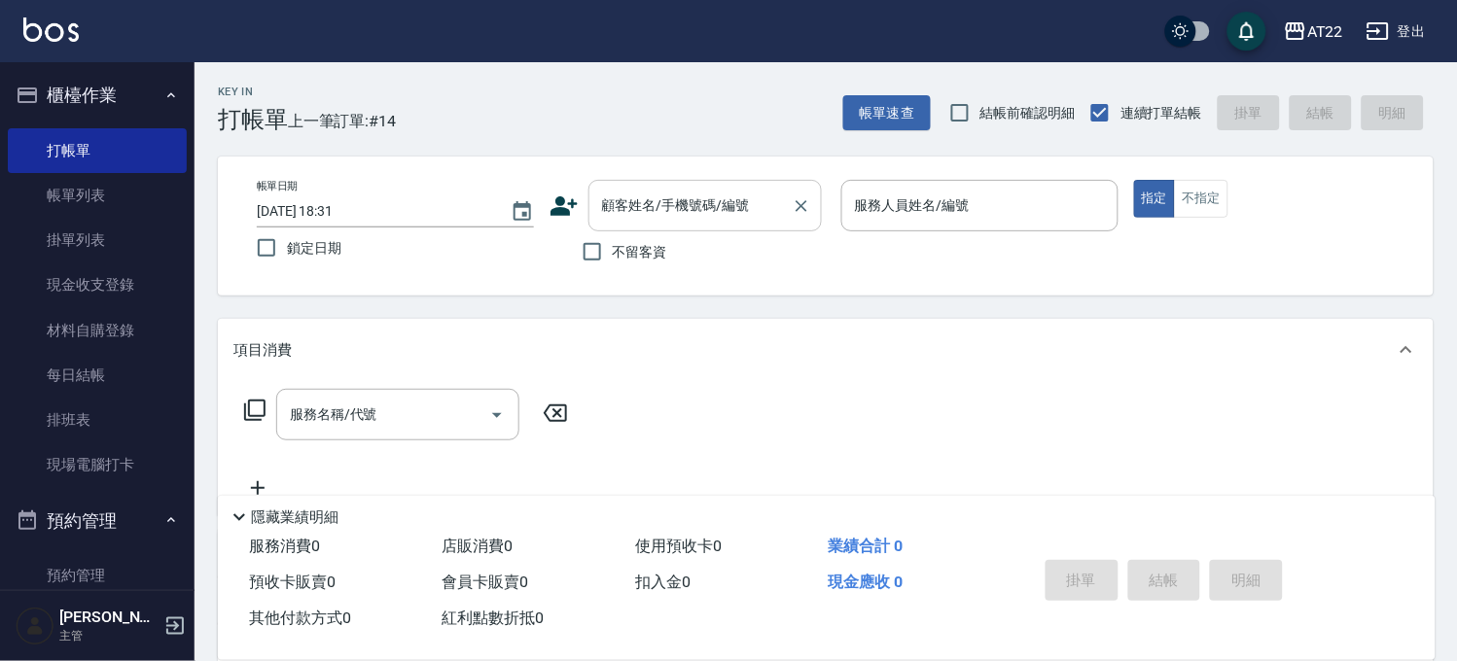
click at [683, 188] on div "顧客姓名/手機號碼/編號 顧客姓名/手機號碼/編號" at bounding box center [704, 206] width 233 height 52
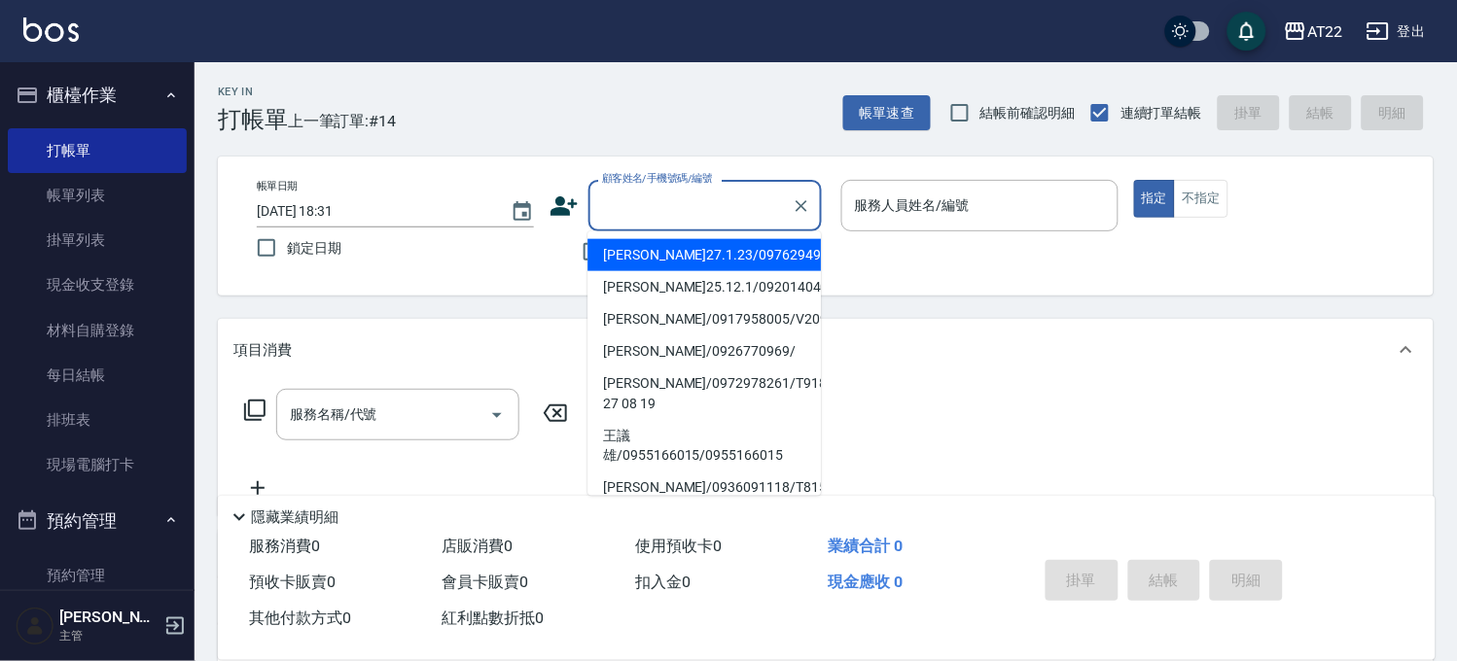
click at [692, 254] on li "[PERSON_NAME]27.1.23/0976294913/T90490" at bounding box center [703, 255] width 233 height 32
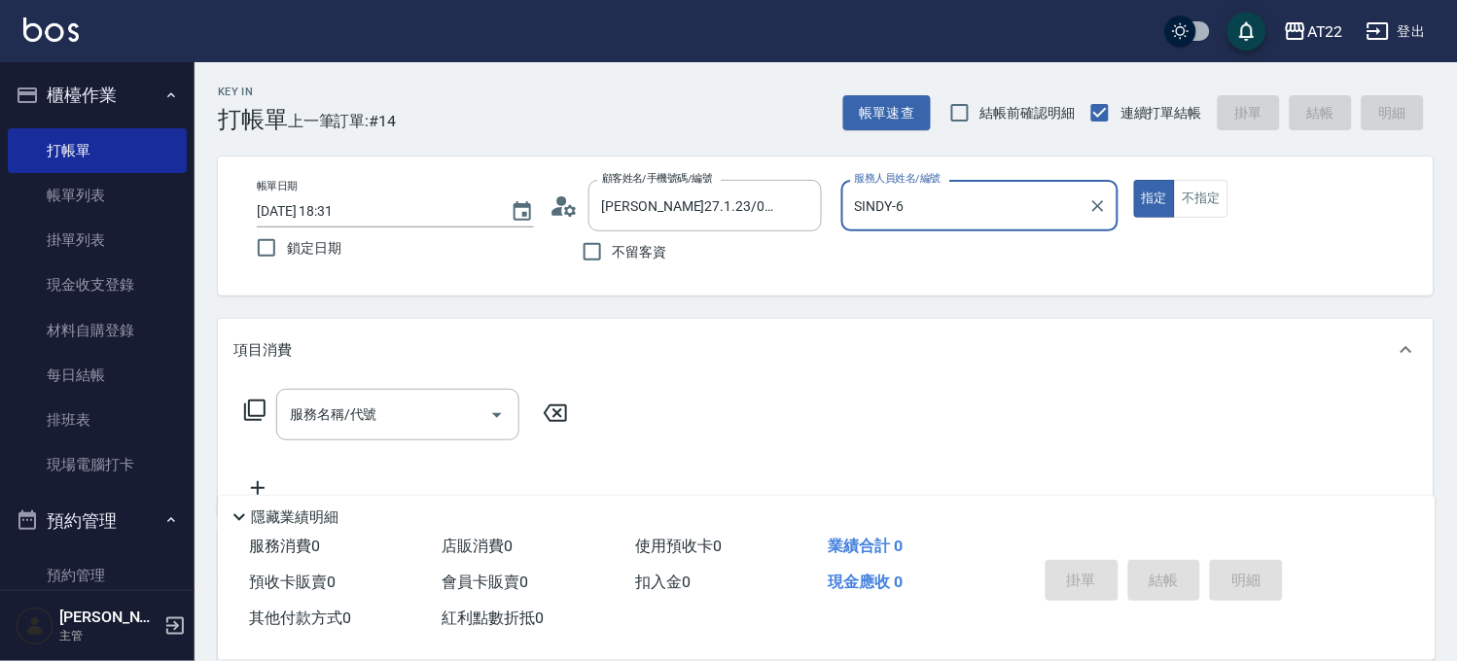
click at [969, 220] on input "SINDY-6" at bounding box center [965, 206] width 230 height 34
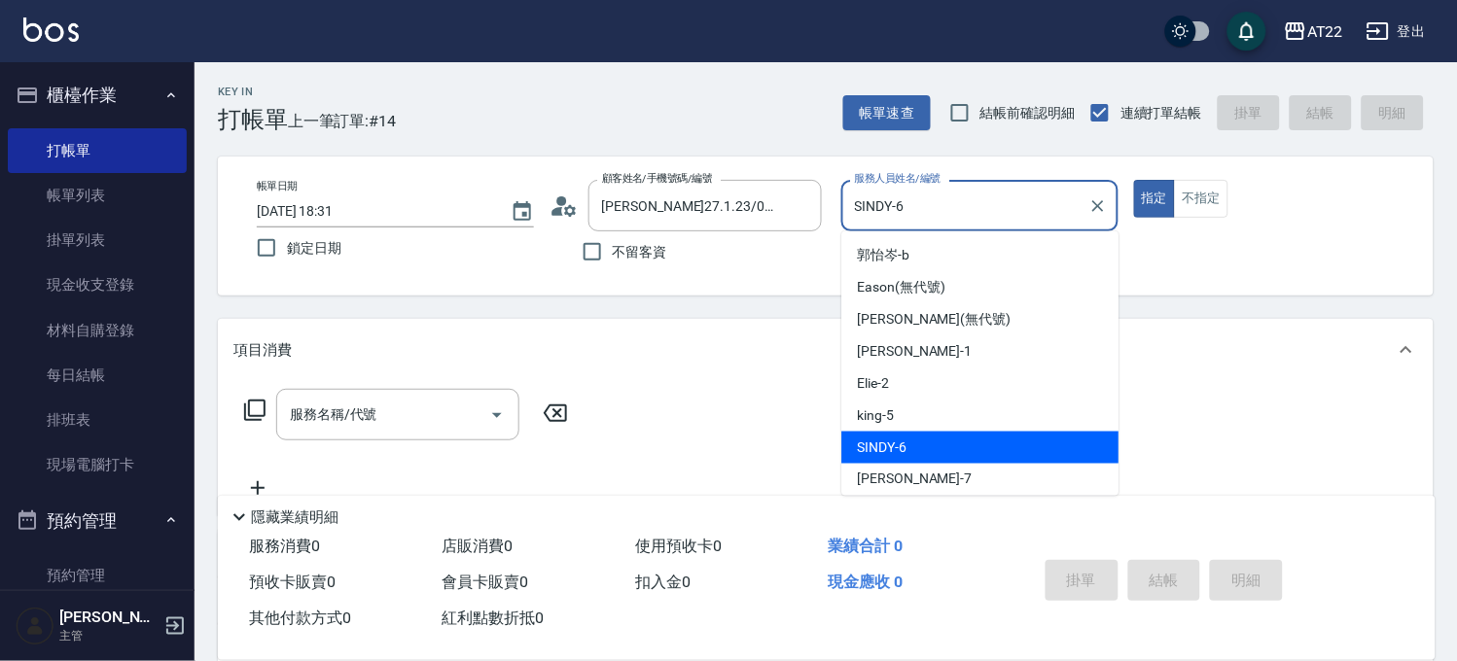
click at [969, 220] on input "SINDY-6" at bounding box center [965, 206] width 230 height 34
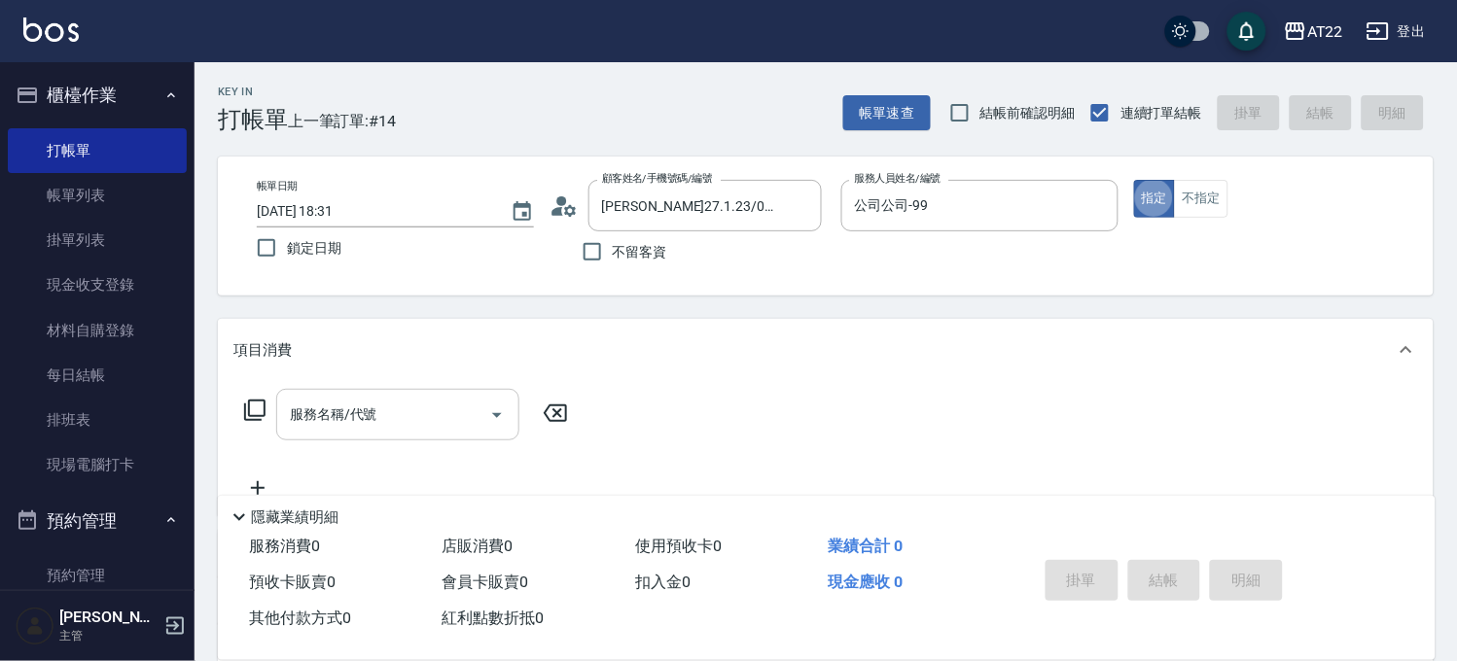
click at [397, 394] on div "服務名稱/代號" at bounding box center [397, 415] width 243 height 52
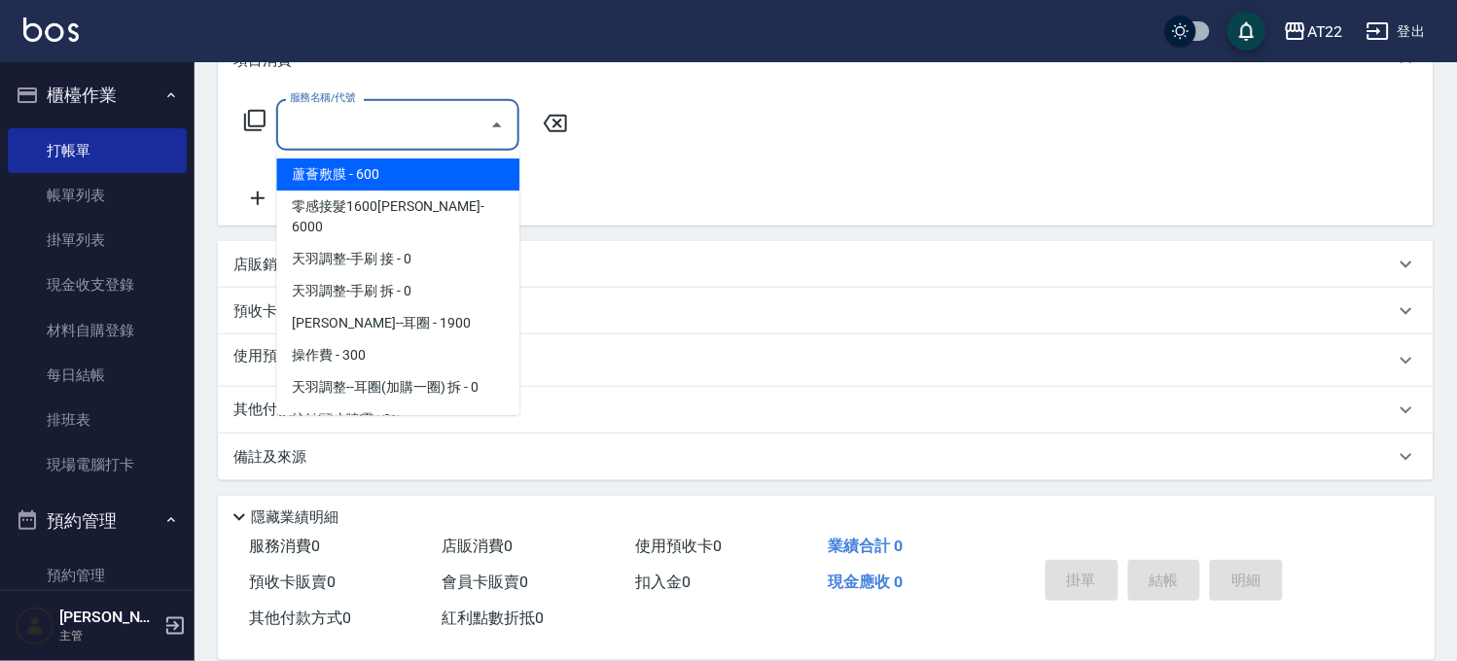
scroll to position [293, 0]
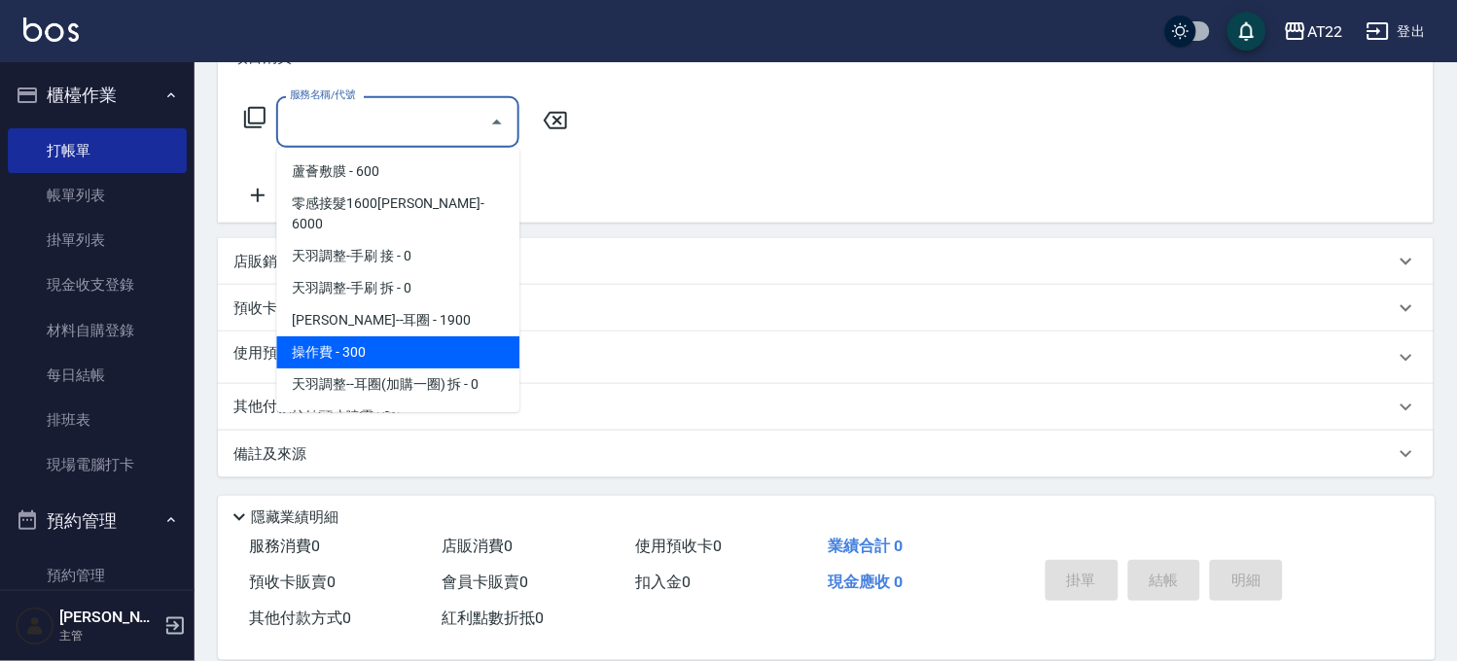
click at [240, 308] on p "預收卡販賣" at bounding box center [269, 309] width 73 height 20
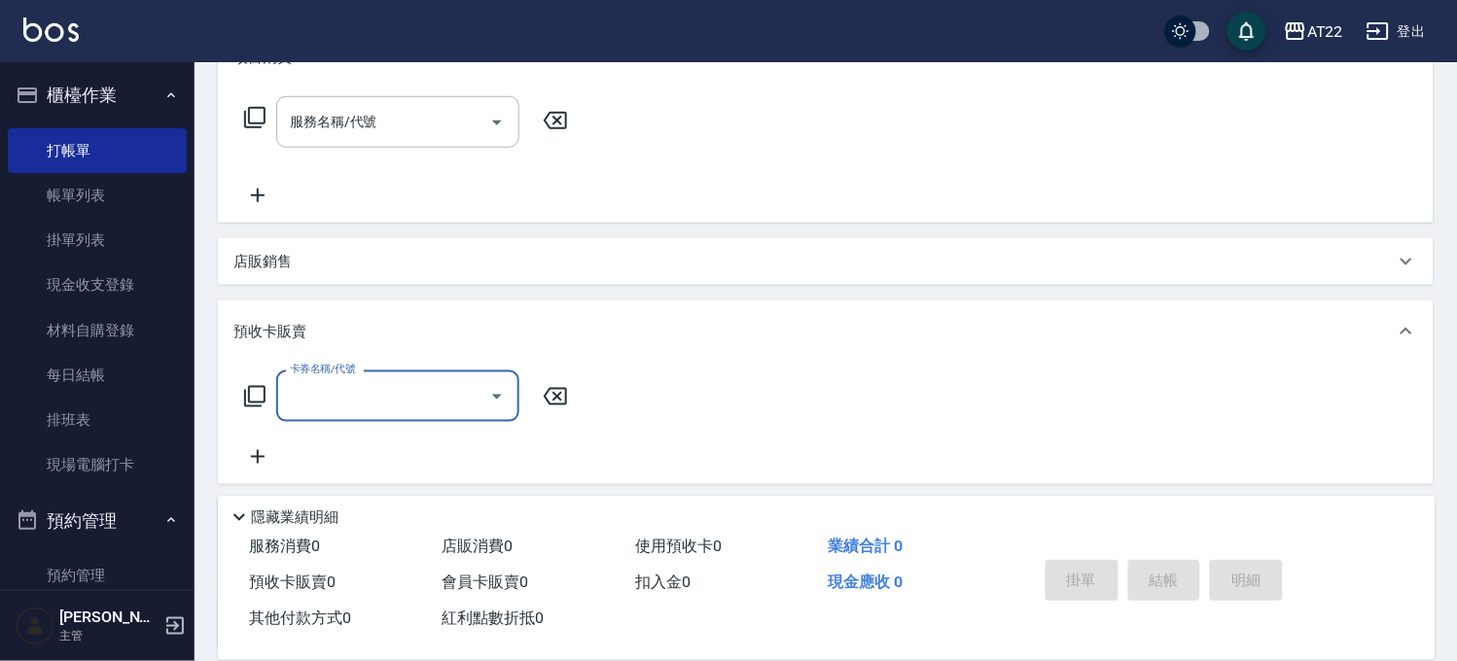
scroll to position [0, 0]
click at [264, 326] on p "預收卡販賣" at bounding box center [269, 332] width 73 height 20
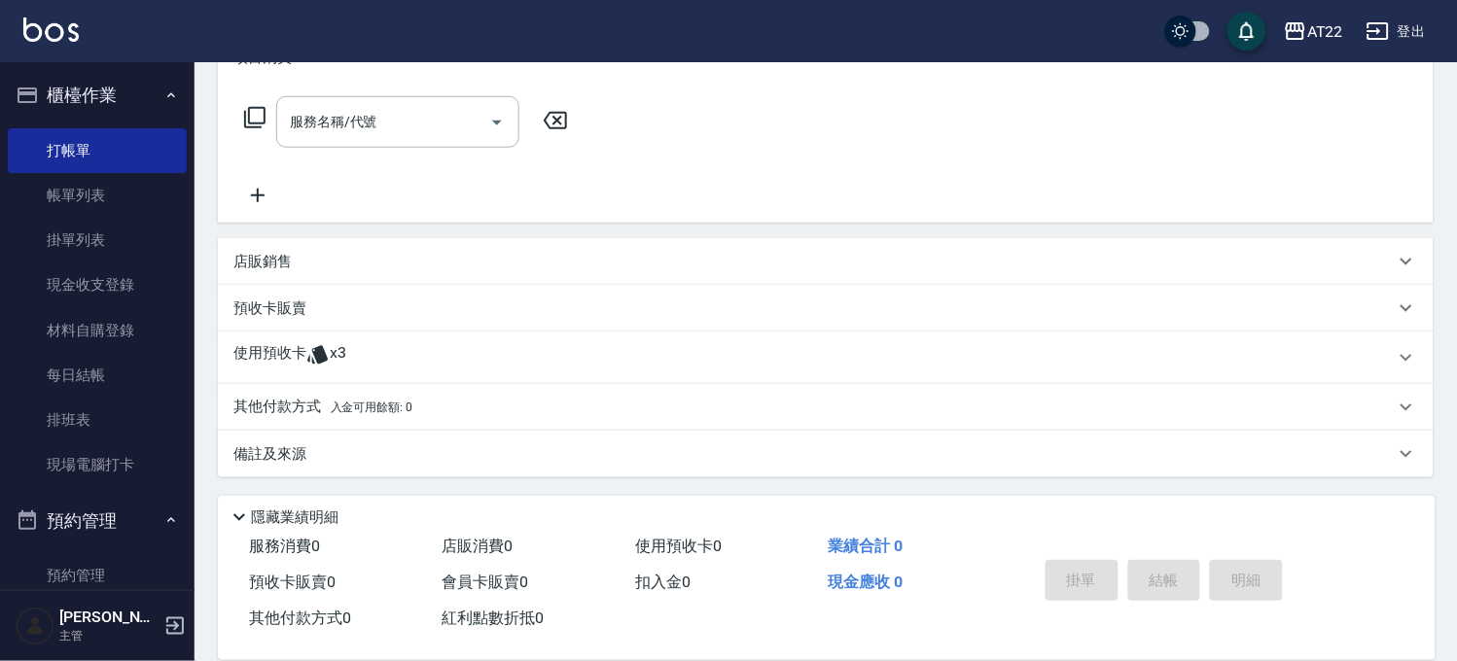
click at [287, 366] on p "使用預收卡" at bounding box center [269, 357] width 73 height 29
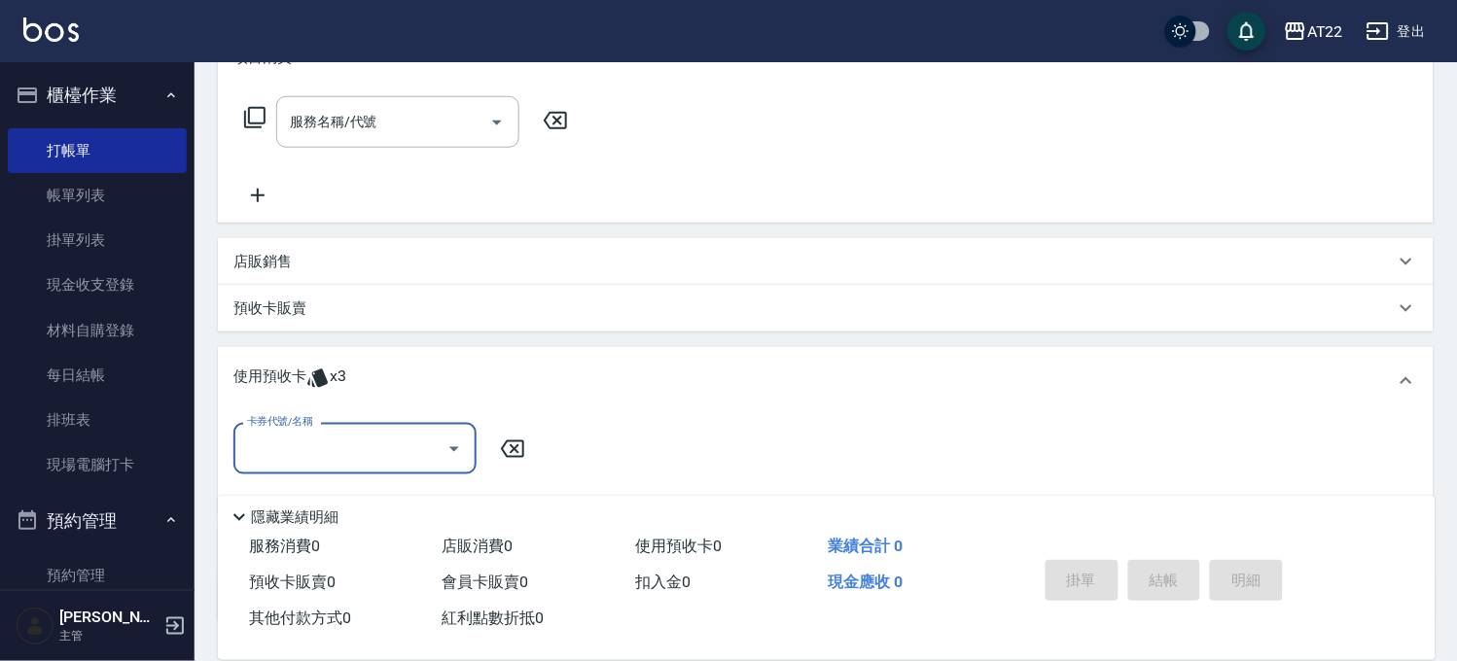
click at [352, 439] on input "卡券代號/名稱" at bounding box center [340, 449] width 196 height 34
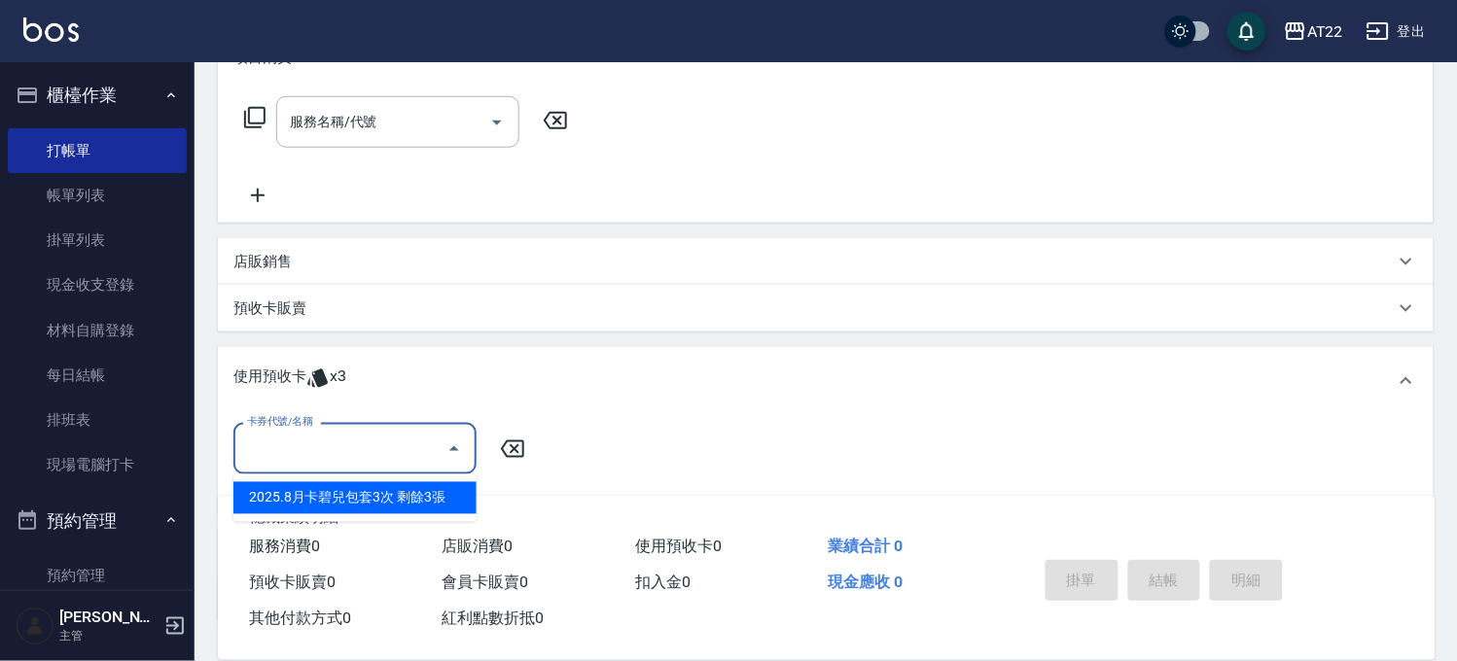
click at [424, 497] on div "2025.8月卡碧兒包套3次 剩餘3張" at bounding box center [354, 498] width 243 height 32
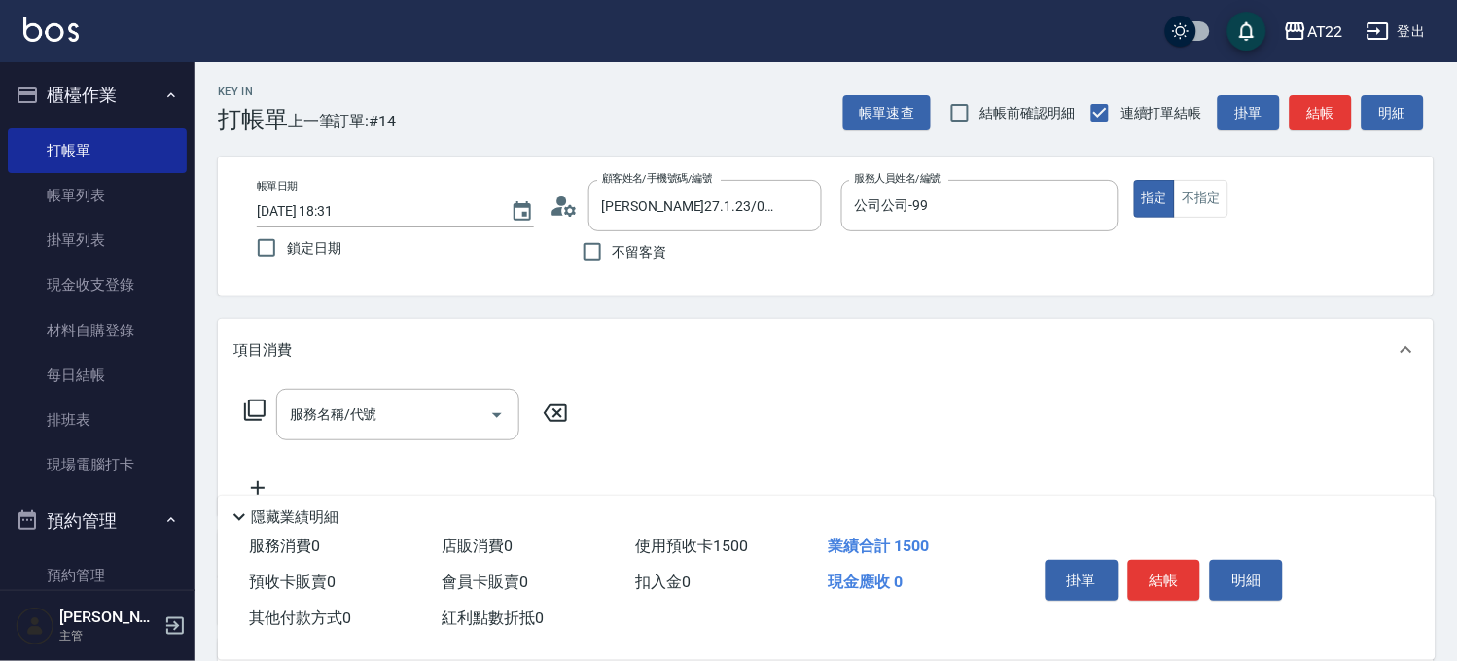
click at [555, 205] on icon at bounding box center [563, 206] width 29 height 29
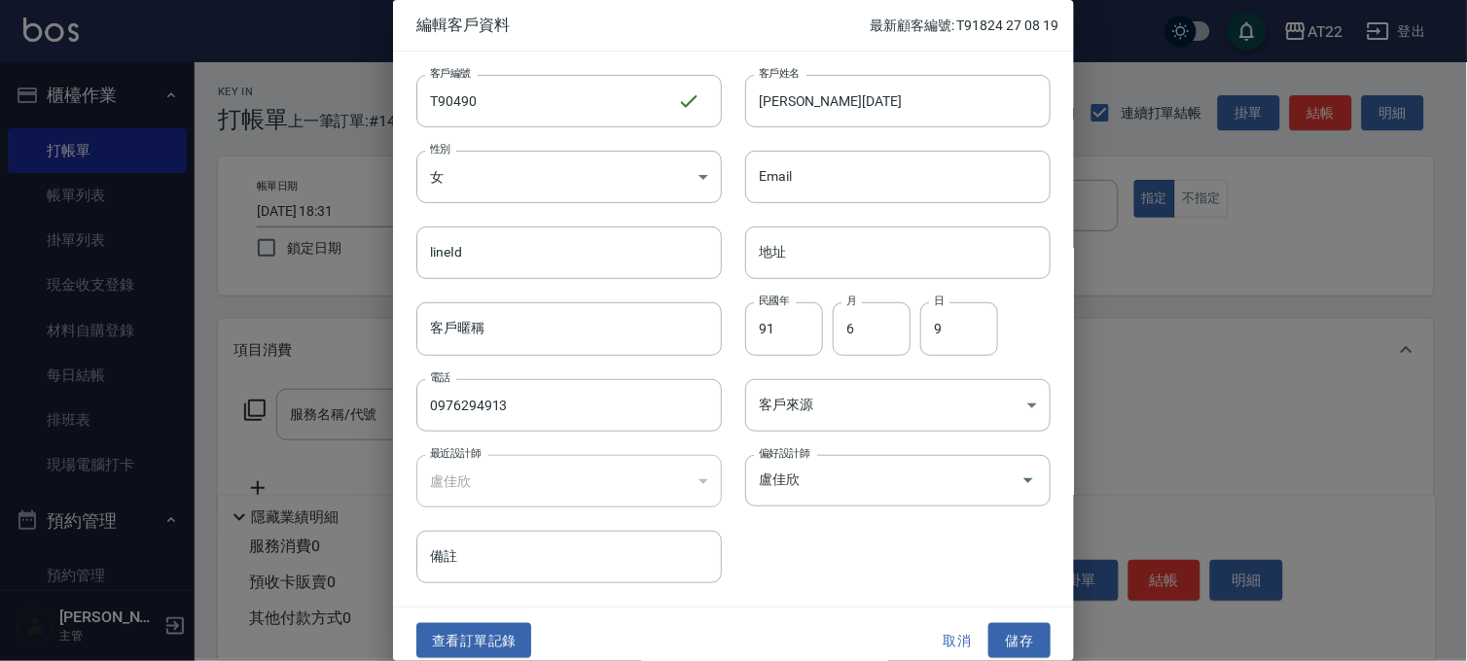
click at [365, 199] on div at bounding box center [733, 330] width 1467 height 661
click at [938, 637] on button "取消" at bounding box center [957, 641] width 62 height 36
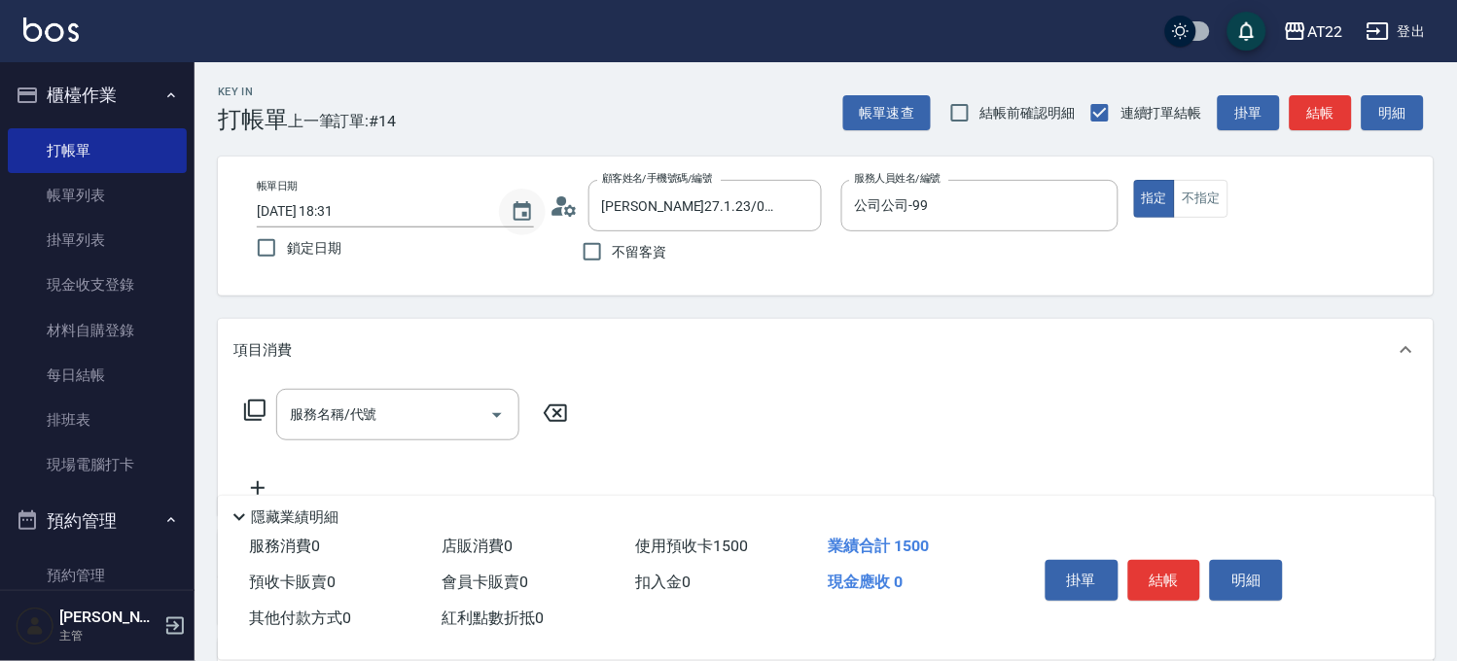
click at [536, 207] on button "Choose date, selected date is 2025-08-19" at bounding box center [522, 212] width 47 height 47
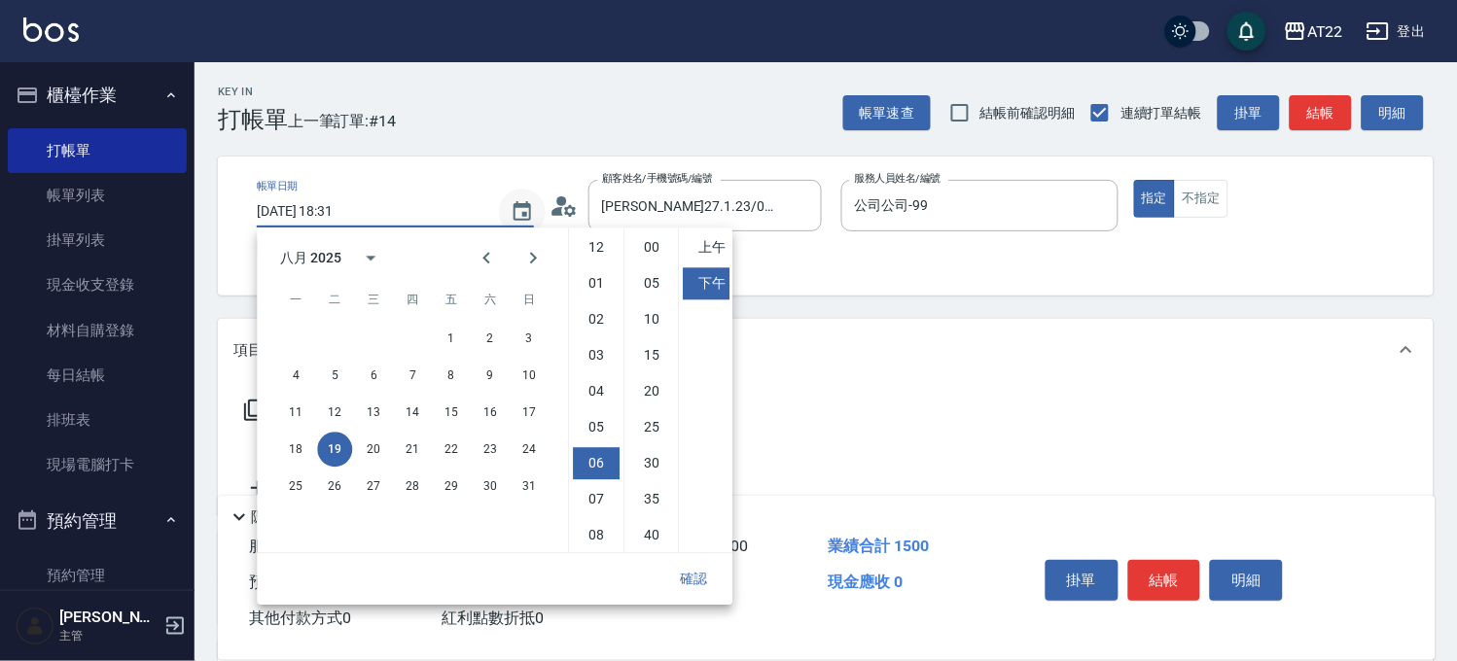
scroll to position [108, 0]
click at [343, 255] on div "八月 2025" at bounding box center [313, 258] width 67 height 20
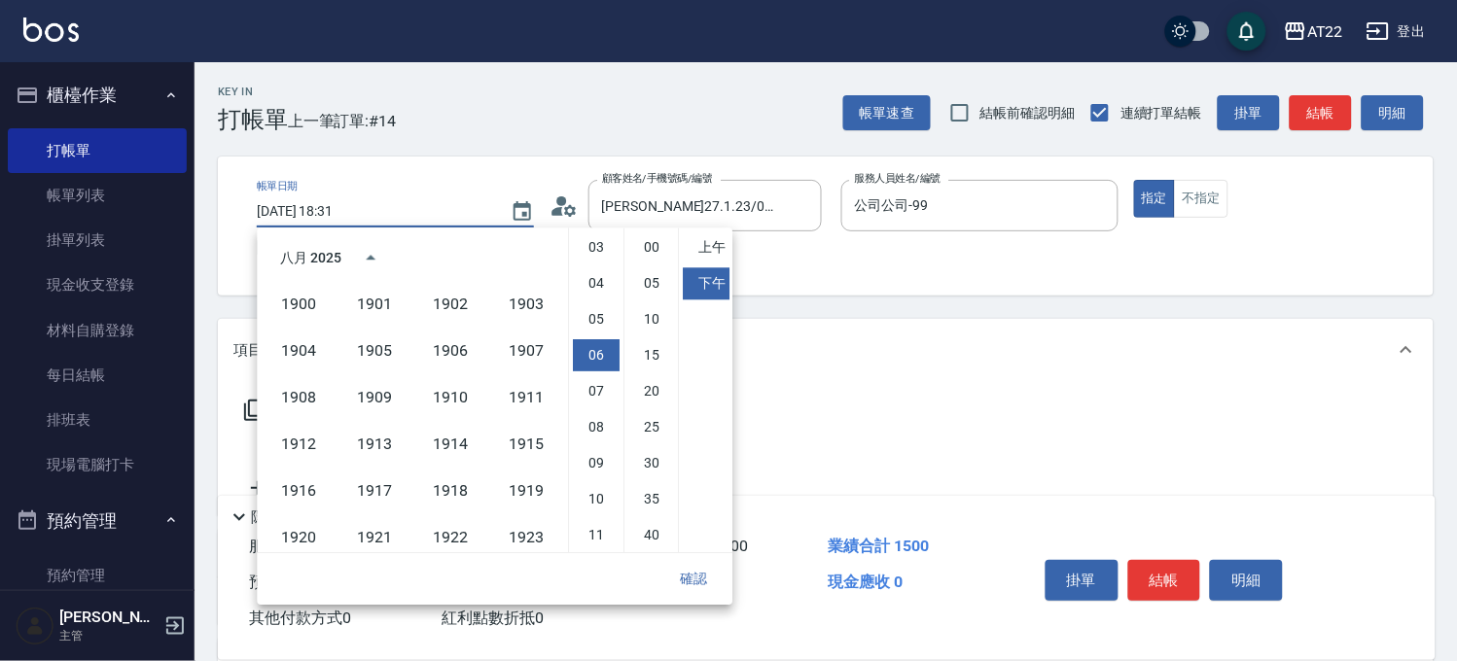
scroll to position [1333, 0]
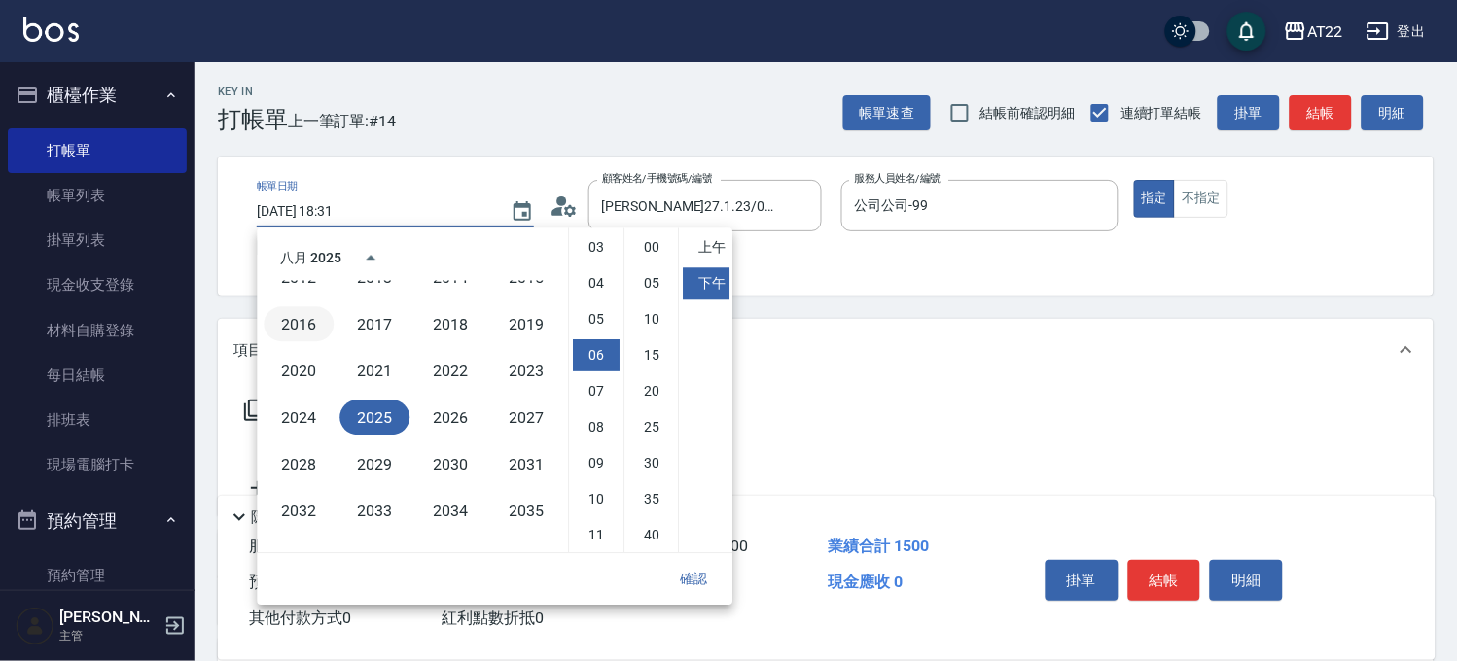
click at [305, 321] on button "2016" at bounding box center [299, 323] width 70 height 35
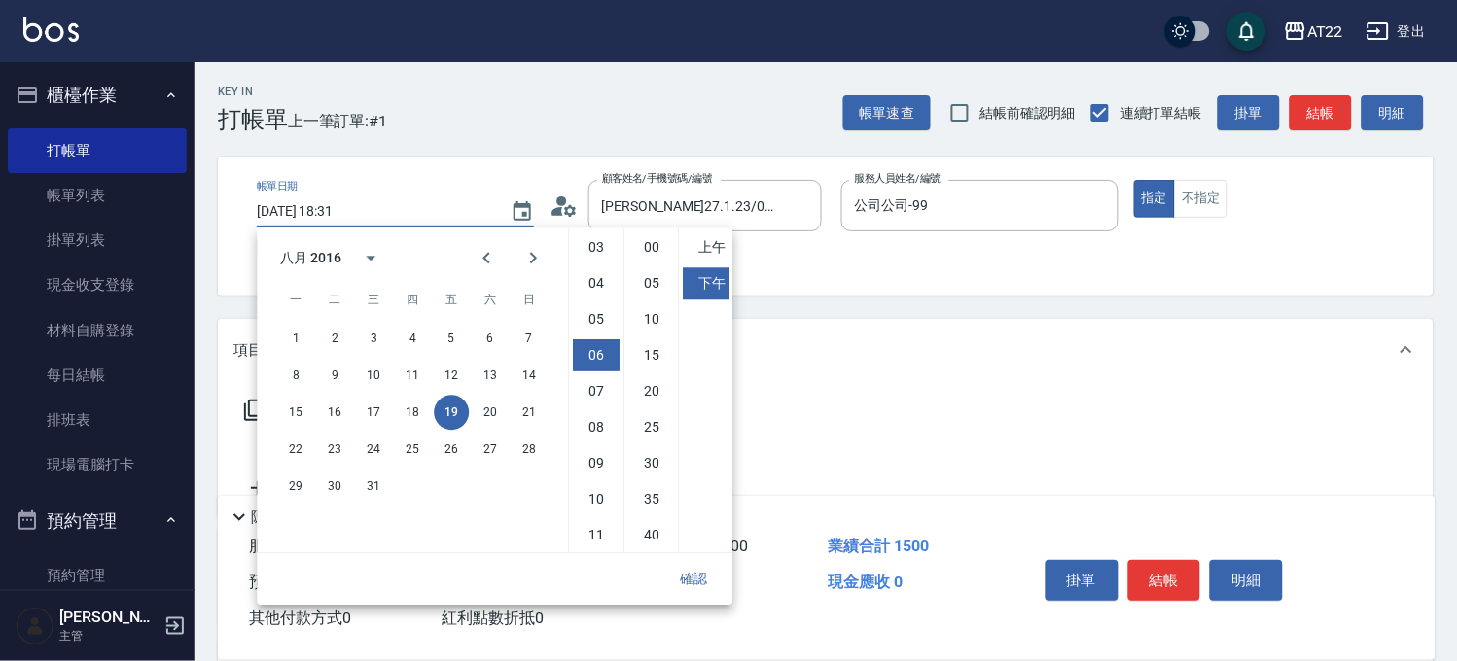
click at [701, 578] on button "確認" at bounding box center [693, 579] width 62 height 36
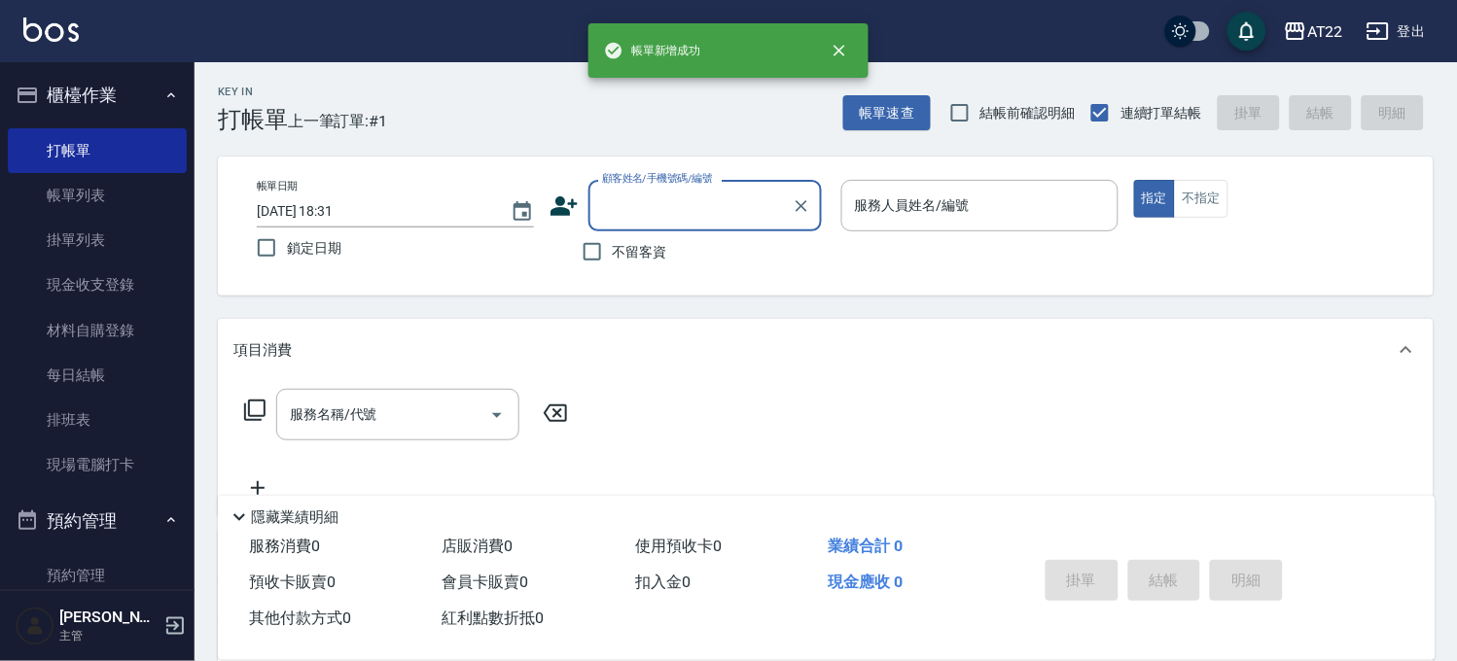
scroll to position [0, 0]
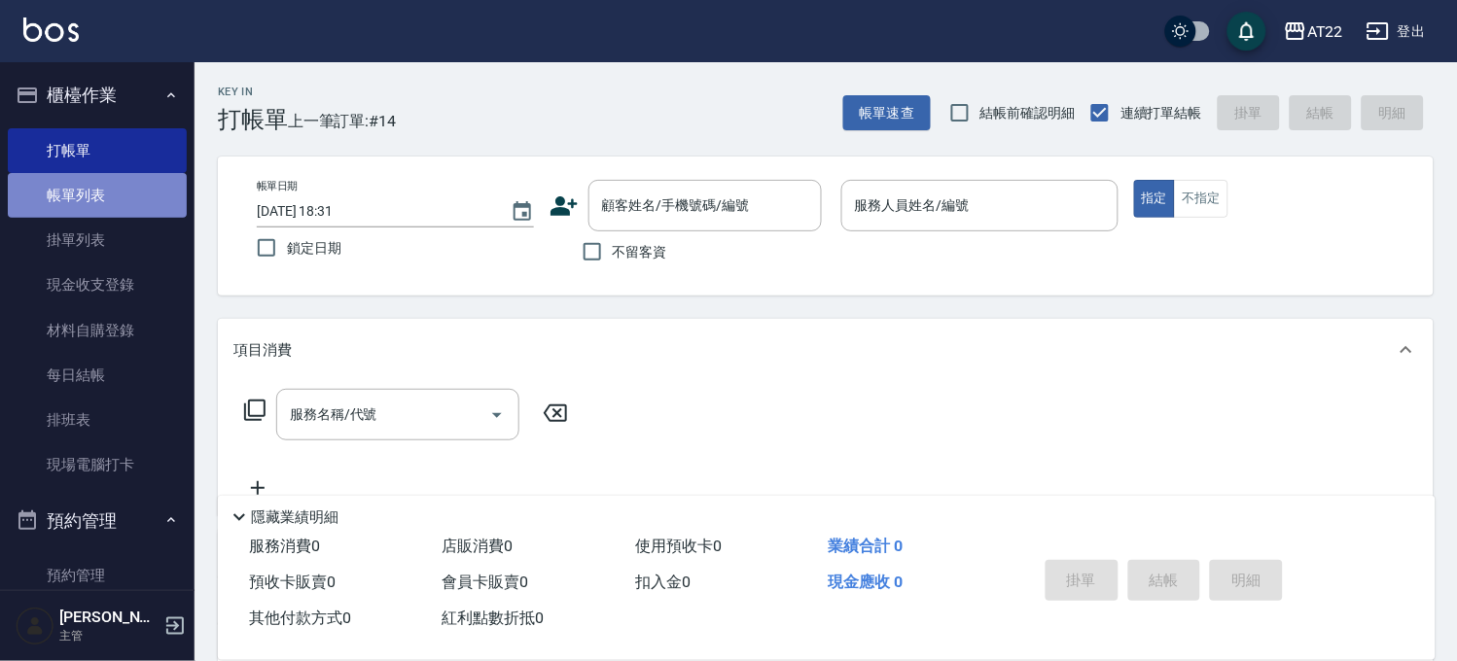
click at [109, 214] on link "帳單列表" at bounding box center [97, 195] width 179 height 45
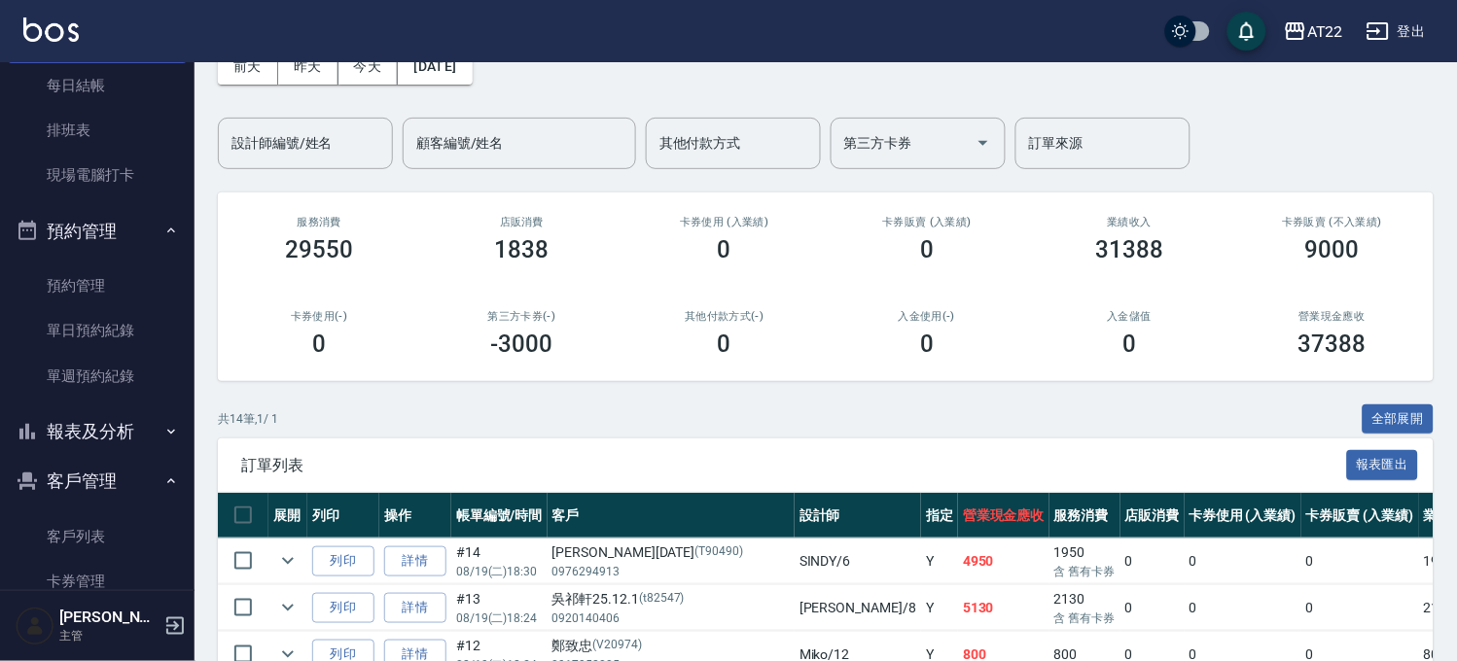
scroll to position [324, 0]
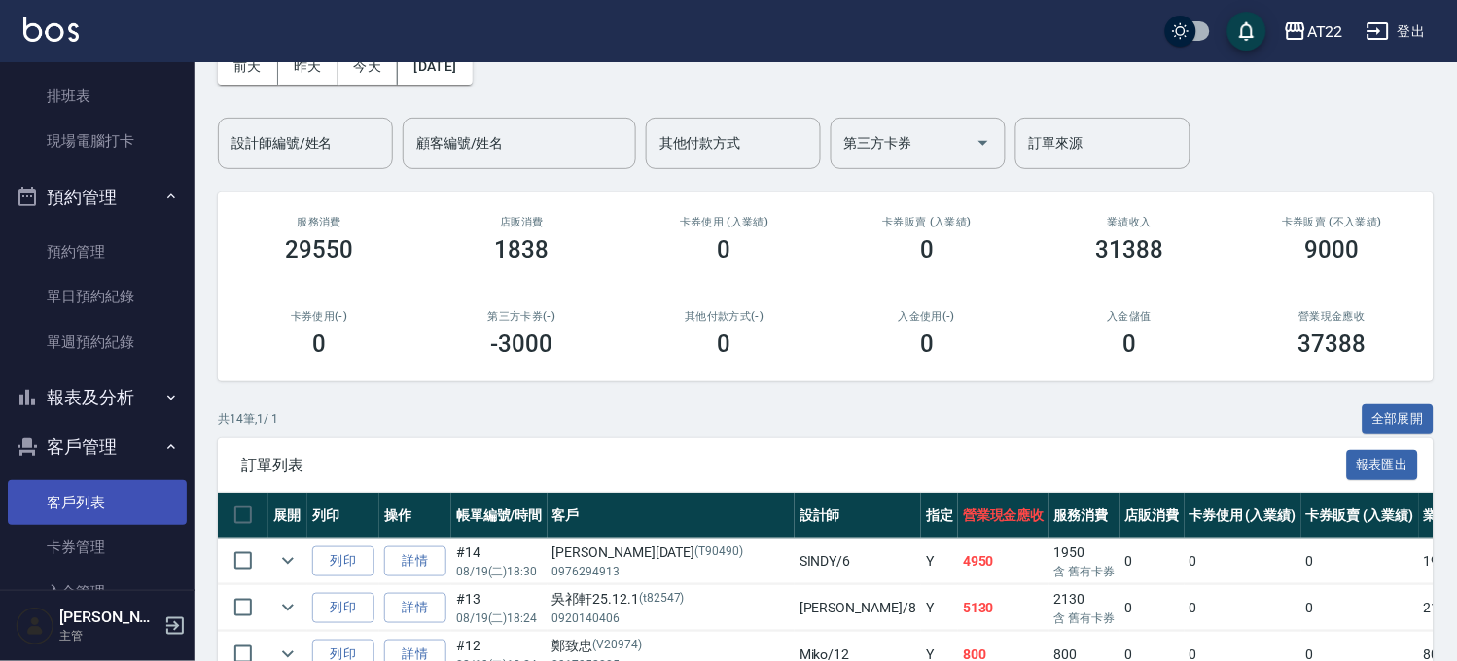
click at [107, 489] on link "客戶列表" at bounding box center [97, 502] width 179 height 45
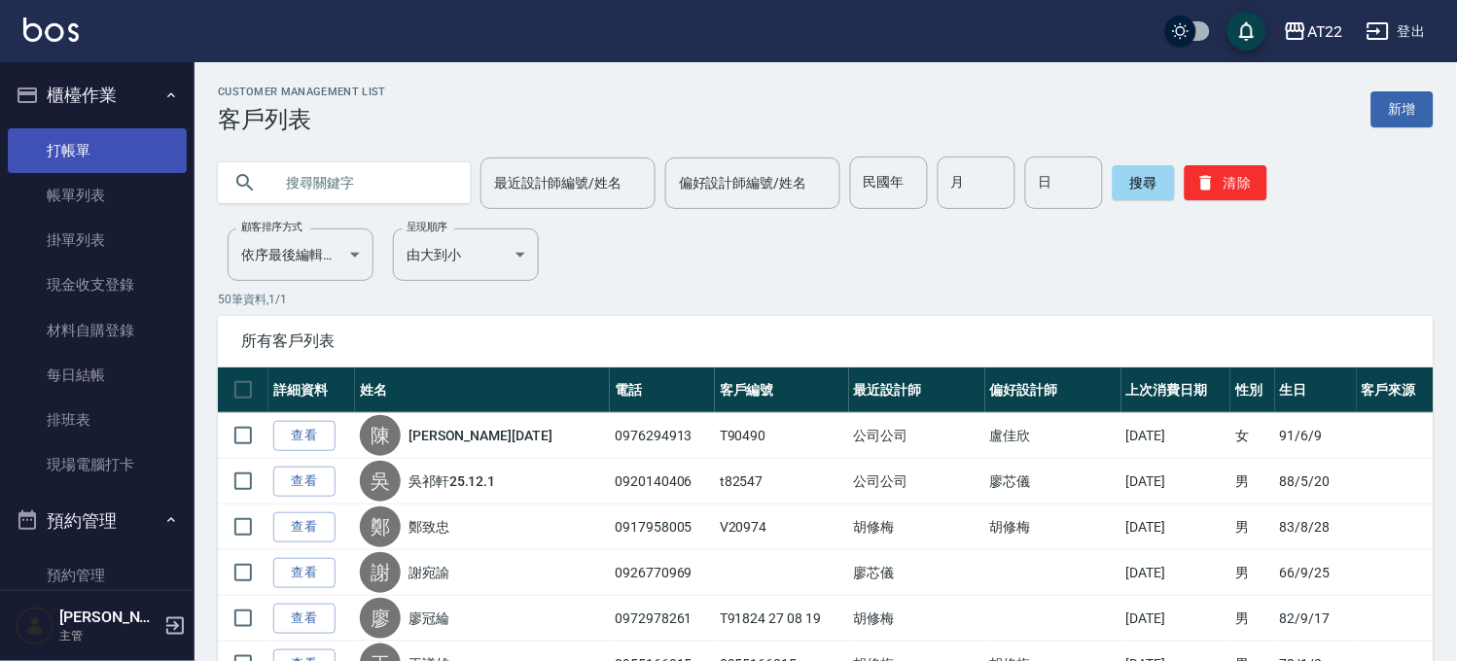
click at [64, 159] on link "打帳單" at bounding box center [97, 150] width 179 height 45
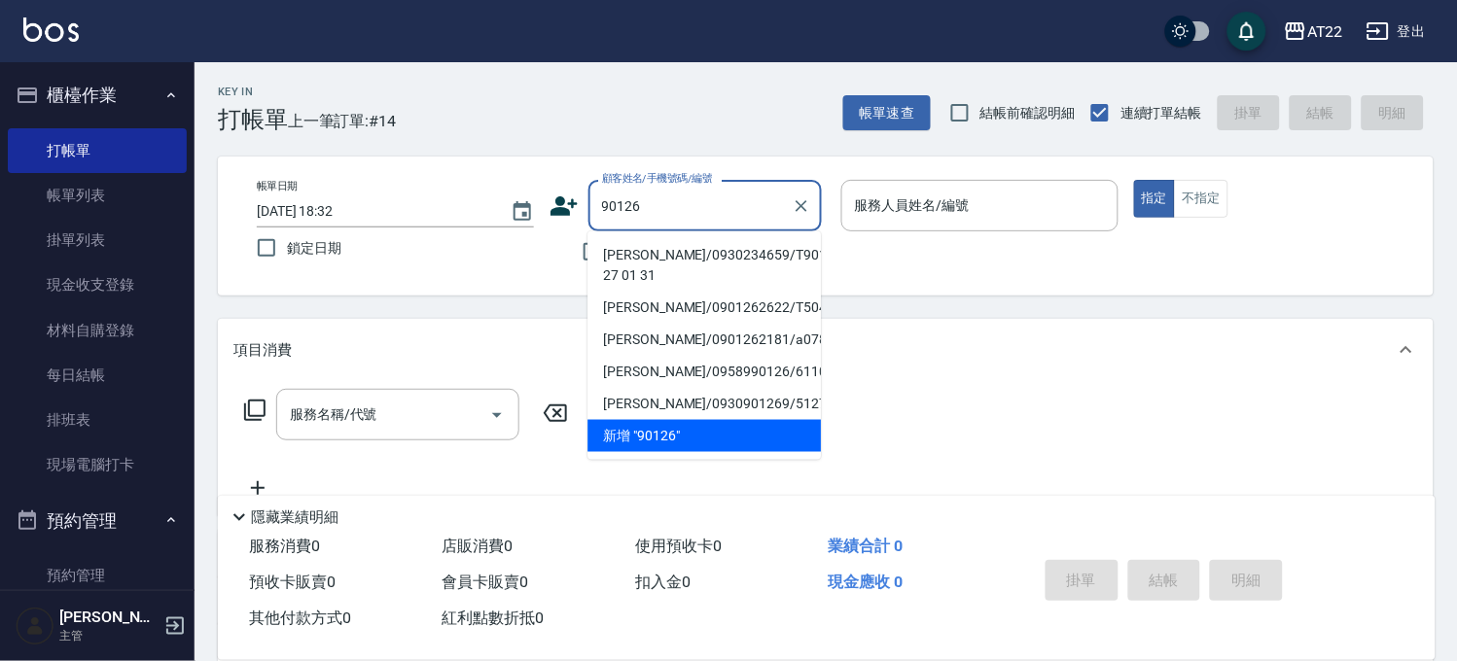
click at [784, 253] on li "[PERSON_NAME]/0930234659/T90126 27 01 31" at bounding box center [703, 265] width 233 height 53
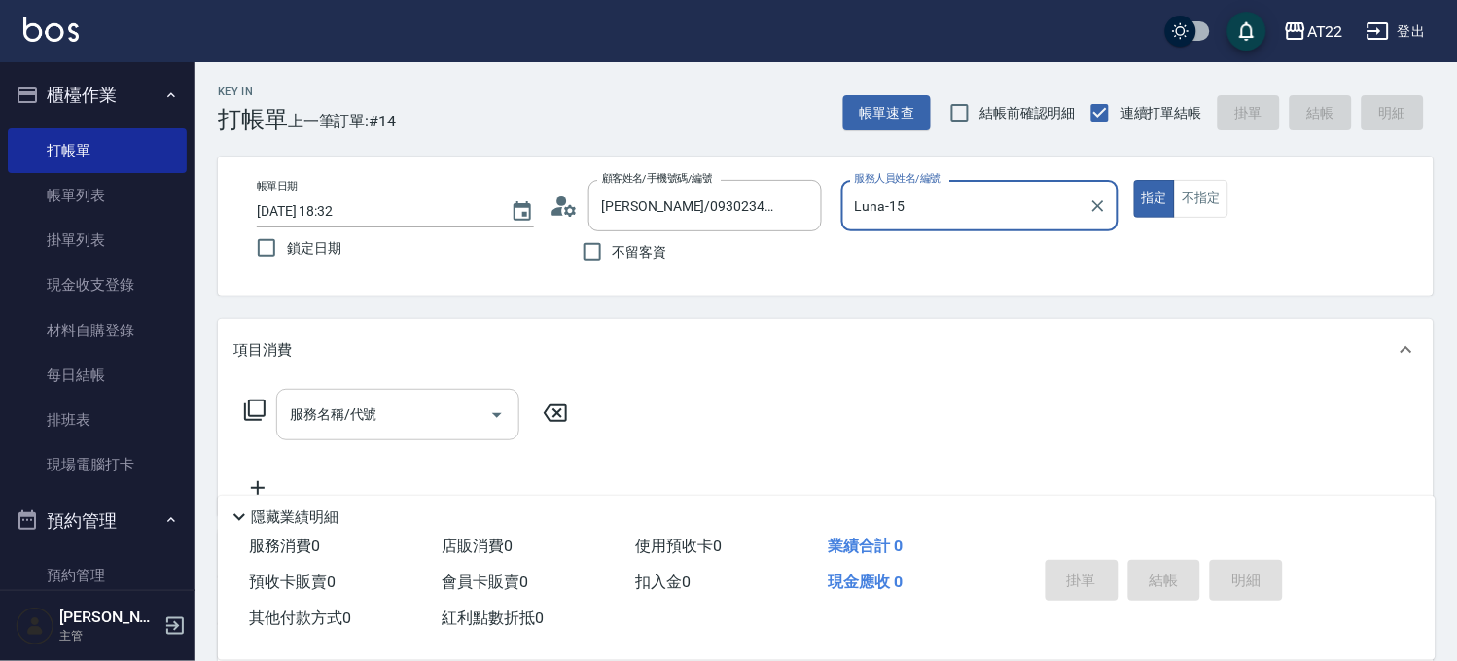
click at [406, 432] on div "服務名稱/代號" at bounding box center [397, 415] width 243 height 52
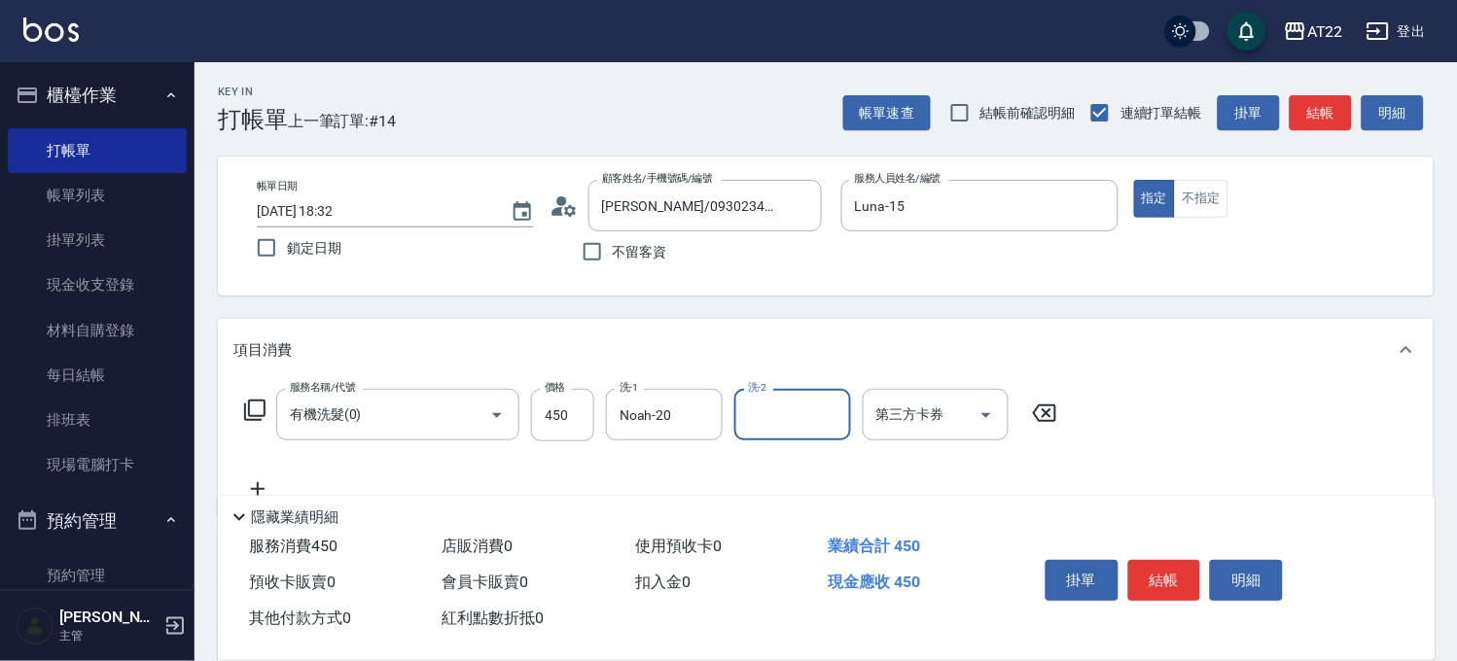
click at [265, 481] on icon at bounding box center [257, 489] width 49 height 23
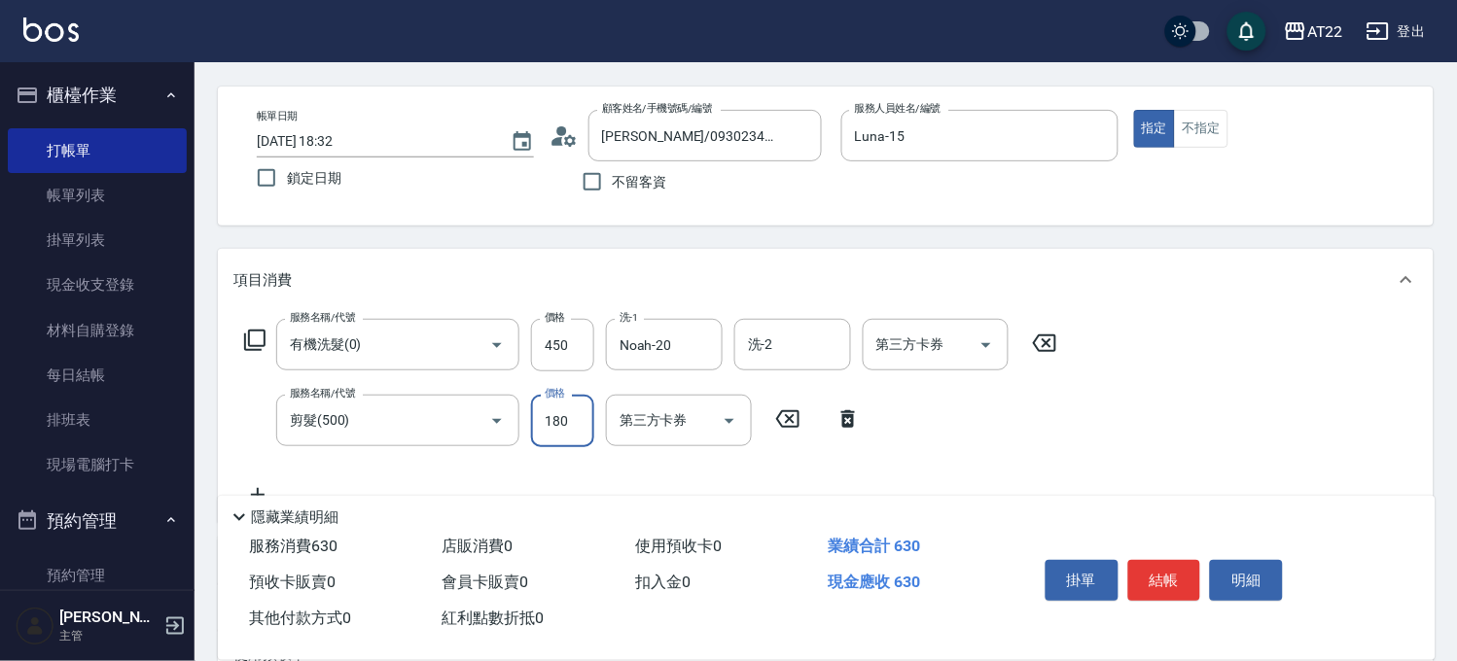
scroll to position [108, 0]
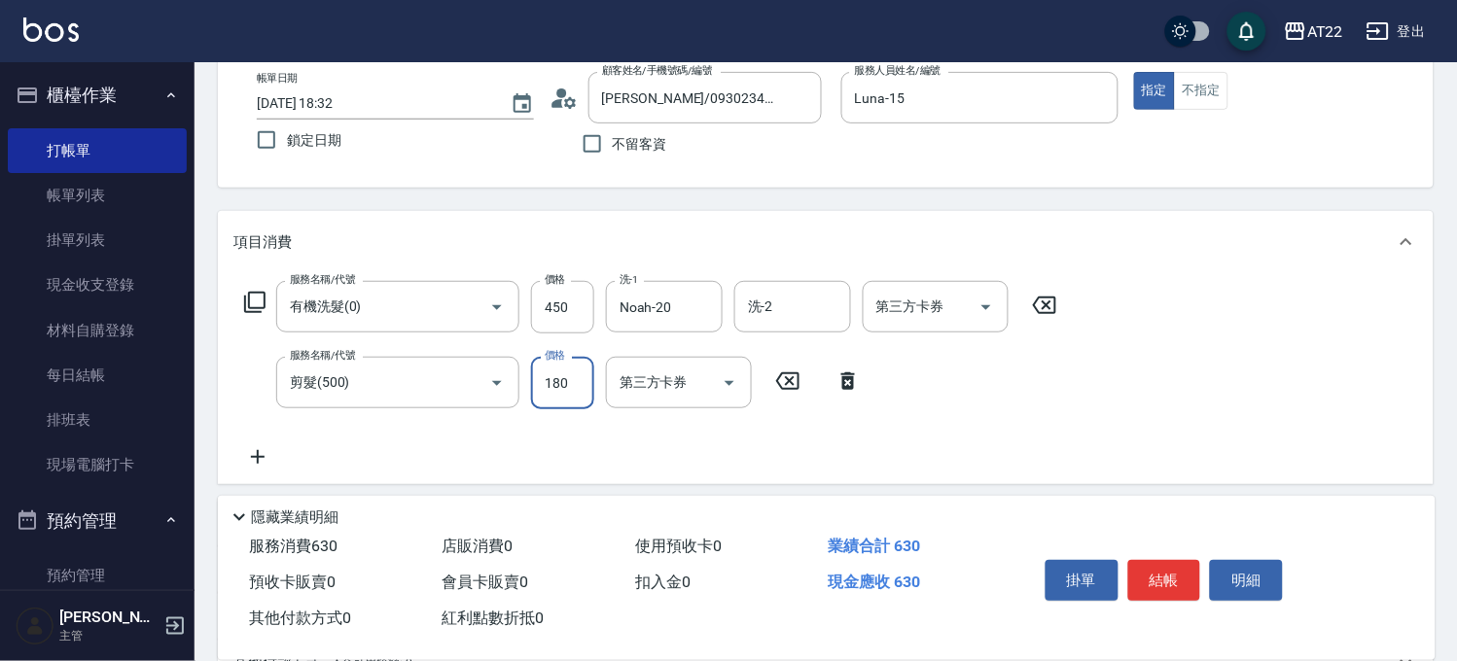
click at [276, 454] on icon at bounding box center [257, 456] width 49 height 23
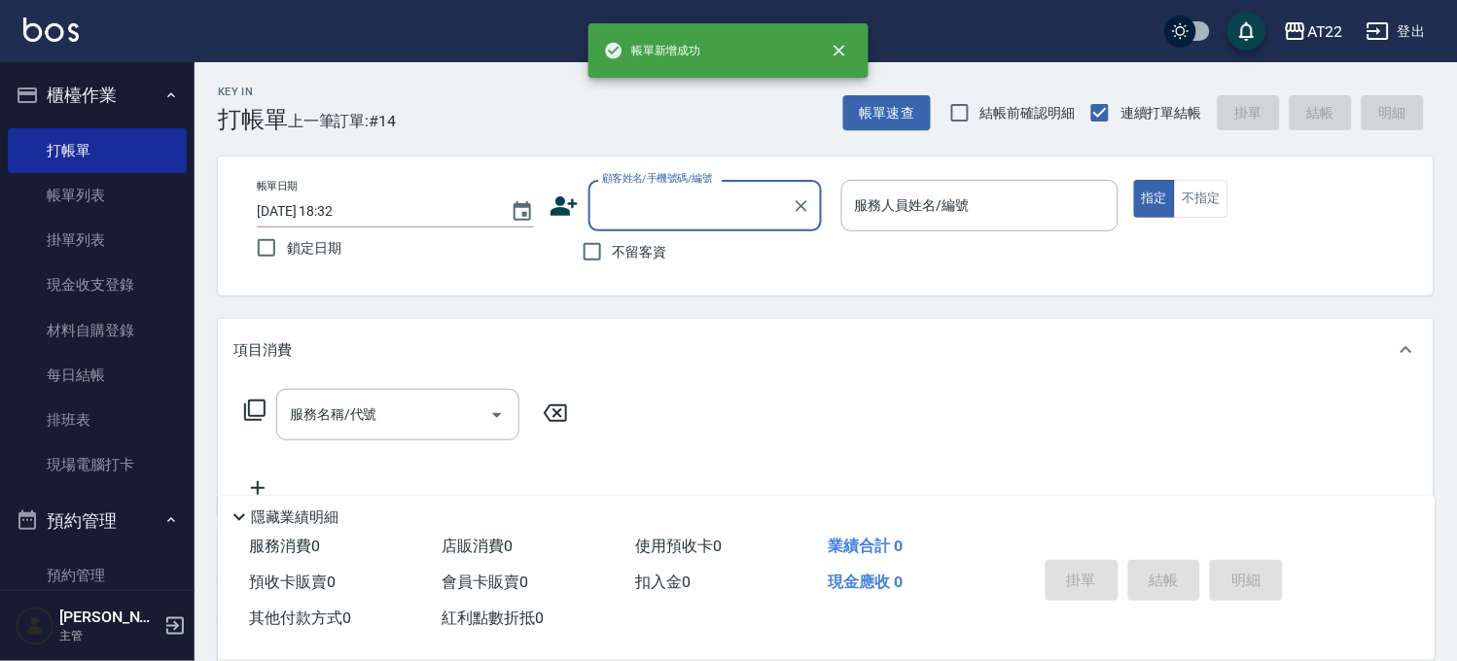
scroll to position [0, 0]
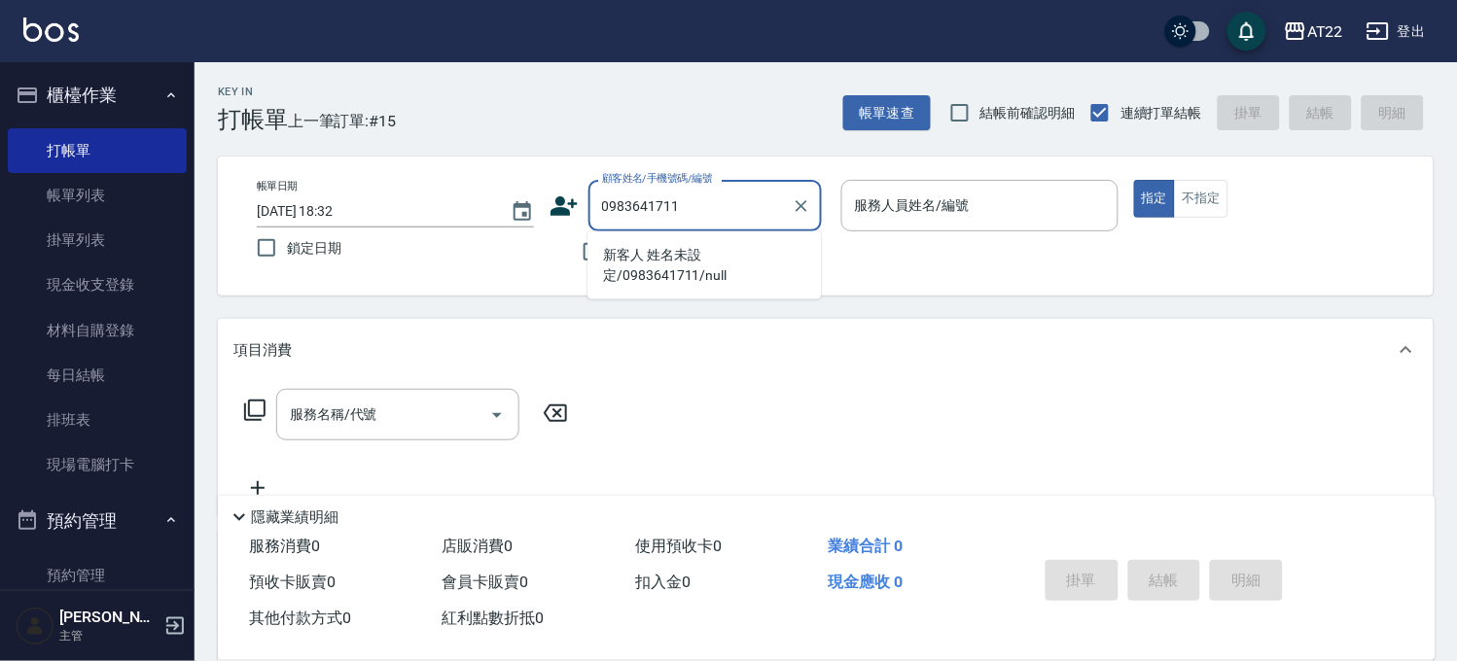
drag, startPoint x: 735, startPoint y: 265, endPoint x: 798, endPoint y: 253, distance: 64.5
click at [735, 266] on li "新客人 姓名未設定/0983641711/null" at bounding box center [703, 265] width 233 height 53
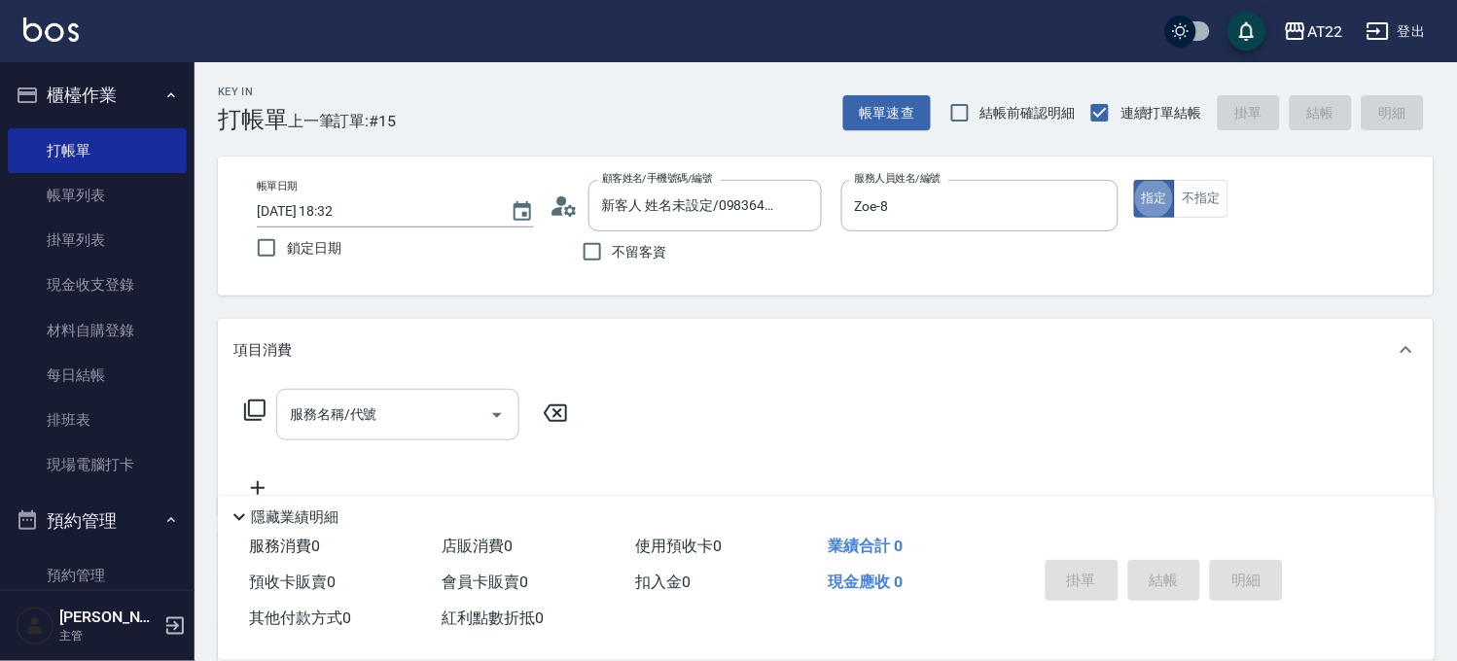
click at [412, 408] on input "服務名稱/代號" at bounding box center [383, 415] width 196 height 34
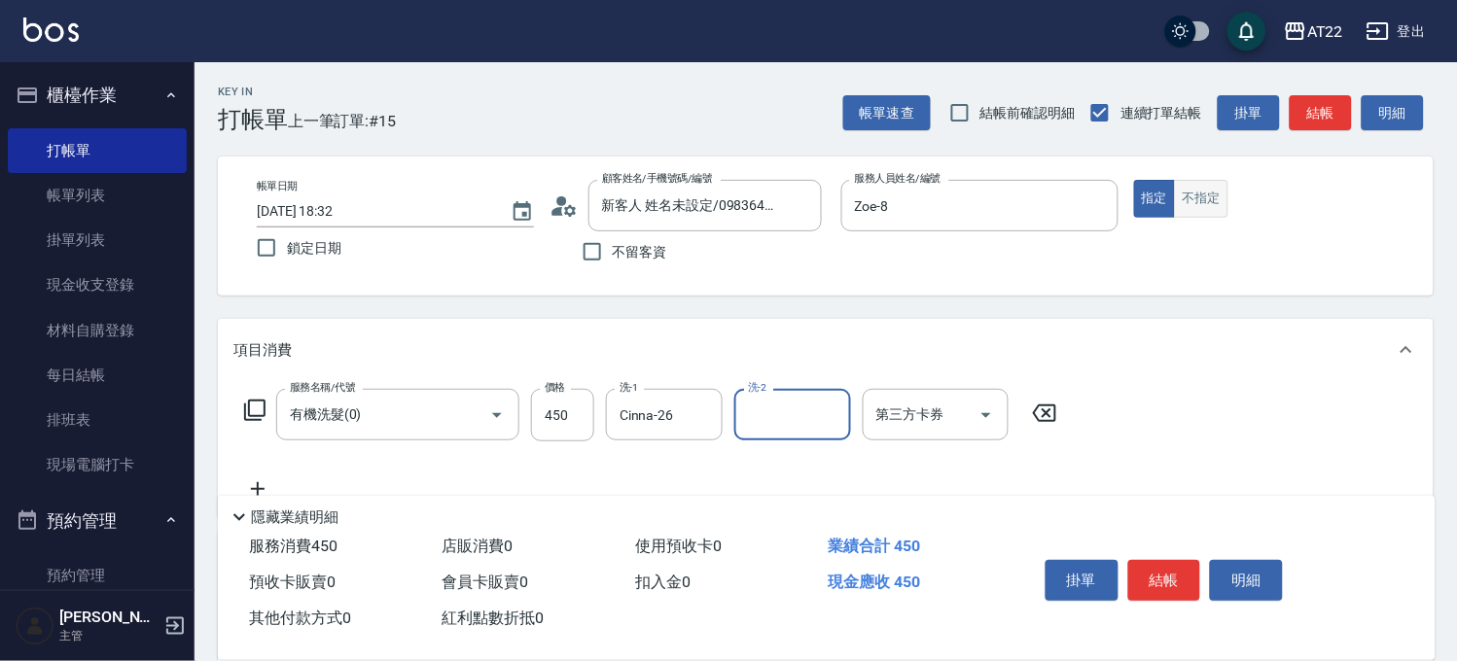
click at [1210, 196] on button "不指定" at bounding box center [1201, 199] width 54 height 38
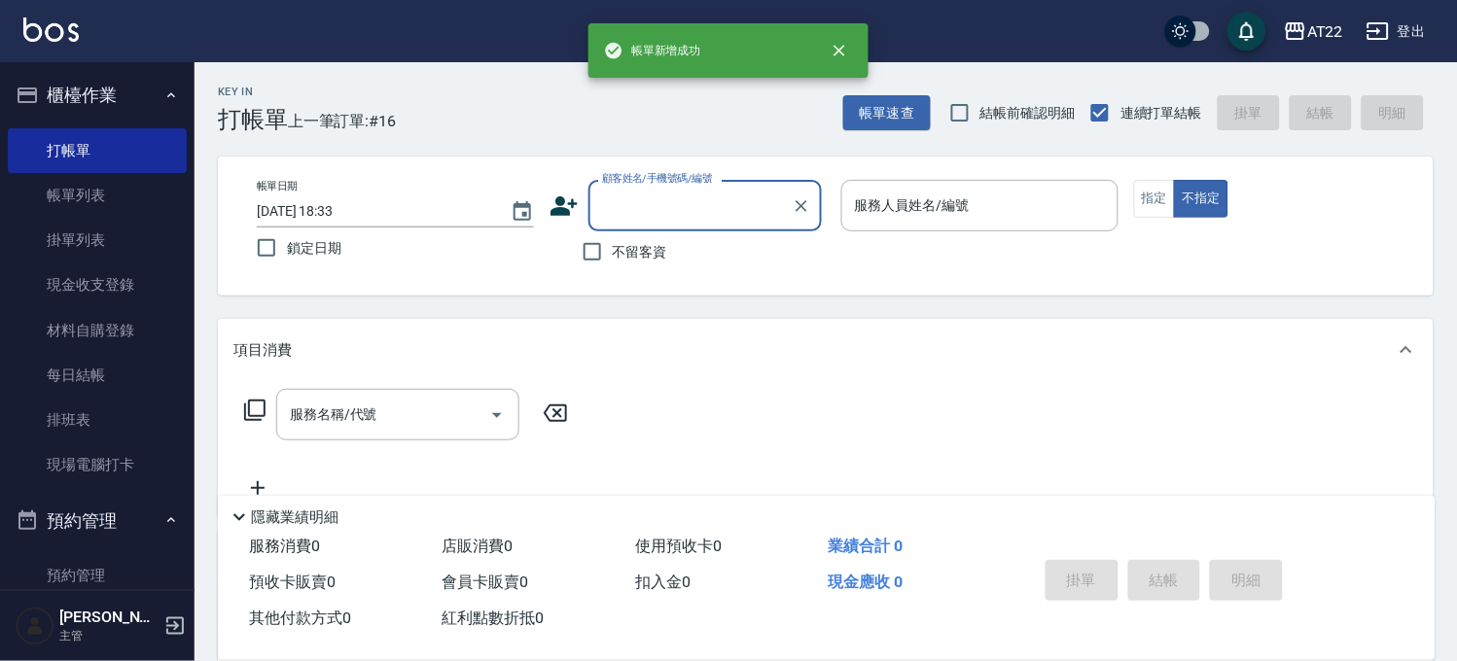
click at [666, 264] on div "不留客資" at bounding box center [685, 251] width 272 height 41
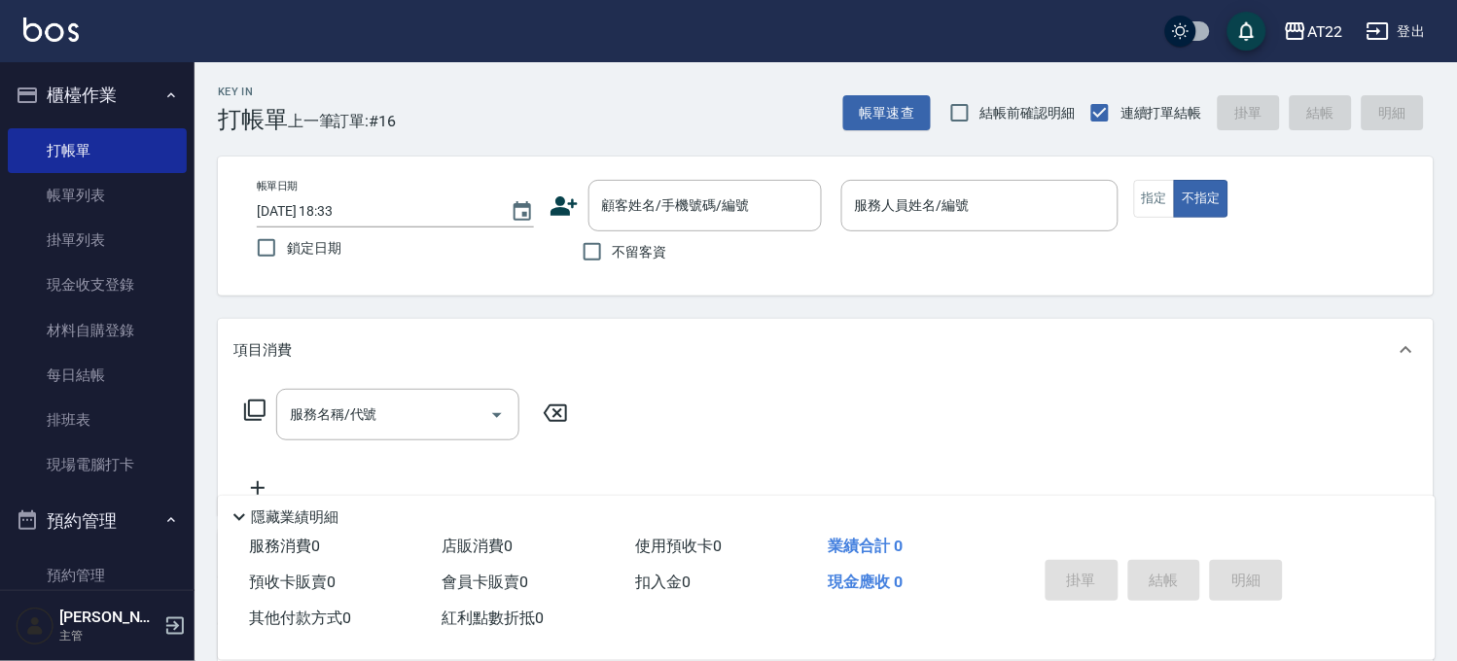
click at [665, 257] on span "不留客資" at bounding box center [640, 252] width 54 height 20
click at [613, 257] on input "不留客資" at bounding box center [592, 251] width 41 height 41
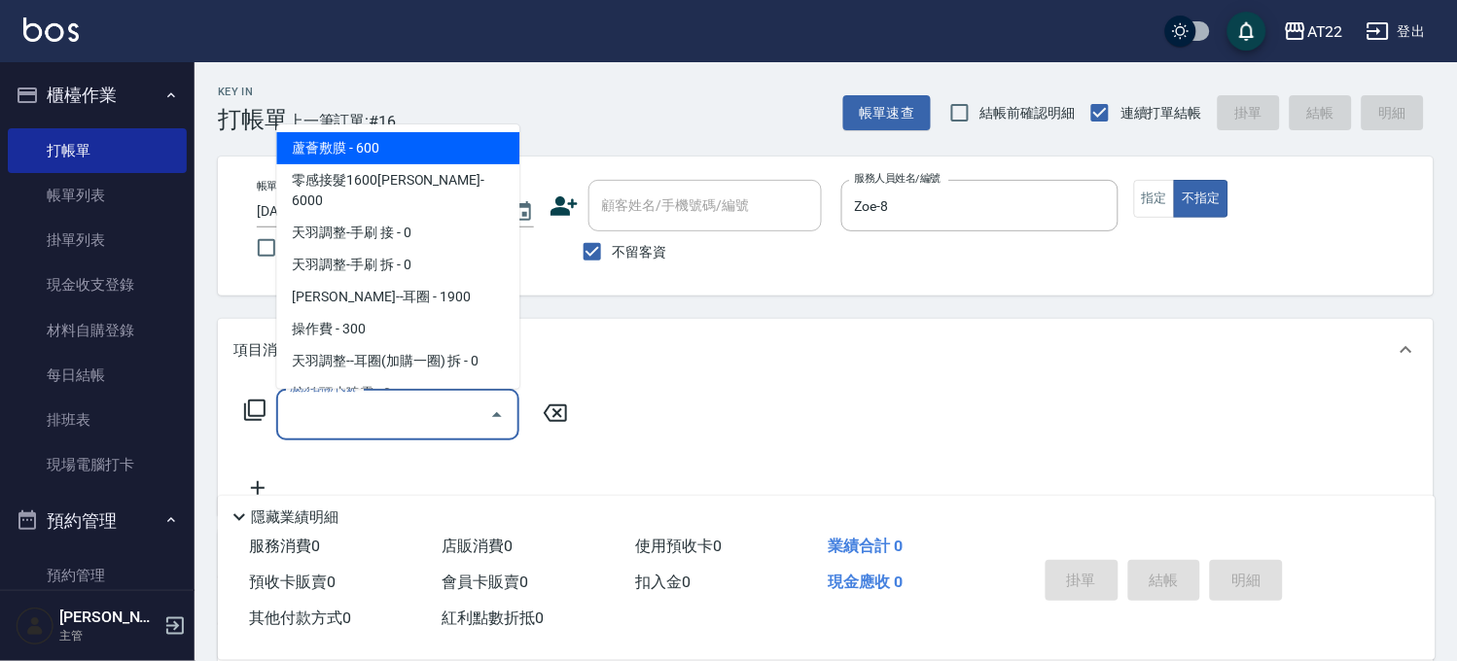
click at [399, 424] on input "服務名稱/代號" at bounding box center [383, 415] width 196 height 34
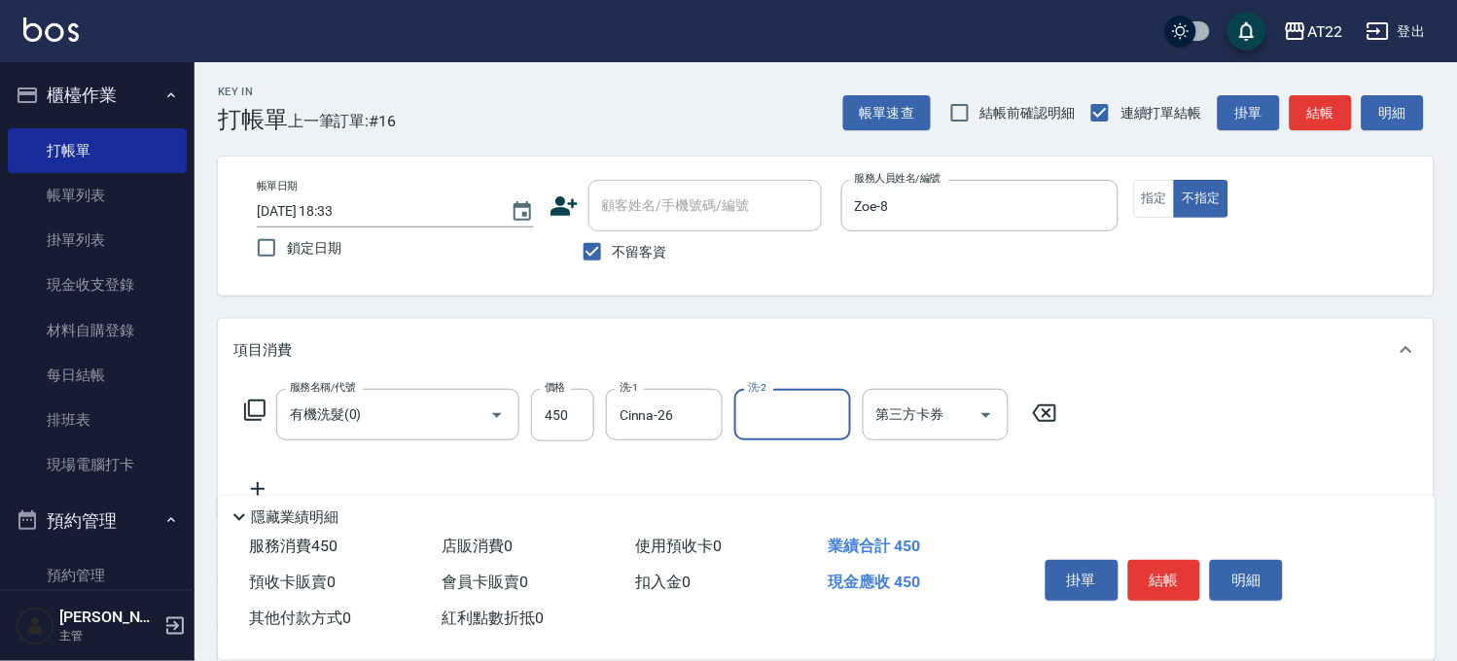
click at [270, 487] on icon at bounding box center [257, 489] width 49 height 23
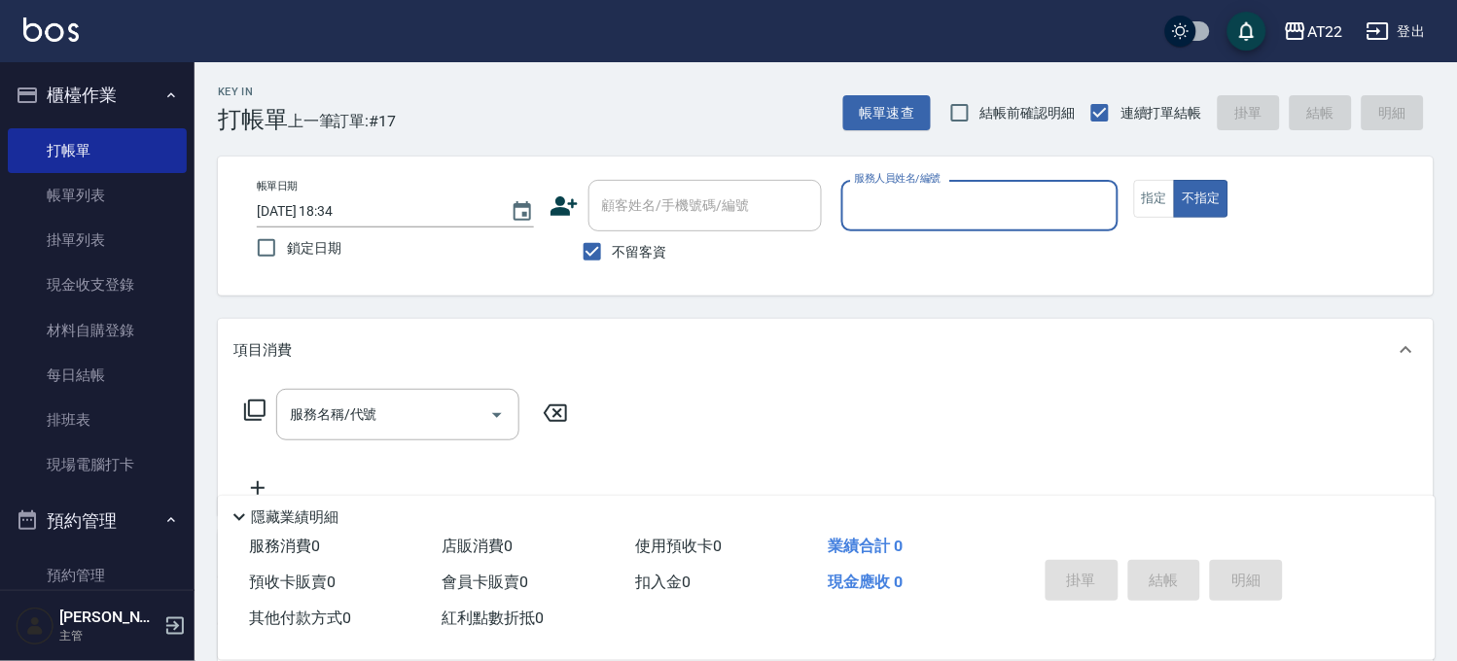
click at [620, 242] on span "不留客資" at bounding box center [640, 252] width 54 height 20
click at [613, 241] on input "不留客資" at bounding box center [592, 251] width 41 height 41
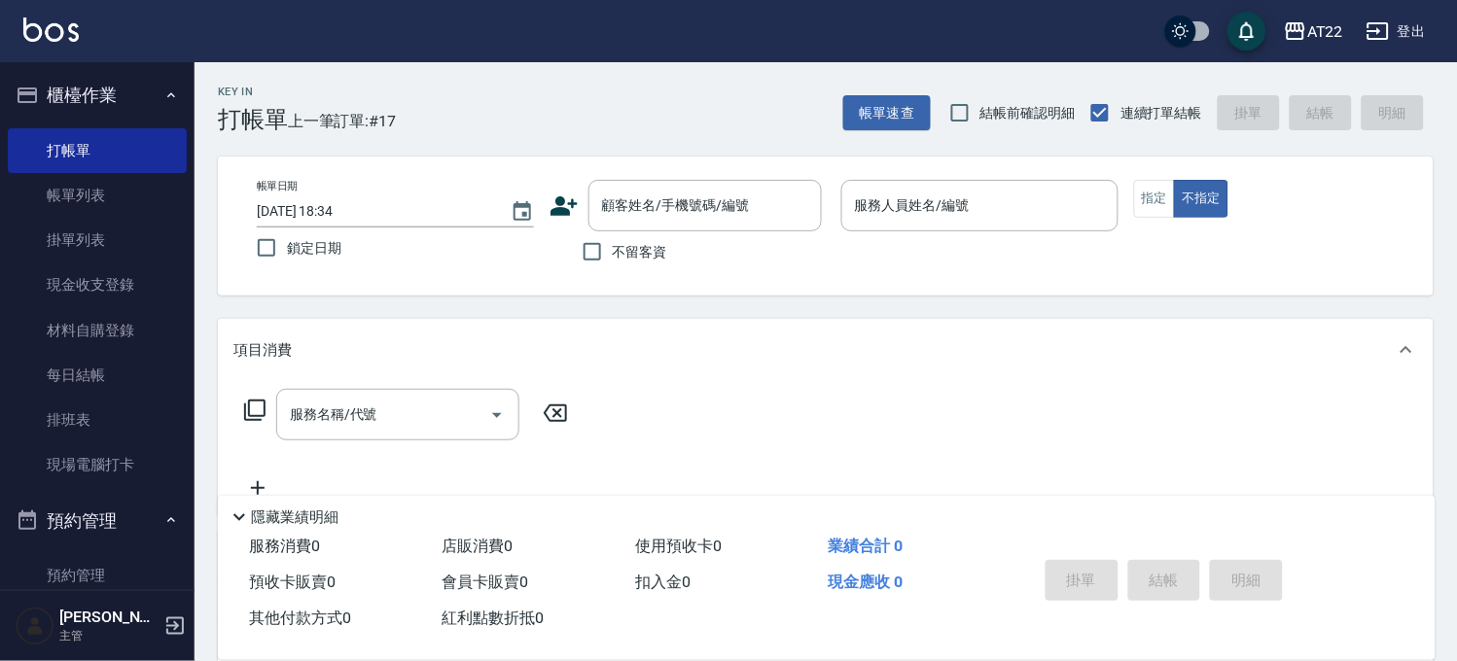
click at [572, 207] on icon at bounding box center [563, 205] width 27 height 19
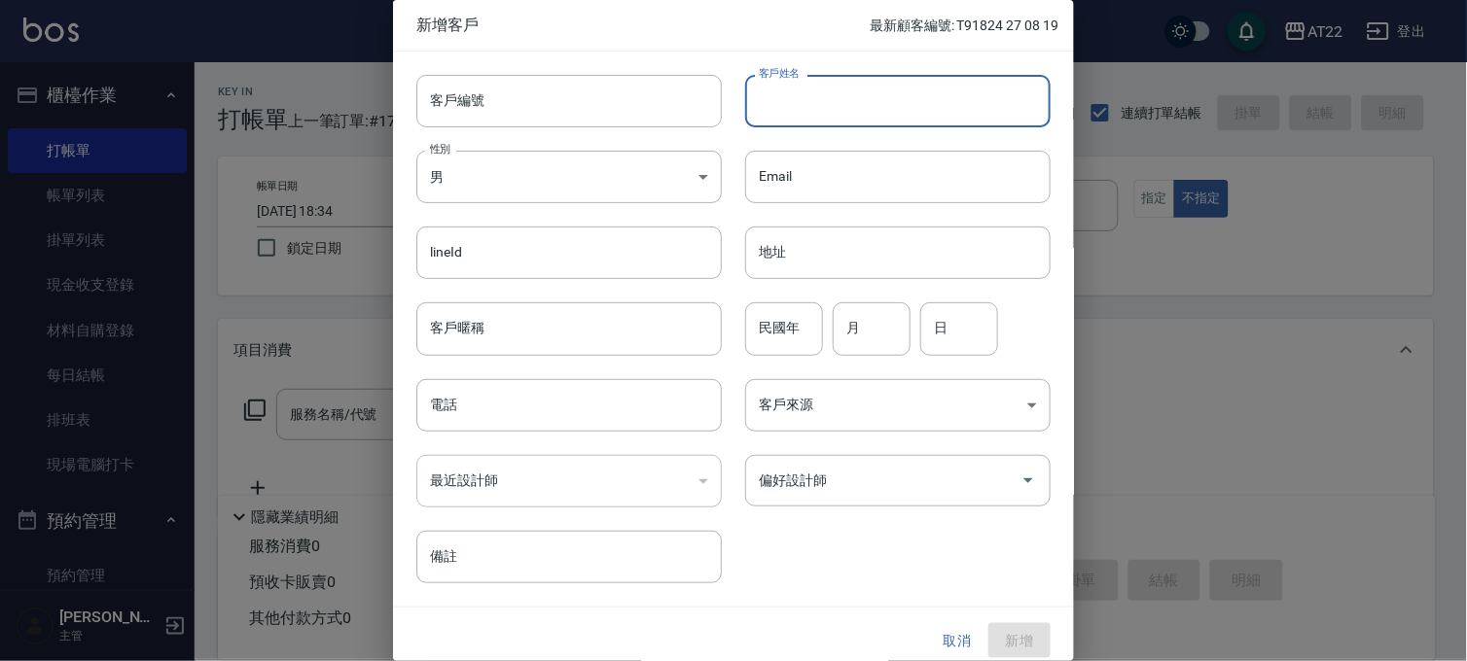
click at [783, 105] on input "客戶姓名" at bounding box center [897, 101] width 305 height 53
click at [517, 401] on input "電話" at bounding box center [568, 405] width 305 height 53
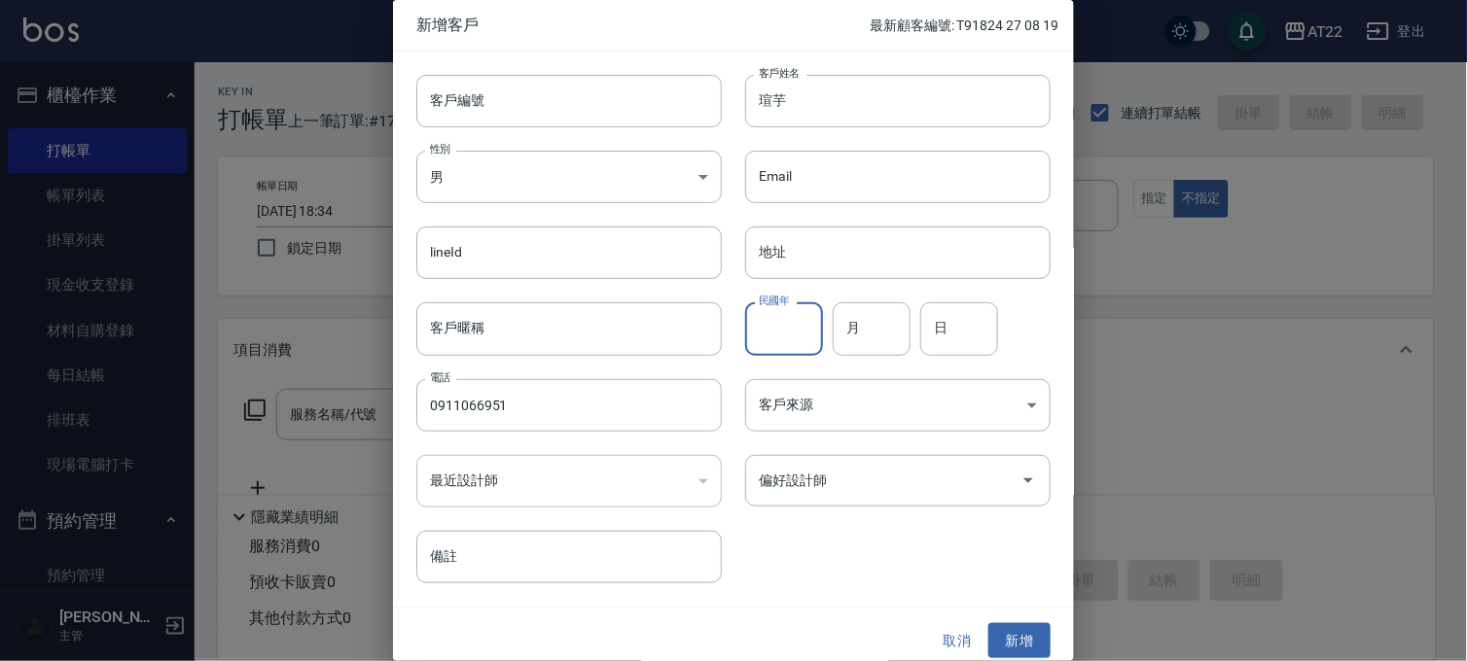
click at [771, 336] on input "民國年" at bounding box center [784, 328] width 78 height 53
click at [1009, 634] on button "新增" at bounding box center [1019, 641] width 62 height 36
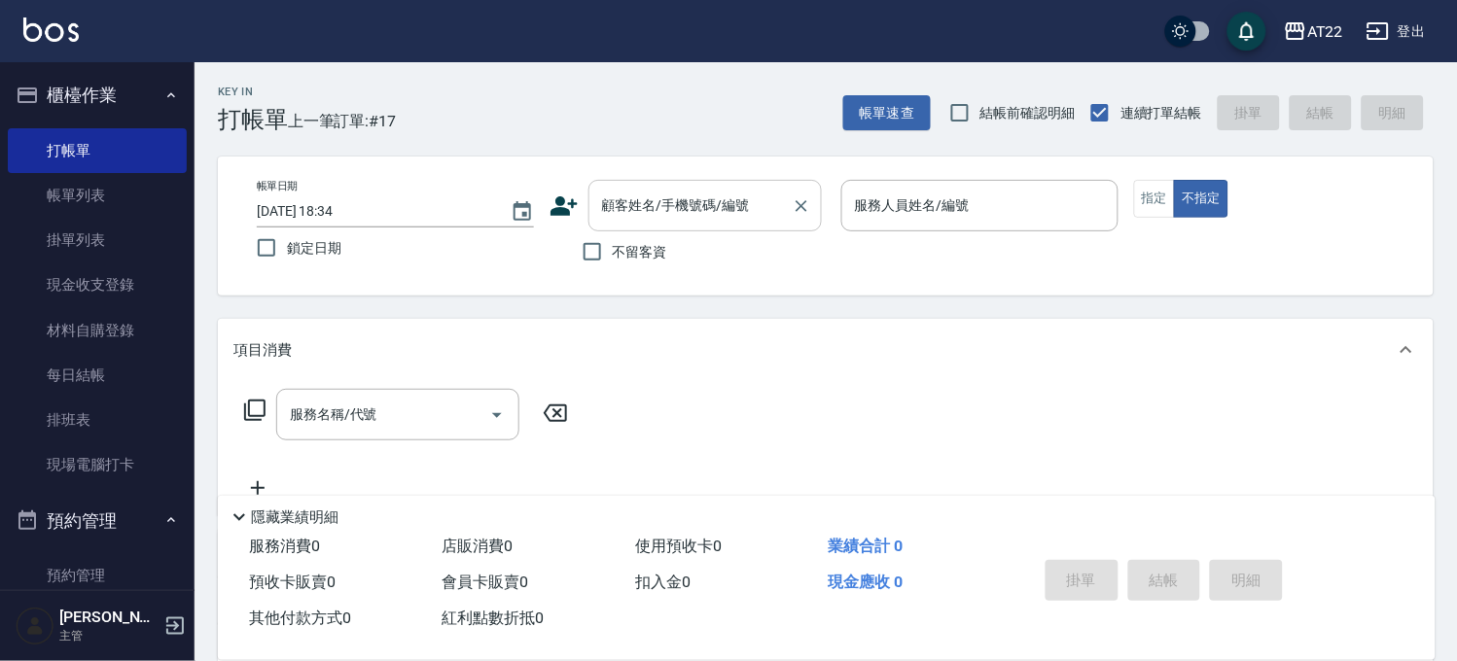
click at [691, 200] on input "顧客姓名/手機號碼/編號" at bounding box center [690, 206] width 187 height 34
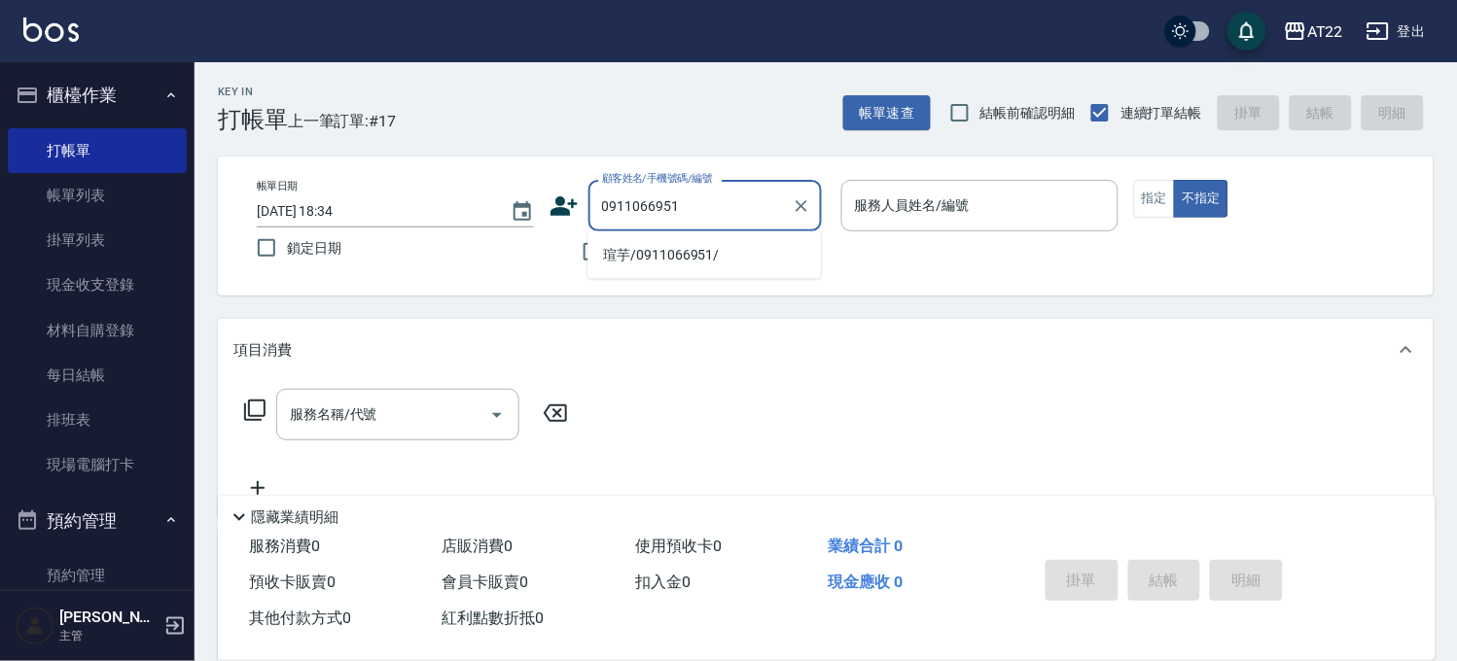
click at [681, 258] on li "瑄芋/0911066951/" at bounding box center [703, 255] width 233 height 32
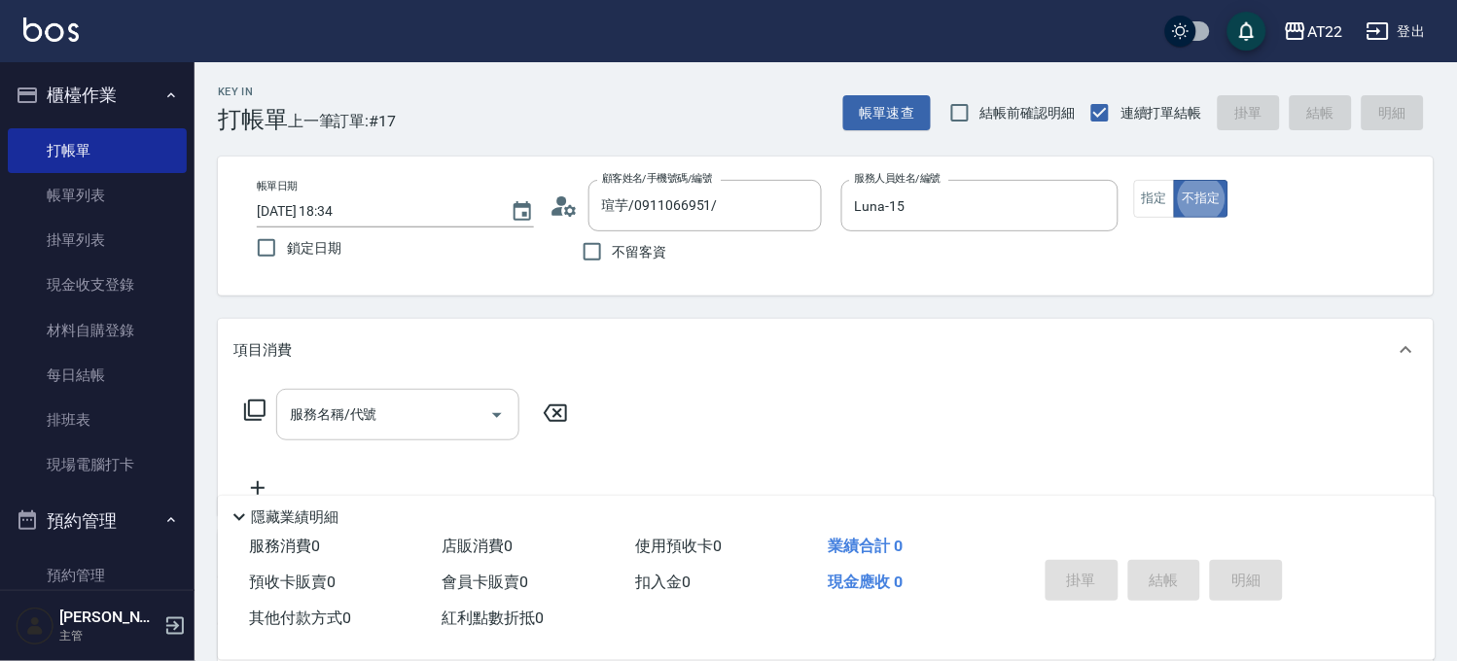
click at [418, 424] on input "服務名稱/代號" at bounding box center [383, 415] width 196 height 34
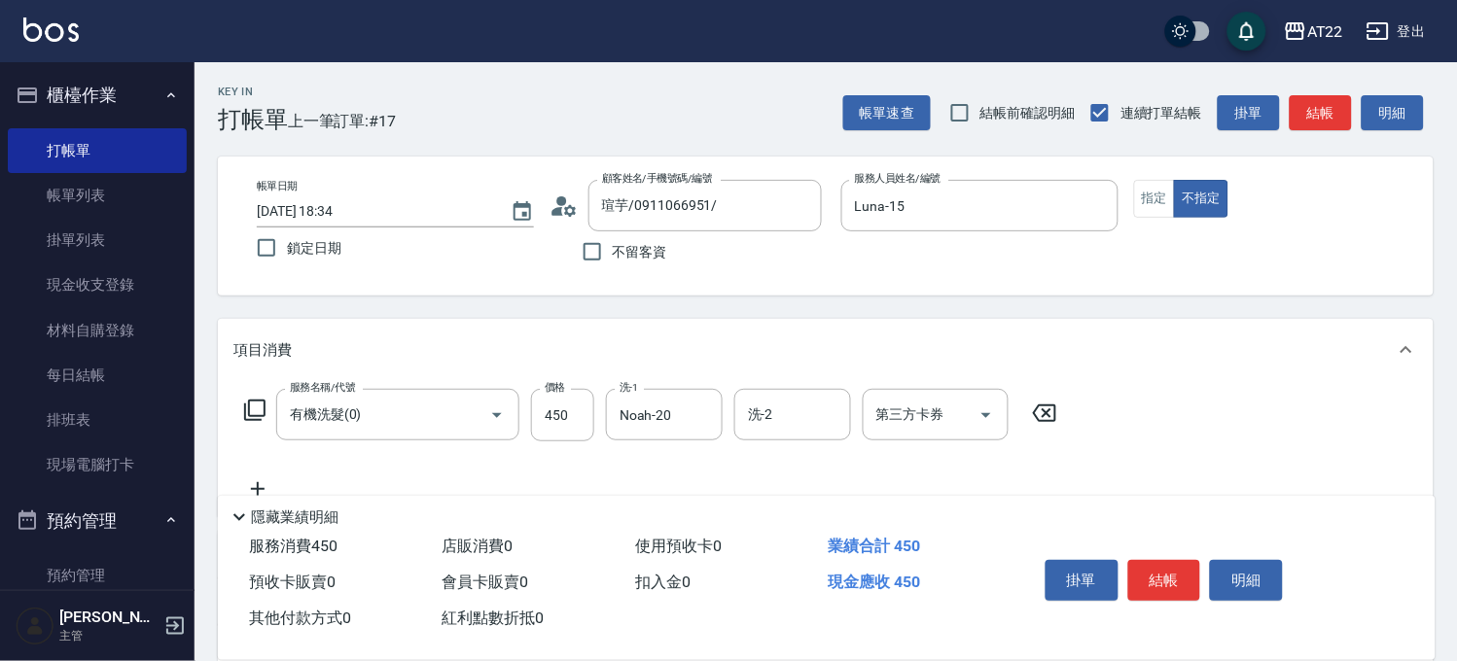
click at [265, 486] on icon at bounding box center [257, 489] width 49 height 23
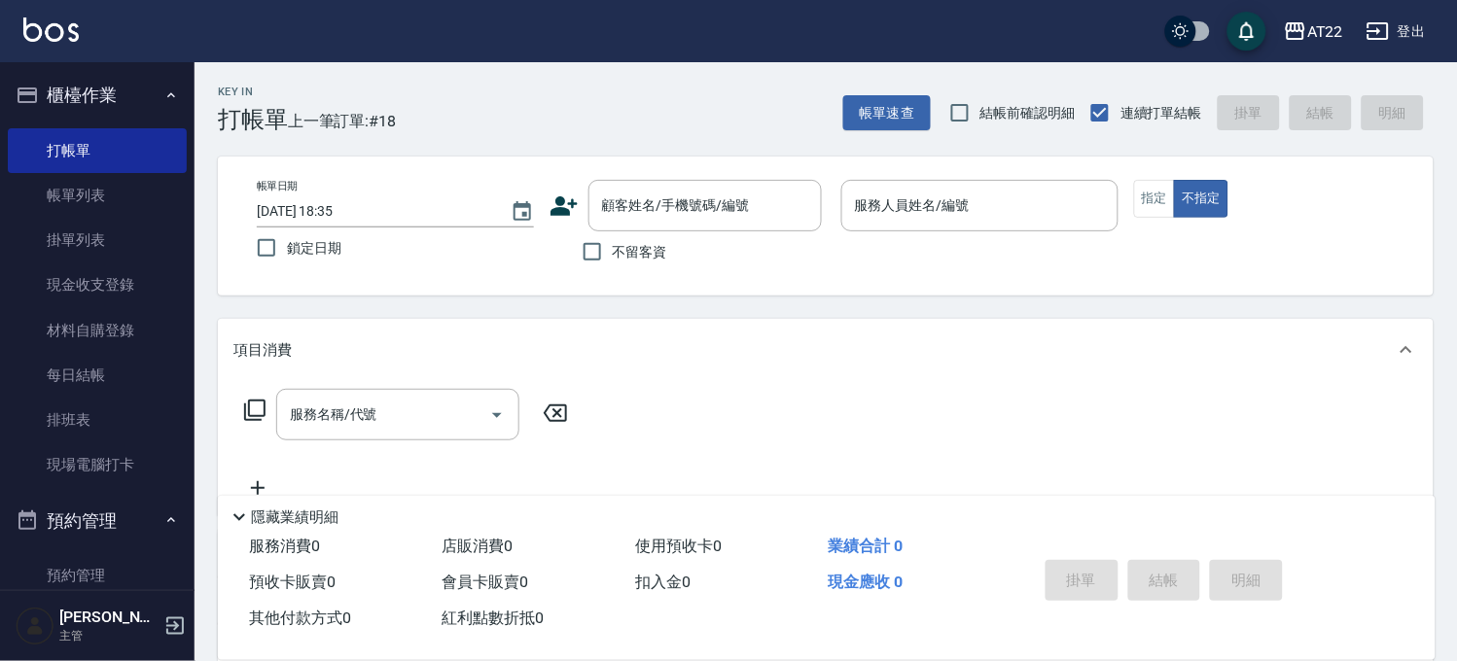
click at [558, 210] on icon at bounding box center [563, 205] width 27 height 19
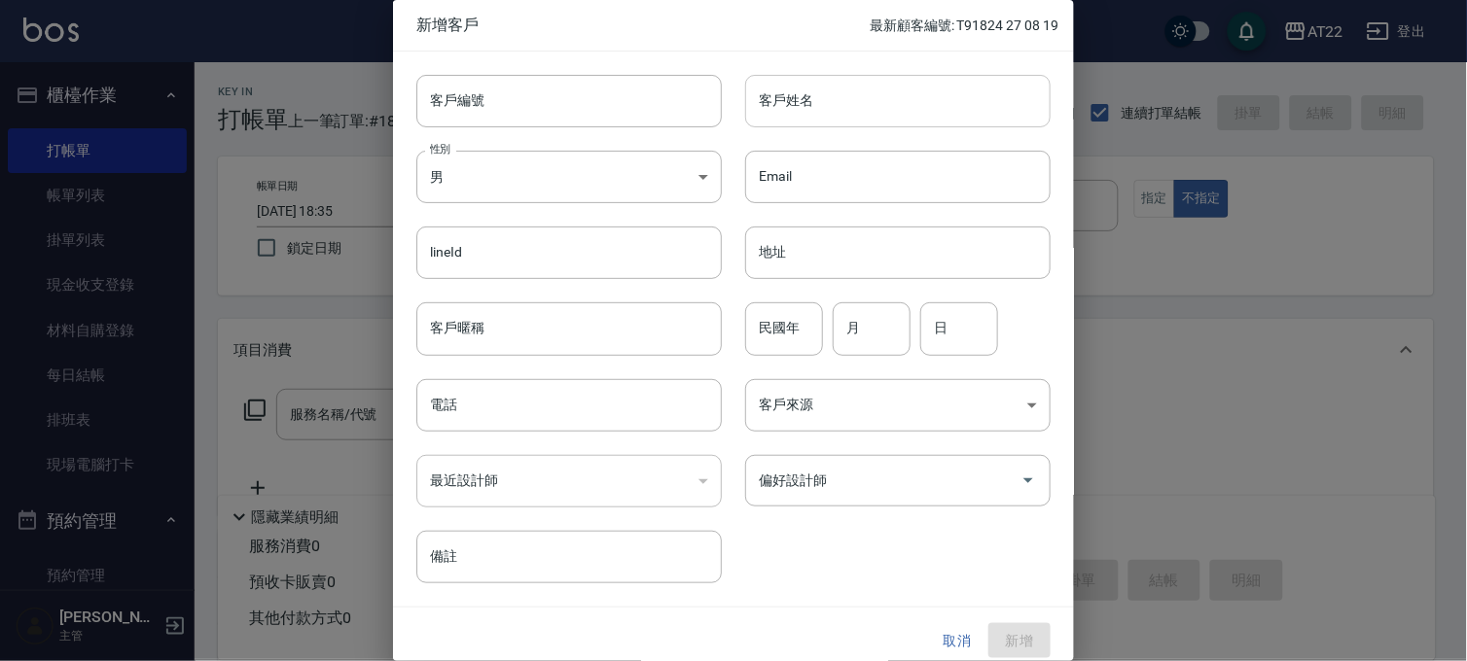
click at [784, 110] on input "客戶姓名" at bounding box center [897, 101] width 305 height 53
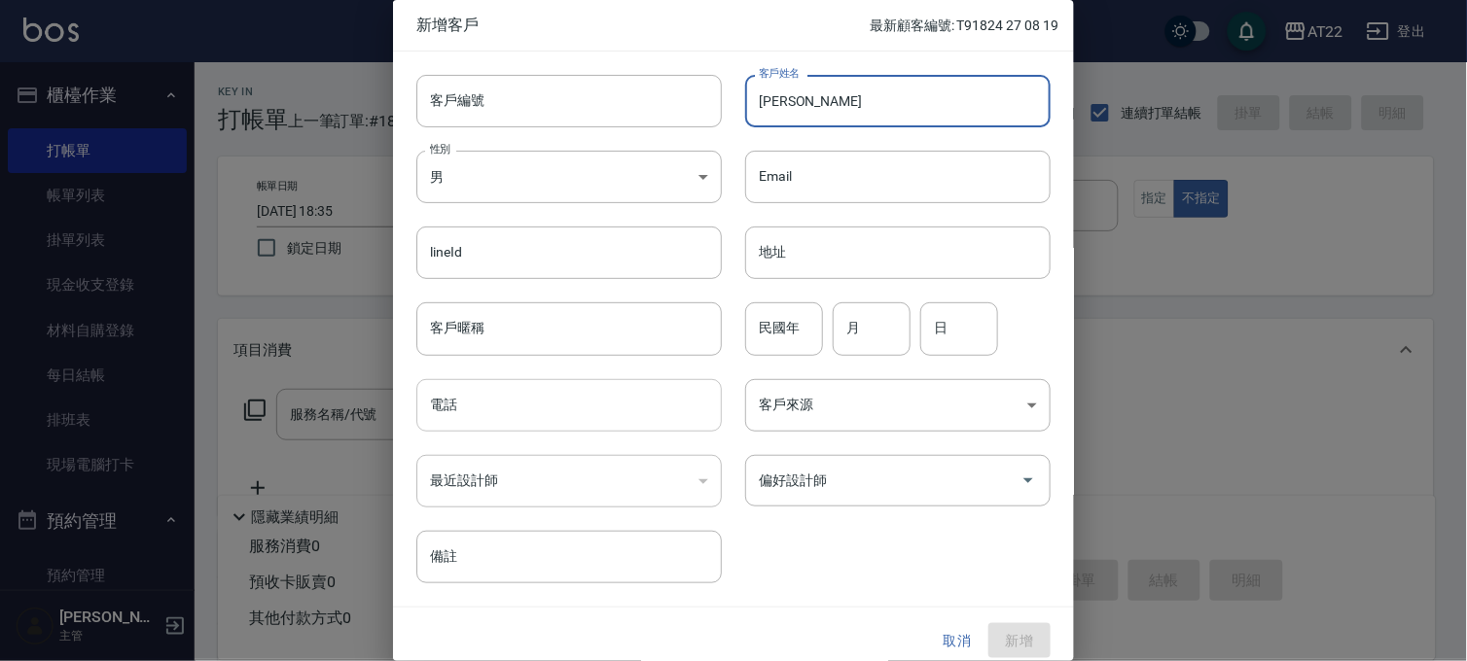
click at [502, 414] on input "電話" at bounding box center [568, 405] width 305 height 53
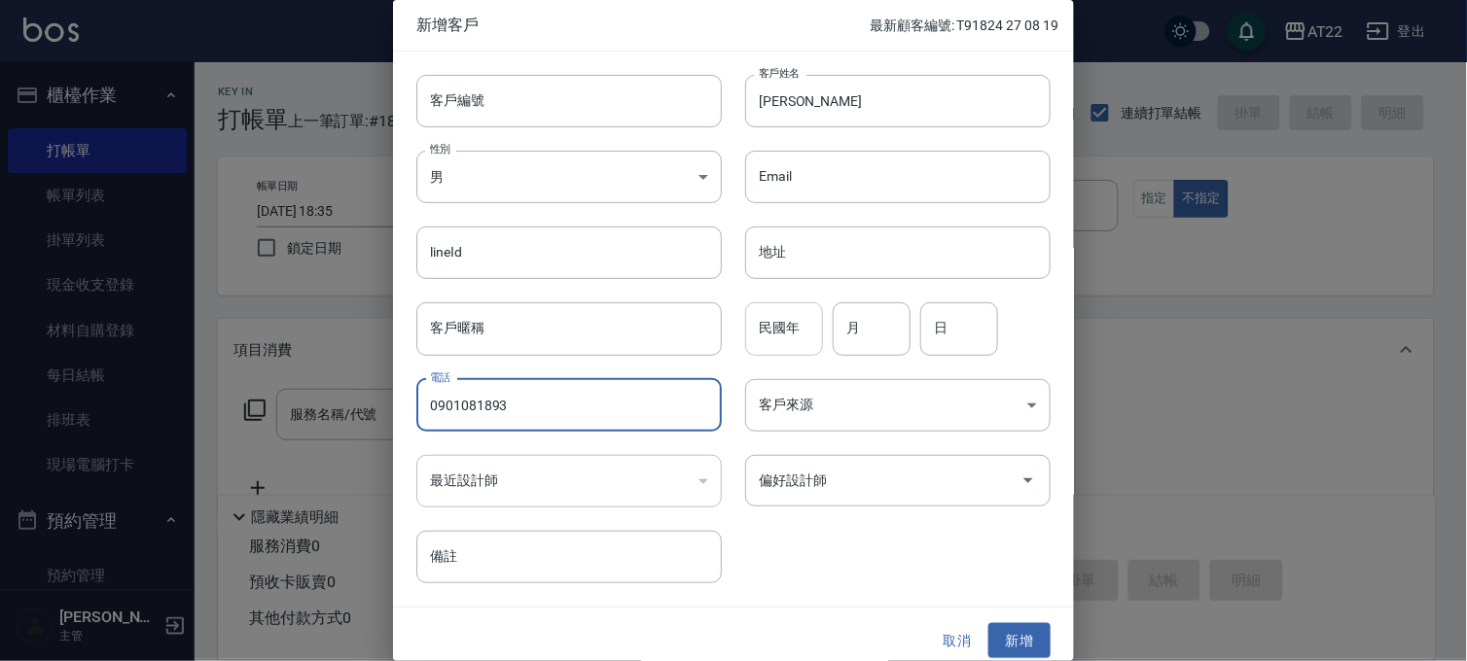
click at [805, 333] on input "民國年" at bounding box center [784, 328] width 78 height 53
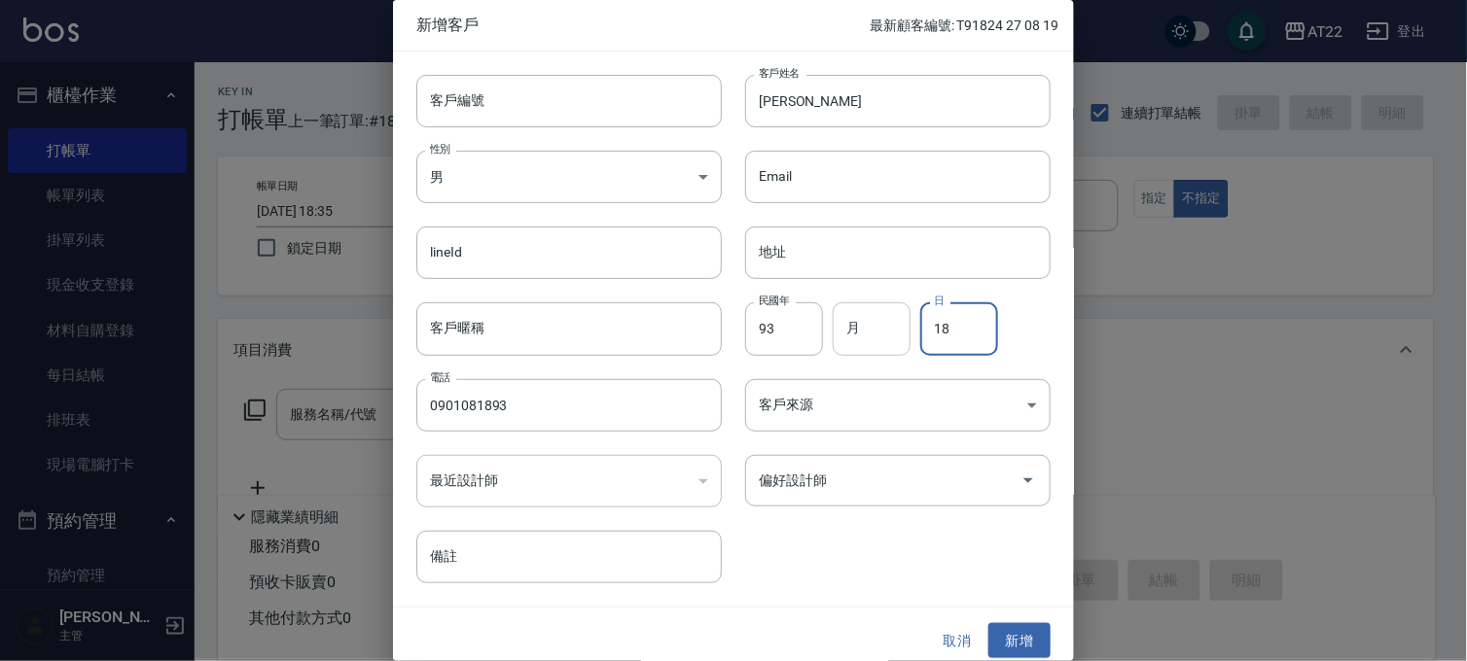
click at [856, 324] on input "月" at bounding box center [871, 328] width 78 height 53
click at [1007, 635] on button "新增" at bounding box center [1019, 641] width 62 height 36
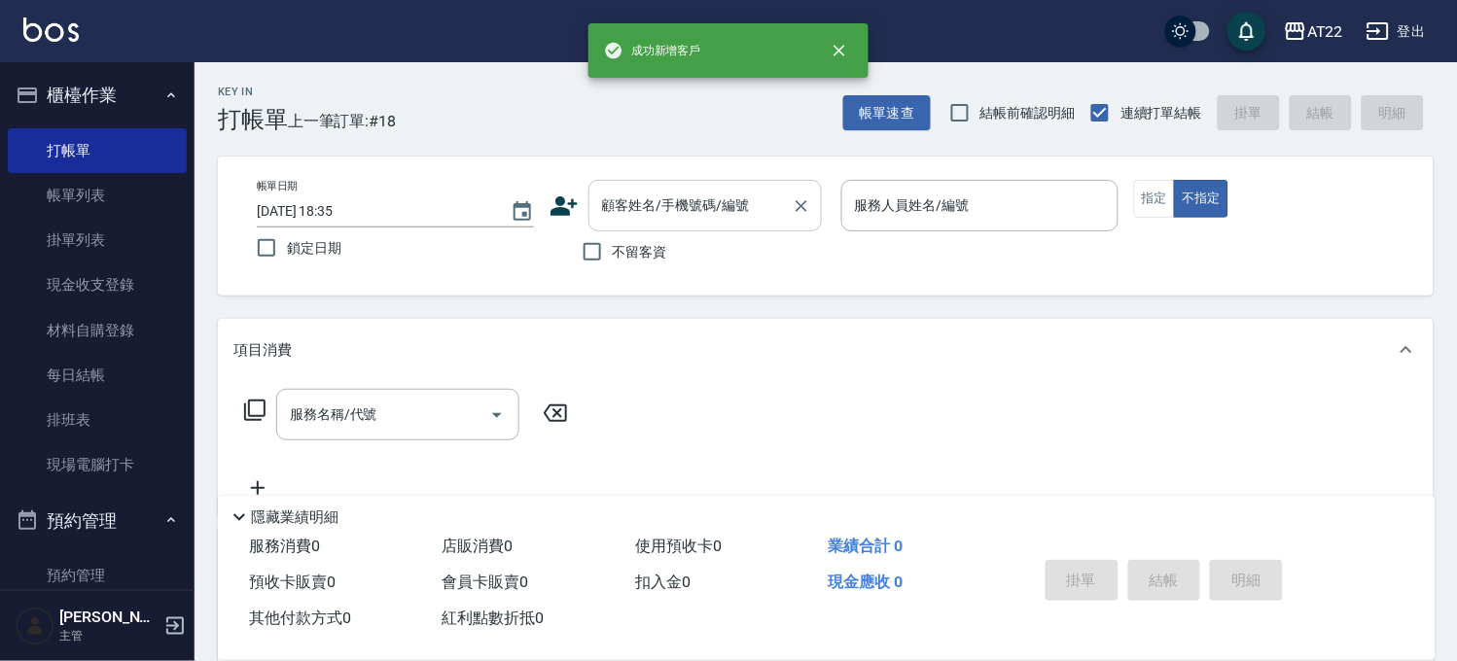
click at [694, 195] on input "顧客姓名/手機號碼/編號" at bounding box center [690, 206] width 187 height 34
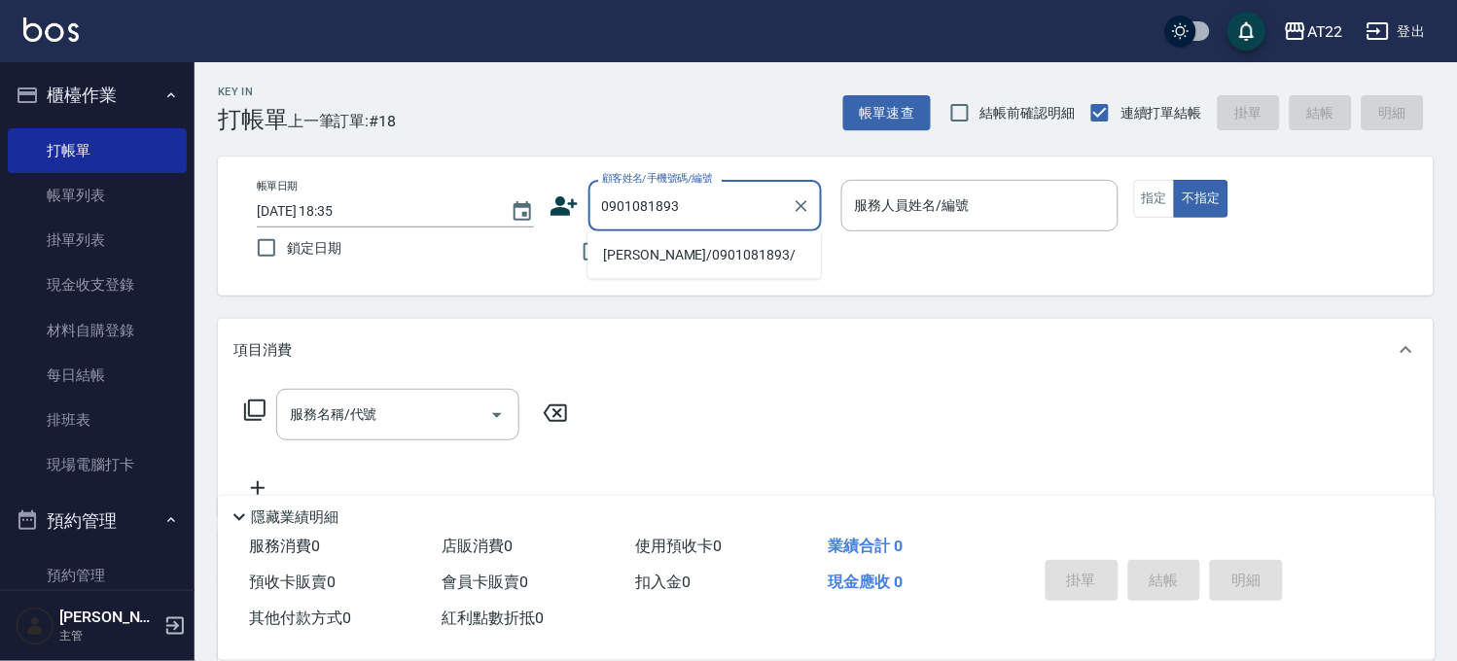
click at [734, 257] on li "[PERSON_NAME]/0901081893/" at bounding box center [703, 255] width 233 height 32
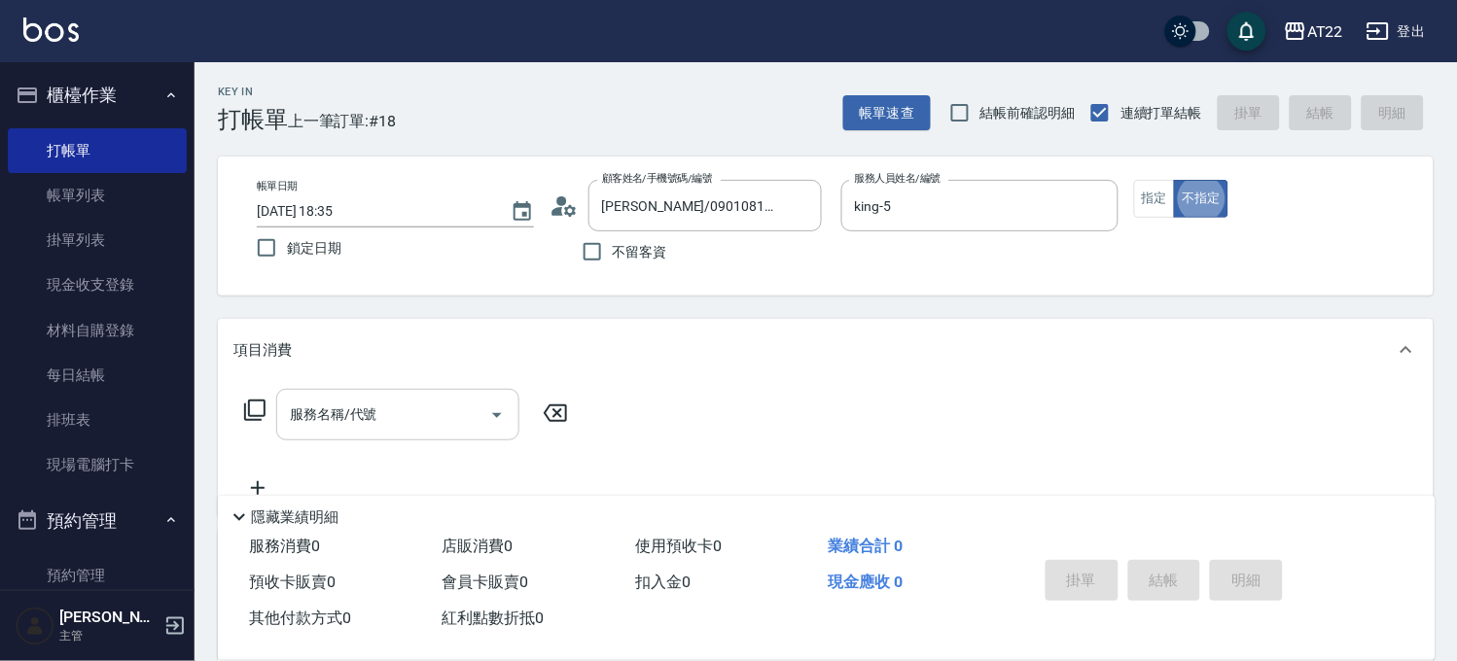
click at [336, 421] on input "服務名稱/代號" at bounding box center [383, 415] width 196 height 34
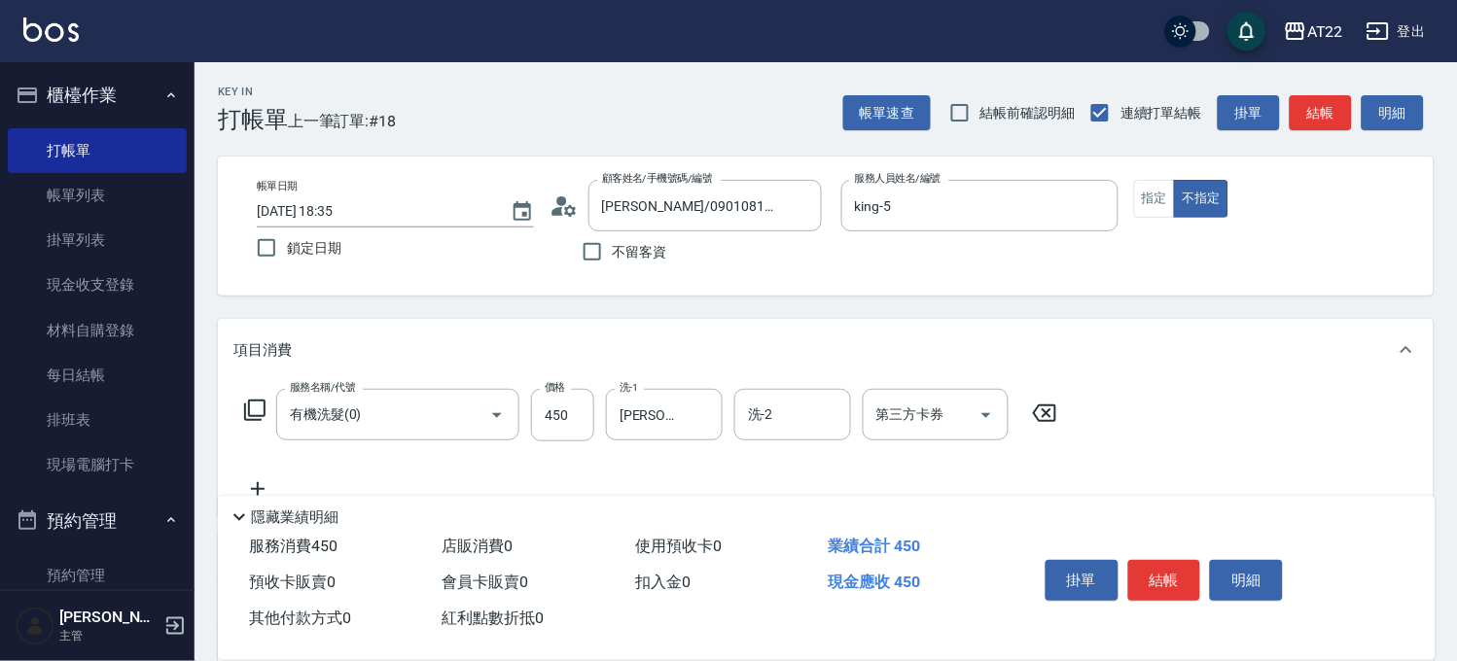
click at [263, 479] on icon at bounding box center [257, 489] width 49 height 23
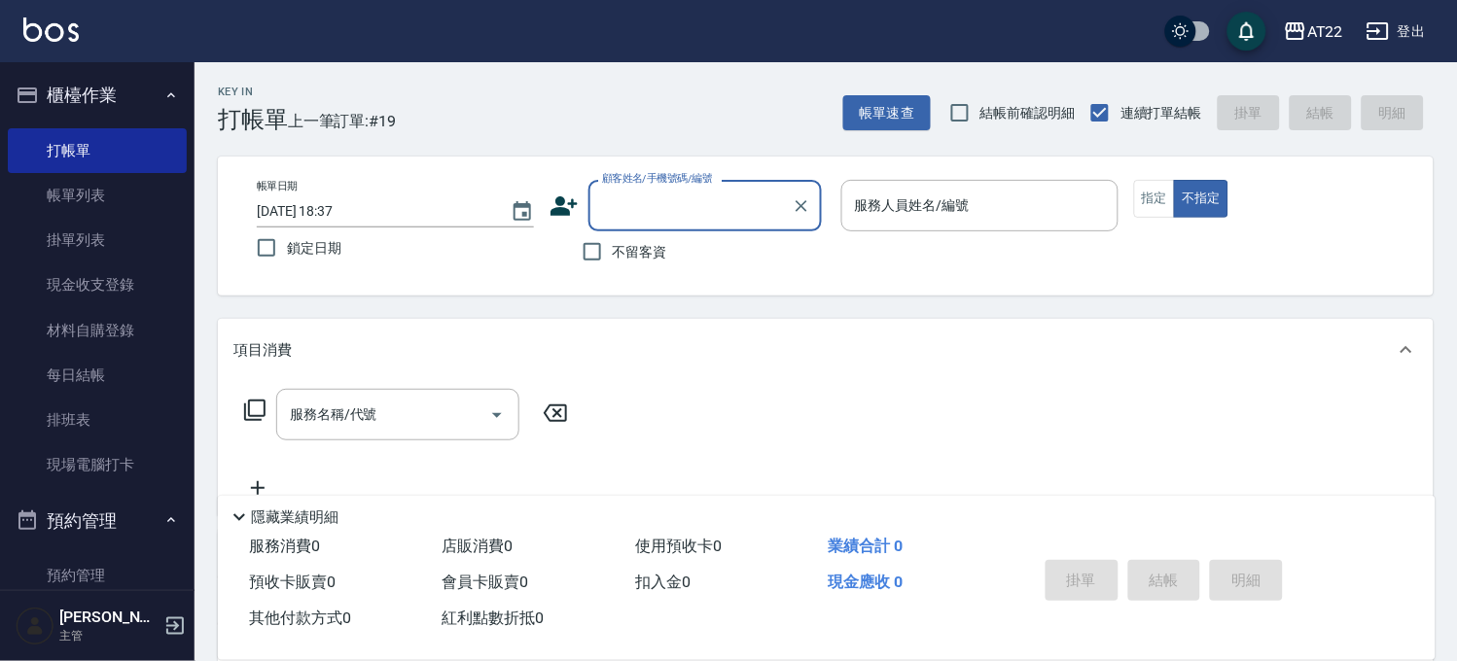
drag, startPoint x: 133, startPoint y: 98, endPoint x: 129, endPoint y: 113, distance: 15.1
click at [133, 98] on button "櫃檯作業" at bounding box center [97, 95] width 179 height 51
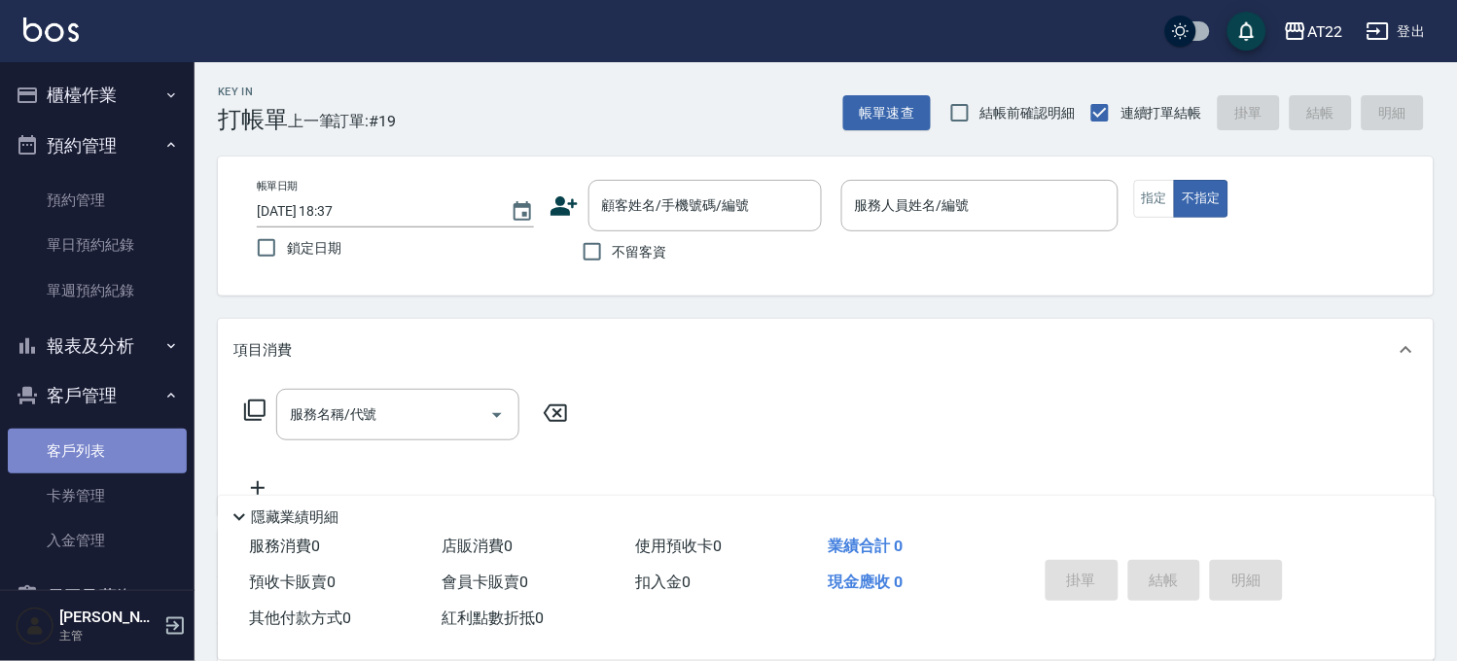
click at [117, 434] on link "客戶列表" at bounding box center [97, 451] width 179 height 45
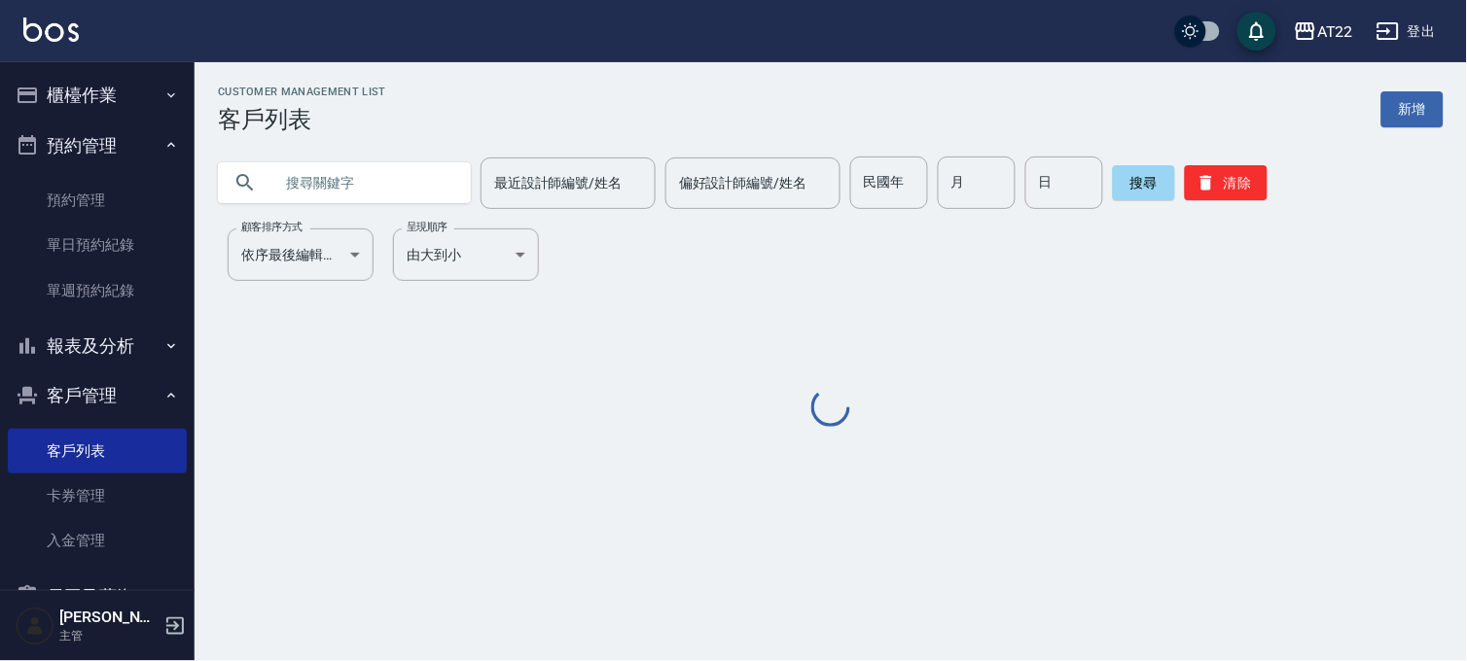
click at [361, 186] on input "text" at bounding box center [363, 183] width 183 height 53
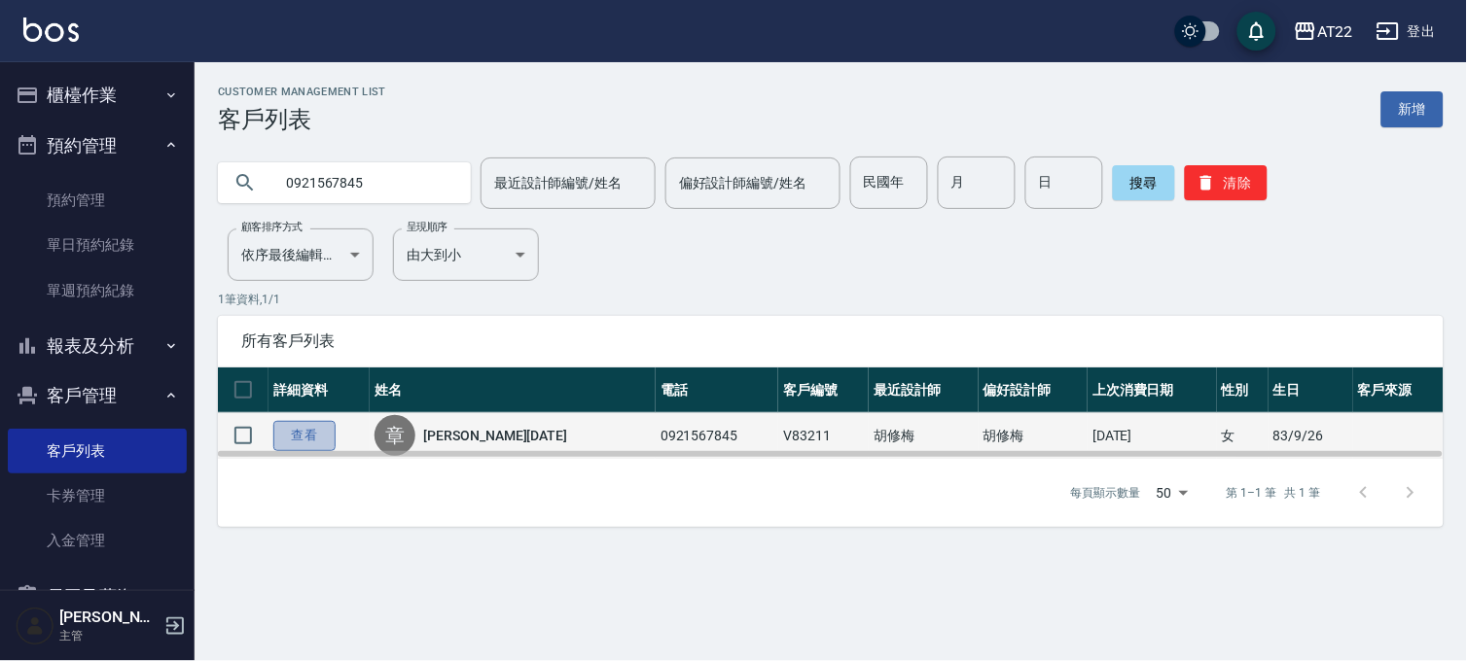
click at [319, 428] on link "查看" at bounding box center [304, 436] width 62 height 30
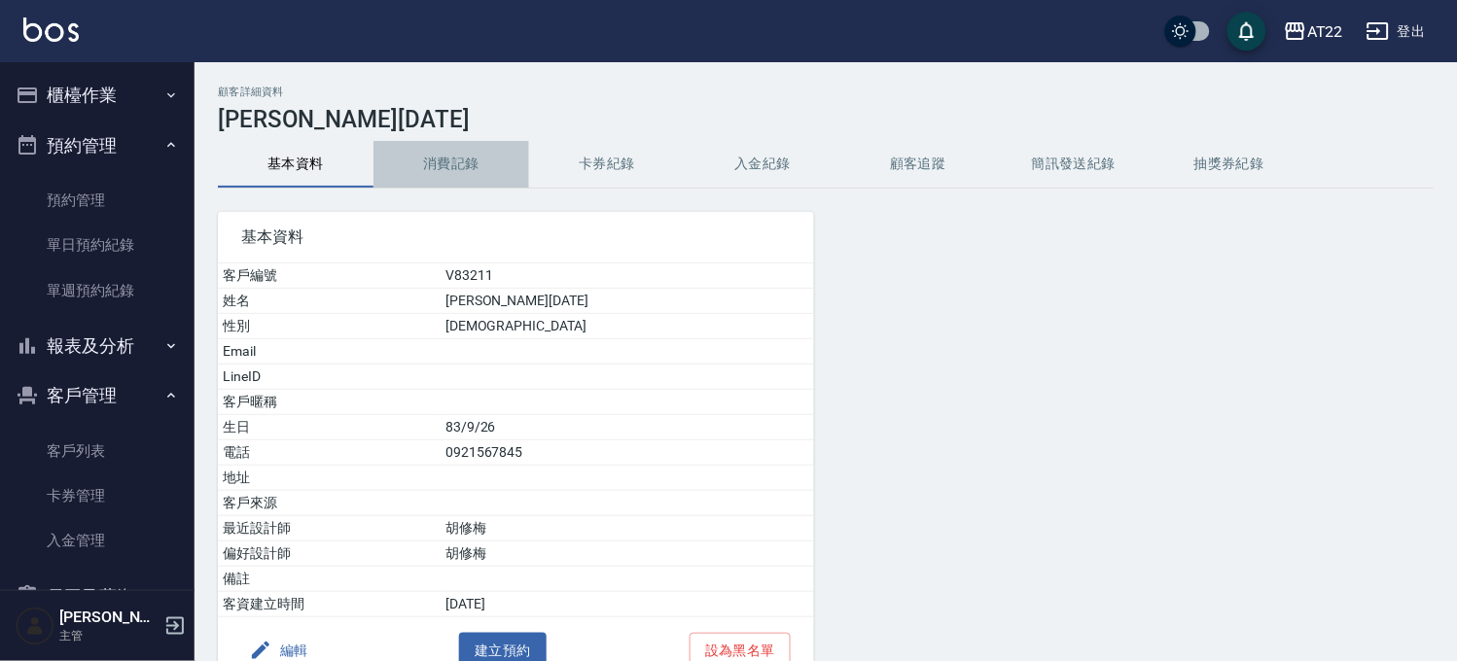
click at [424, 153] on button "消費記錄" at bounding box center [451, 164] width 156 height 47
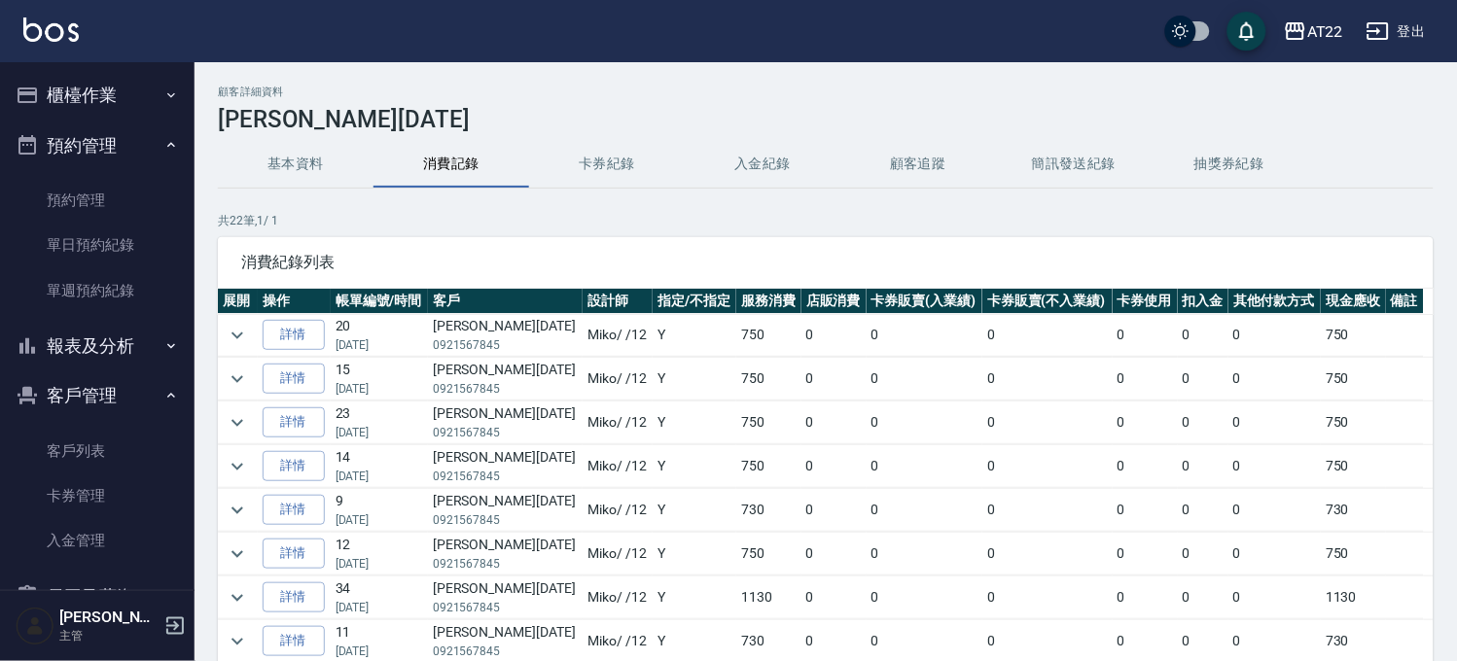
click at [81, 104] on button "櫃檯作業" at bounding box center [97, 95] width 179 height 51
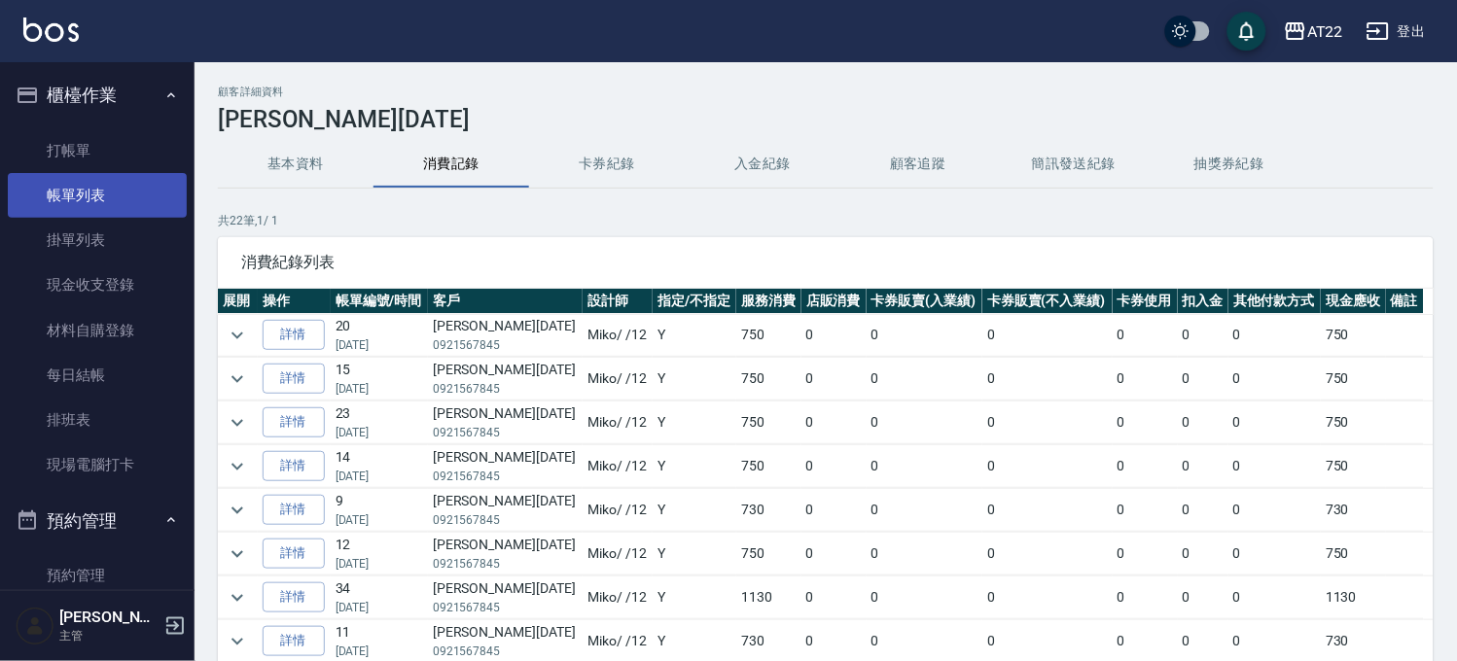
click at [89, 191] on link "帳單列表" at bounding box center [97, 195] width 179 height 45
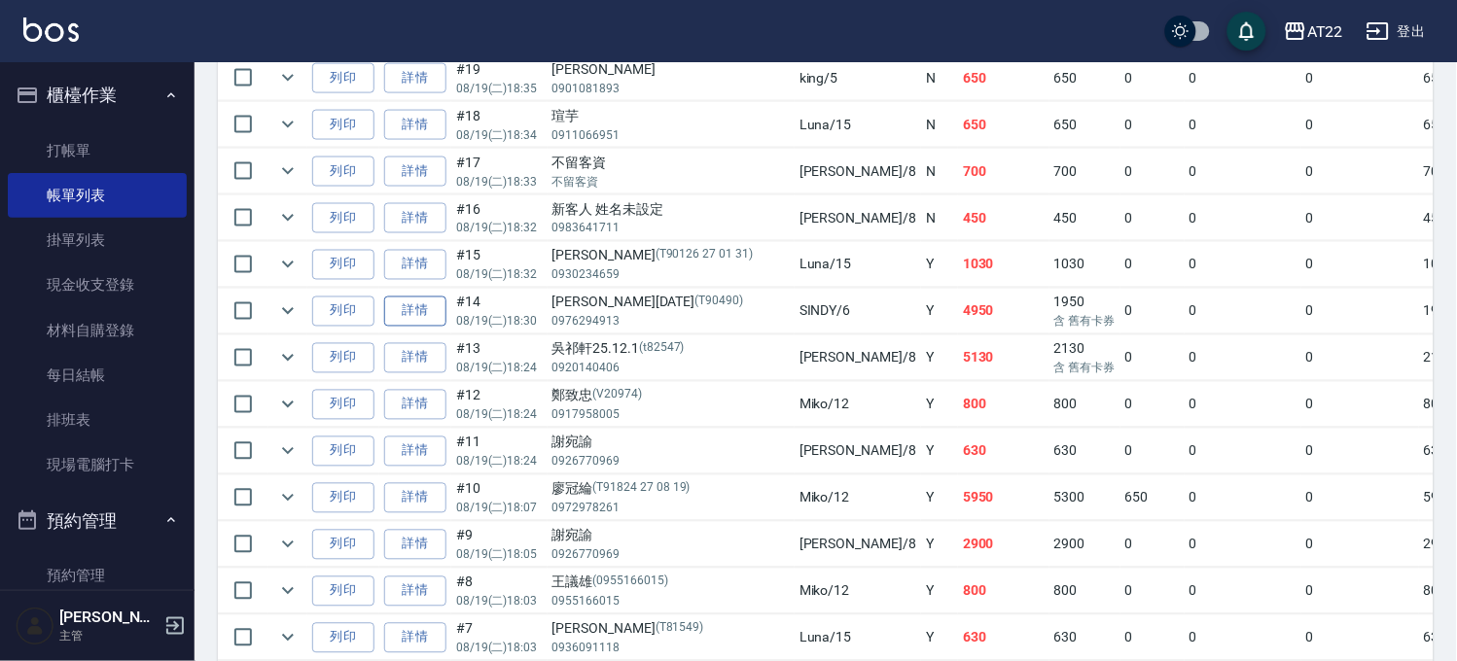
scroll to position [756, 0]
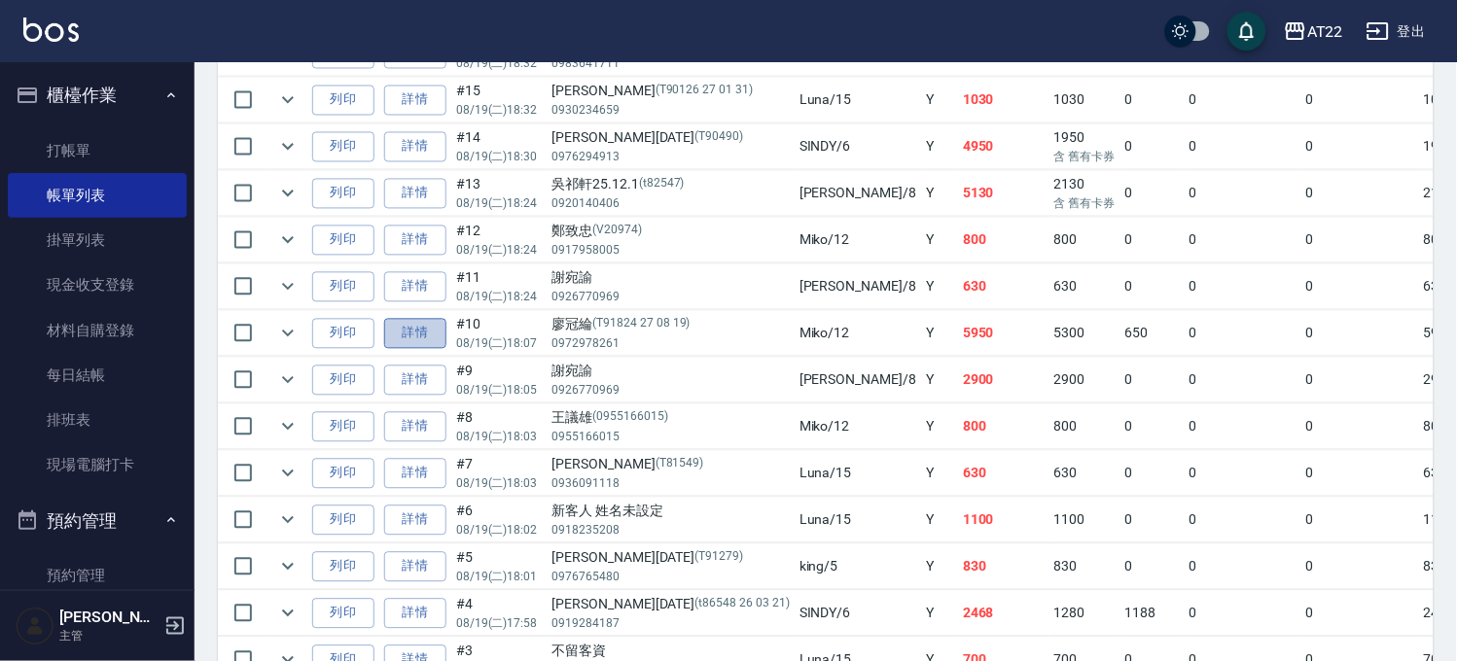
click at [411, 335] on link "詳情" at bounding box center [415, 334] width 62 height 30
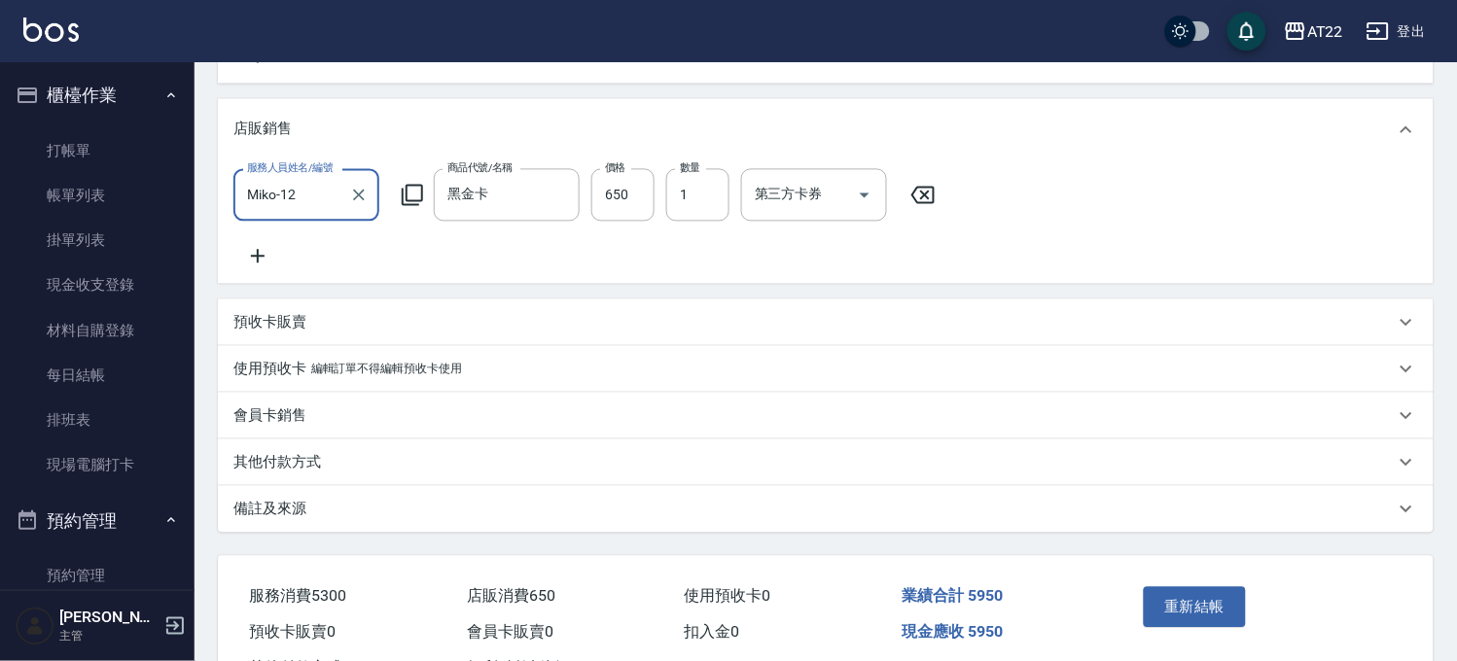
scroll to position [864, 0]
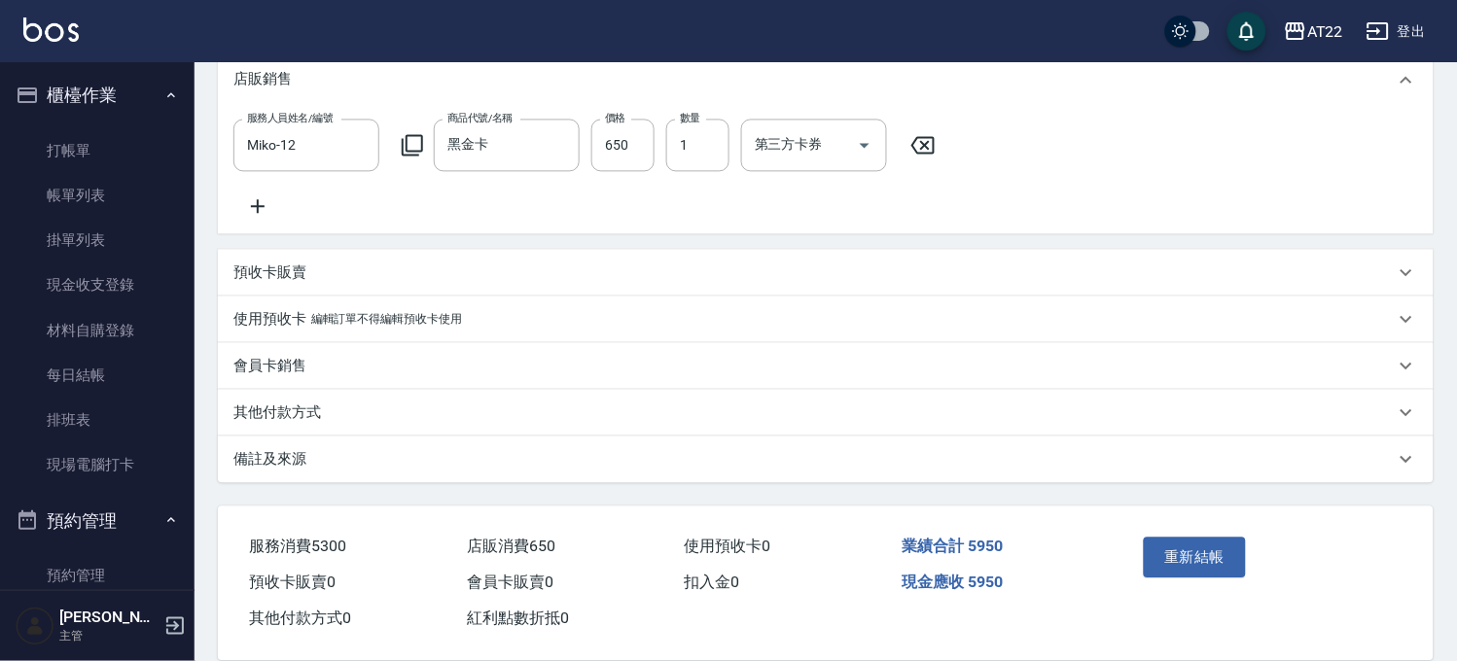
click at [306, 423] on p "其他付款方式" at bounding box center [277, 413] width 88 height 20
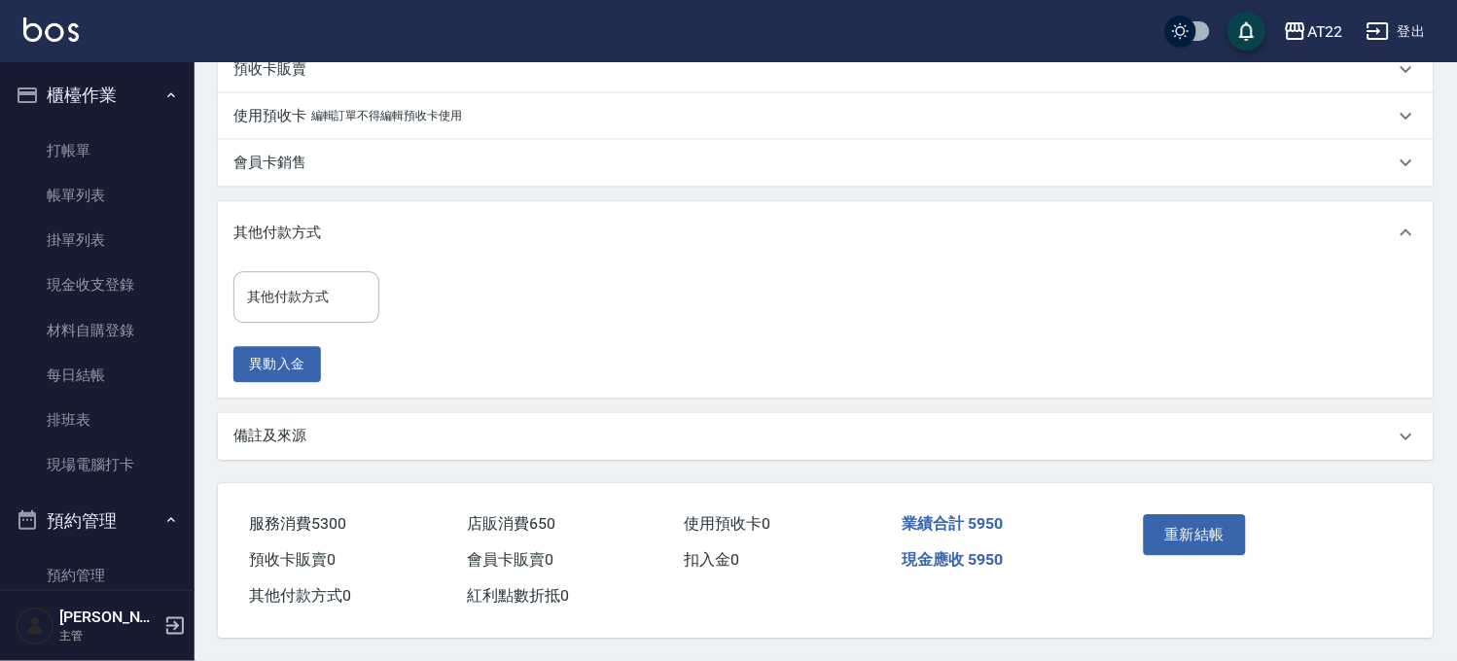
scroll to position [1089, 0]
click at [332, 292] on input "其他付款方式" at bounding box center [306, 297] width 128 height 34
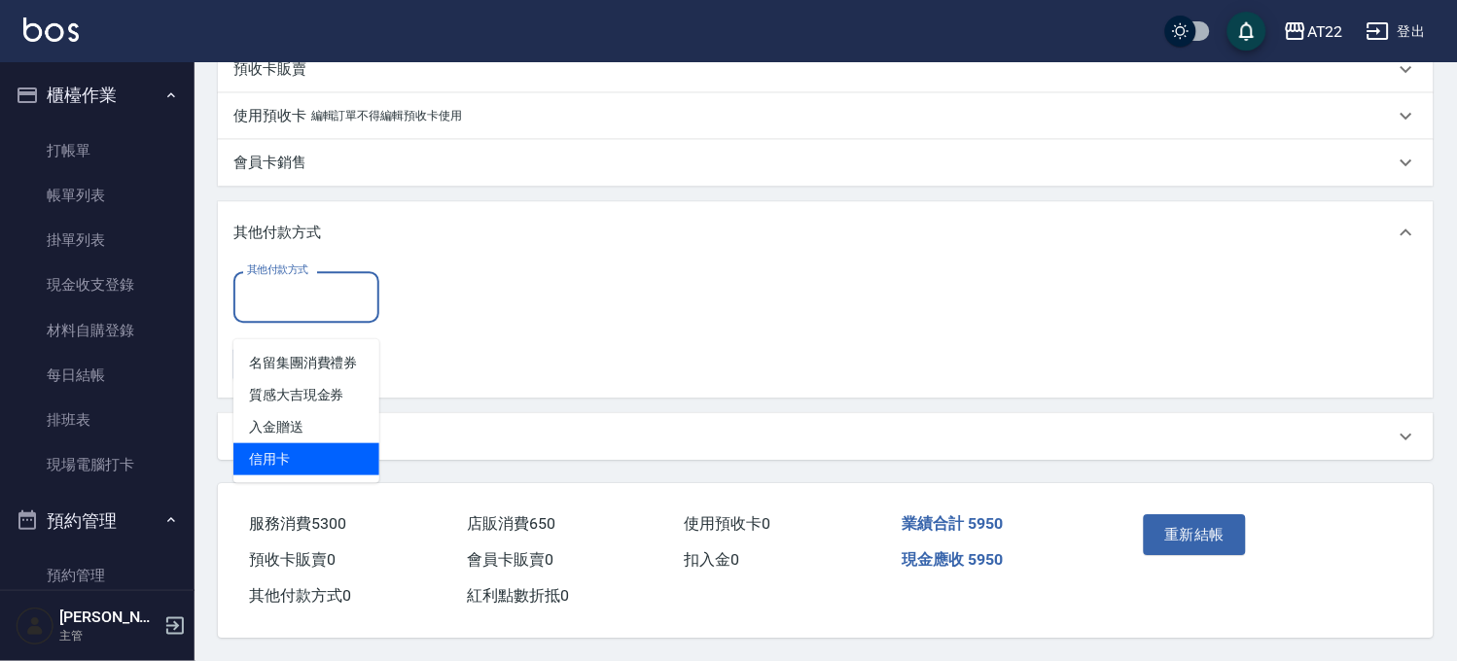
click at [324, 443] on span "信用卡" at bounding box center [306, 459] width 146 height 32
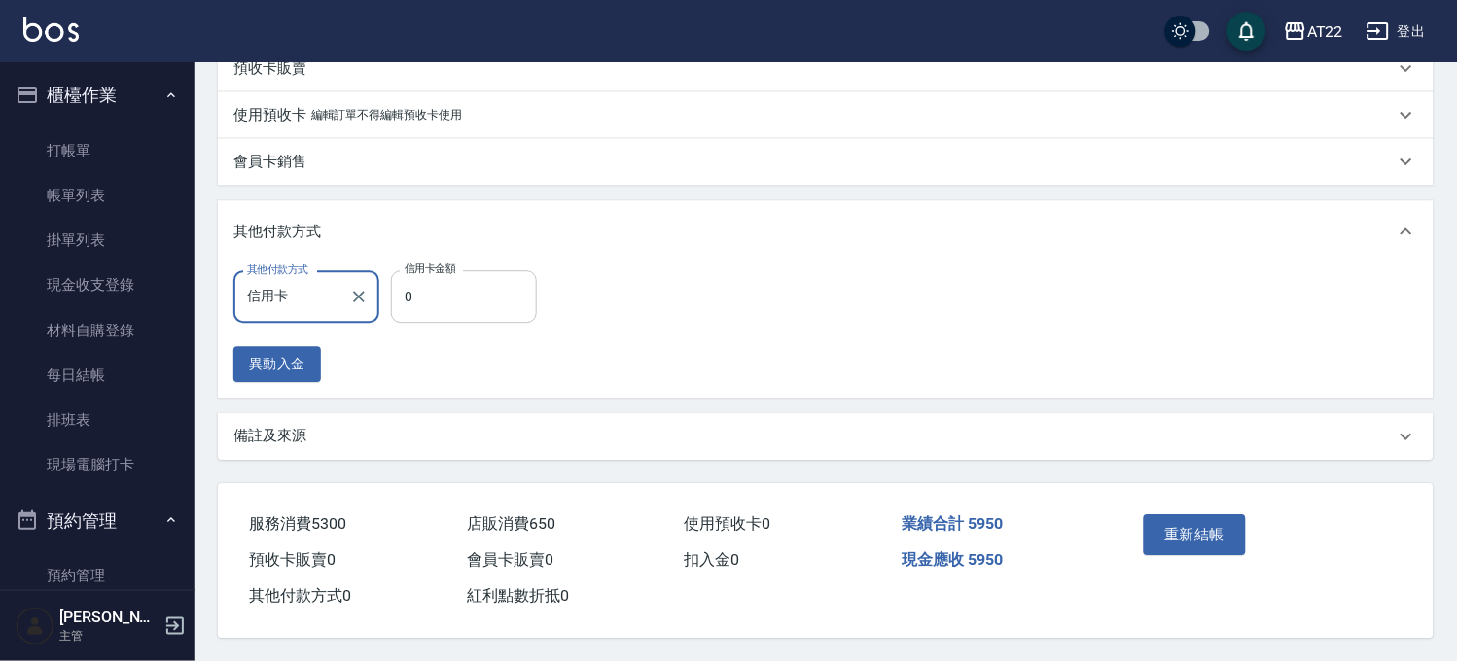
click at [470, 303] on input "0" at bounding box center [464, 296] width 146 height 53
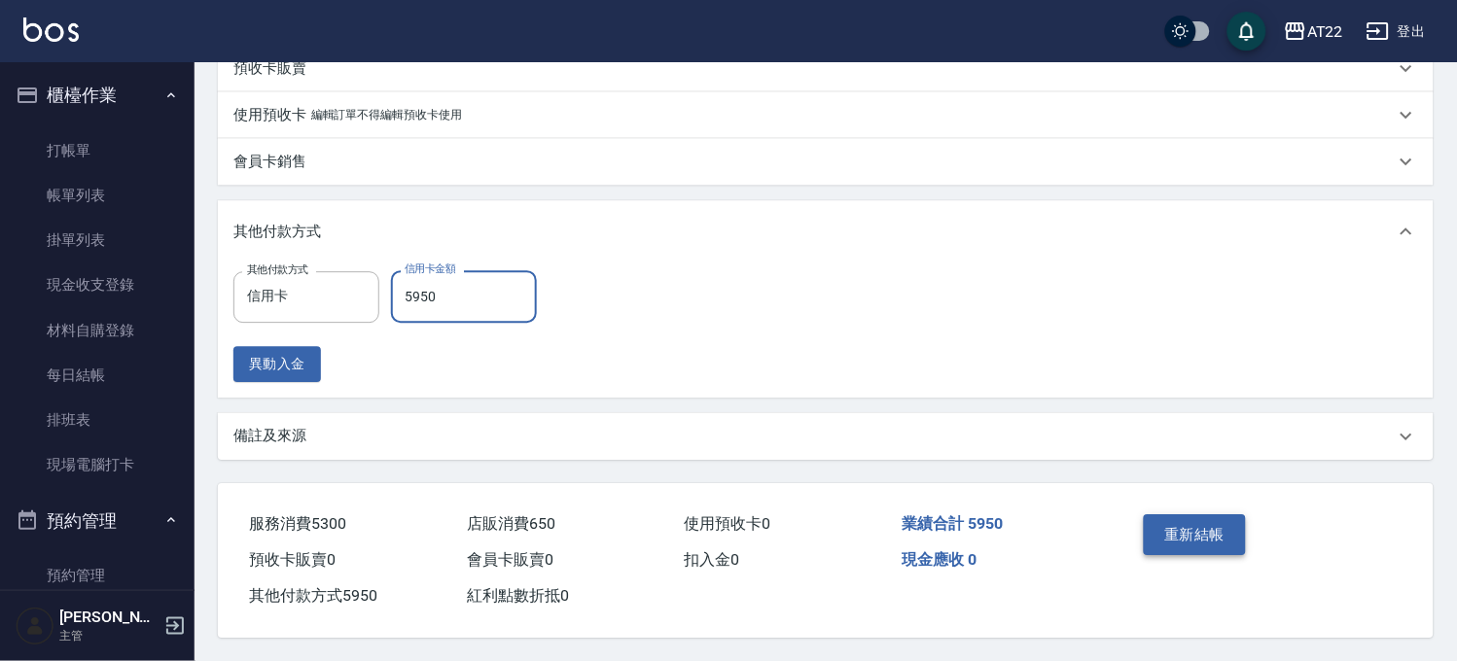
click at [1198, 528] on button "重新結帳" at bounding box center [1195, 534] width 103 height 41
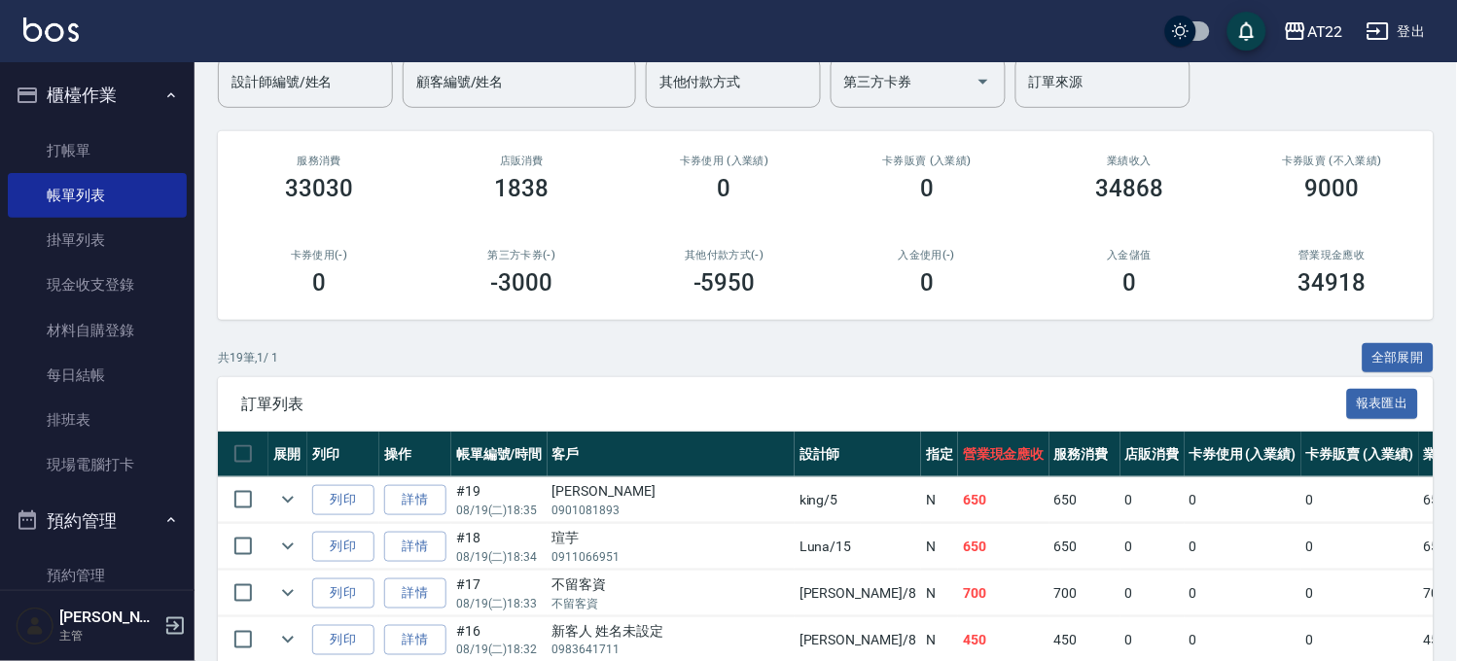
scroll to position [216, 0]
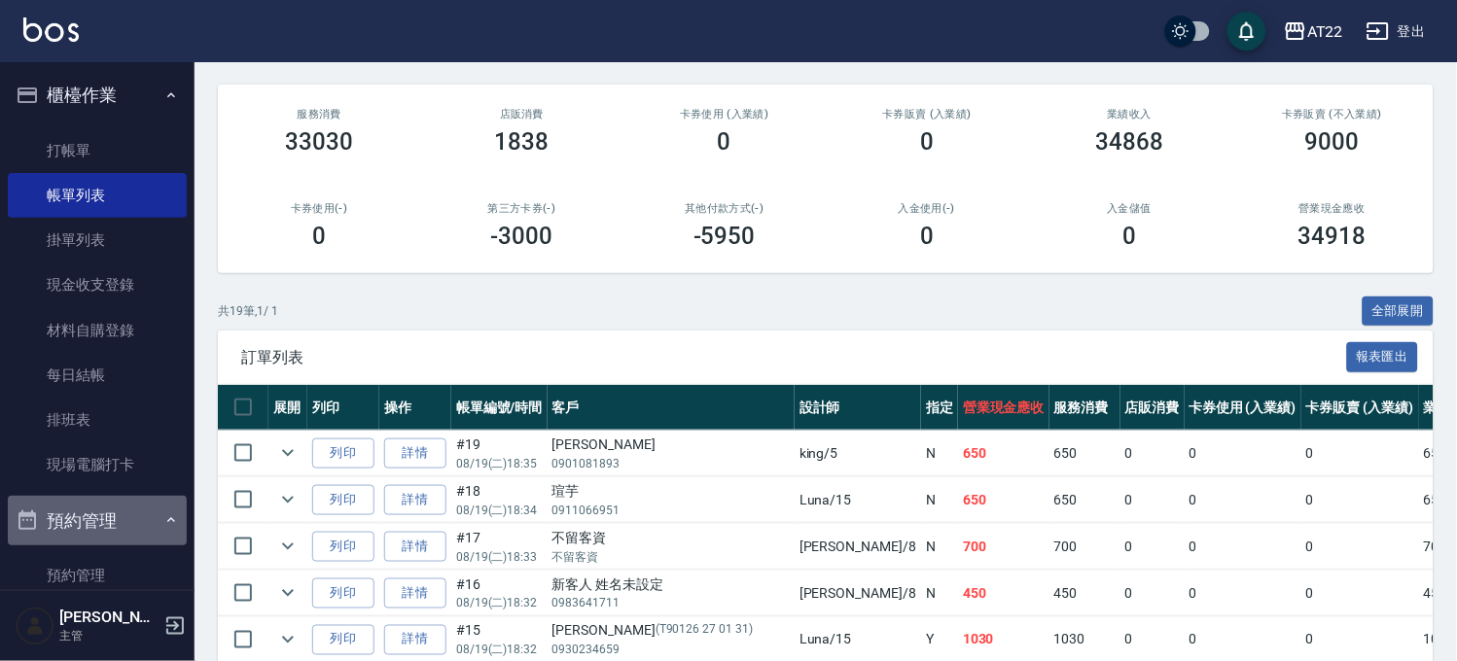
click at [112, 522] on button "預約管理" at bounding box center [97, 521] width 179 height 51
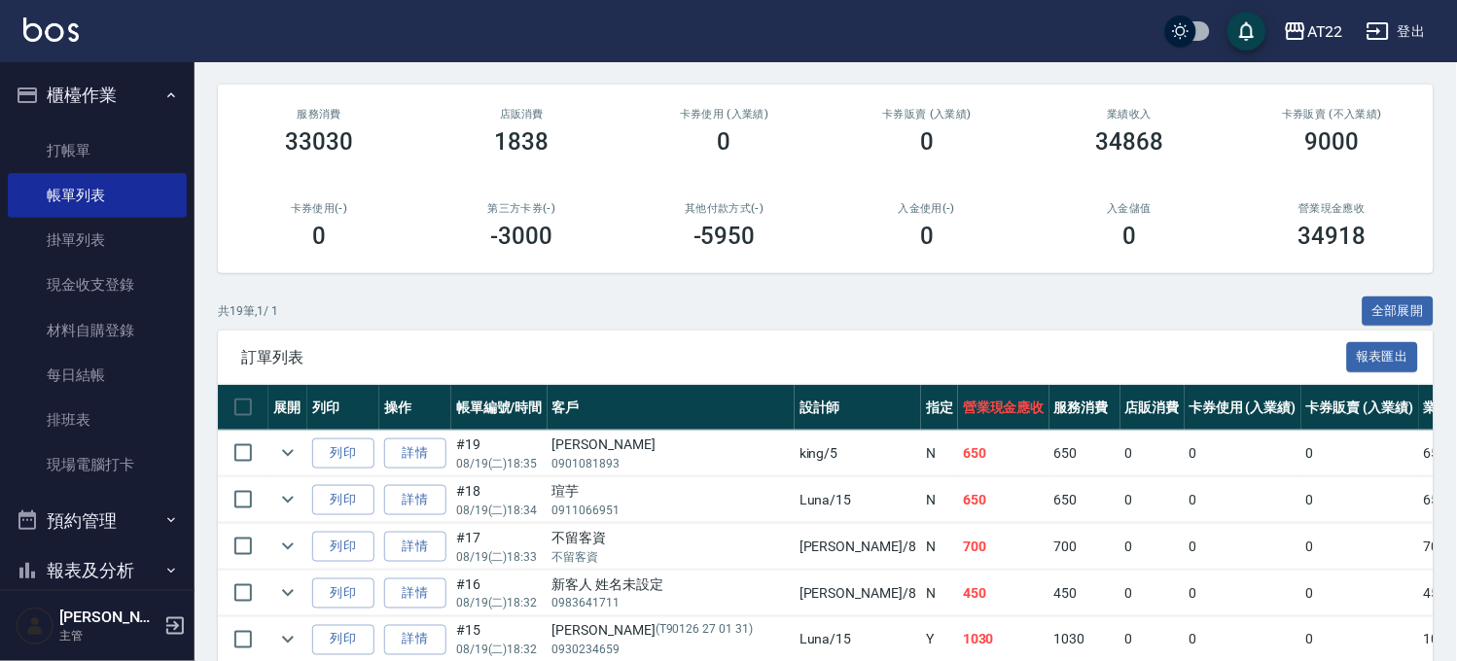
click at [124, 102] on button "櫃檯作業" at bounding box center [97, 95] width 179 height 51
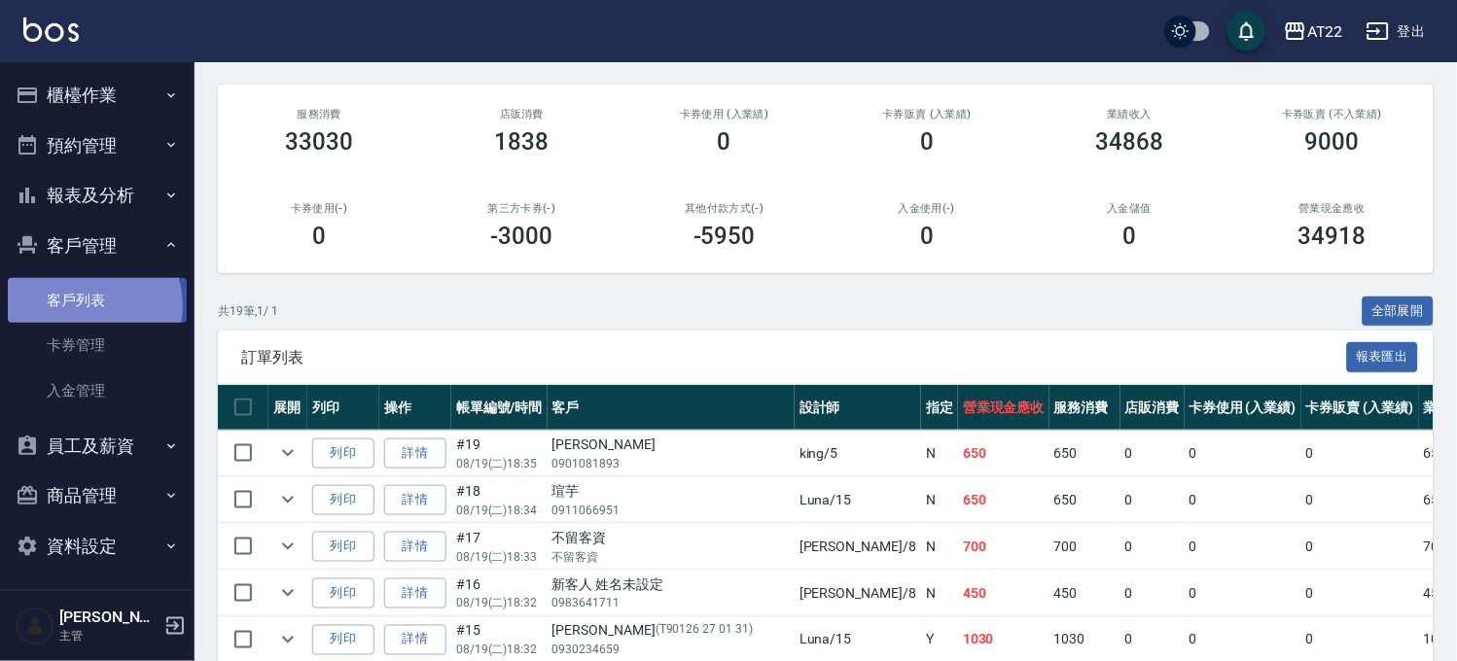
click at [89, 305] on link "客戶列表" at bounding box center [97, 300] width 179 height 45
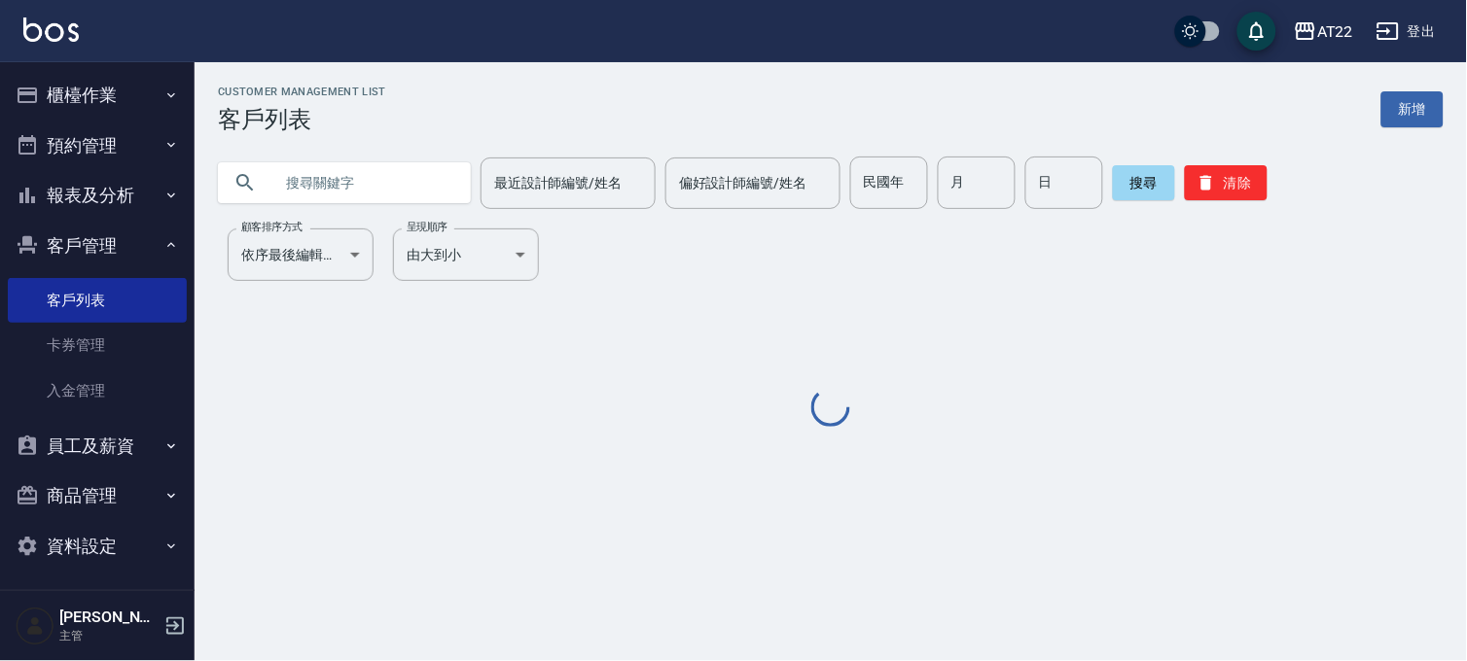
click at [371, 182] on input "text" at bounding box center [363, 183] width 183 height 53
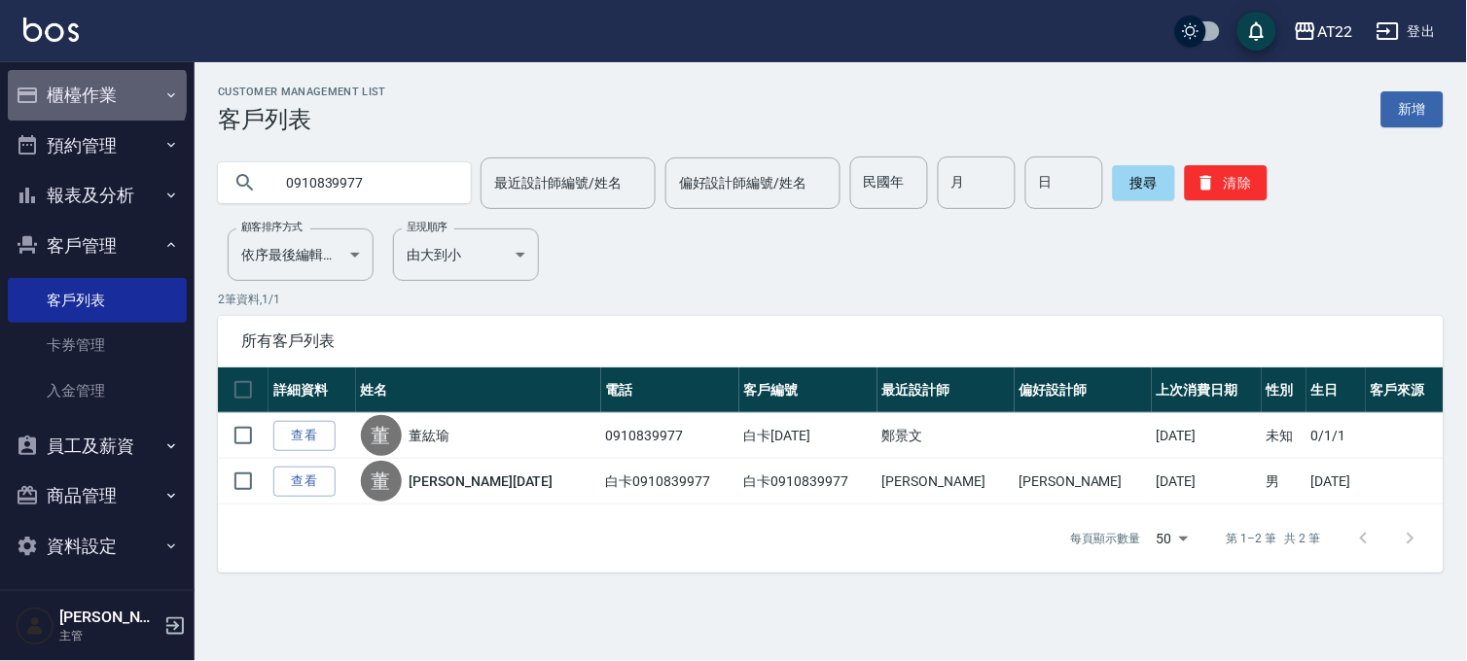
click at [95, 92] on button "櫃檯作業" at bounding box center [97, 95] width 179 height 51
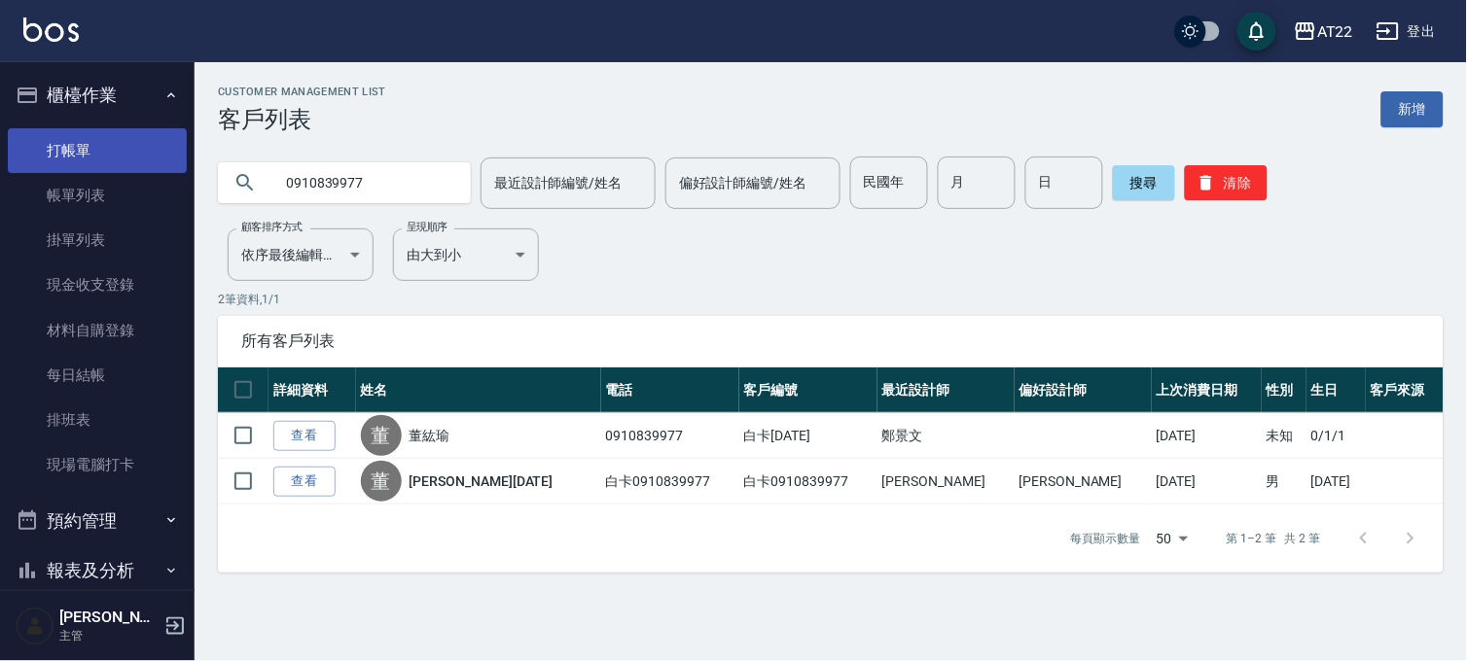
click at [139, 154] on link "打帳單" at bounding box center [97, 150] width 179 height 45
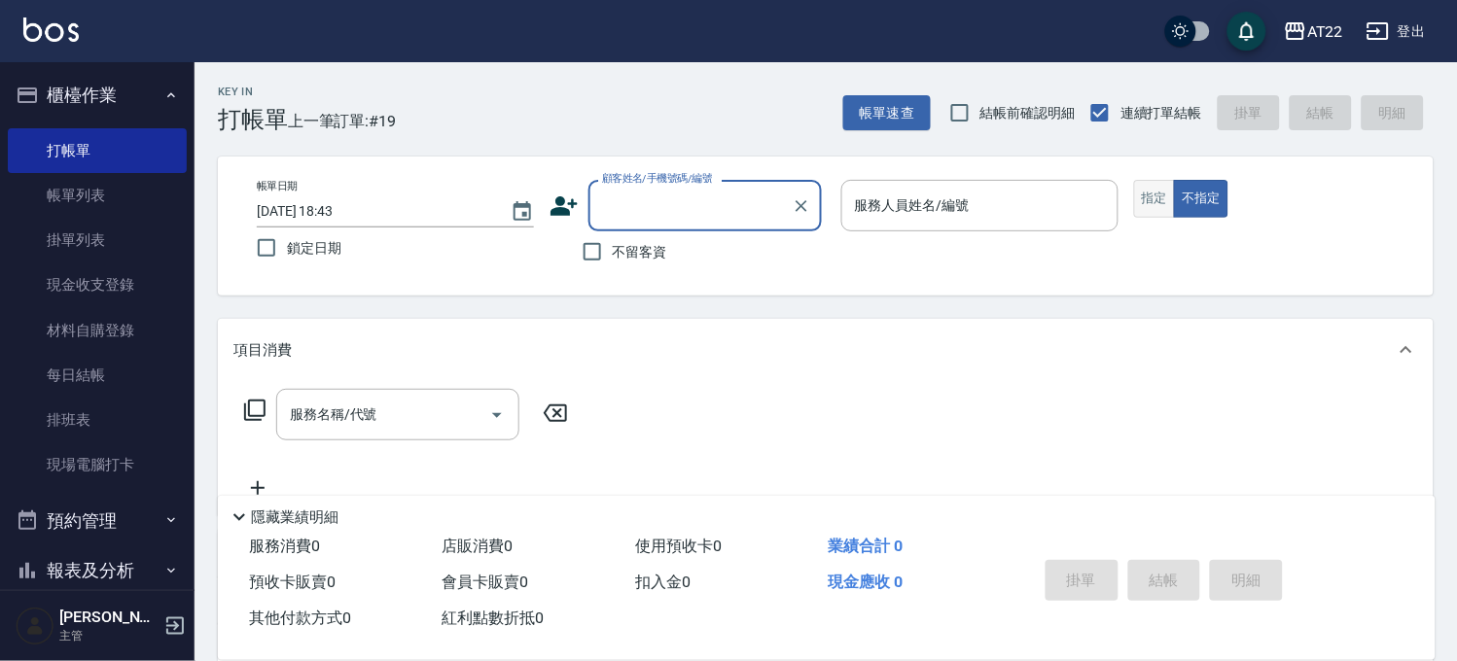
click at [1142, 200] on button "指定" at bounding box center [1155, 199] width 42 height 38
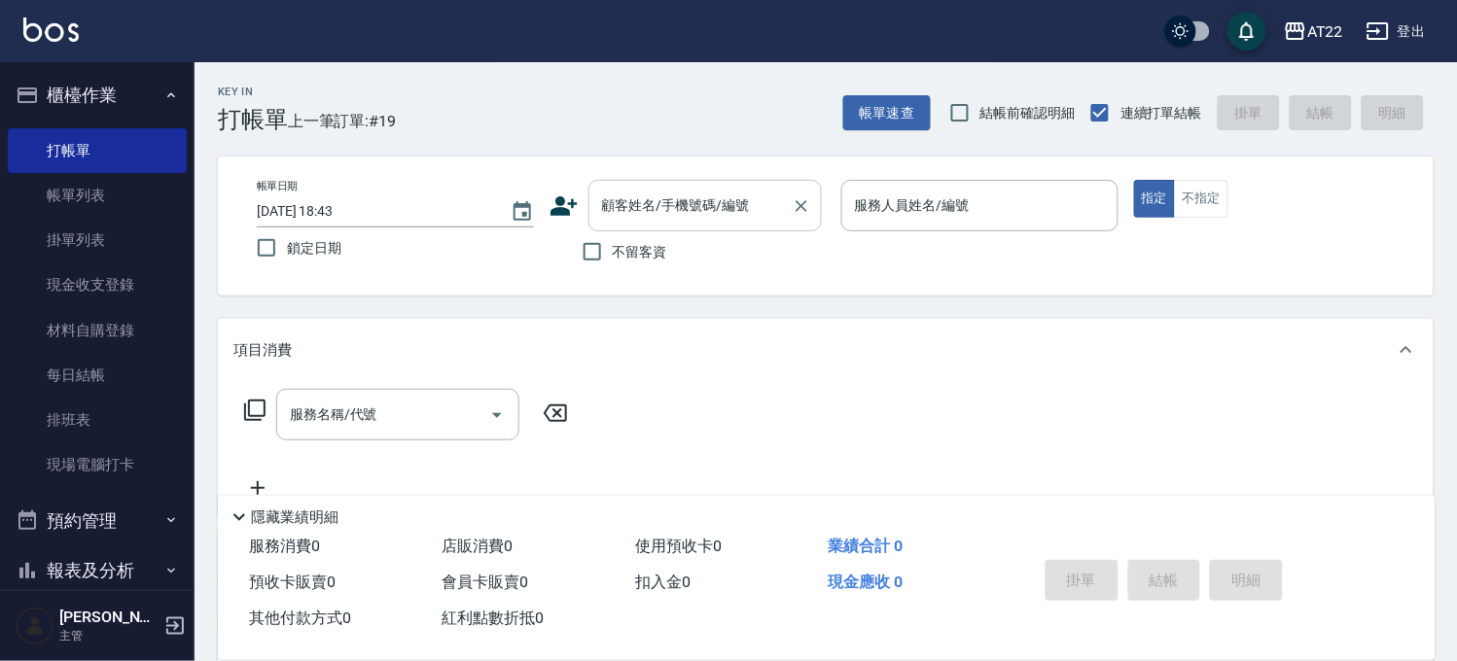
click at [704, 206] on input "顧客姓名/手機號碼/編號" at bounding box center [690, 206] width 187 height 34
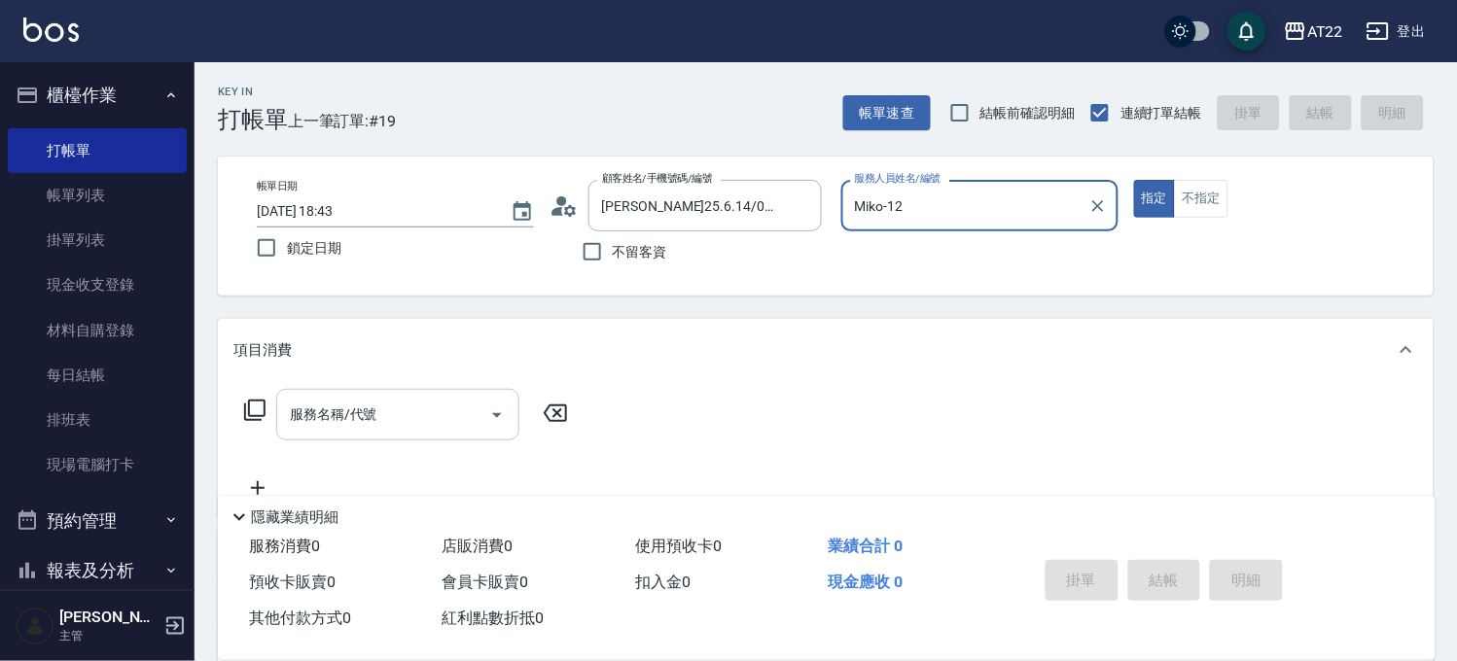
click at [393, 423] on input "服務名稱/代號" at bounding box center [383, 415] width 196 height 34
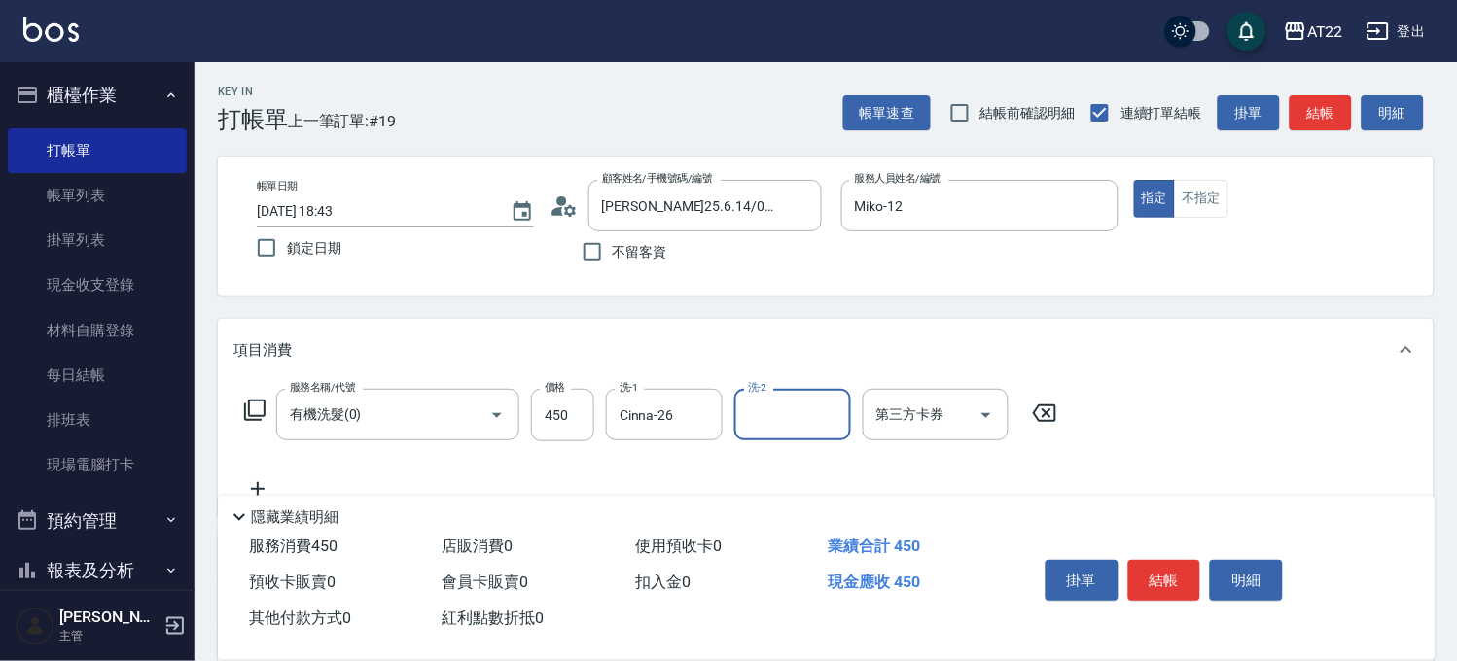
click at [261, 483] on icon at bounding box center [257, 489] width 49 height 23
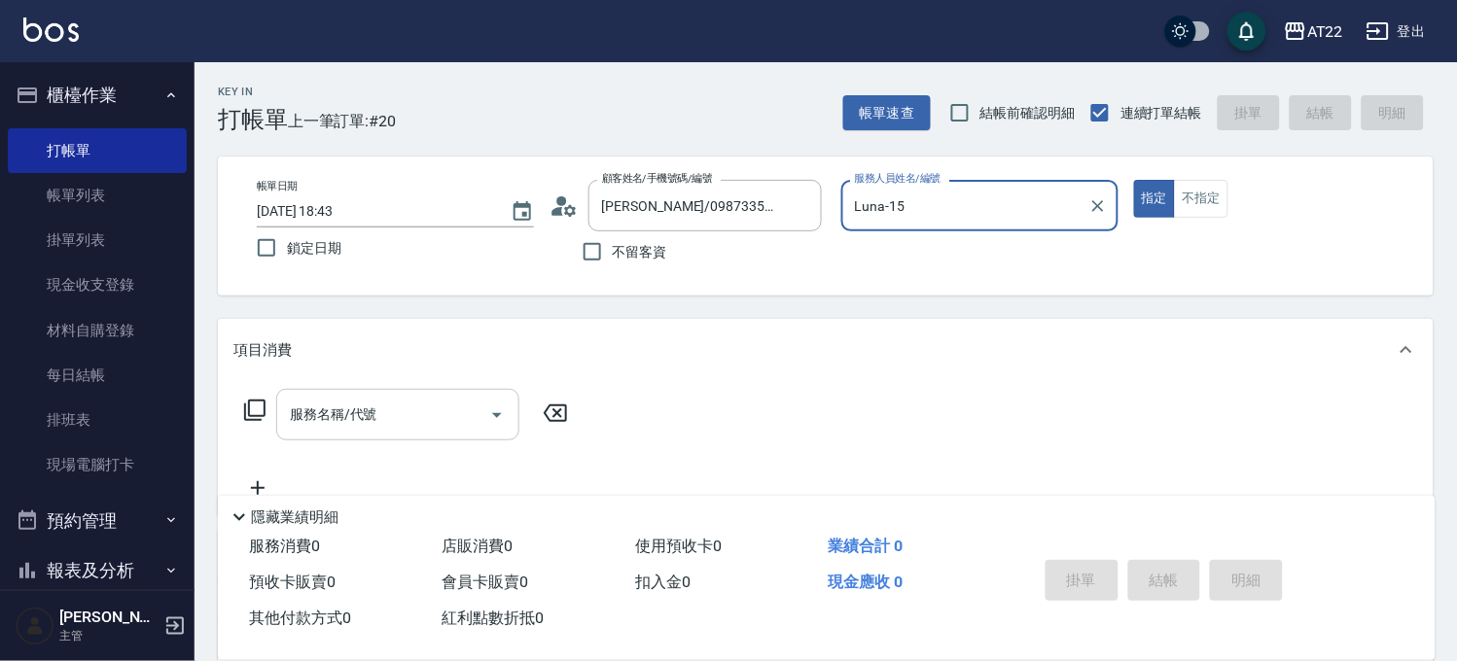
click at [1134, 180] on button "指定" at bounding box center [1155, 199] width 42 height 38
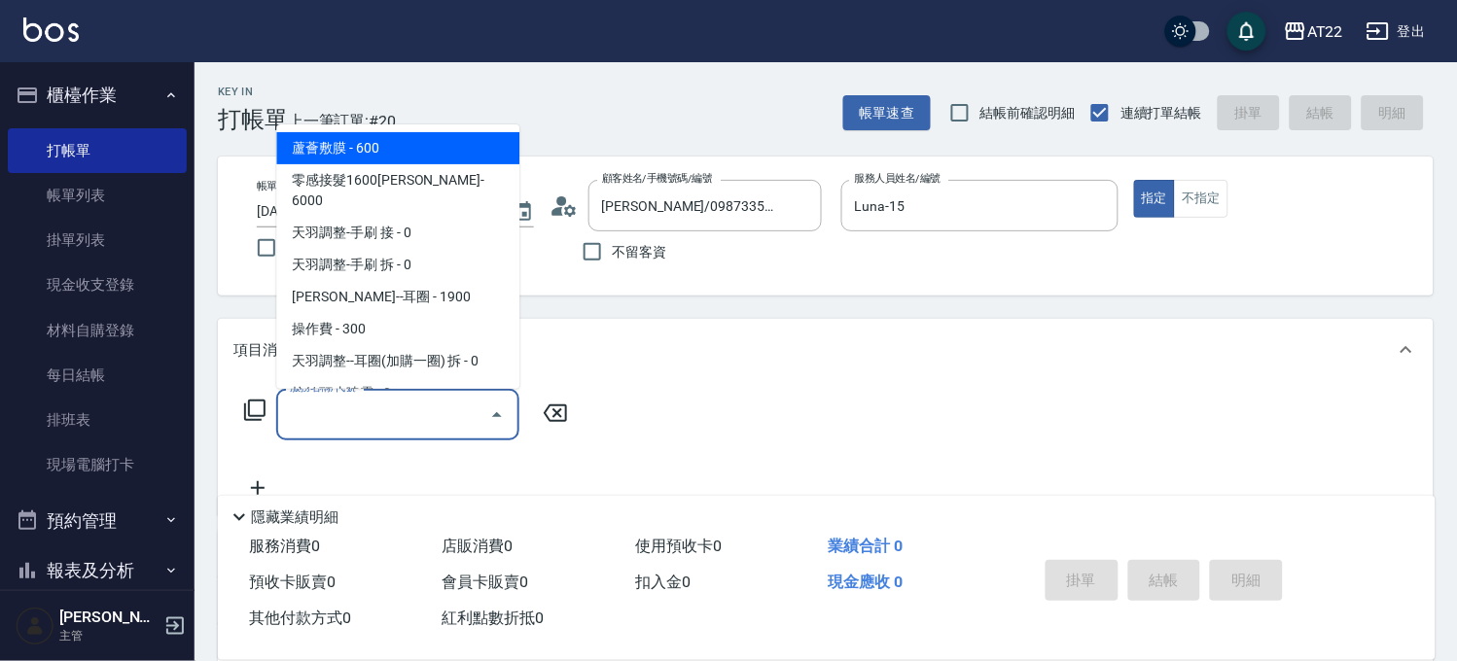
click at [426, 408] on input "服務名稱/代號" at bounding box center [383, 415] width 196 height 34
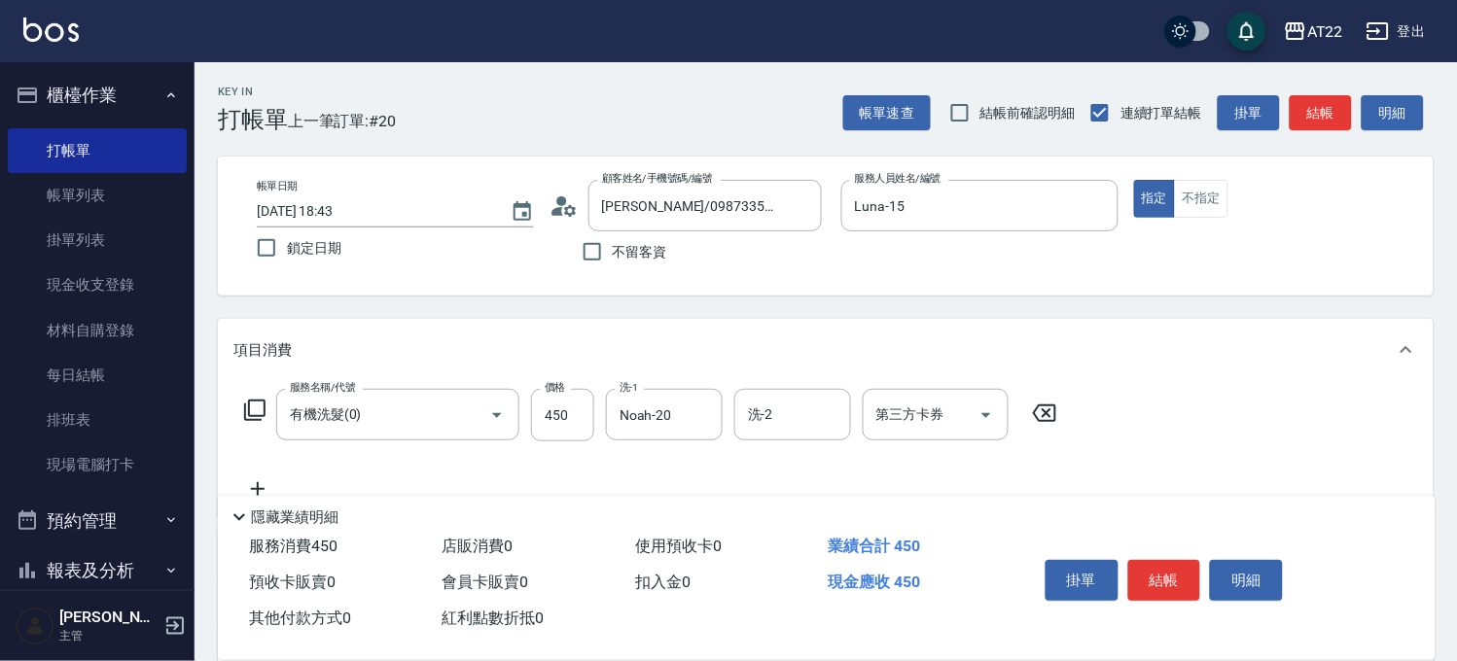
click at [260, 496] on div "隱藏業績明細" at bounding box center [827, 512] width 1218 height 33
click at [259, 486] on icon at bounding box center [257, 489] width 49 height 23
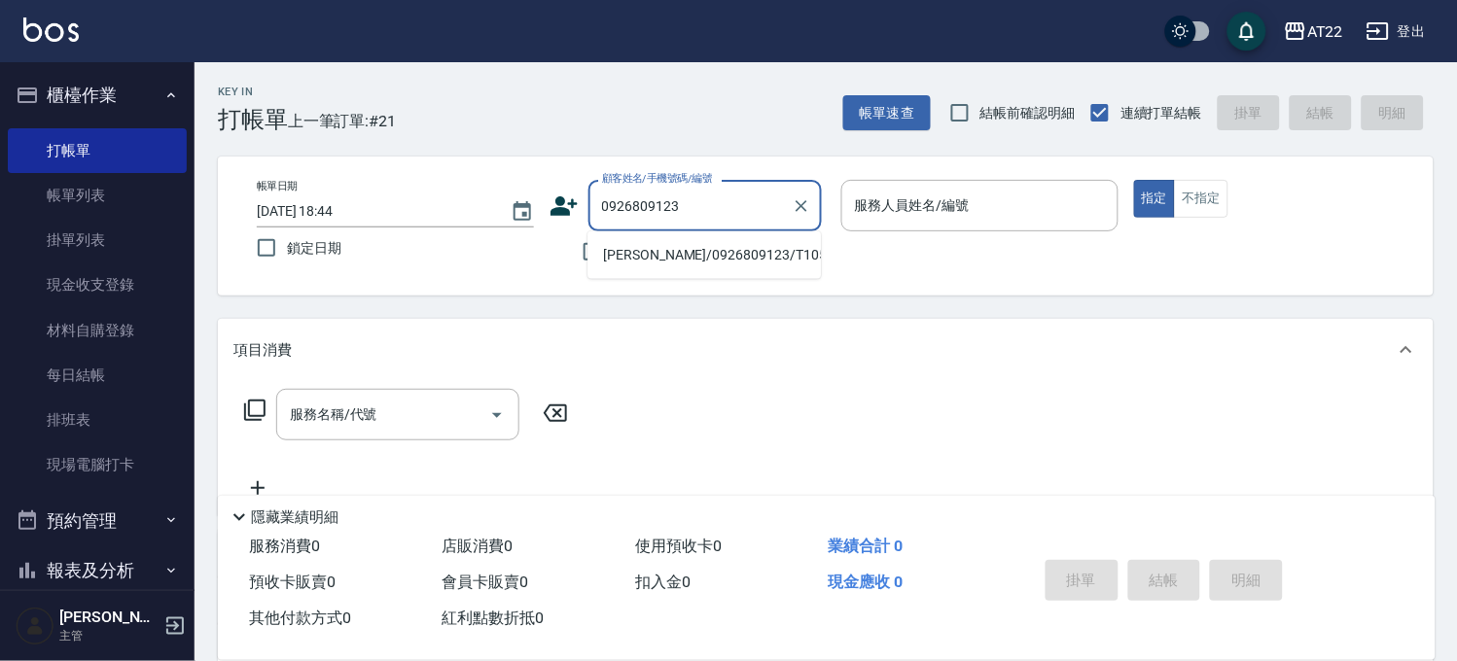
click at [744, 263] on li "[PERSON_NAME]/0926809123/T10575" at bounding box center [703, 255] width 233 height 32
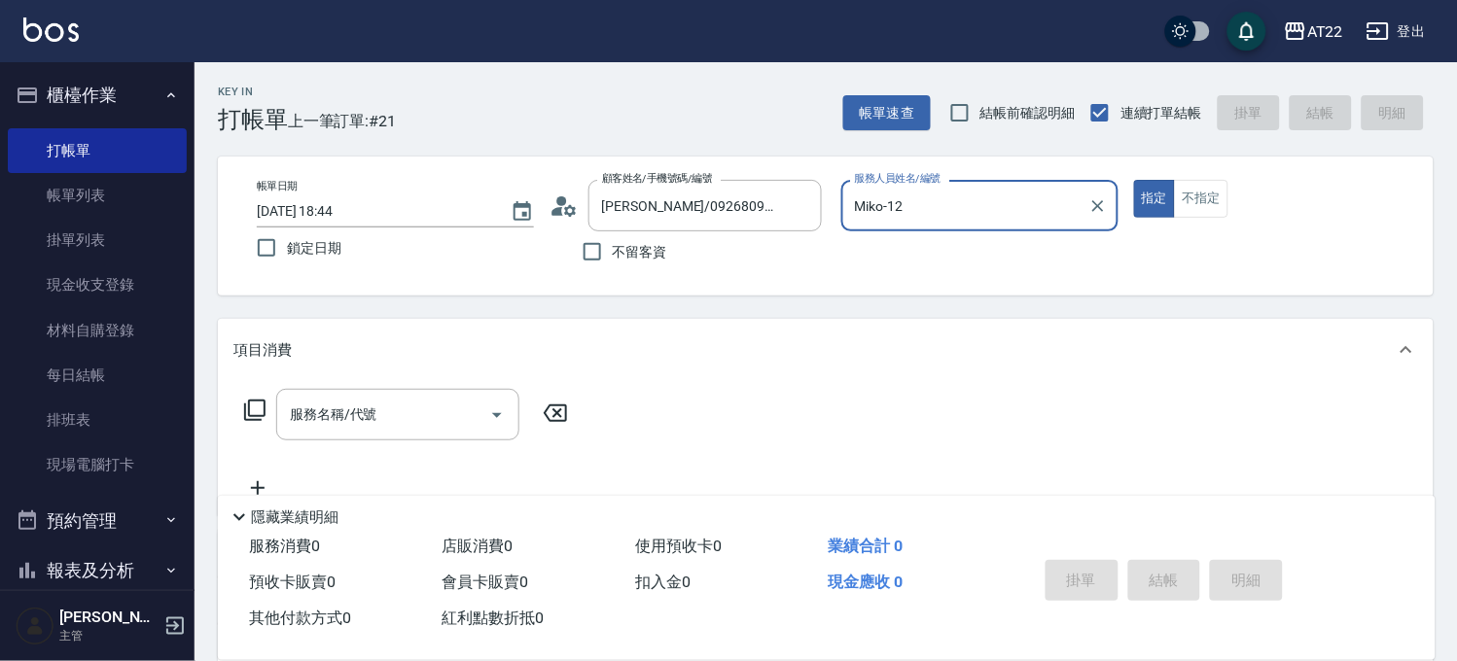
click at [552, 211] on icon at bounding box center [557, 211] width 12 height 9
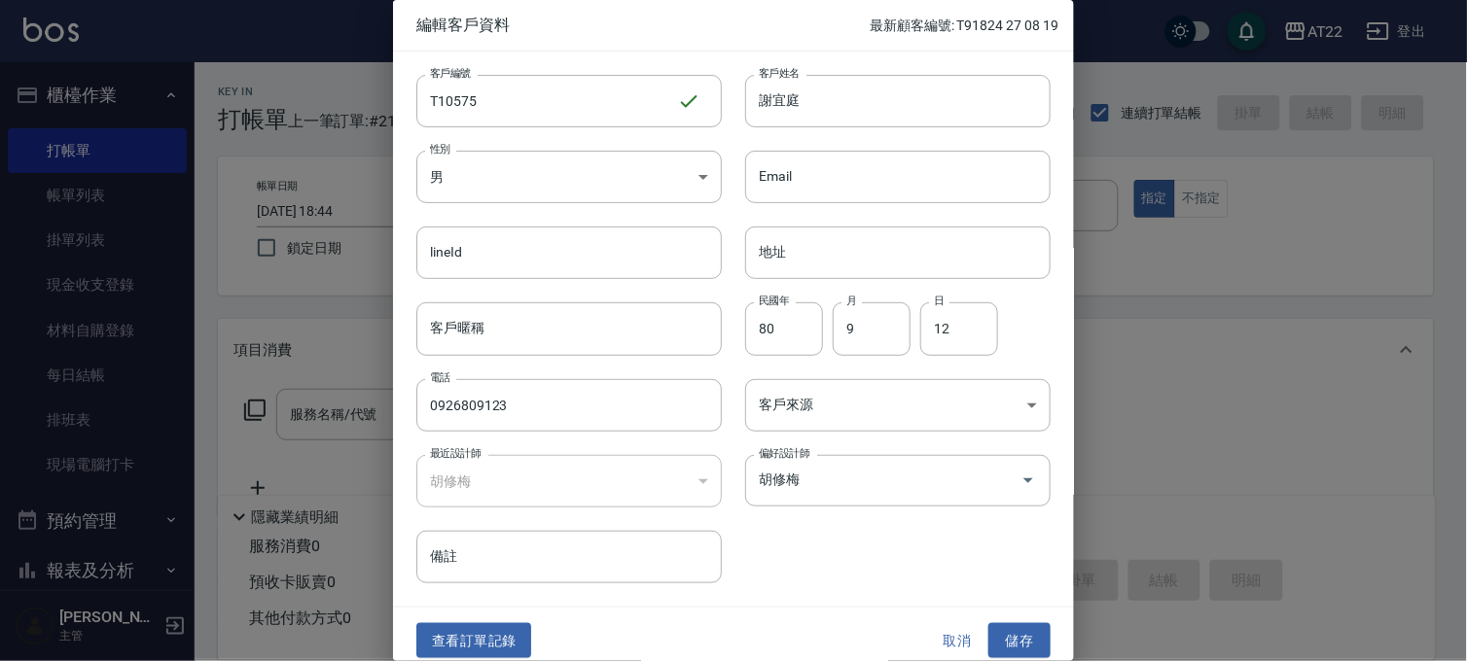
click at [935, 637] on button "取消" at bounding box center [957, 641] width 62 height 36
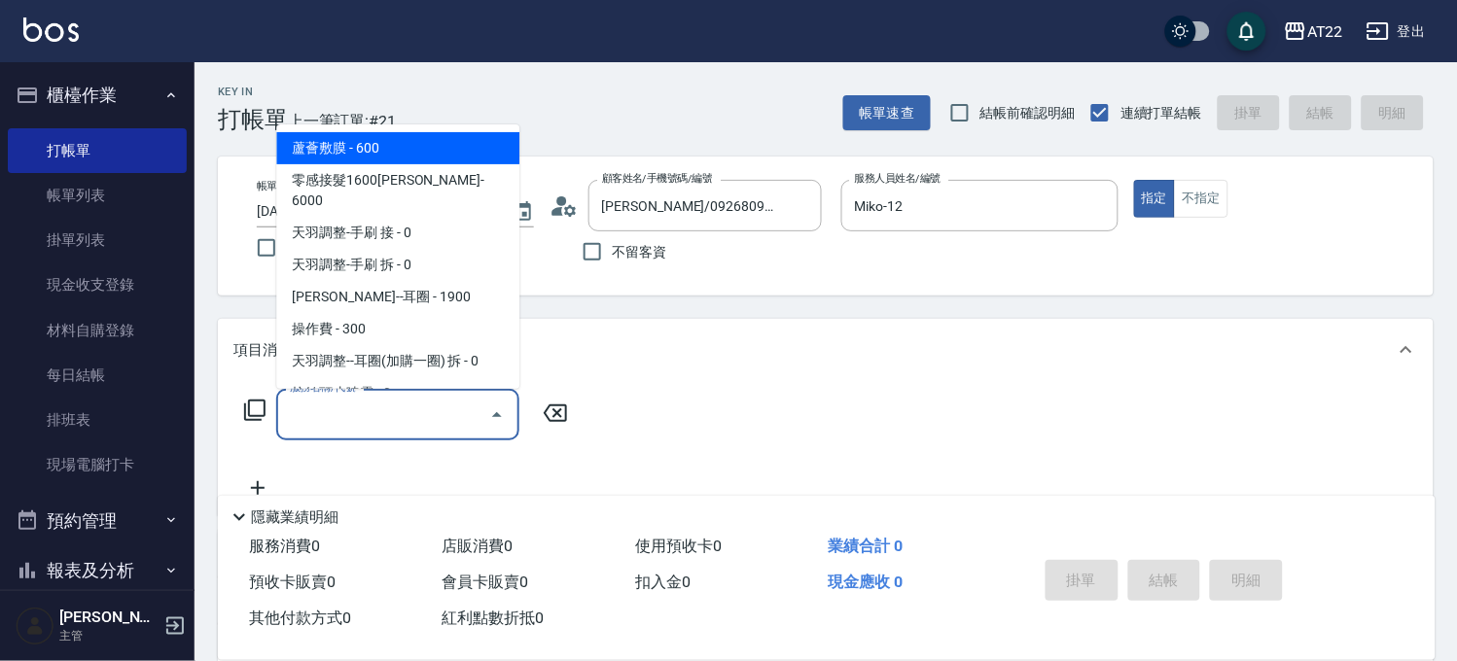
click at [373, 426] on input "服務名稱/代號" at bounding box center [383, 415] width 196 height 34
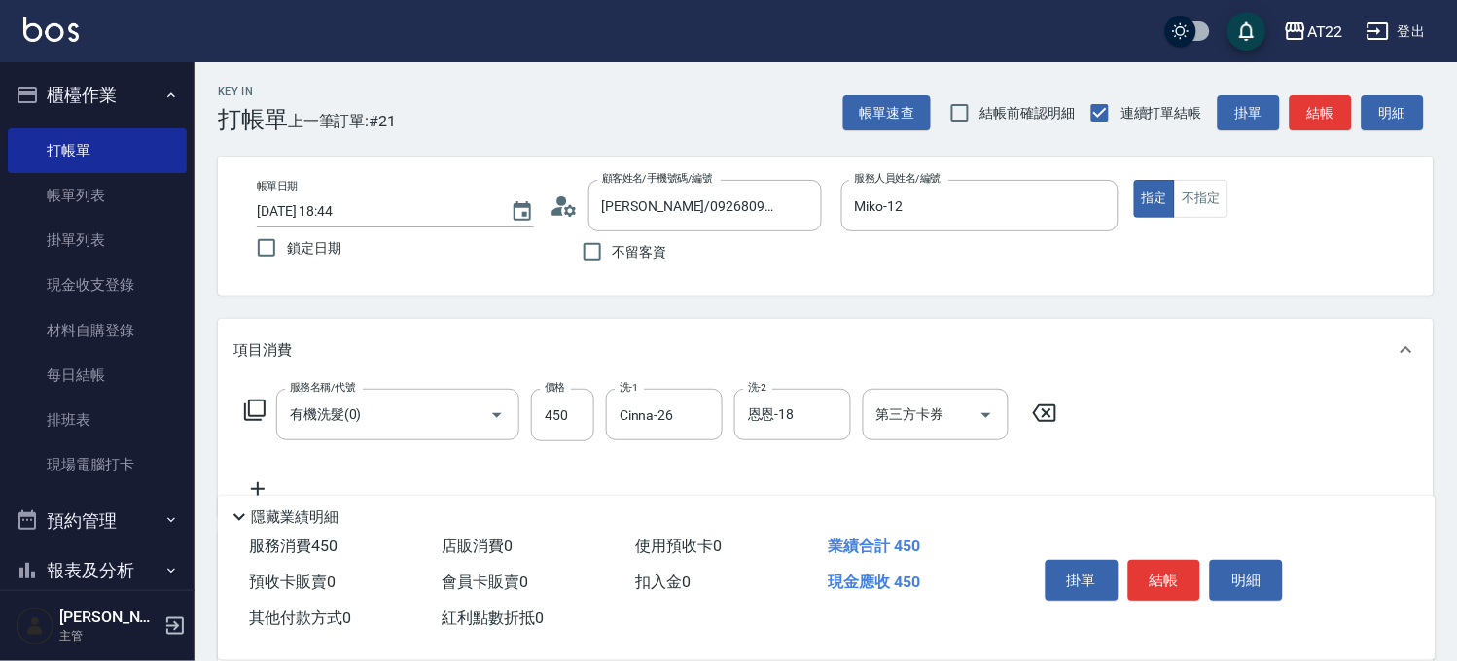
click at [265, 478] on icon at bounding box center [257, 489] width 49 height 23
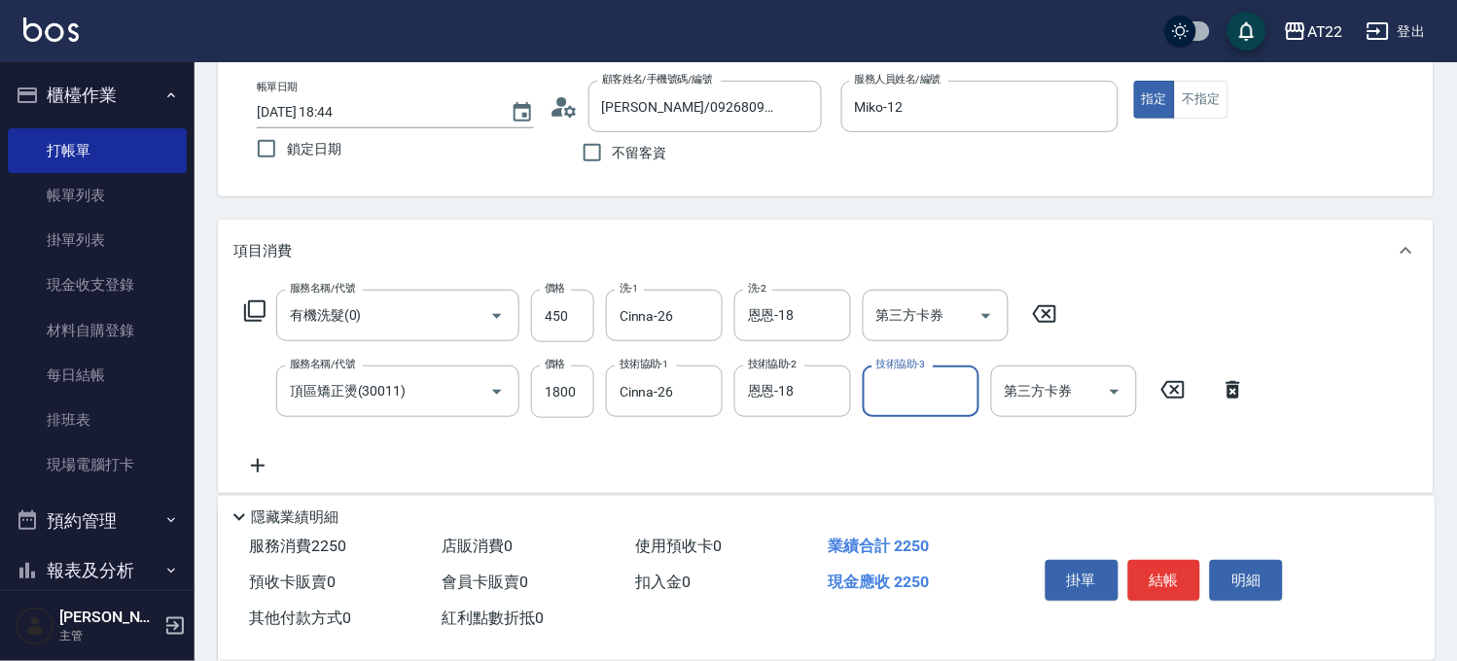
scroll to position [216, 0]
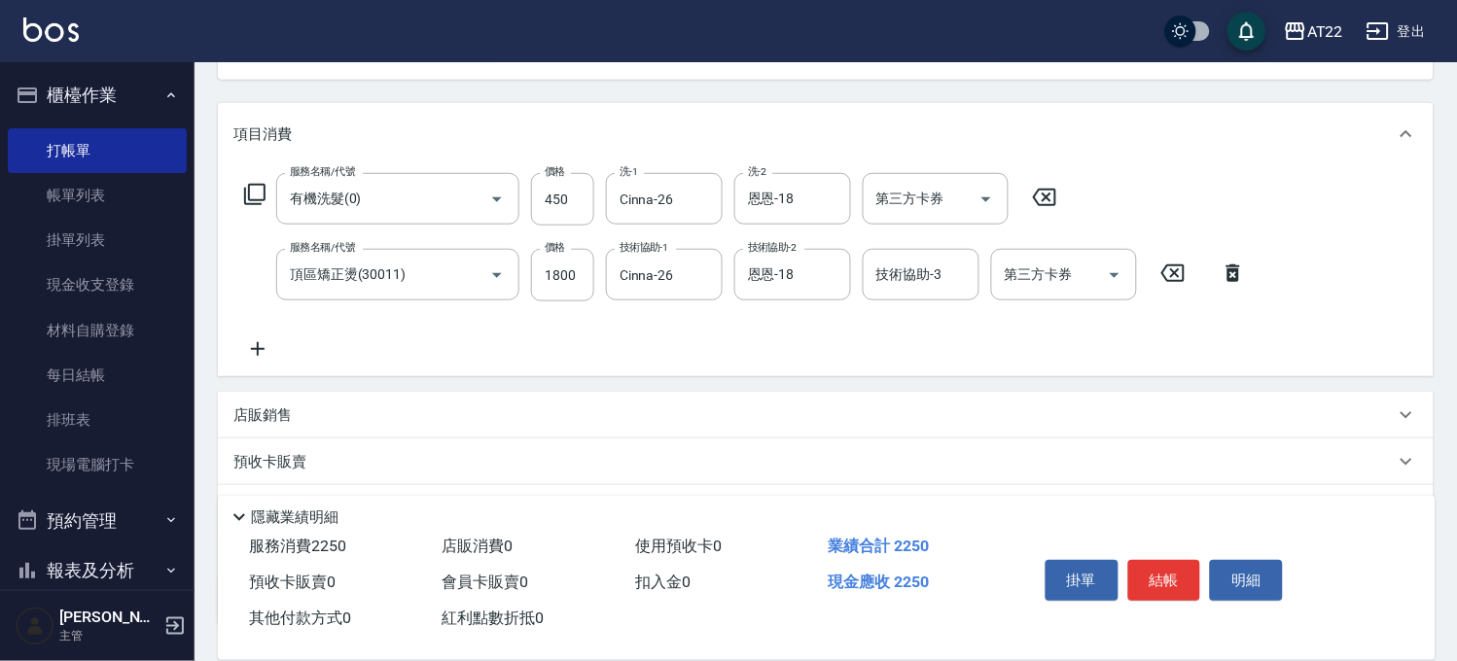
click at [256, 350] on icon at bounding box center [257, 348] width 49 height 23
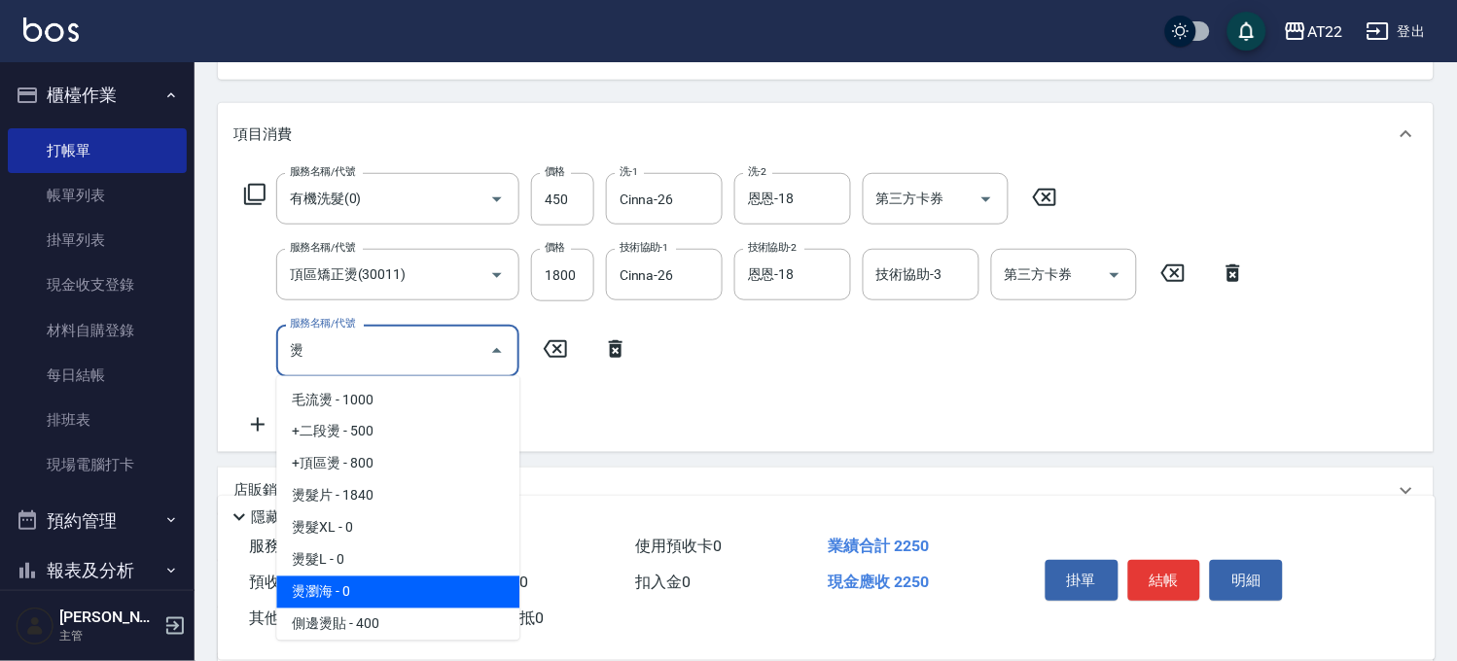
drag, startPoint x: 315, startPoint y: 591, endPoint x: 345, endPoint y: 575, distance: 34.4
click at [315, 591] on span "燙瀏海 - 0" at bounding box center [397, 593] width 243 height 32
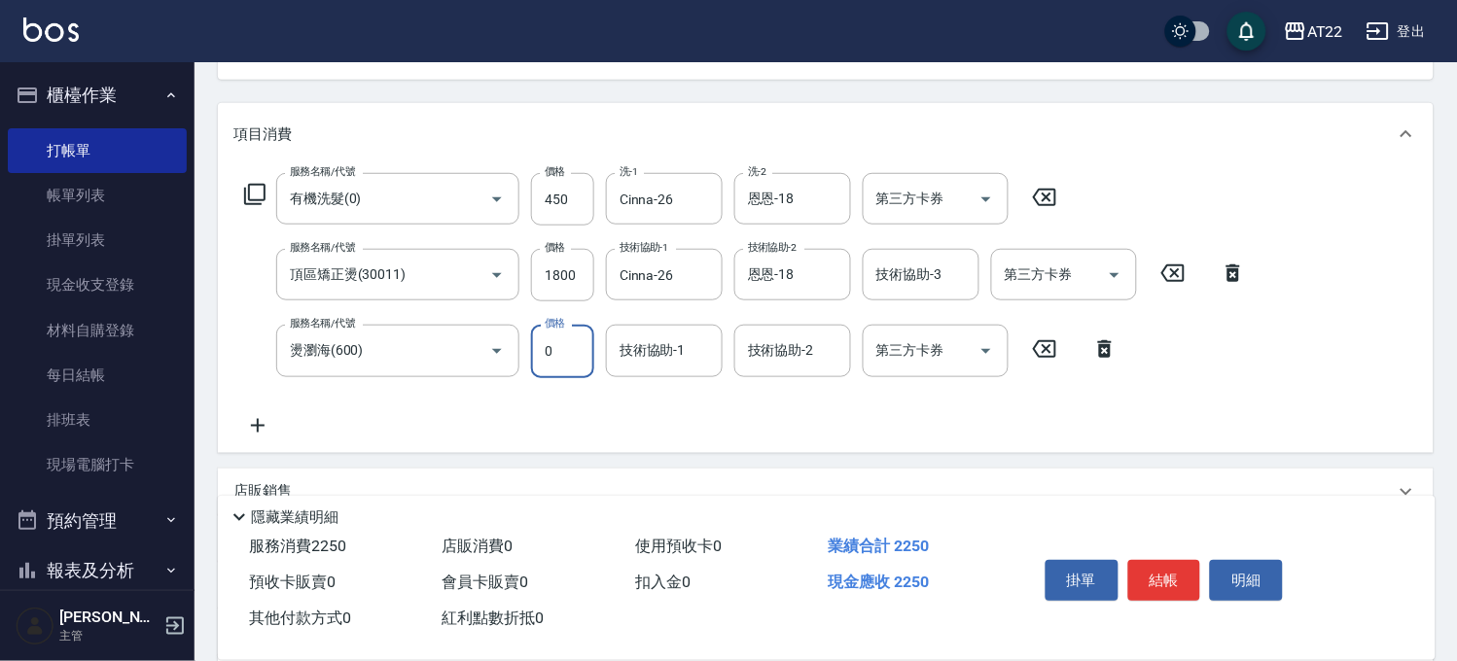
click at [574, 348] on input "0" at bounding box center [562, 351] width 63 height 53
click at [266, 421] on icon at bounding box center [257, 425] width 49 height 23
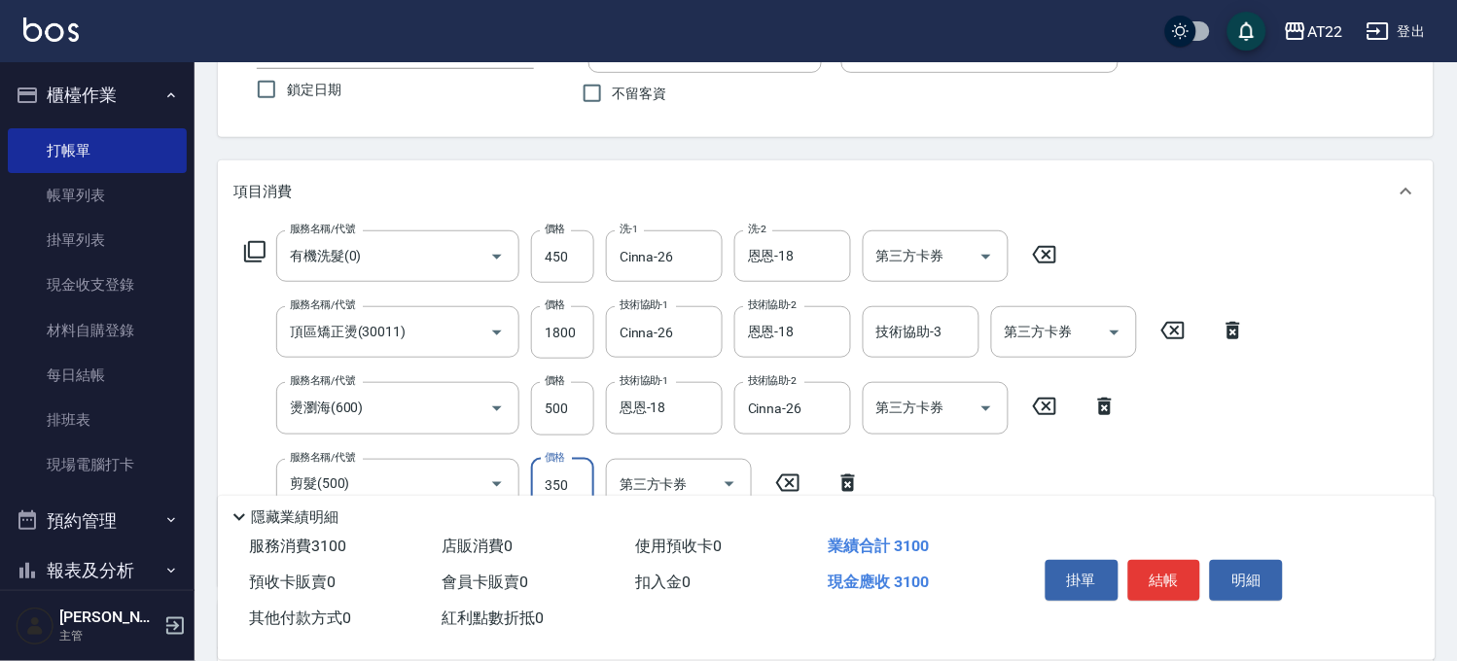
scroll to position [0, 0]
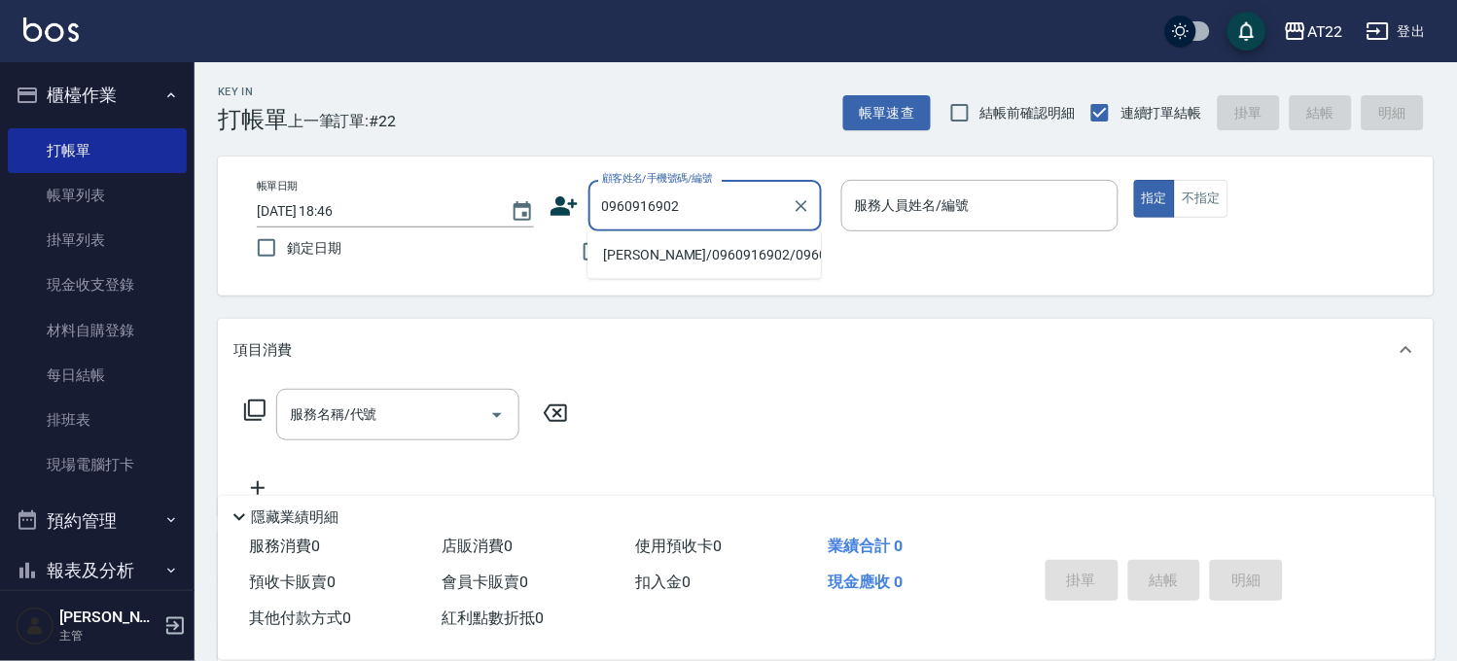
click at [756, 265] on li "[PERSON_NAME]/0960916902/0960916902" at bounding box center [703, 255] width 233 height 32
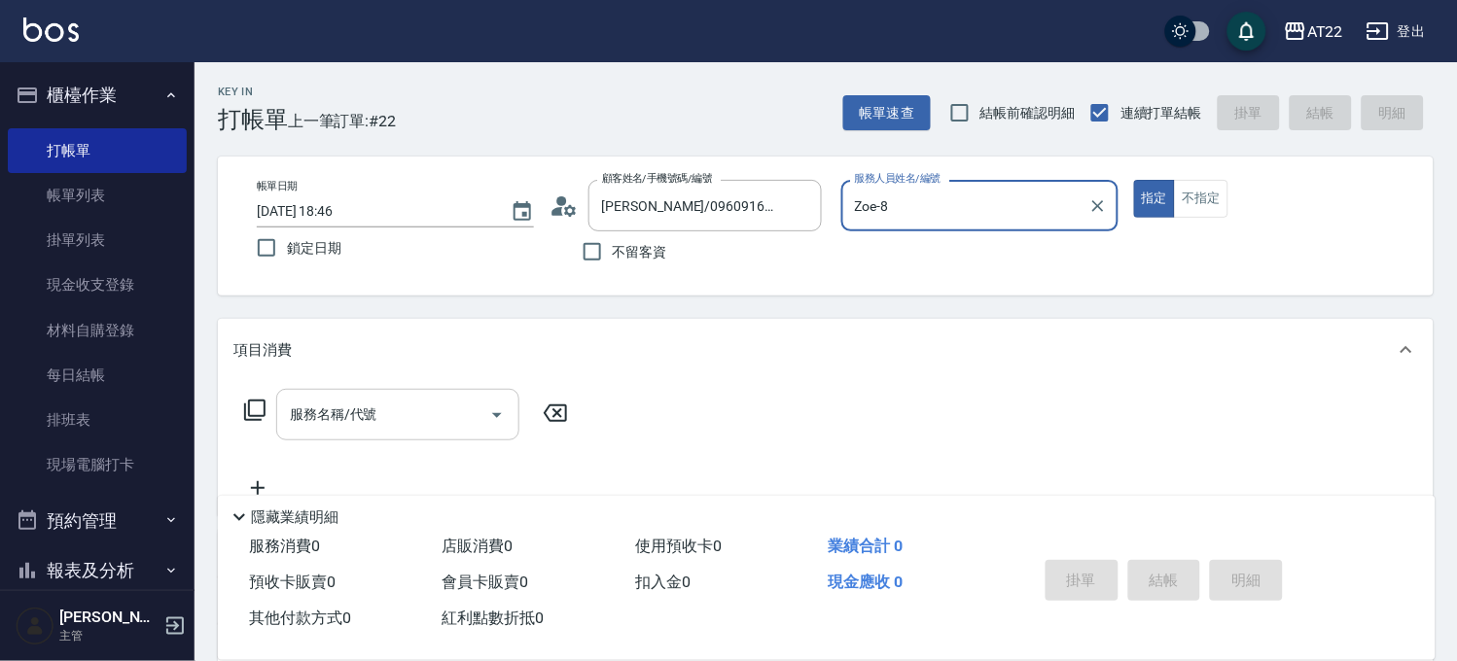
click at [434, 425] on input "服務名稱/代號" at bounding box center [383, 415] width 196 height 34
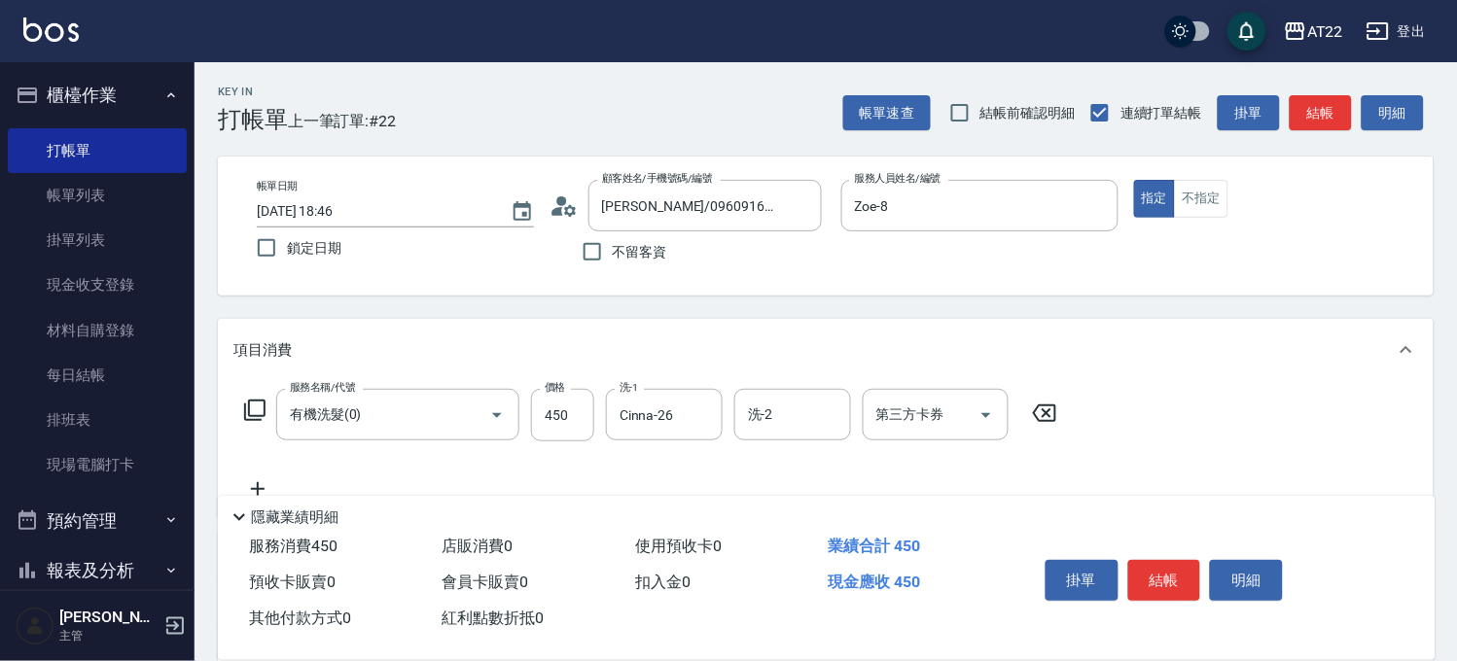
click at [247, 482] on icon at bounding box center [257, 489] width 49 height 23
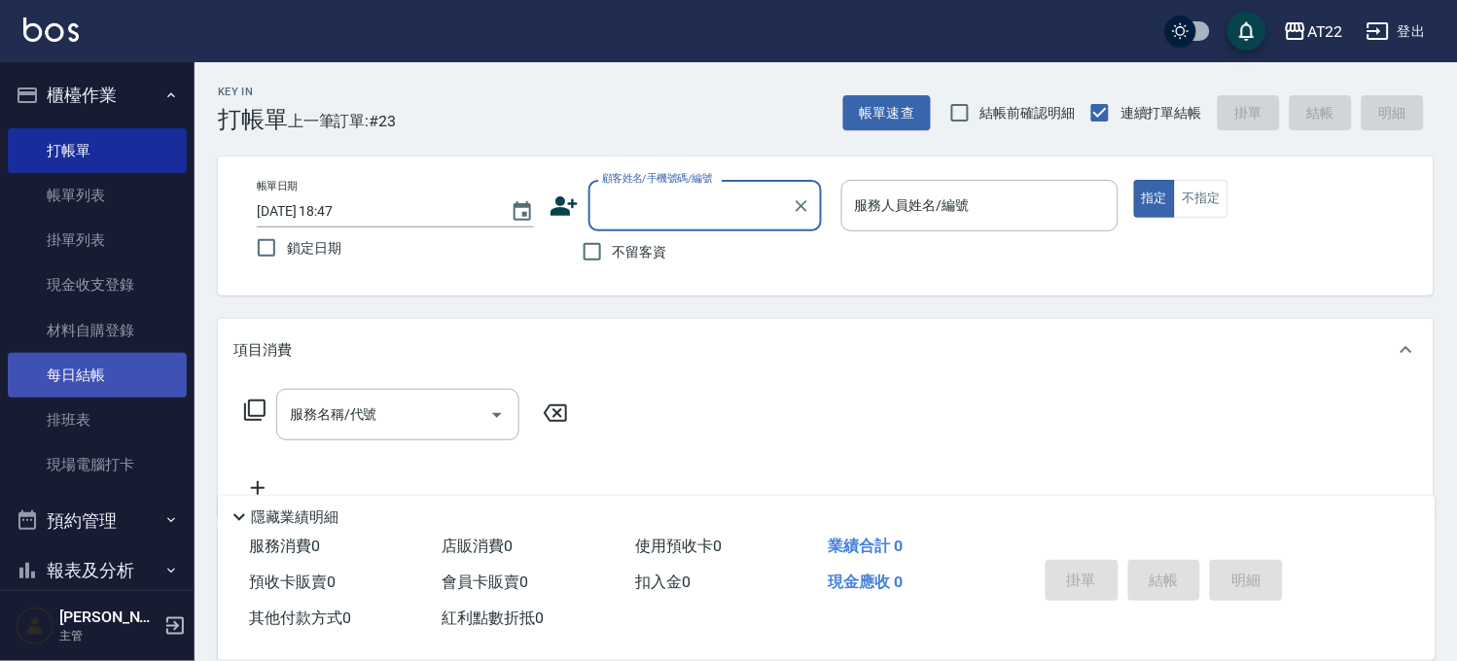
scroll to position [379, 0]
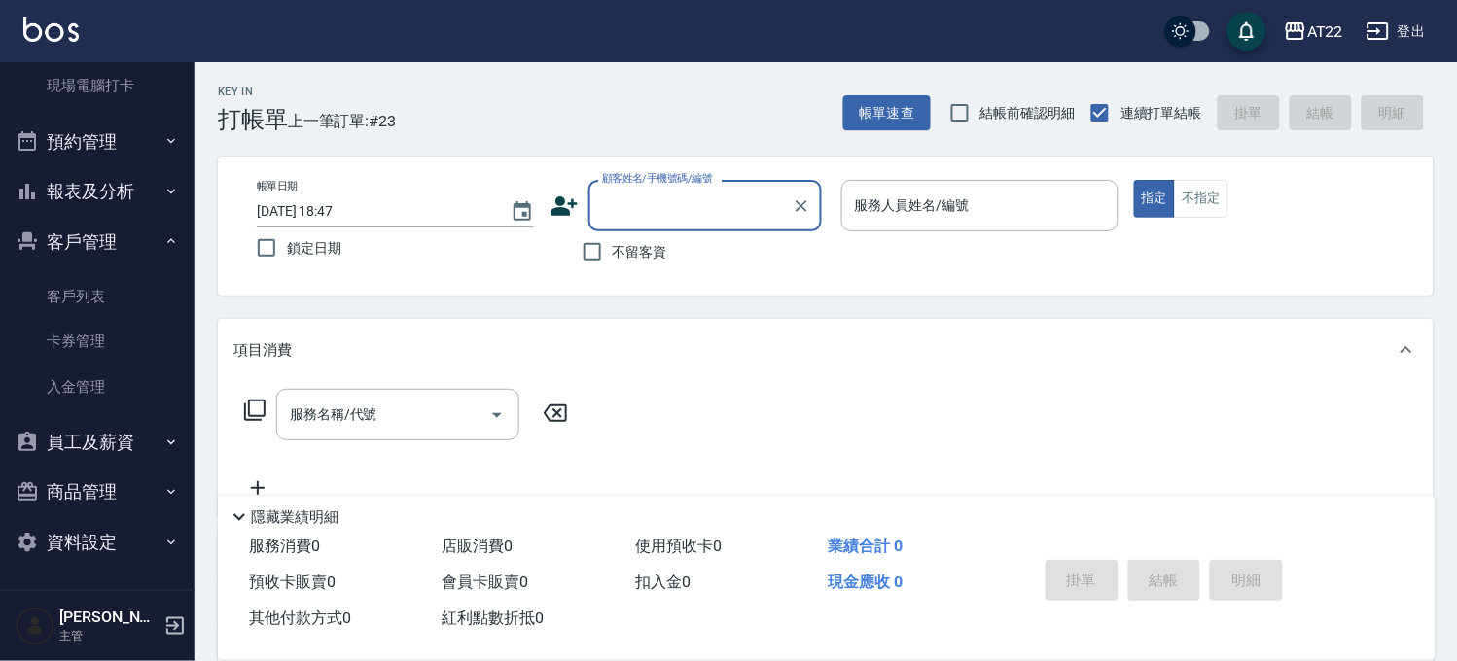
click at [95, 206] on button "報表及分析" at bounding box center [97, 191] width 179 height 51
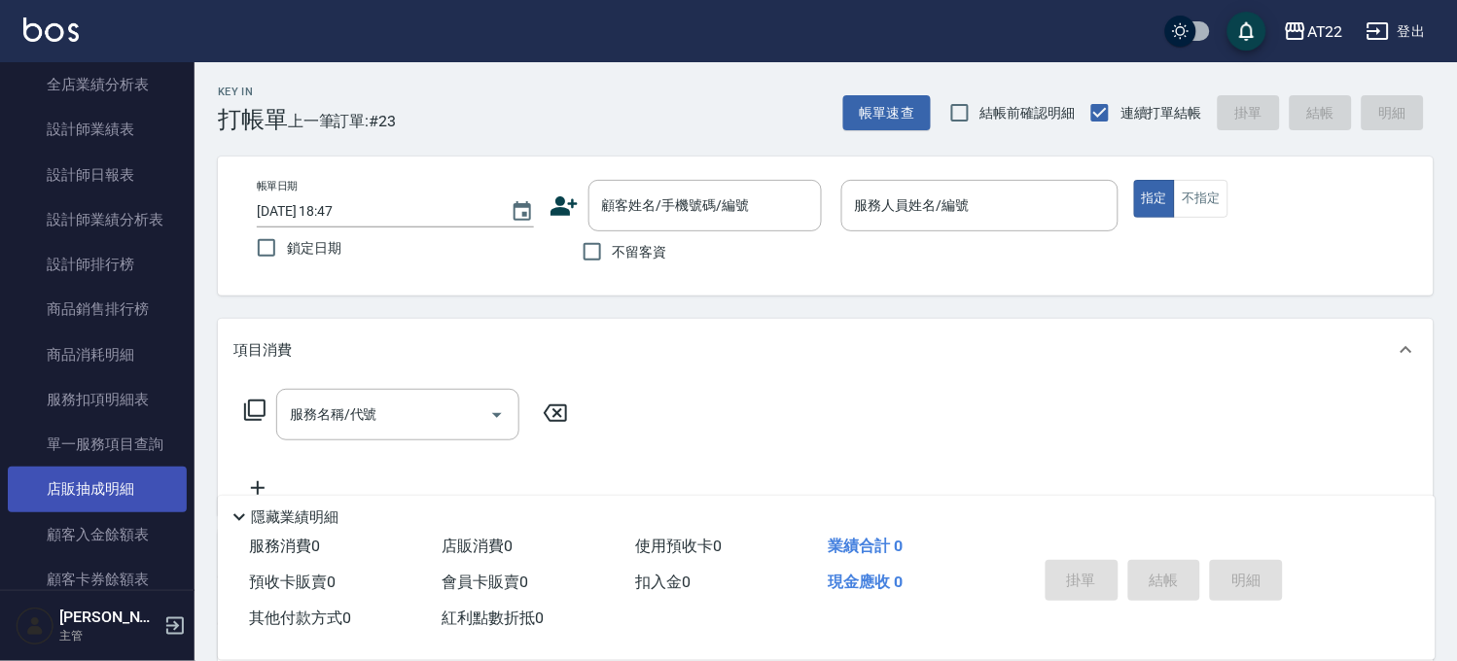
scroll to position [703, 0]
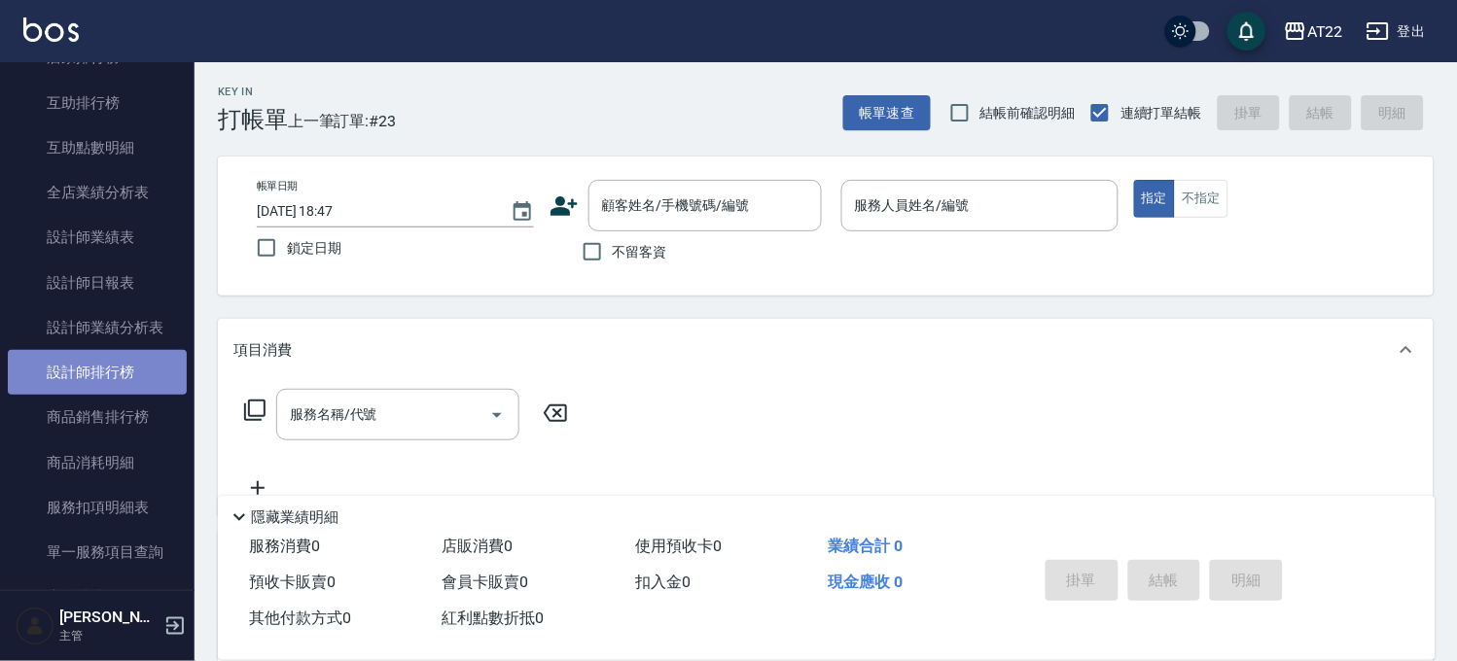
click at [107, 360] on link "設計師排行榜" at bounding box center [97, 372] width 179 height 45
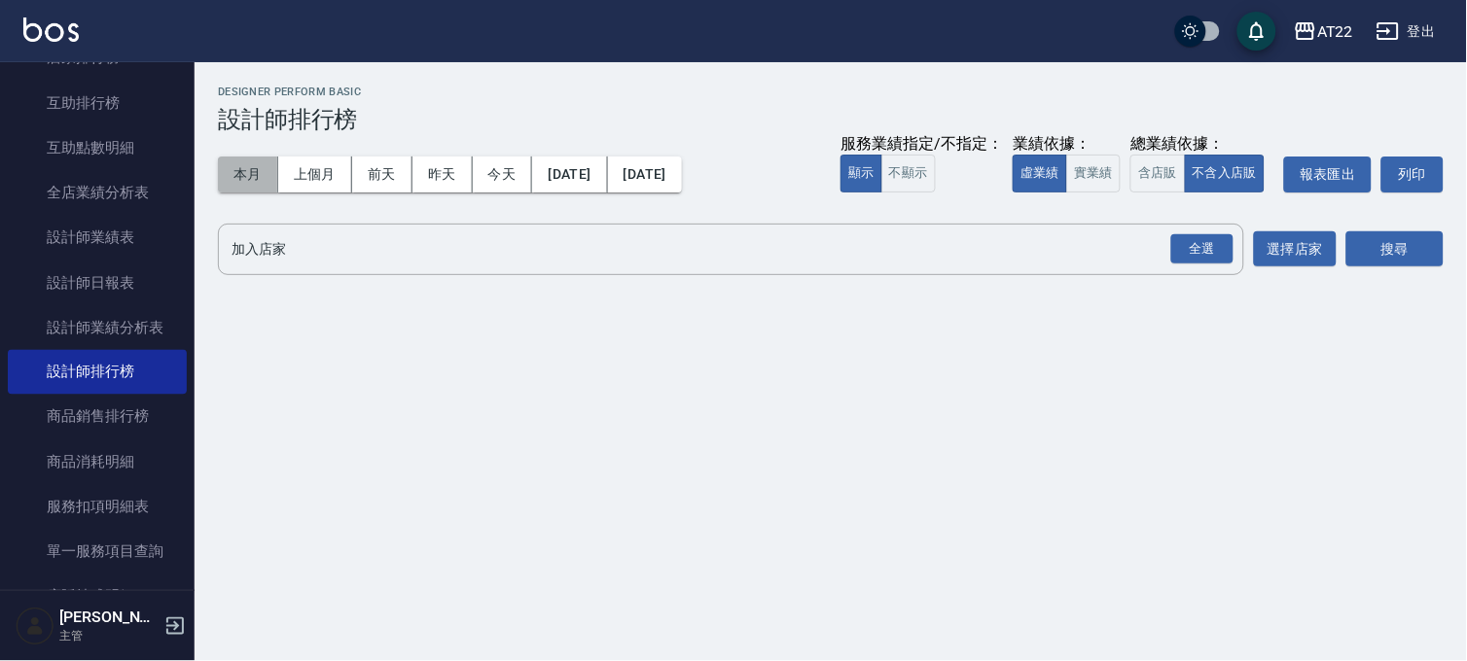
click at [251, 165] on button "本月" at bounding box center [248, 175] width 60 height 36
click at [1198, 243] on div "全選" at bounding box center [1202, 249] width 62 height 30
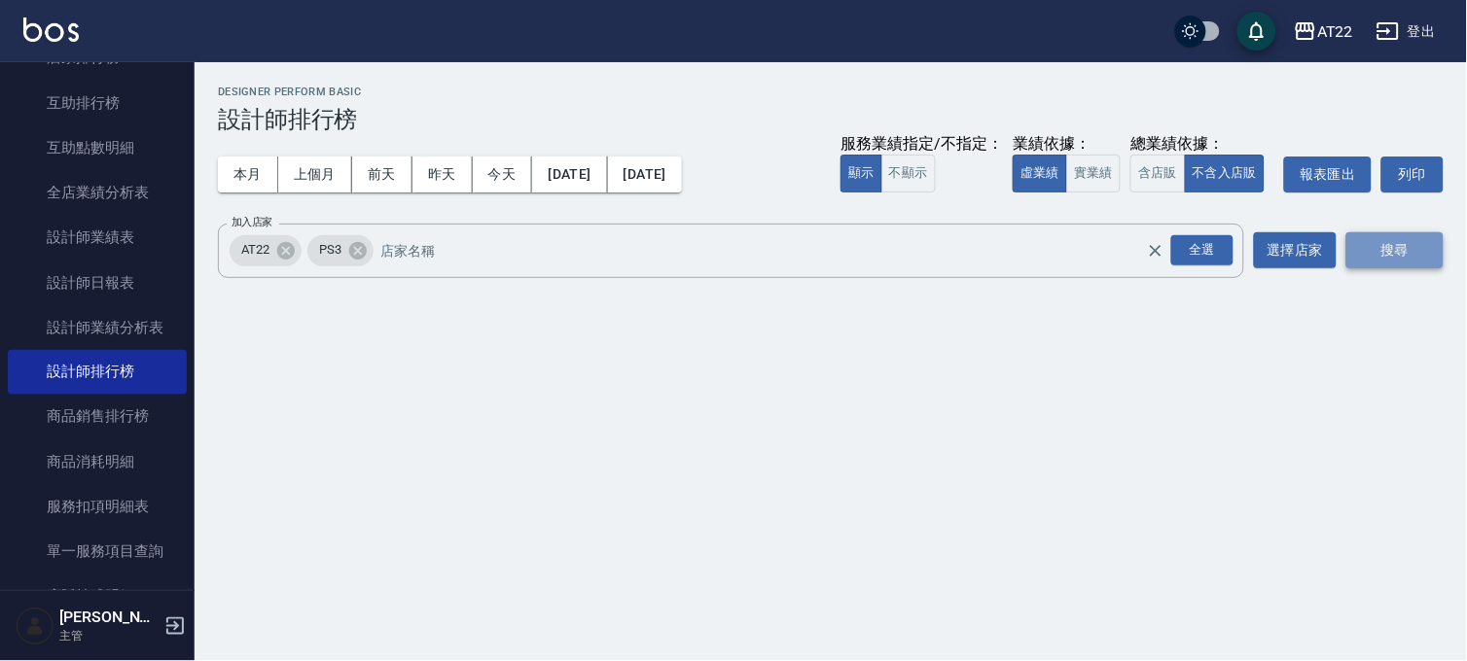
click at [1413, 244] on button "搜尋" at bounding box center [1394, 250] width 97 height 36
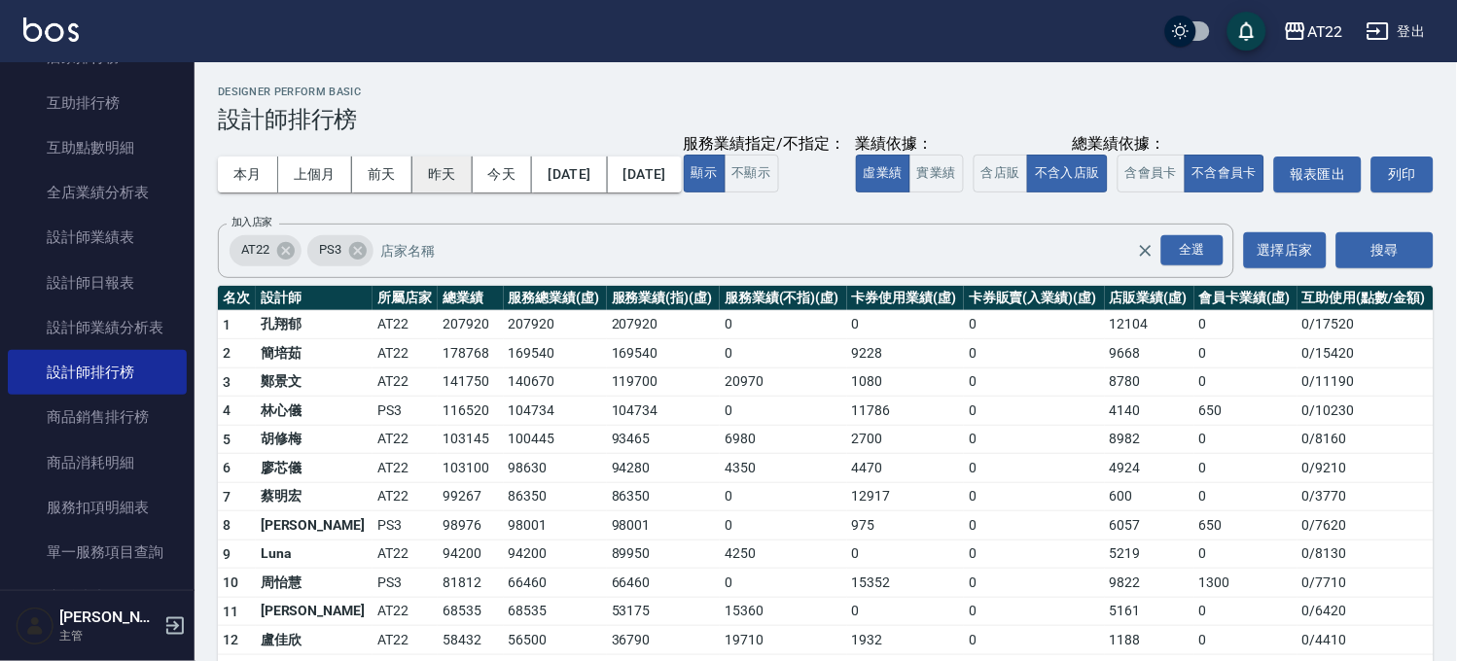
click at [448, 161] on button "昨天" at bounding box center [442, 175] width 60 height 36
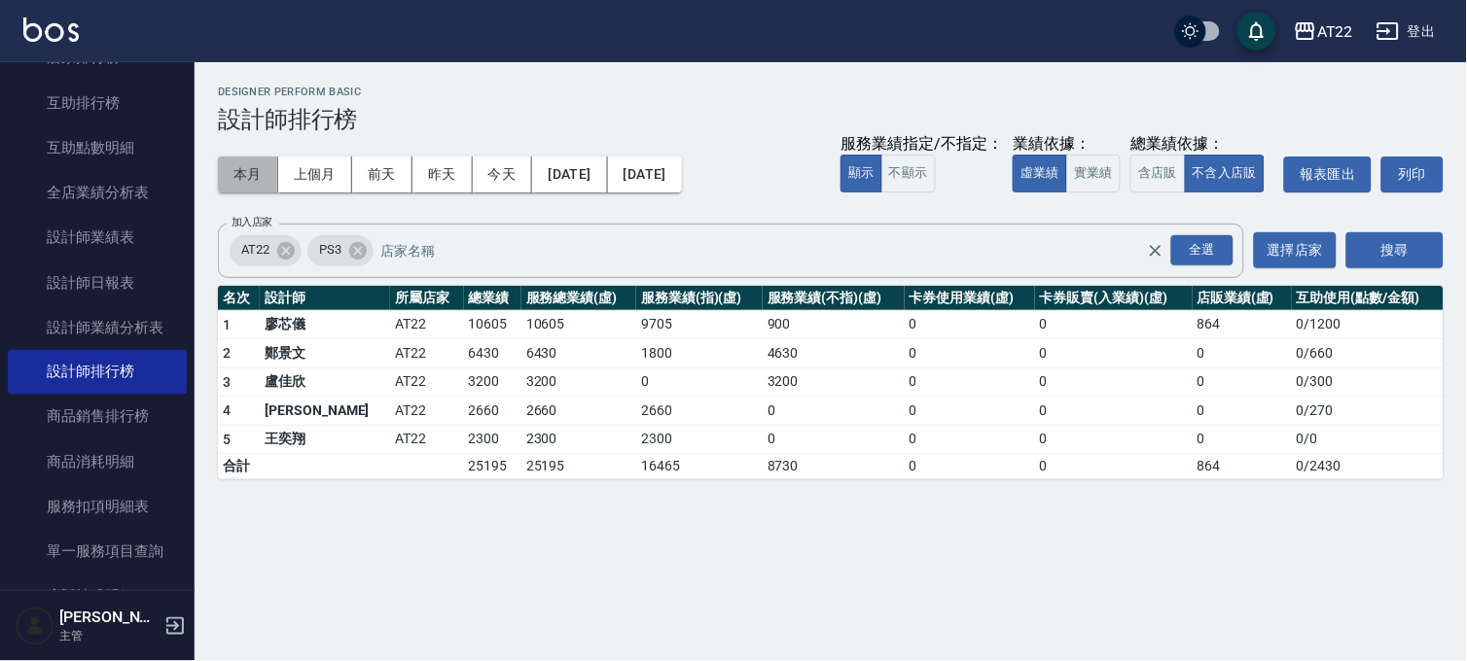
click at [239, 170] on button "本月" at bounding box center [248, 175] width 60 height 36
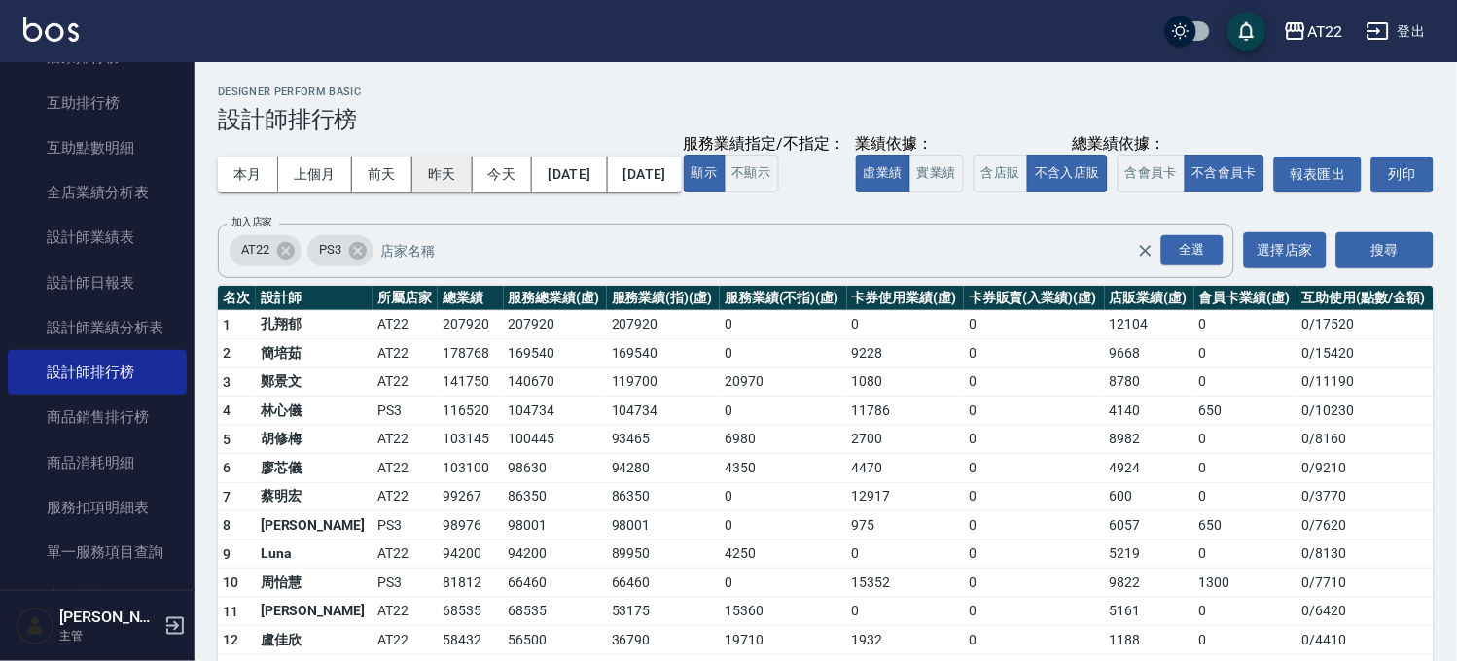
click at [451, 169] on button "昨天" at bounding box center [442, 175] width 60 height 36
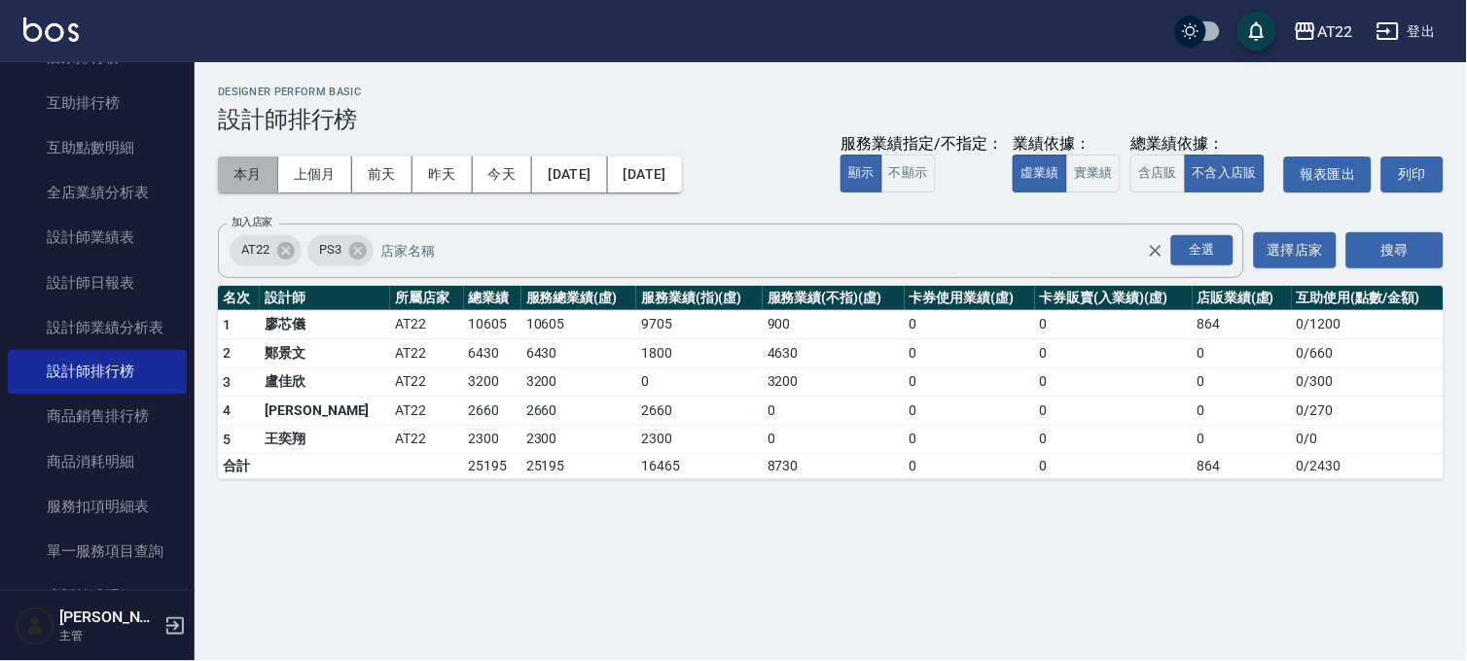
click at [269, 178] on button "本月" at bounding box center [248, 175] width 60 height 36
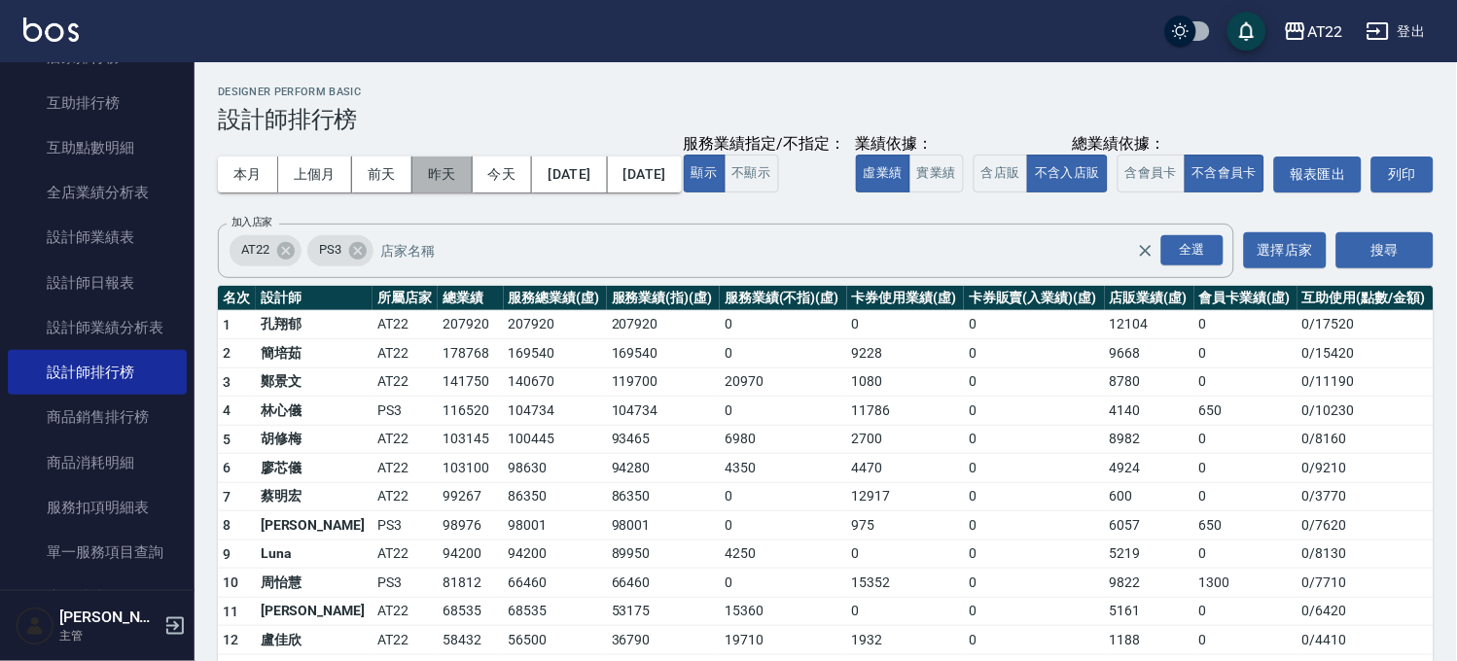
click at [442, 165] on button "昨天" at bounding box center [442, 175] width 60 height 36
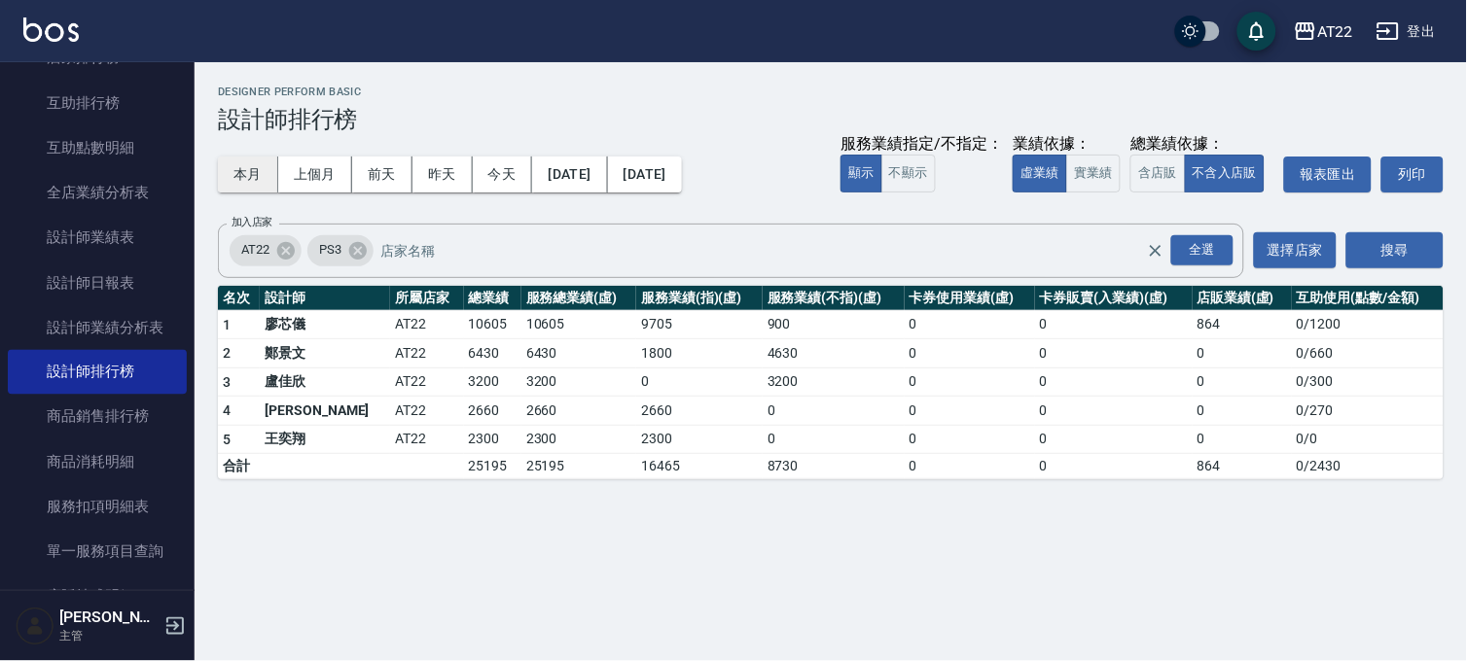
click at [260, 169] on button "本月" at bounding box center [248, 175] width 60 height 36
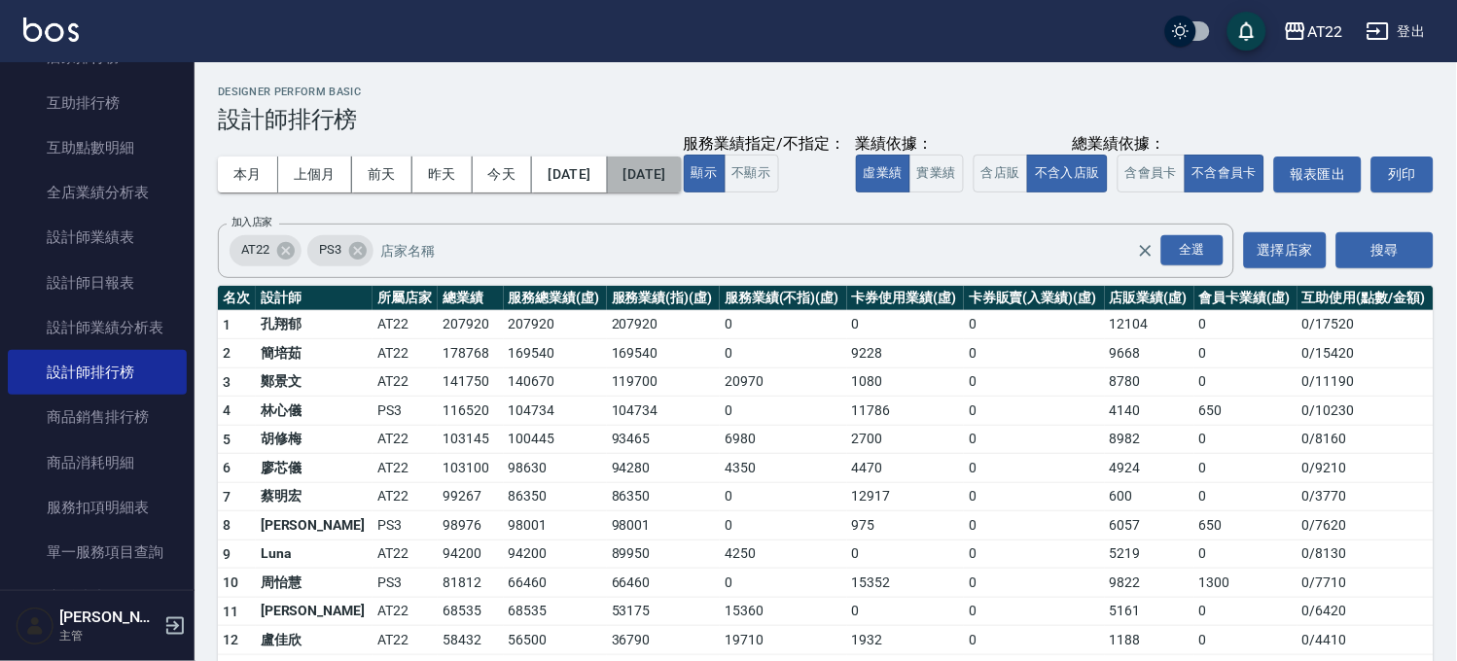
click at [664, 167] on button "[DATE]" at bounding box center [645, 175] width 74 height 36
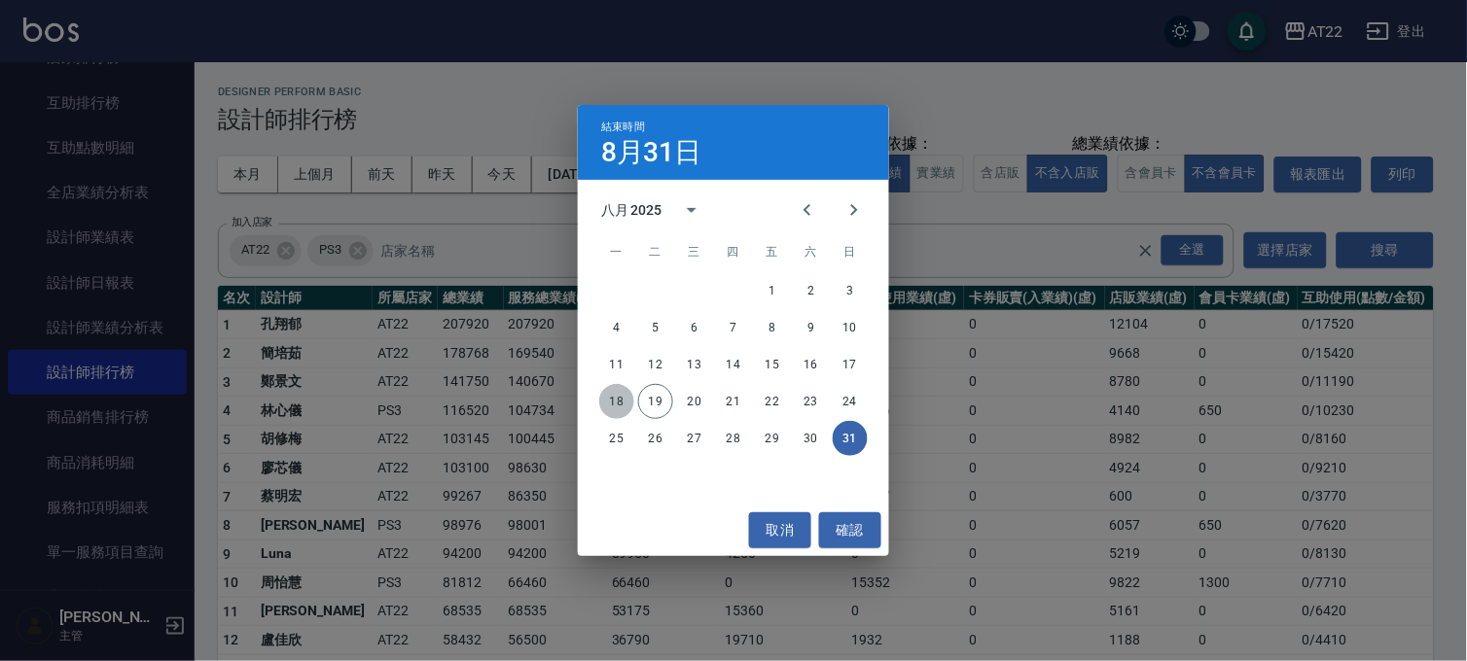
click at [618, 400] on button "18" at bounding box center [616, 401] width 35 height 35
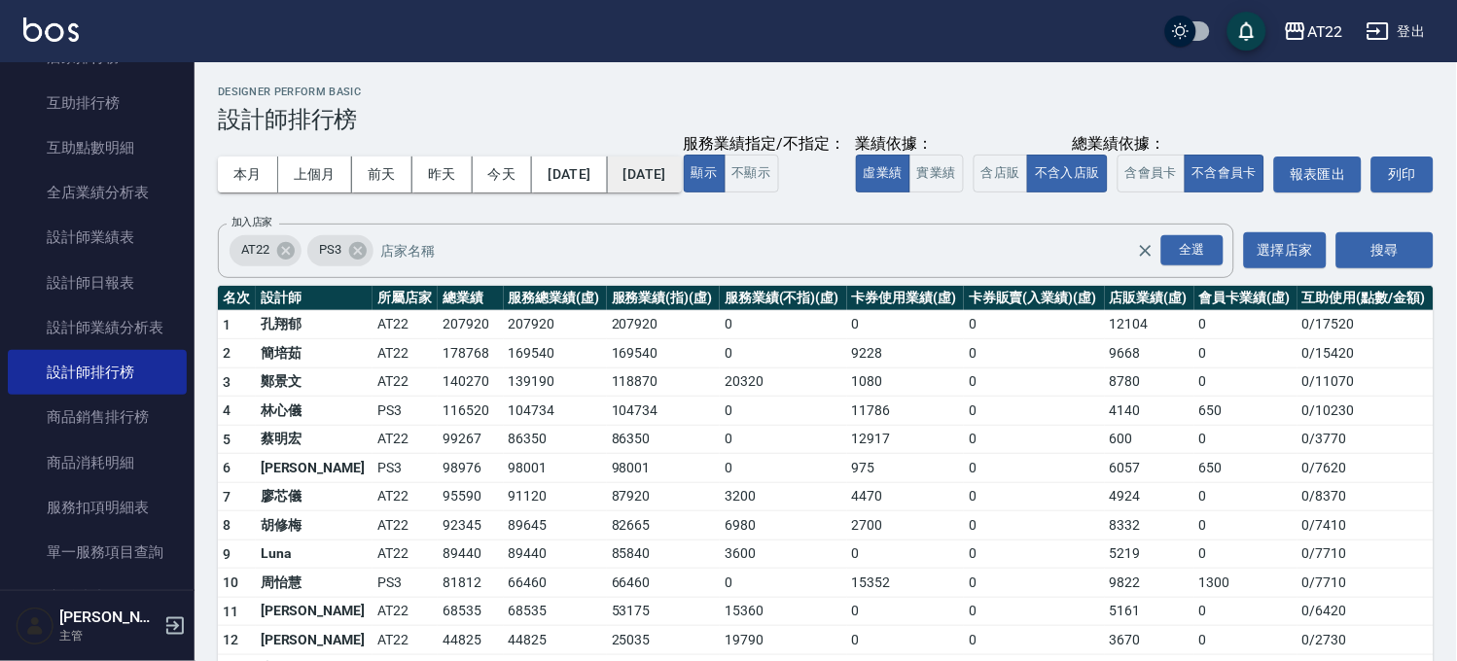
click at [674, 167] on button "[DATE]" at bounding box center [645, 175] width 74 height 36
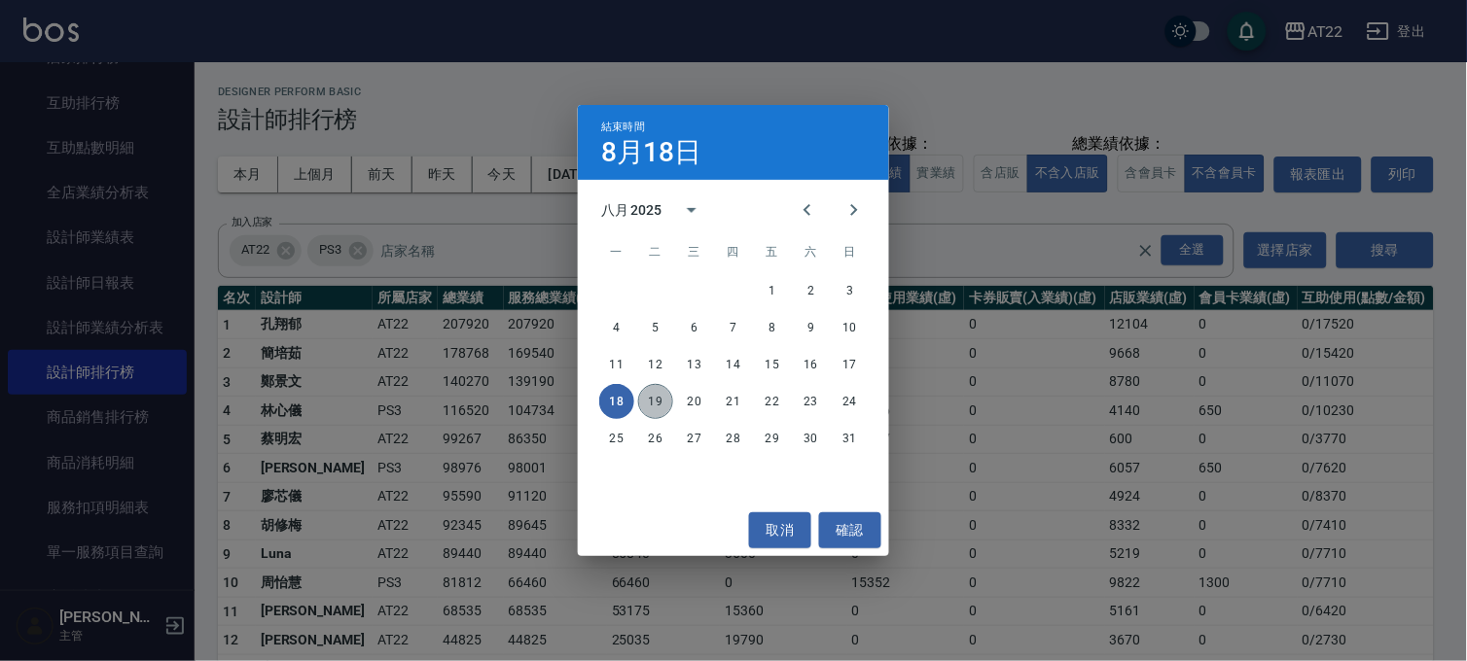
click at [647, 394] on button "19" at bounding box center [655, 401] width 35 height 35
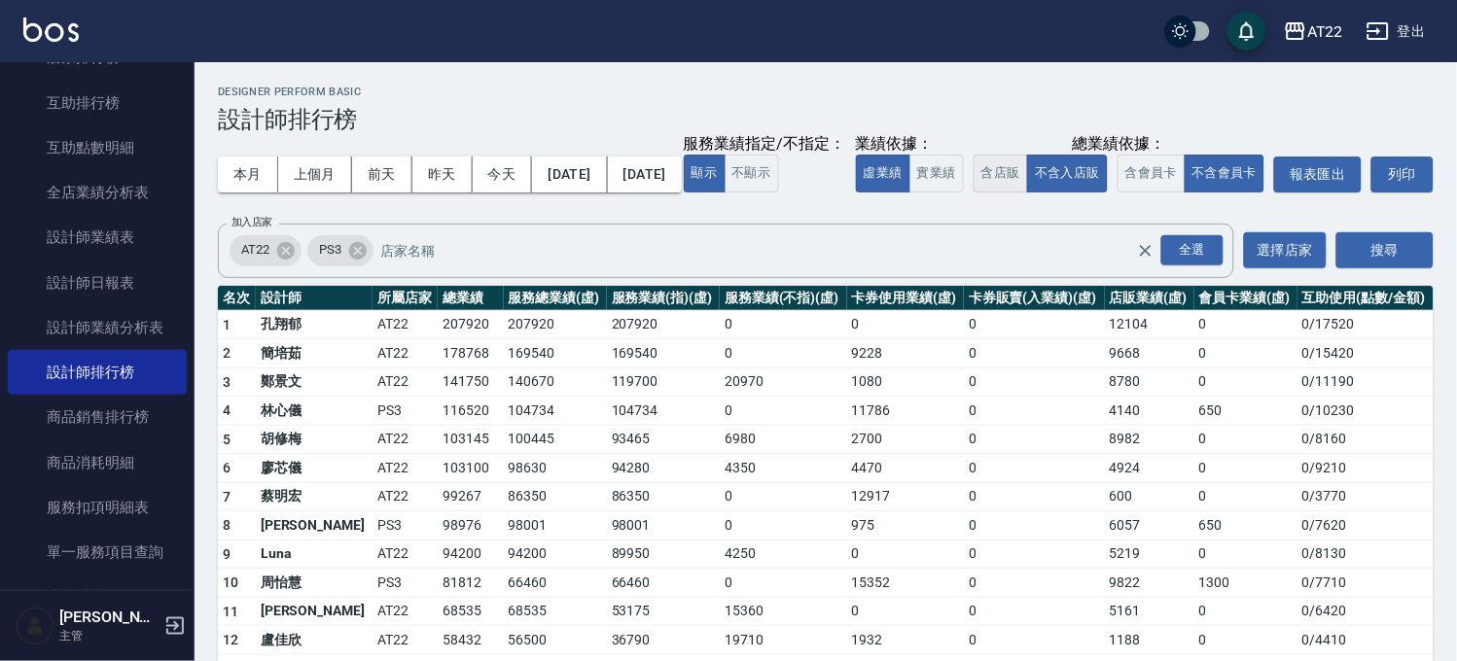
click at [973, 193] on button "含店販" at bounding box center [1000, 174] width 54 height 38
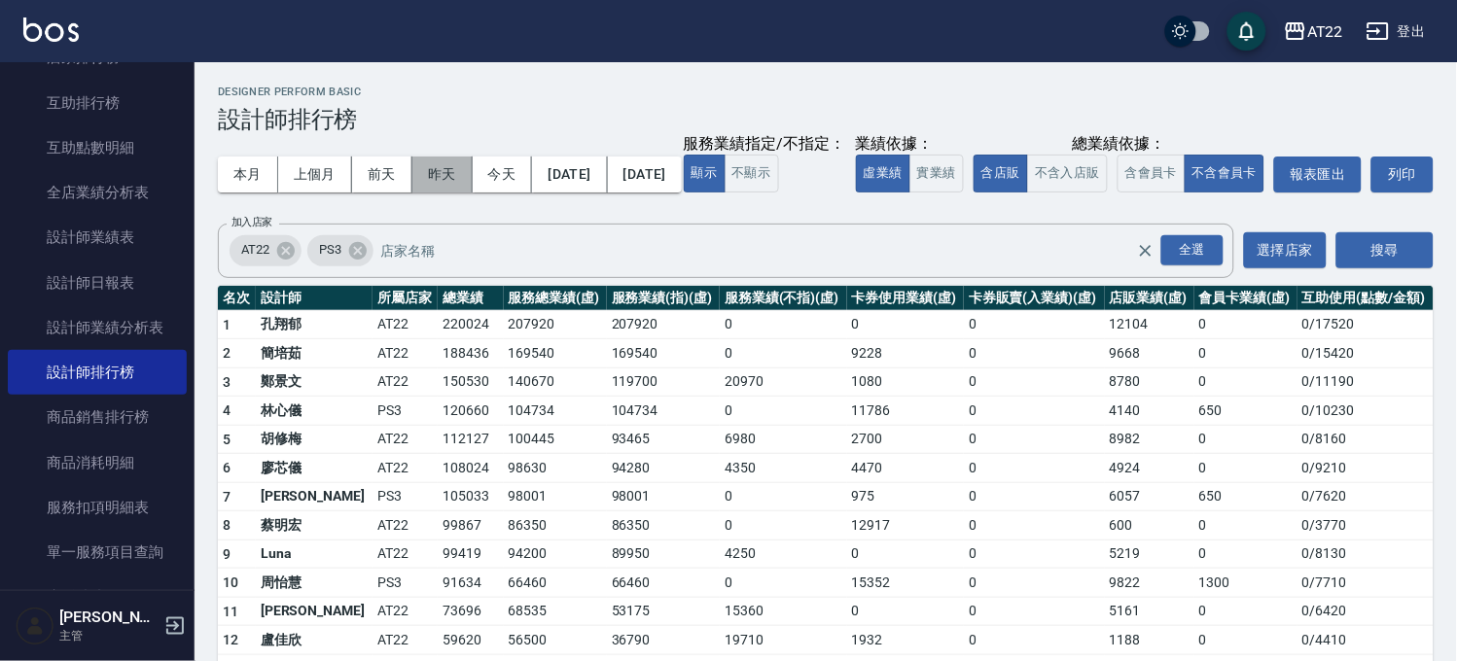
click at [458, 172] on button "昨天" at bounding box center [442, 175] width 60 height 36
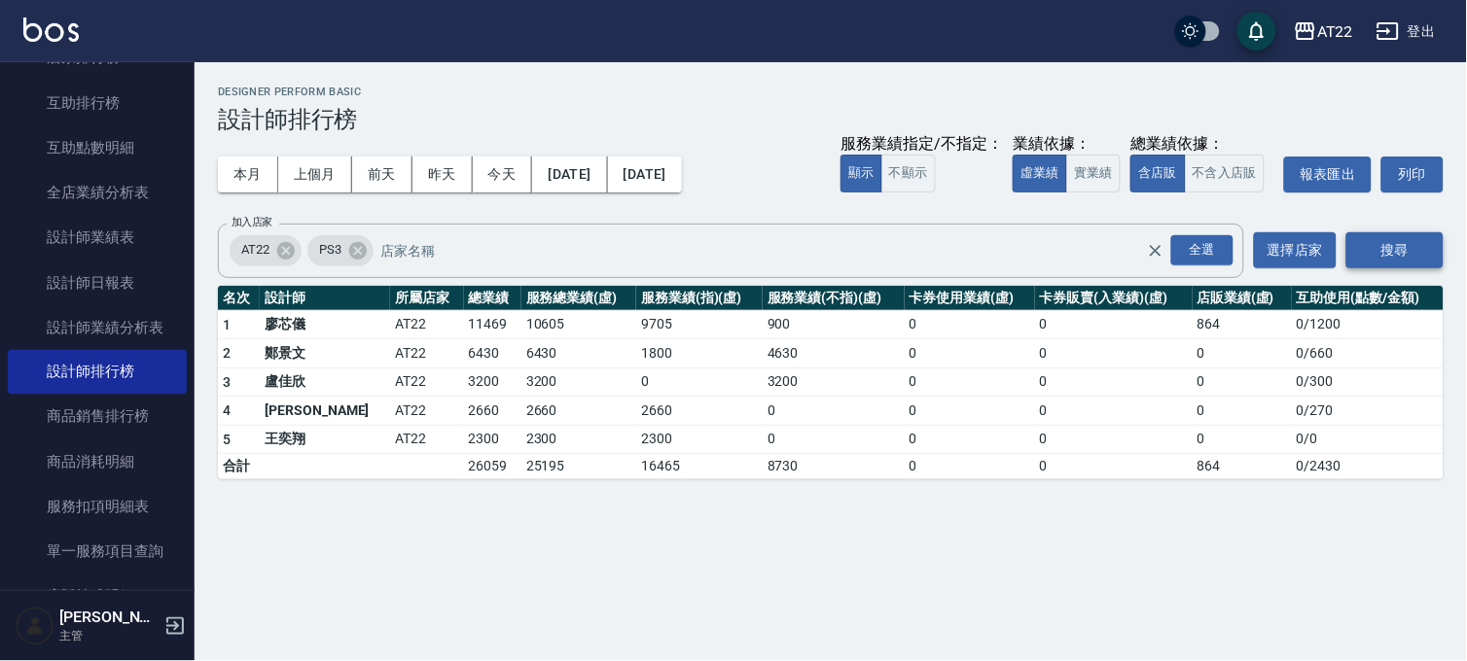
click at [1374, 246] on button "搜尋" at bounding box center [1394, 250] width 97 height 36
click at [581, 176] on button "[DATE]" at bounding box center [569, 175] width 75 height 36
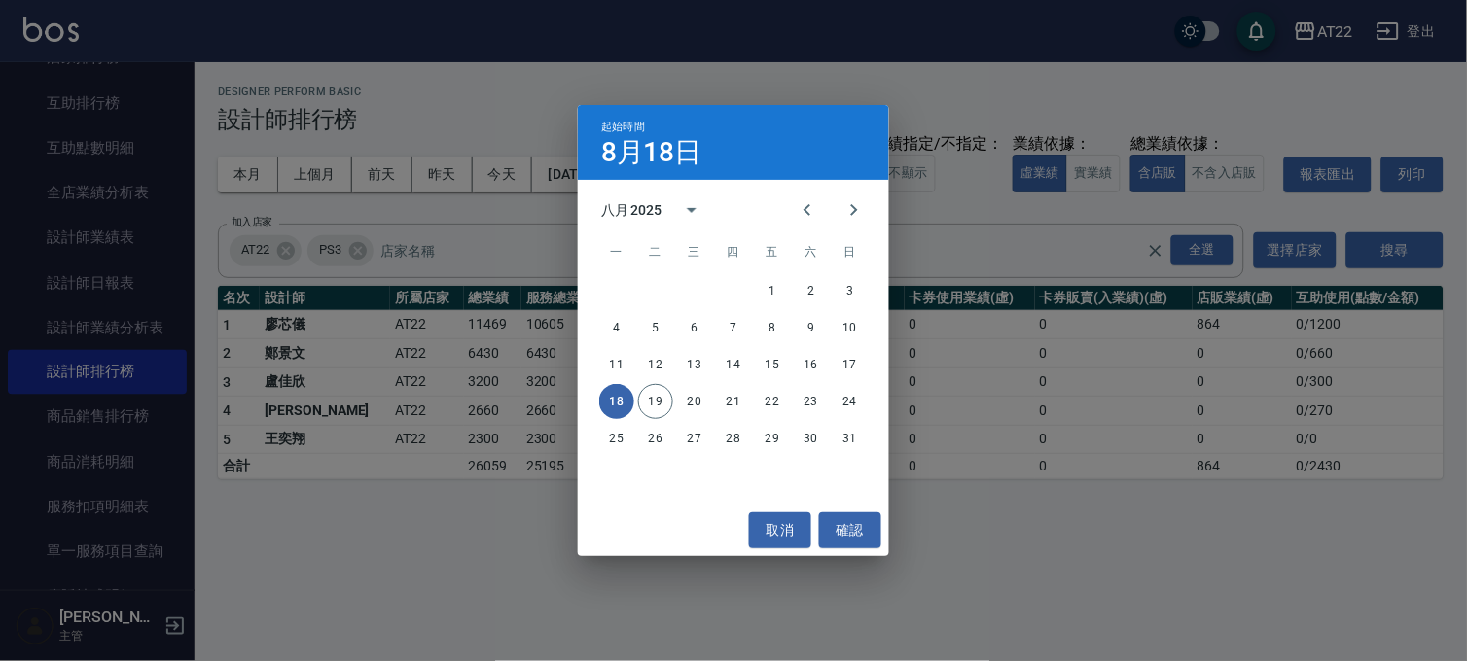
click at [911, 53] on div "起始時間 [DATE] 八月 2025 一 二 三 四 五 六 日 1 2 3 4 5 6 7 8 9 10 11 12 13 14 15 16 17 18 …" at bounding box center [733, 330] width 1467 height 661
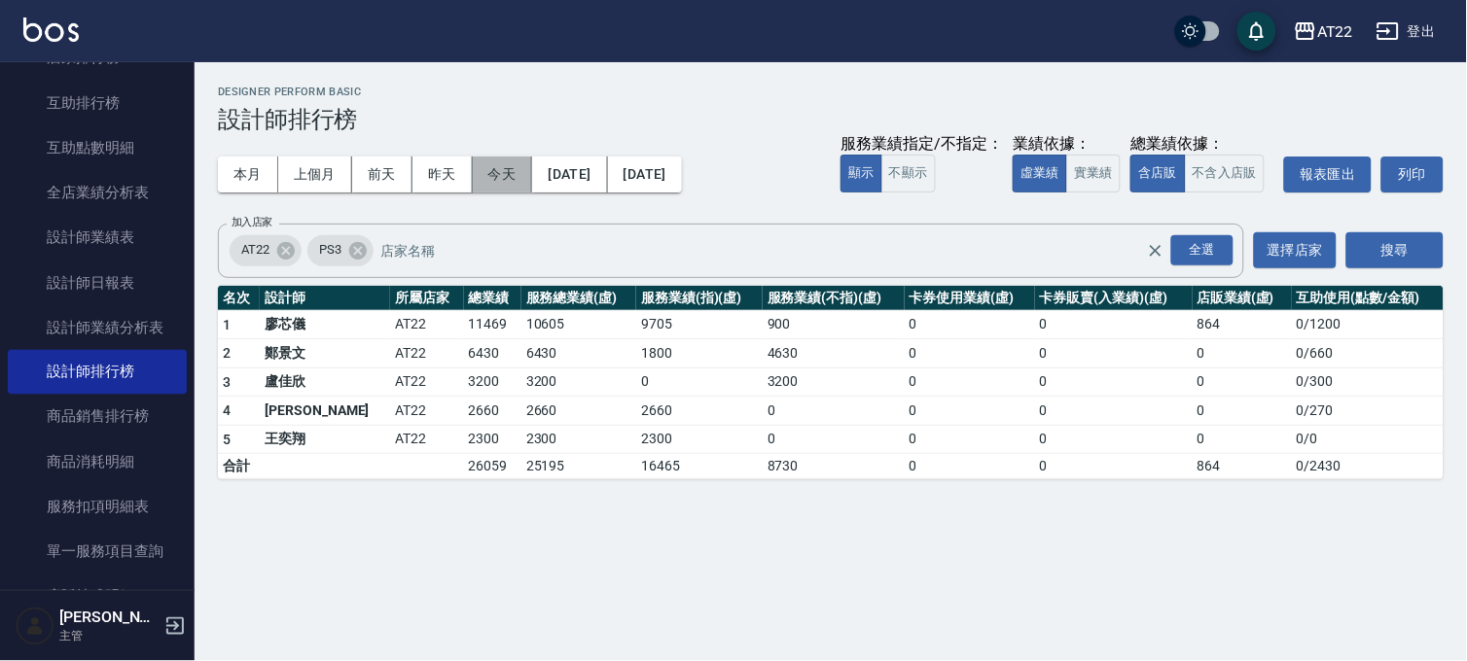
click at [529, 171] on button "今天" at bounding box center [503, 175] width 60 height 36
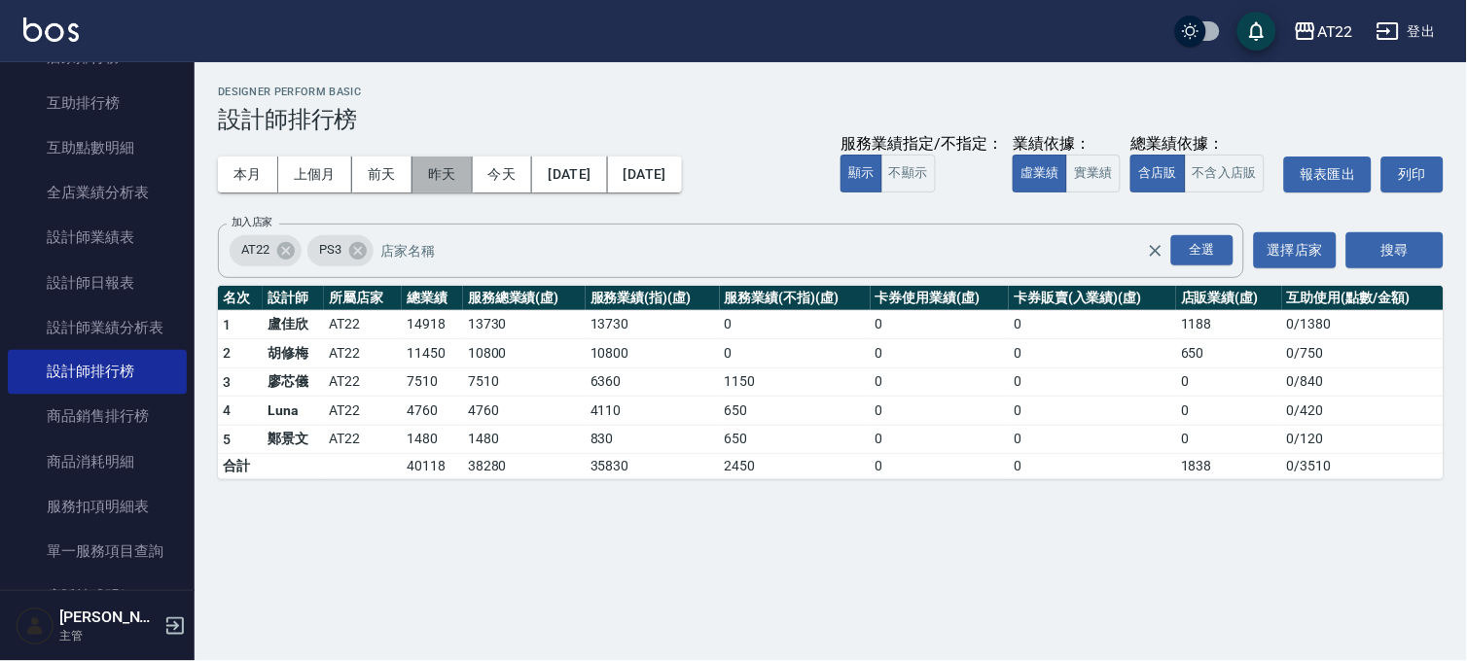
click at [454, 182] on button "昨天" at bounding box center [442, 175] width 60 height 36
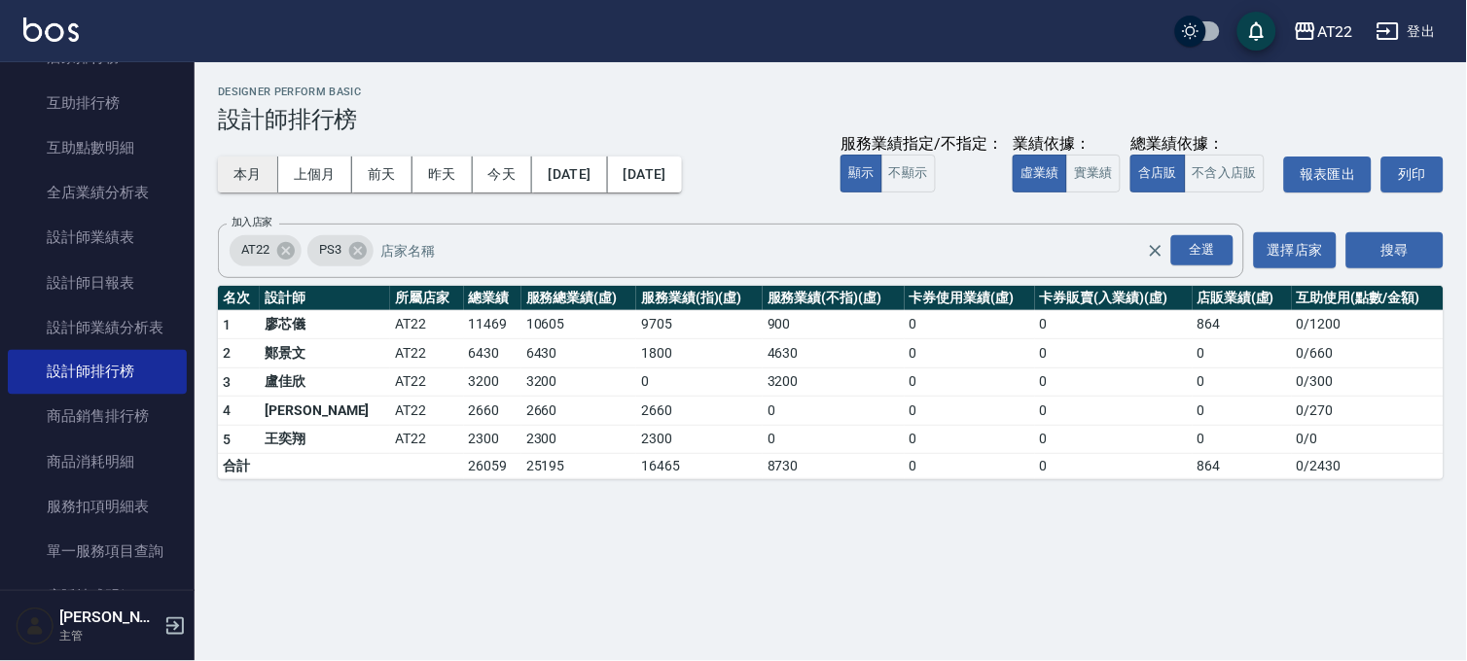
click at [260, 175] on button "本月" at bounding box center [248, 175] width 60 height 36
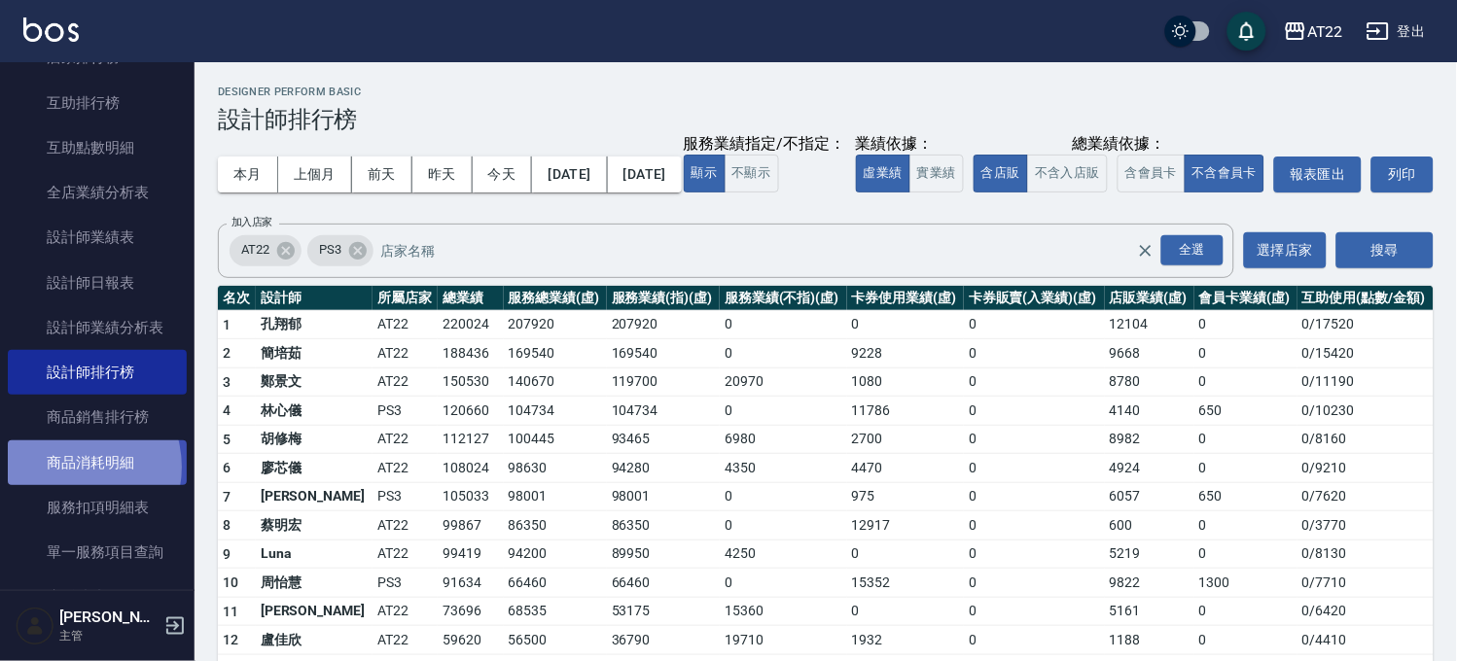
click at [69, 467] on link "商品消耗明細" at bounding box center [97, 463] width 179 height 45
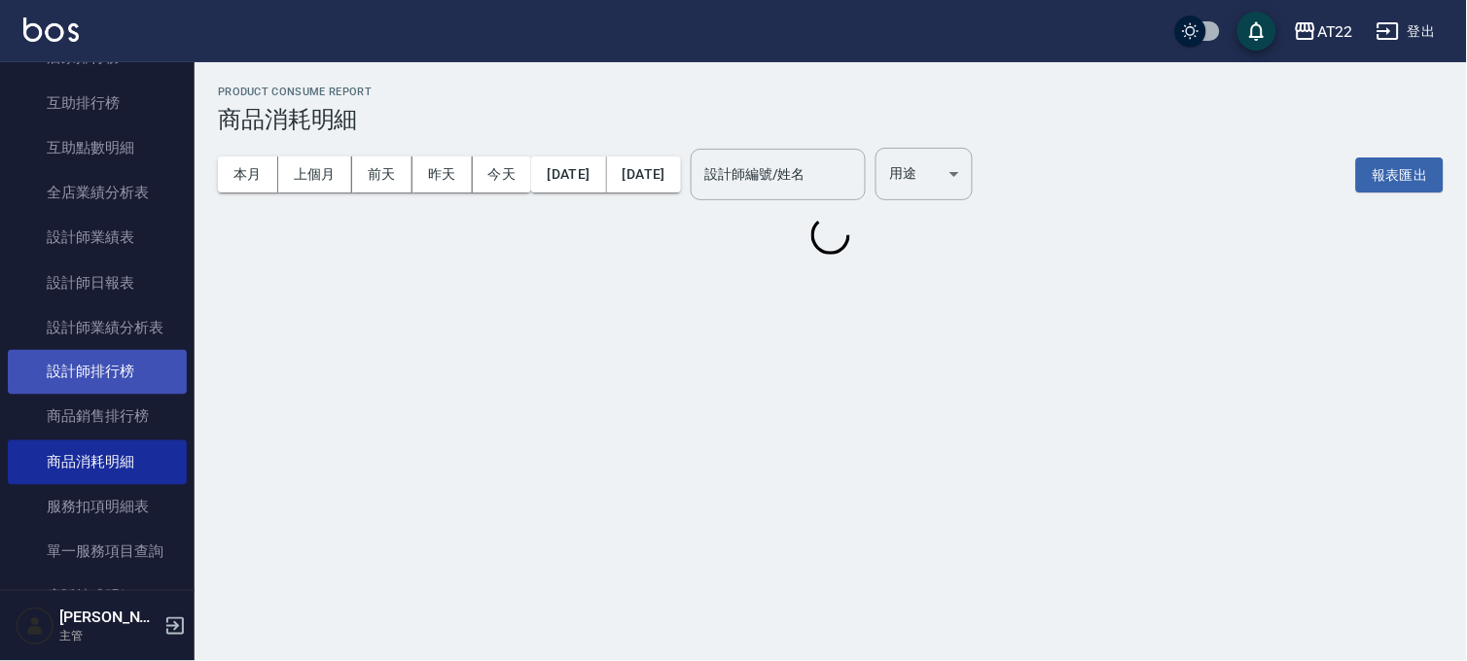
click at [103, 366] on link "設計師排行榜" at bounding box center [97, 372] width 179 height 45
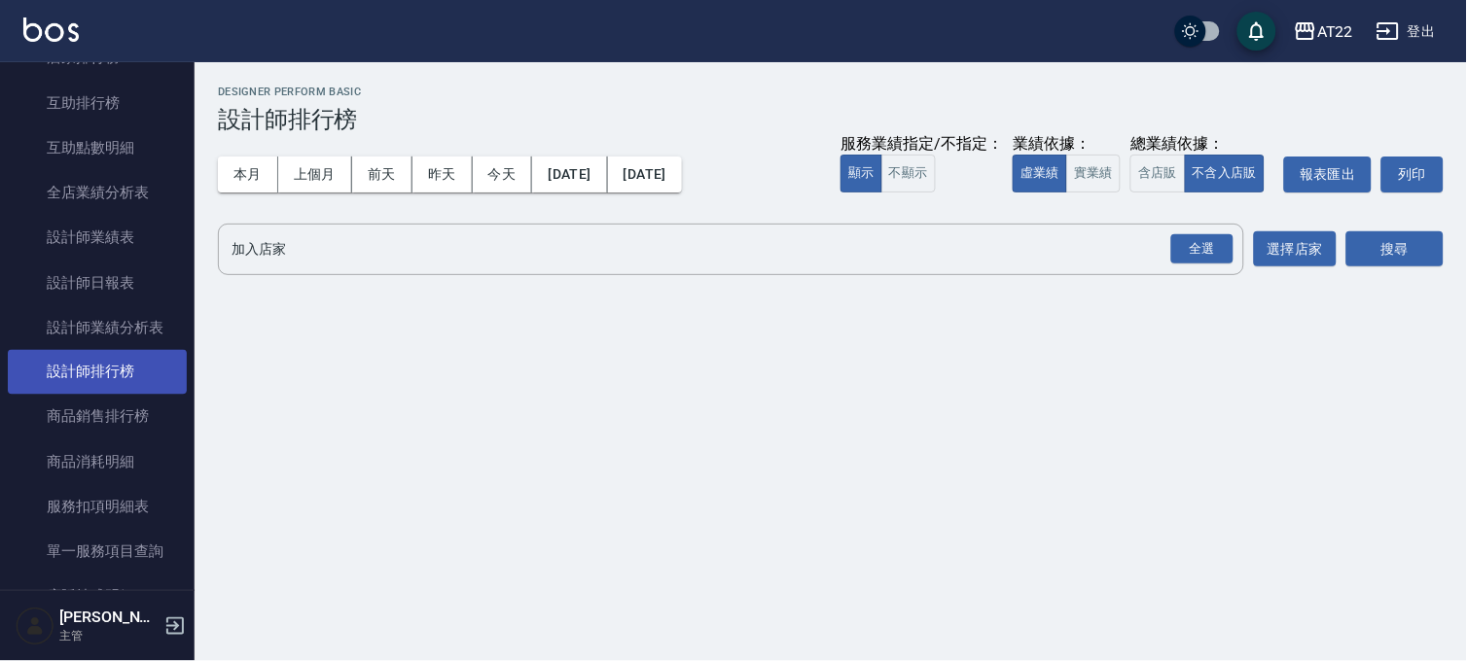
click at [103, 366] on link "設計師排行榜" at bounding box center [97, 372] width 179 height 45
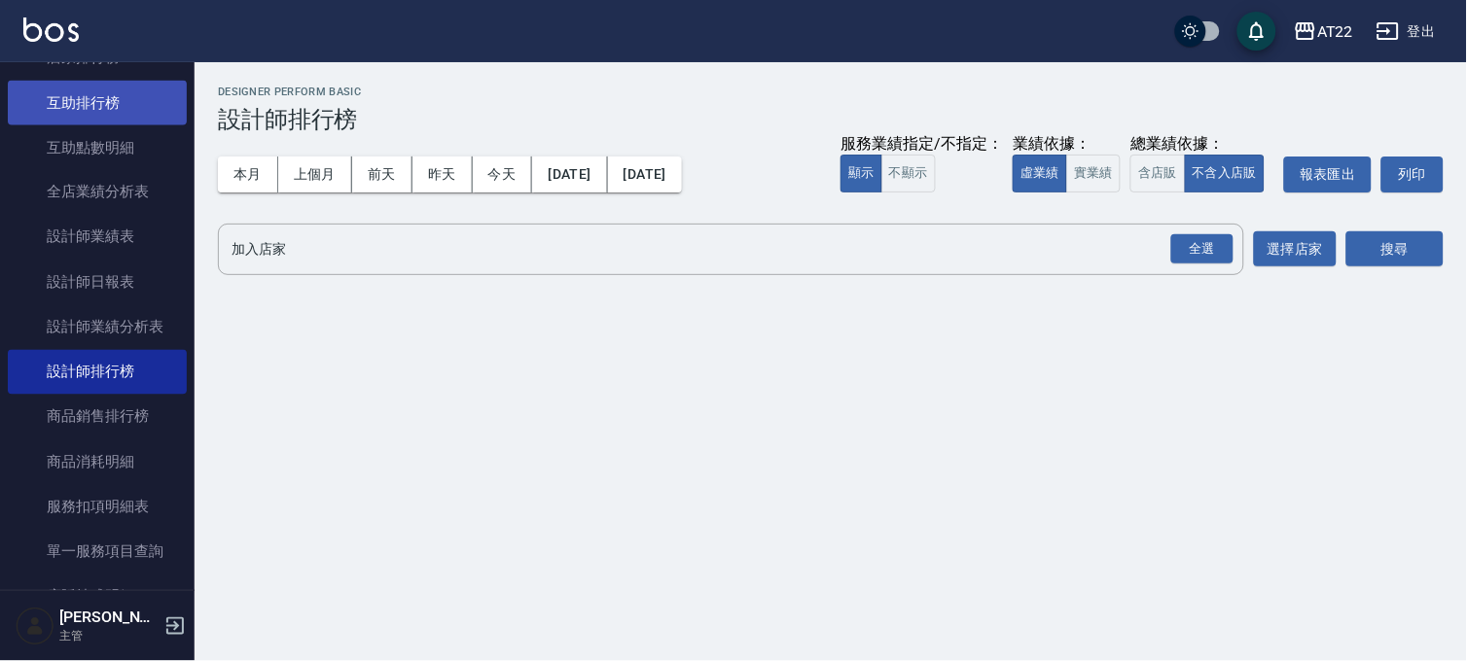
click at [131, 95] on link "互助排行榜" at bounding box center [97, 103] width 179 height 45
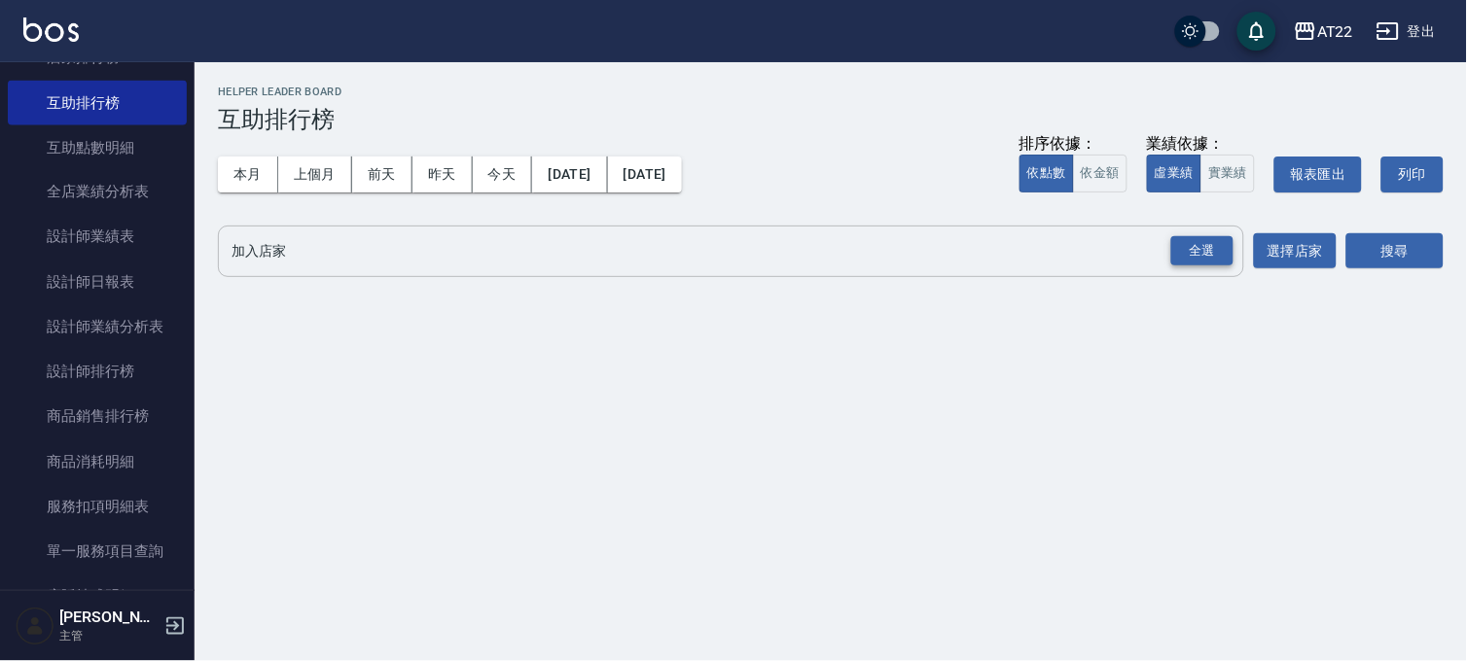
click at [1213, 259] on div "全選" at bounding box center [1202, 251] width 62 height 30
click at [253, 165] on button "本月" at bounding box center [248, 175] width 60 height 36
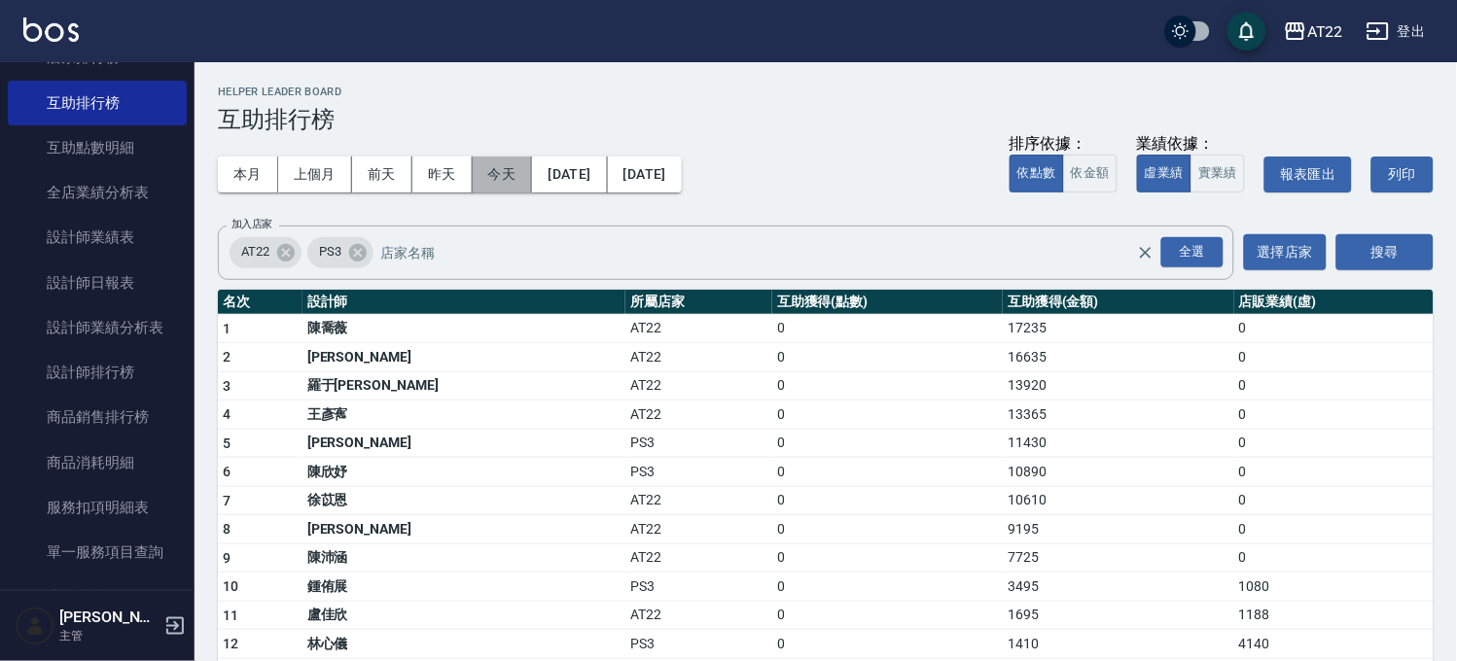
click at [511, 176] on button "今天" at bounding box center [503, 175] width 60 height 36
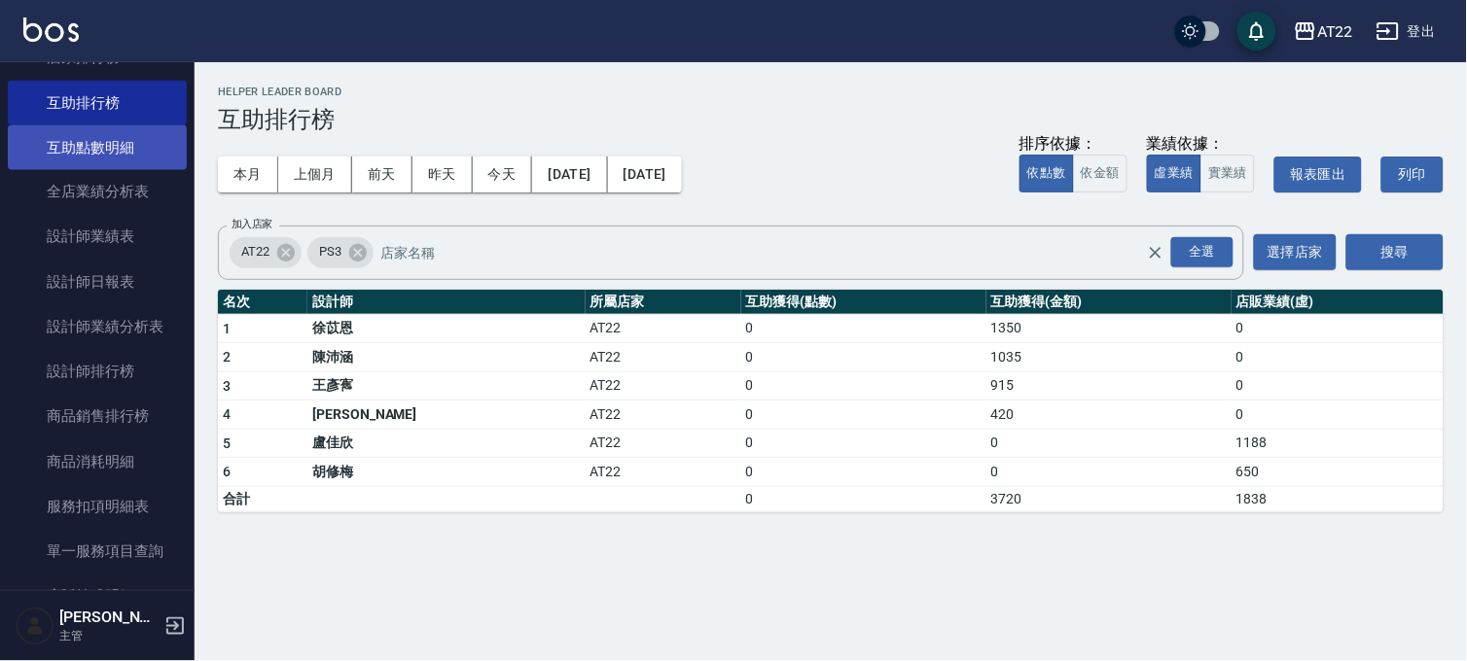
drag, startPoint x: 97, startPoint y: 129, endPoint x: 158, endPoint y: 150, distance: 63.7
click at [97, 129] on link "互助點數明細" at bounding box center [97, 147] width 179 height 45
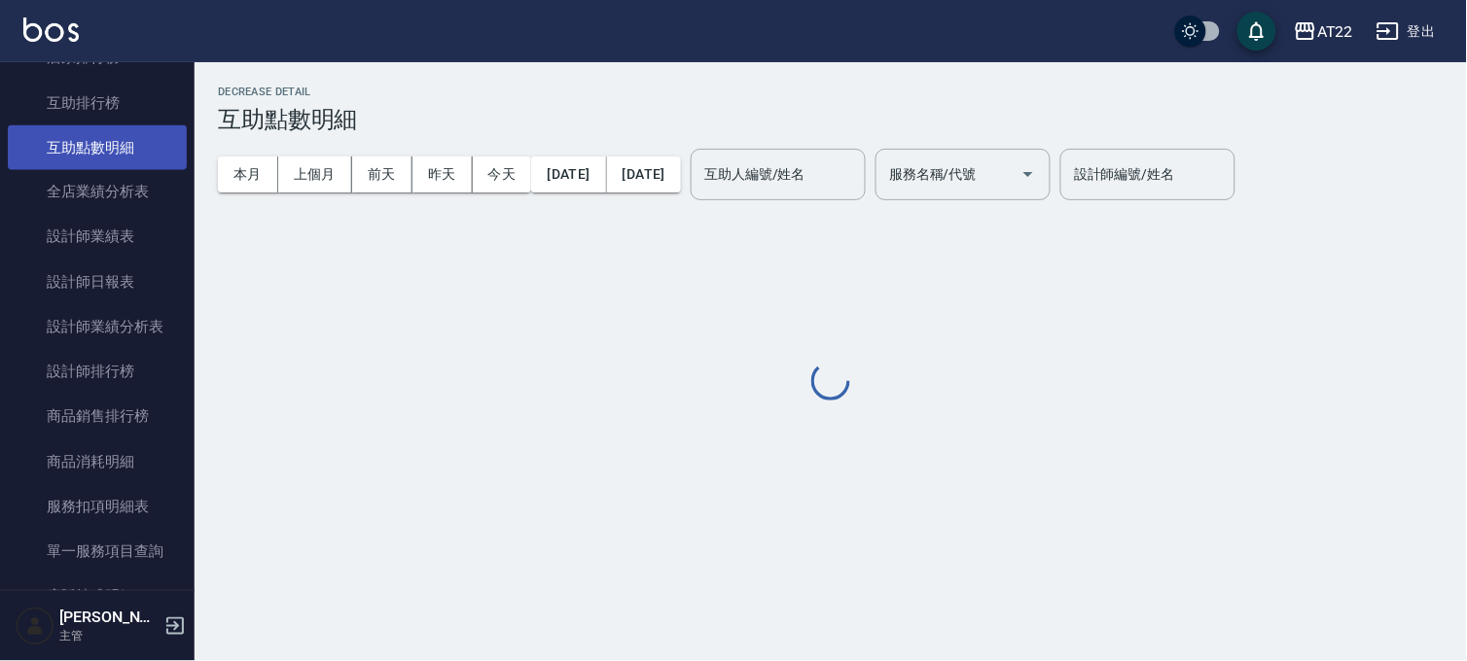
click at [158, 150] on link "互助點數明細" at bounding box center [97, 147] width 179 height 45
click at [513, 159] on button "今天" at bounding box center [502, 175] width 59 height 36
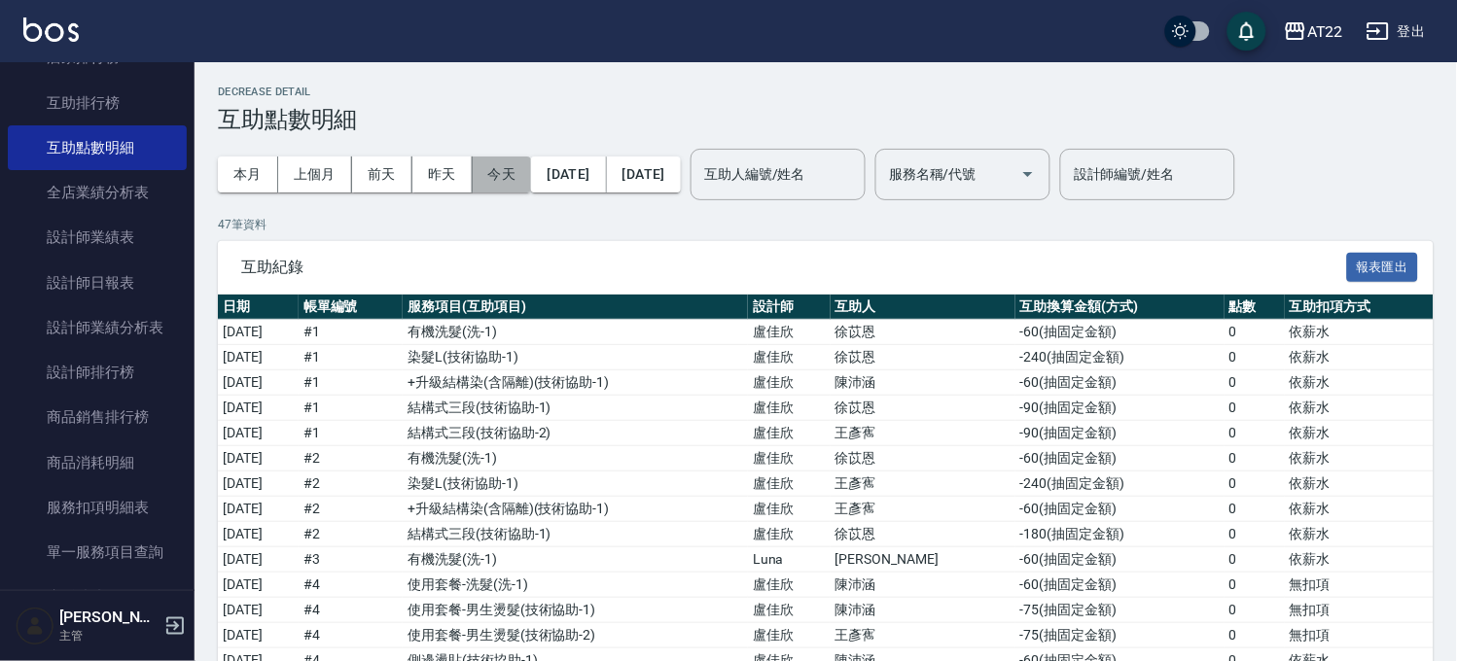
click at [513, 159] on button "今天" at bounding box center [502, 175] width 59 height 36
click at [866, 195] on div "互助人編號/姓名" at bounding box center [777, 175] width 175 height 52
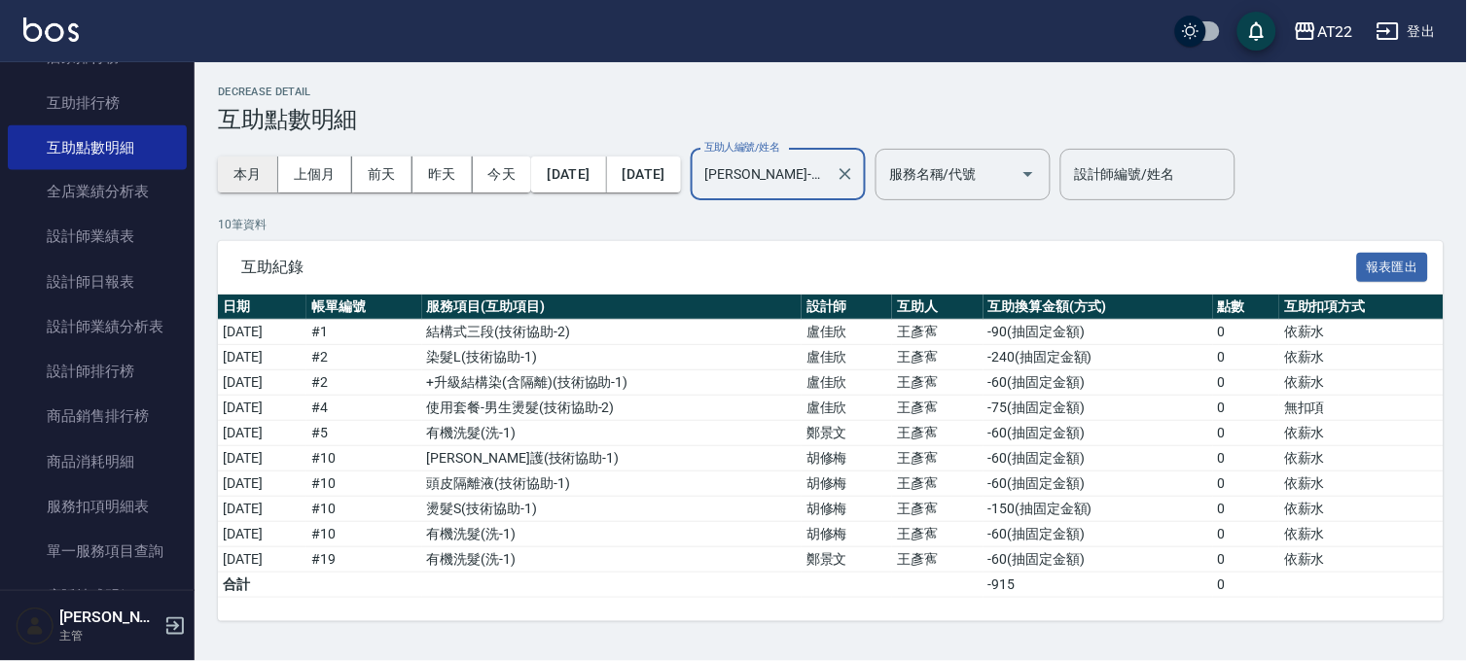
click at [255, 175] on button "本月" at bounding box center [248, 175] width 60 height 36
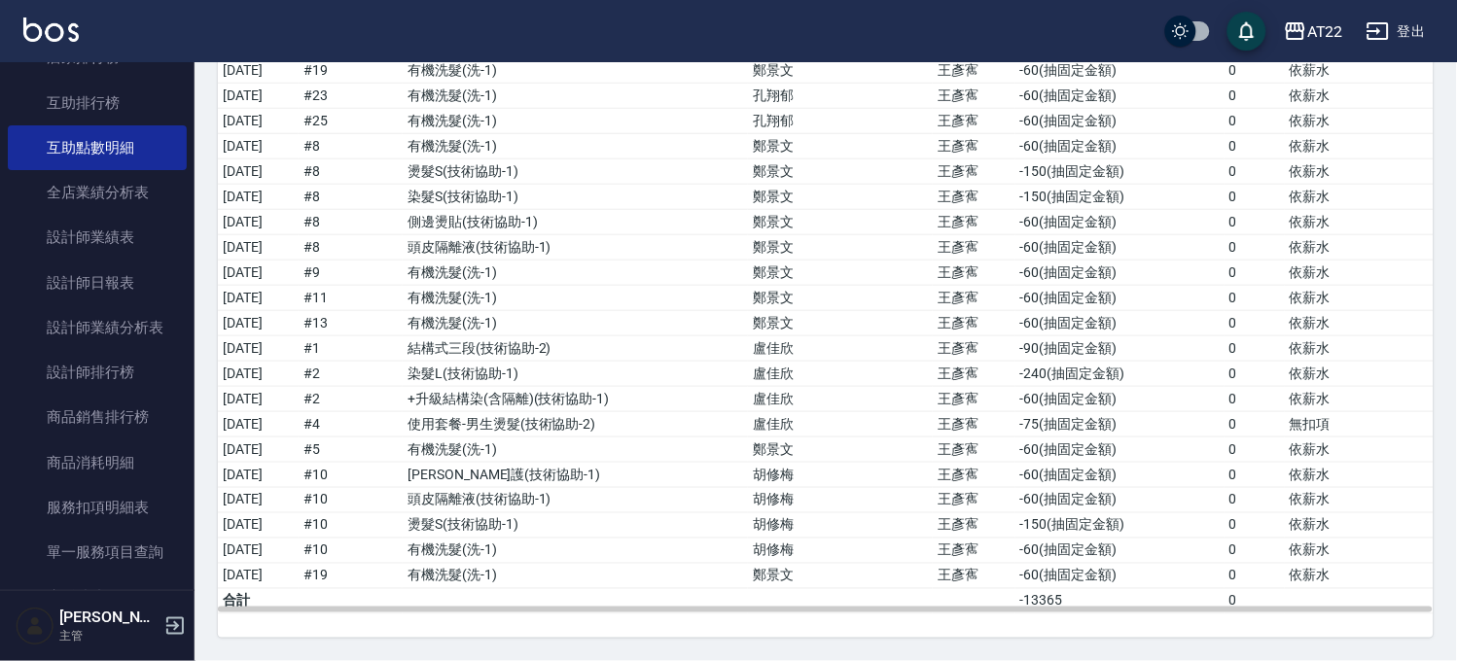
scroll to position [3616, 0]
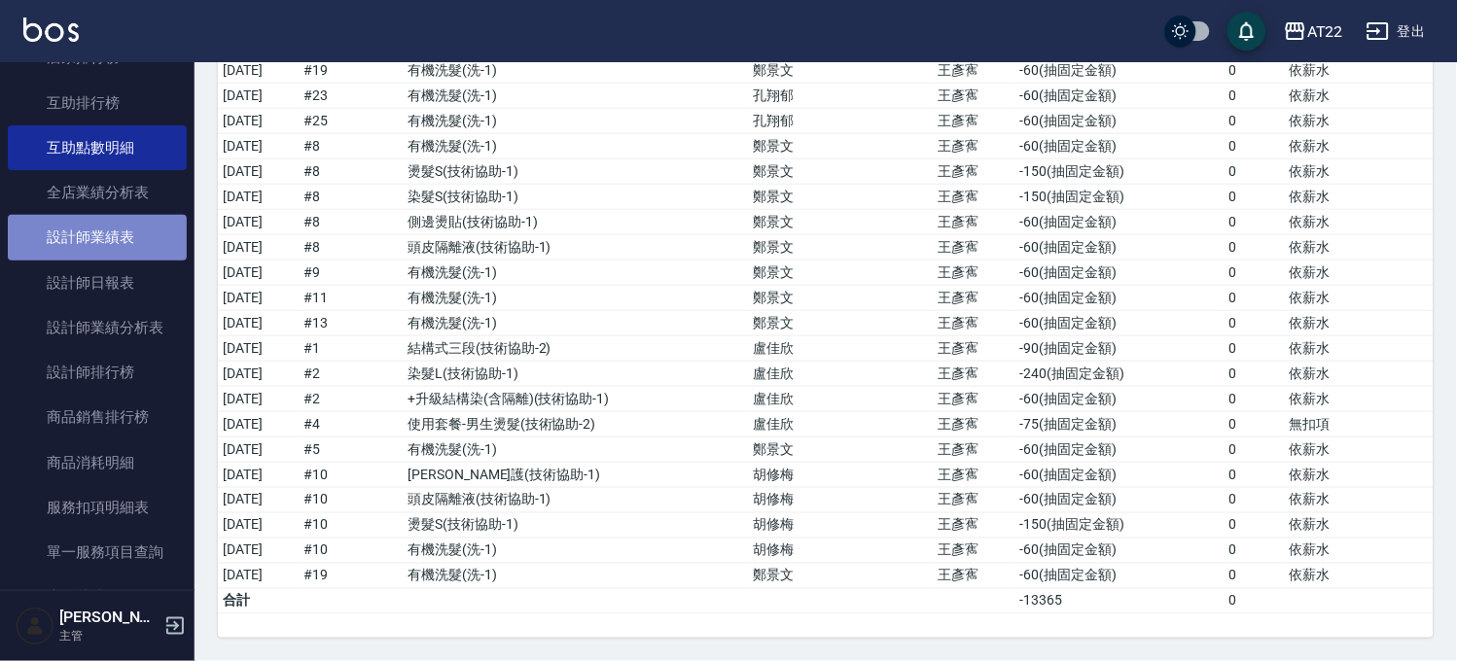
click at [113, 222] on link "設計師業績表" at bounding box center [97, 237] width 179 height 45
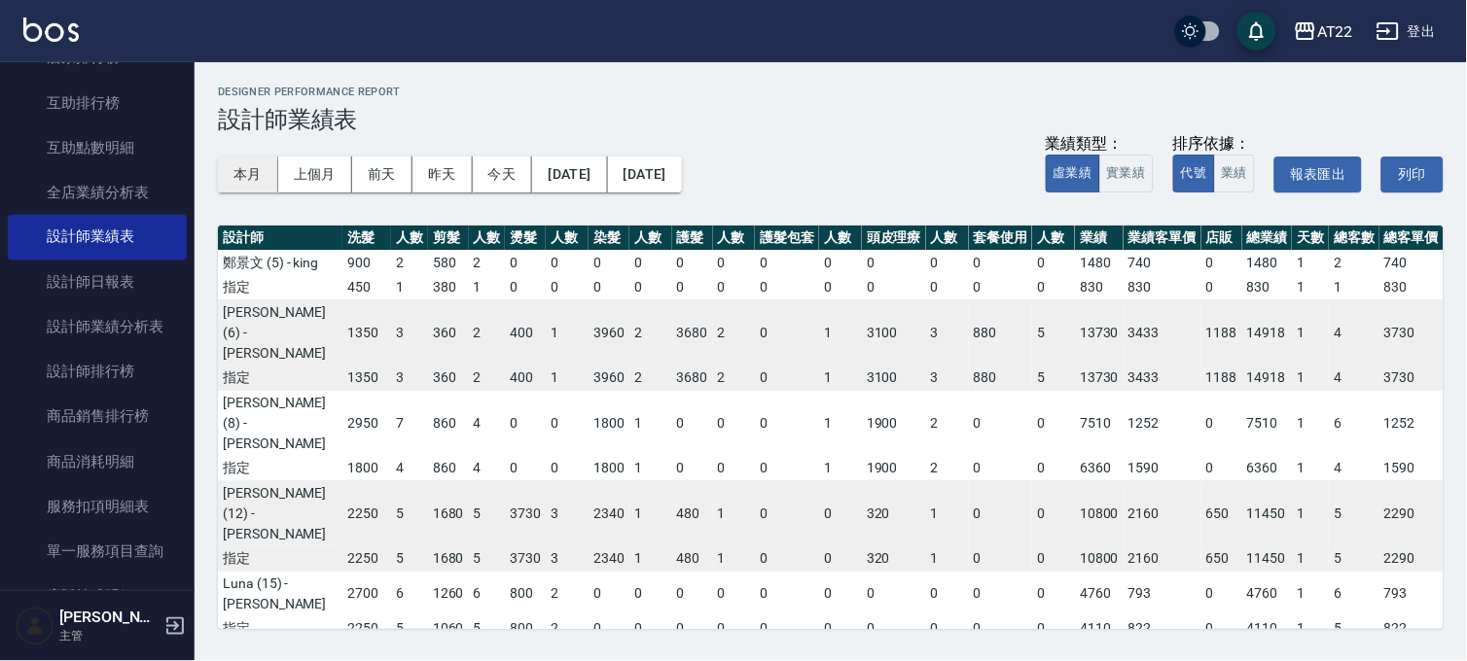
click at [248, 170] on button "本月" at bounding box center [248, 175] width 60 height 36
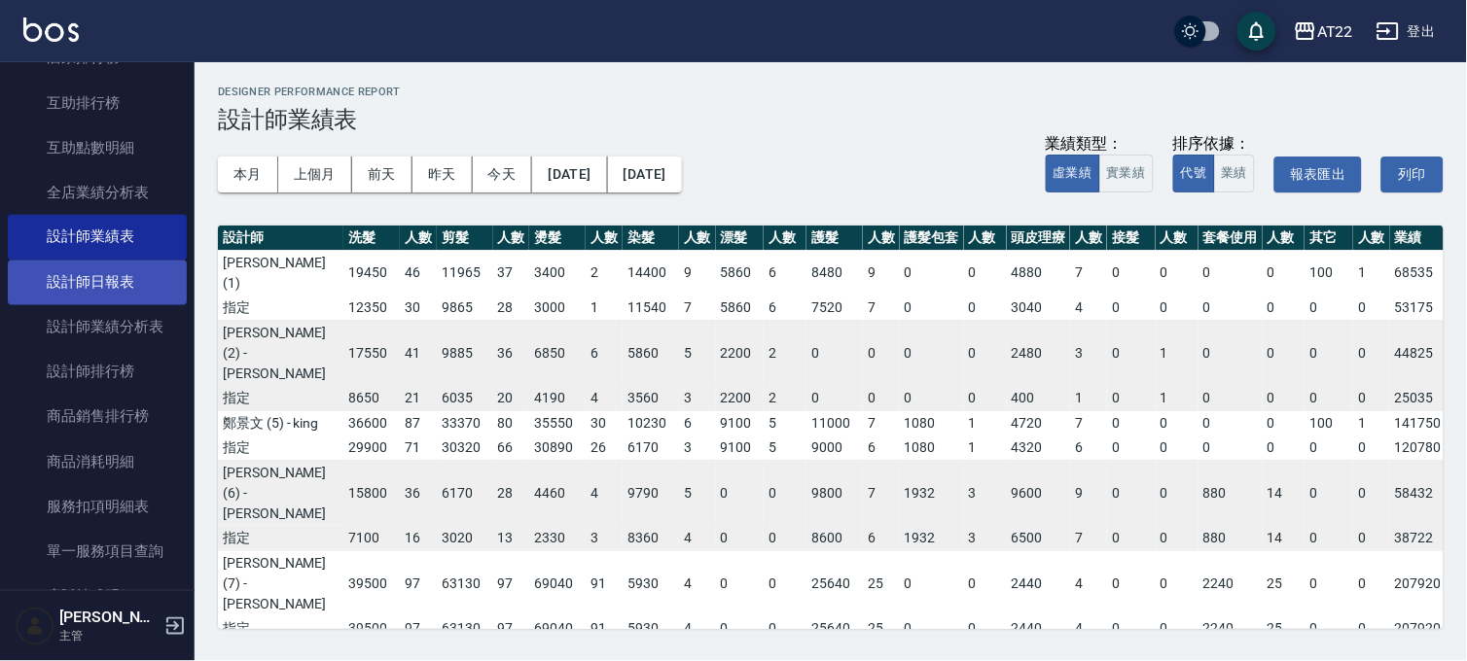
click at [49, 284] on link "設計師日報表" at bounding box center [97, 283] width 179 height 45
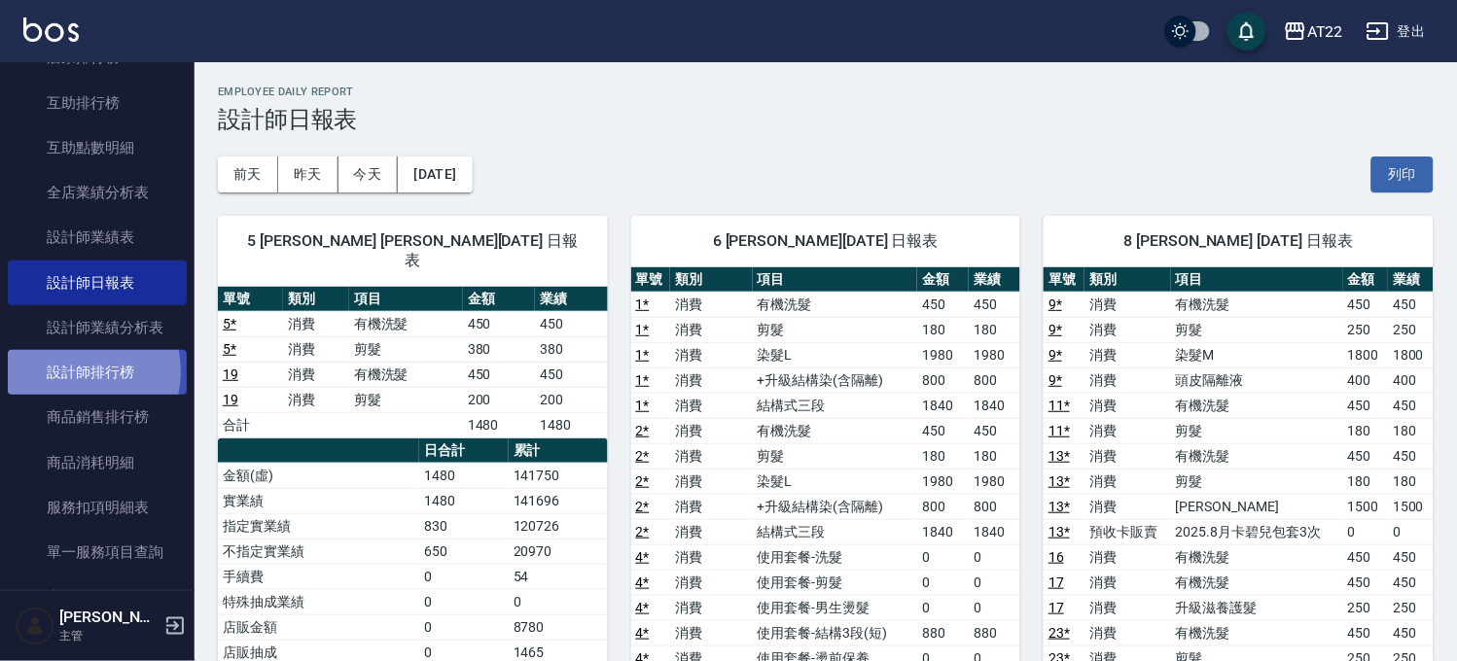
click at [76, 371] on link "設計師排行榜" at bounding box center [97, 372] width 179 height 45
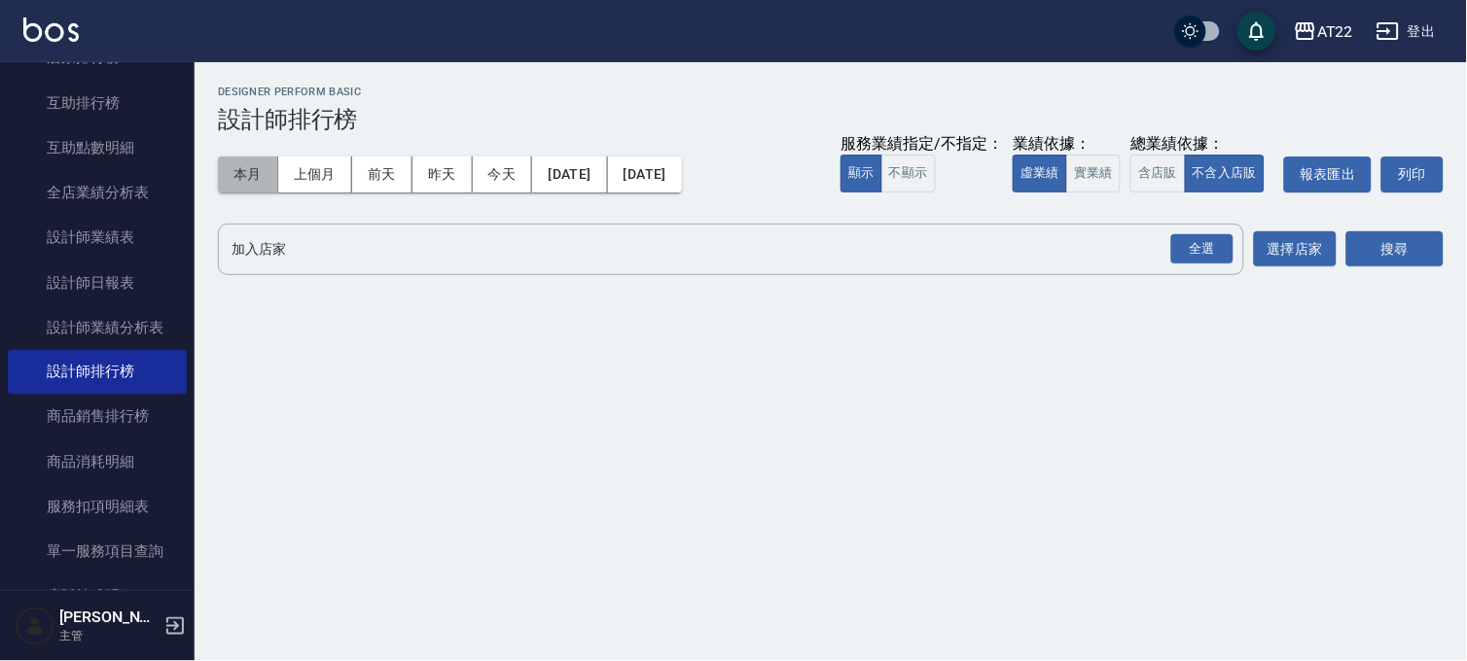
click at [264, 177] on button "本月" at bounding box center [248, 175] width 60 height 36
click at [263, 177] on button "本月" at bounding box center [248, 175] width 60 height 36
click at [1190, 250] on div "全選" at bounding box center [1202, 249] width 62 height 30
click at [247, 161] on button "本月" at bounding box center [248, 175] width 60 height 36
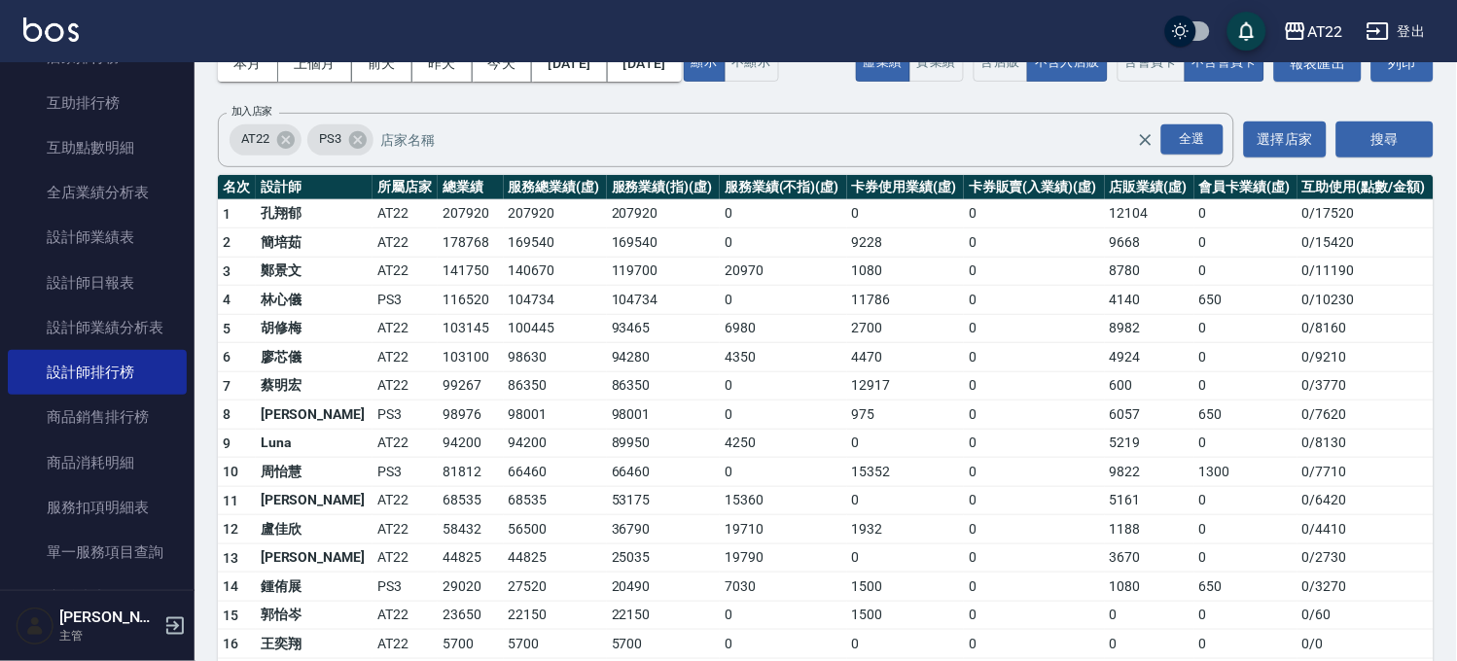
scroll to position [104, 0]
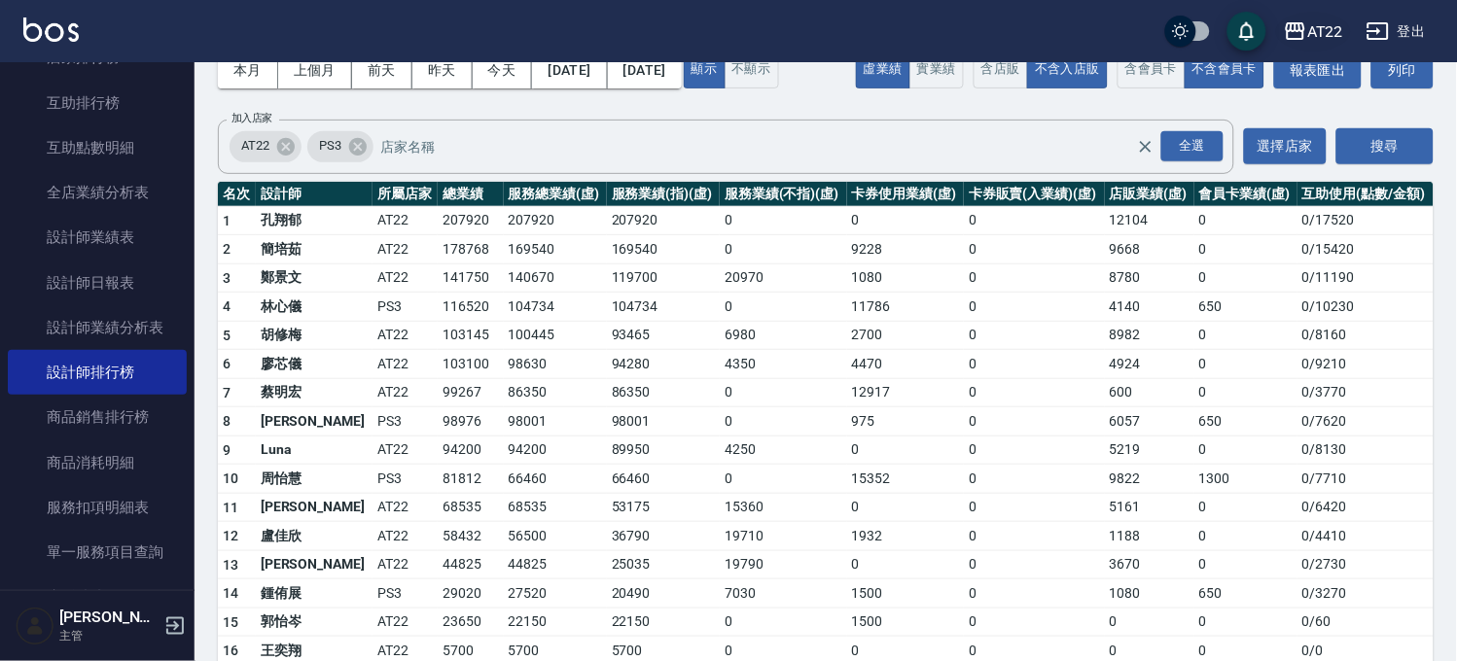
click at [1329, 23] on div "AT22" at bounding box center [1325, 31] width 36 height 24
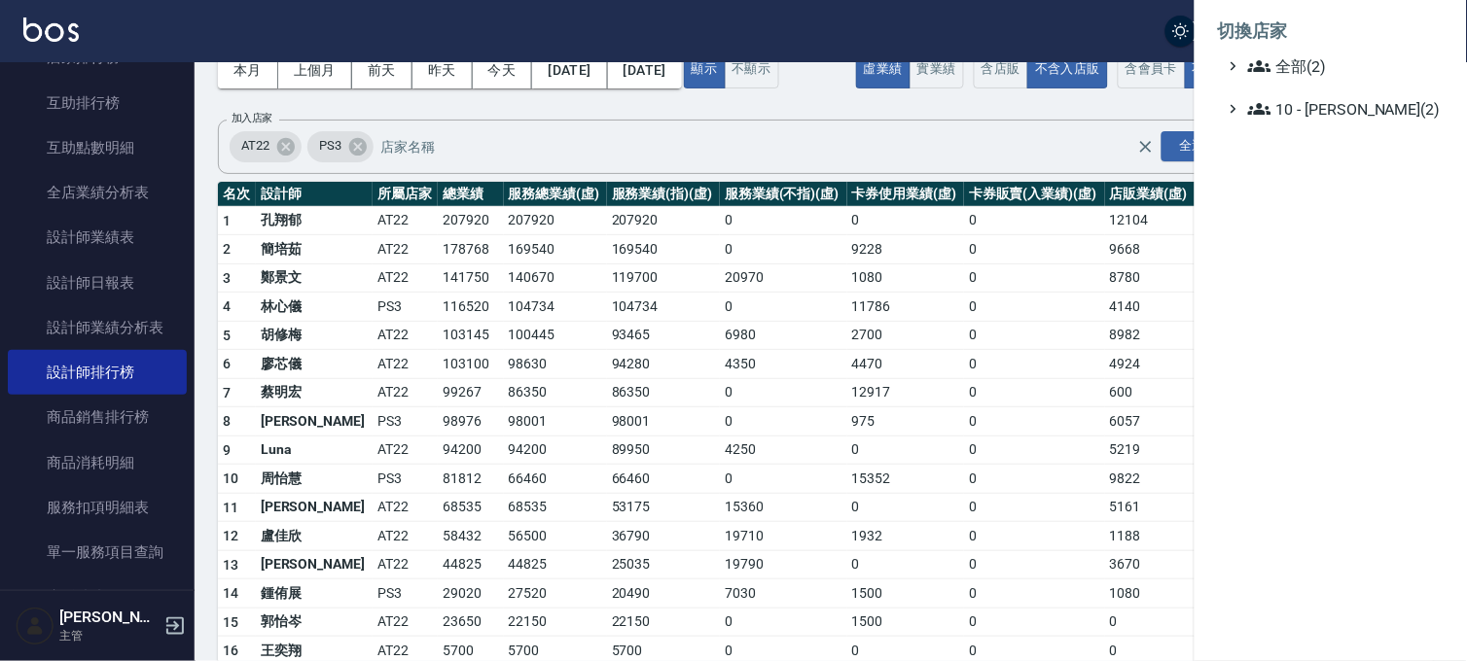
click at [1138, 100] on div at bounding box center [733, 330] width 1467 height 661
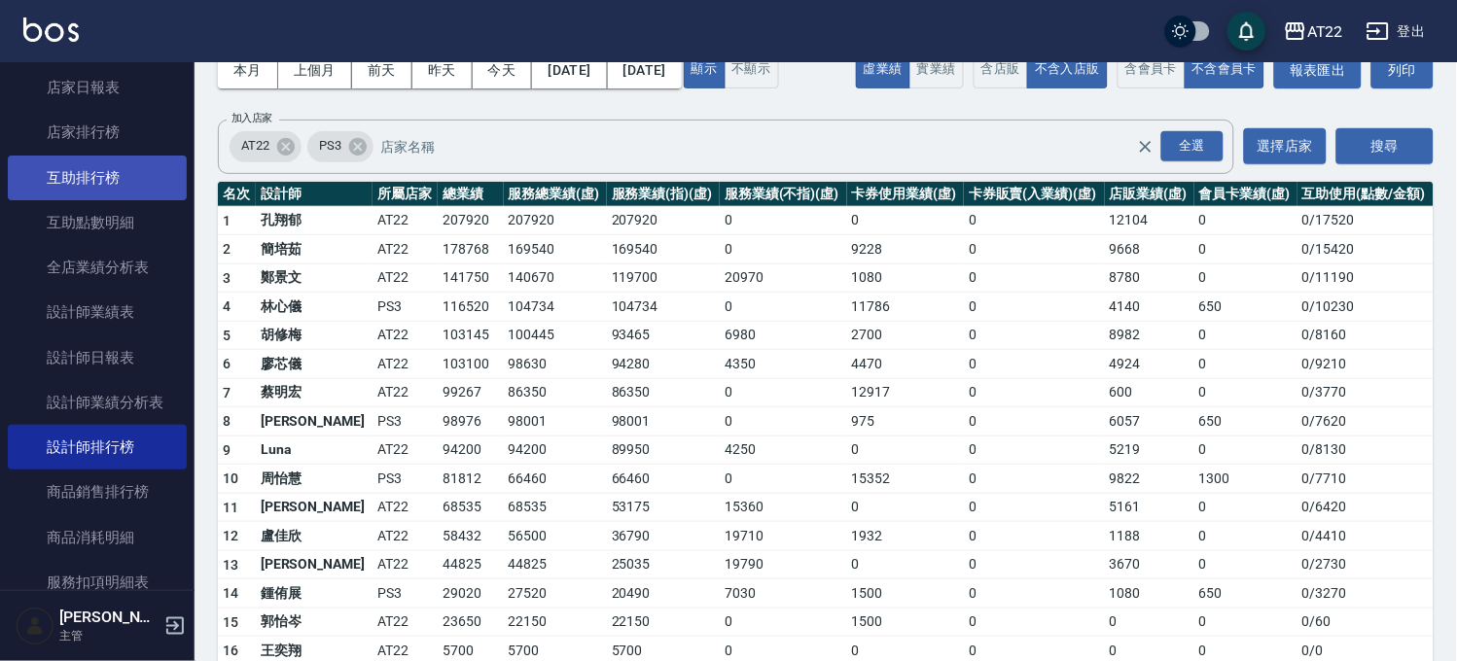
scroll to position [595, 0]
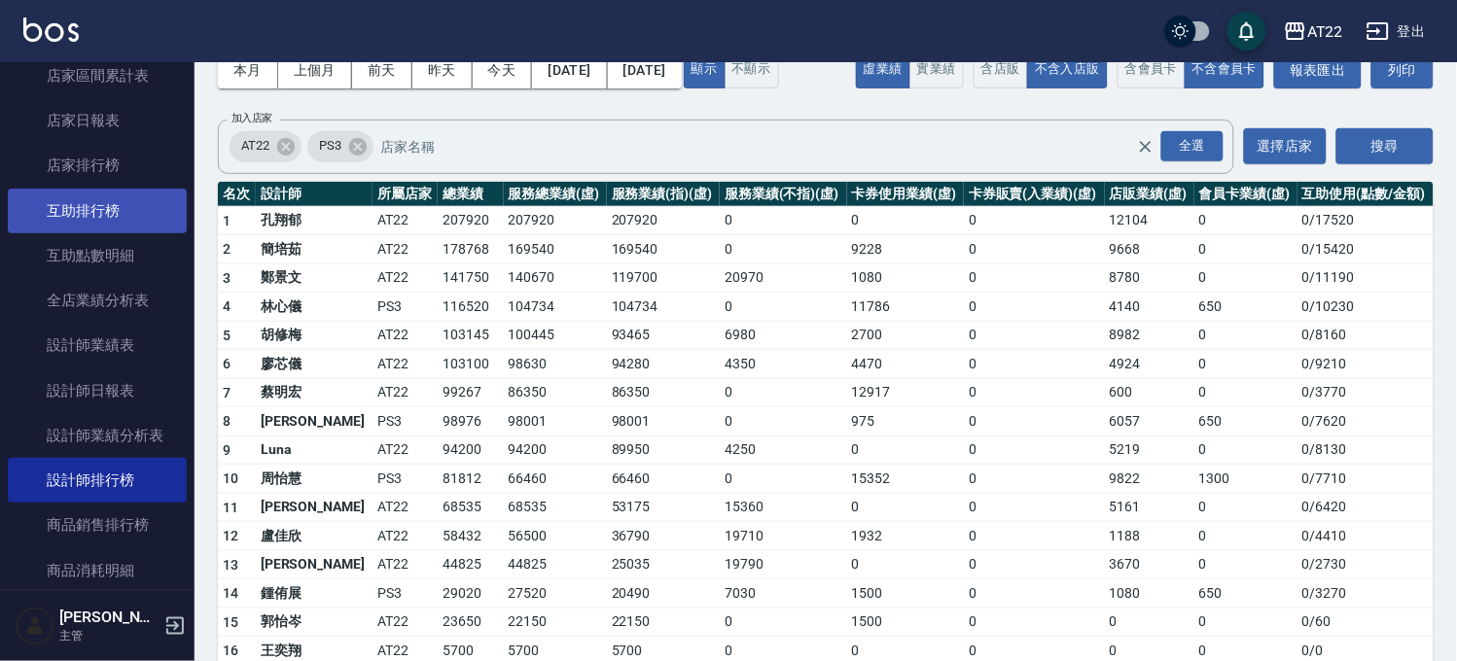
click at [124, 228] on link "互助排行榜" at bounding box center [97, 211] width 179 height 45
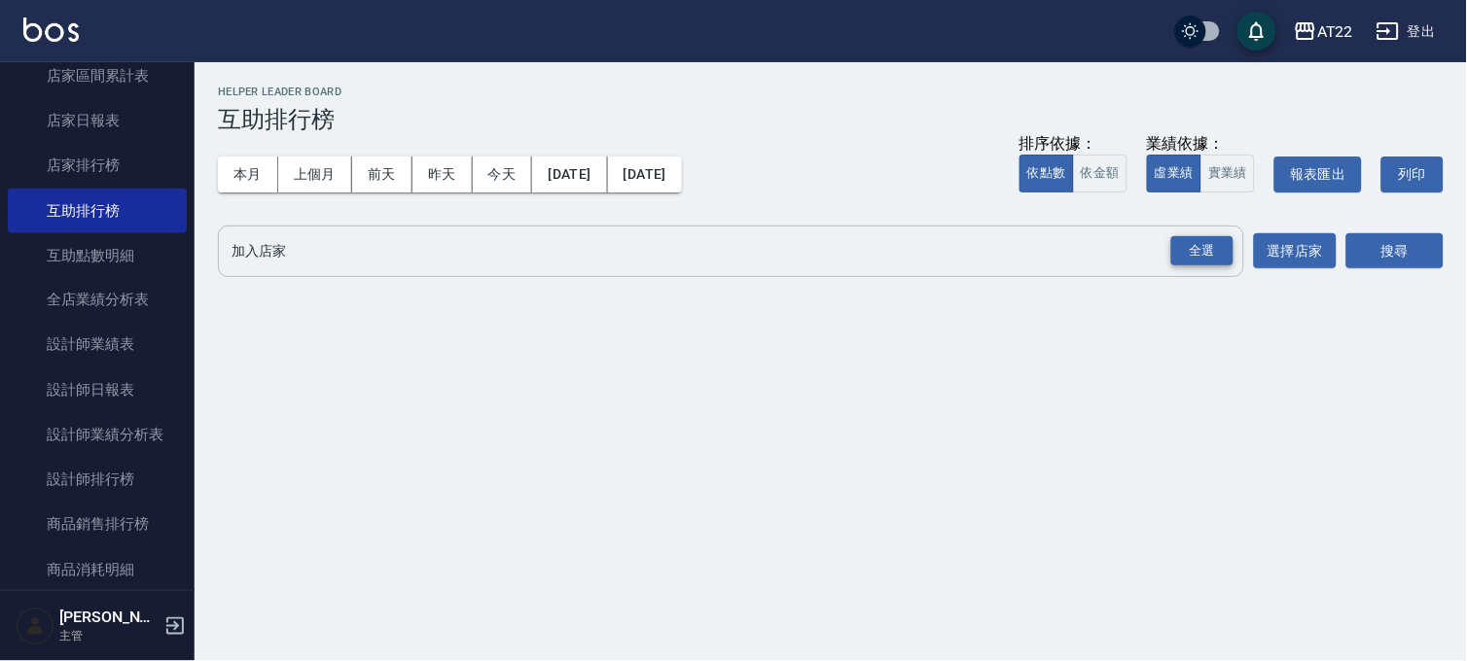
click at [1222, 248] on div "全選" at bounding box center [1202, 251] width 62 height 30
click at [1374, 256] on button "搜尋" at bounding box center [1394, 252] width 97 height 36
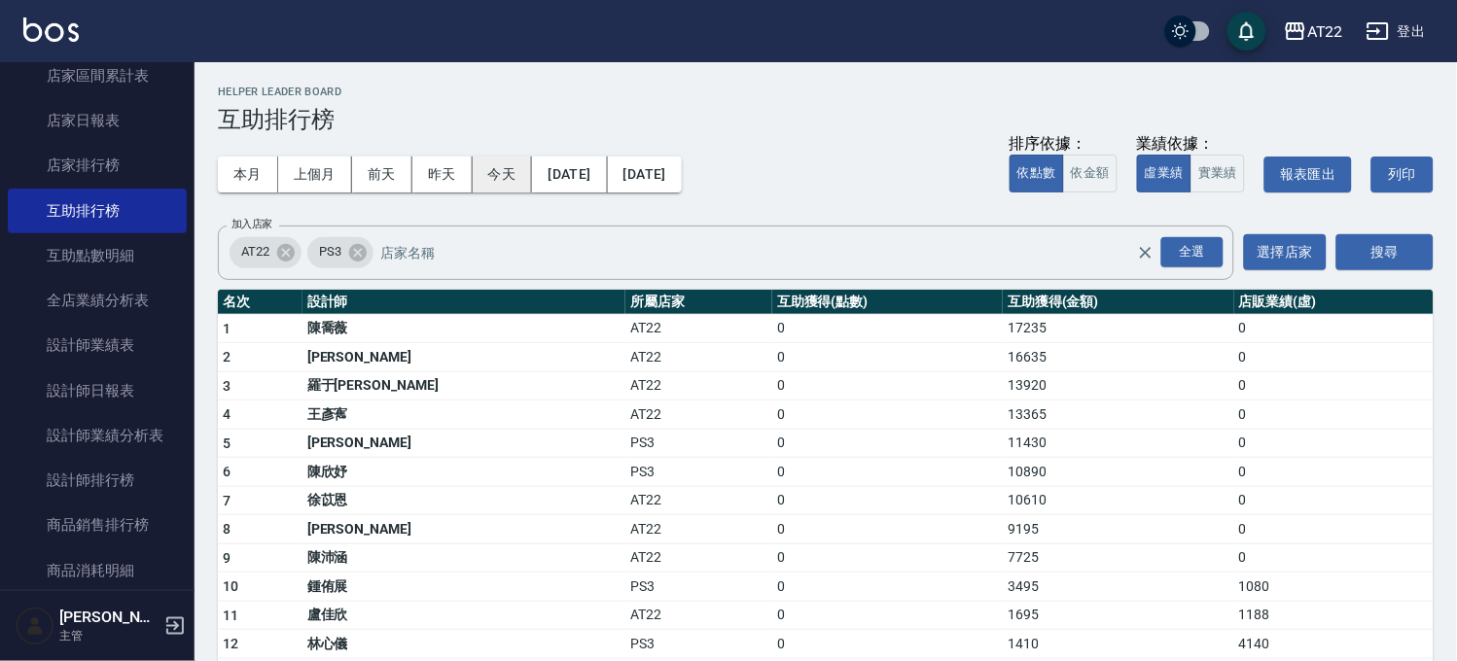
click at [504, 169] on button "今天" at bounding box center [503, 175] width 60 height 36
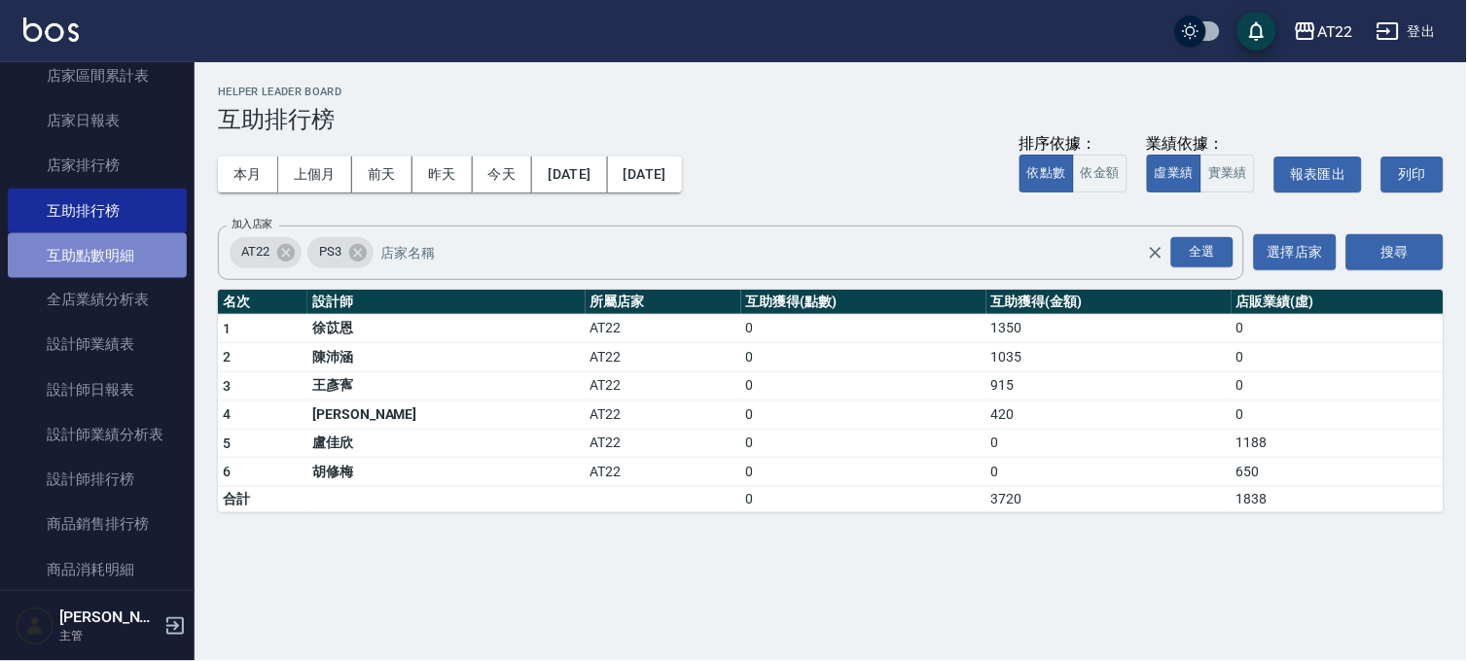
click at [146, 266] on link "互助點數明細" at bounding box center [97, 255] width 179 height 45
click at [124, 294] on link "全店業績分析表" at bounding box center [97, 300] width 179 height 45
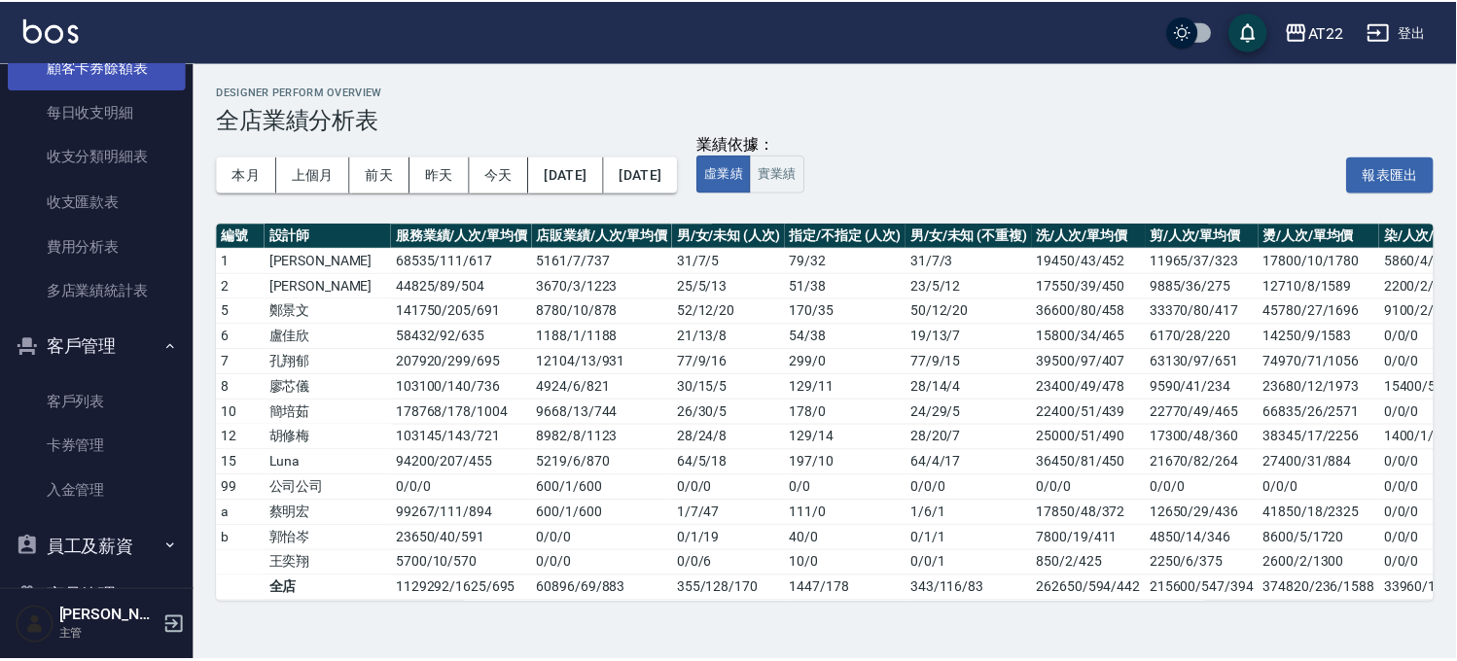
scroll to position [1430, 0]
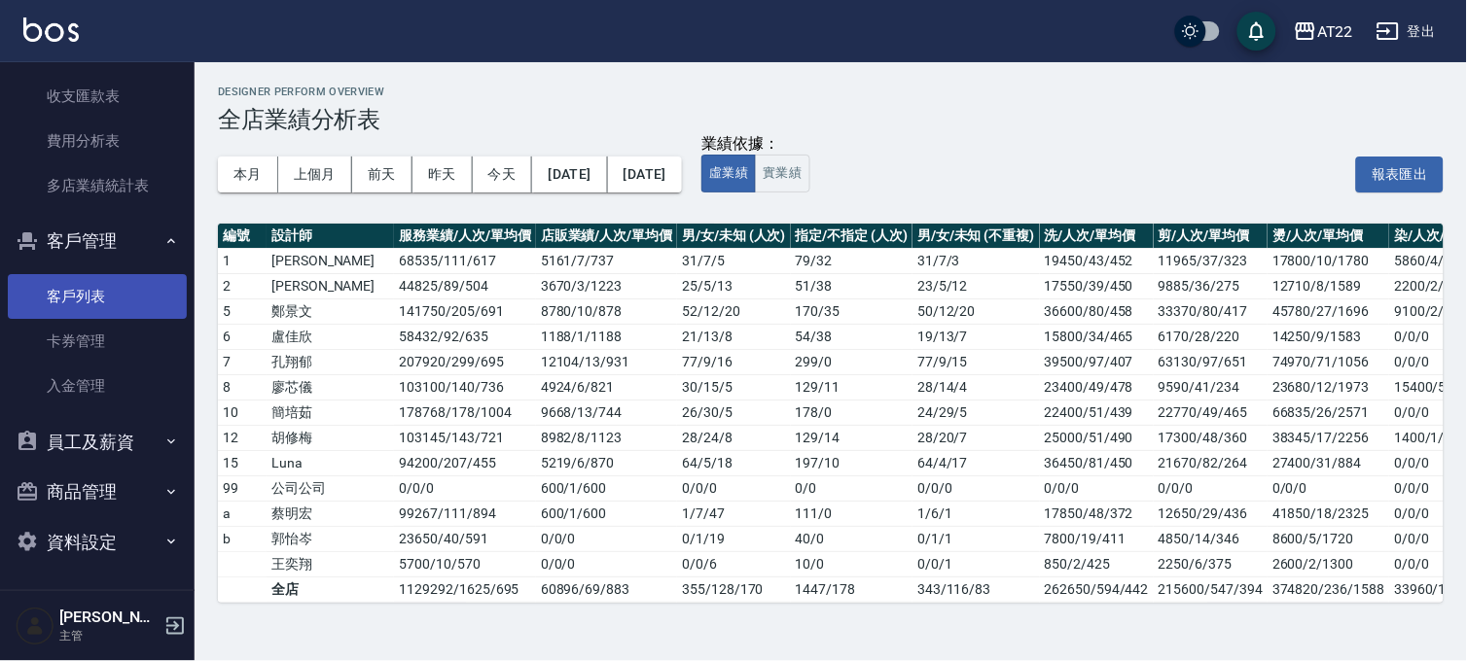
click at [88, 274] on link "客戶列表" at bounding box center [97, 296] width 179 height 45
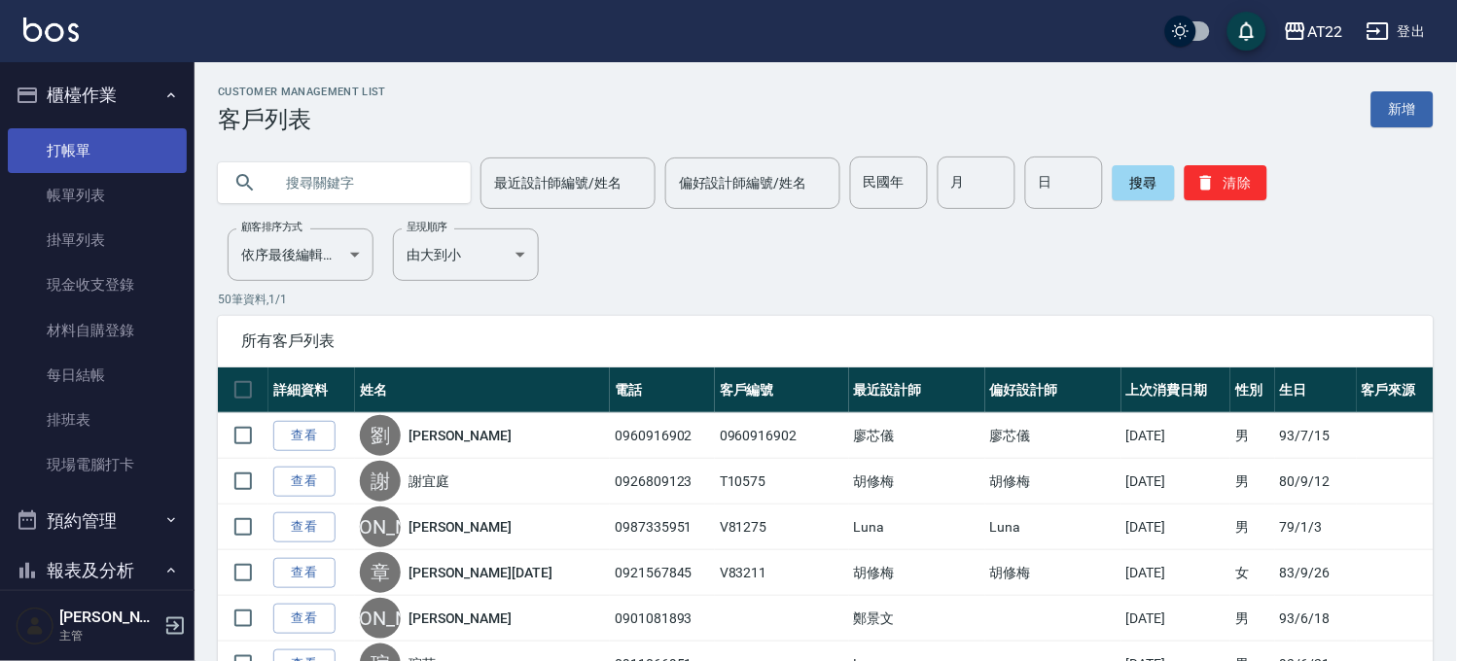
click at [82, 161] on link "打帳單" at bounding box center [97, 150] width 179 height 45
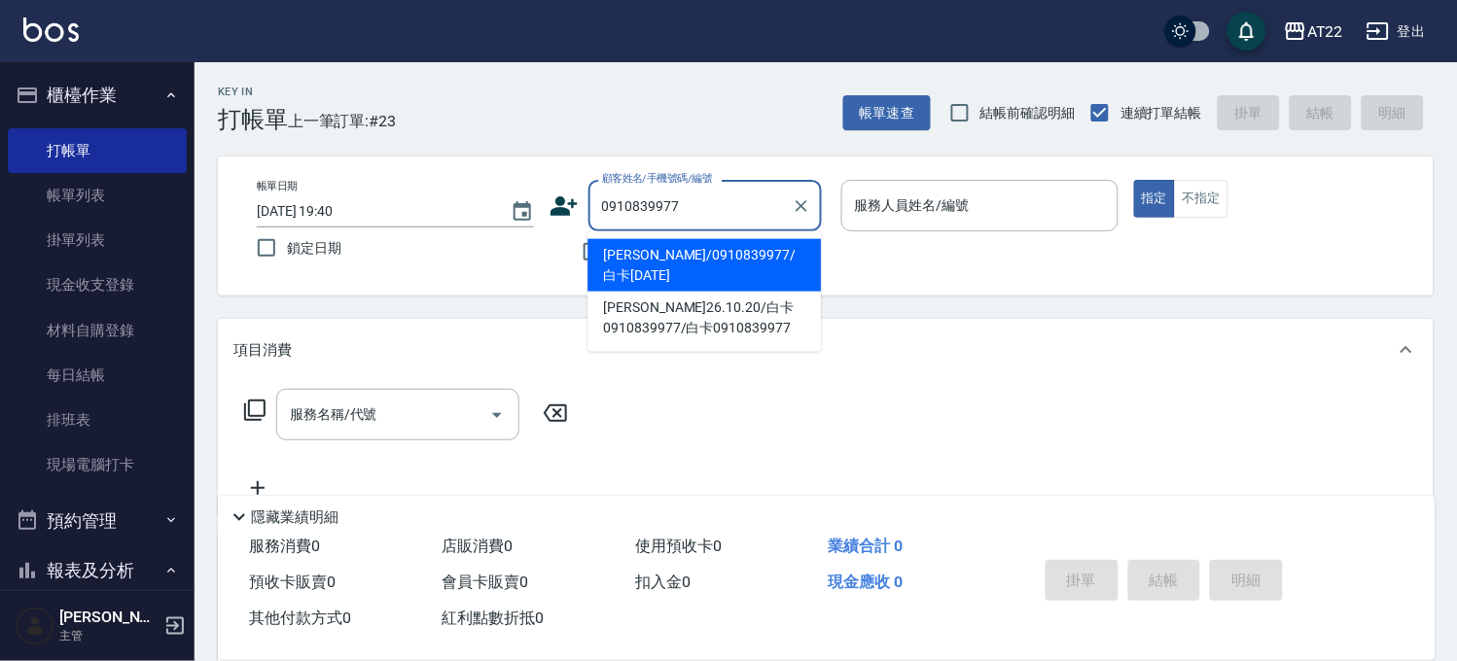
click at [682, 263] on li "[PERSON_NAME]/0910839977/白卡[DATE]" at bounding box center [703, 265] width 233 height 53
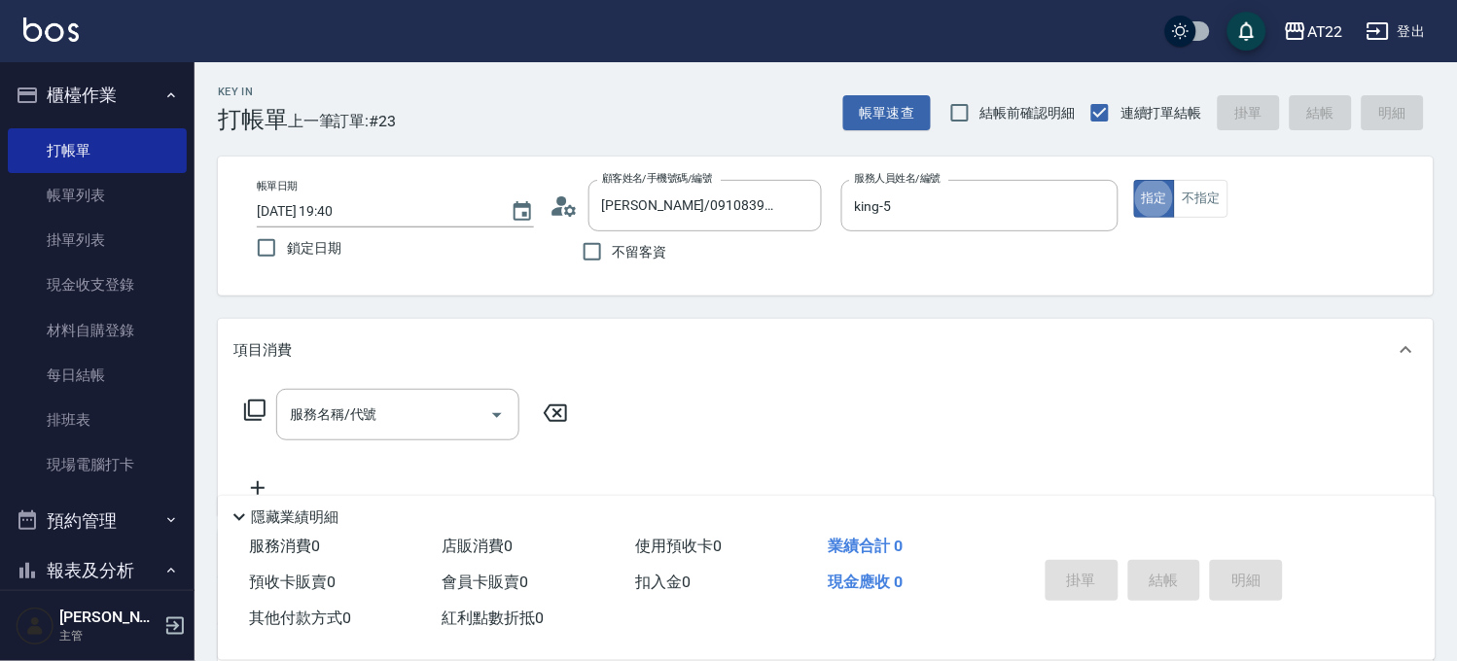
click at [309, 444] on div "服務名稱/代號 服務名稱/代號" at bounding box center [406, 444] width 346 height 111
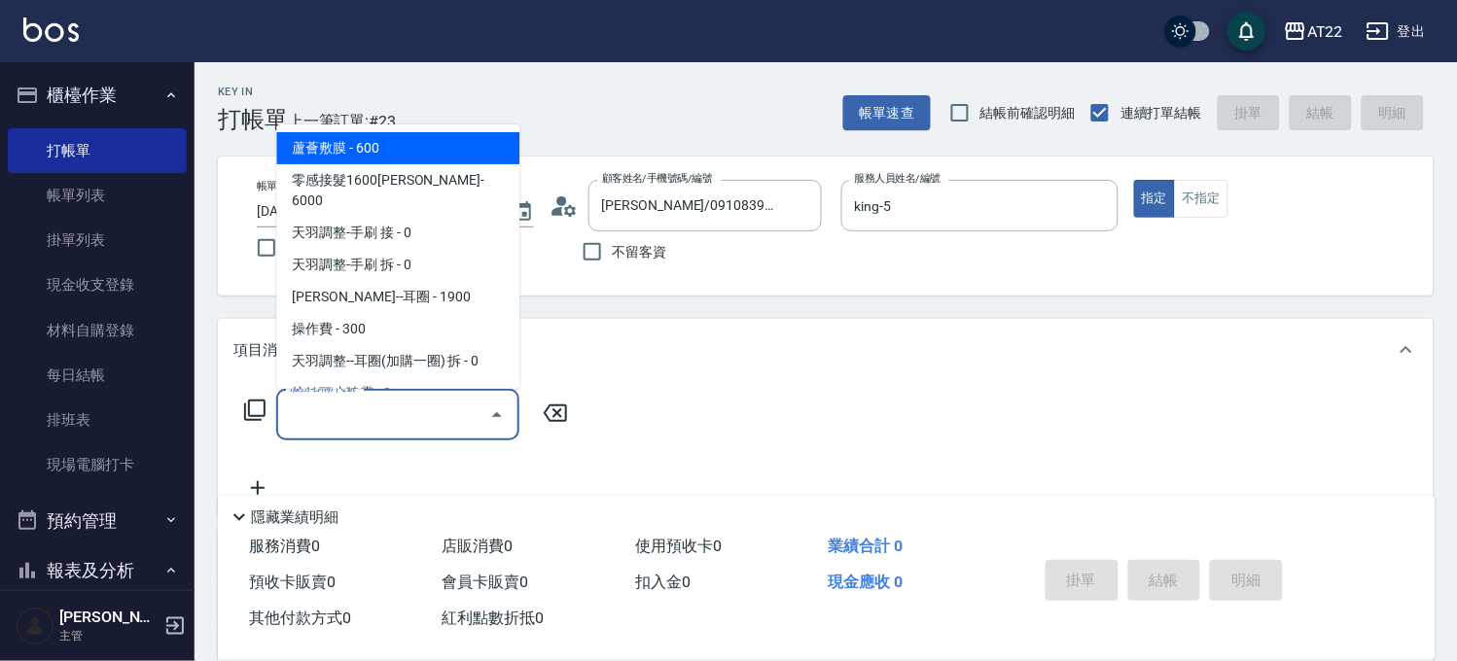
click at [306, 428] on input "服務名稱/代號" at bounding box center [383, 415] width 196 height 34
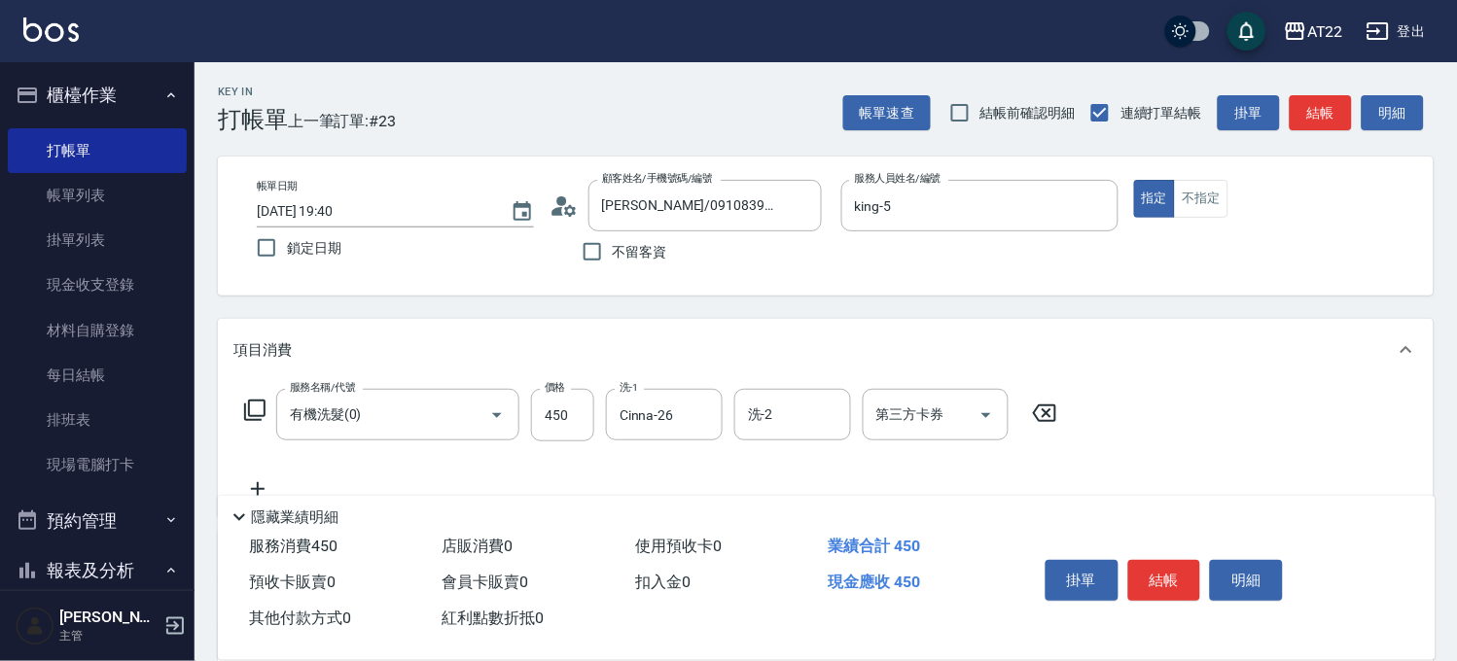
click at [248, 483] on icon at bounding box center [257, 489] width 49 height 23
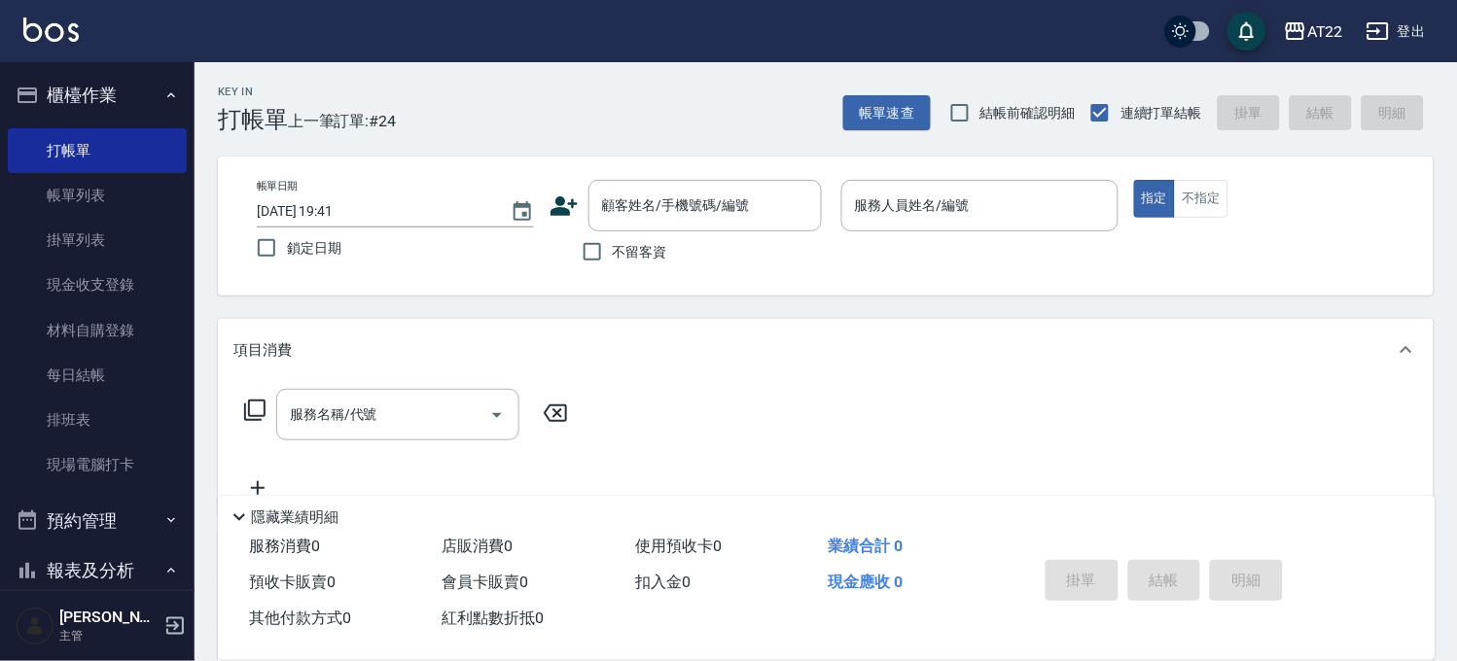
click at [566, 198] on icon at bounding box center [563, 206] width 29 height 29
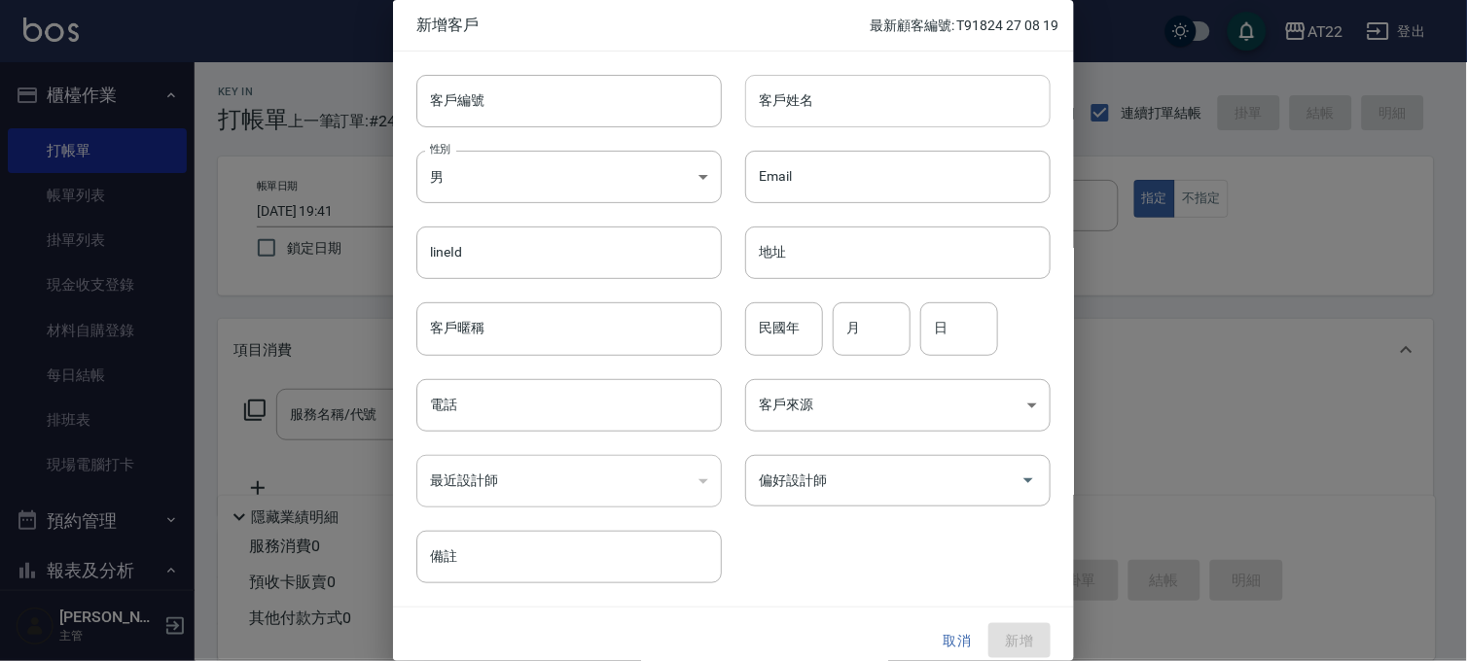
click at [781, 117] on input "客戶姓名" at bounding box center [897, 101] width 305 height 53
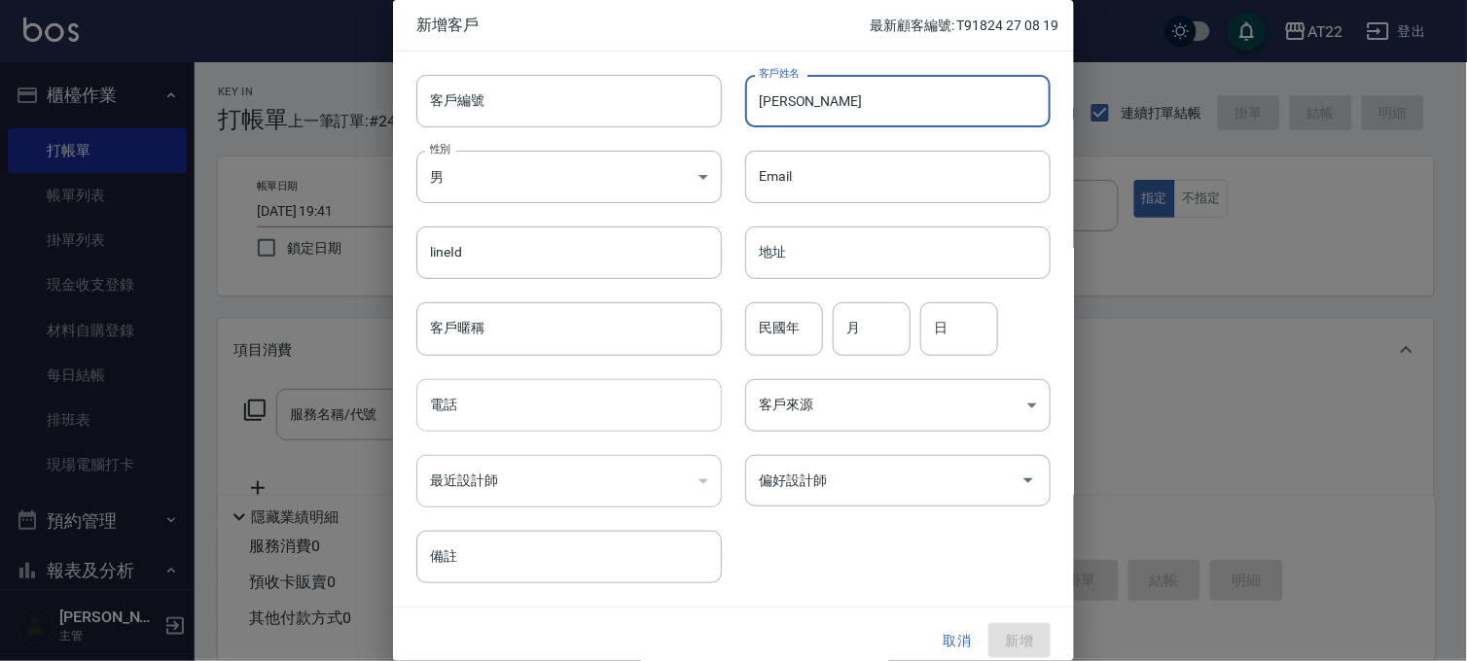
click at [559, 404] on input "電話" at bounding box center [568, 405] width 305 height 53
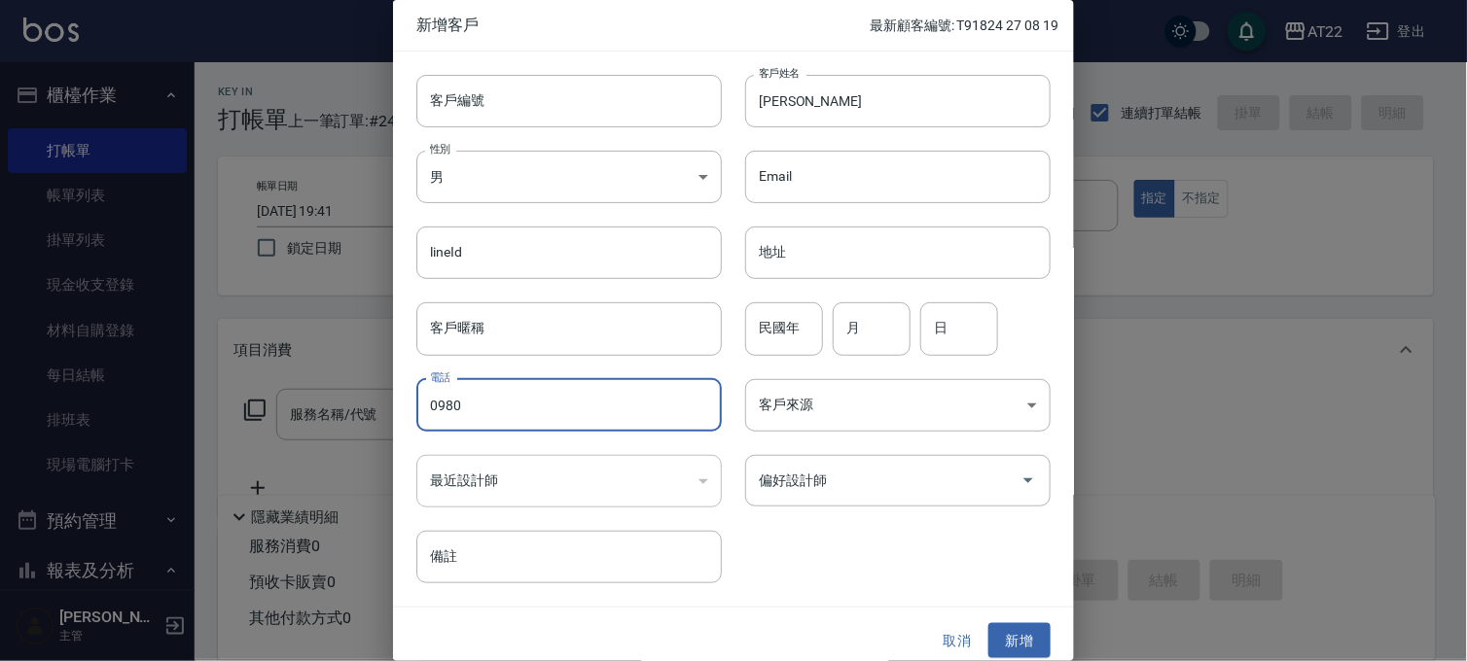
click at [550, 387] on input "0980" at bounding box center [568, 405] width 305 height 53
click at [549, 389] on input "0980" at bounding box center [568, 405] width 305 height 53
paste input "6679877"
click at [795, 324] on input "民國年" at bounding box center [784, 328] width 78 height 53
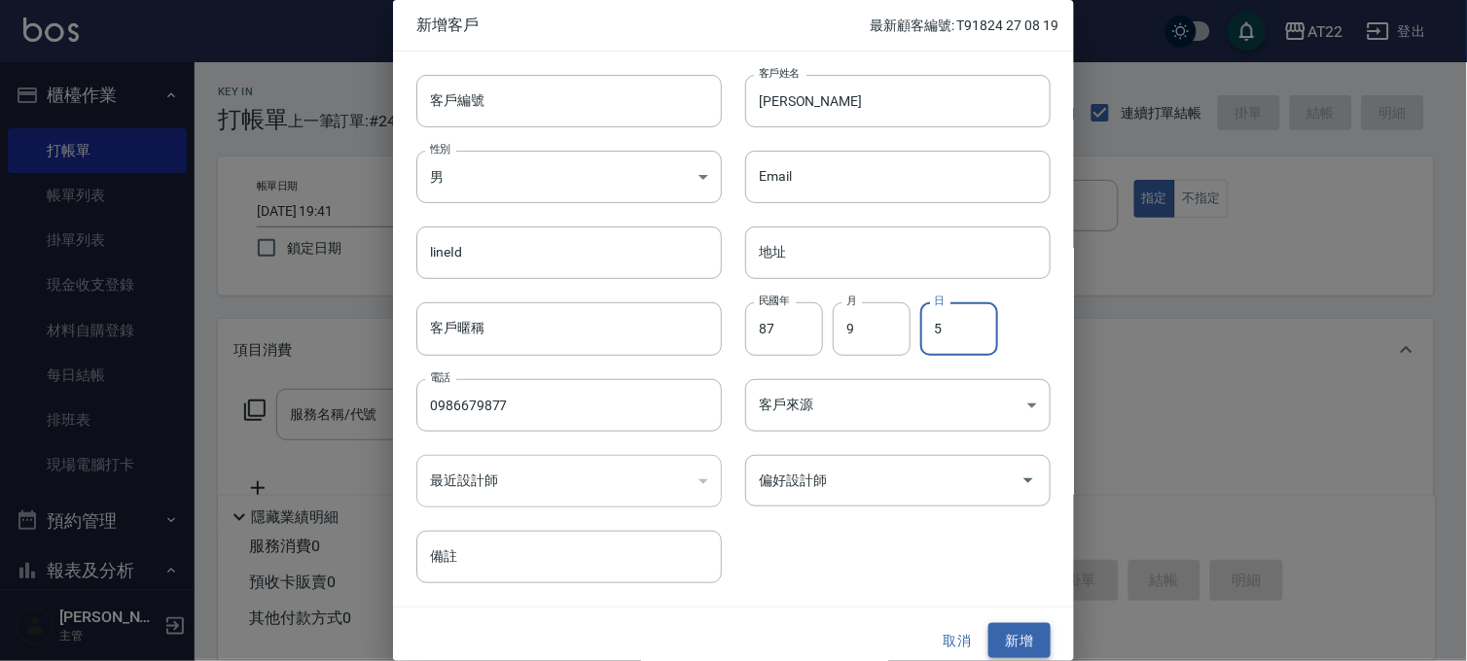
click at [1005, 638] on button "新增" at bounding box center [1019, 641] width 62 height 36
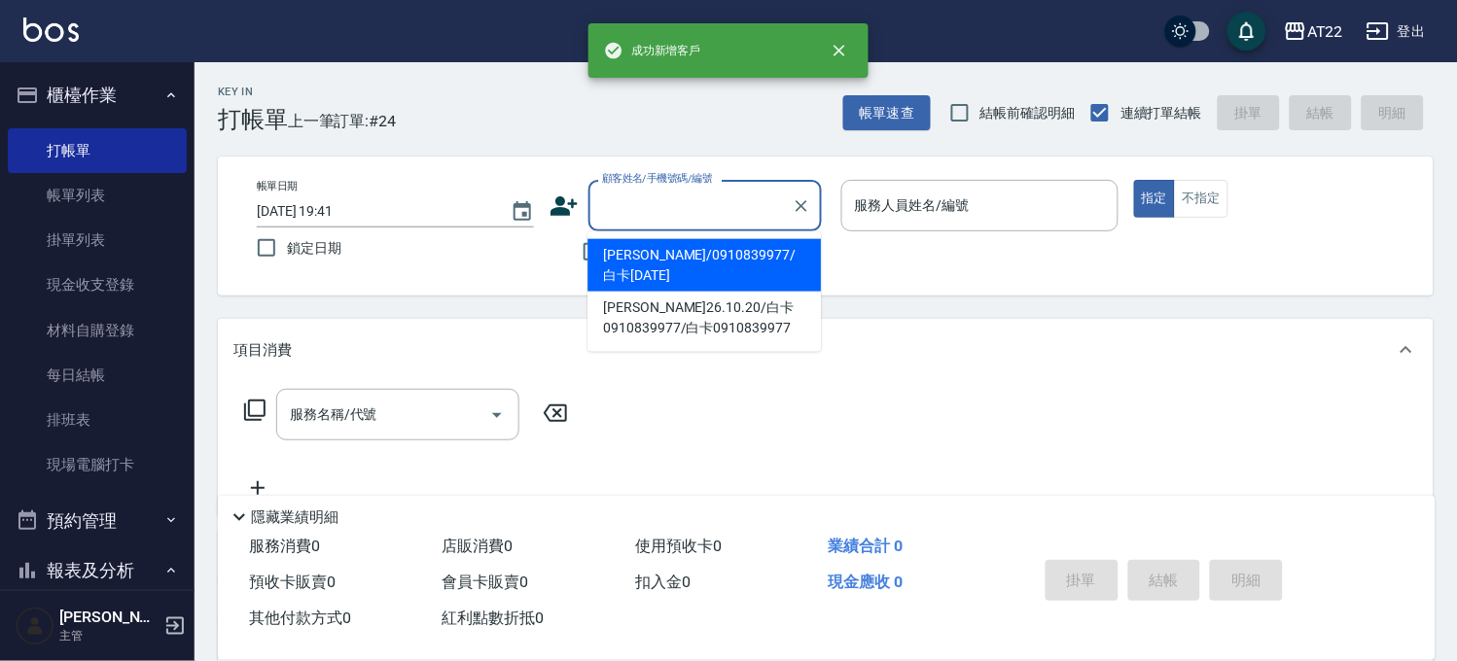
click at [672, 211] on input "顧客姓名/手機號碼/編號" at bounding box center [690, 206] width 187 height 34
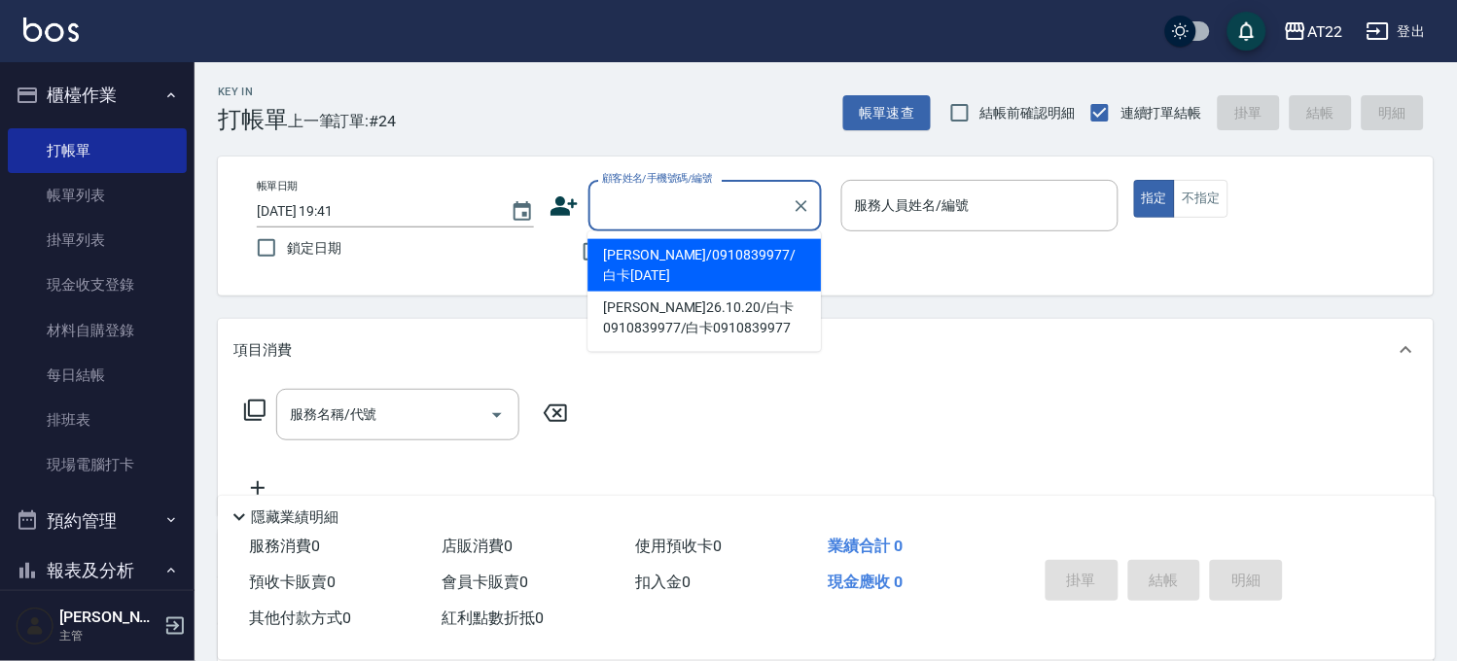
paste input "0986679877"
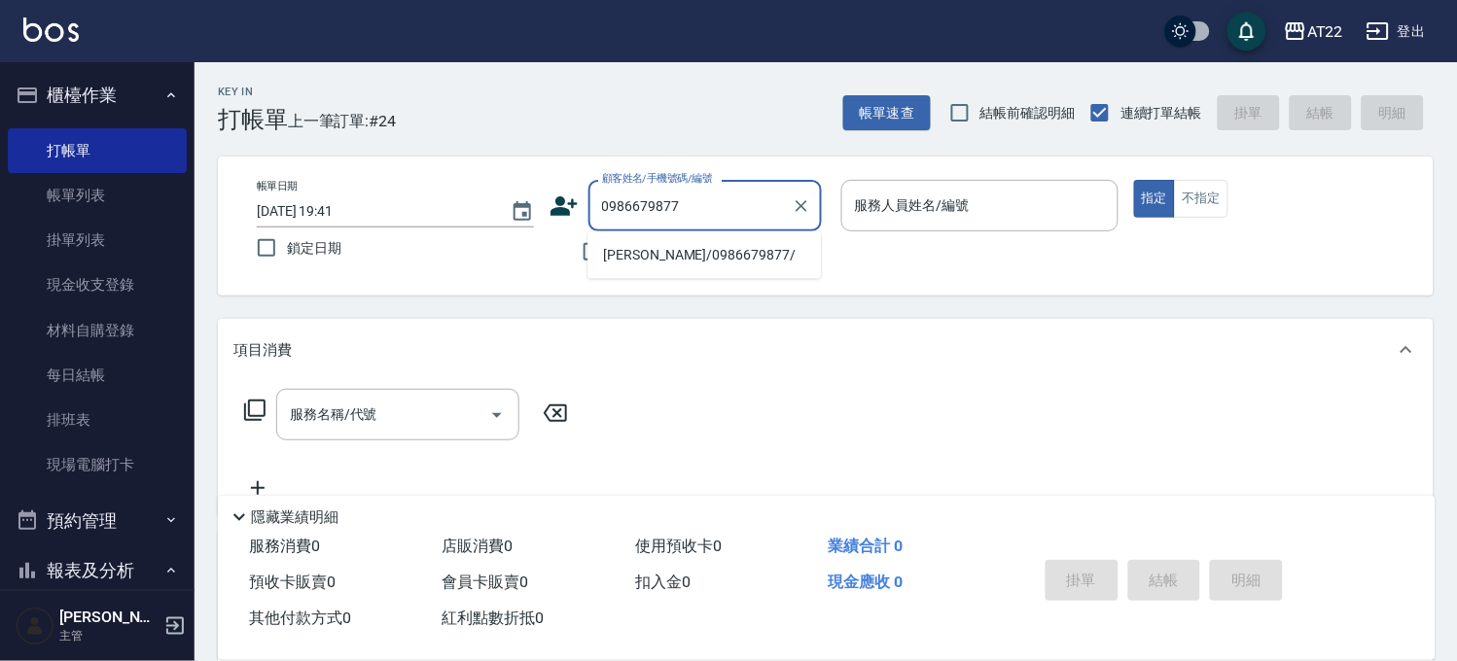
click at [716, 247] on li "[PERSON_NAME]/0986679877/" at bounding box center [703, 255] width 233 height 32
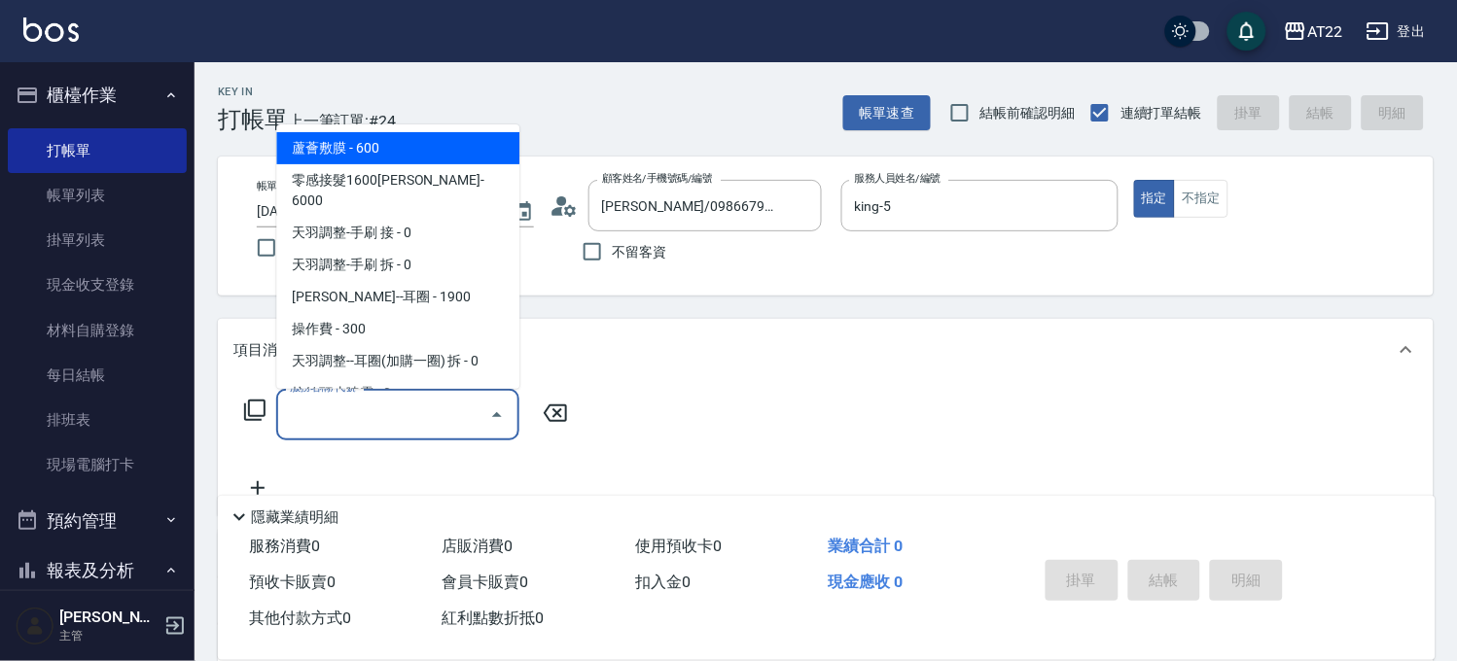
click at [406, 402] on input "服務名稱/代號" at bounding box center [383, 415] width 196 height 34
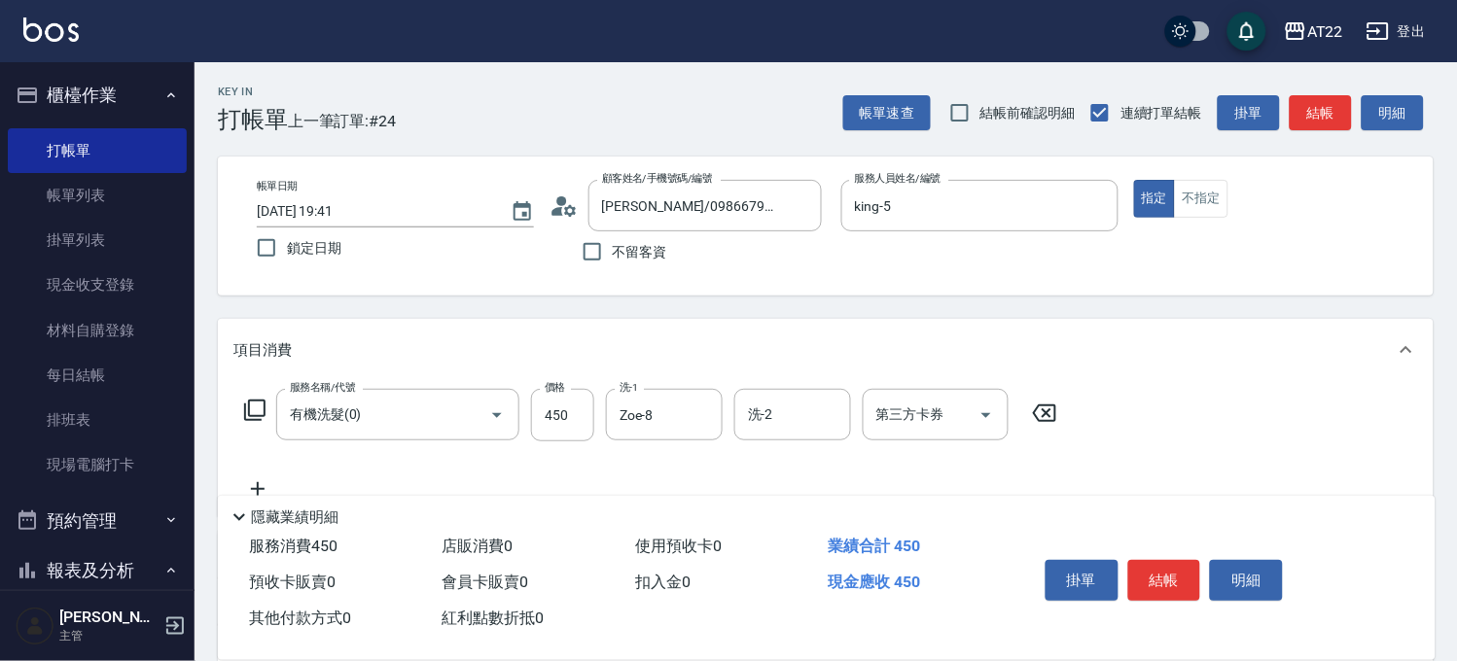
click at [253, 483] on icon at bounding box center [257, 489] width 49 height 23
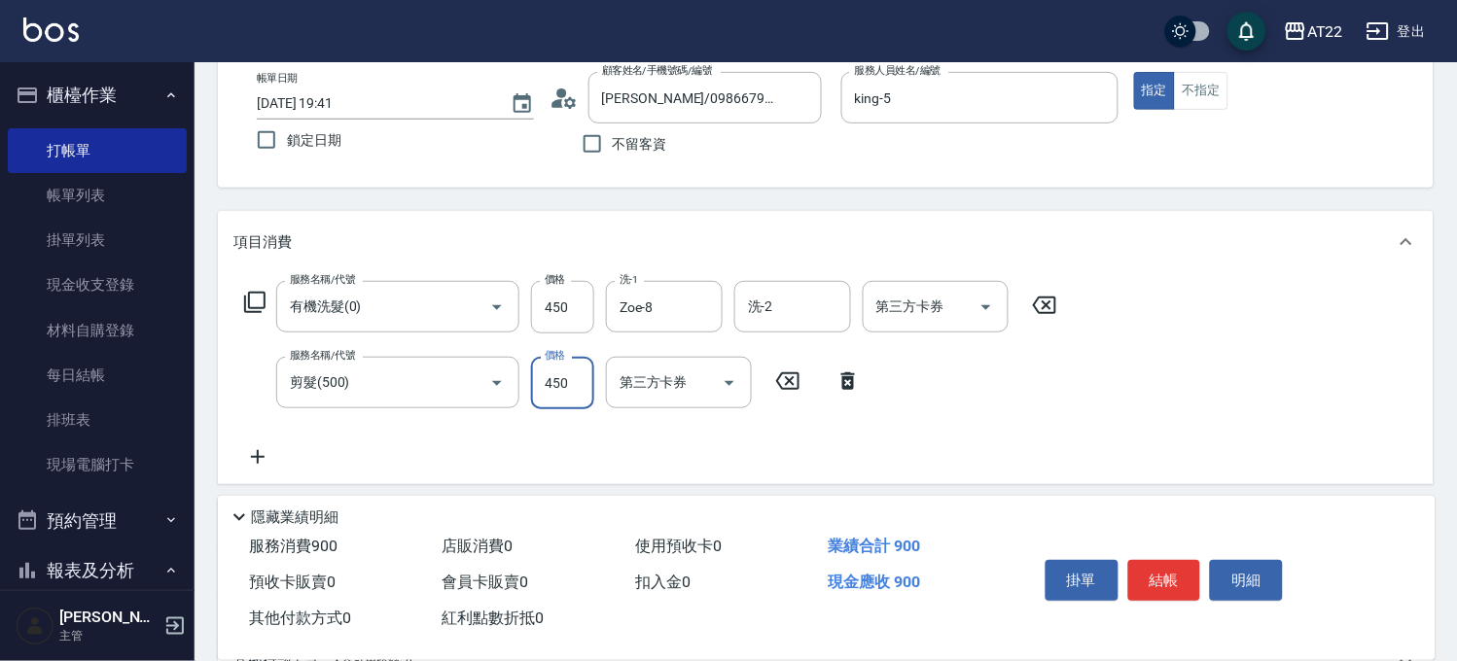
click at [249, 449] on icon at bounding box center [257, 456] width 49 height 23
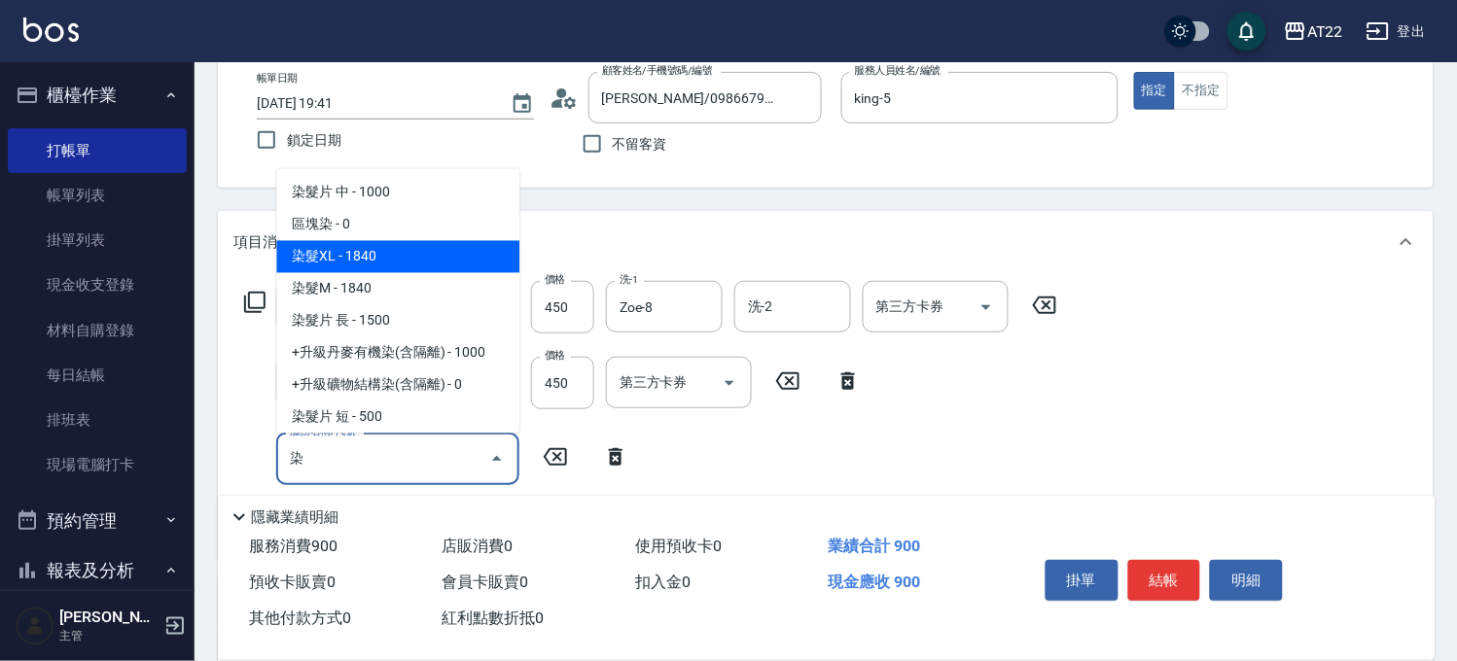
click at [387, 260] on span "染髮XL - 1840" at bounding box center [397, 257] width 243 height 32
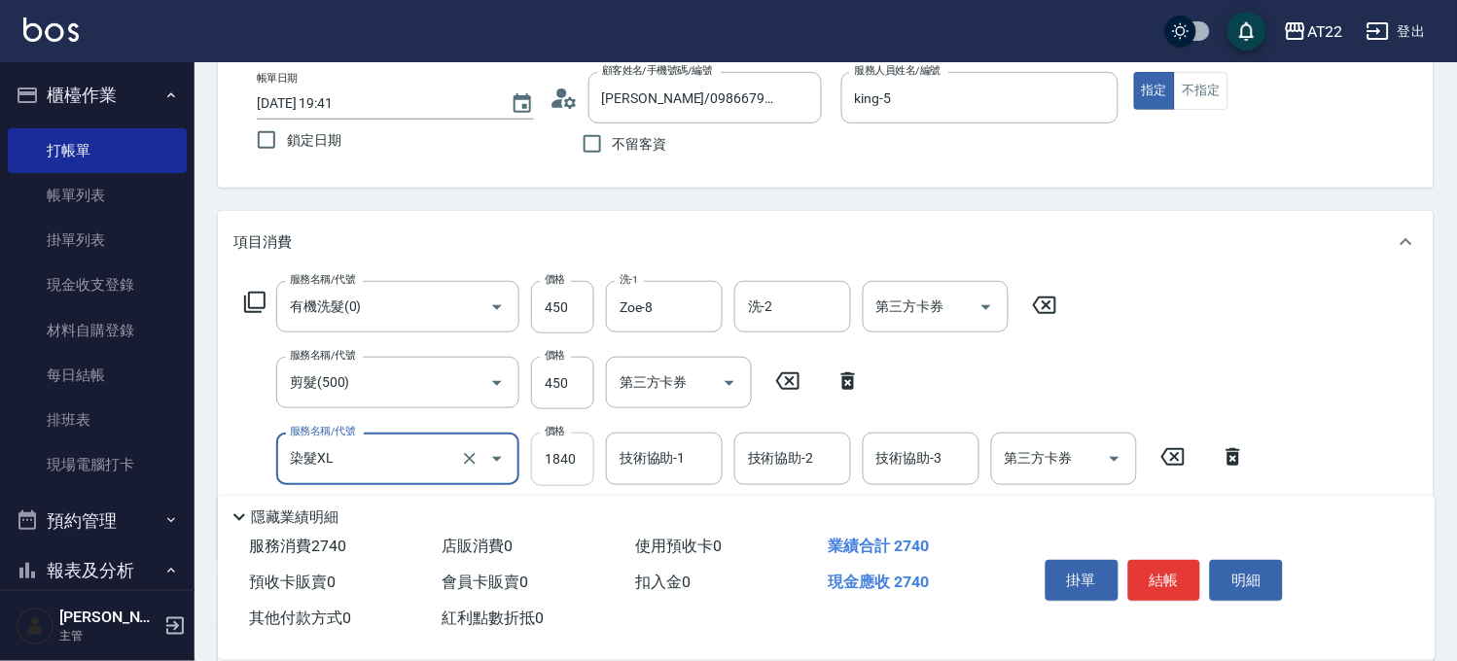
click at [568, 472] on input "1840" at bounding box center [562, 459] width 63 height 53
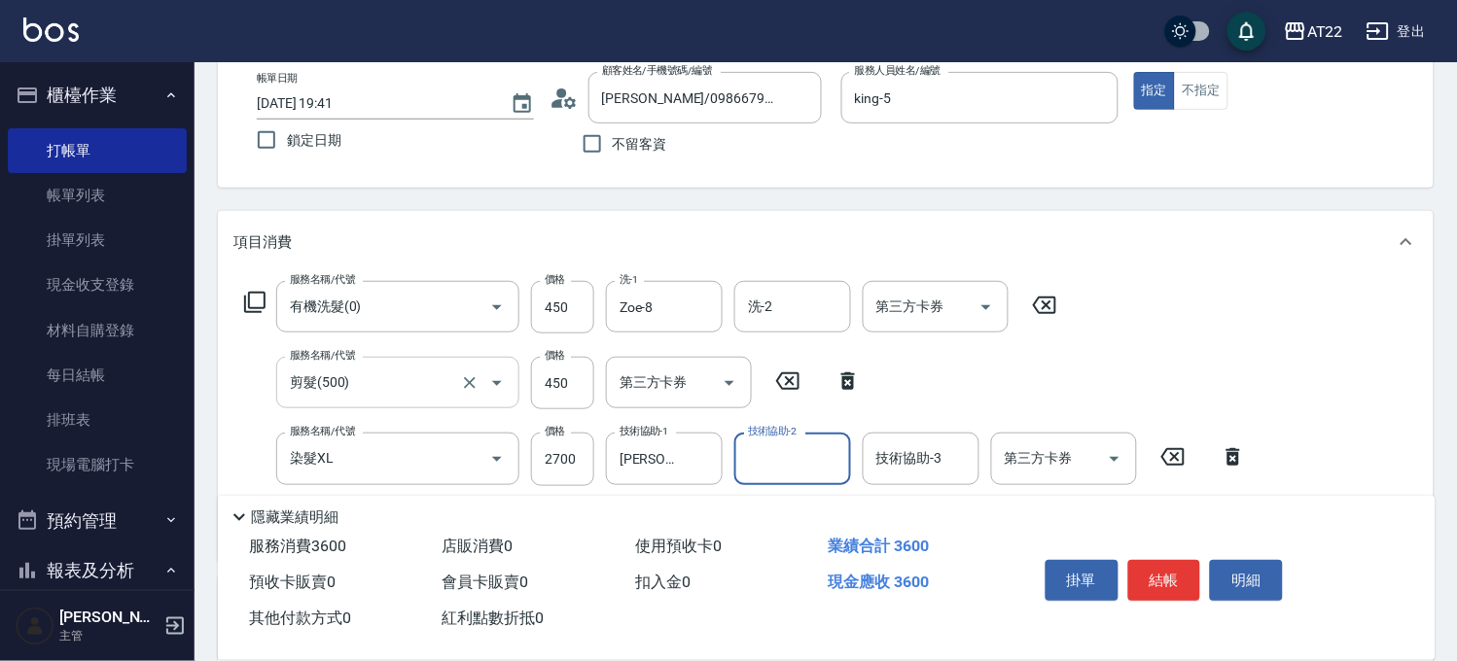
scroll to position [216, 0]
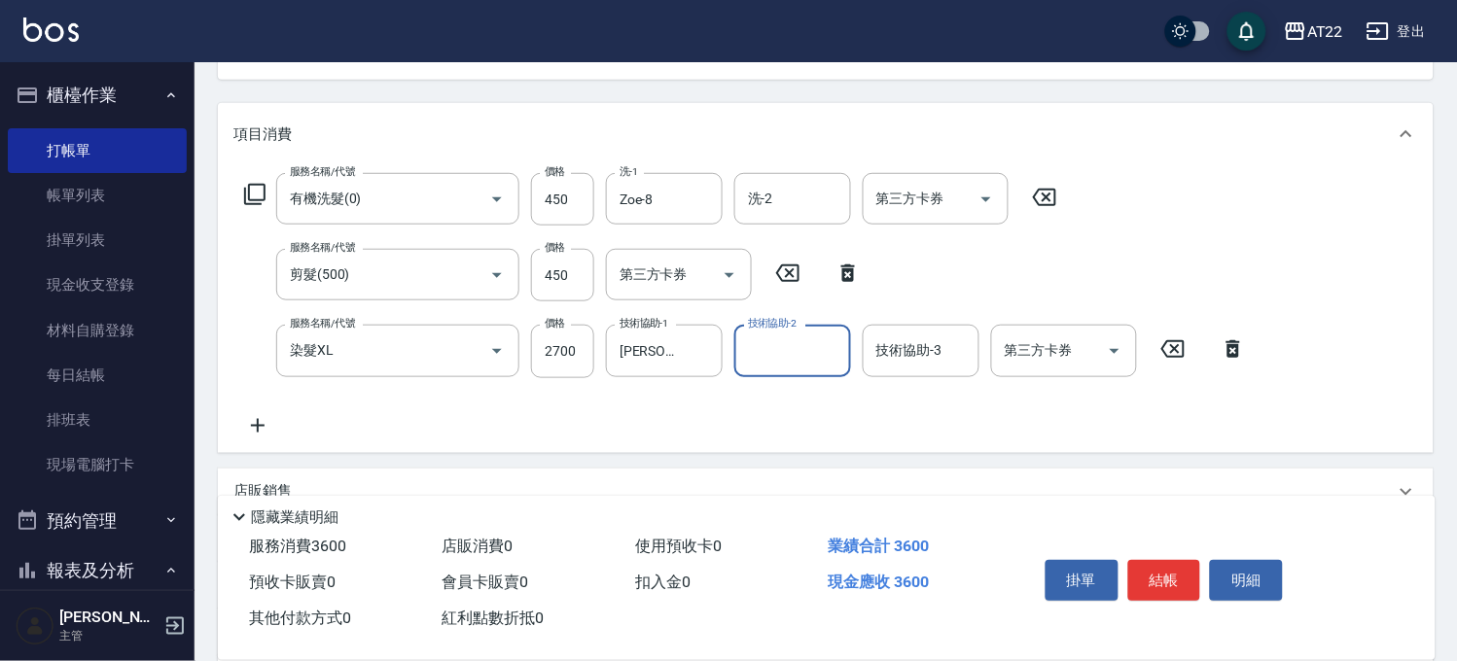
click at [265, 421] on icon at bounding box center [257, 425] width 49 height 23
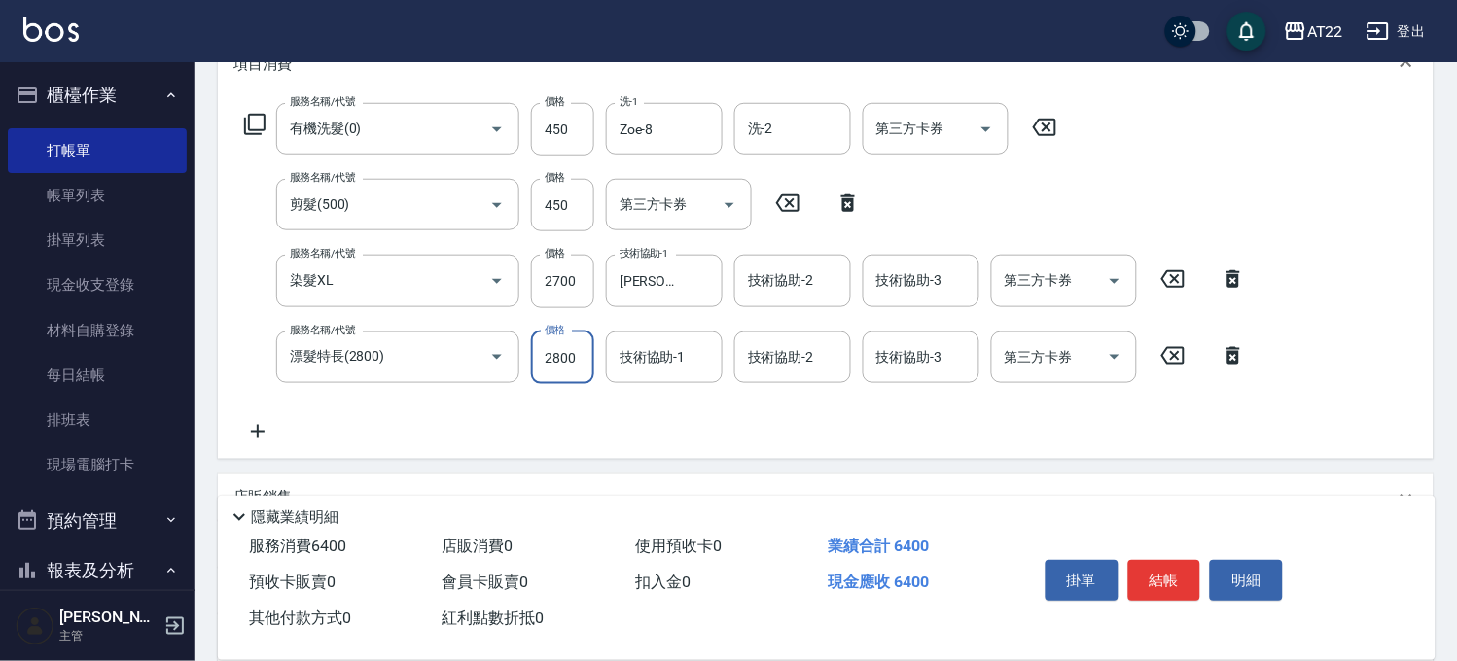
scroll to position [324, 0]
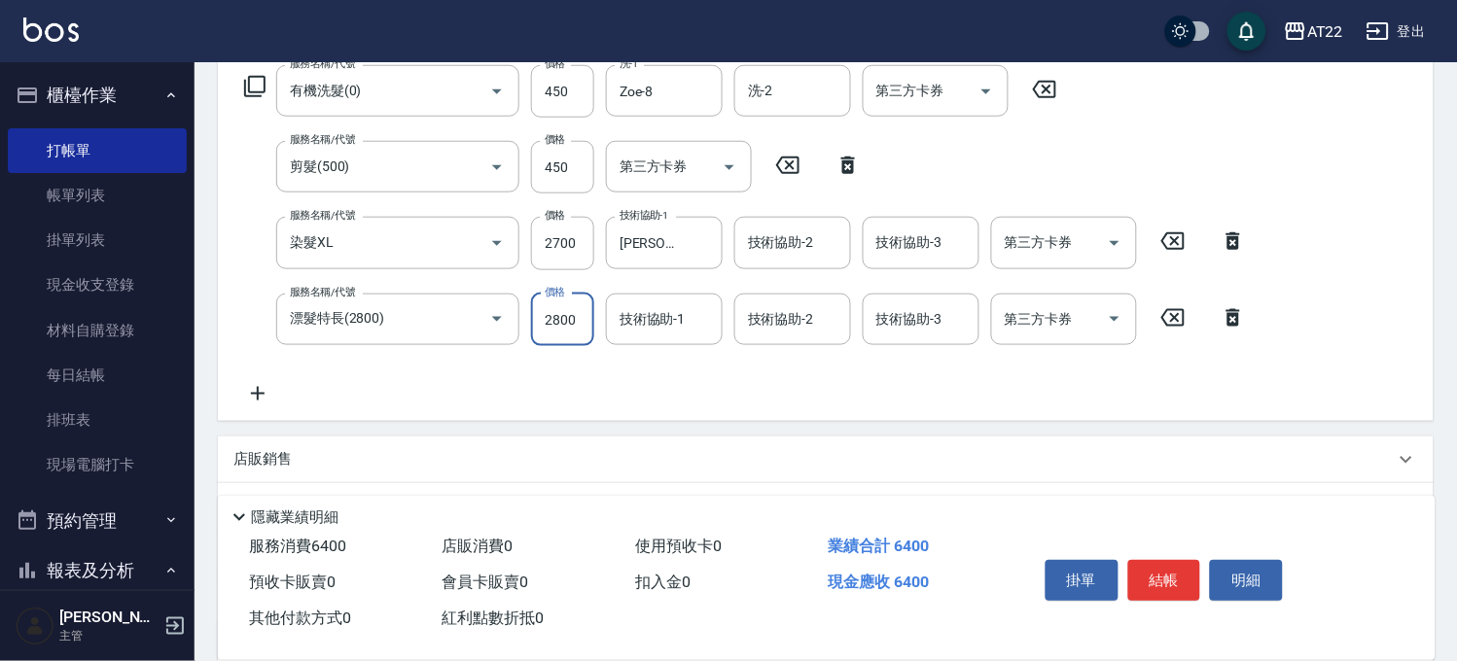
click at [265, 396] on icon at bounding box center [257, 393] width 49 height 23
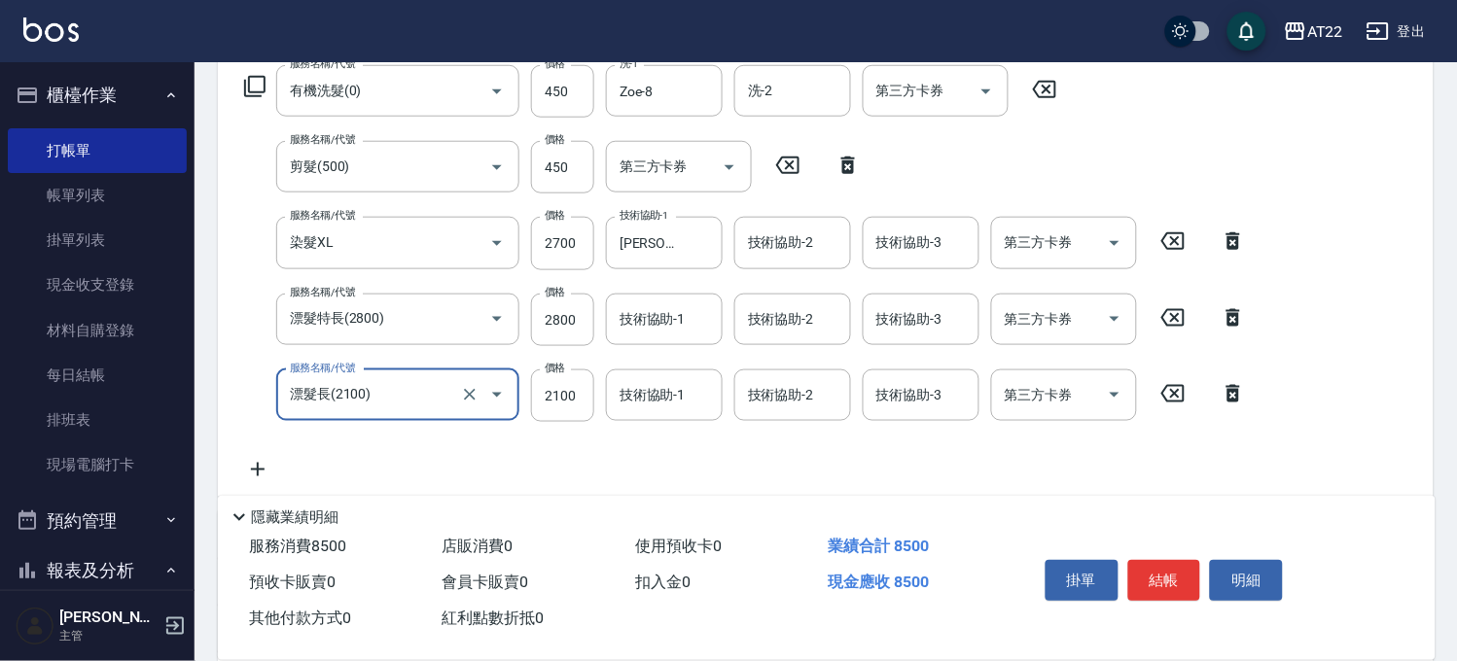
click at [257, 465] on icon at bounding box center [258, 470] width 14 height 14
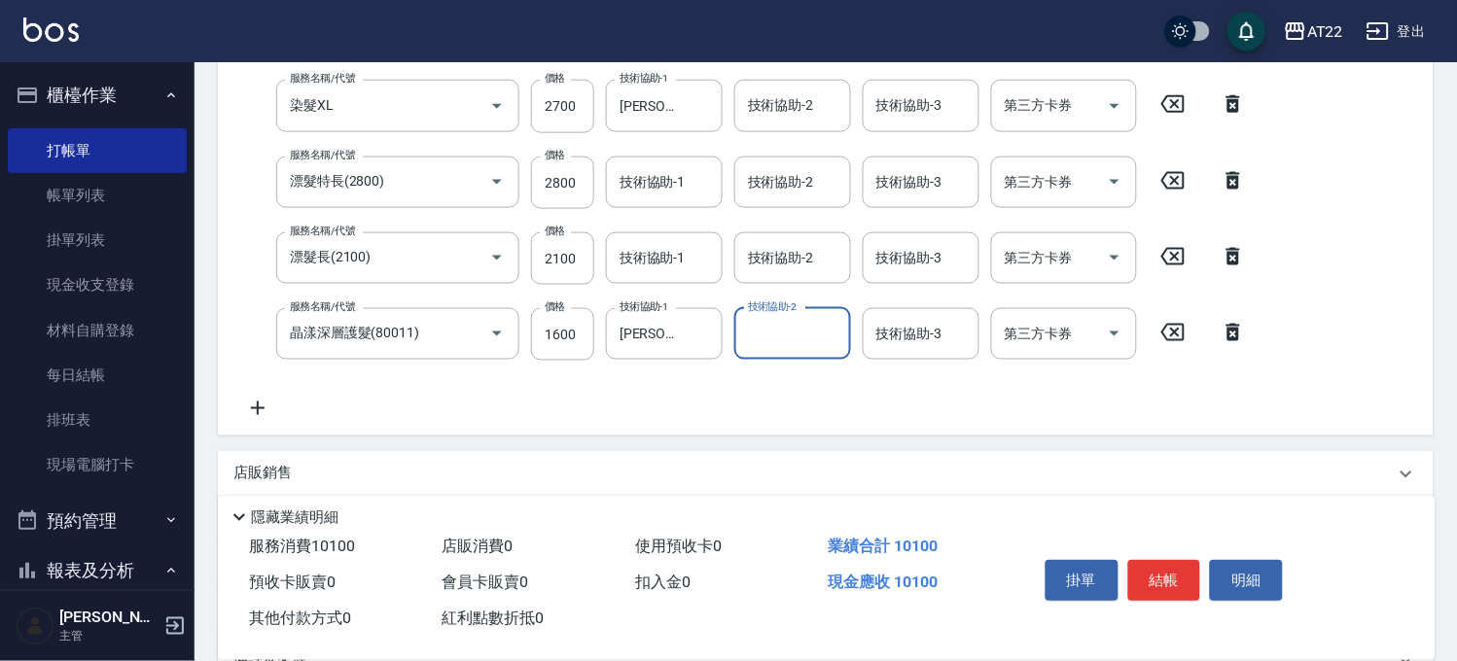
scroll to position [540, 0]
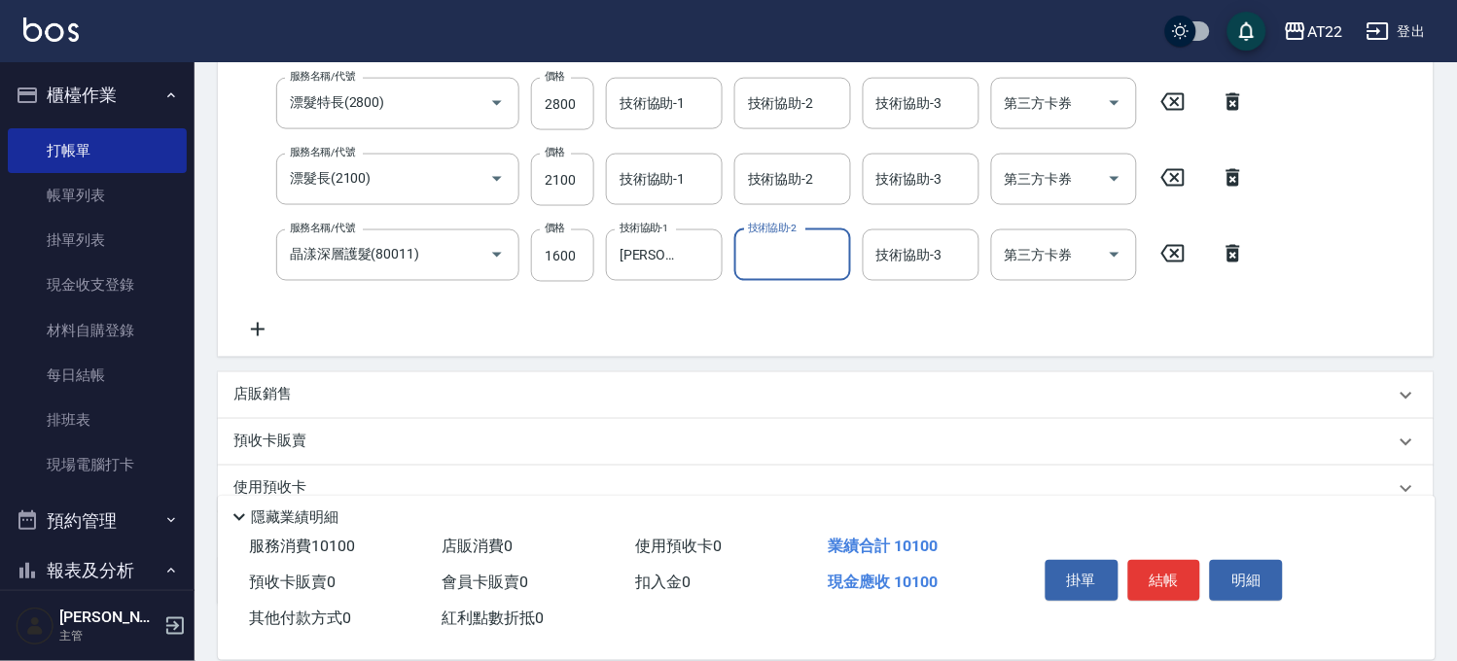
click at [342, 397] on div "店販銷售" at bounding box center [813, 395] width 1161 height 20
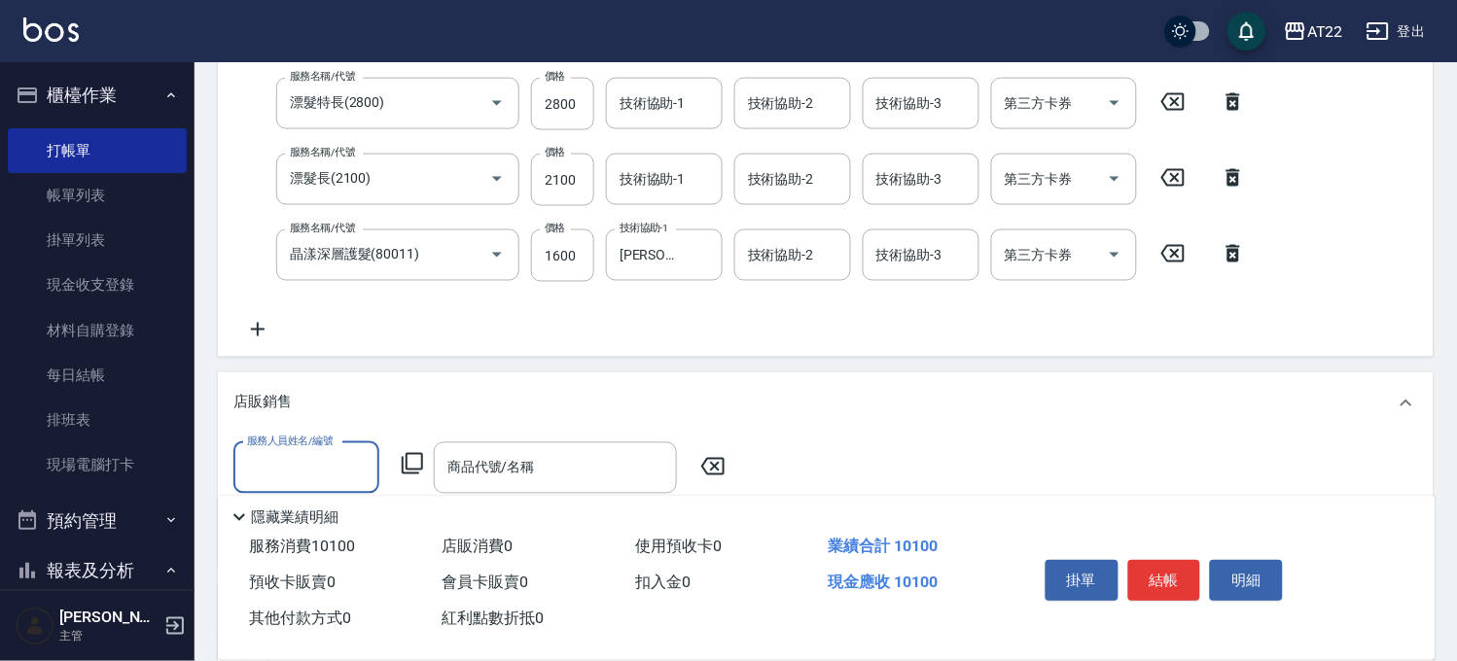
scroll to position [0, 0]
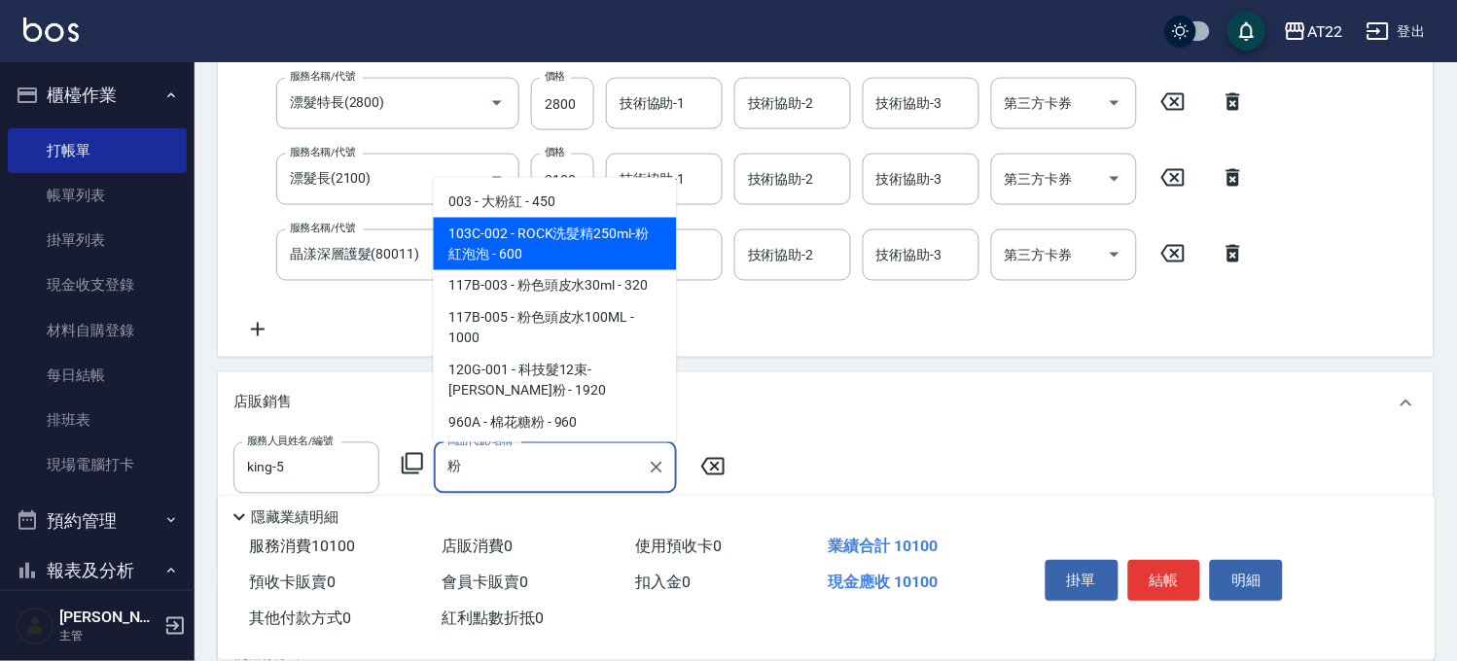
click at [533, 233] on span "103C-002 - ROCK洗髮精250ml-粉紅泡泡 - 600" at bounding box center [555, 244] width 243 height 53
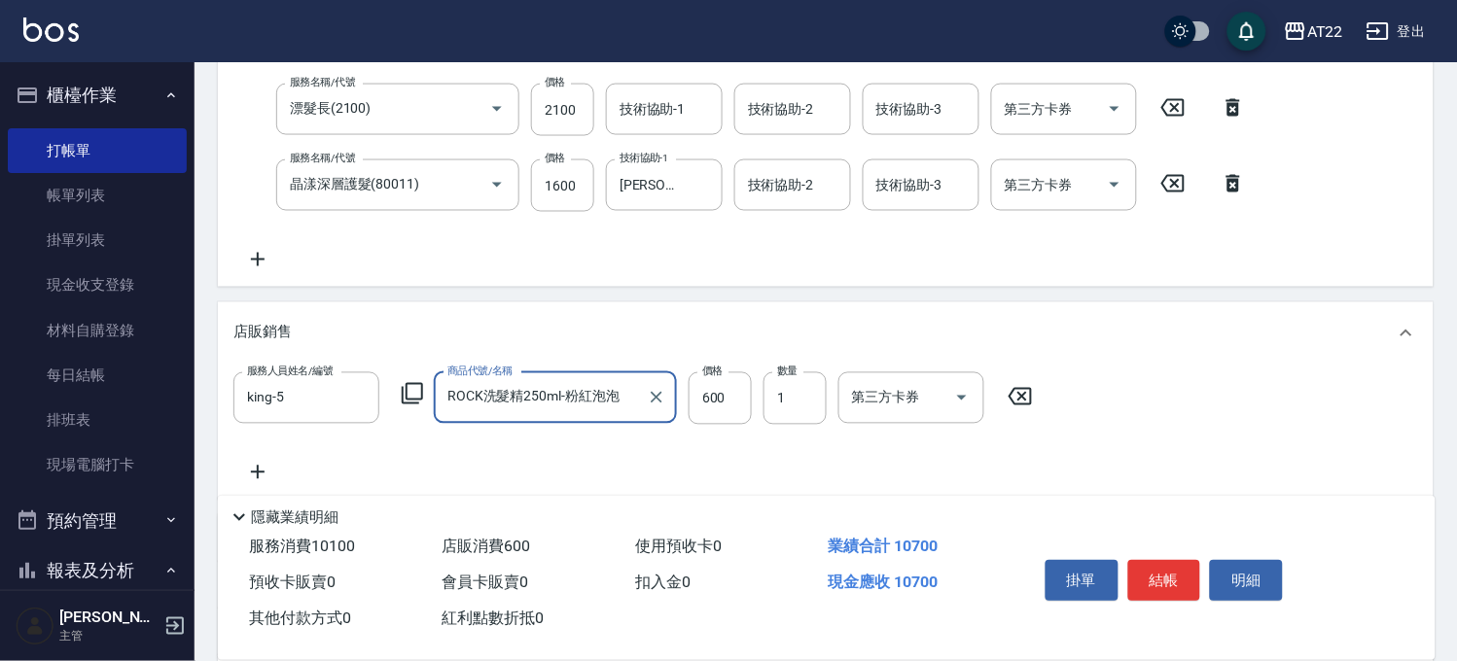
scroll to position [648, 0]
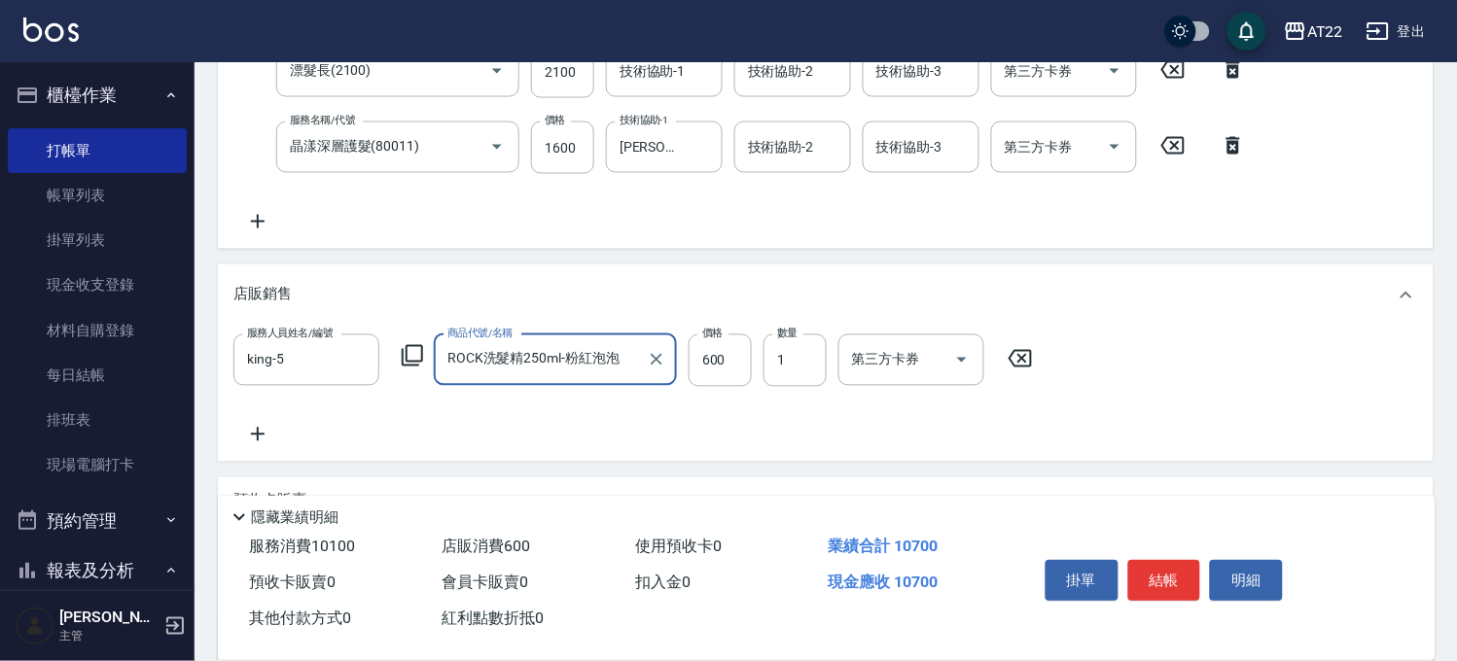
click at [255, 434] on icon at bounding box center [258, 435] width 14 height 14
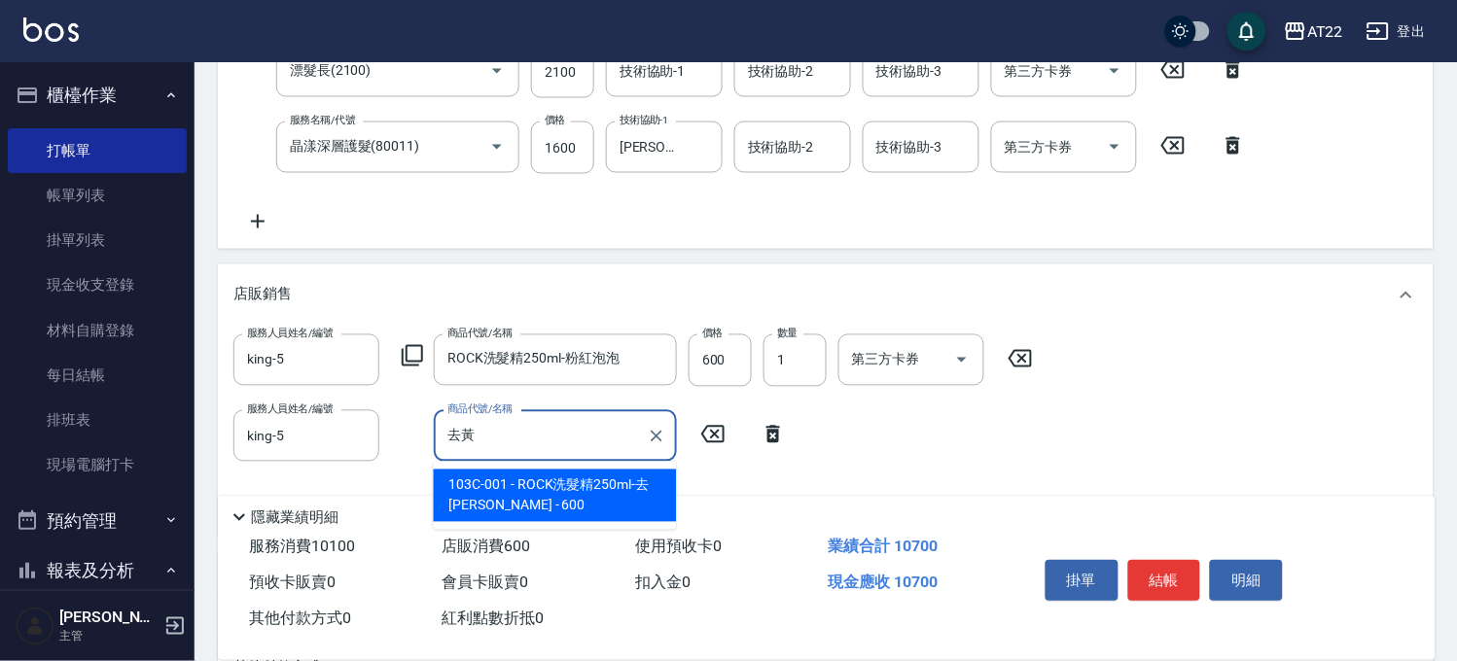
click at [603, 486] on span "103C-001 - ROCK洗髮精250ml-去[PERSON_NAME] - 600" at bounding box center [555, 496] width 243 height 53
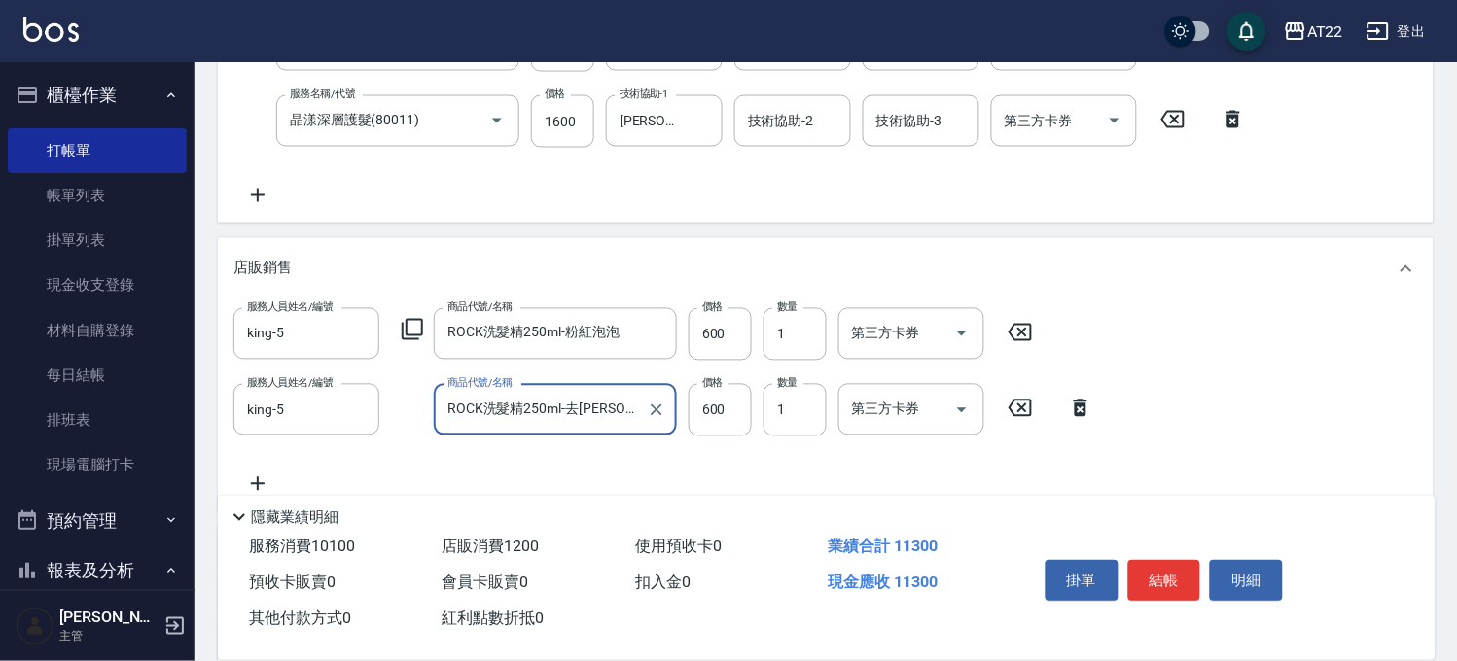
scroll to position [864, 0]
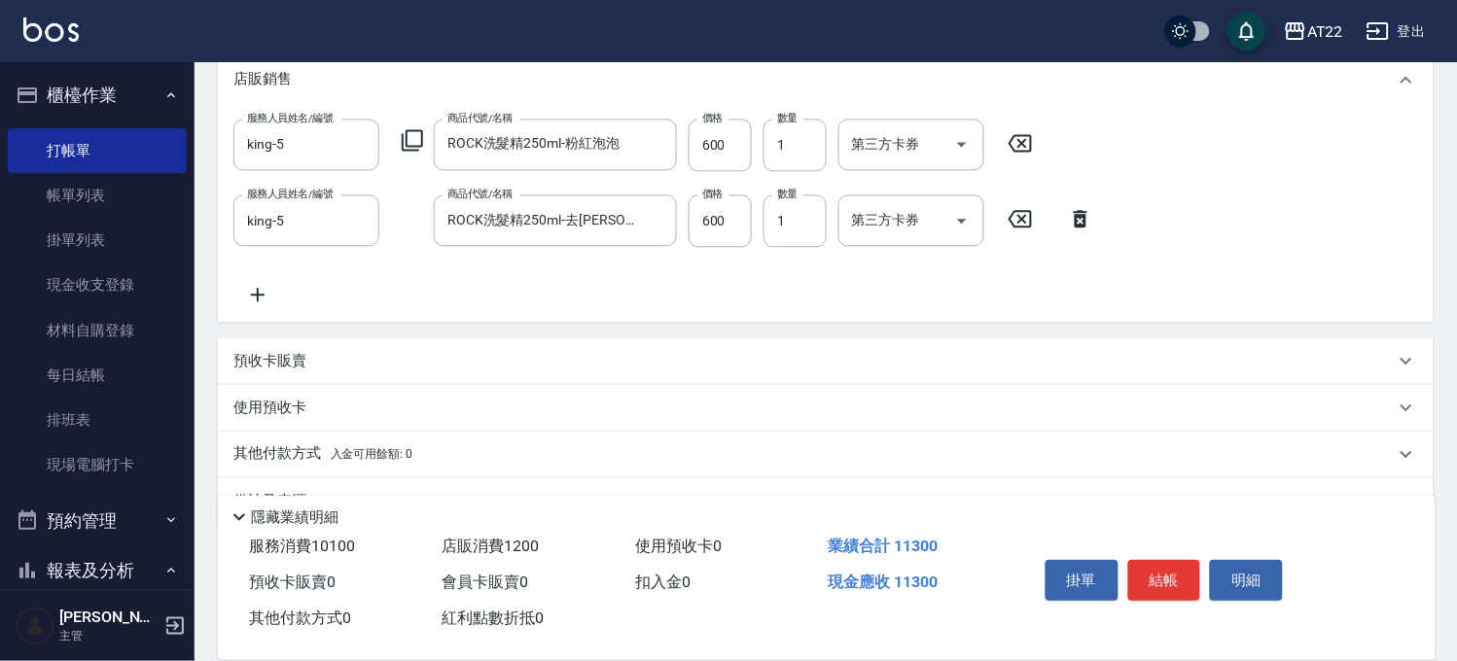
click at [318, 404] on div "使用預收卡" at bounding box center [813, 408] width 1161 height 20
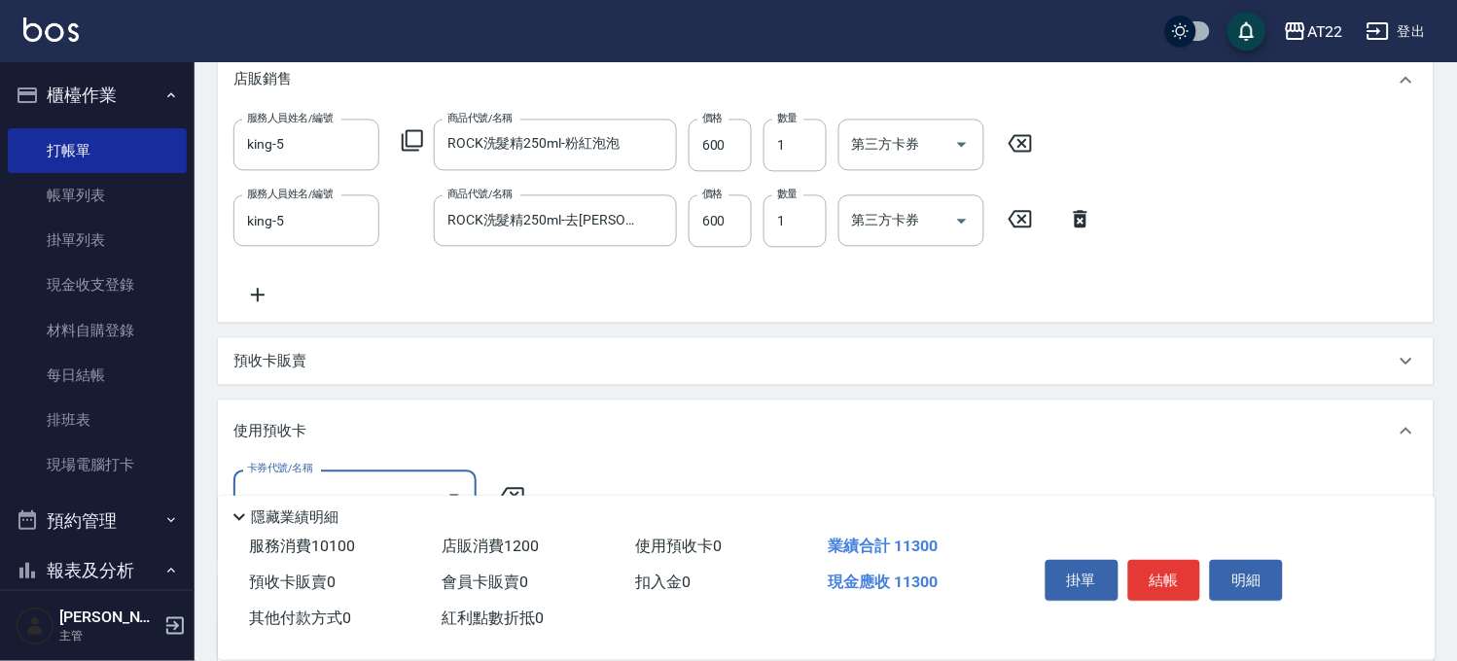
scroll to position [0, 0]
click at [318, 404] on div "使用預收卡" at bounding box center [826, 431] width 1216 height 62
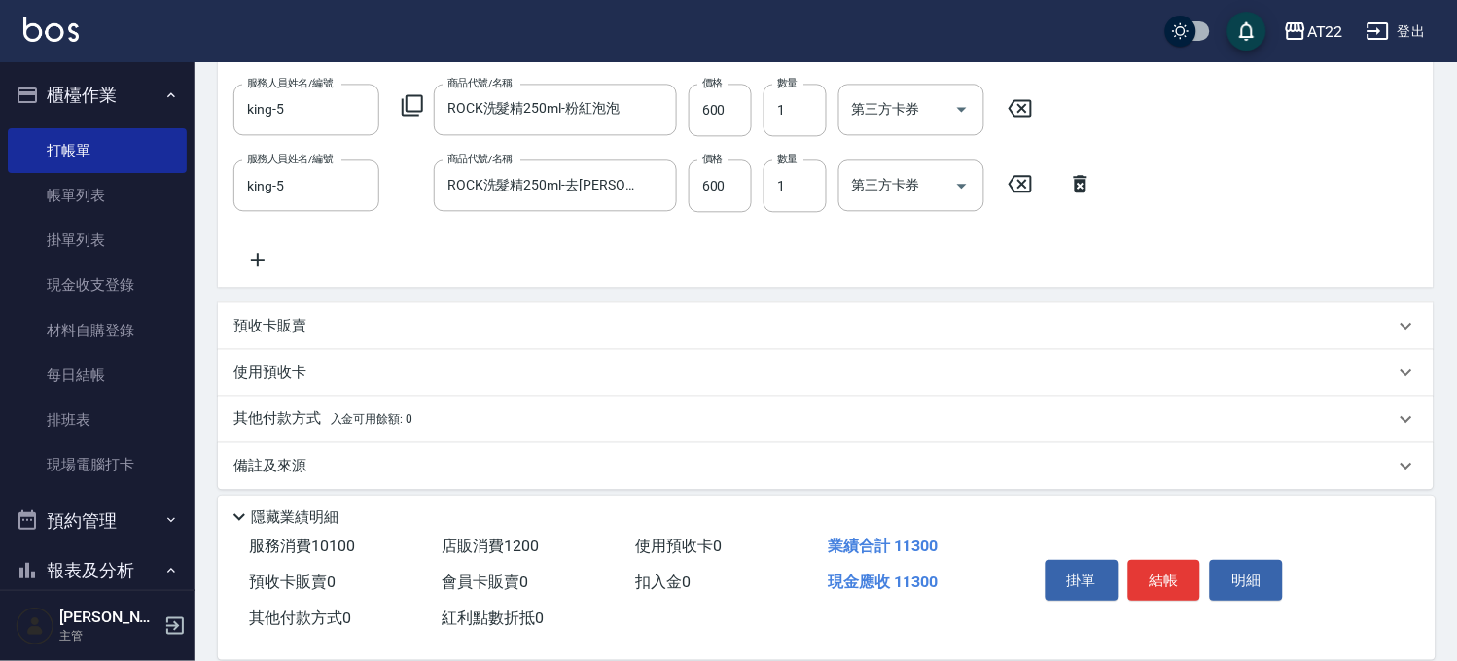
scroll to position [910, 0]
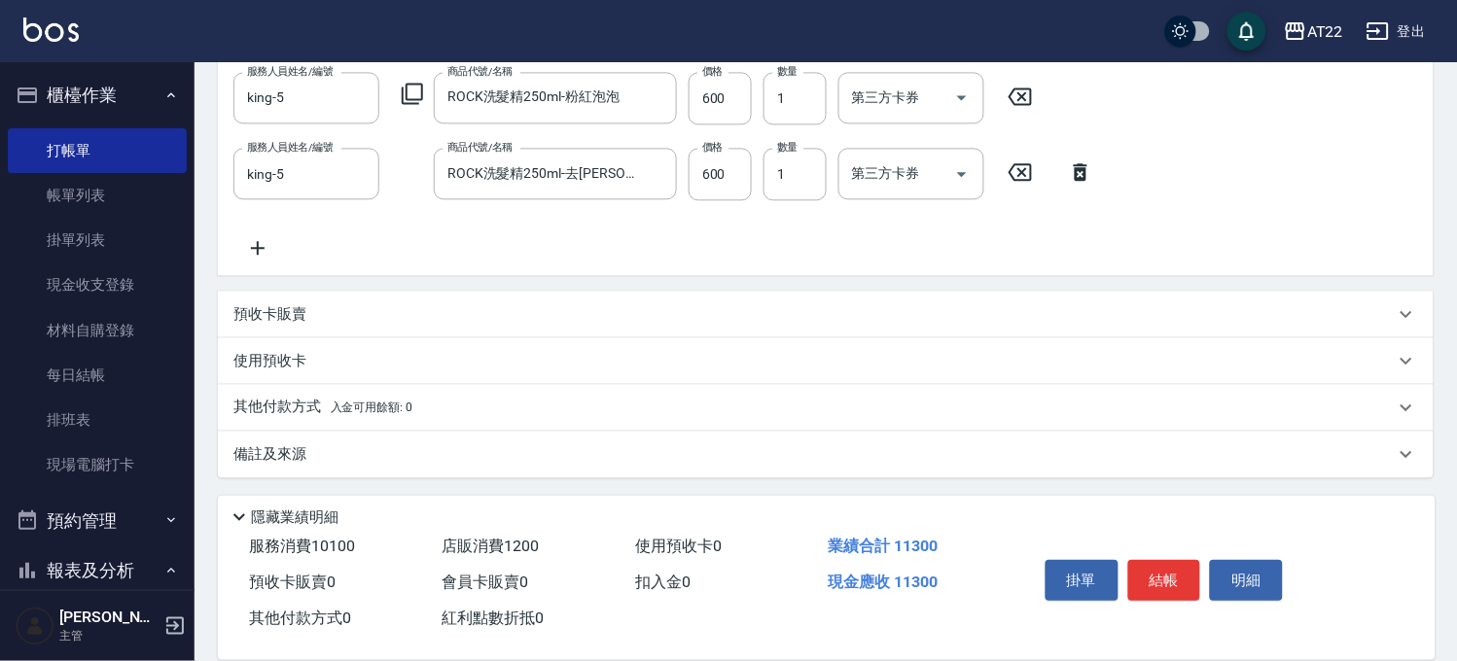
click at [318, 404] on p "其他付款方式 入金可用餘額: 0" at bounding box center [322, 407] width 179 height 21
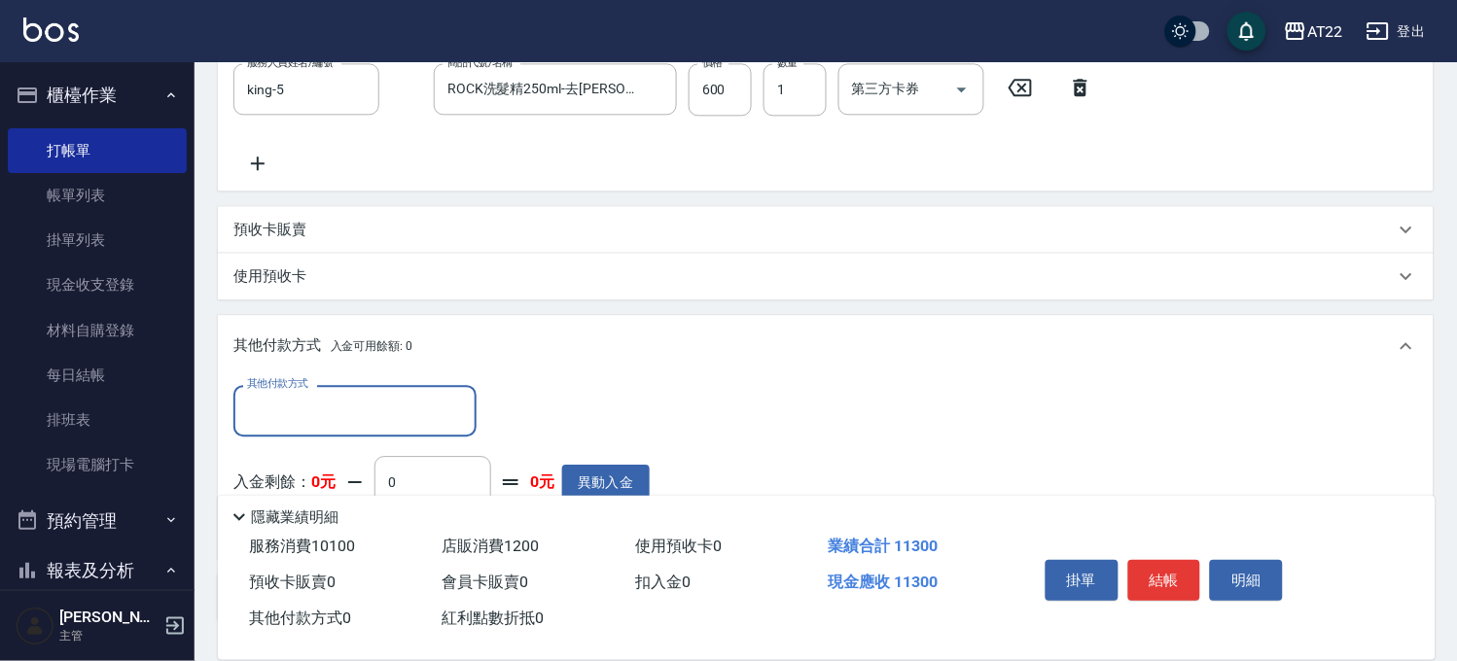
scroll to position [0, 0]
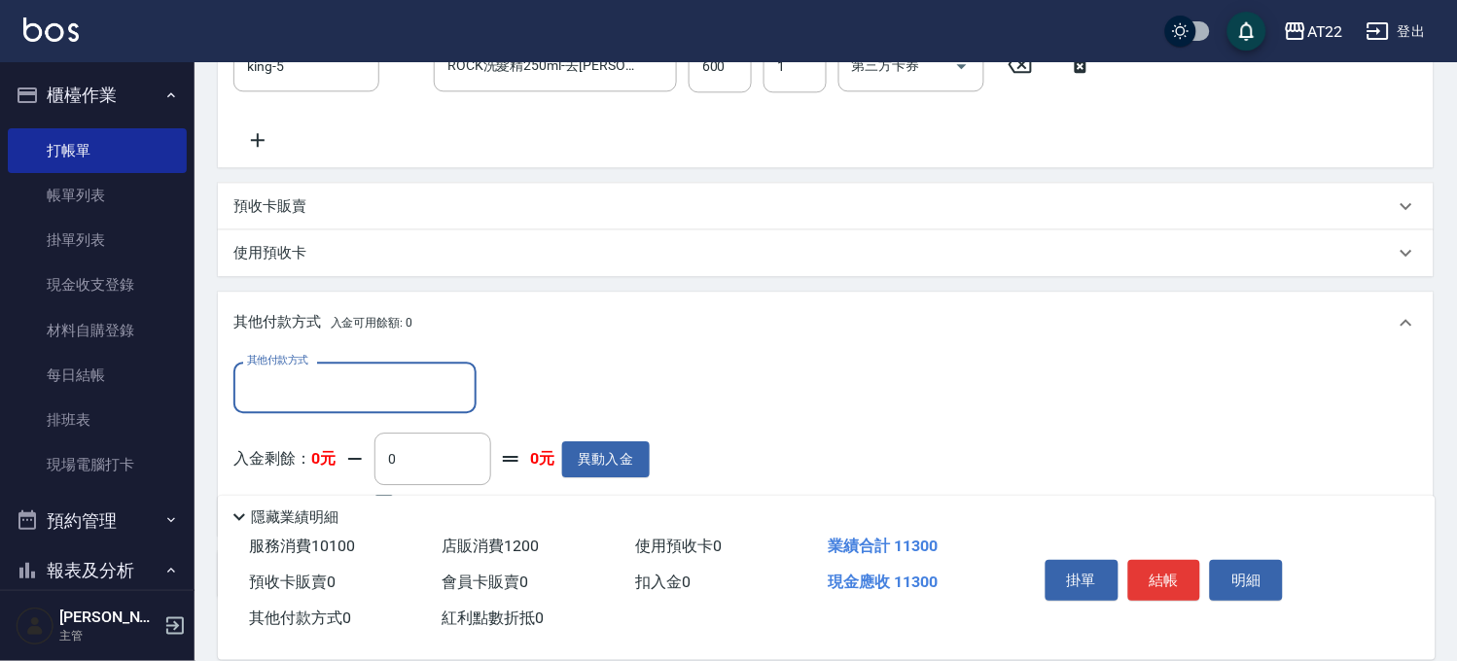
click at [319, 399] on input "其他付款方式" at bounding box center [355, 388] width 226 height 34
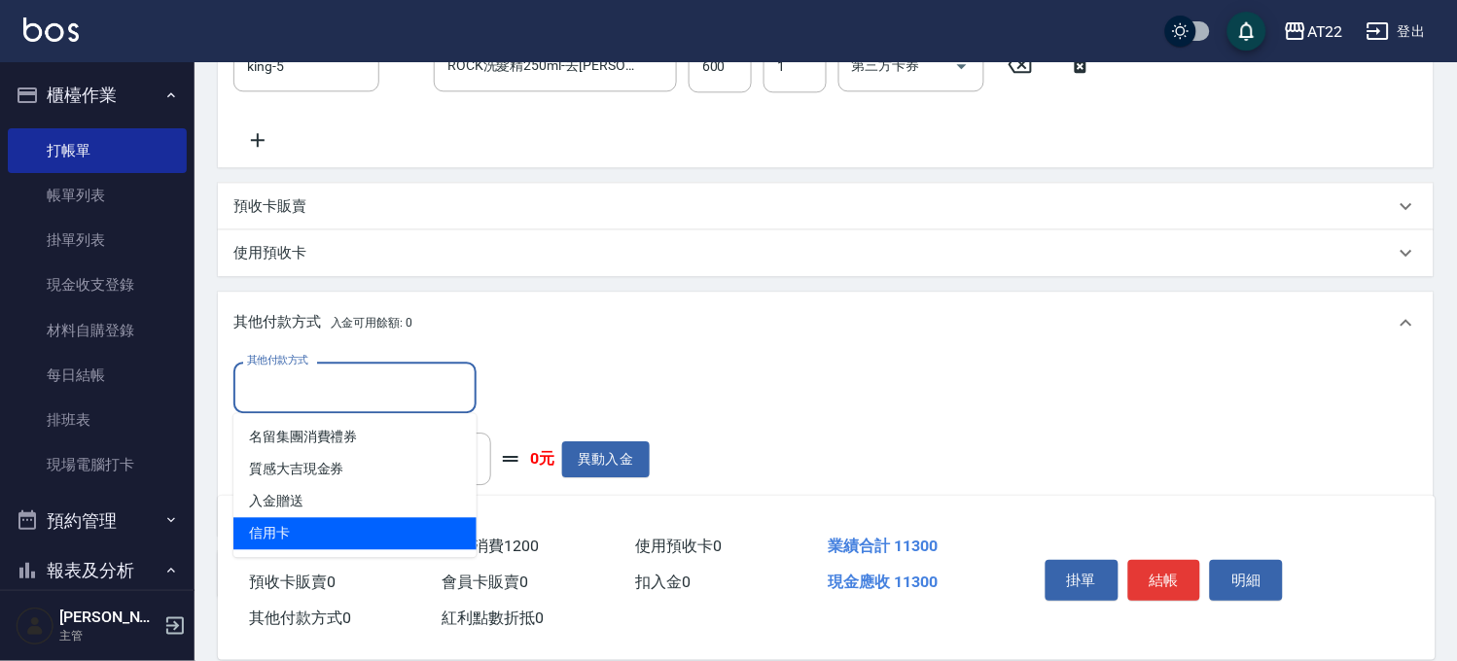
click at [347, 542] on span "信用卡" at bounding box center [354, 533] width 243 height 32
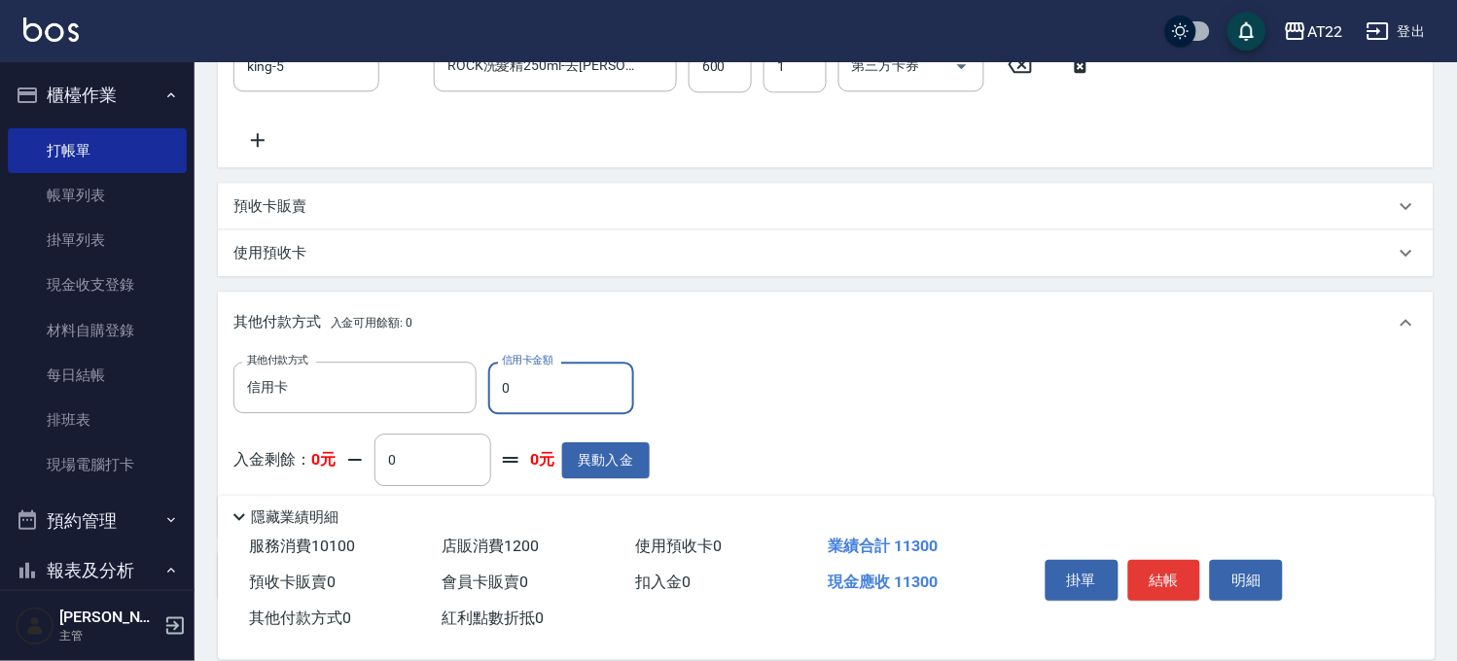
click at [585, 394] on input "0" at bounding box center [561, 388] width 146 height 53
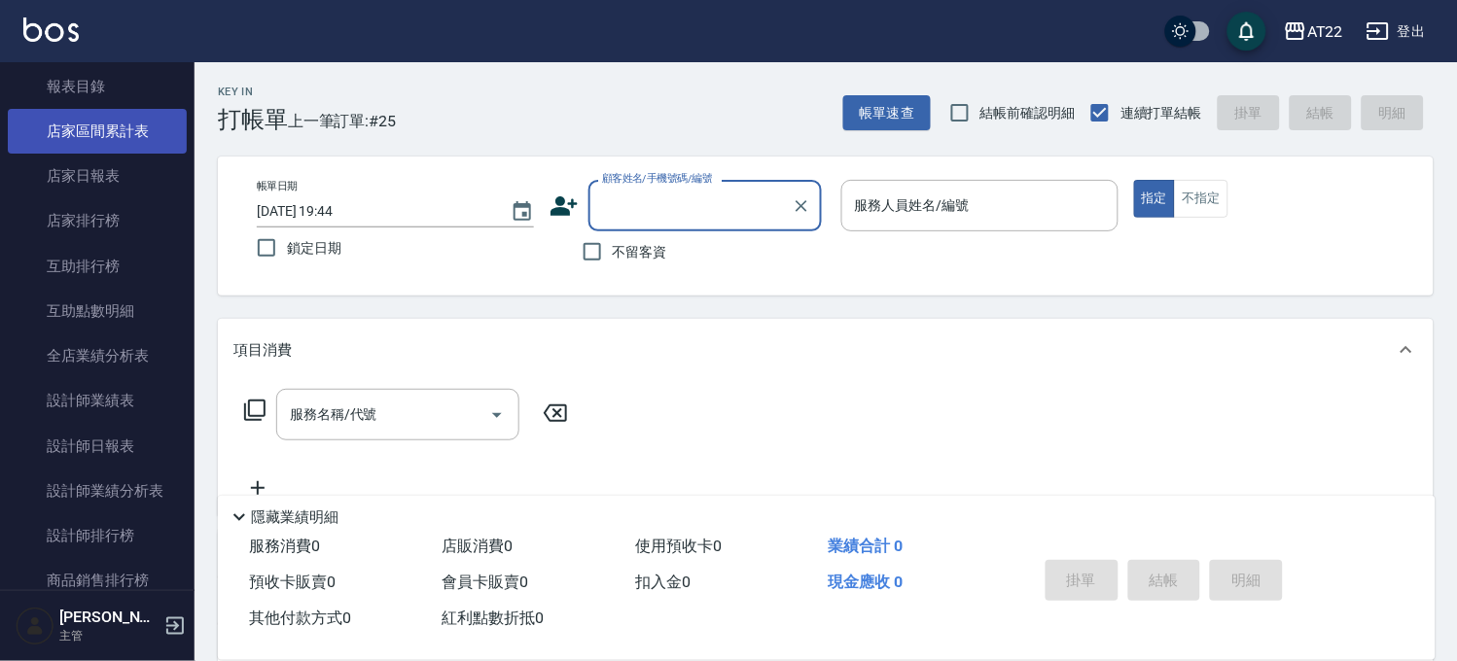
scroll to position [756, 0]
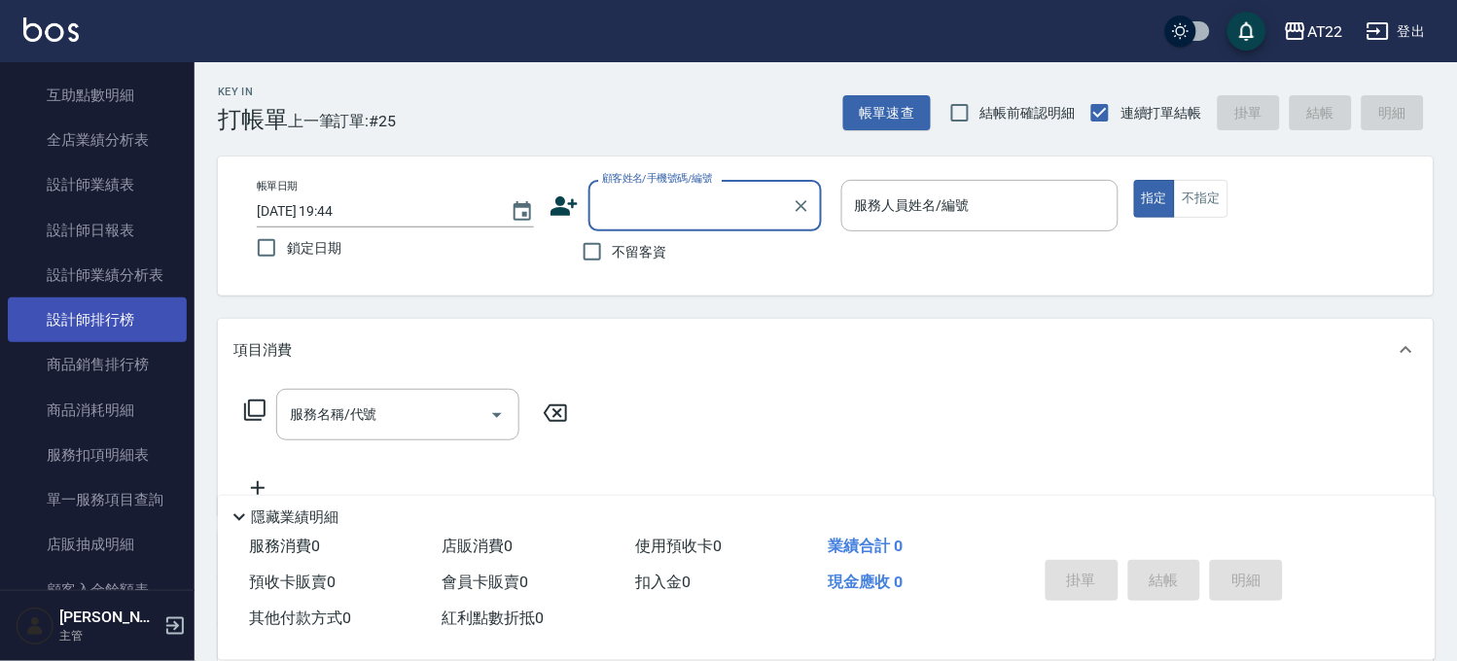
click at [108, 329] on link "設計師排行榜" at bounding box center [97, 320] width 179 height 45
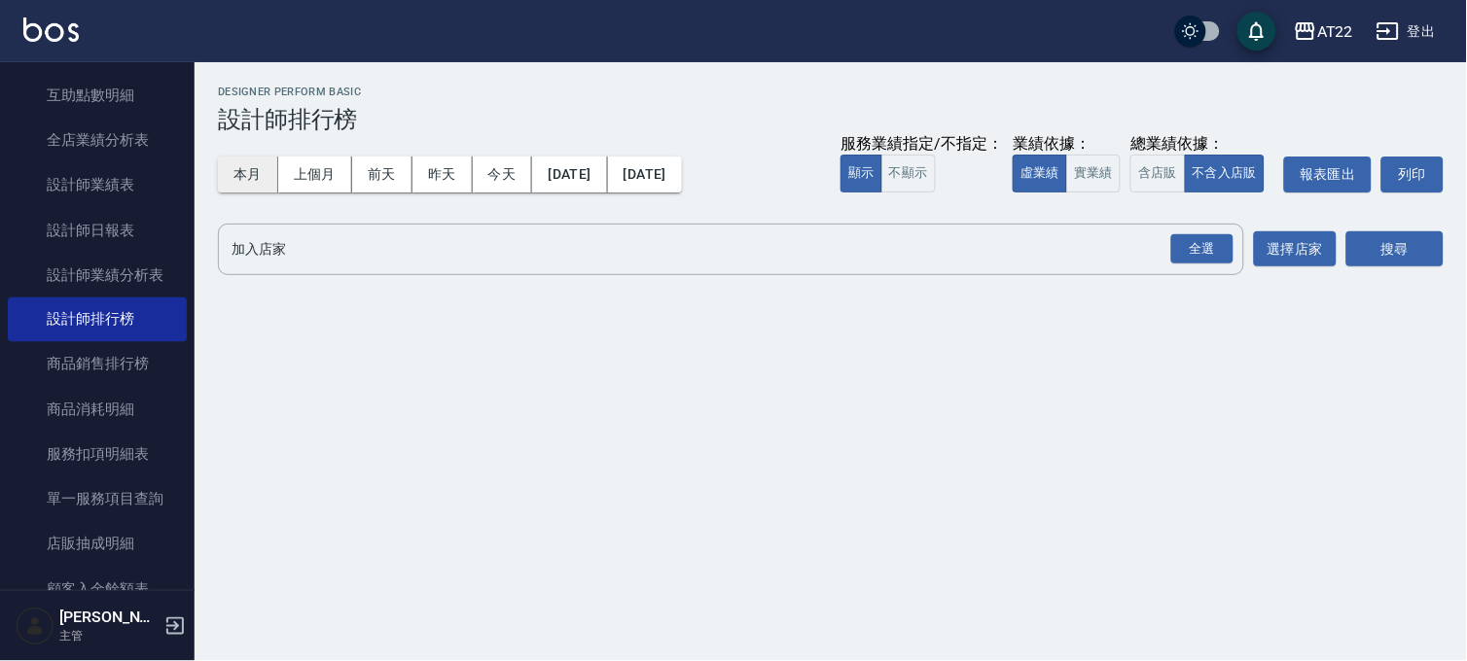
click at [253, 180] on button "本月" at bounding box center [248, 175] width 60 height 36
click at [1198, 256] on div "全選" at bounding box center [1202, 249] width 62 height 30
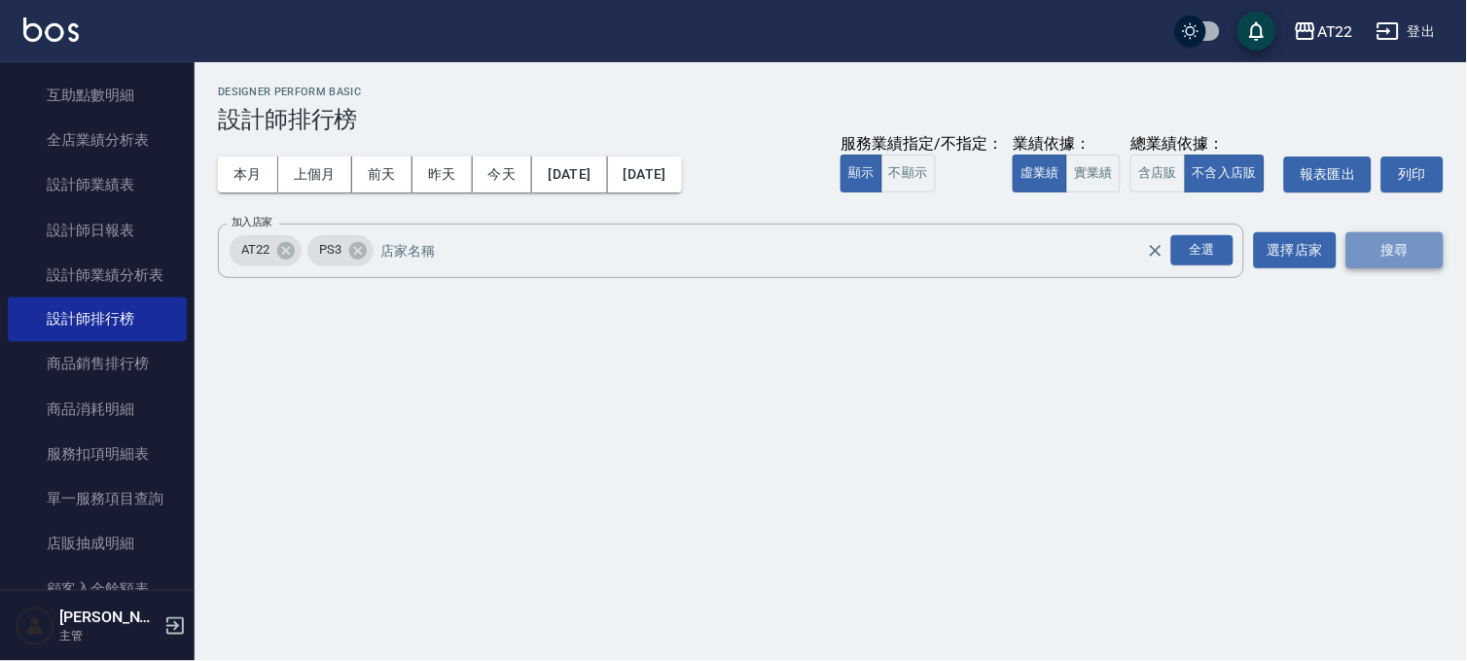
click at [1355, 238] on button "搜尋" at bounding box center [1394, 250] width 97 height 36
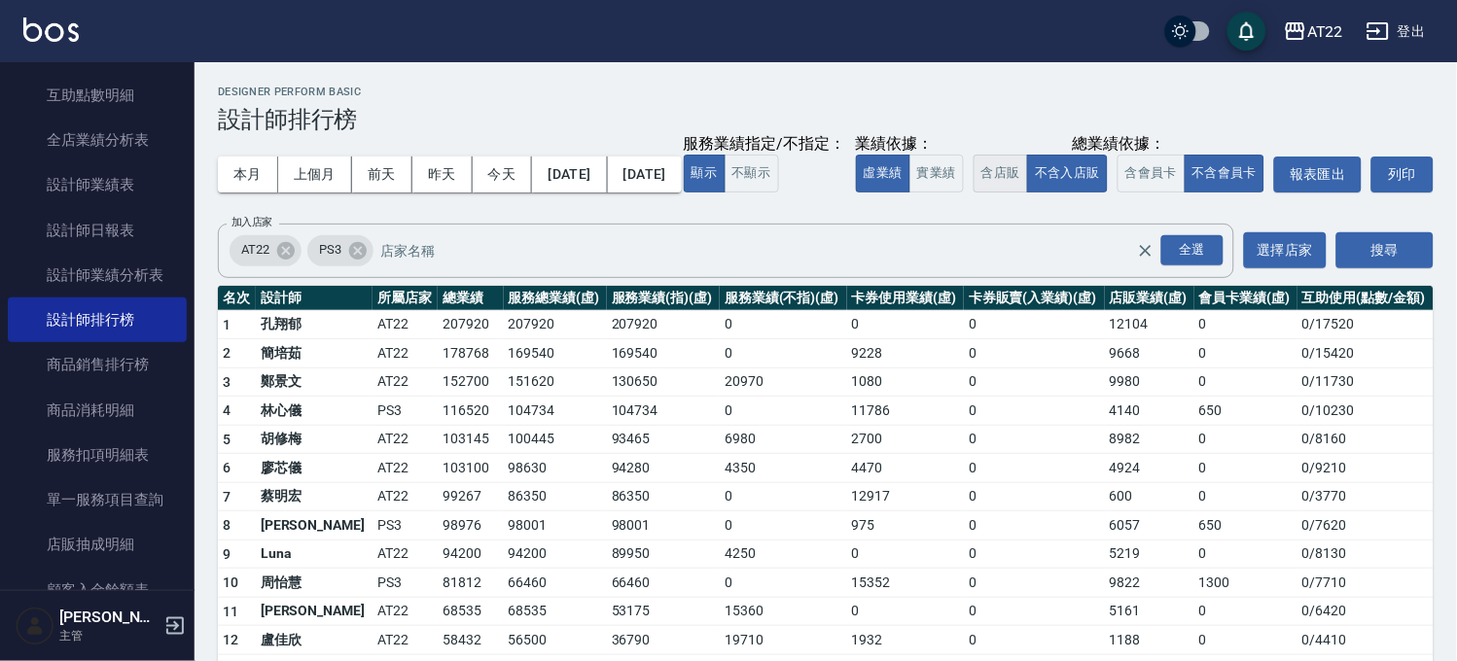
click at [973, 193] on button "含店販" at bounding box center [1000, 174] width 54 height 38
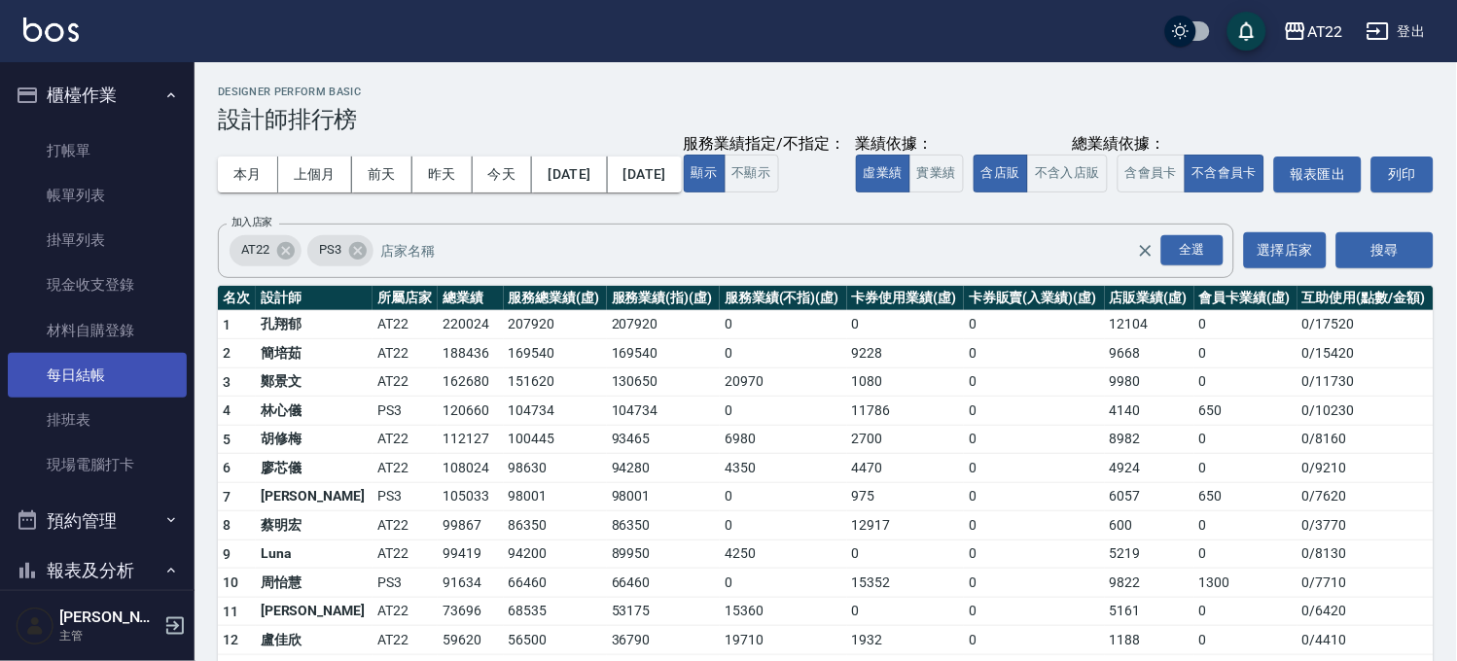
click at [162, 380] on link "每日結帳" at bounding box center [97, 375] width 179 height 45
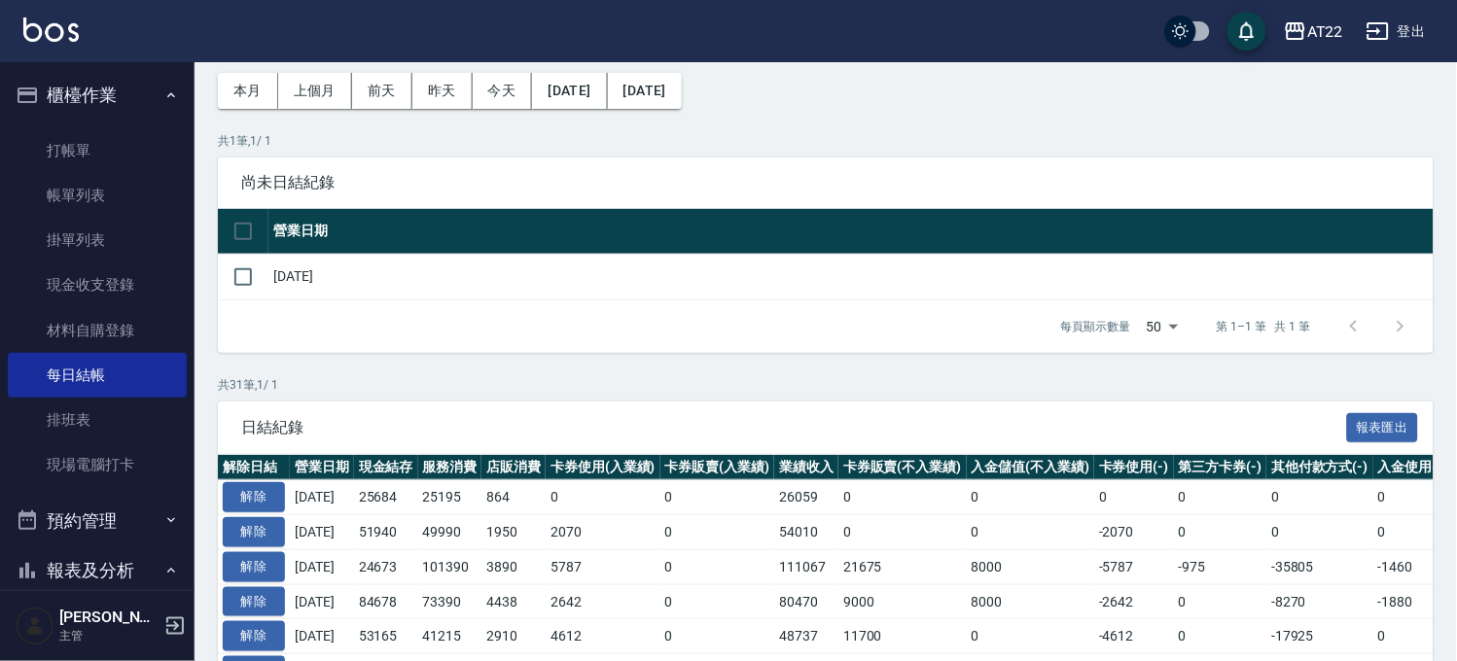
scroll to position [108, 0]
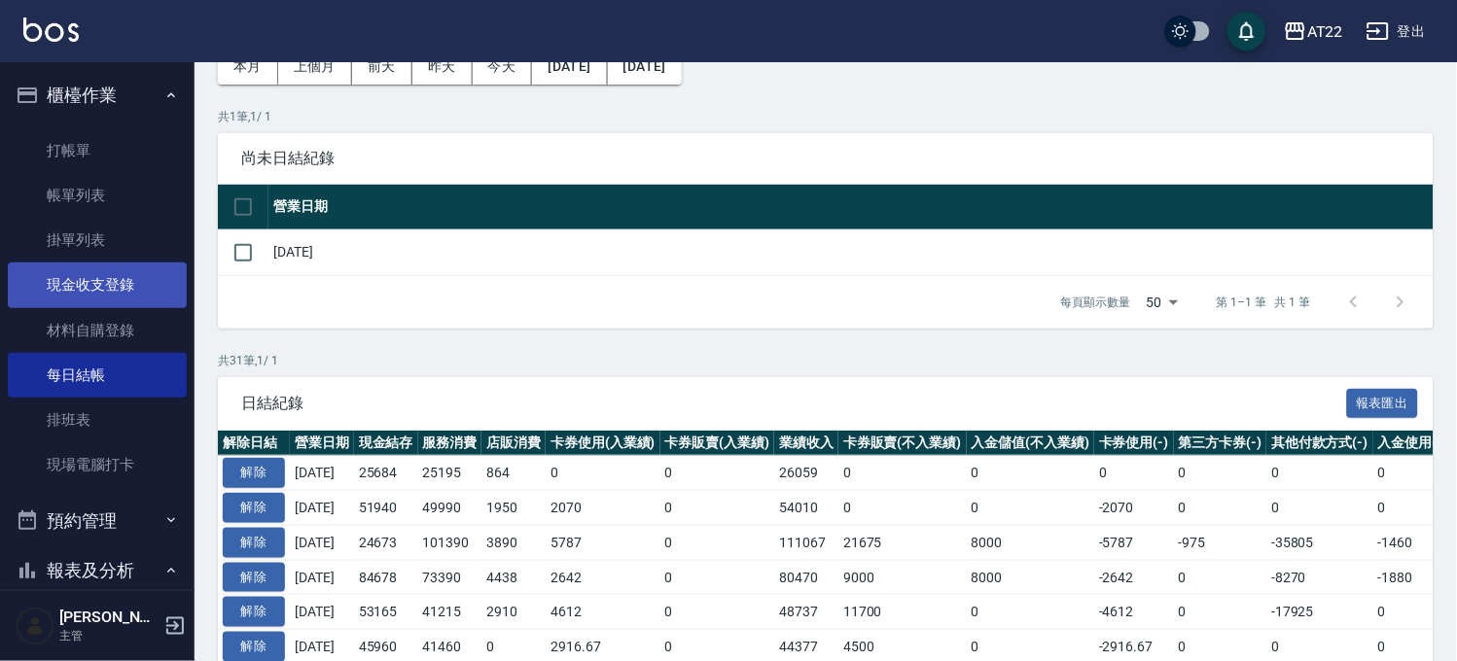
click at [113, 279] on link "現金收支登錄" at bounding box center [97, 285] width 179 height 45
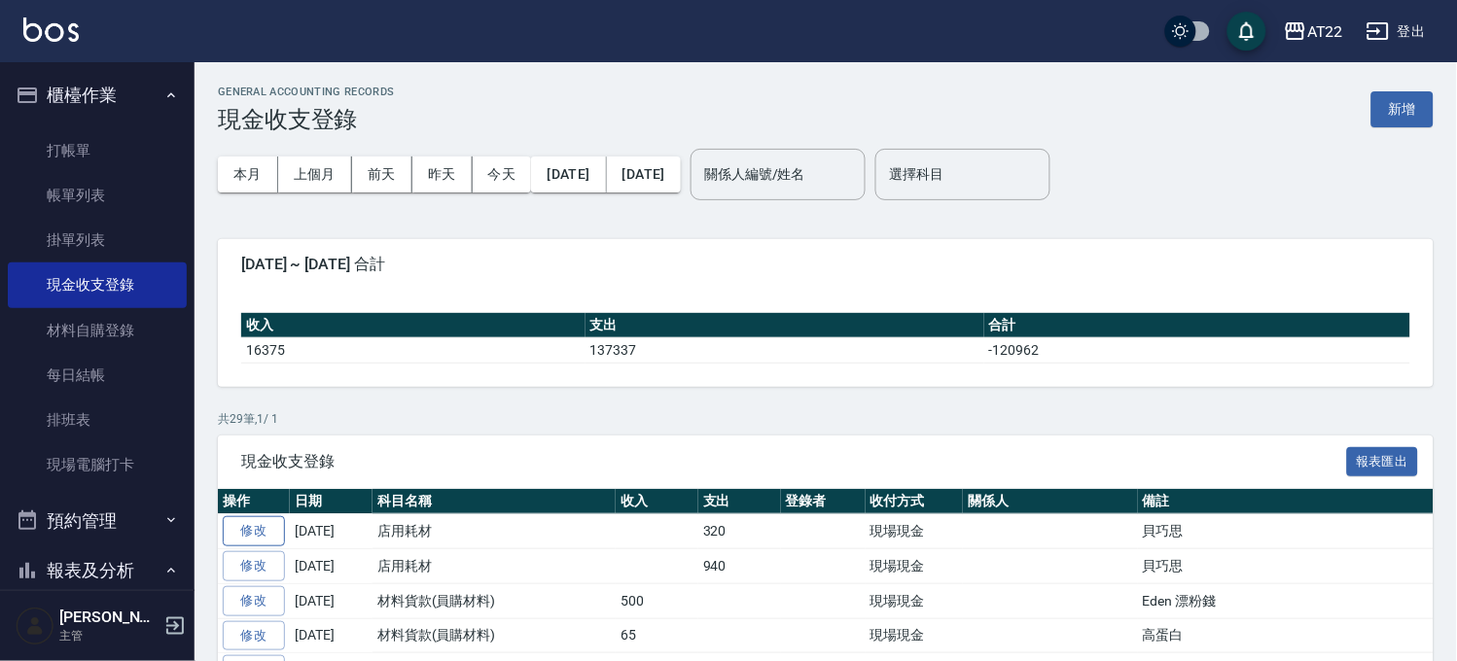
click at [247, 527] on link "修改" at bounding box center [254, 531] width 62 height 30
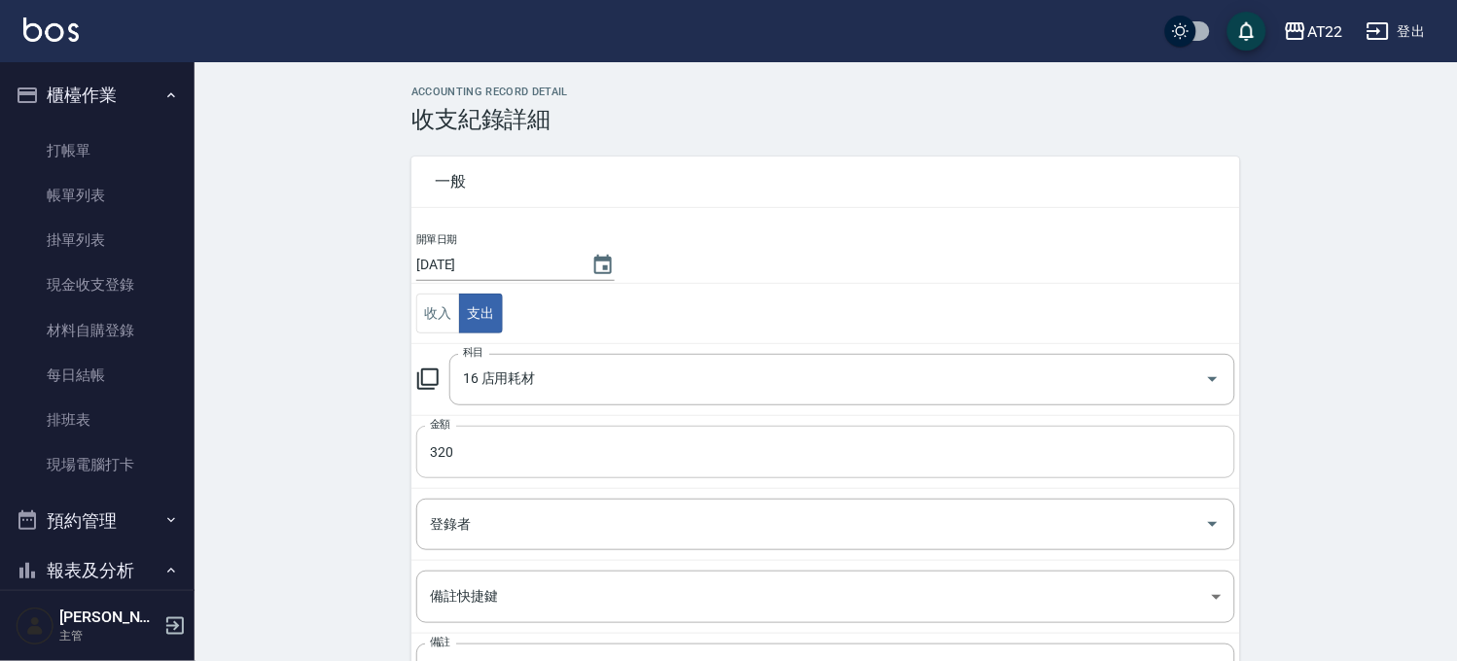
click at [528, 450] on input "320" at bounding box center [825, 452] width 819 height 53
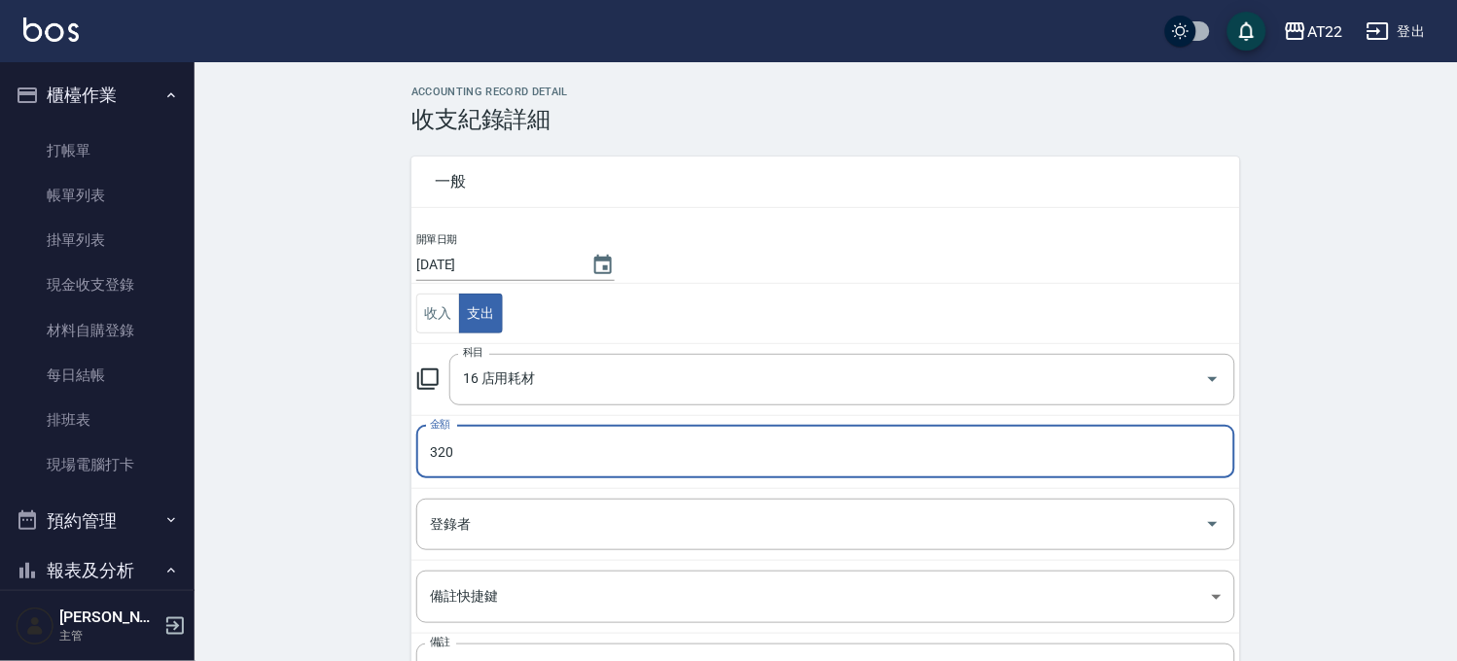
click at [528, 450] on input "320" at bounding box center [825, 452] width 819 height 53
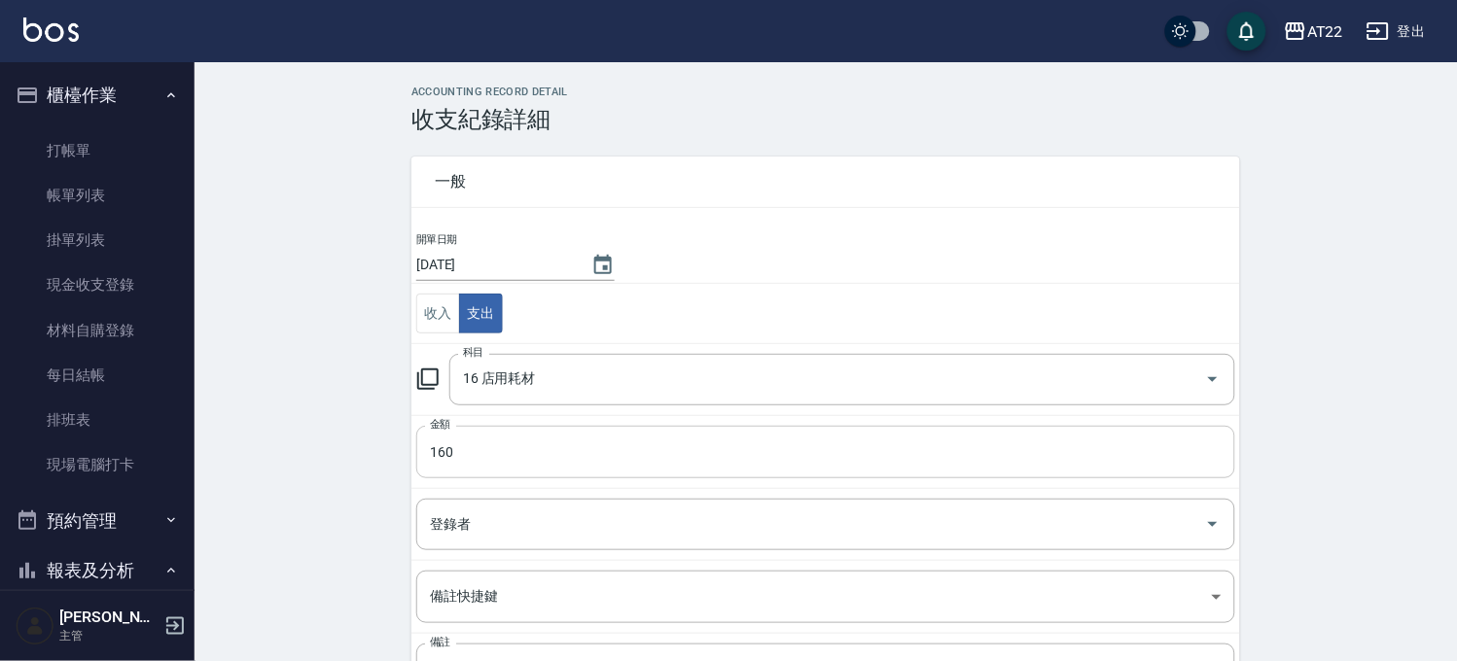
scroll to position [175, 0]
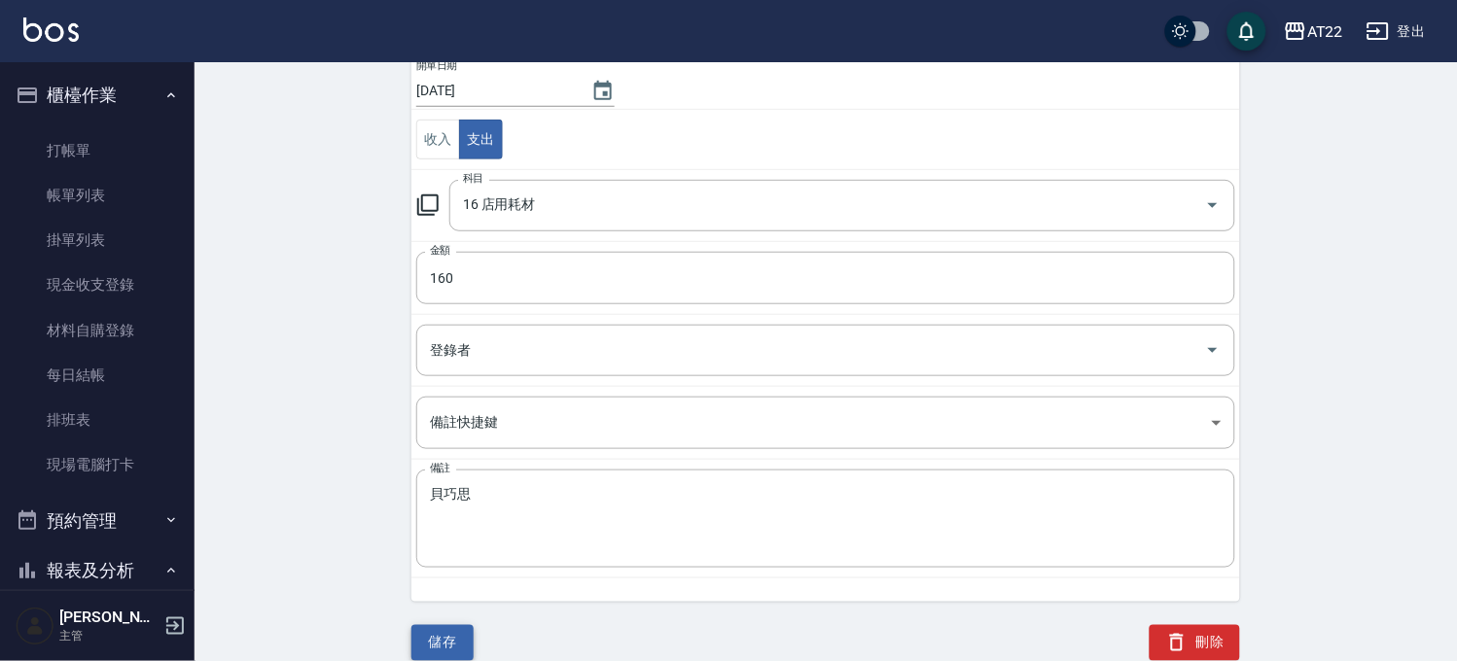
click at [452, 647] on button "儲存" at bounding box center [442, 643] width 62 height 36
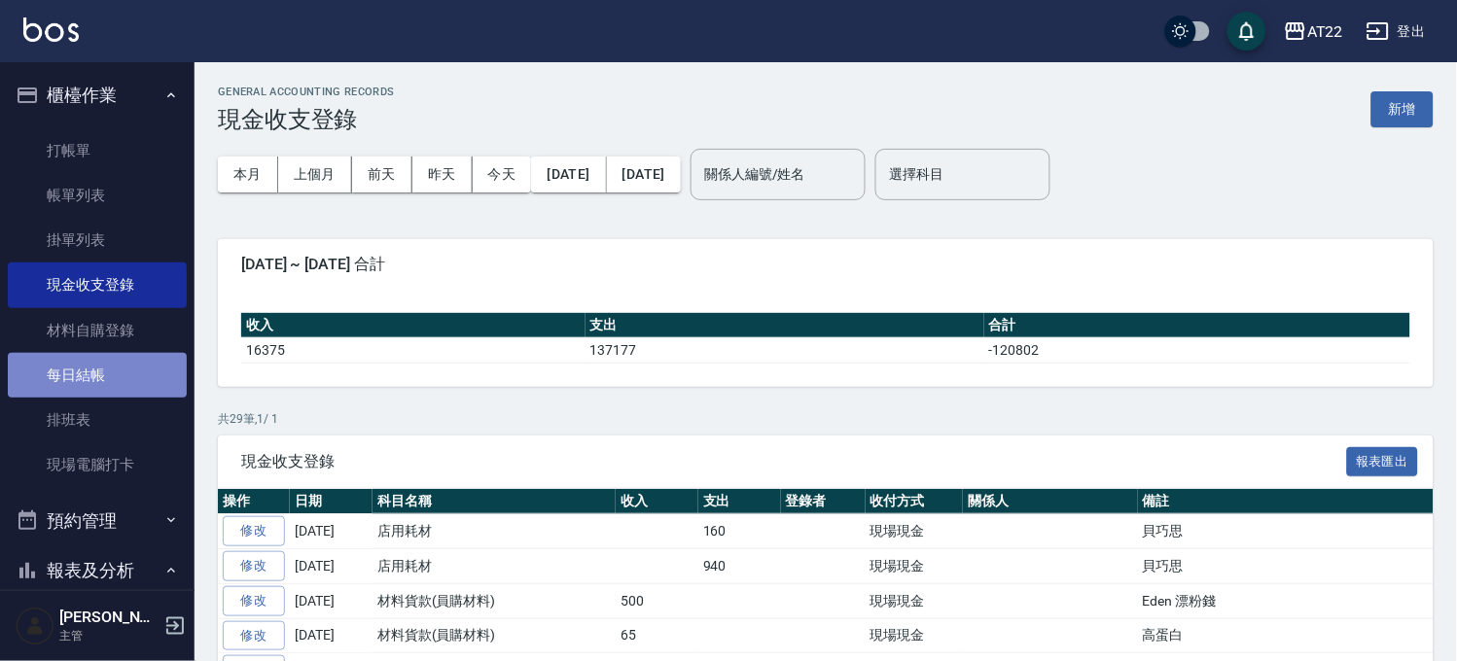
click at [120, 380] on link "每日結帳" at bounding box center [97, 375] width 179 height 45
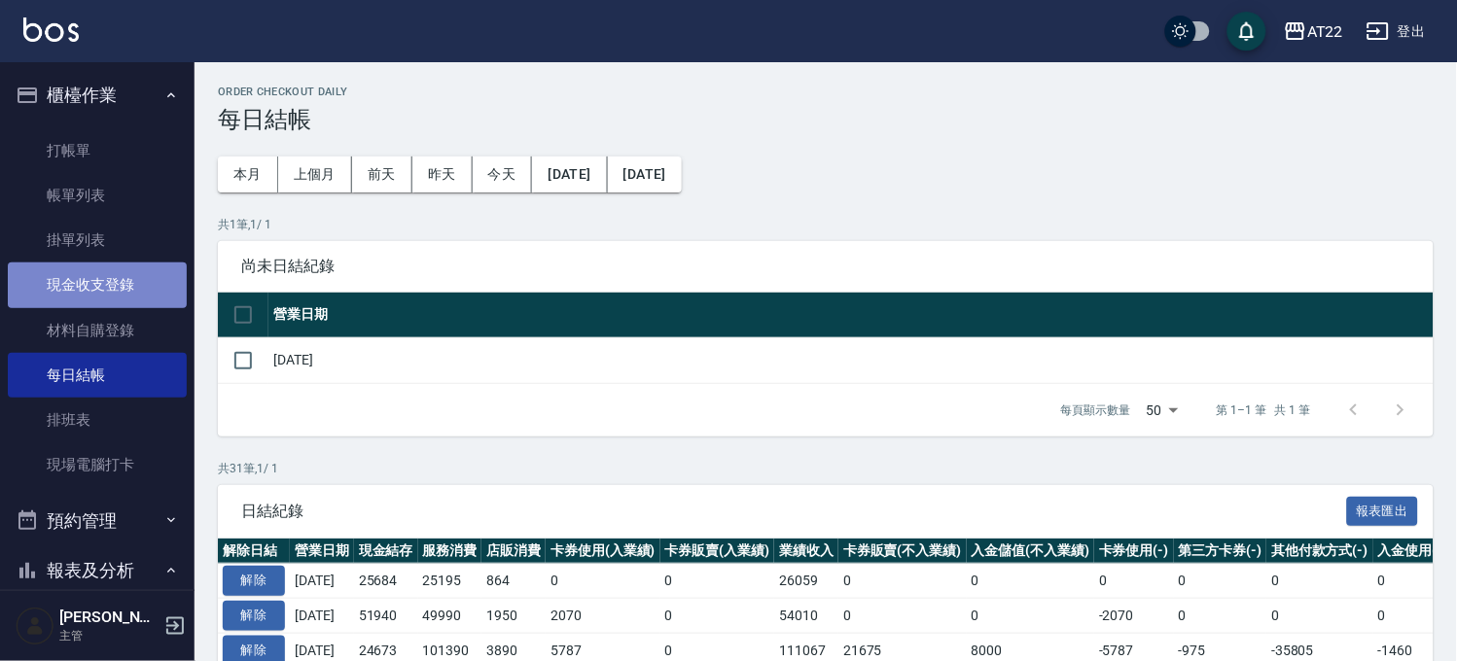
click at [117, 284] on link "現金收支登錄" at bounding box center [97, 285] width 179 height 45
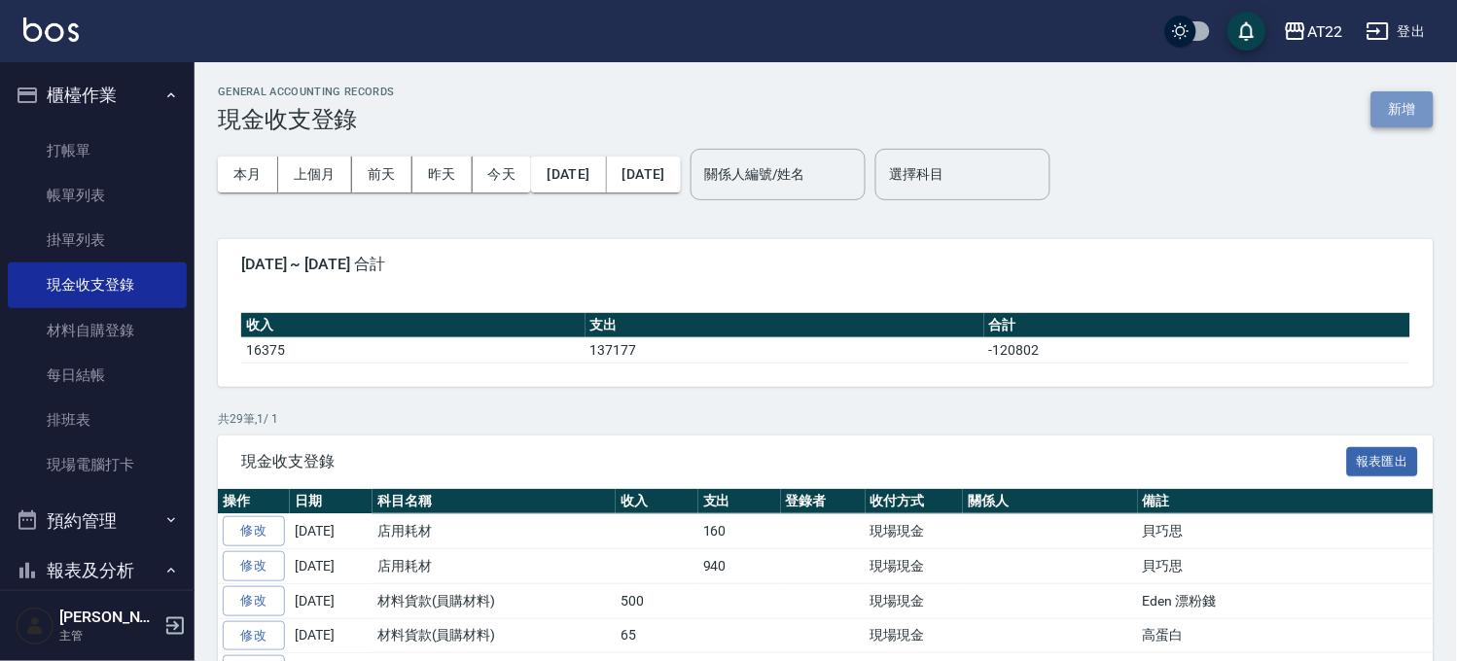
click at [1412, 108] on button "新增" at bounding box center [1402, 109] width 62 height 36
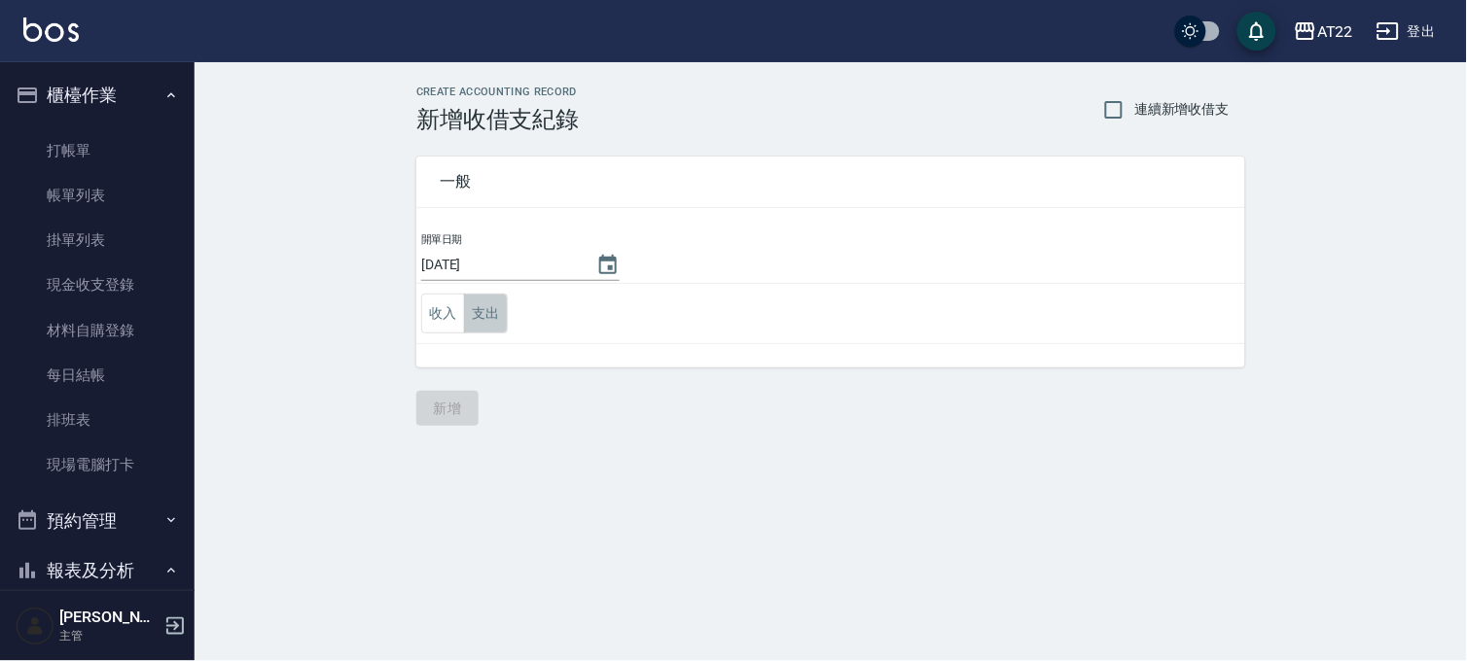
click at [486, 313] on button "支出" at bounding box center [486, 314] width 44 height 40
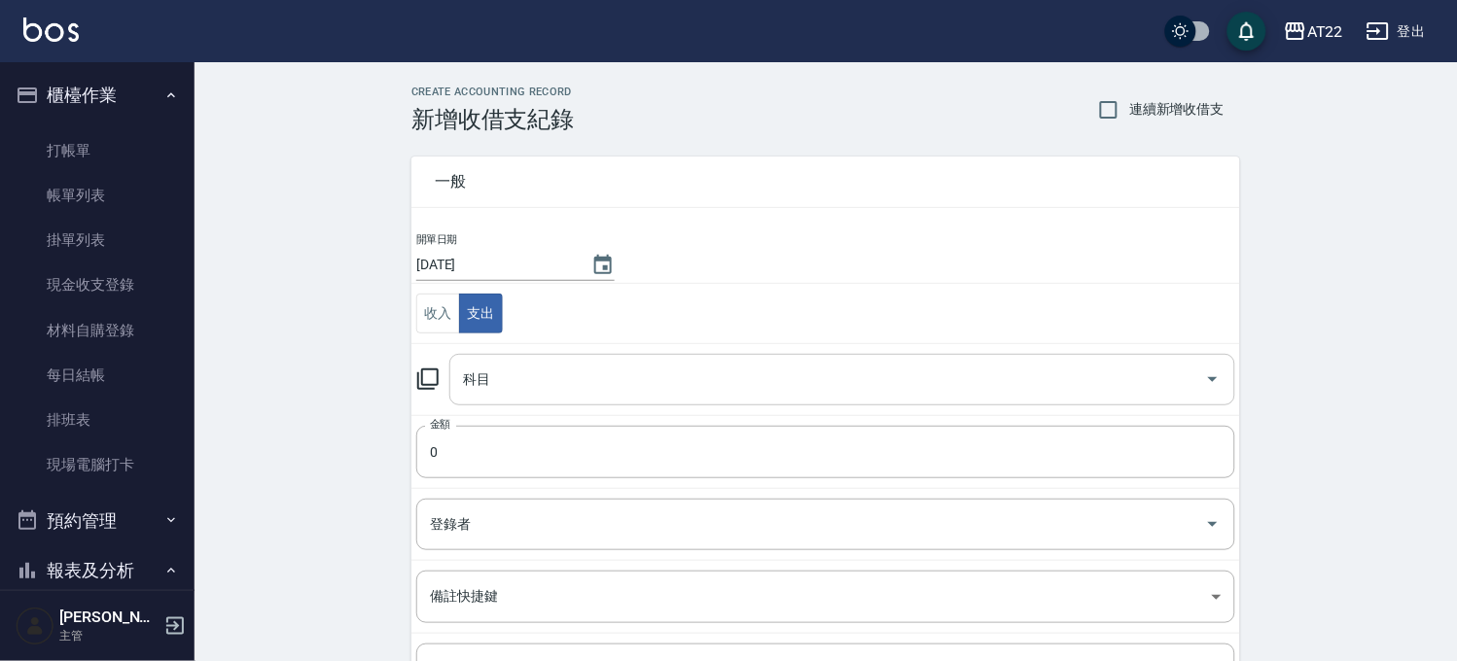
click at [566, 393] on input "科目" at bounding box center [827, 380] width 739 height 34
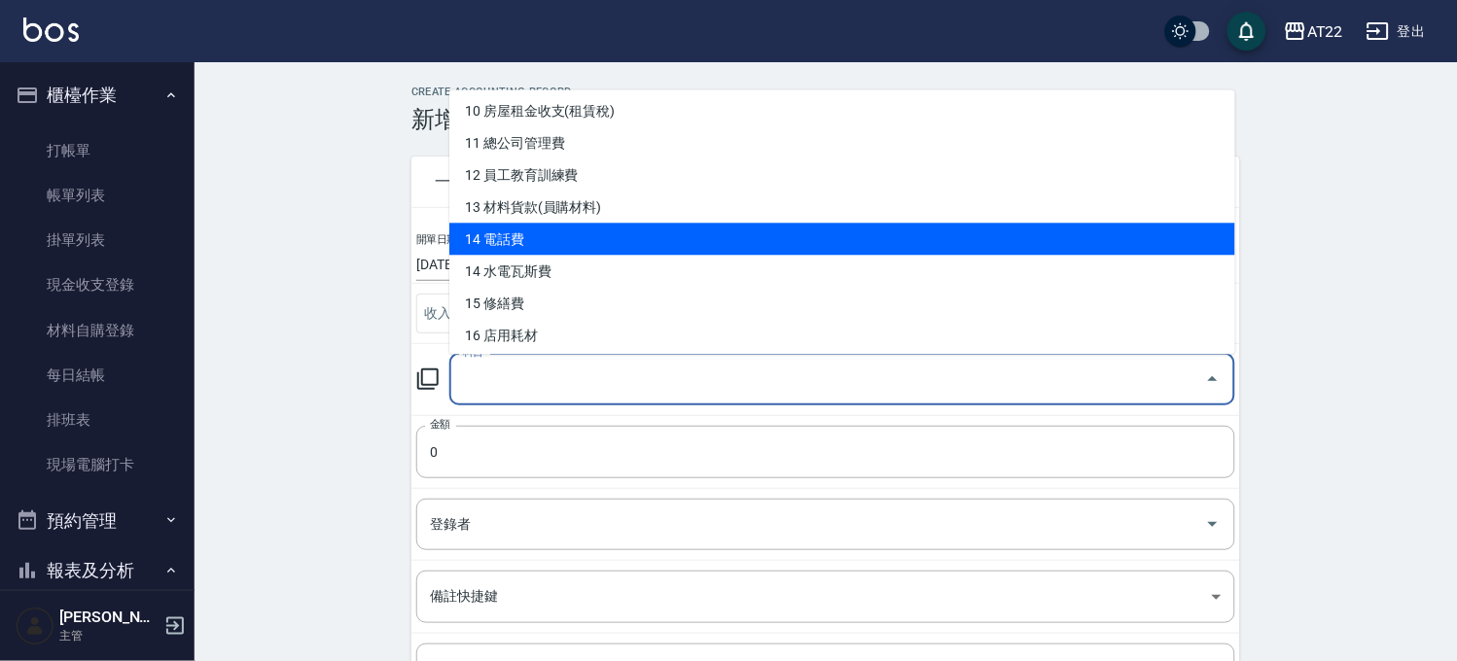
scroll to position [540, 0]
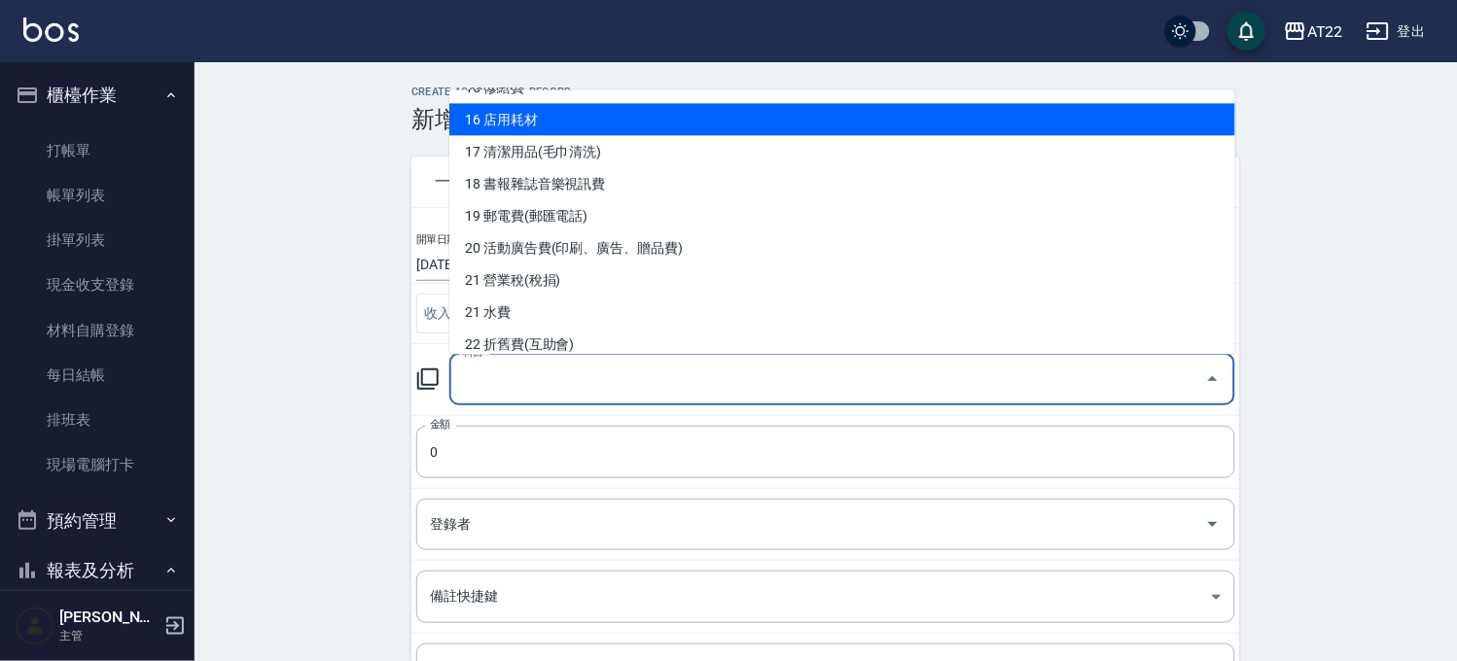
click at [558, 115] on li "16 店用耗材" at bounding box center [842, 119] width 786 height 32
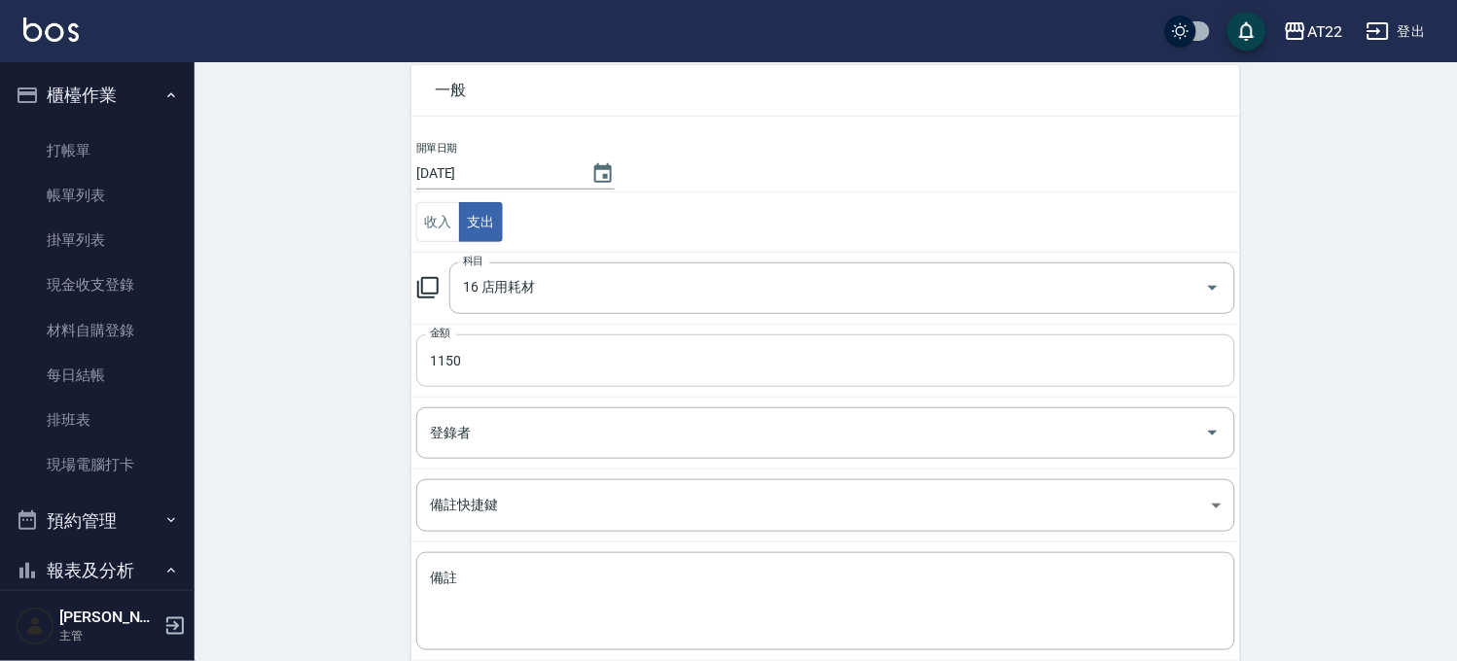
scroll to position [197, 0]
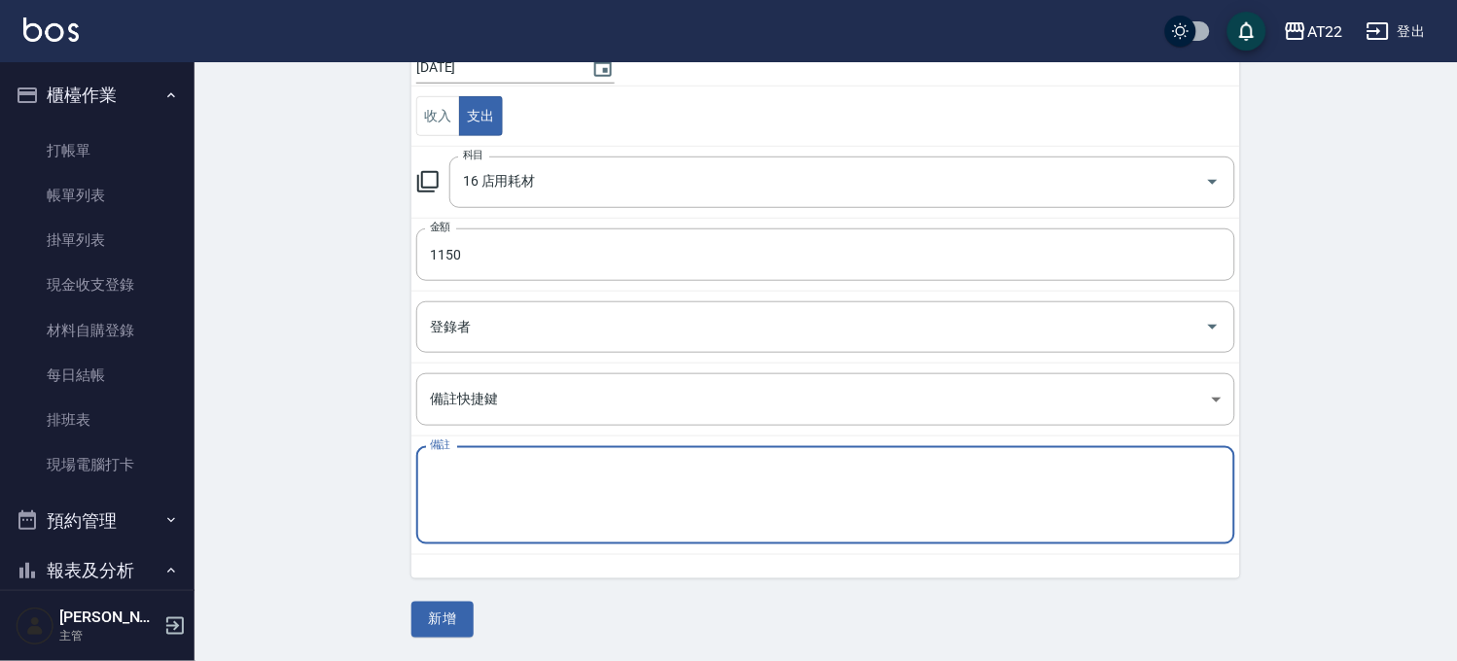
click at [527, 515] on textarea "備註" at bounding box center [826, 496] width 792 height 66
click at [465, 609] on button "新增" at bounding box center [442, 620] width 62 height 36
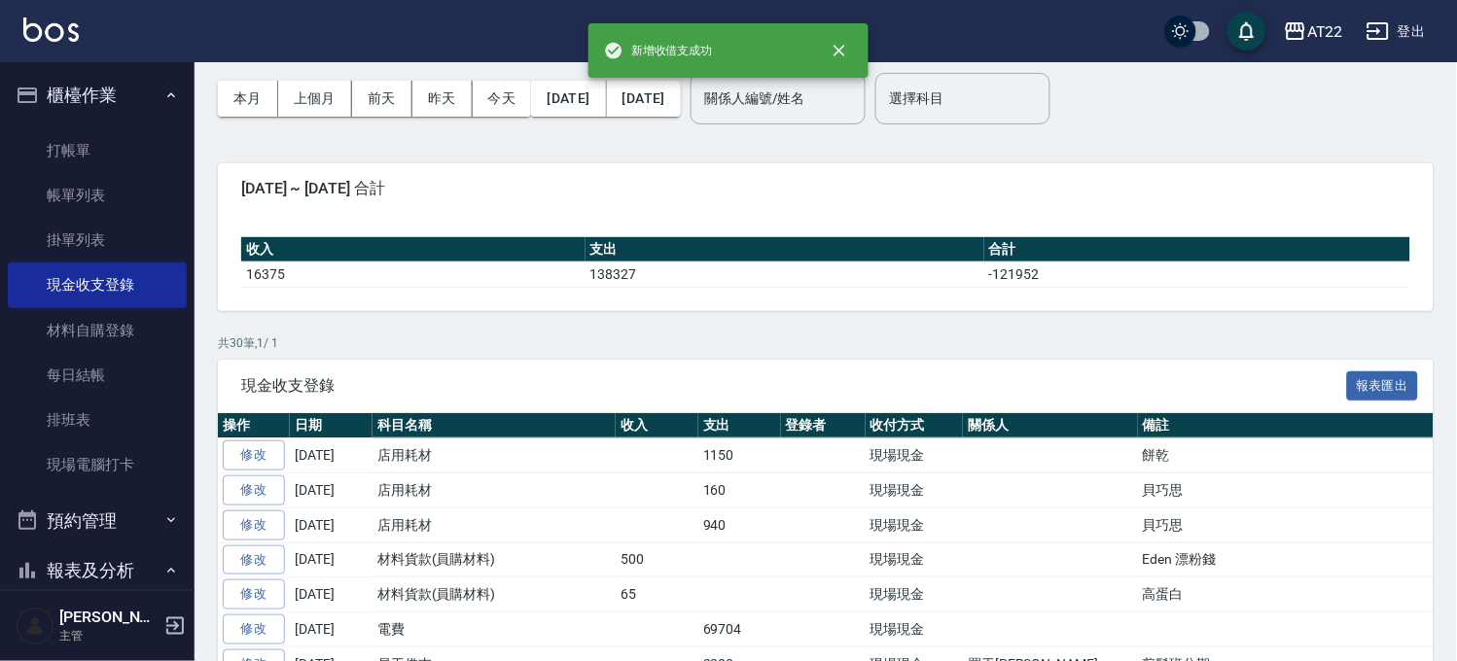
scroll to position [108, 0]
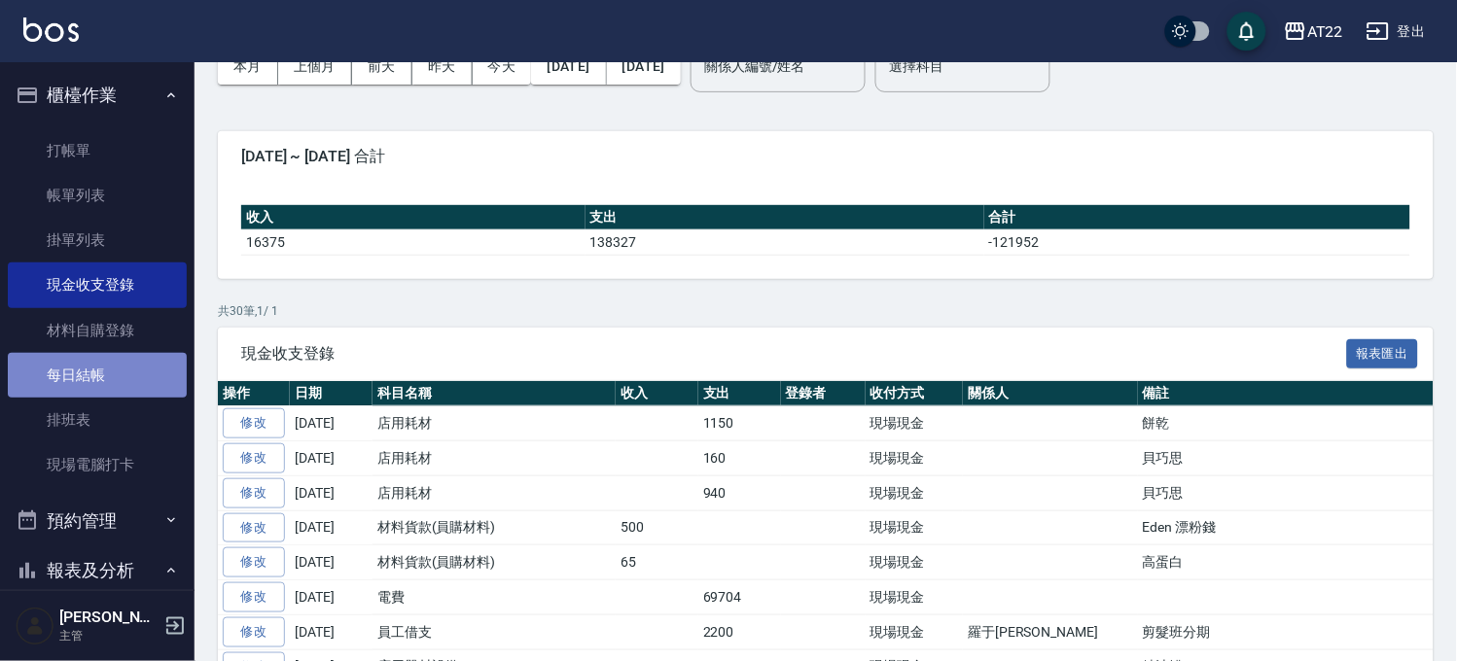
click at [105, 371] on link "每日結帳" at bounding box center [97, 375] width 179 height 45
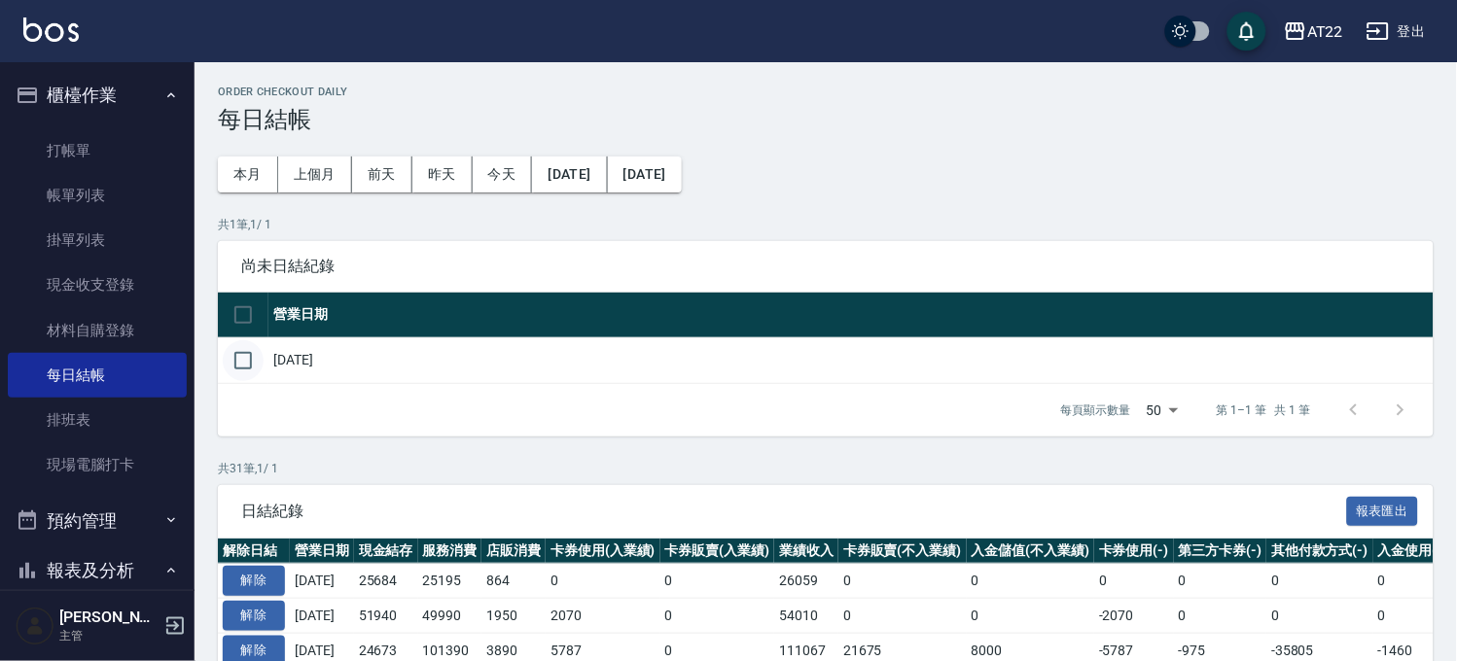
click at [253, 362] on input "checkbox" at bounding box center [243, 360] width 41 height 41
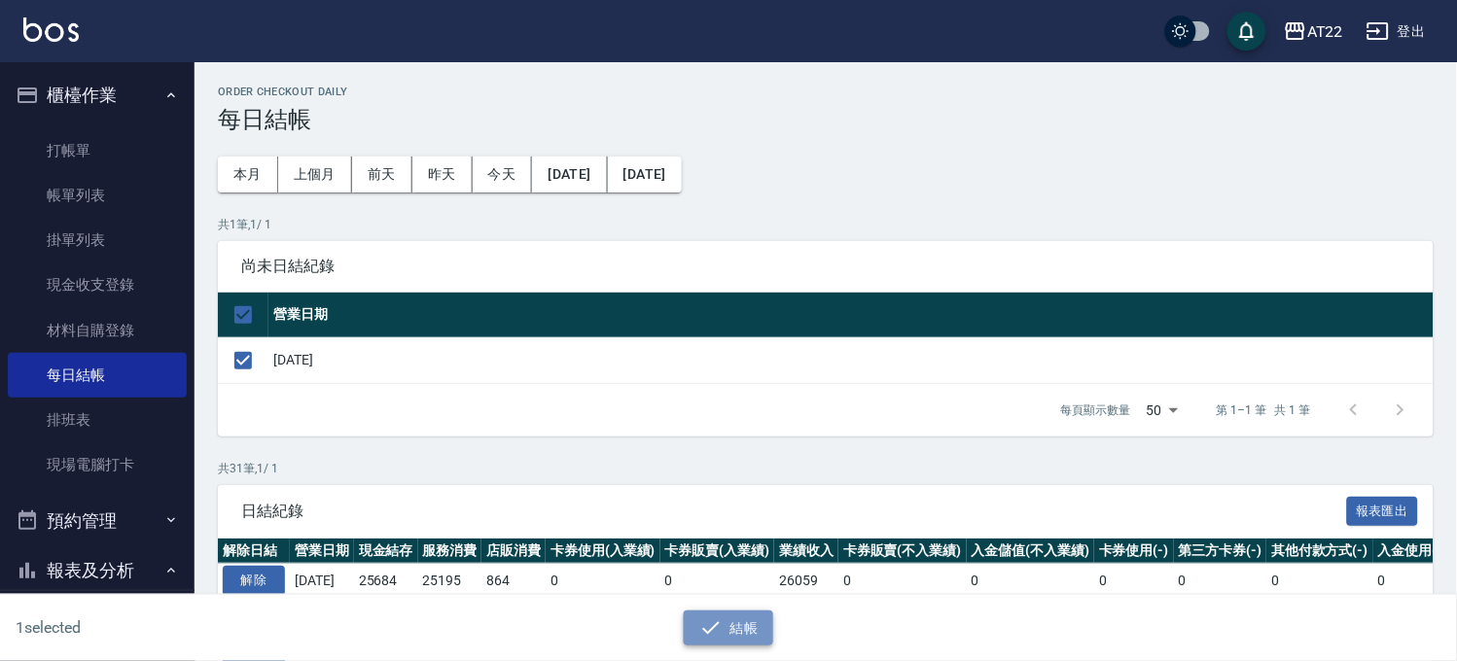
click at [750, 624] on button "結帳" at bounding box center [729, 629] width 90 height 36
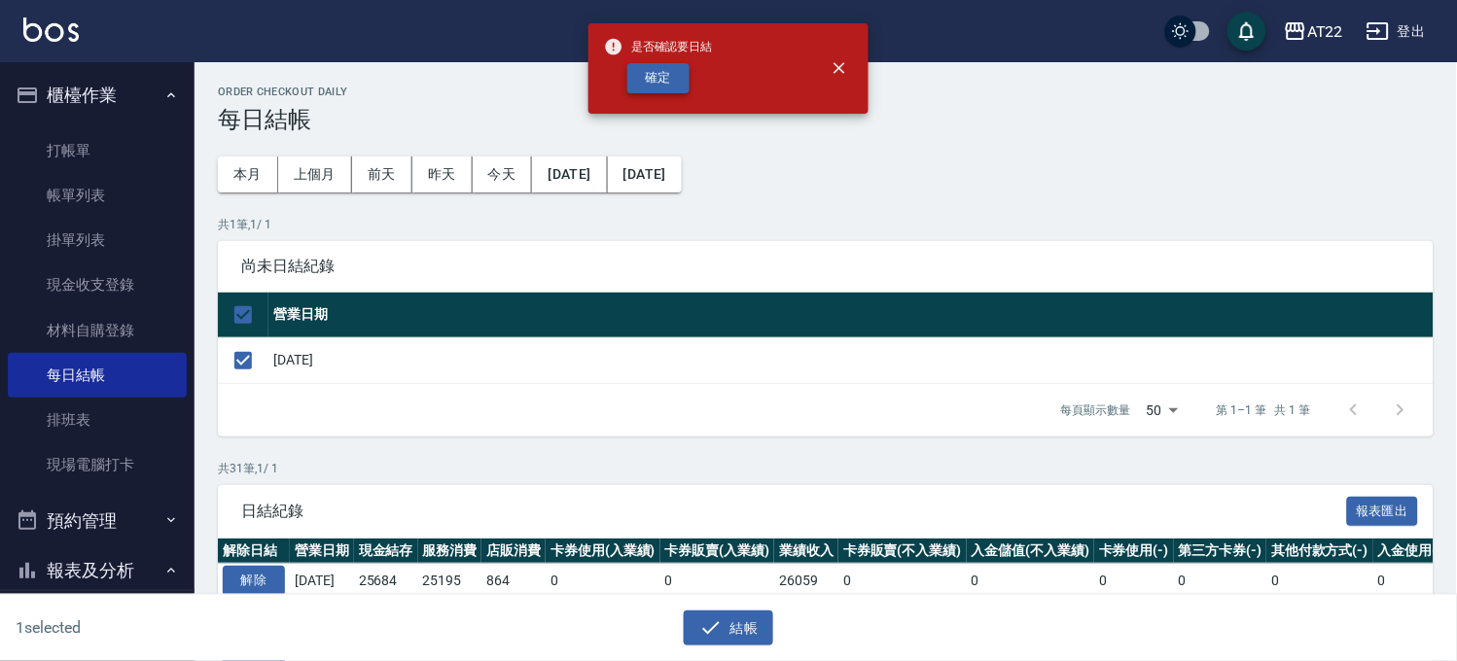
click at [654, 63] on button "確定" at bounding box center [658, 78] width 62 height 30
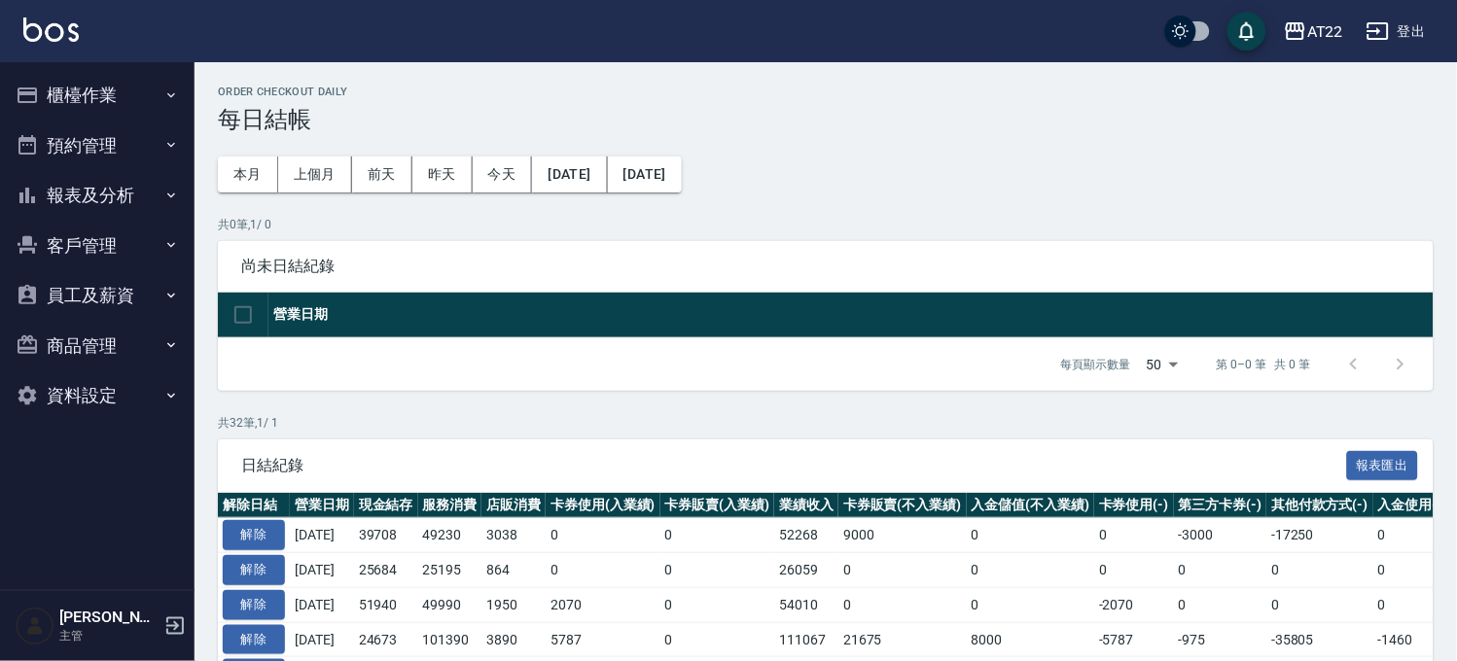
click at [74, 104] on button "櫃檯作業" at bounding box center [97, 95] width 179 height 51
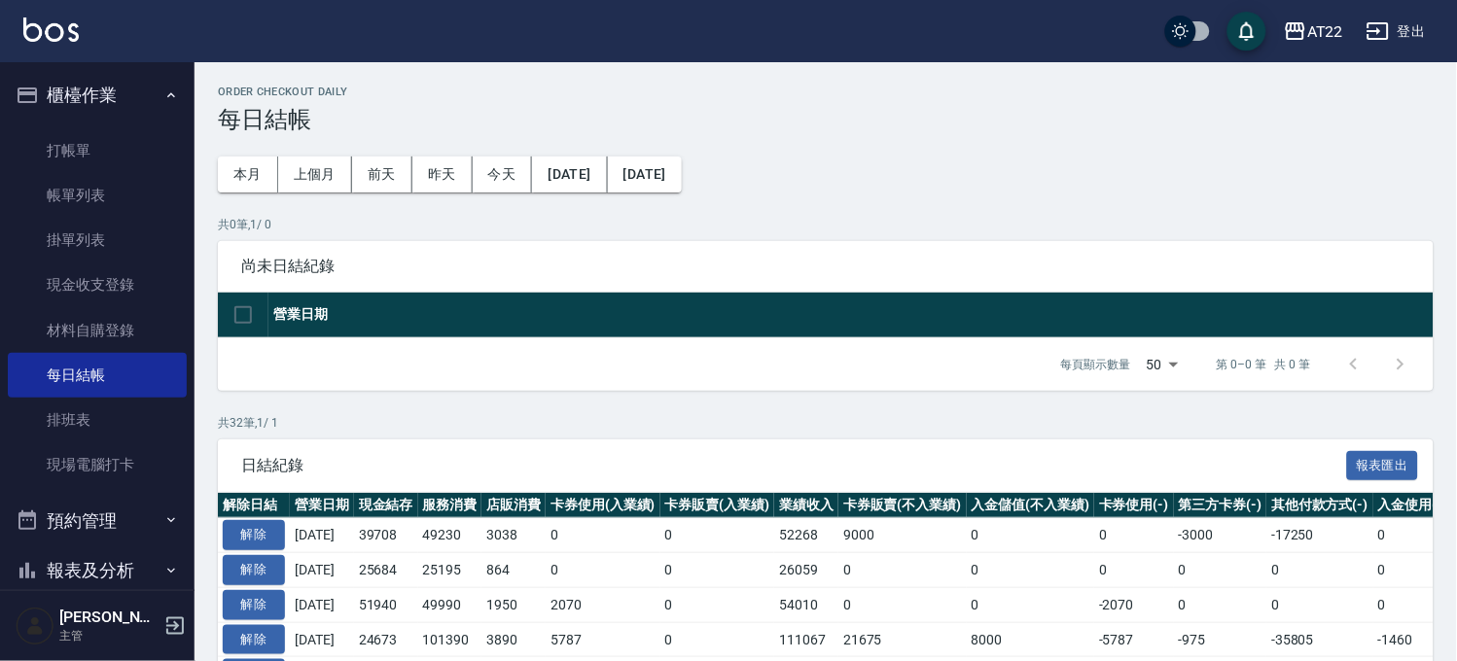
click at [104, 110] on button "櫃檯作業" at bounding box center [97, 95] width 179 height 51
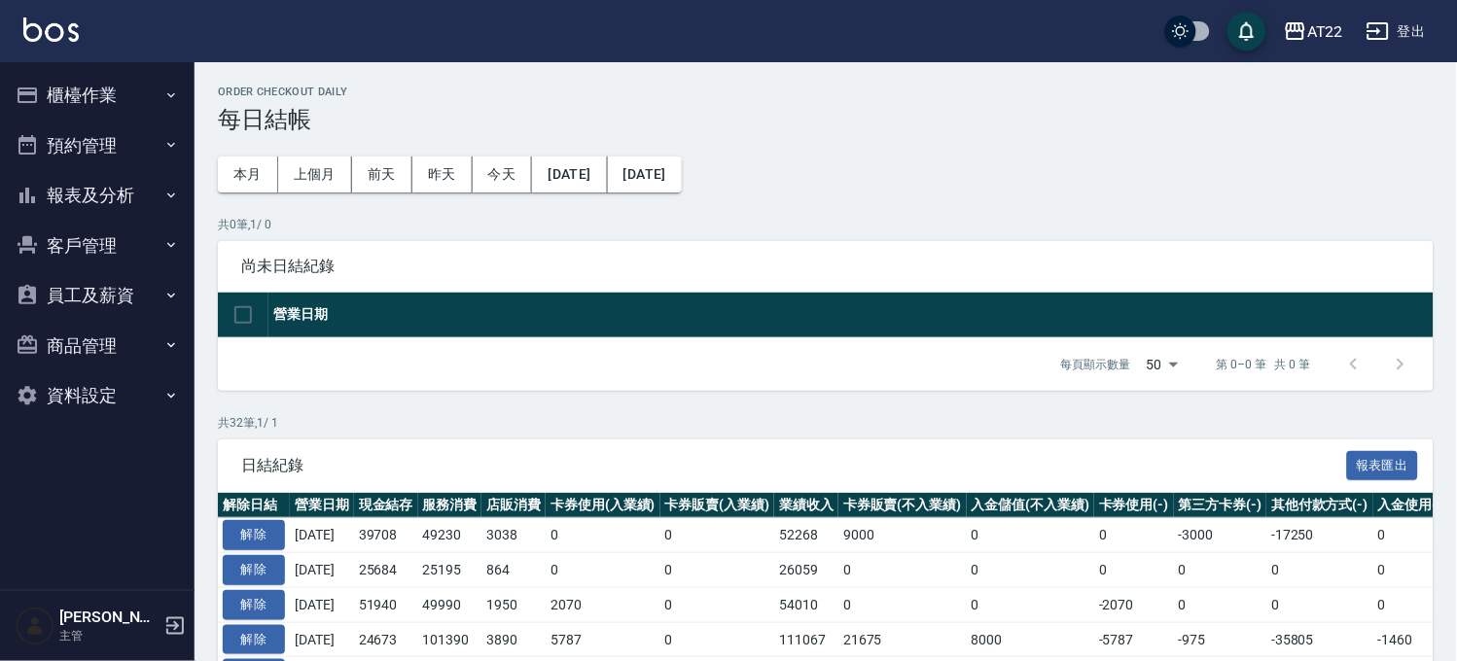
click at [148, 107] on button "櫃檯作業" at bounding box center [97, 95] width 179 height 51
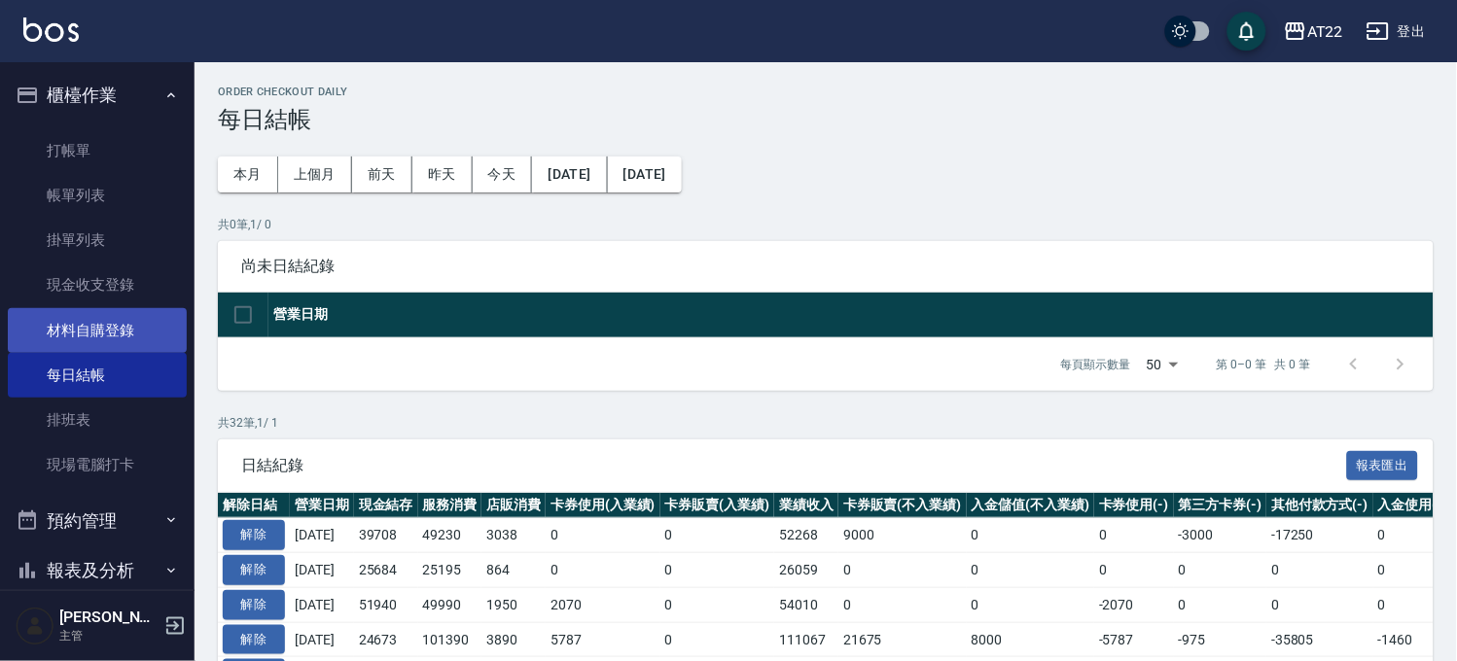
click at [139, 308] on link "材料自購登錄" at bounding box center [97, 330] width 179 height 45
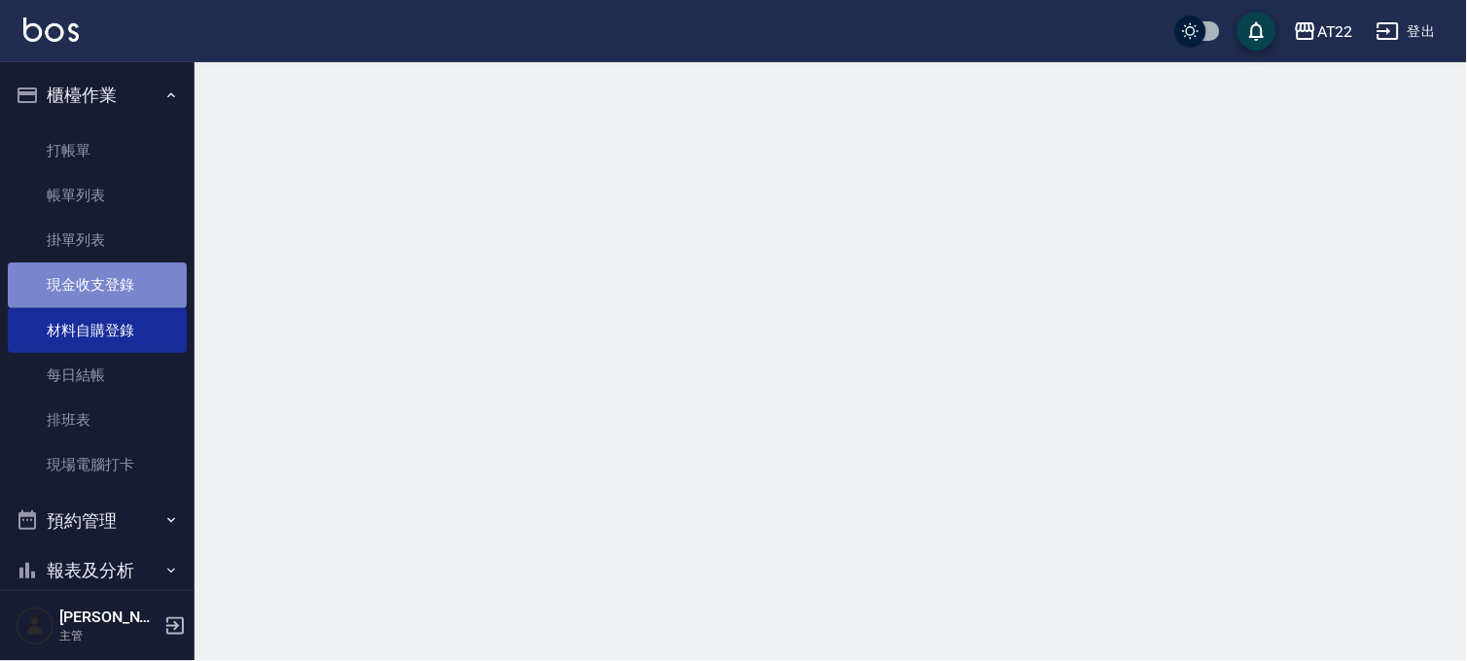
click at [139, 288] on link "現金收支登錄" at bounding box center [97, 285] width 179 height 45
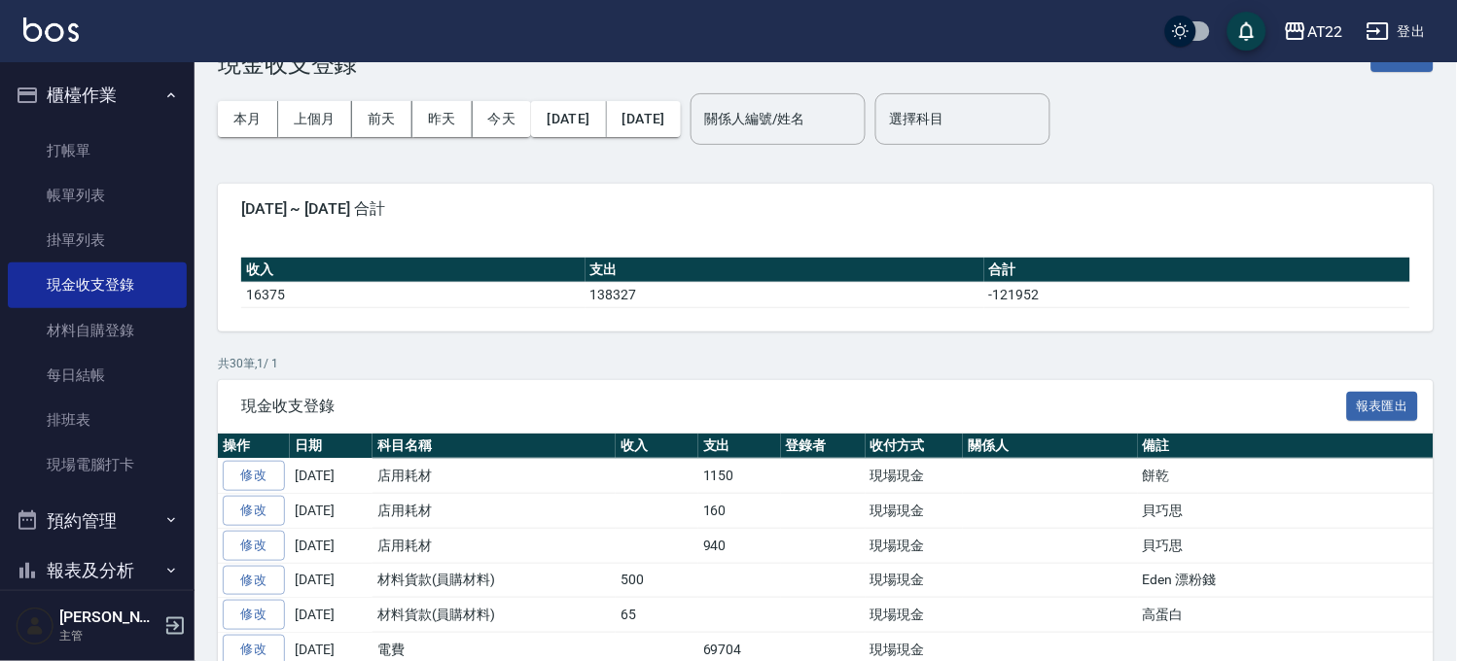
scroll to position [99, 0]
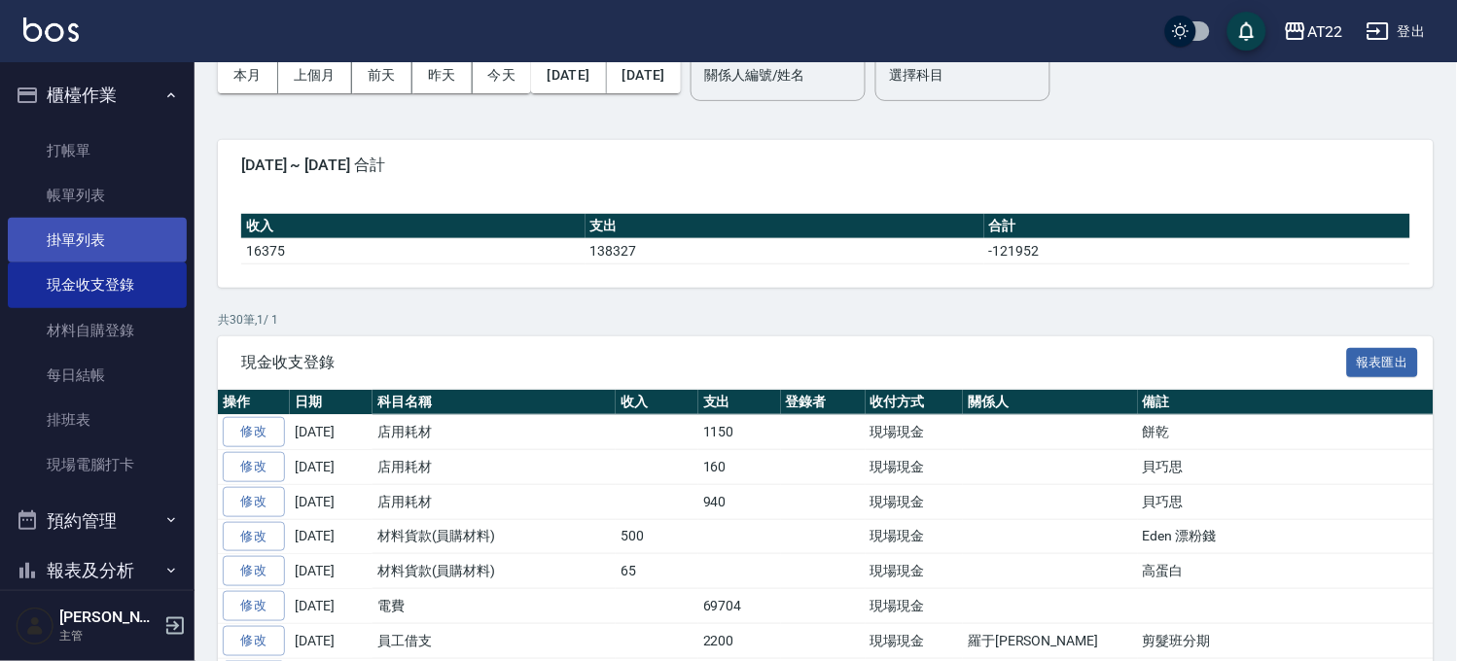
click at [104, 251] on link "掛單列表" at bounding box center [97, 240] width 179 height 45
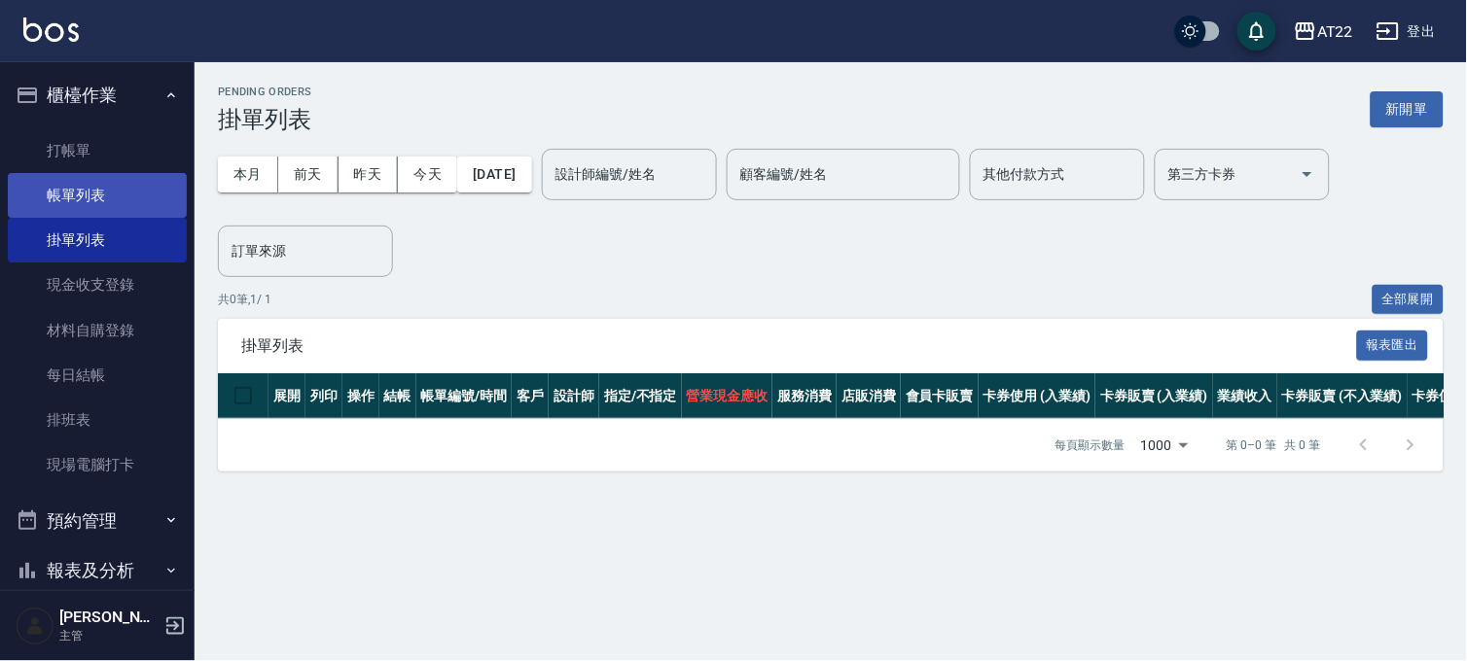
click at [107, 195] on link "帳單列表" at bounding box center [97, 195] width 179 height 45
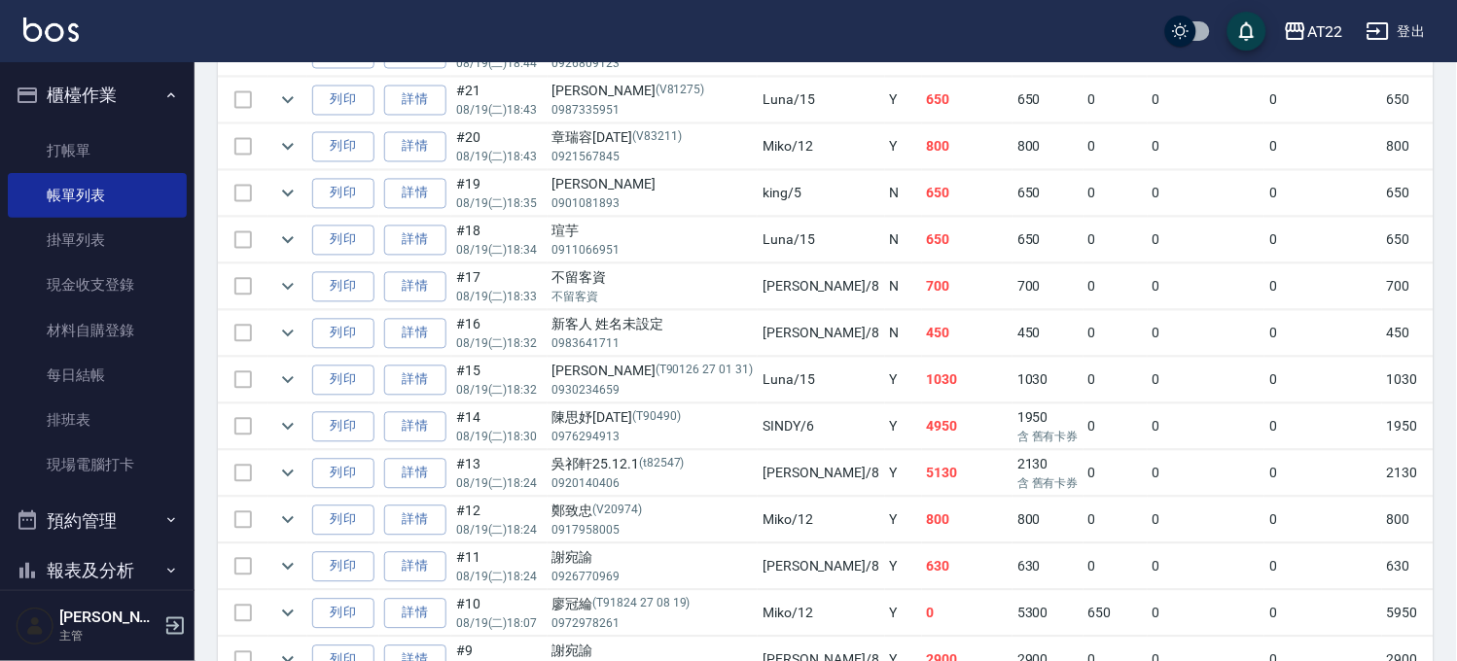
scroll to position [432, 0]
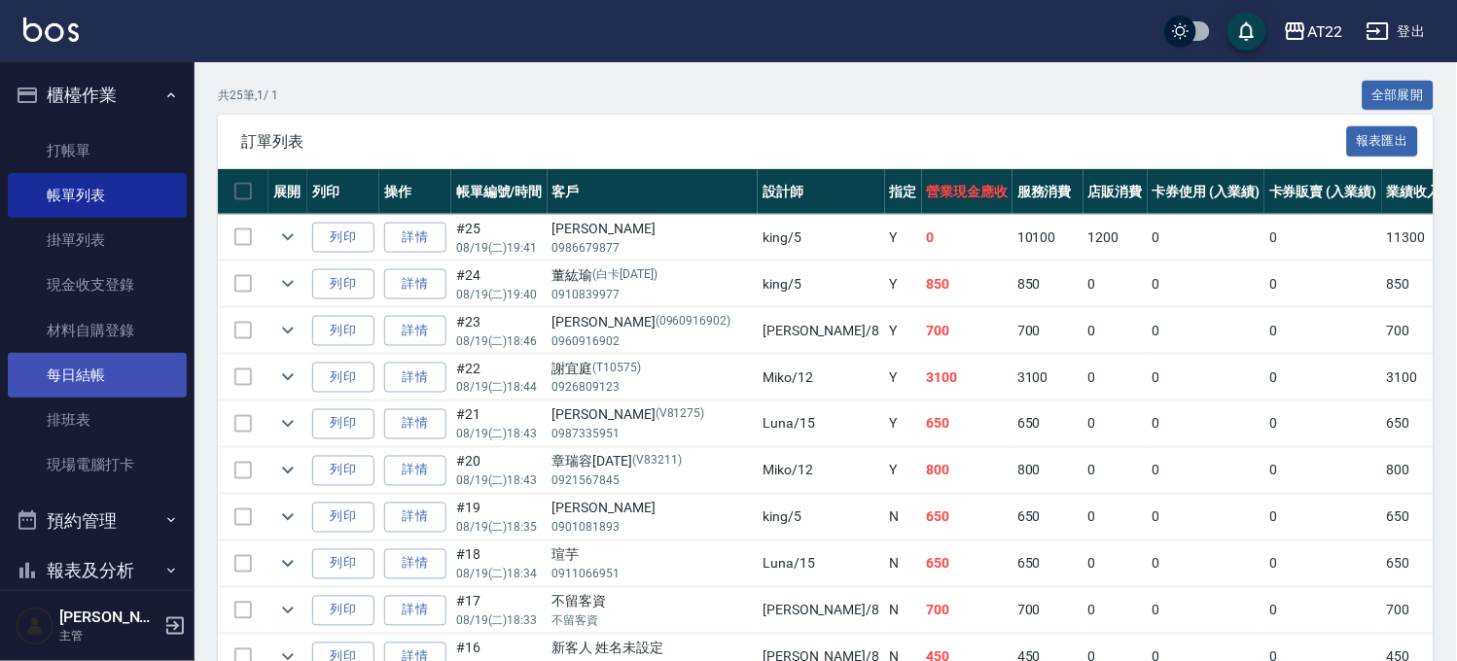
click at [102, 382] on link "每日結帳" at bounding box center [97, 375] width 179 height 45
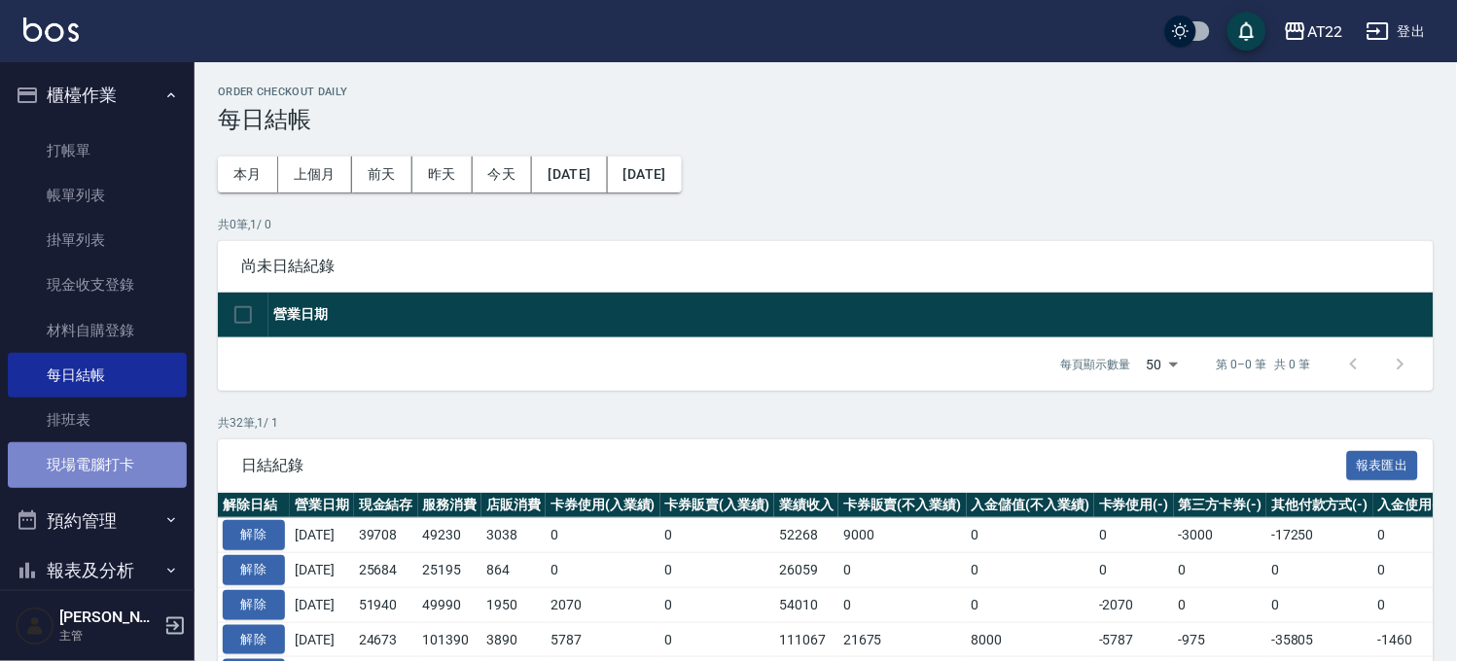
click at [122, 475] on link "現場電腦打卡" at bounding box center [97, 464] width 179 height 45
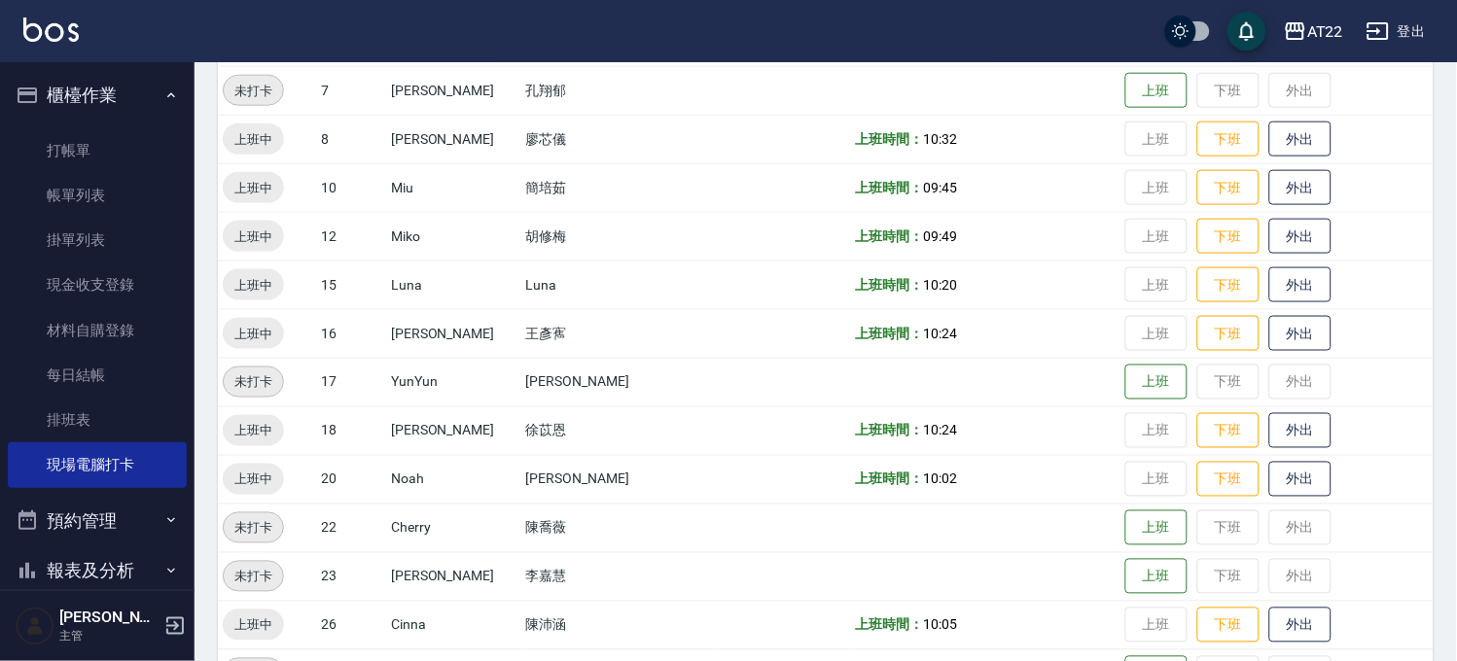
scroll to position [477, 0]
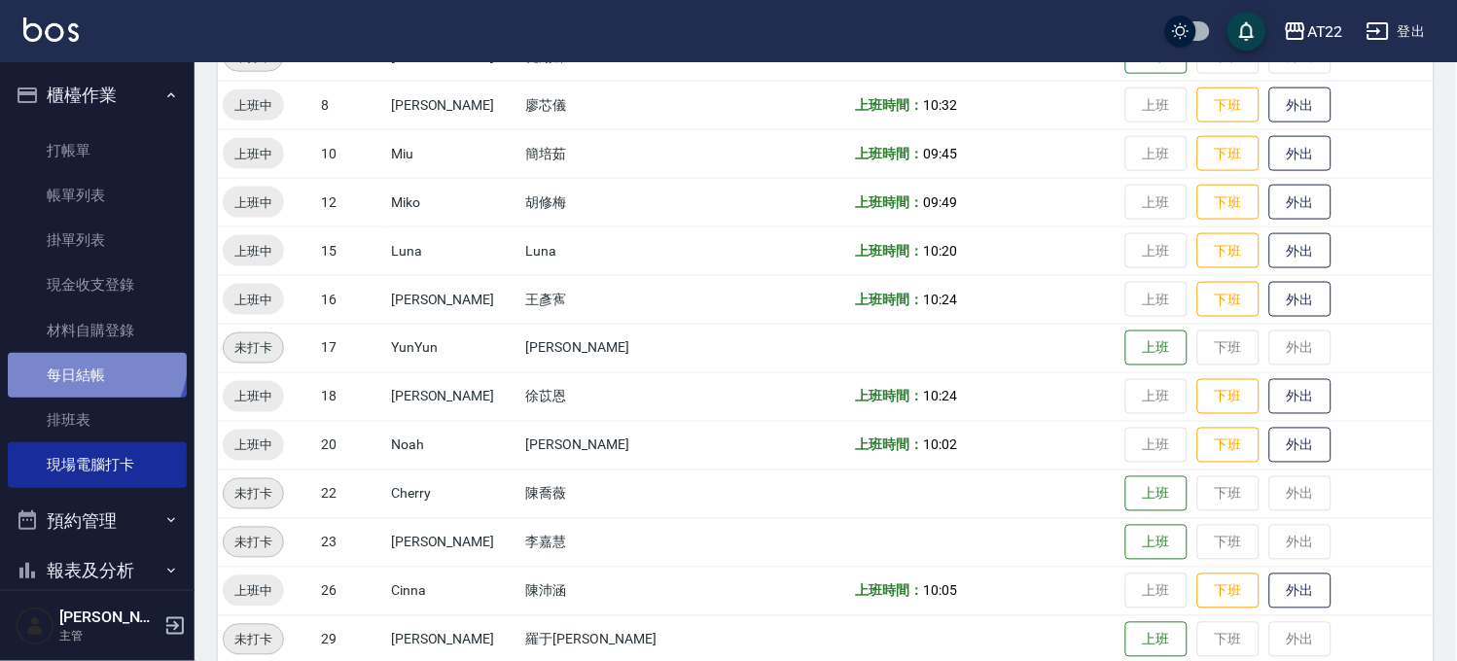
click at [93, 362] on link "每日結帳" at bounding box center [97, 375] width 179 height 45
